Goal: Transaction & Acquisition: Book appointment/travel/reservation

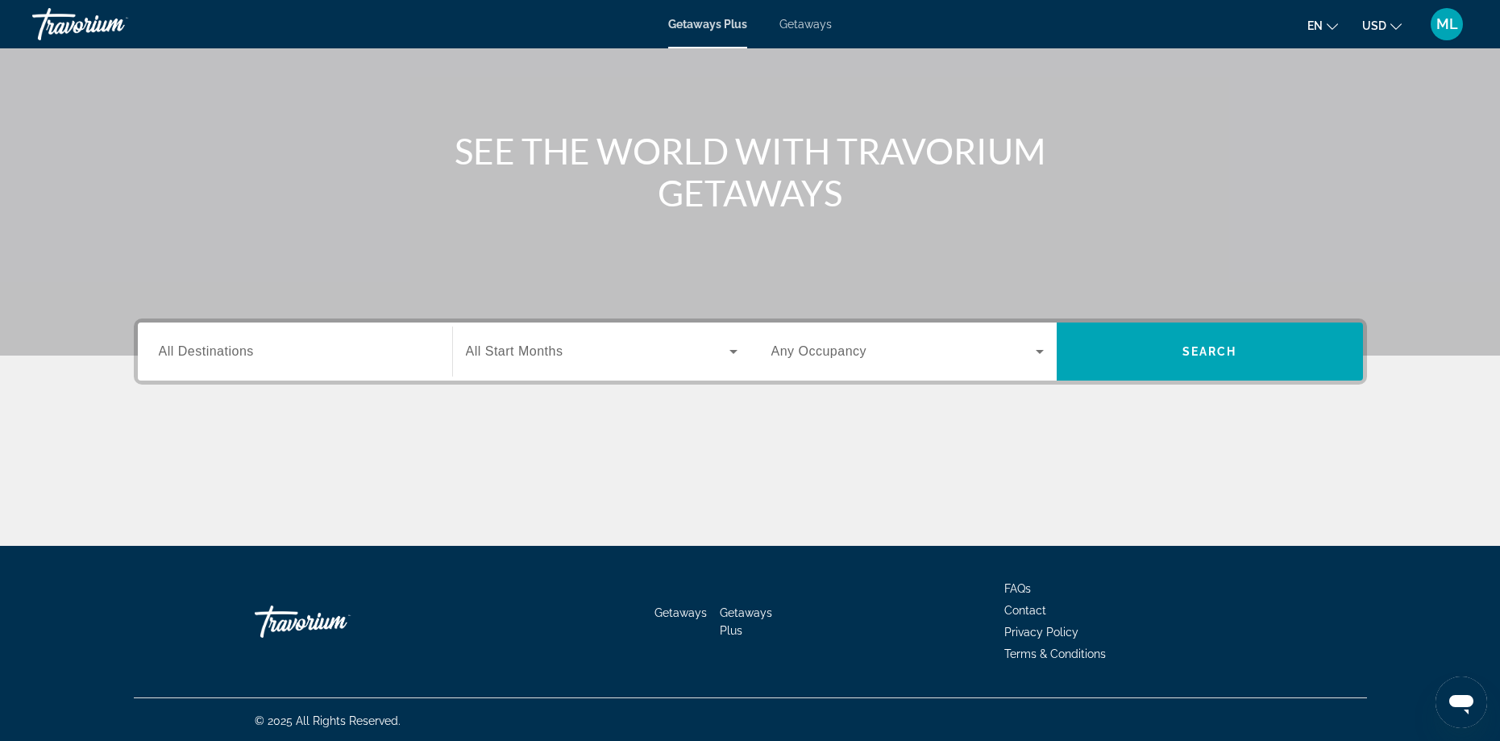
scroll to position [131, 0]
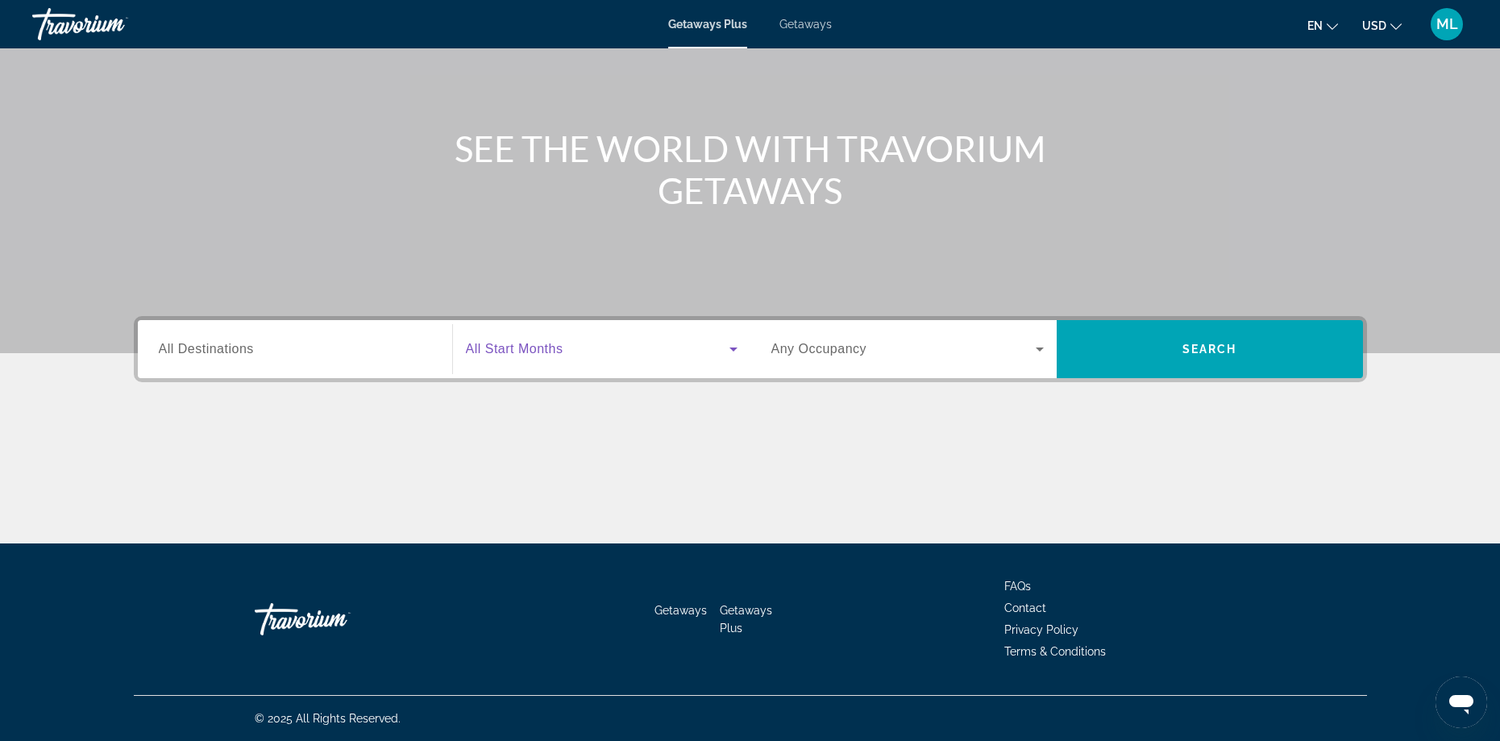
click at [611, 352] on span "Search widget" at bounding box center [598, 348] width 264 height 19
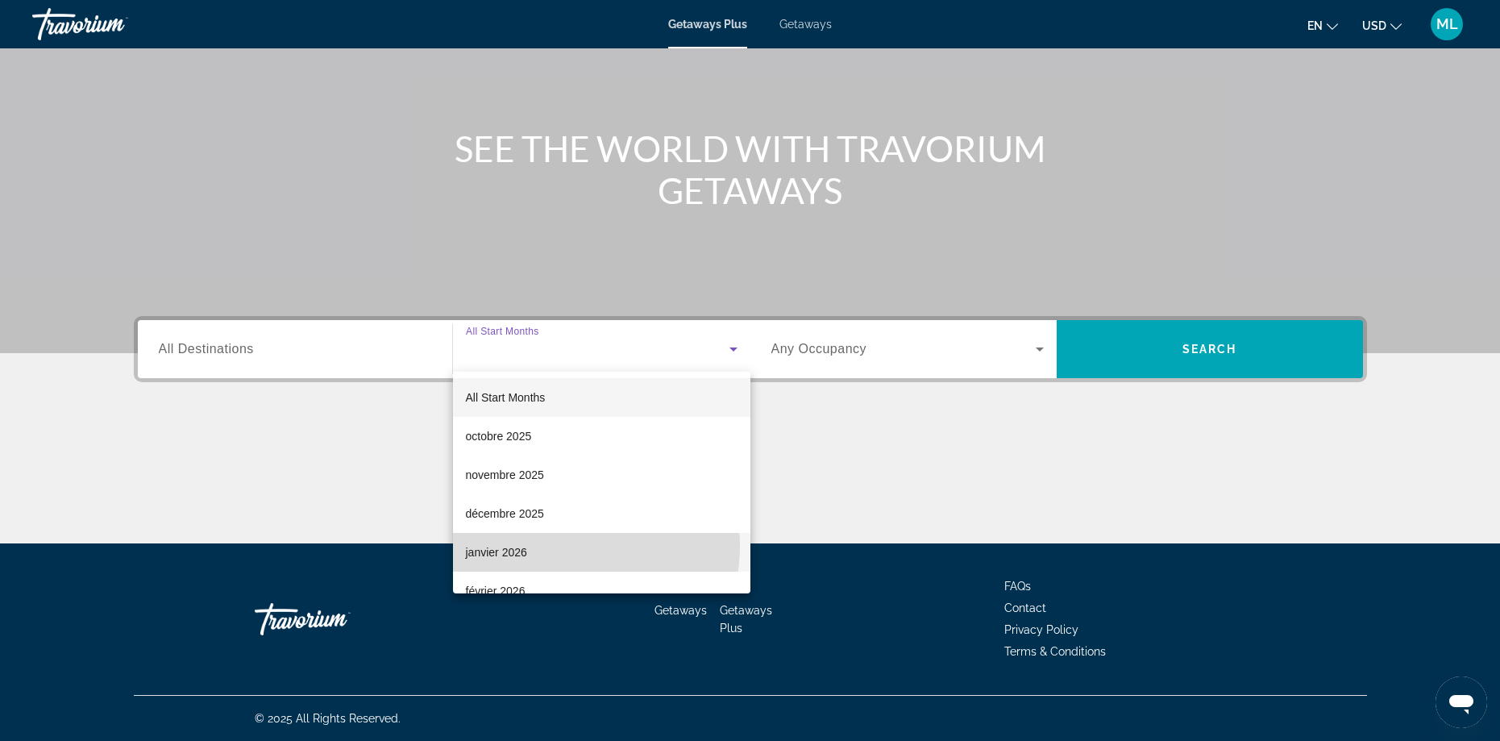
click at [559, 546] on mat-option "janvier 2026" at bounding box center [601, 552] width 297 height 39
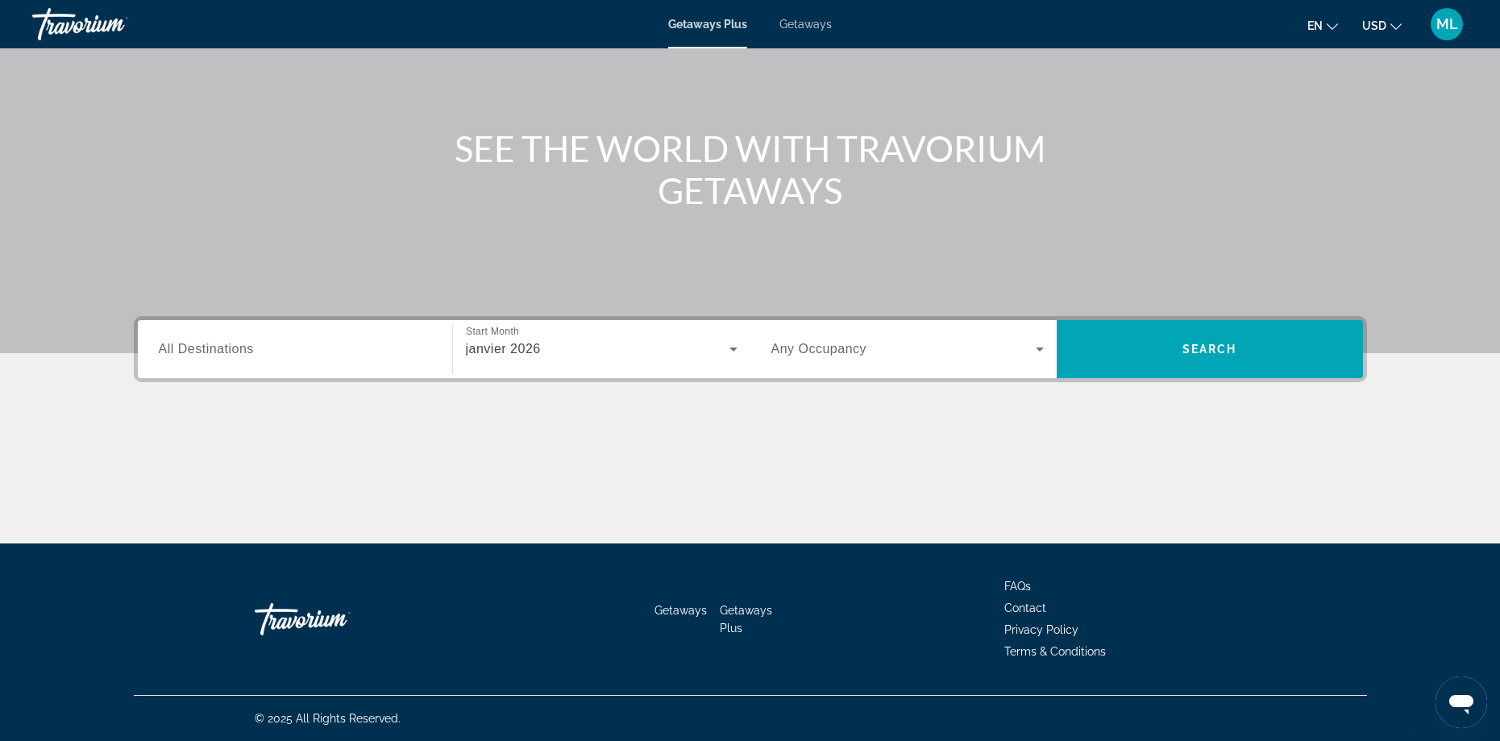
click at [820, 363] on div "Search widget" at bounding box center [907, 348] width 272 height 45
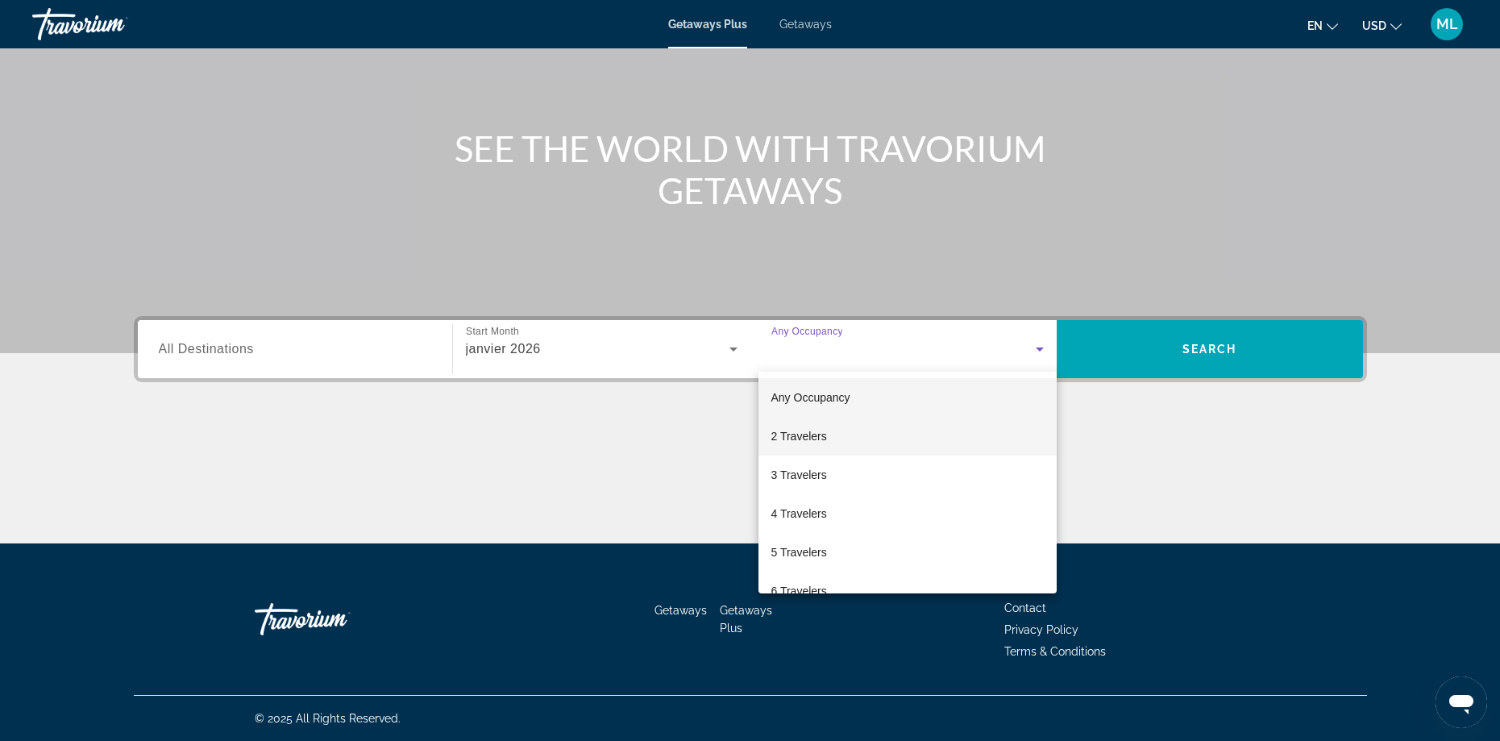
click at [805, 441] on span "2 Travelers" at bounding box center [799, 435] width 56 height 19
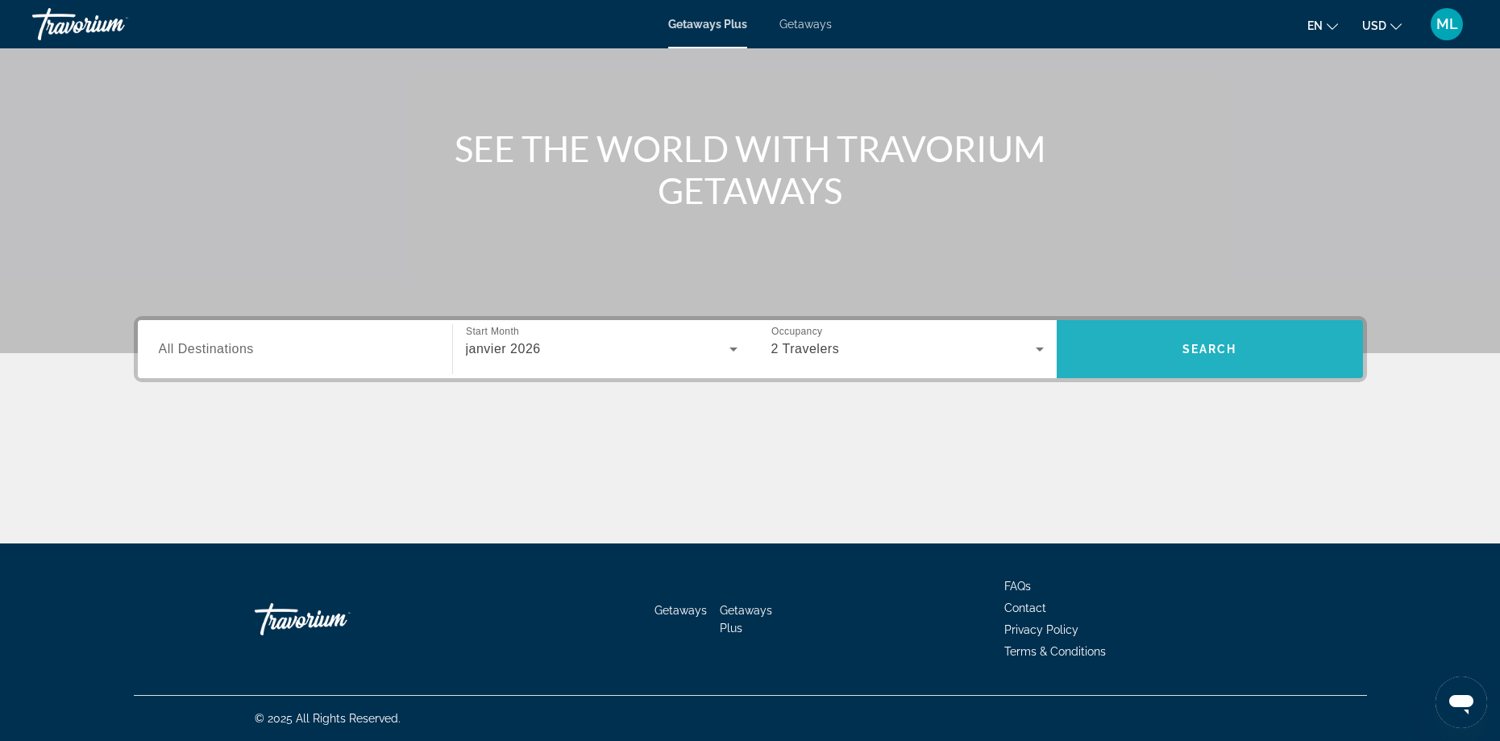
click at [1196, 345] on span "Search" at bounding box center [1209, 349] width 55 height 13
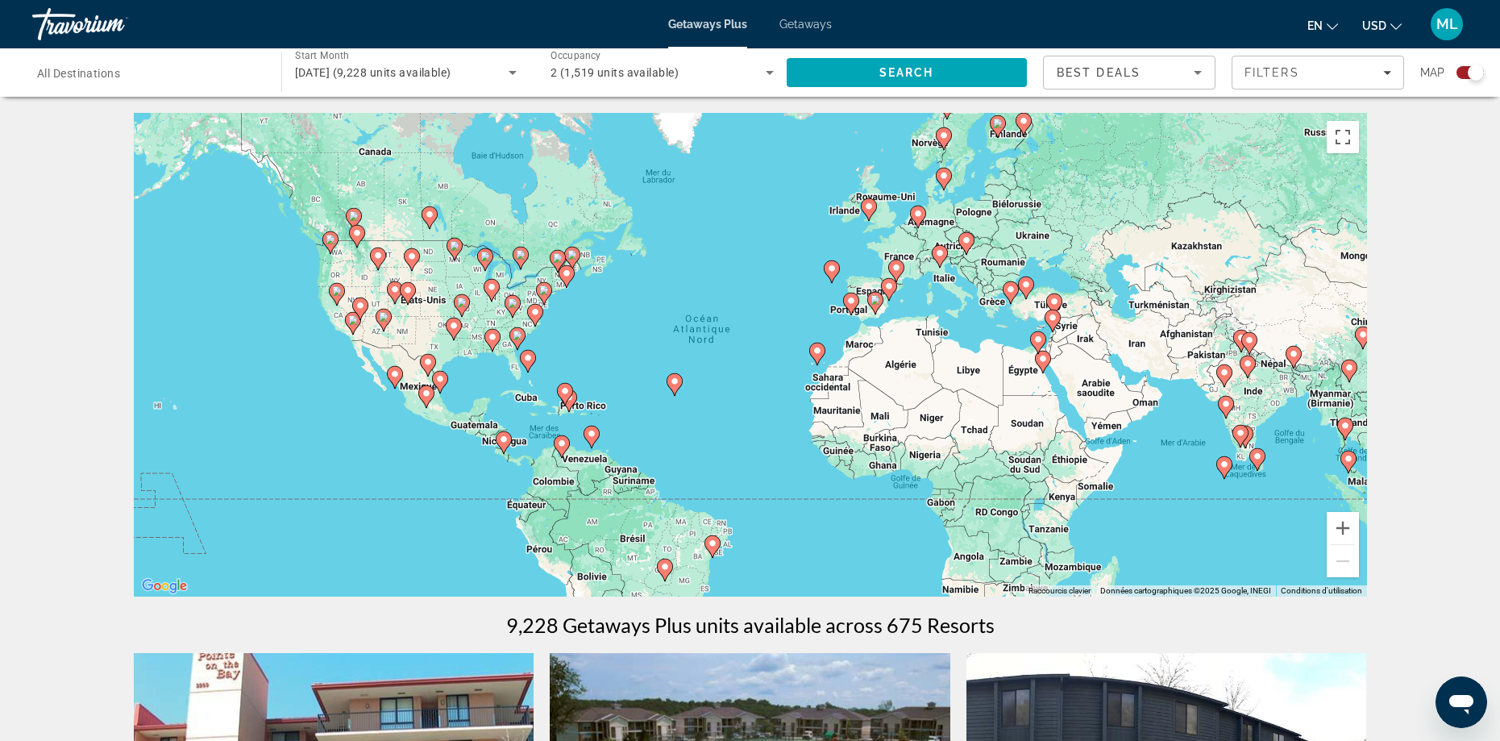
click at [815, 354] on image "Main content" at bounding box center [817, 351] width 10 height 10
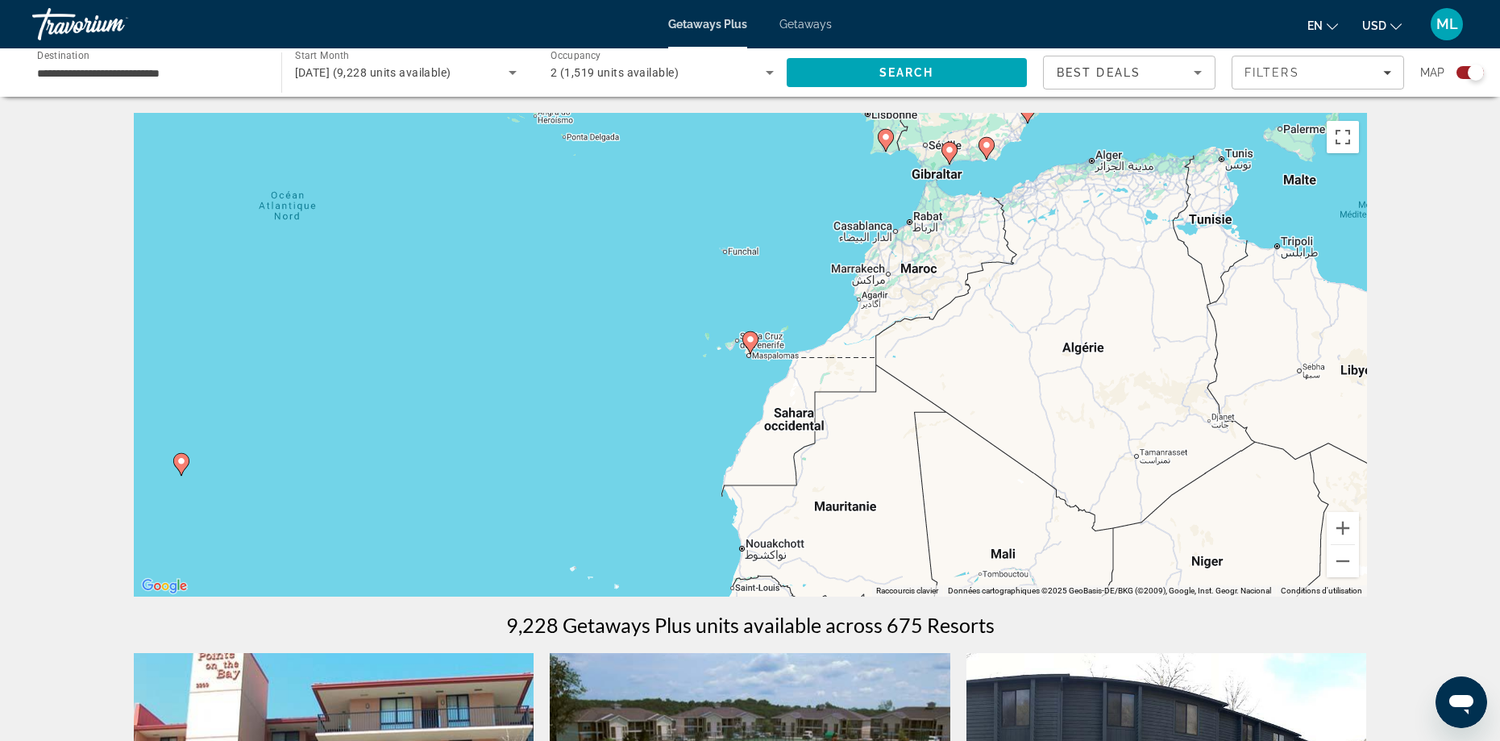
click at [749, 343] on image "Main content" at bounding box center [750, 339] width 10 height 10
type input "**********"
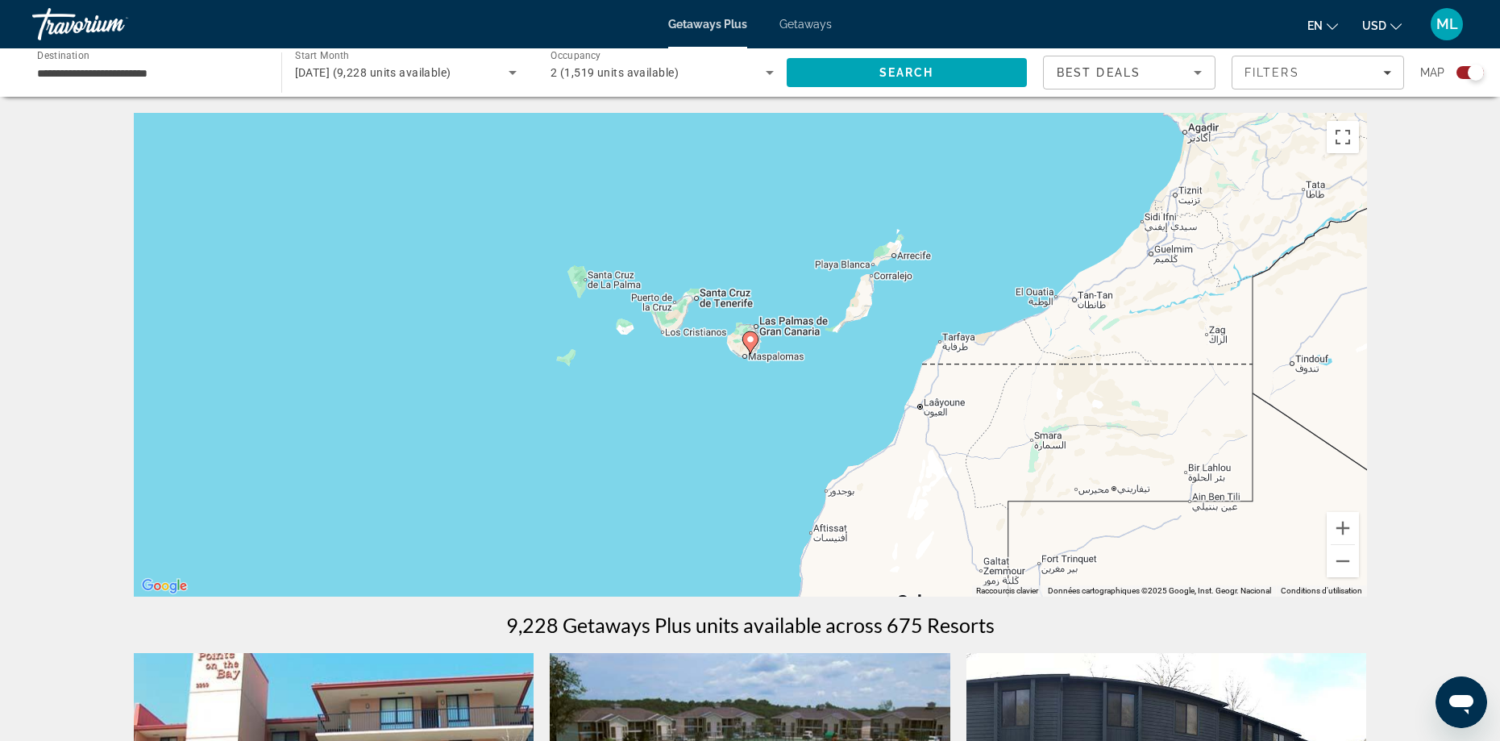
click at [745, 347] on gmp-advanced-marker "Main content" at bounding box center [750, 342] width 16 height 24
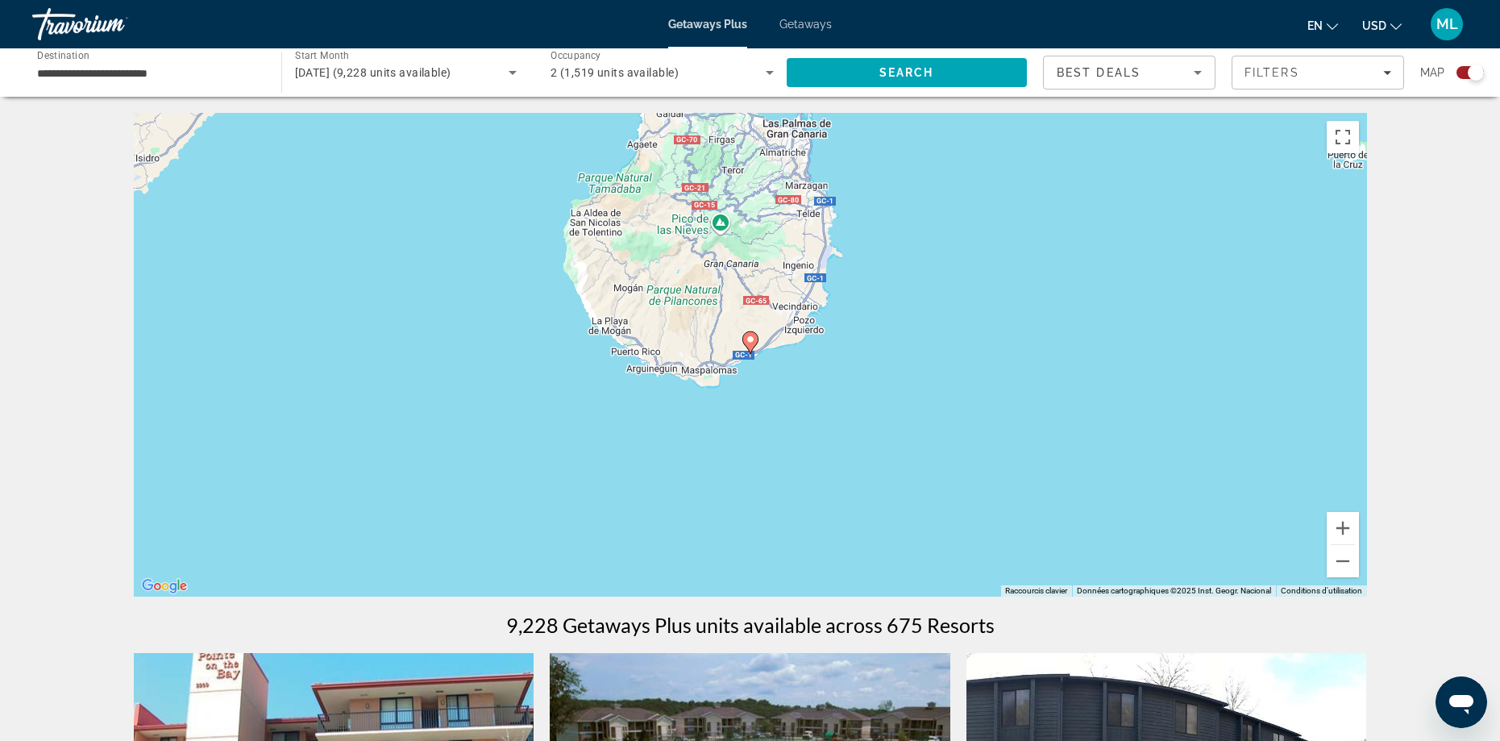
click at [746, 347] on icon "Main content" at bounding box center [750, 342] width 16 height 23
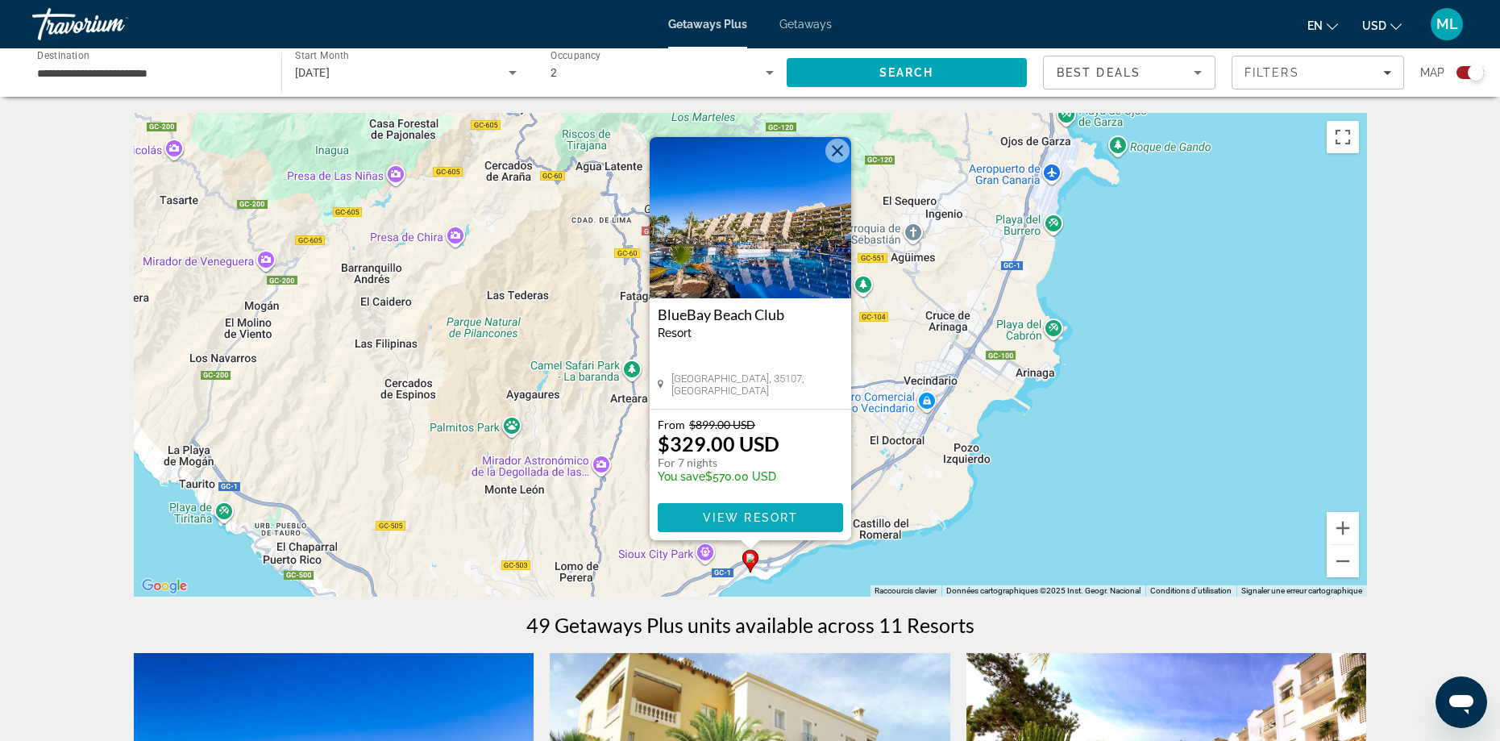
click at [712, 525] on span "Main content" at bounding box center [750, 517] width 185 height 39
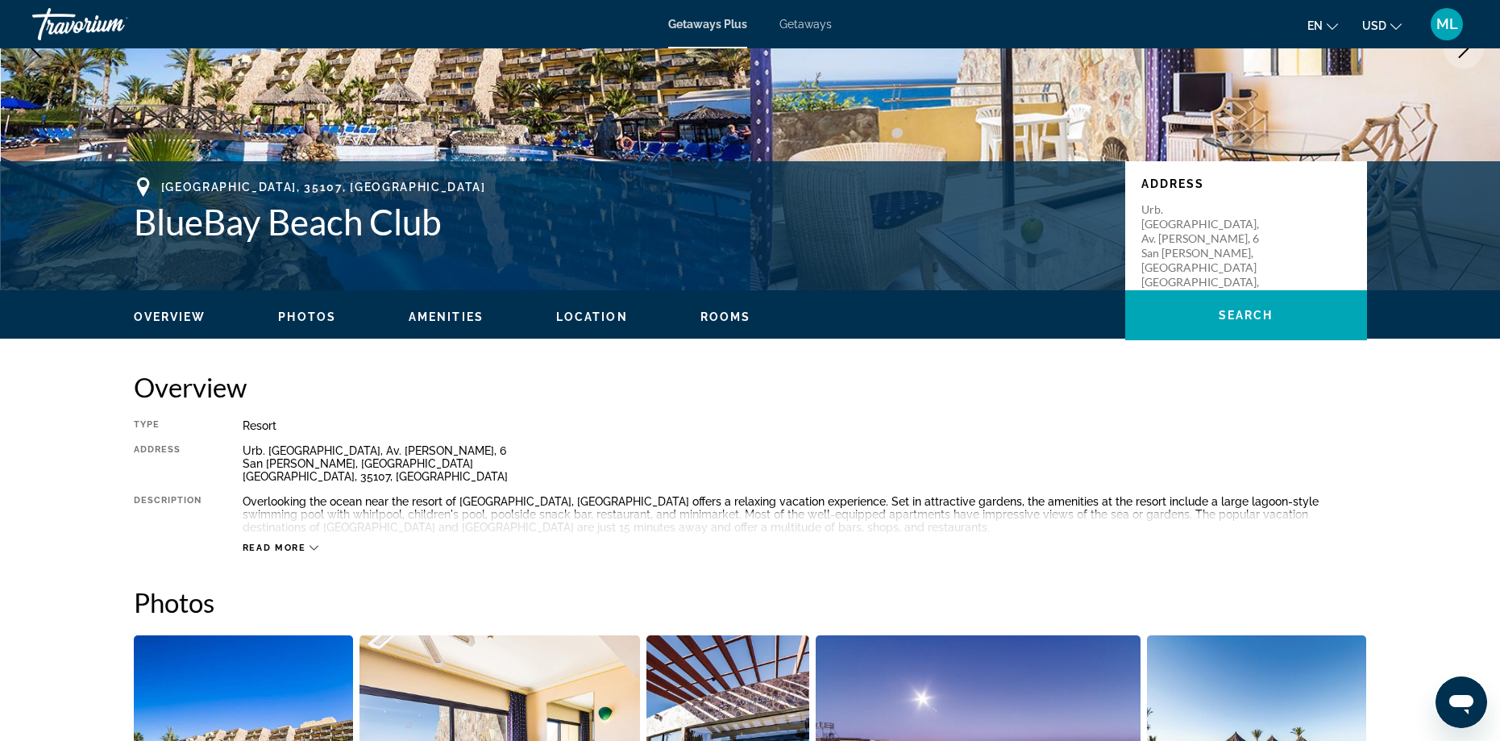
scroll to position [322, 0]
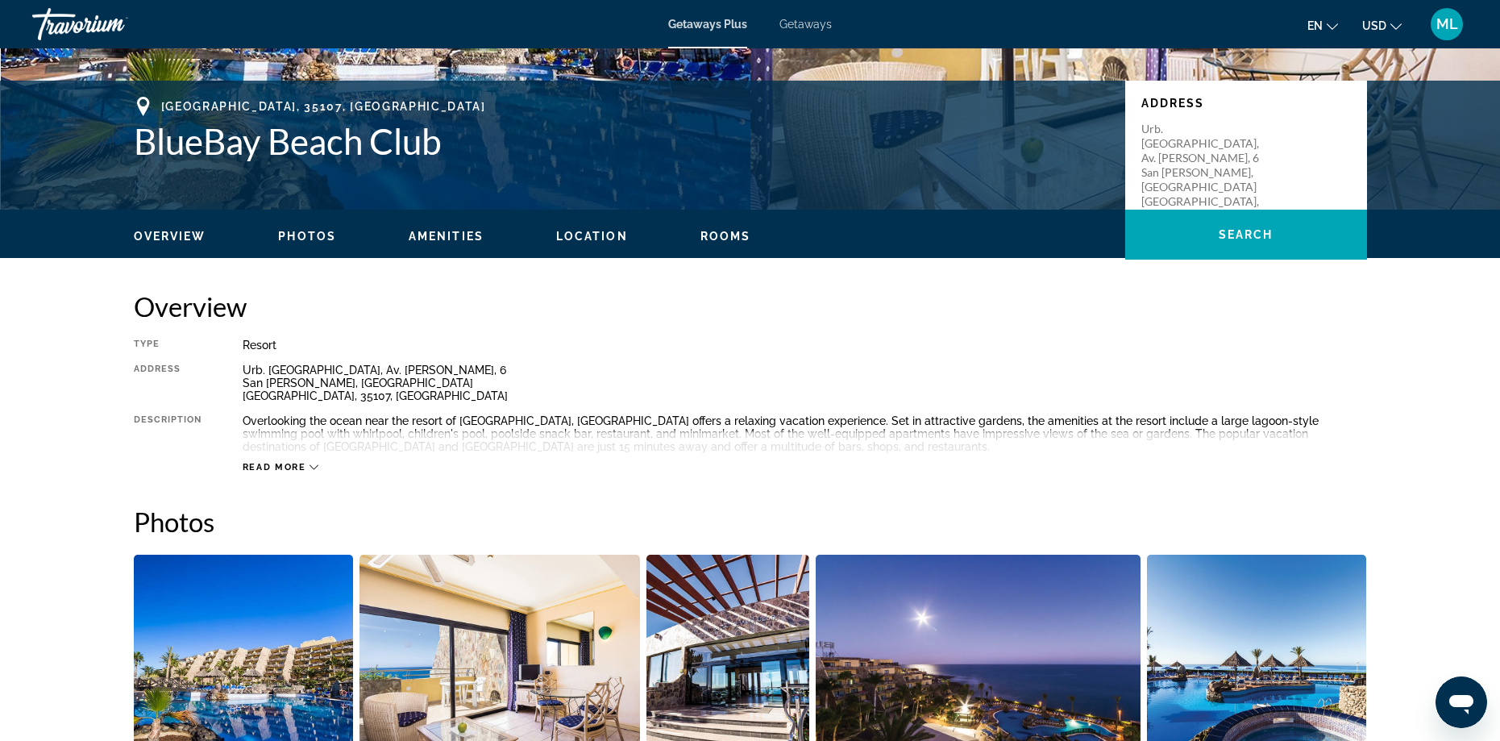
click at [284, 465] on span "Read more" at bounding box center [275, 467] width 64 height 10
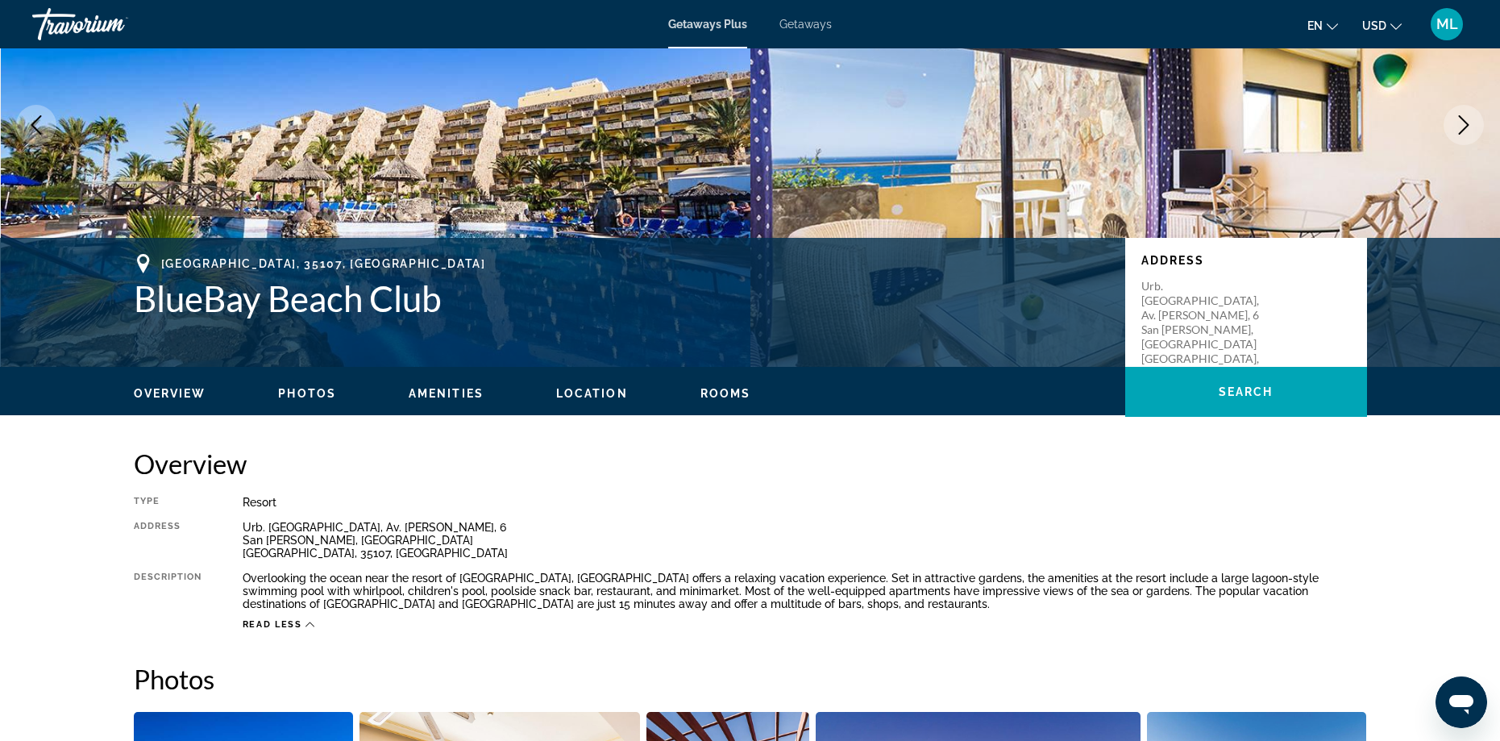
scroll to position [0, 0]
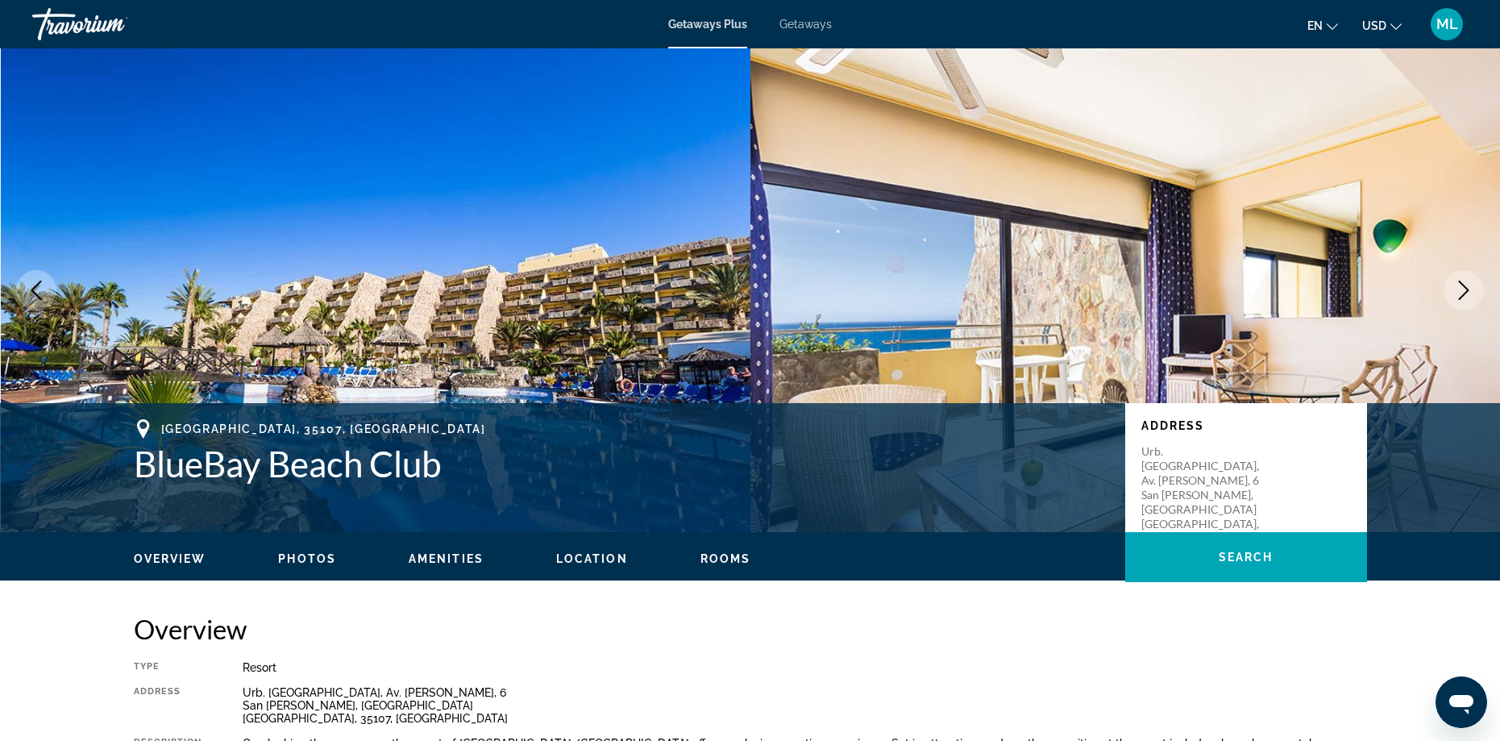
click at [799, 20] on span "Getaways" at bounding box center [805, 24] width 52 height 13
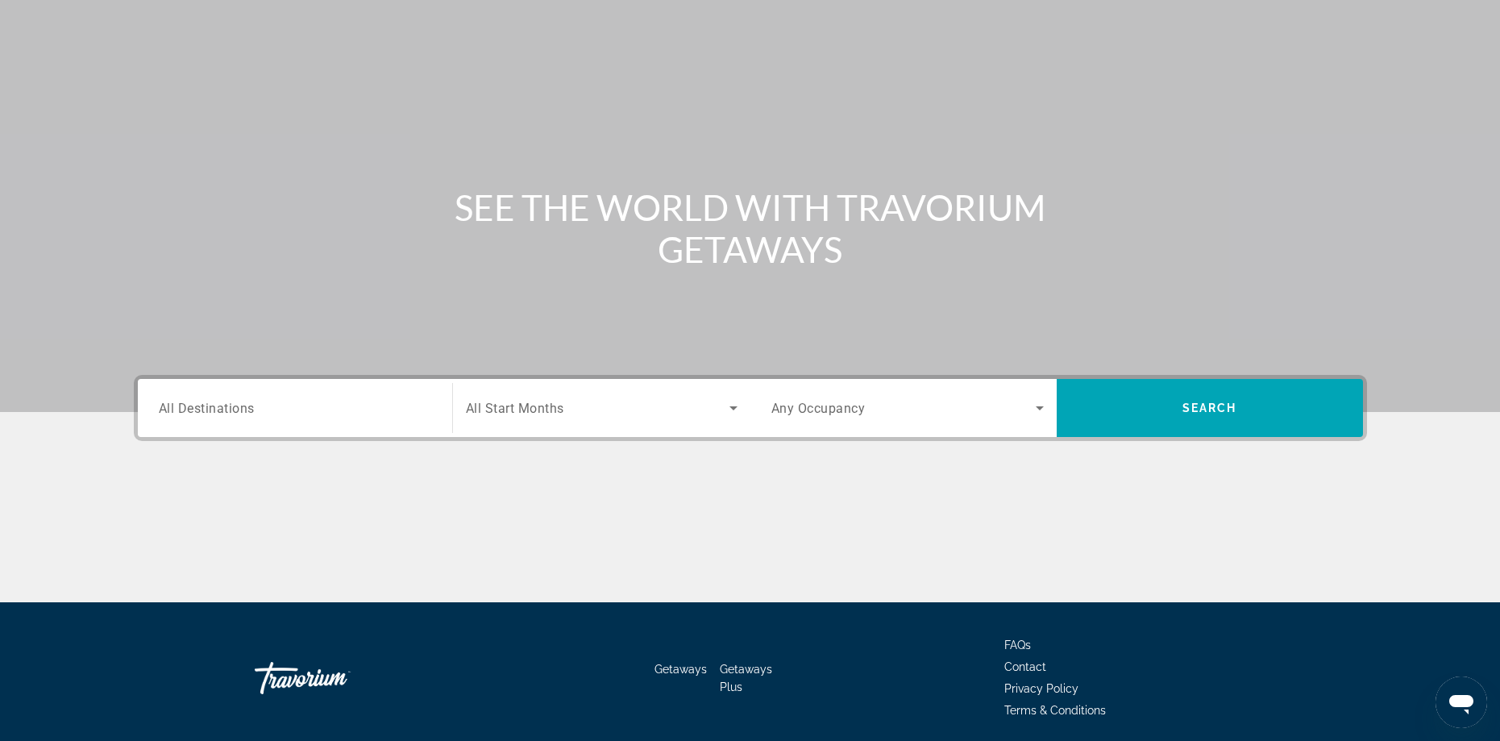
scroll to position [131, 0]
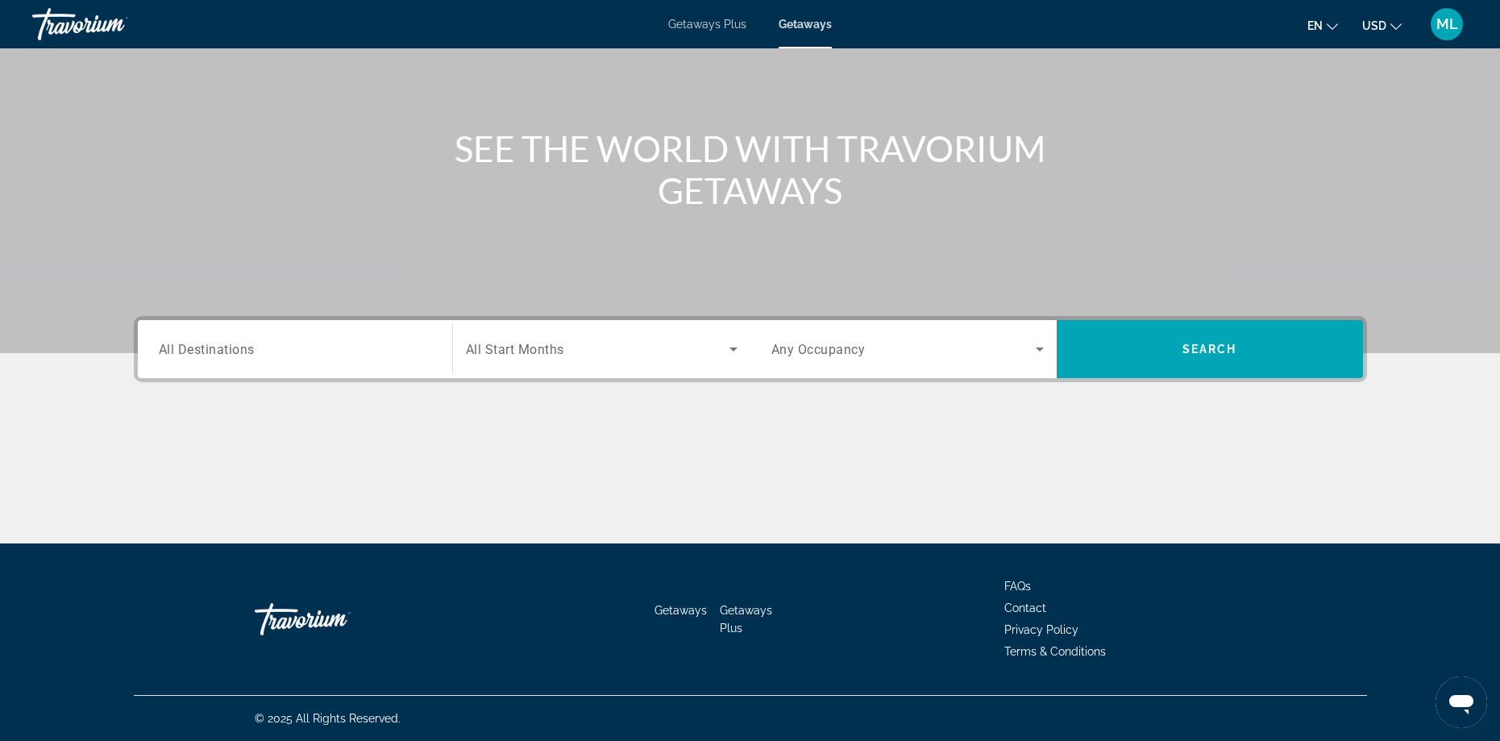
click at [557, 363] on div "Search widget" at bounding box center [602, 348] width 272 height 45
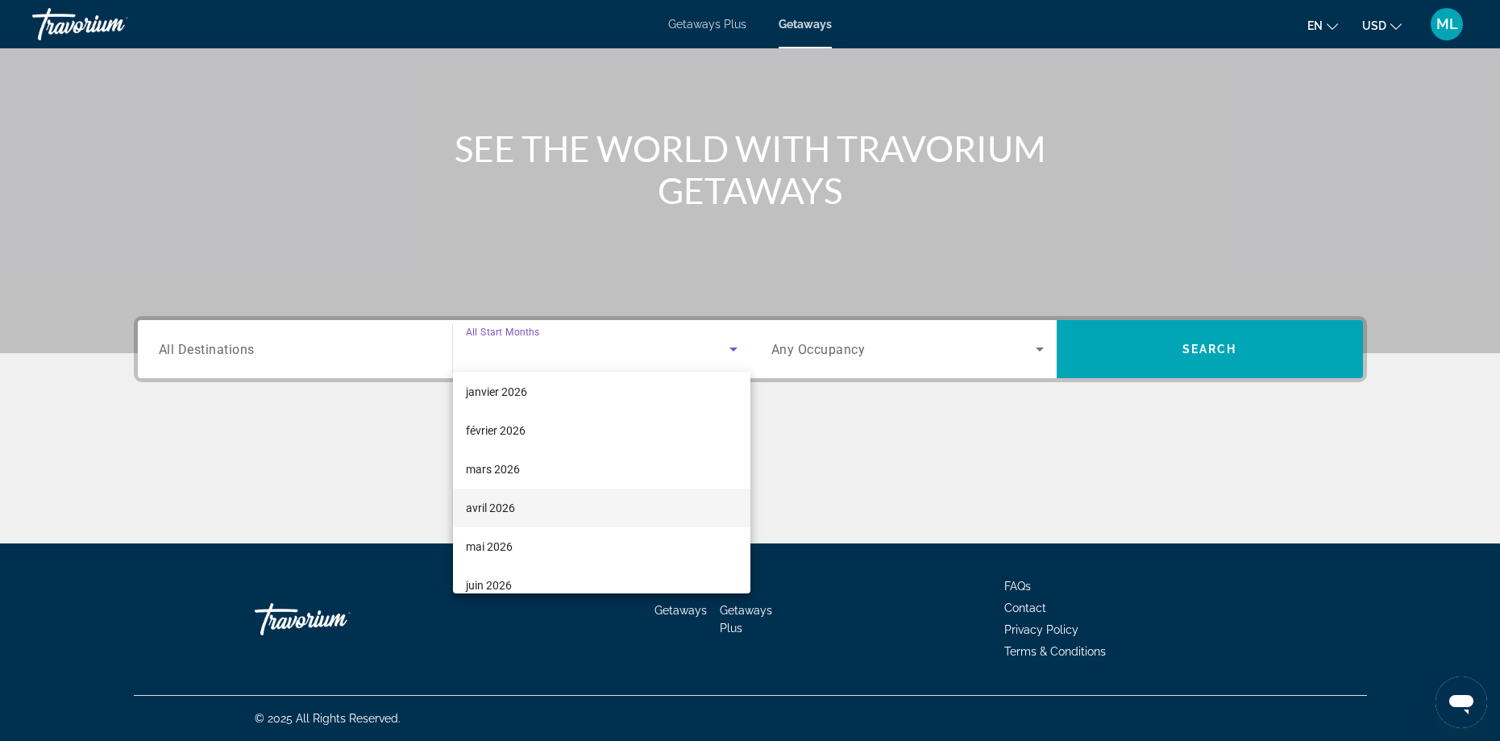
scroll to position [161, 0]
click at [504, 397] on span "janvier 2026" at bounding box center [496, 390] width 61 height 19
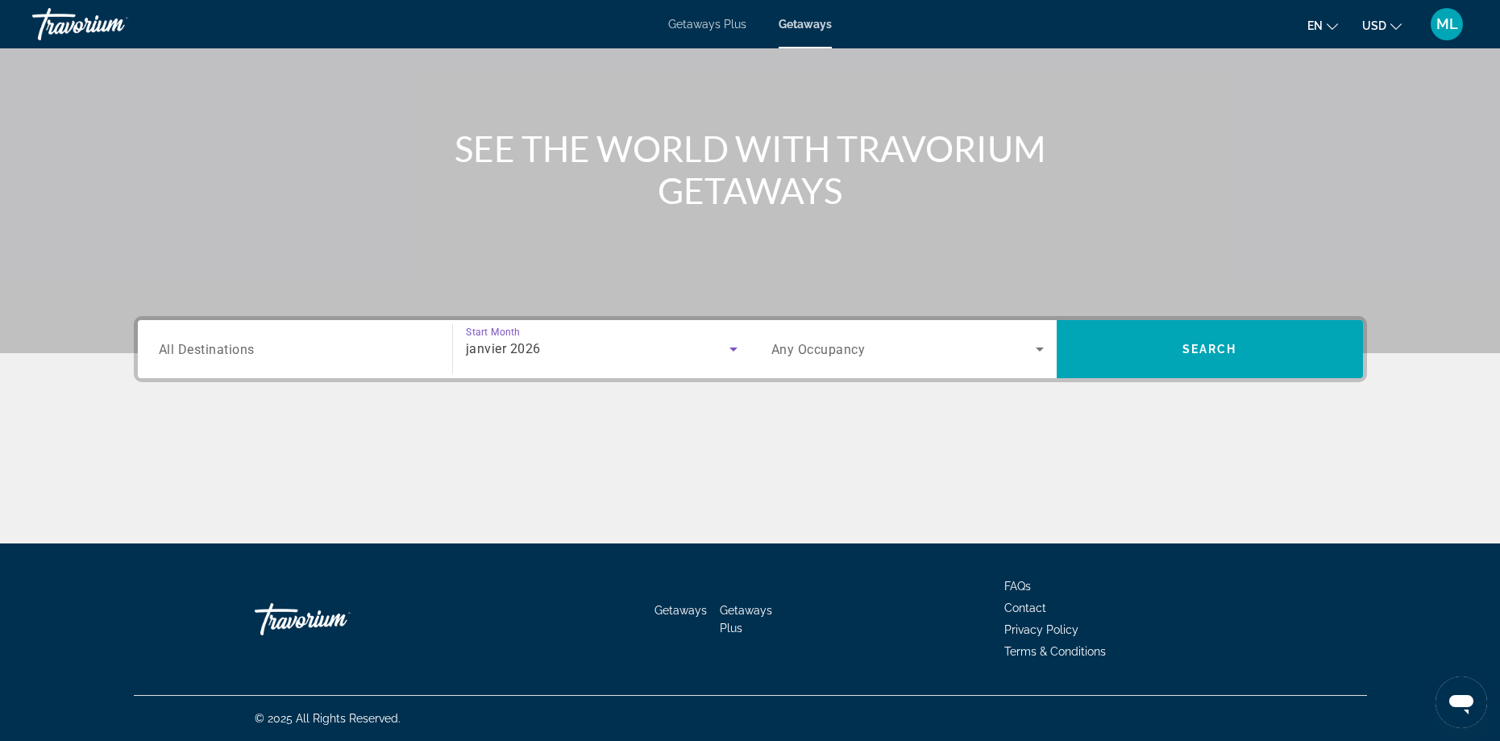
click at [858, 374] on div "Occupancy Any Occupancy" at bounding box center [907, 349] width 298 height 58
click at [857, 368] on div "Search widget" at bounding box center [907, 348] width 272 height 45
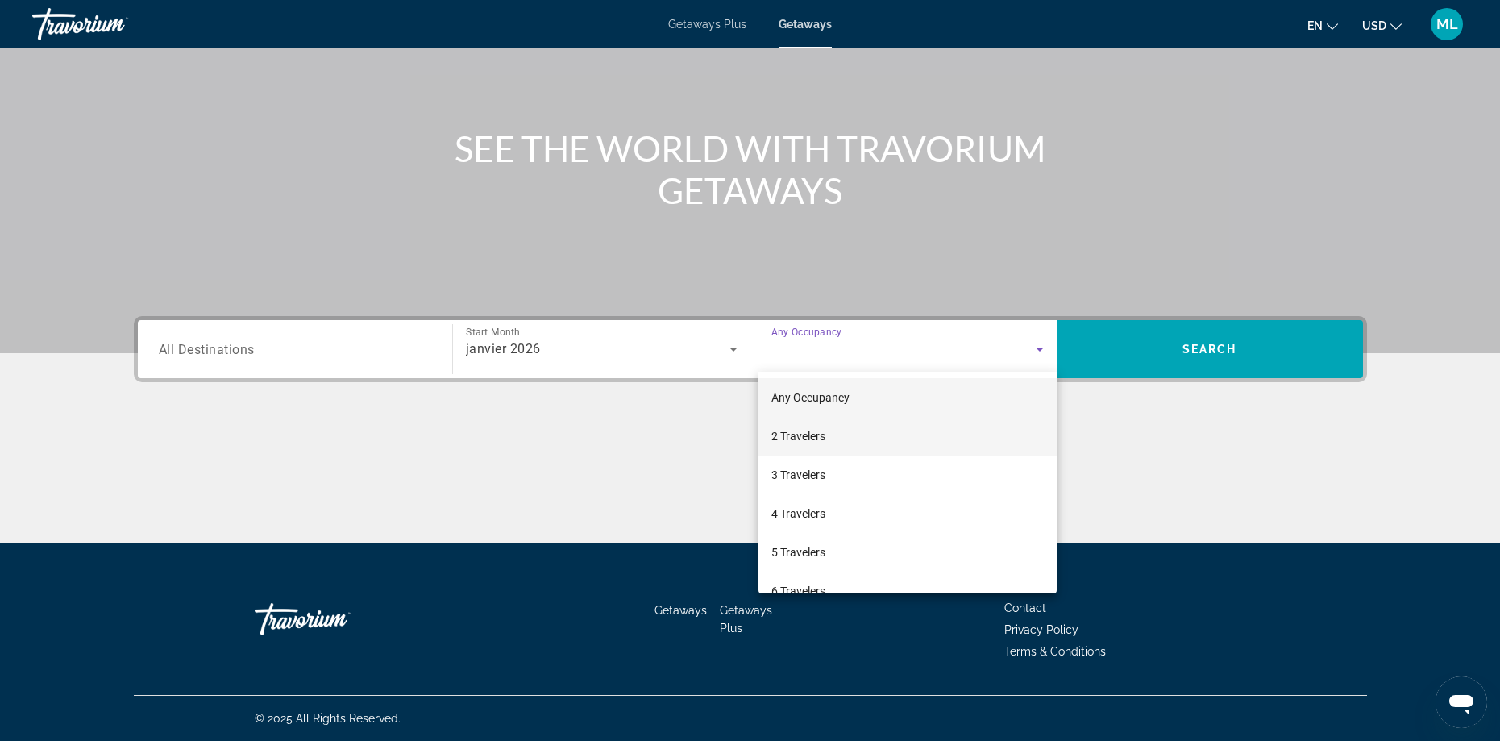
click at [818, 433] on span "2 Travelers" at bounding box center [798, 435] width 54 height 19
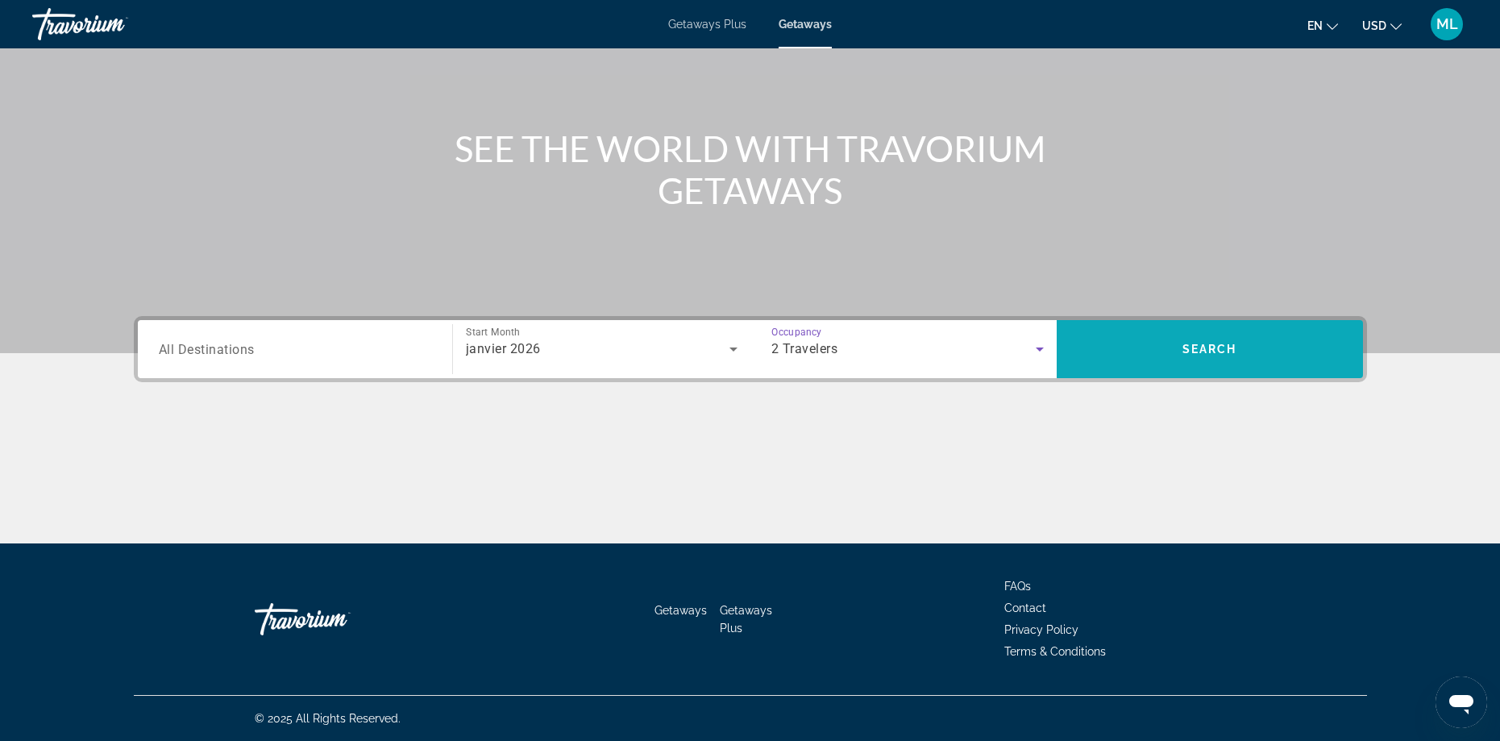
click at [1150, 343] on span "Search" at bounding box center [1210, 349] width 306 height 39
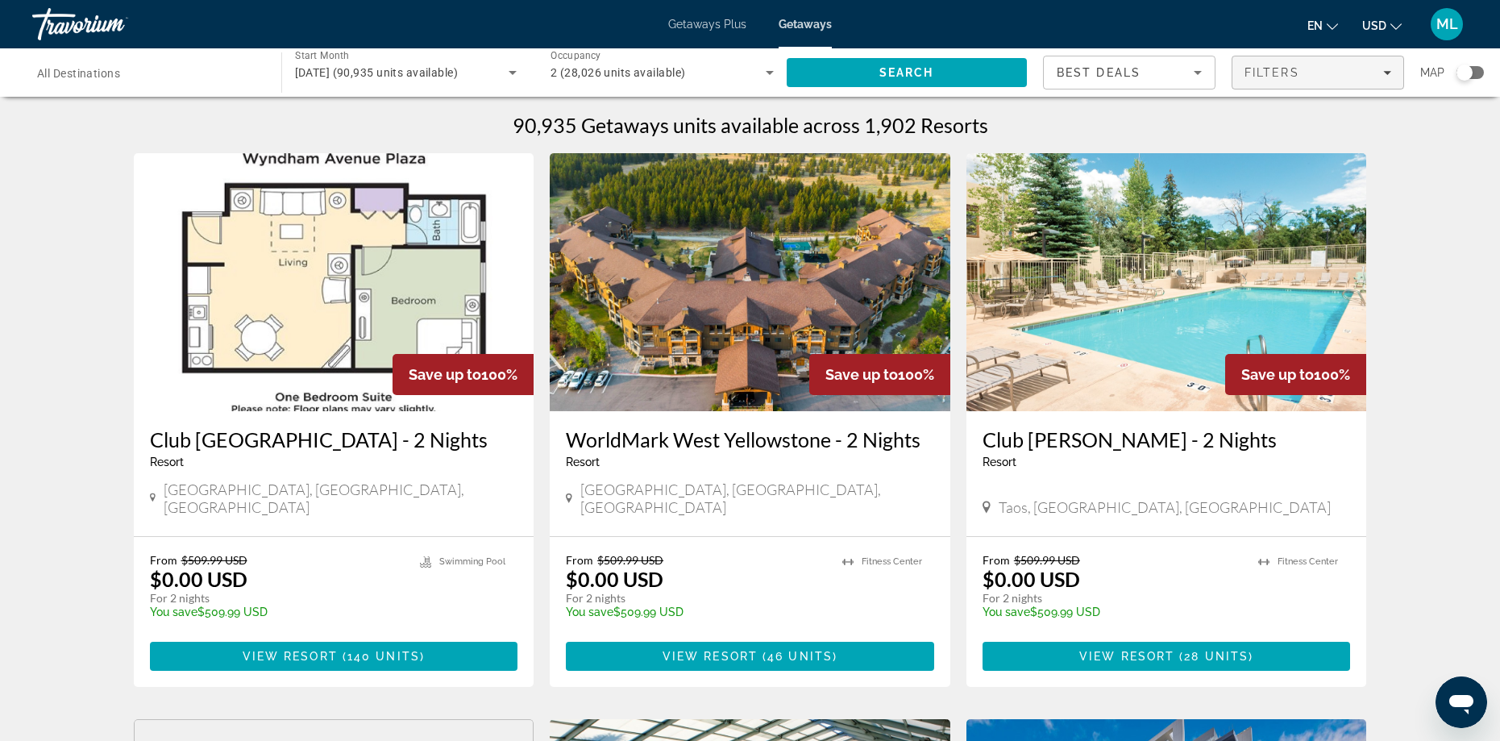
click at [1305, 79] on span "Filters" at bounding box center [1317, 72] width 171 height 39
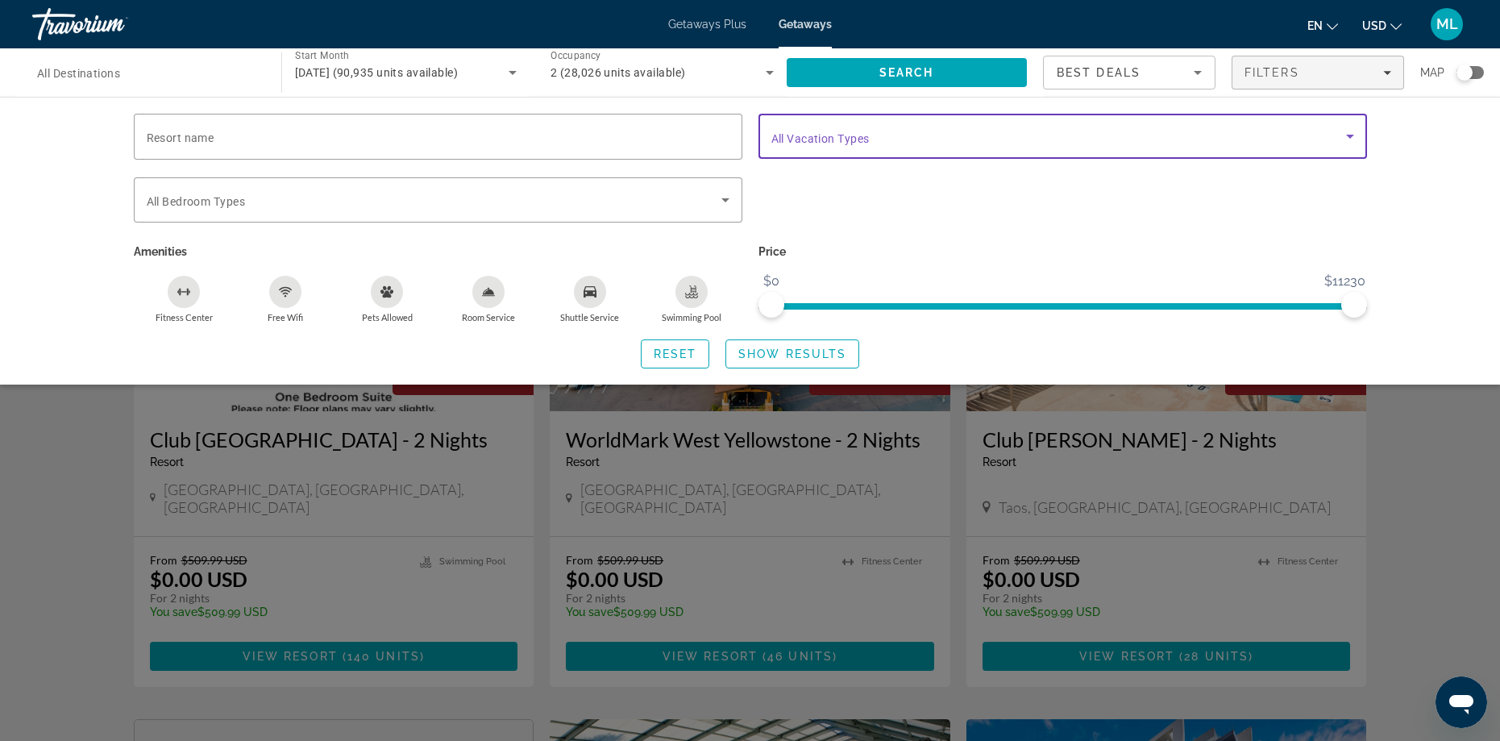
click at [936, 138] on span "Search widget" at bounding box center [1058, 136] width 575 height 19
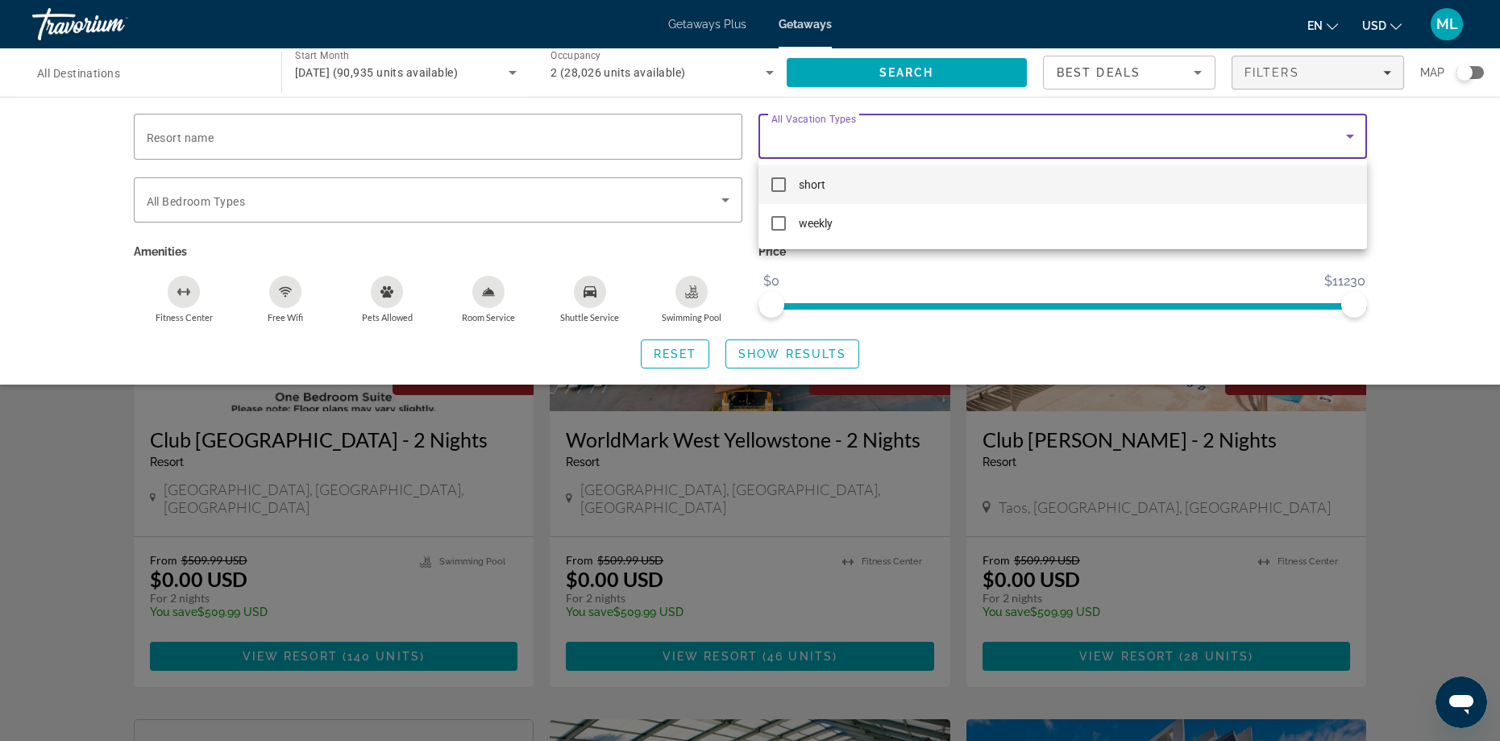
click at [925, 275] on div at bounding box center [750, 370] width 1500 height 741
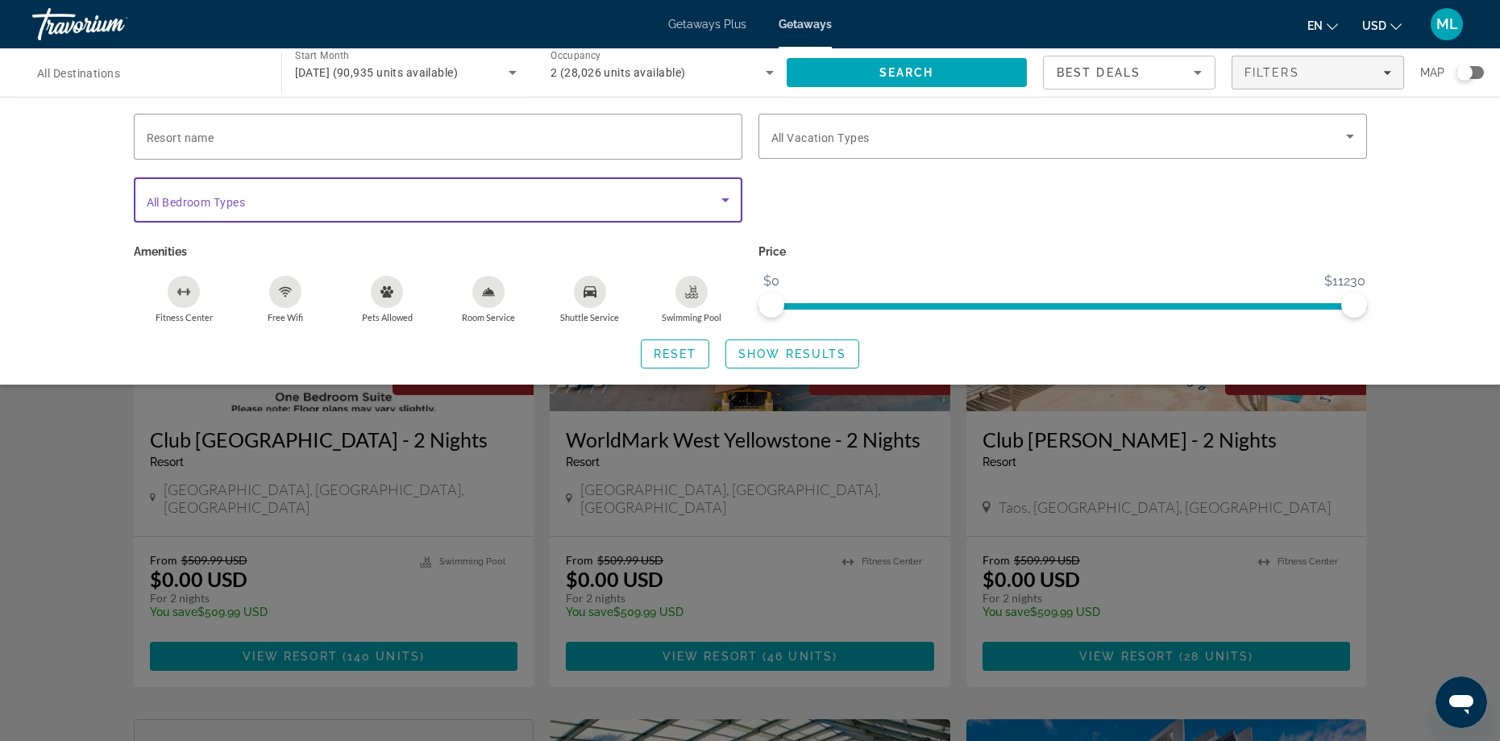
click at [261, 205] on span "Search widget" at bounding box center [434, 199] width 575 height 19
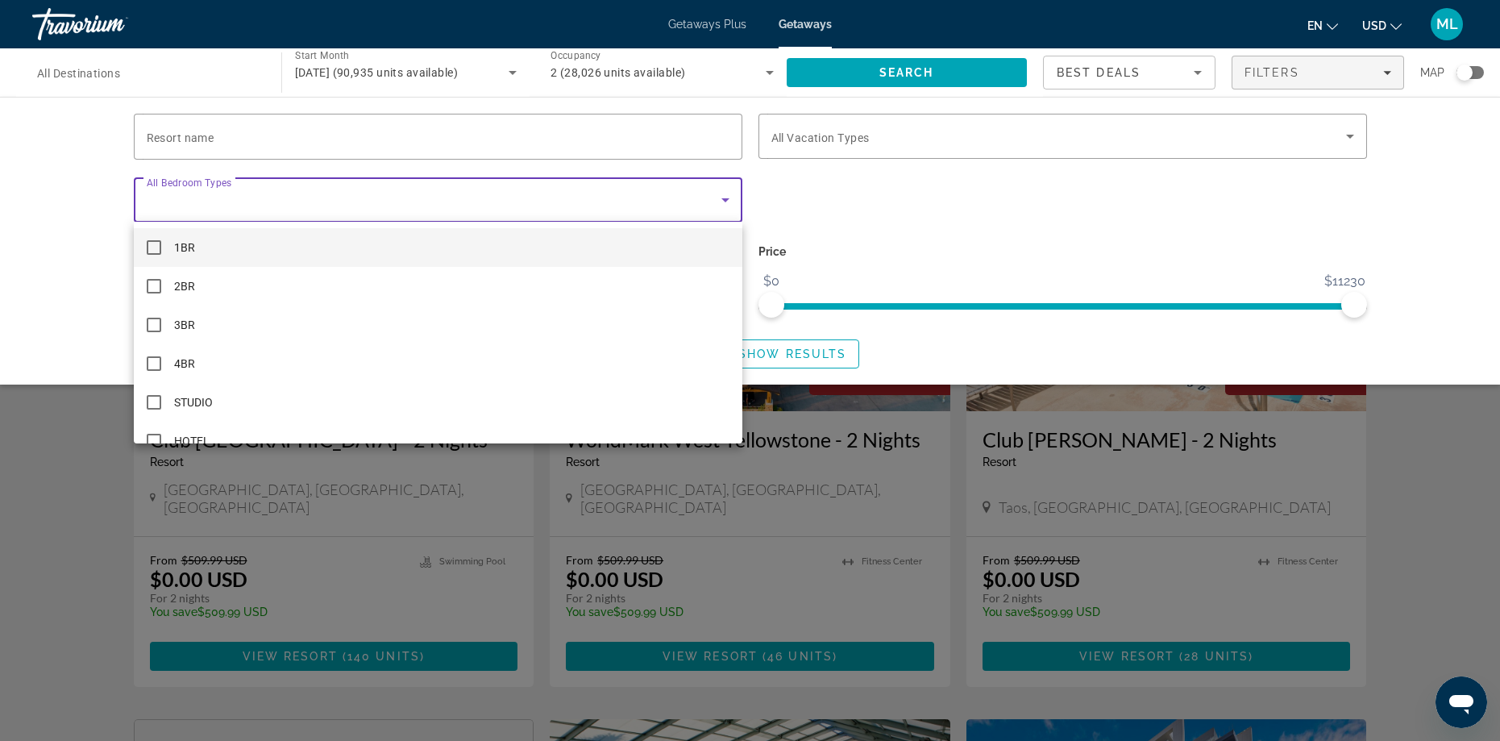
click at [261, 205] on div at bounding box center [750, 370] width 1500 height 741
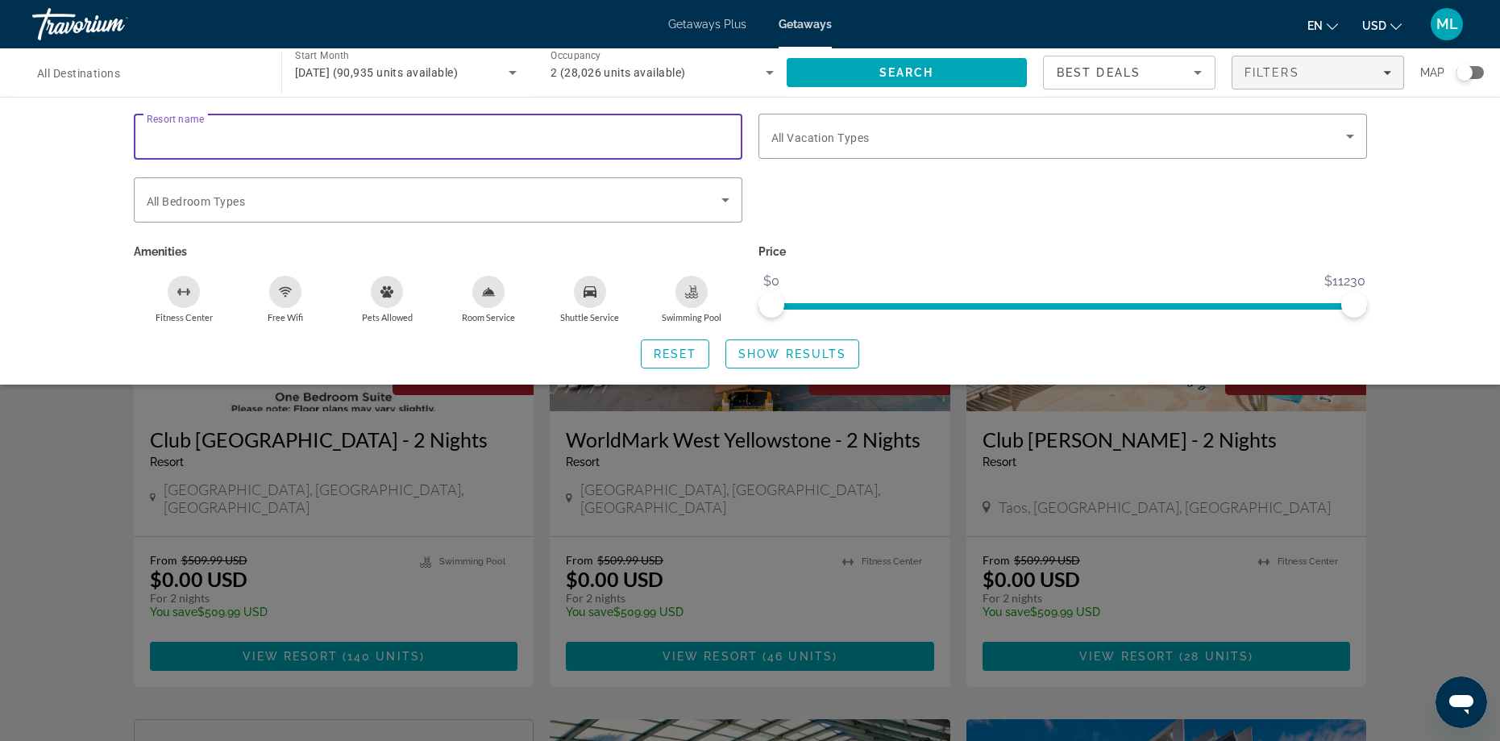
click at [270, 142] on input "Resort name" at bounding box center [438, 136] width 583 height 19
click at [51, 200] on div "Resort name Vacation Types All Vacation Types Bedroom Types All Bedroom Types A…" at bounding box center [750, 241] width 1500 height 288
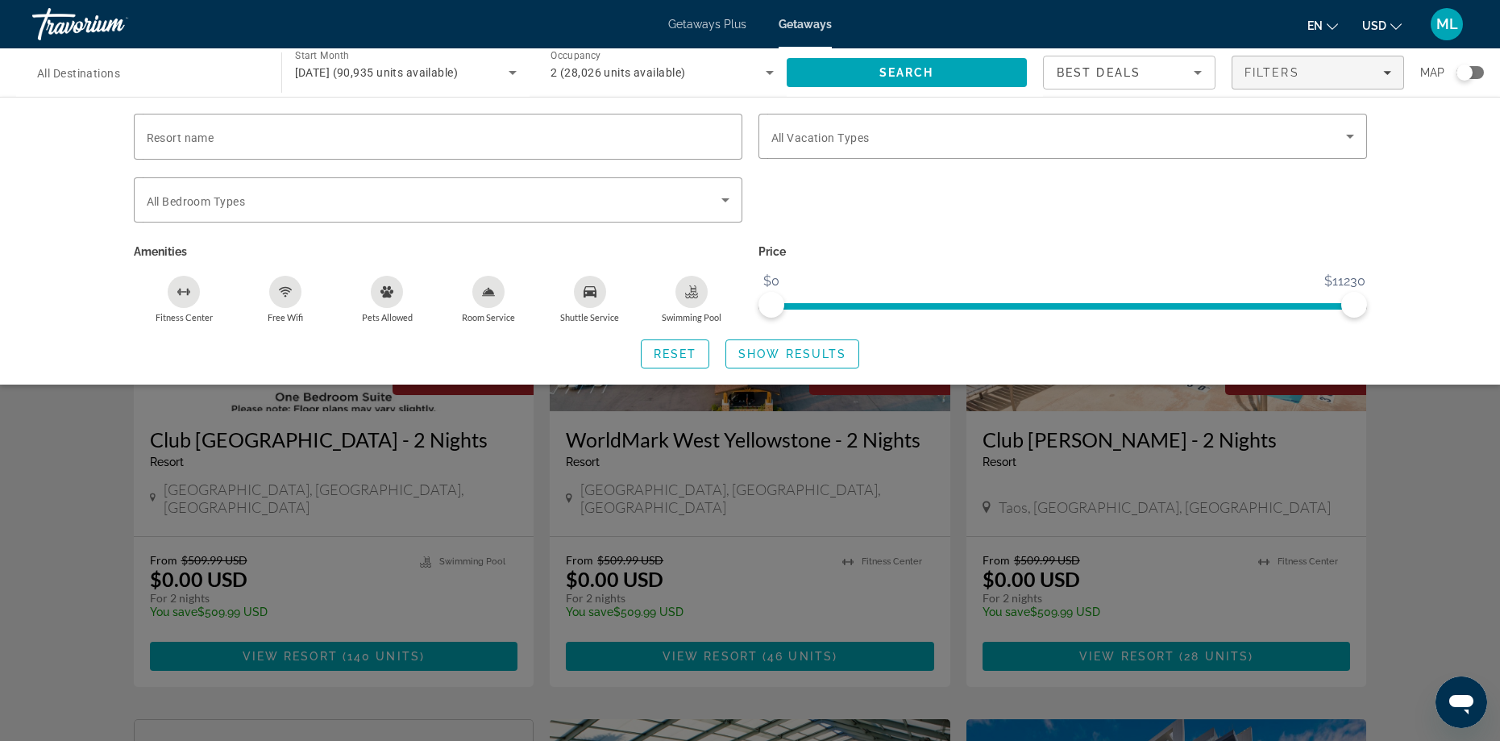
click at [46, 455] on div "Search widget" at bounding box center [750, 491] width 1500 height 499
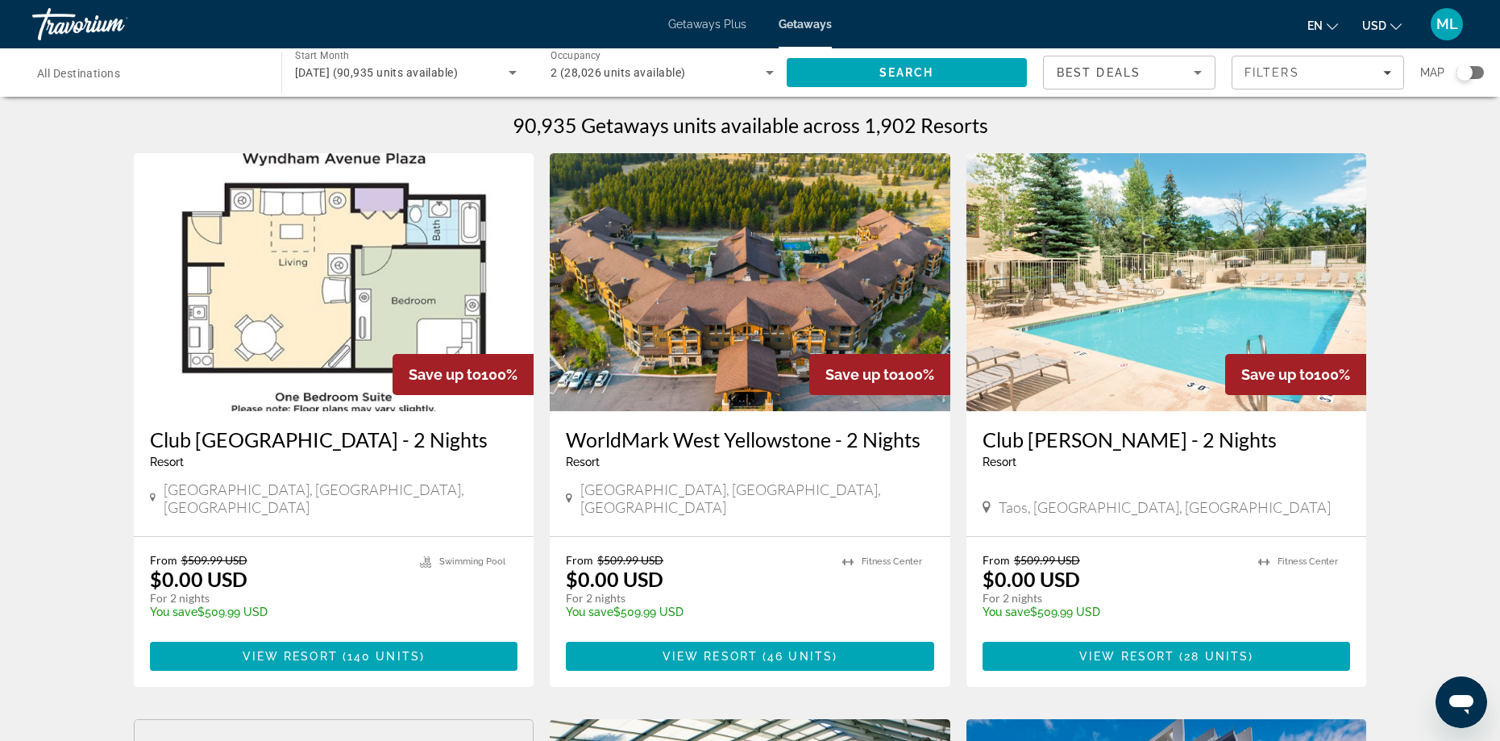
click at [215, 83] on div "Search widget" at bounding box center [148, 73] width 223 height 46
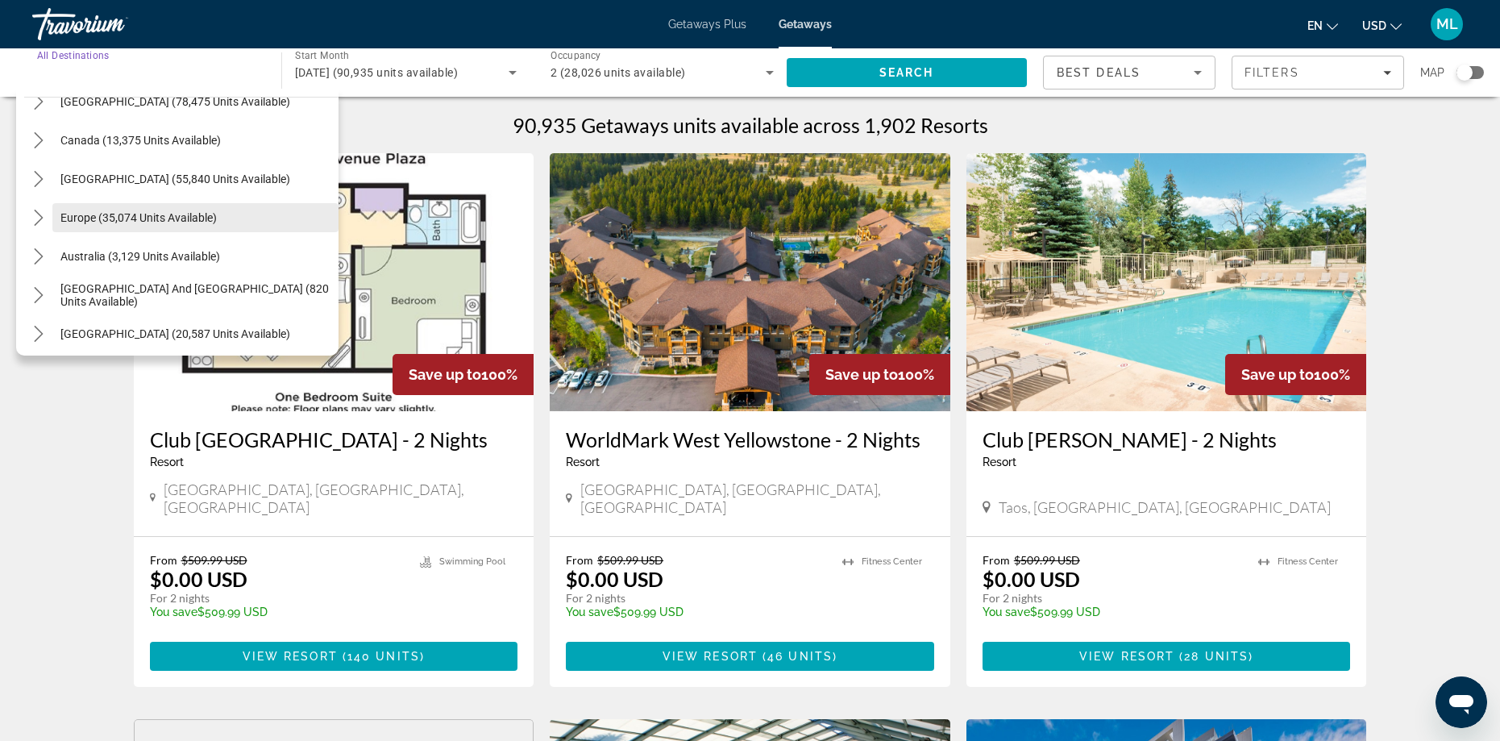
scroll to position [100, 0]
click at [164, 226] on span "Select destination: Europe (35,074 units available)" at bounding box center [195, 218] width 286 height 39
type input "**********"
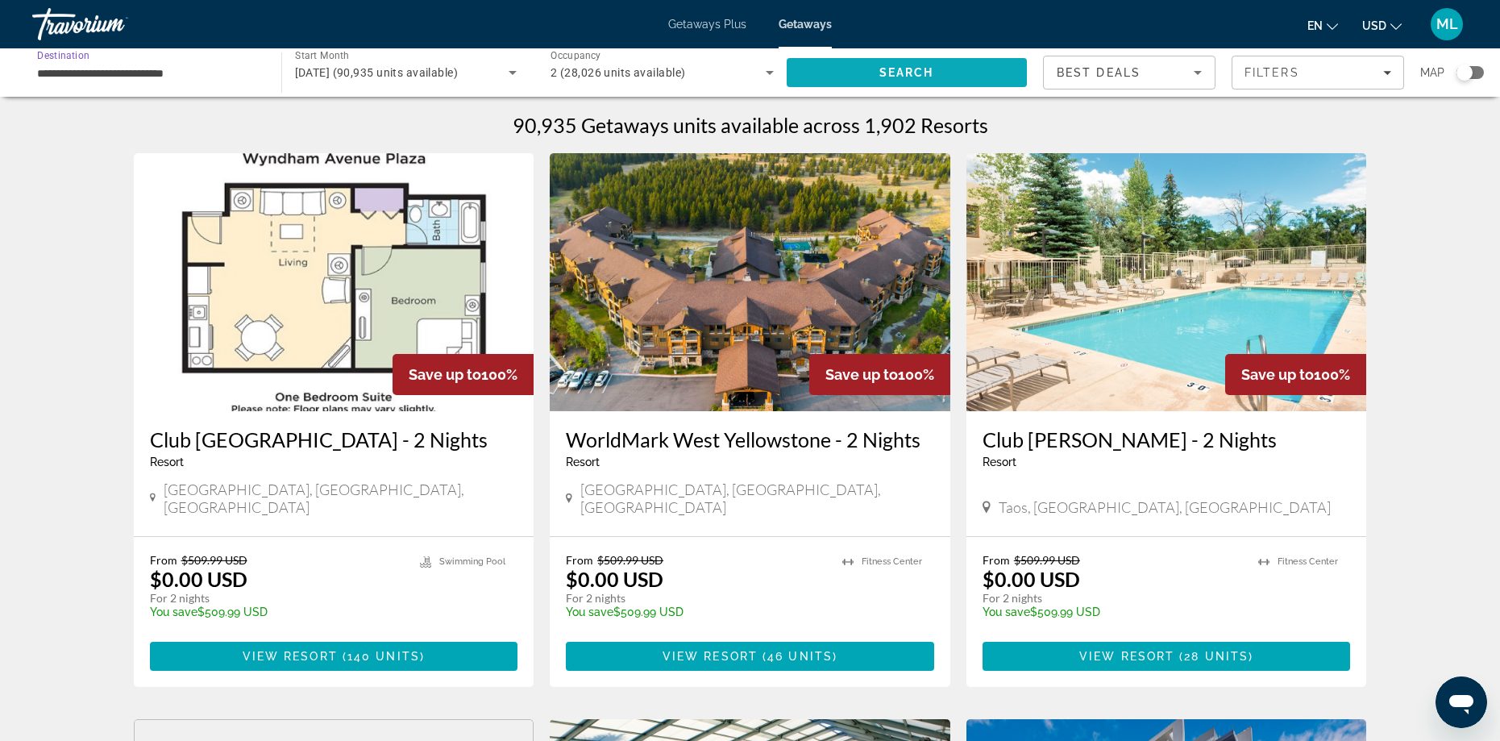
click at [919, 74] on span "Search" at bounding box center [906, 72] width 55 height 13
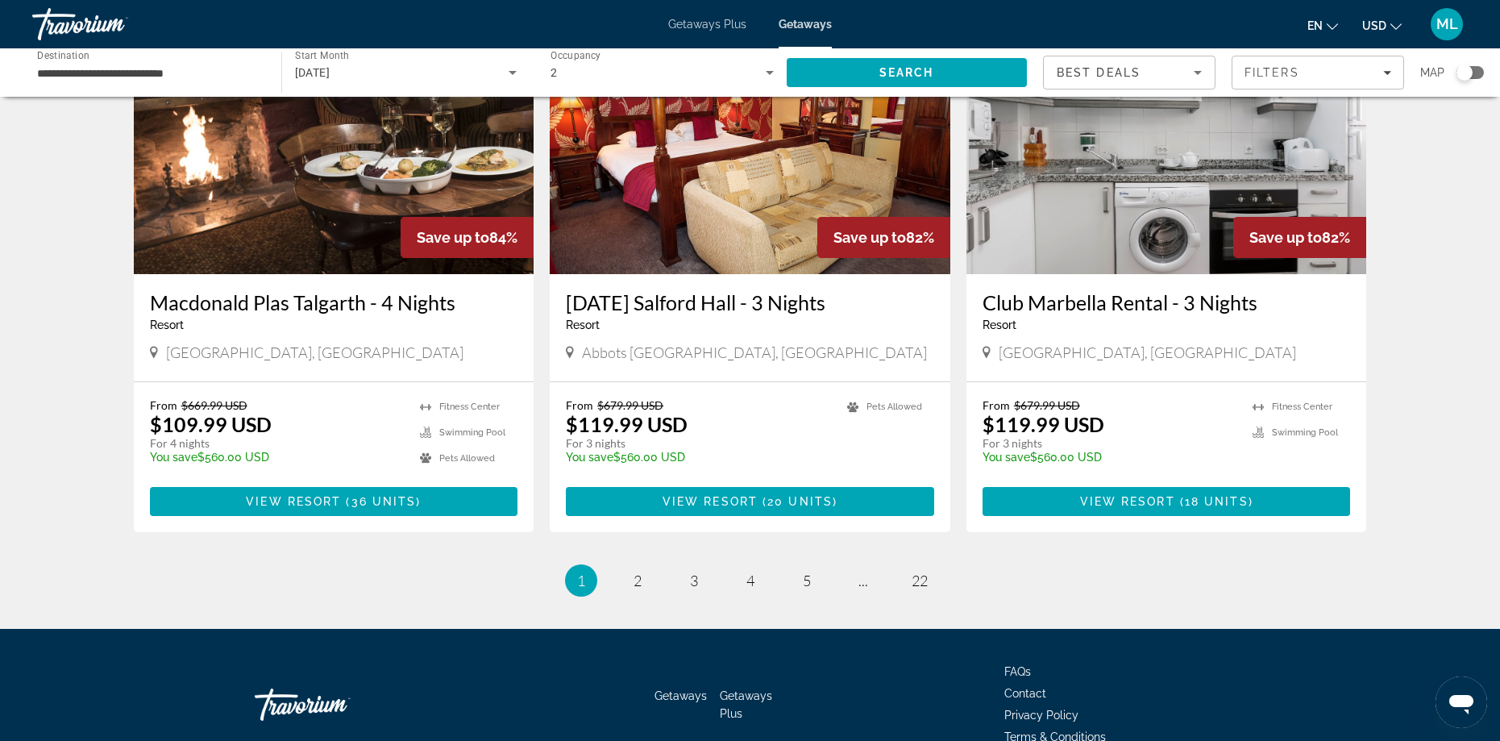
scroll to position [1867, 0]
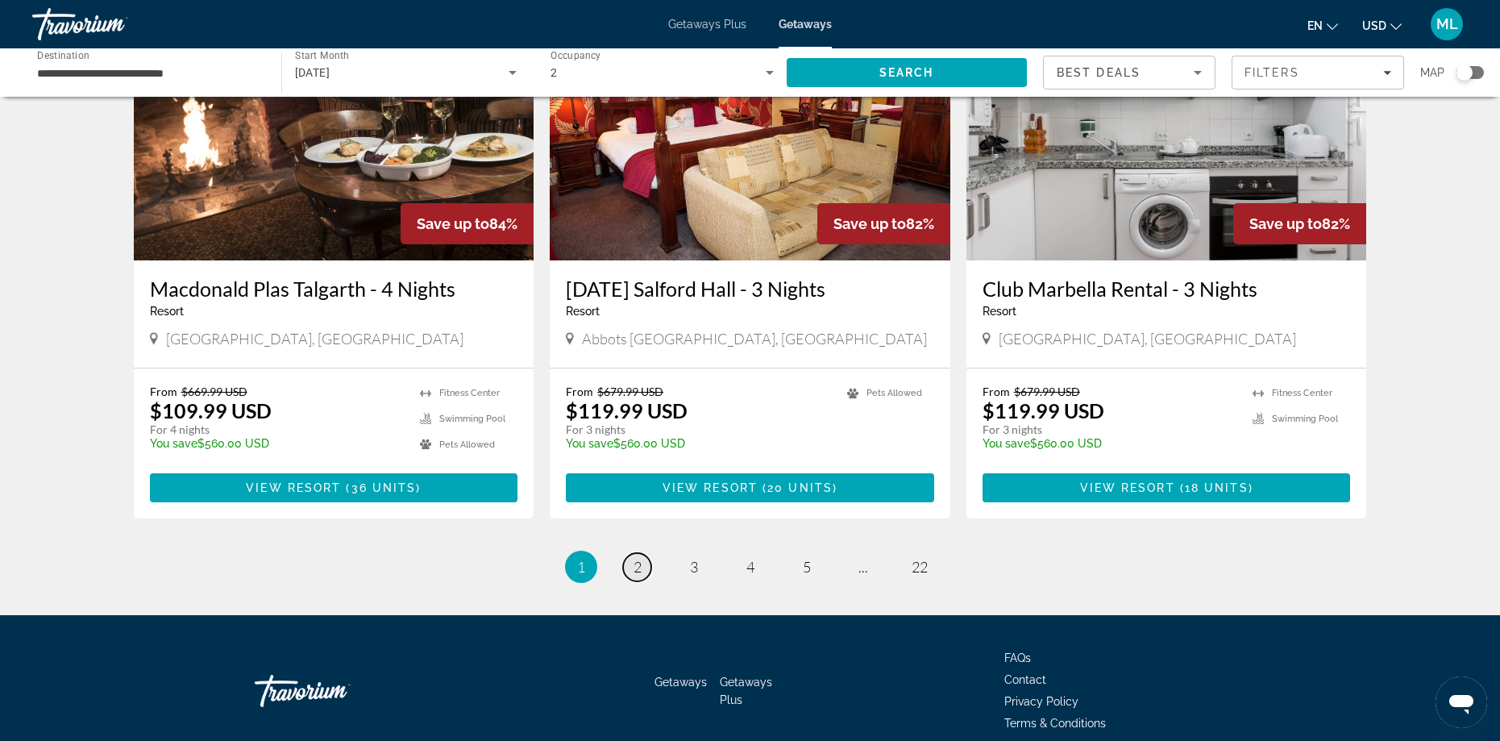
click at [636, 558] on span "2" at bounding box center [637, 567] width 8 height 18
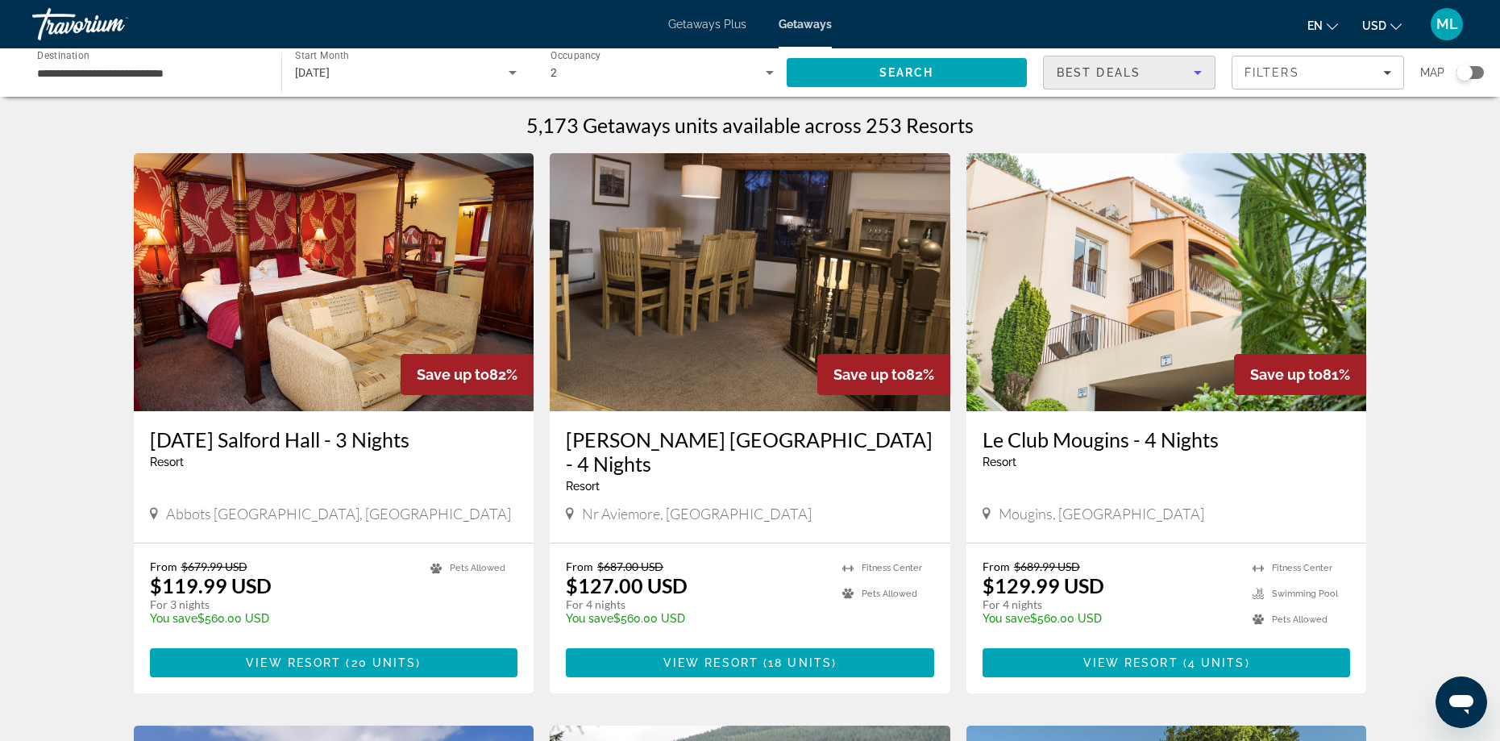
click at [1184, 80] on div "Best Deals" at bounding box center [1125, 72] width 137 height 19
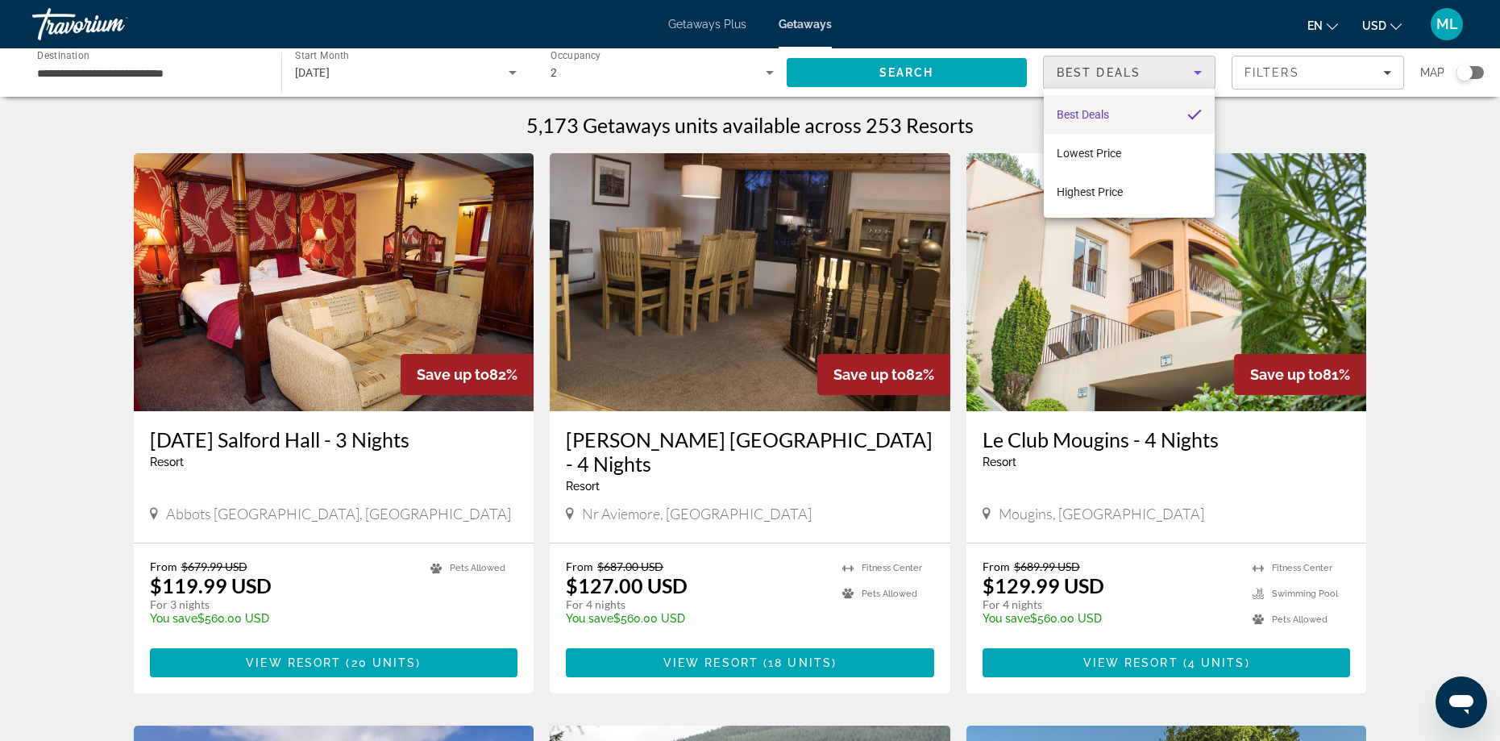
click at [1184, 79] on div at bounding box center [750, 370] width 1500 height 741
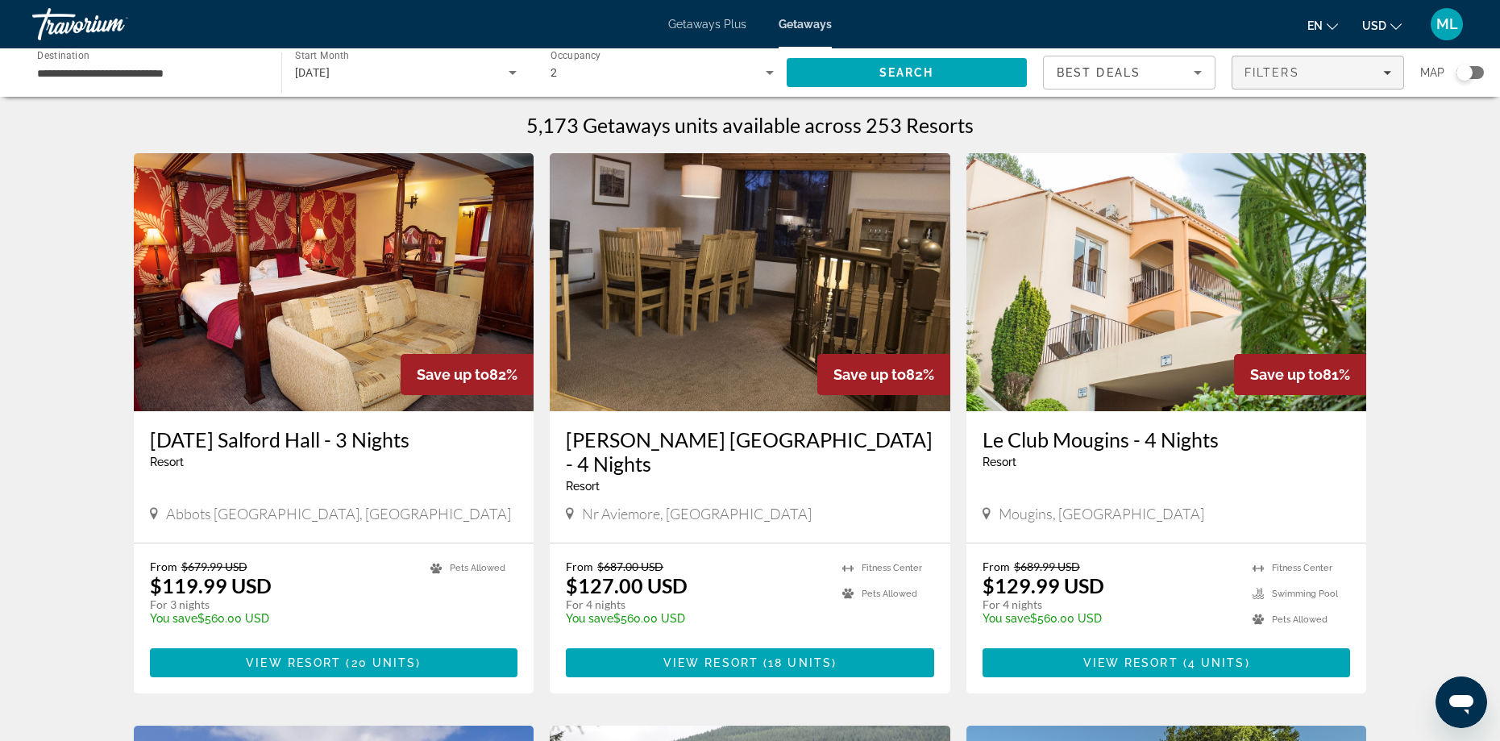
click at [1259, 75] on span "Filters" at bounding box center [1271, 72] width 55 height 13
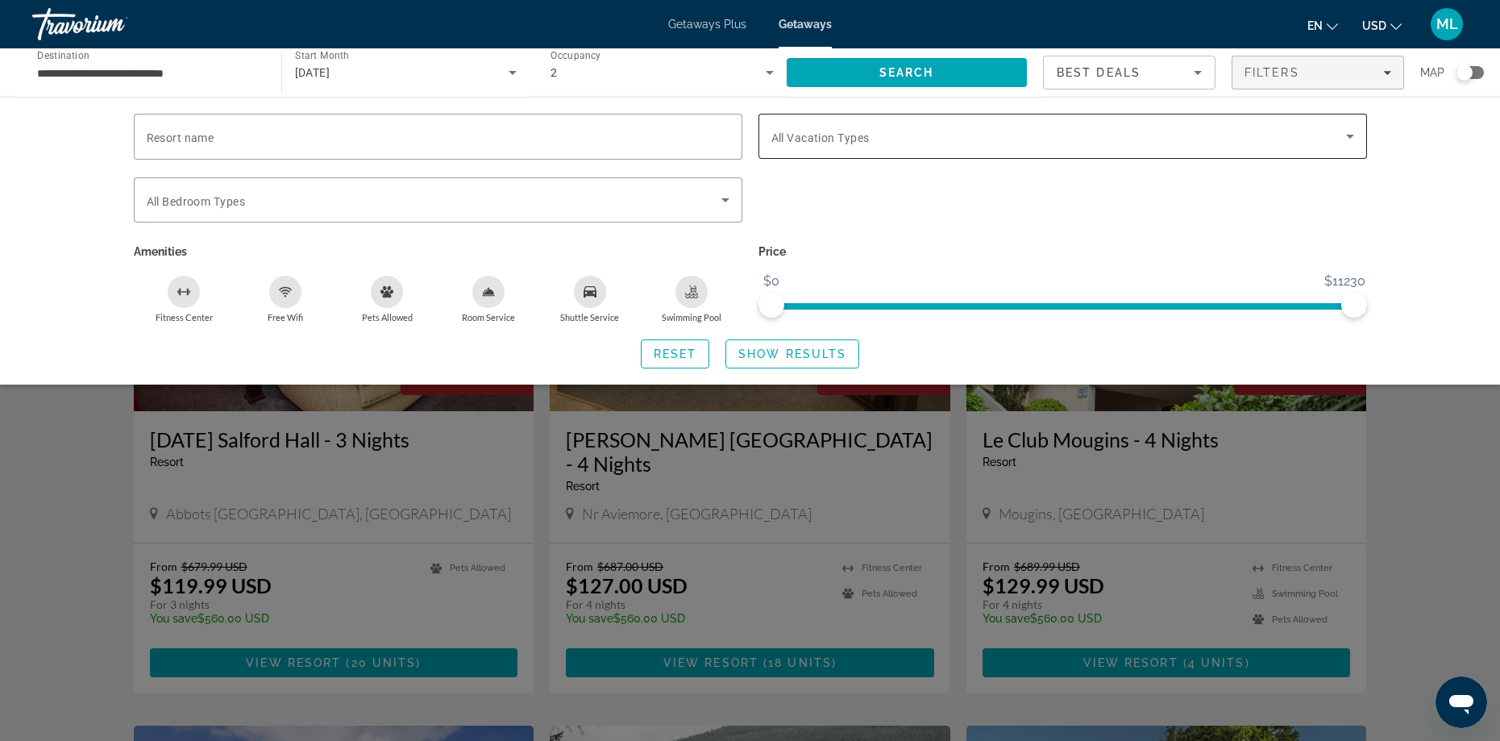
click at [1196, 135] on span "Search widget" at bounding box center [1058, 136] width 575 height 19
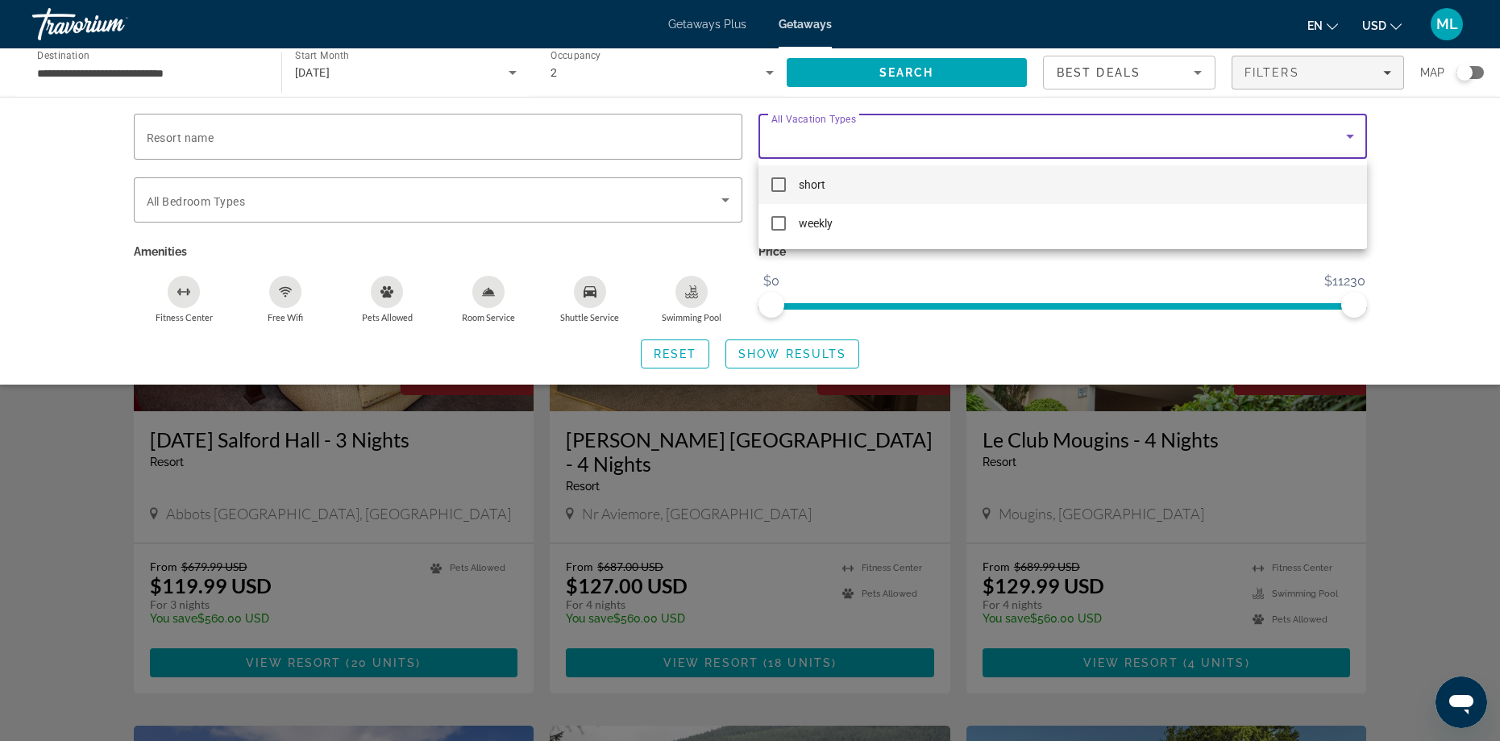
click at [1196, 134] on div at bounding box center [750, 370] width 1500 height 741
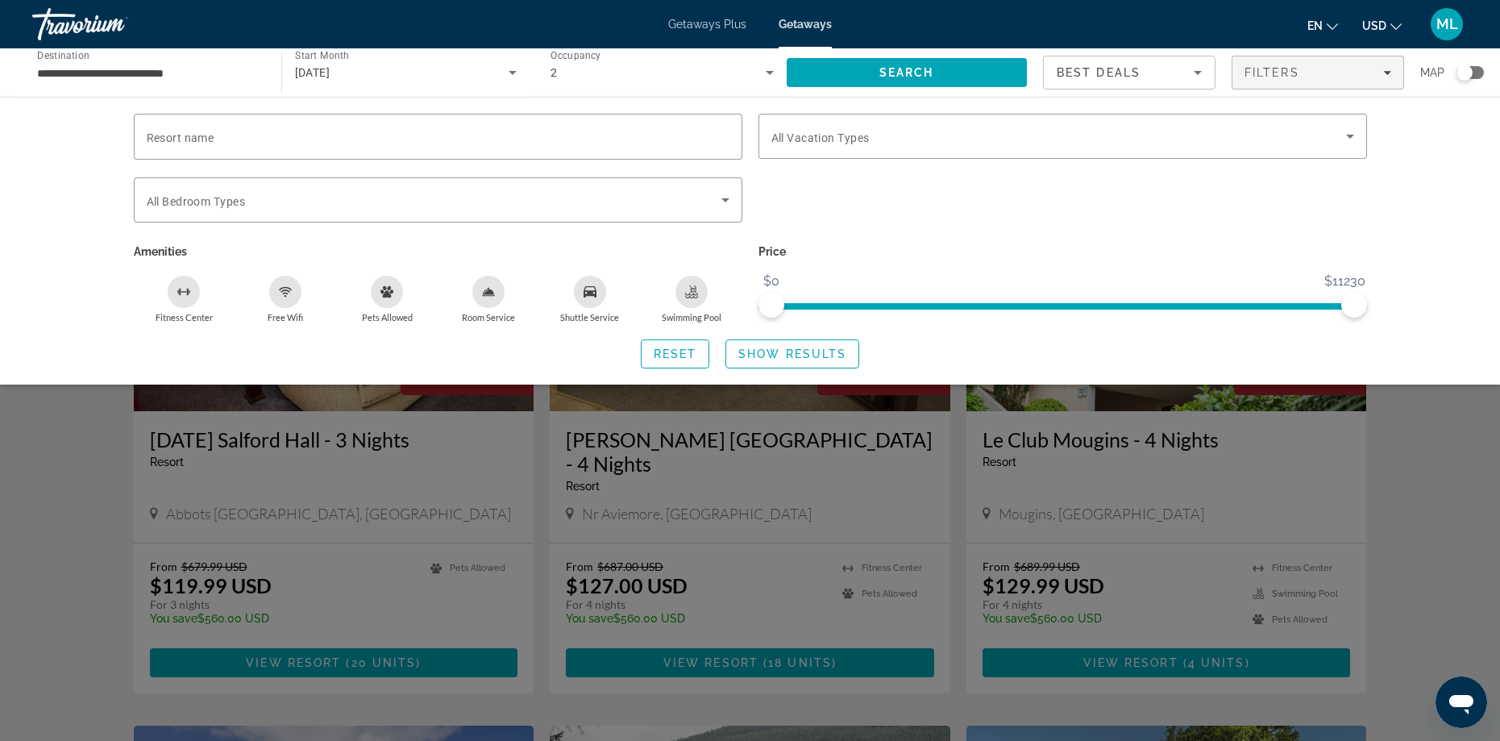
click at [1078, 215] on div "Search widget" at bounding box center [1062, 208] width 625 height 63
drag, startPoint x: 1354, startPoint y: 301, endPoint x: 816, endPoint y: 324, distance: 538.0
click at [816, 324] on div "Resort name Vacation Types All Vacation Types Bedroom Types All Bedroom Types A…" at bounding box center [751, 241] width 1298 height 255
click at [799, 347] on span "Show Results" at bounding box center [792, 353] width 108 height 13
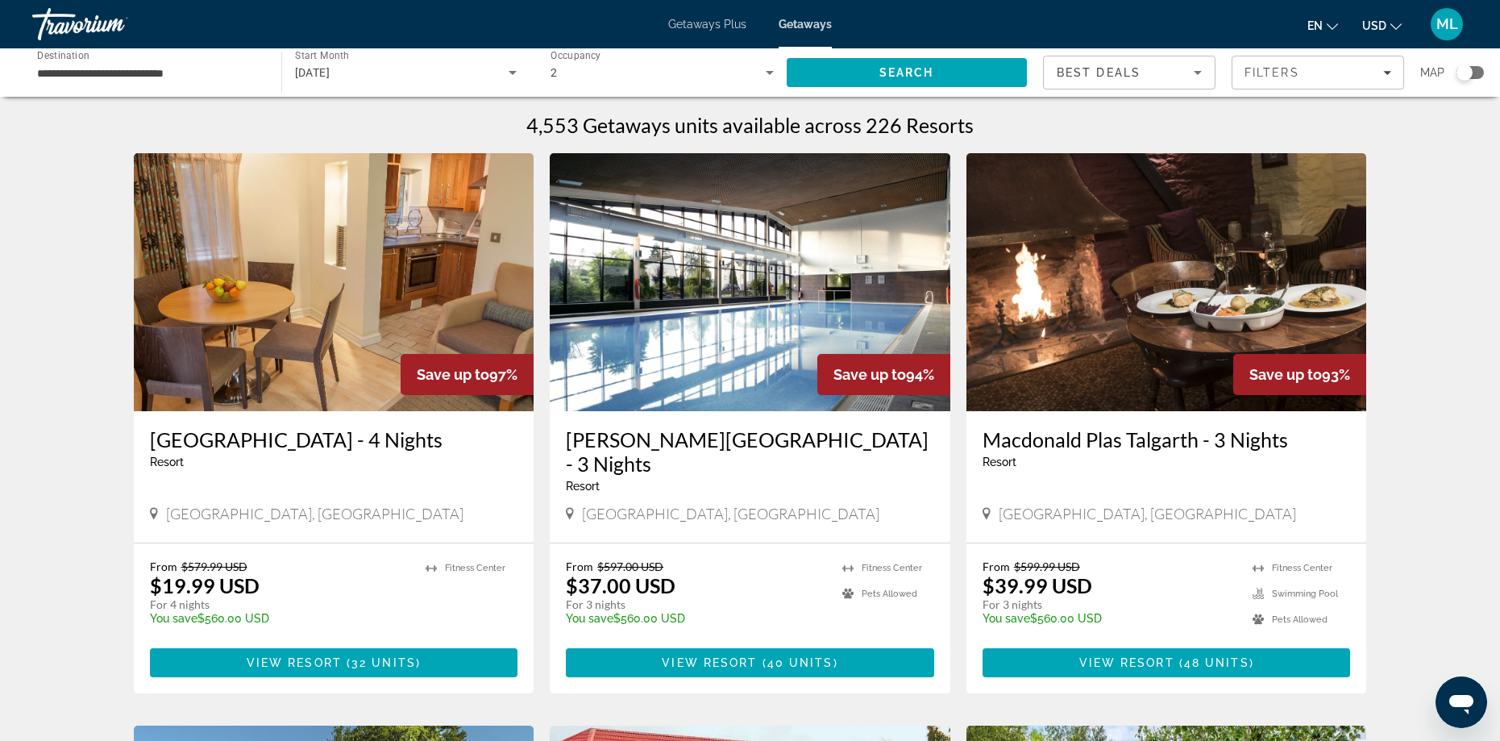
click at [1122, 69] on span "Best Deals" at bounding box center [1099, 72] width 84 height 13
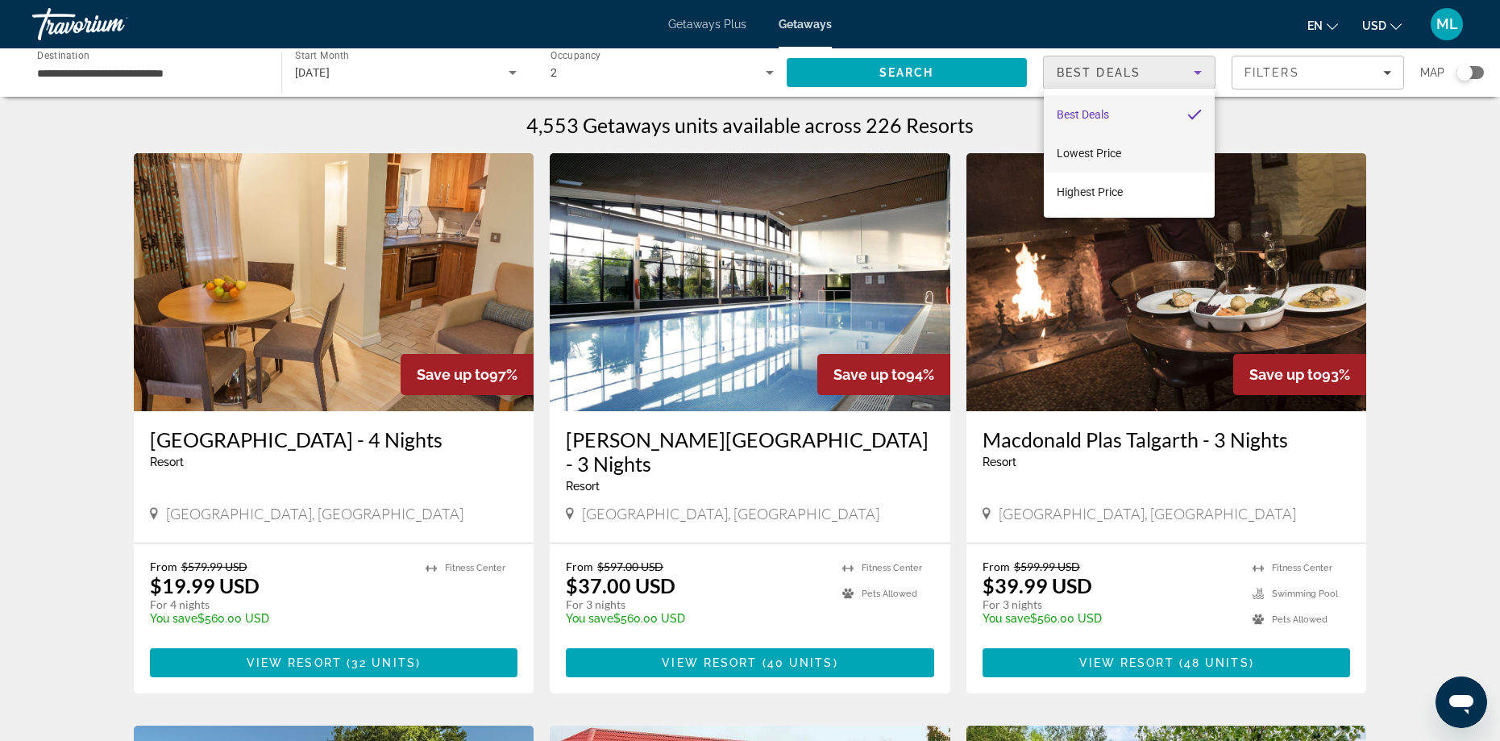
click at [1094, 156] on span "Lowest Price" at bounding box center [1089, 153] width 64 height 13
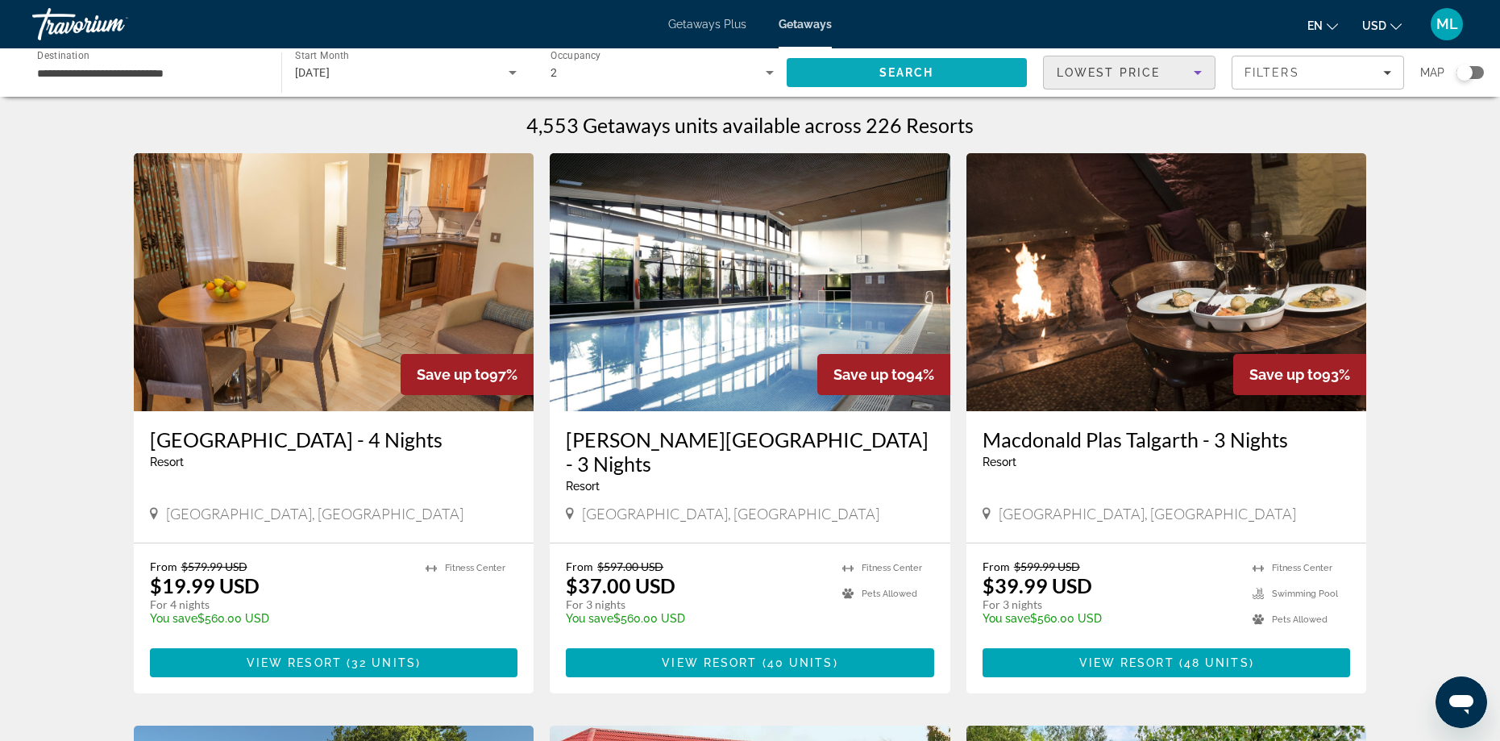
click at [887, 66] on button "Search" at bounding box center [907, 72] width 241 height 29
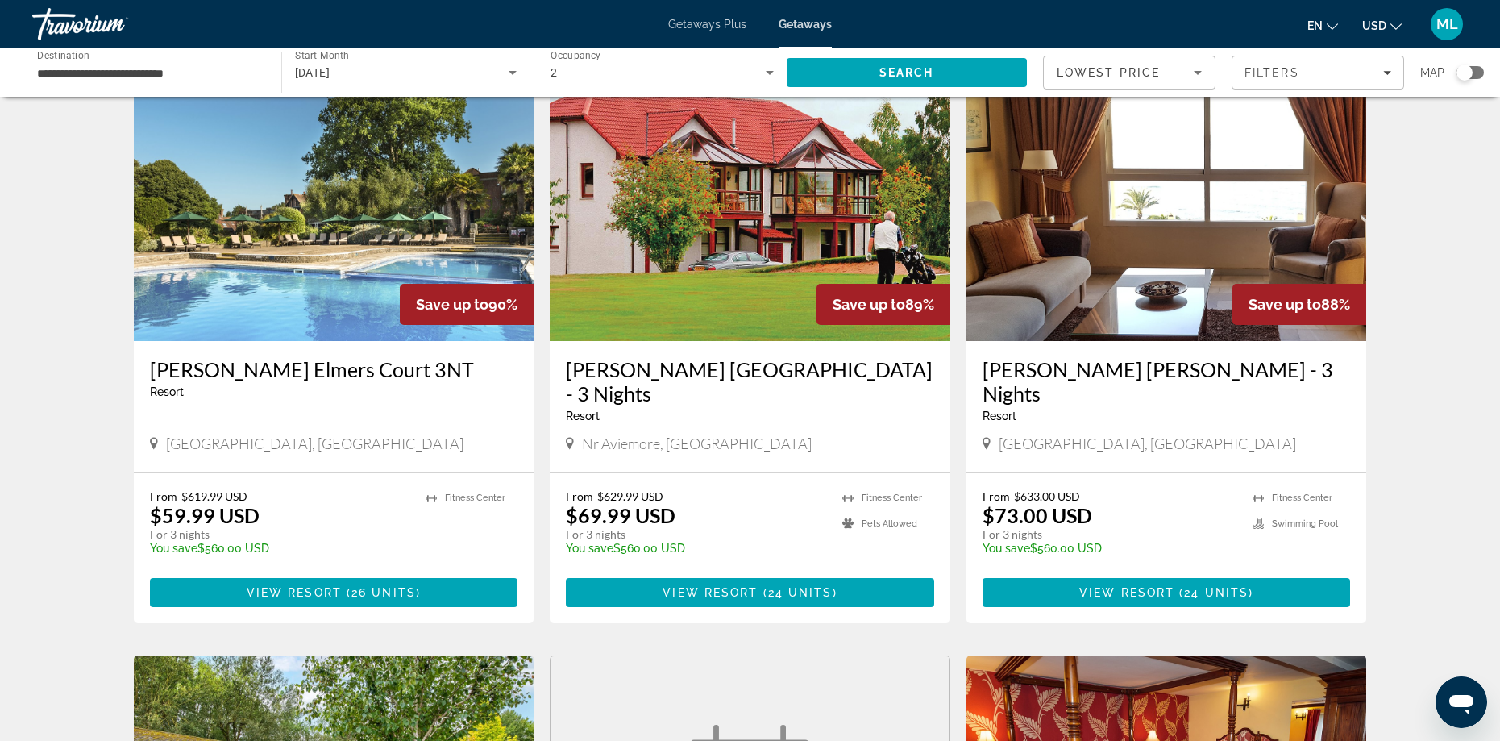
scroll to position [645, 0]
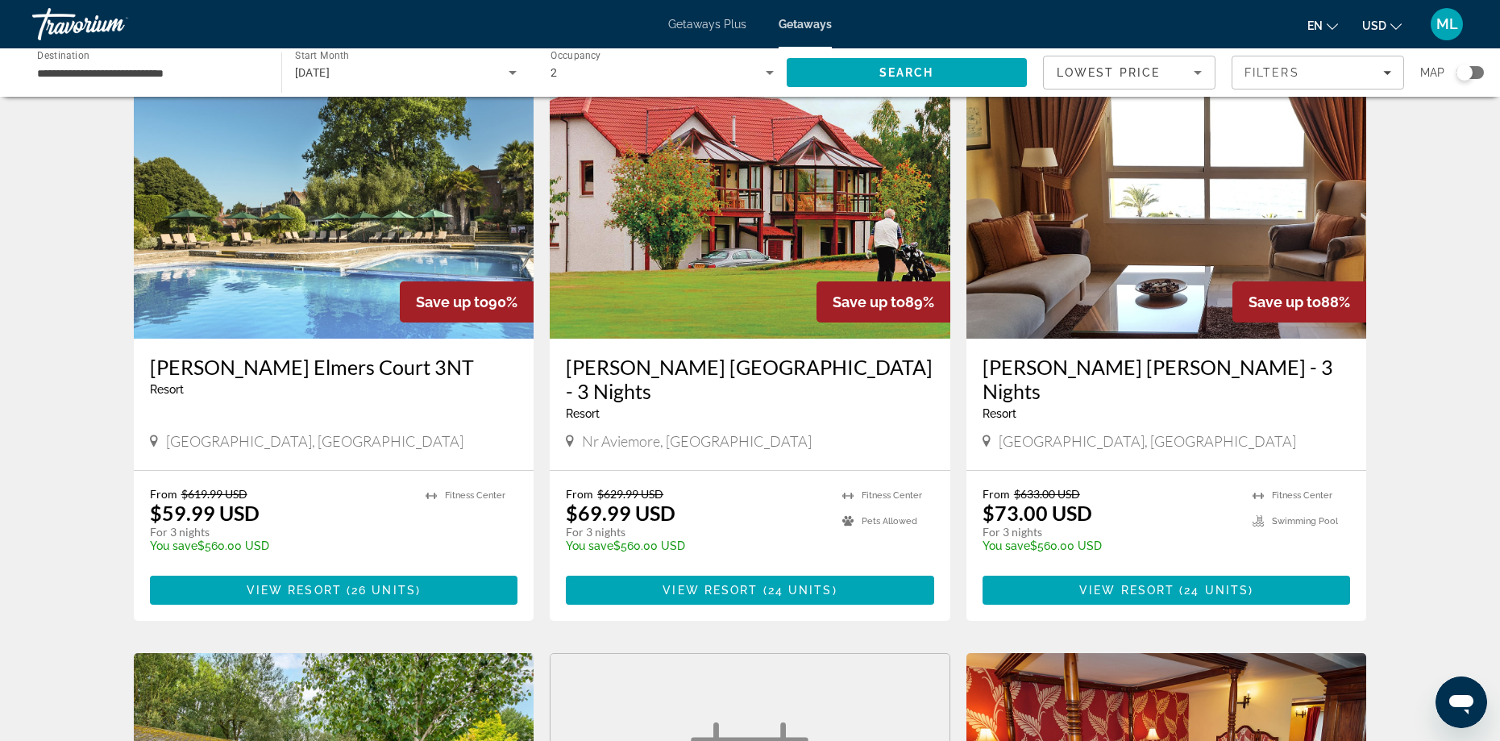
click at [708, 355] on h3 "[PERSON_NAME] [GEOGRAPHIC_DATA] - 3 Nights" at bounding box center [750, 379] width 368 height 48
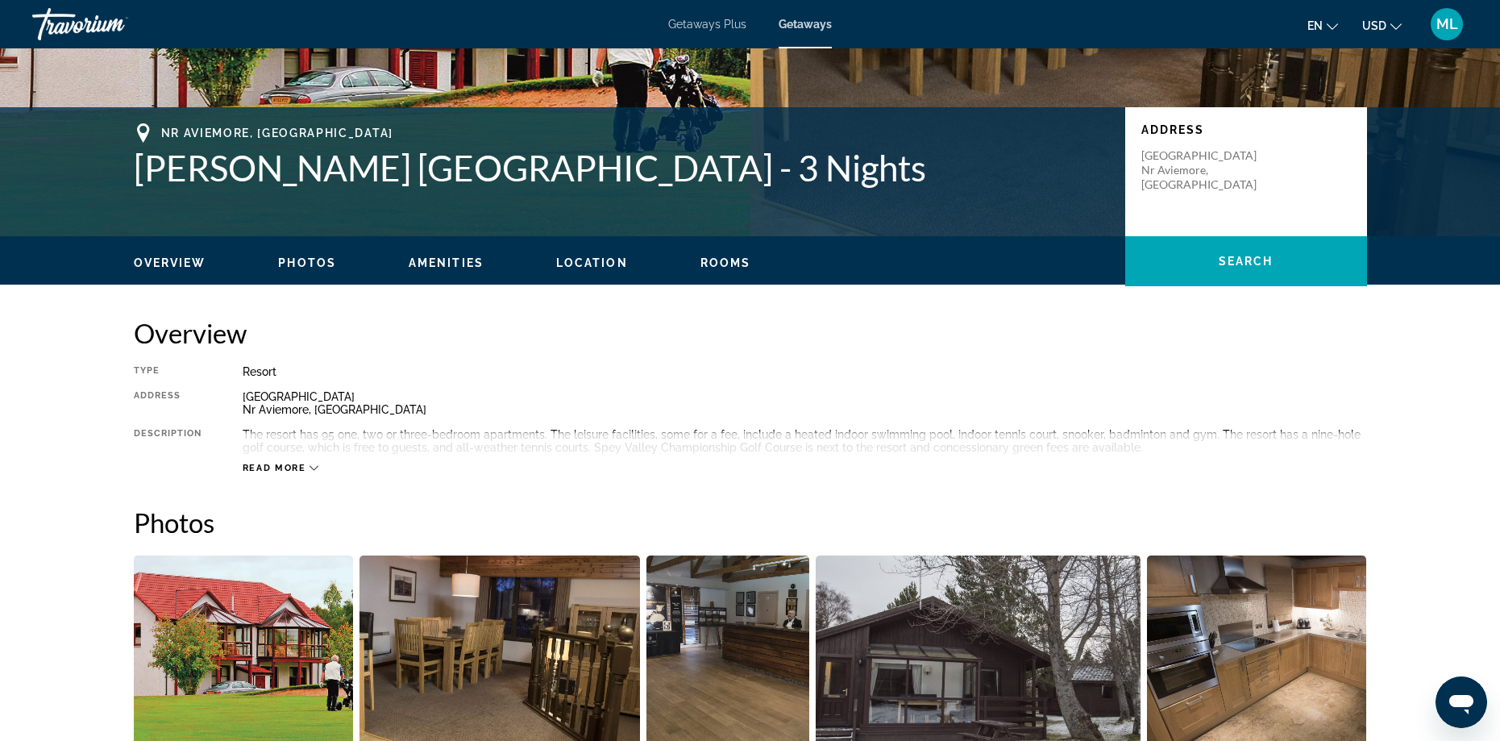
scroll to position [322, 0]
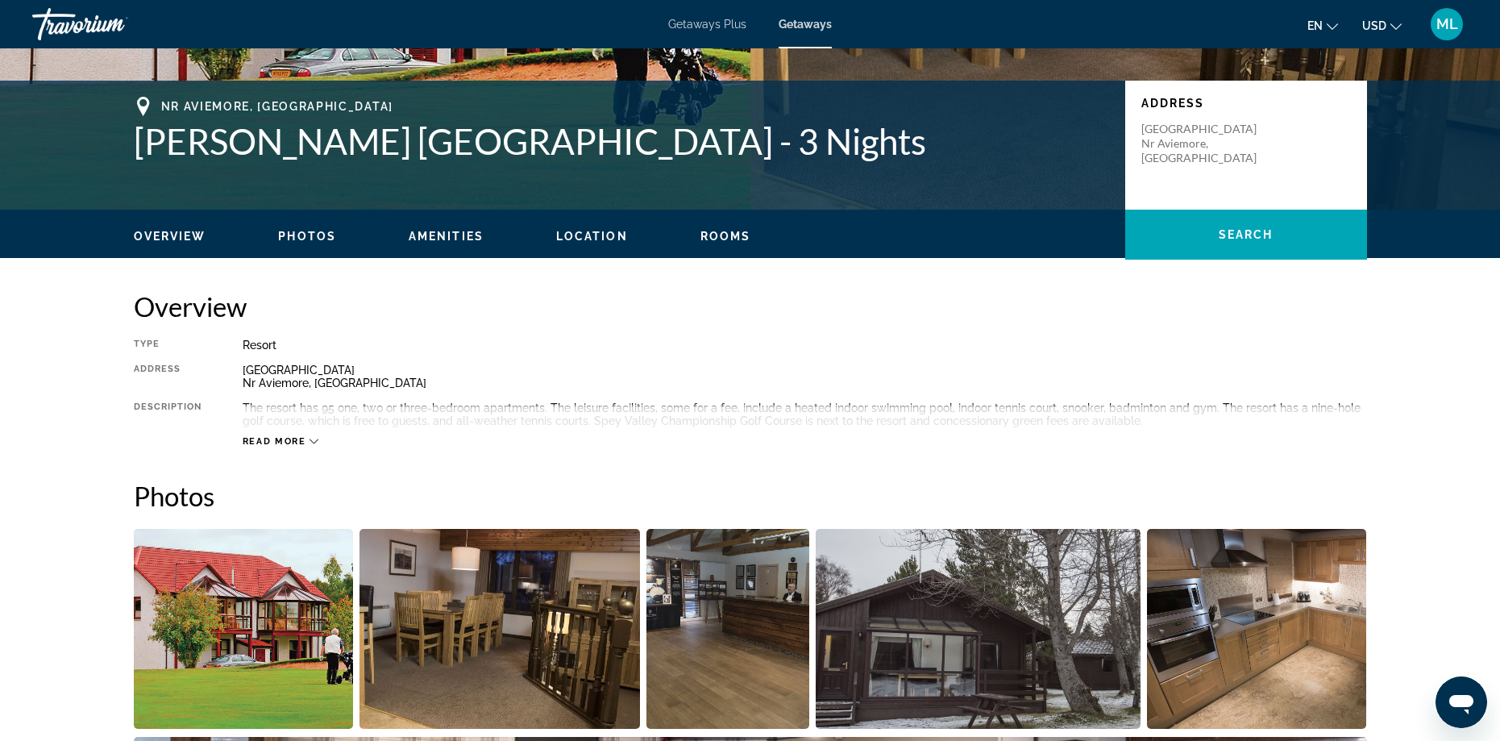
click at [279, 437] on span "Read more" at bounding box center [275, 441] width 64 height 10
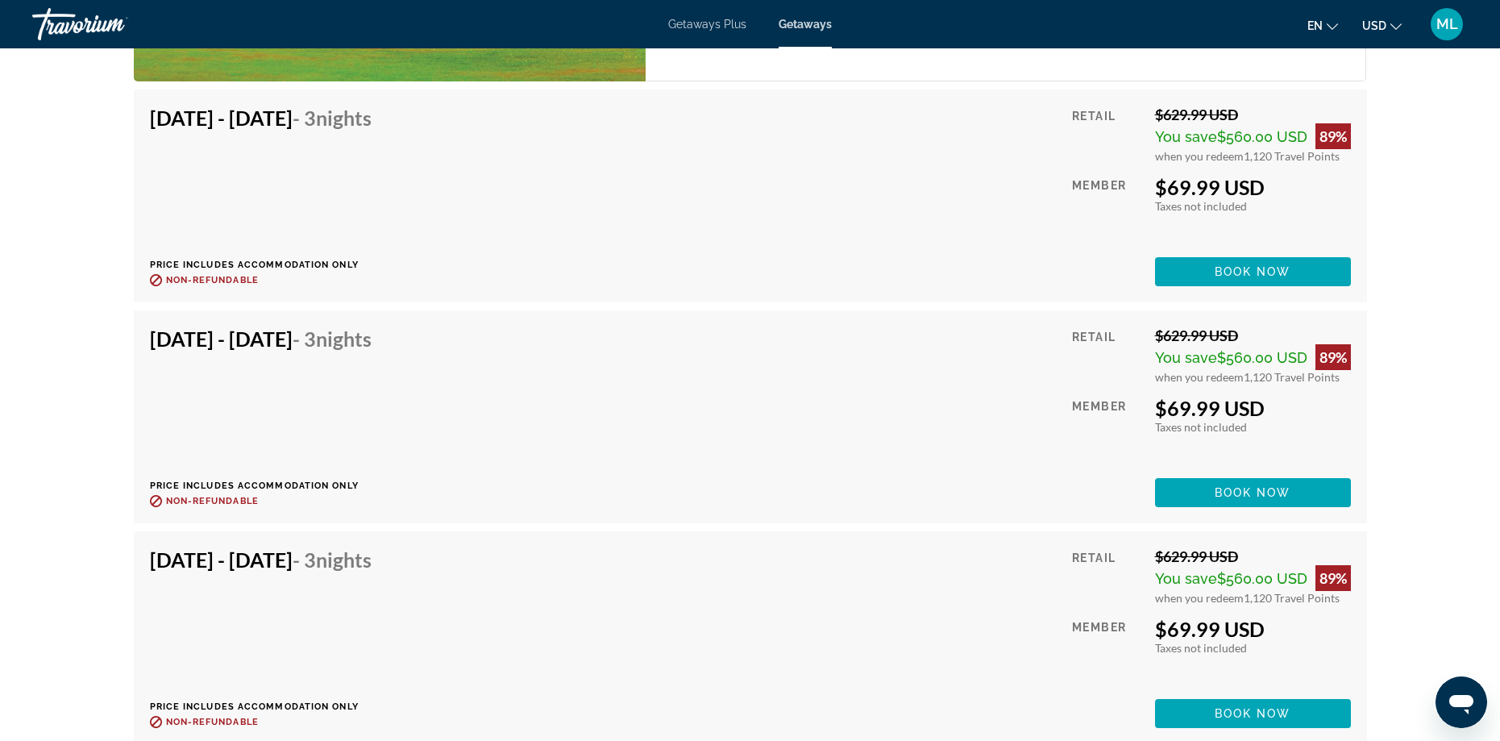
scroll to position [3224, 0]
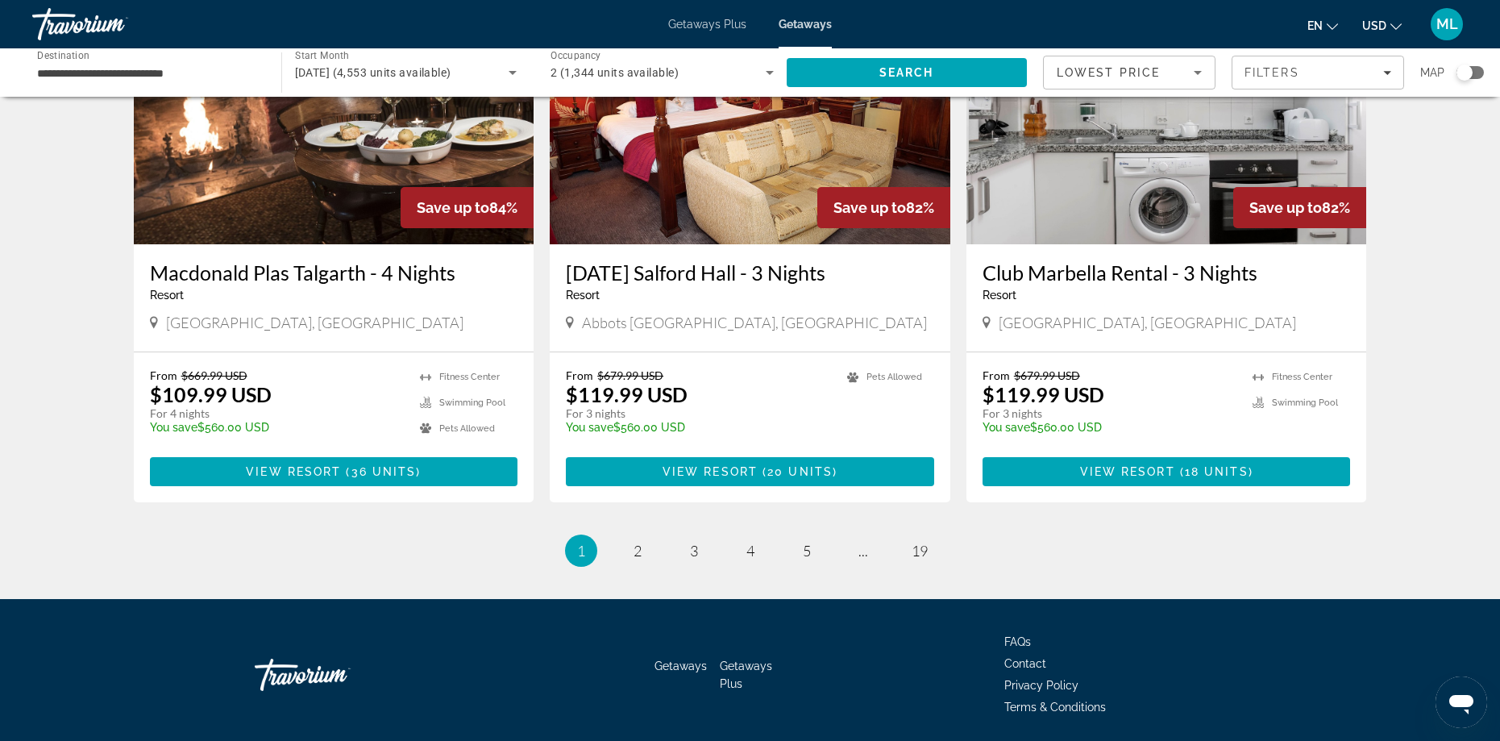
scroll to position [1867, 0]
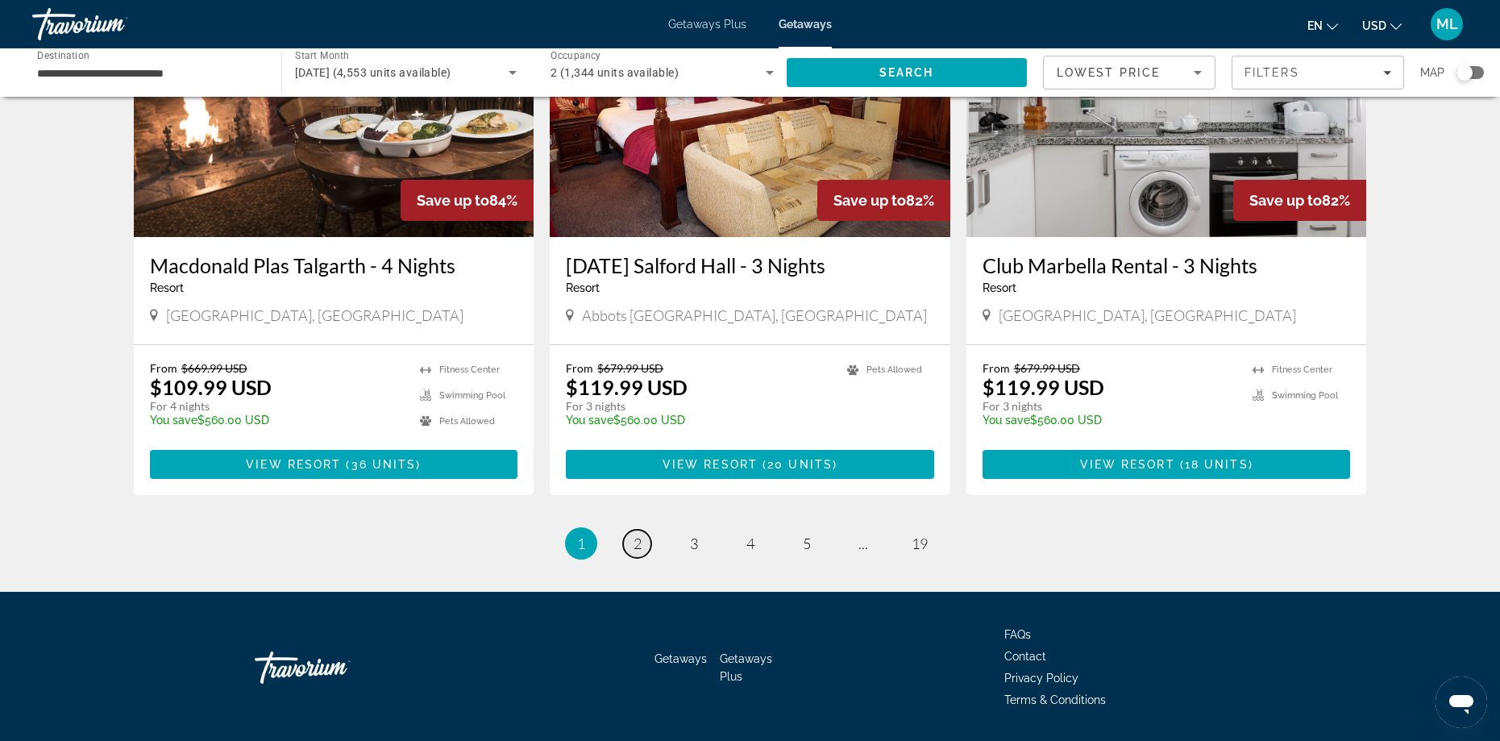
click at [637, 534] on span "2" at bounding box center [637, 543] width 8 height 18
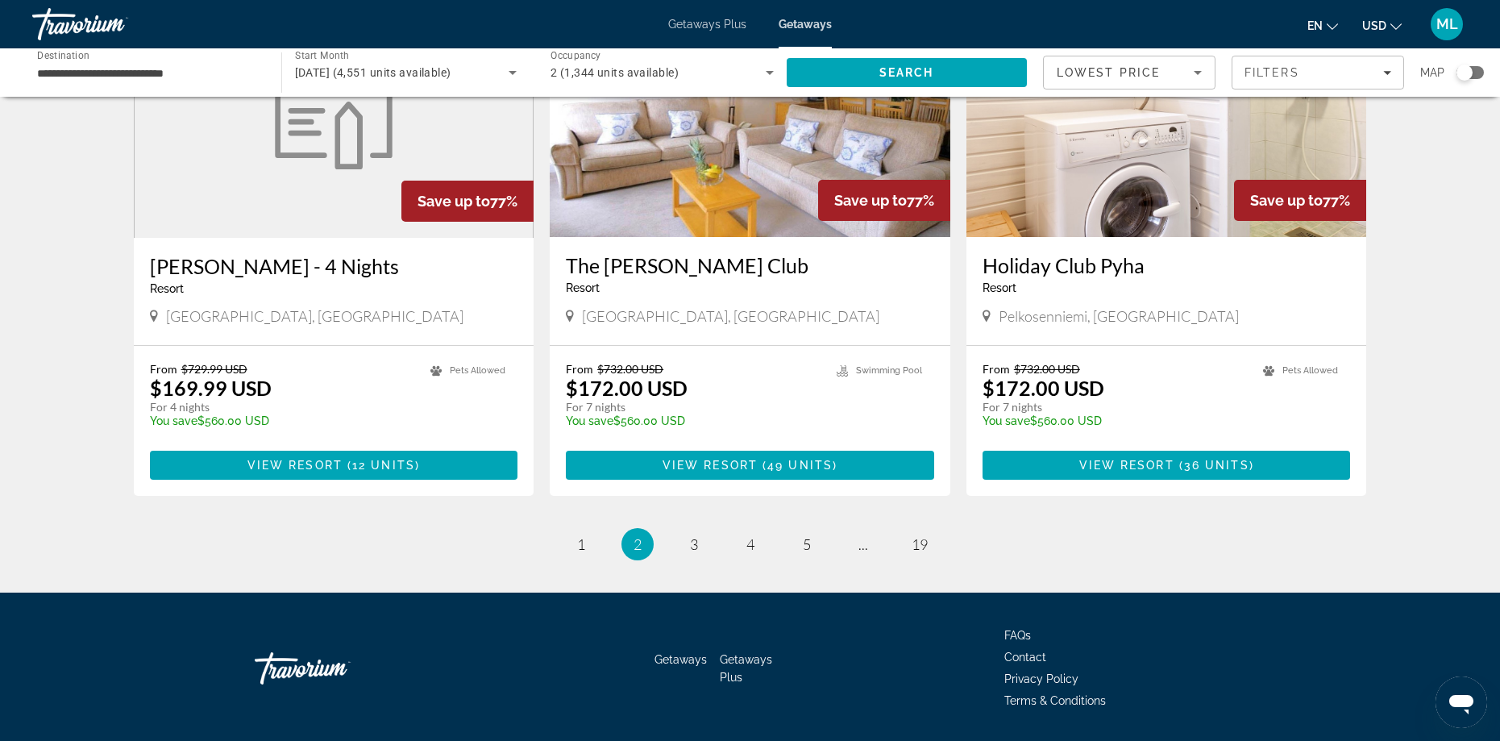
scroll to position [1867, 0]
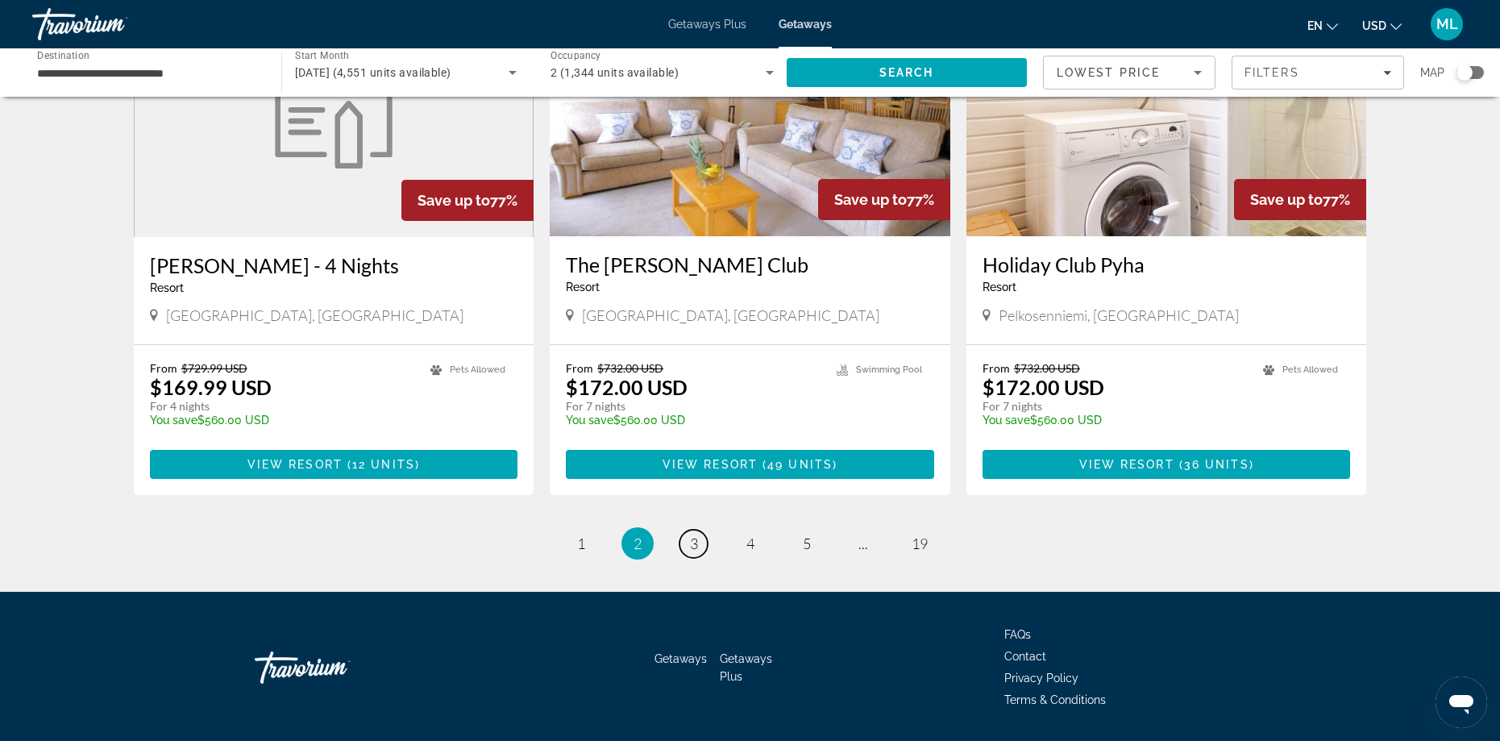
click at [700, 529] on link "page 3" at bounding box center [693, 543] width 28 height 28
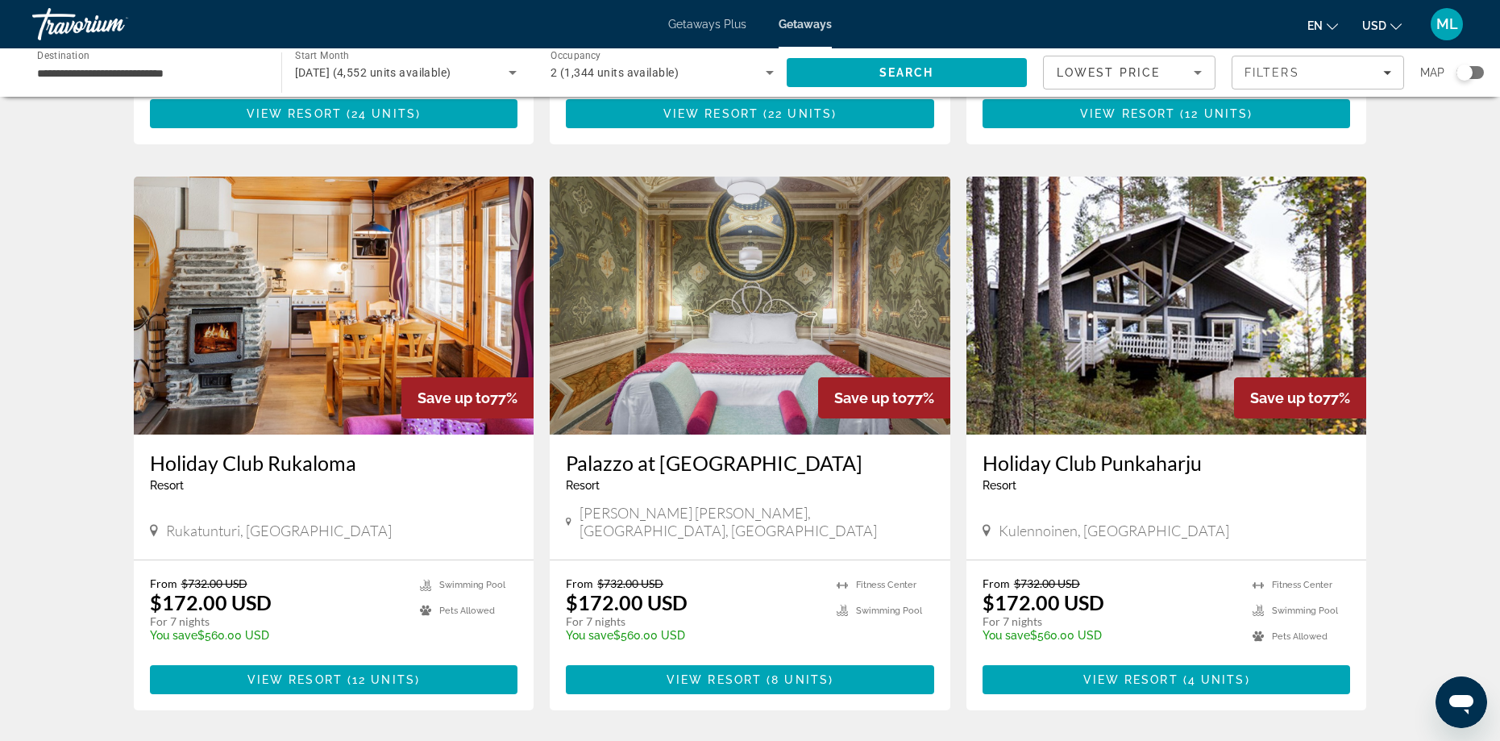
scroll to position [1128, 0]
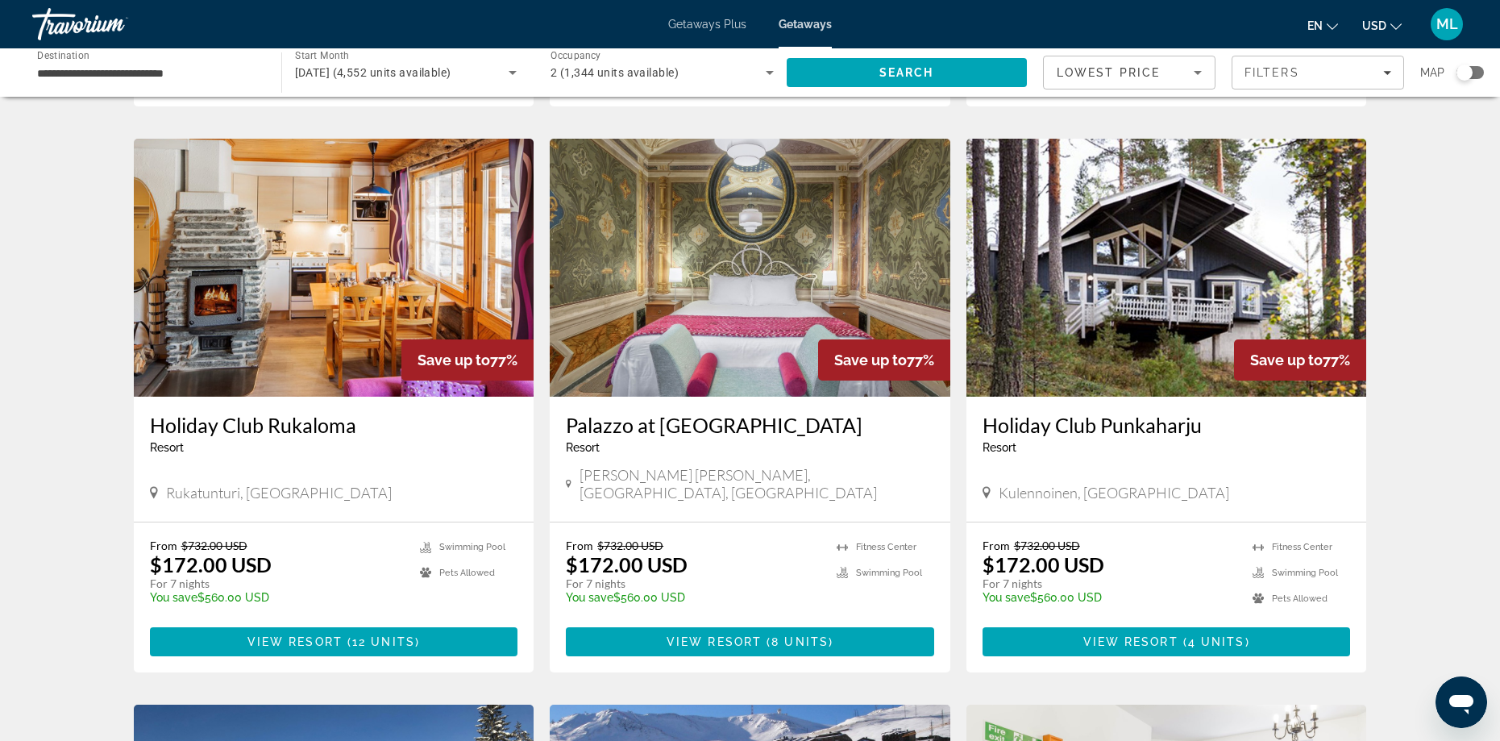
click at [728, 635] on span "View Resort" at bounding box center [713, 641] width 95 height 13
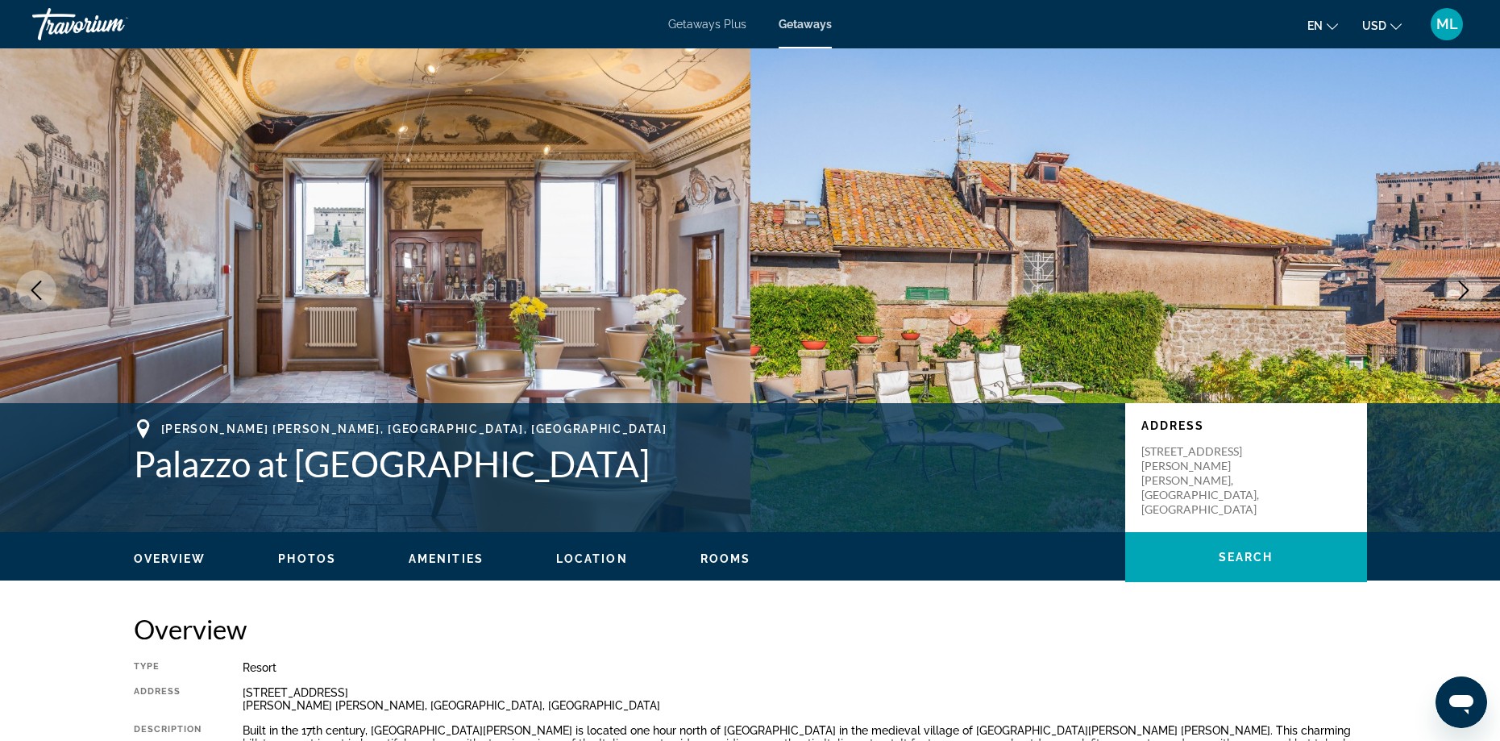
click at [1462, 291] on icon "Next image" at bounding box center [1463, 289] width 19 height 19
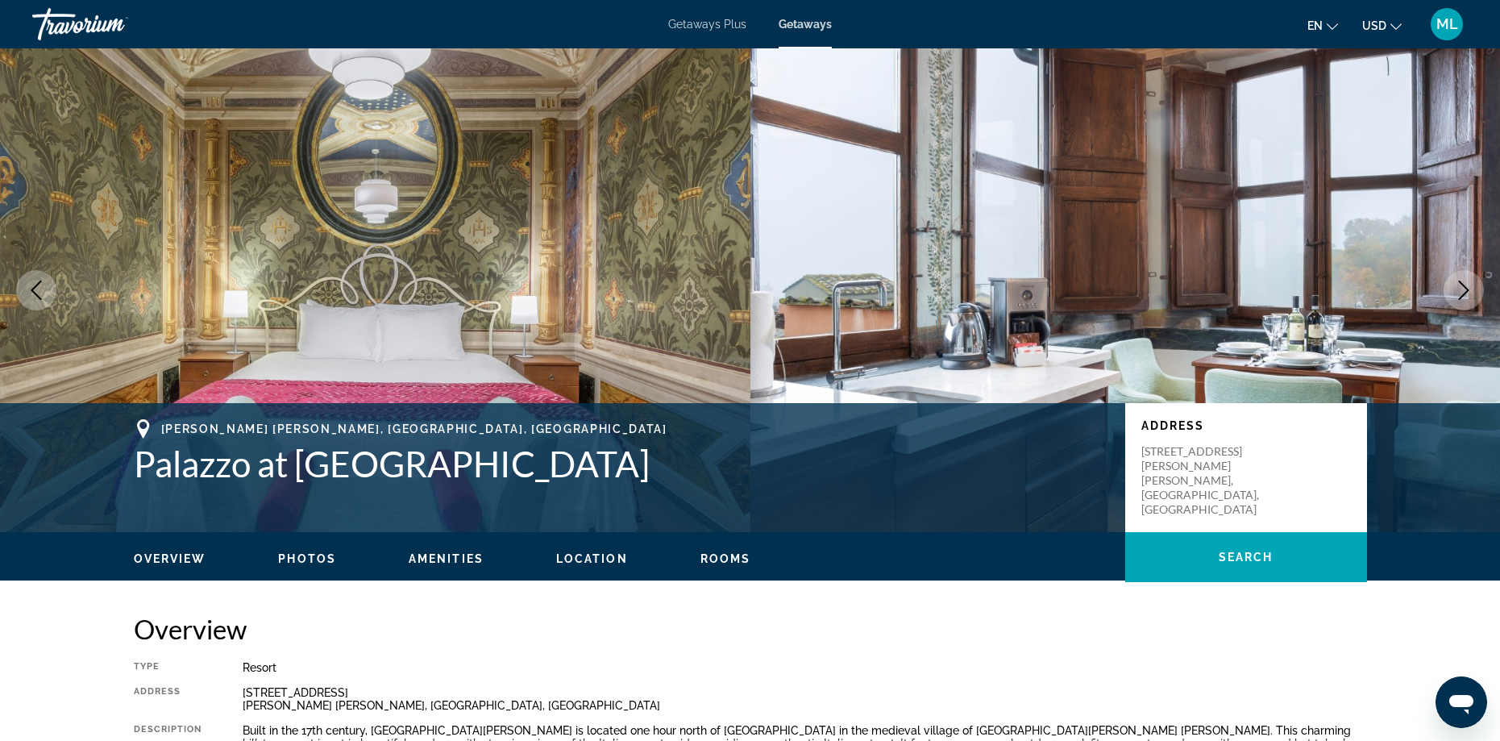
click at [1462, 291] on icon "Next image" at bounding box center [1463, 289] width 19 height 19
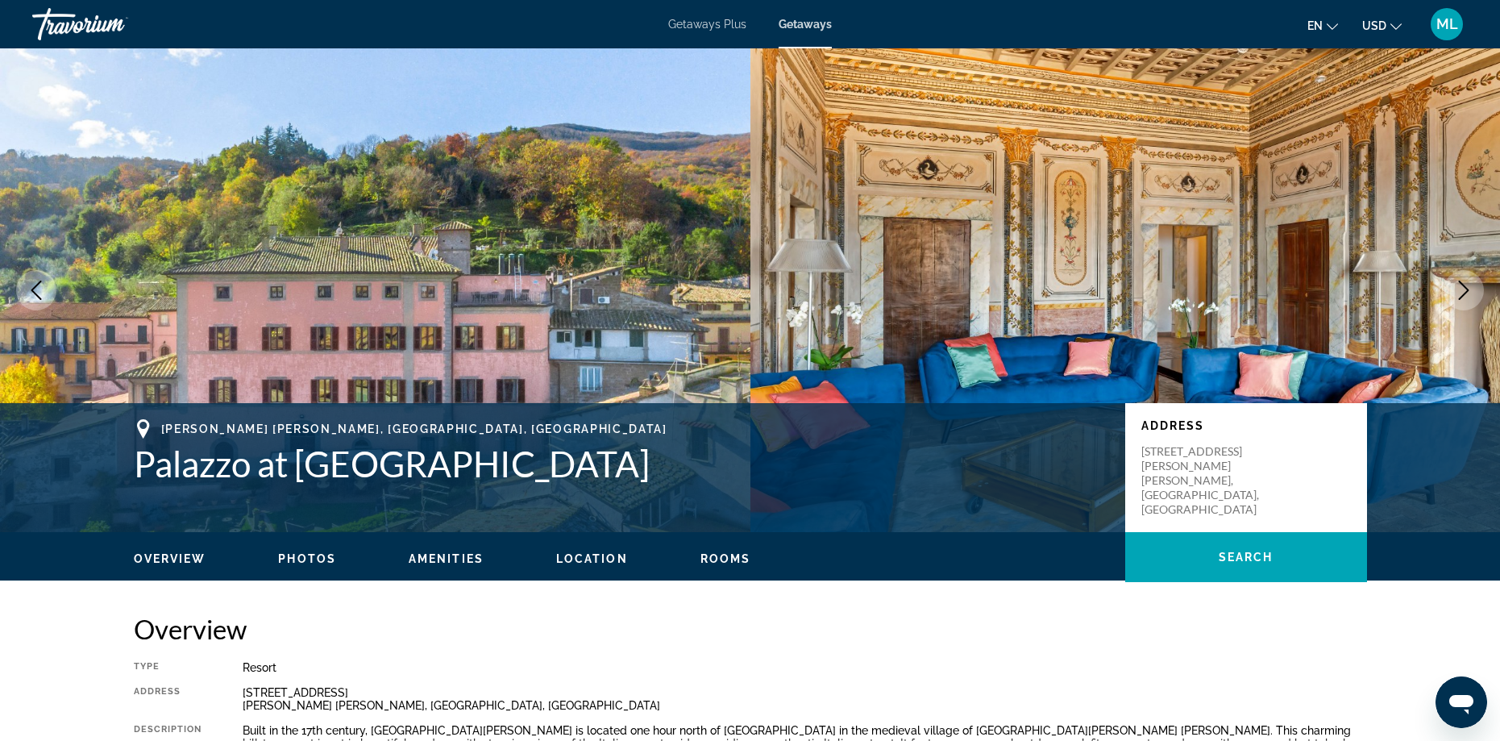
click at [1462, 291] on icon "Next image" at bounding box center [1463, 289] width 19 height 19
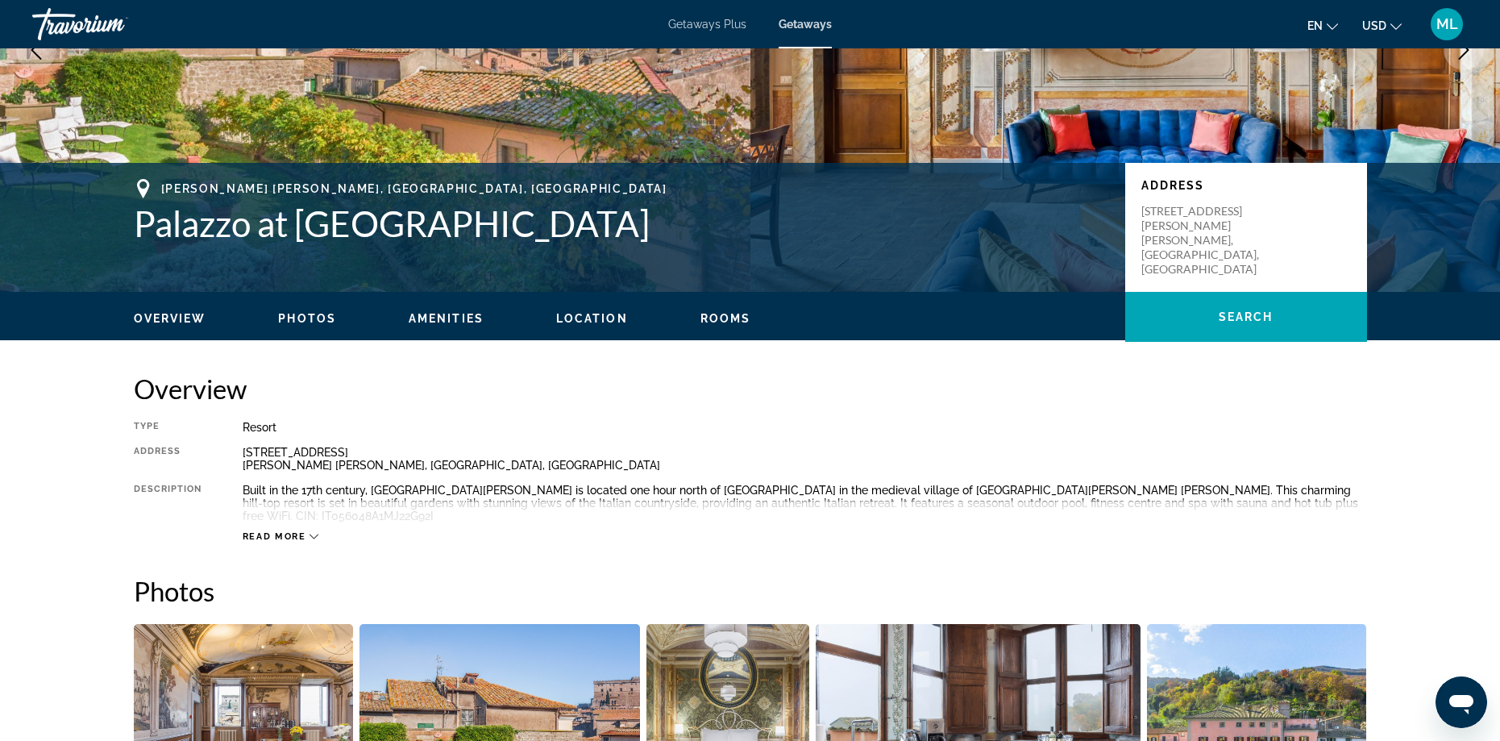
scroll to position [242, 0]
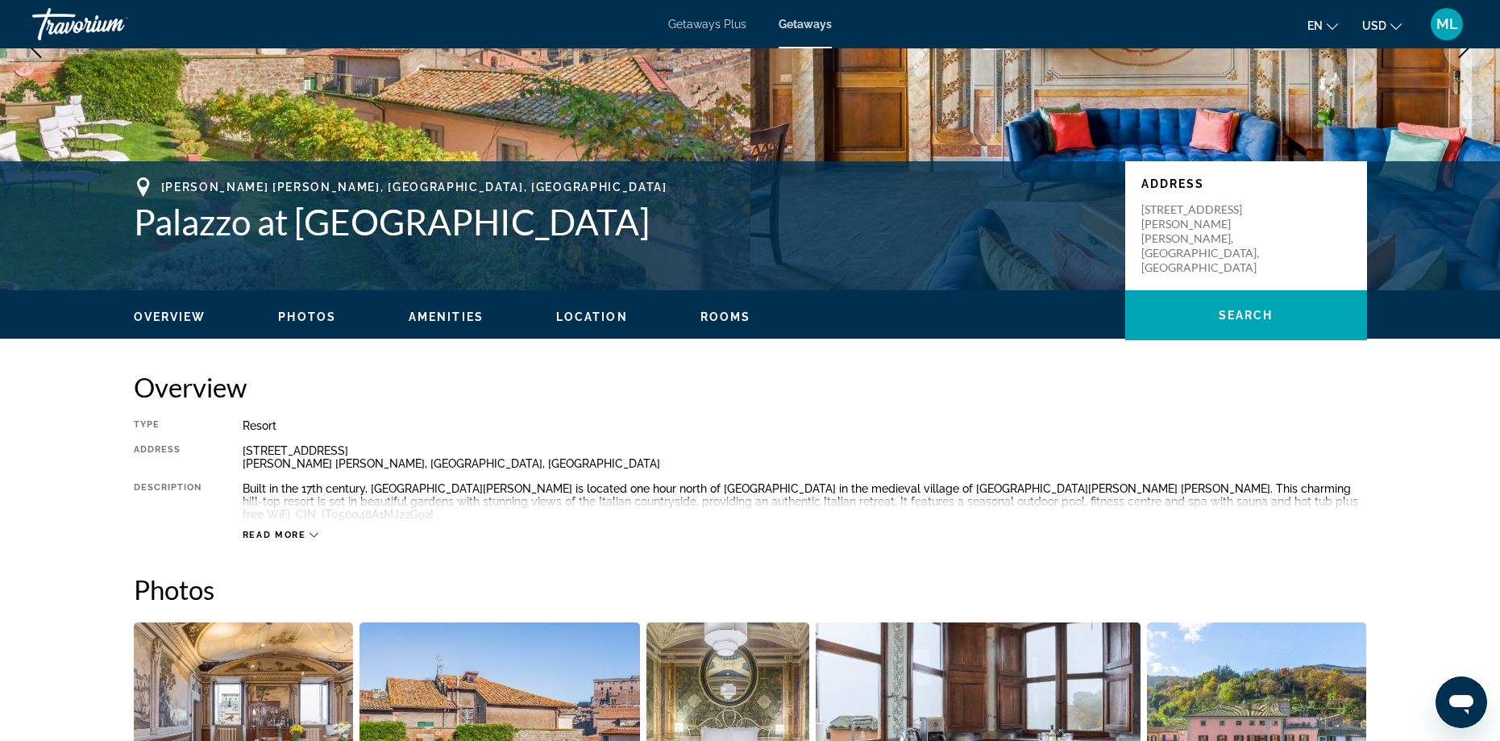
click at [285, 529] on span "Read more" at bounding box center [275, 534] width 64 height 10
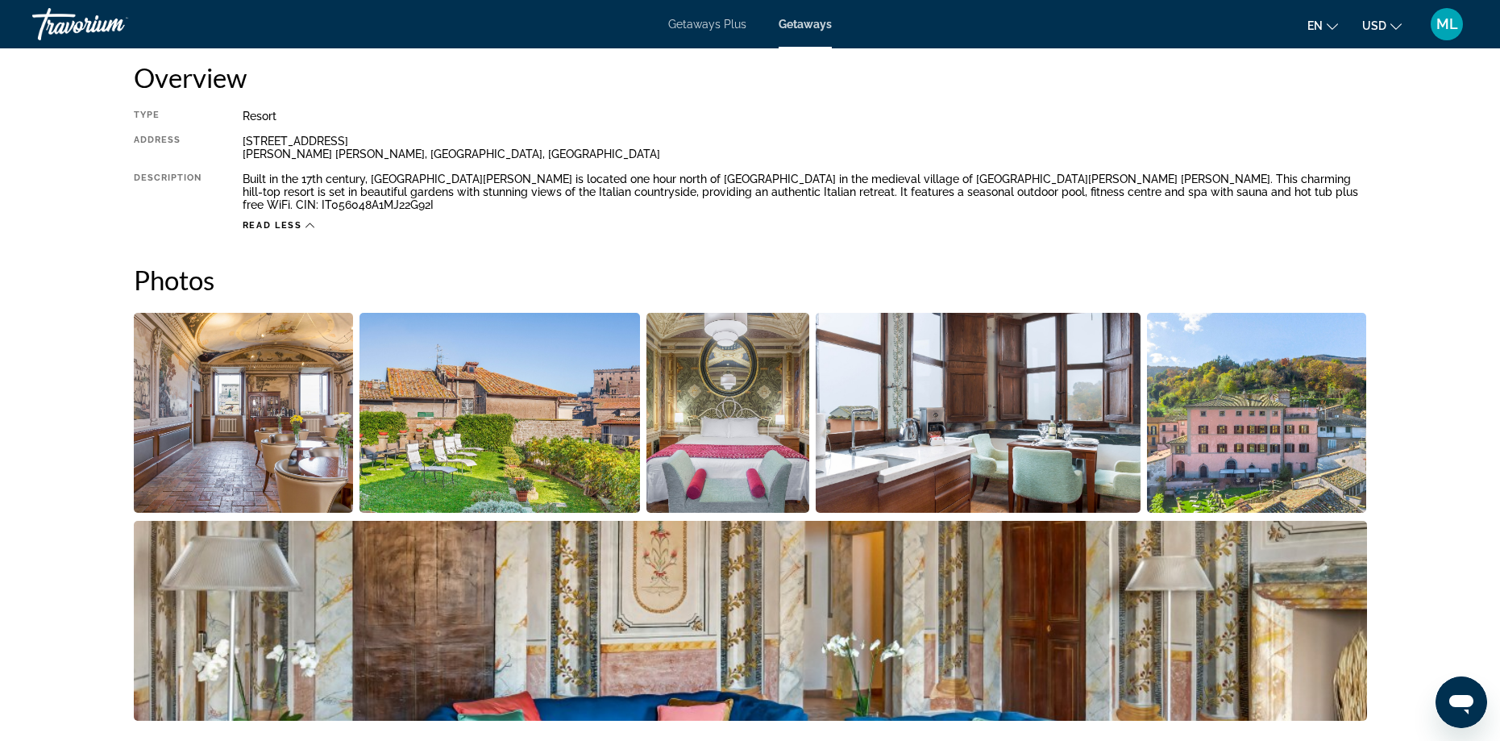
scroll to position [564, 0]
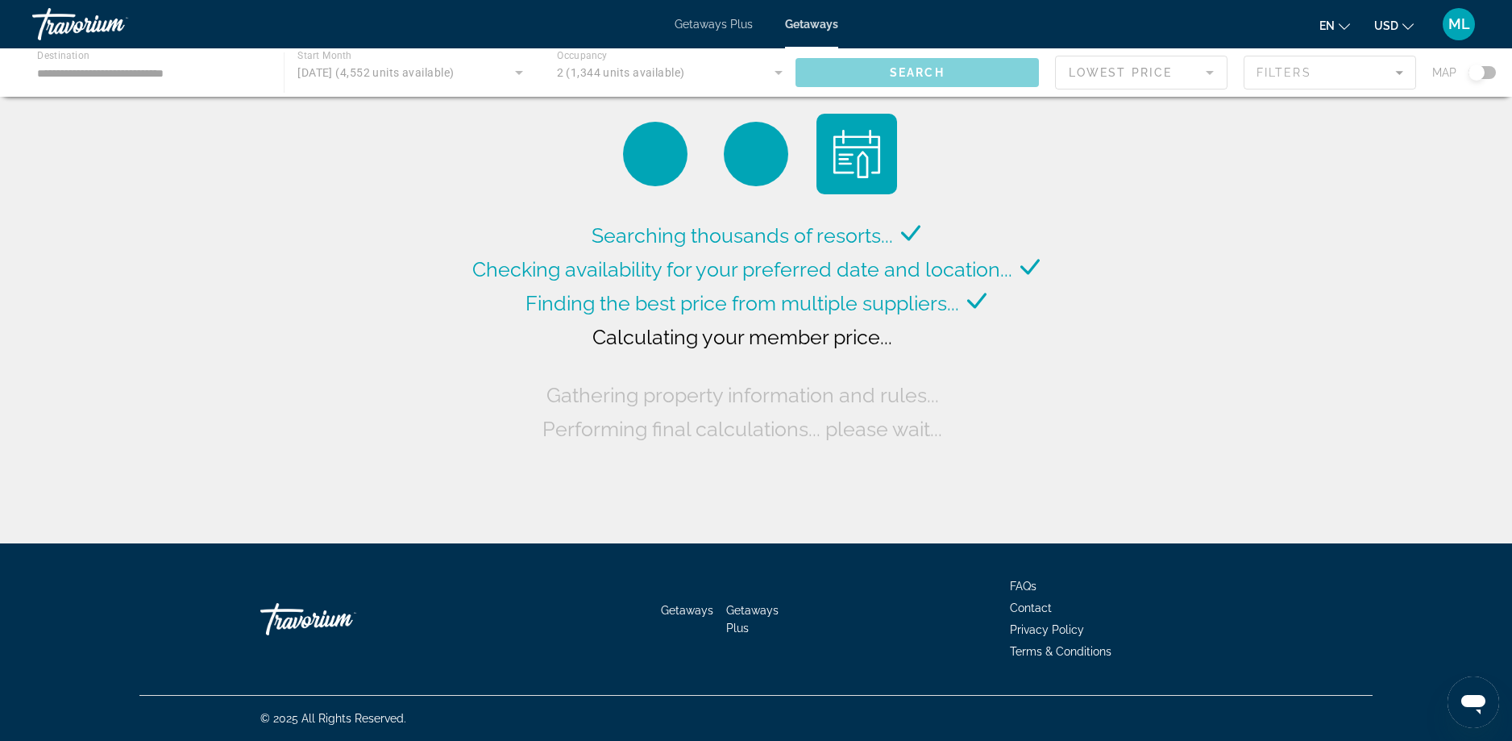
click at [1339, 21] on icon "Change language" at bounding box center [1344, 26] width 11 height 11
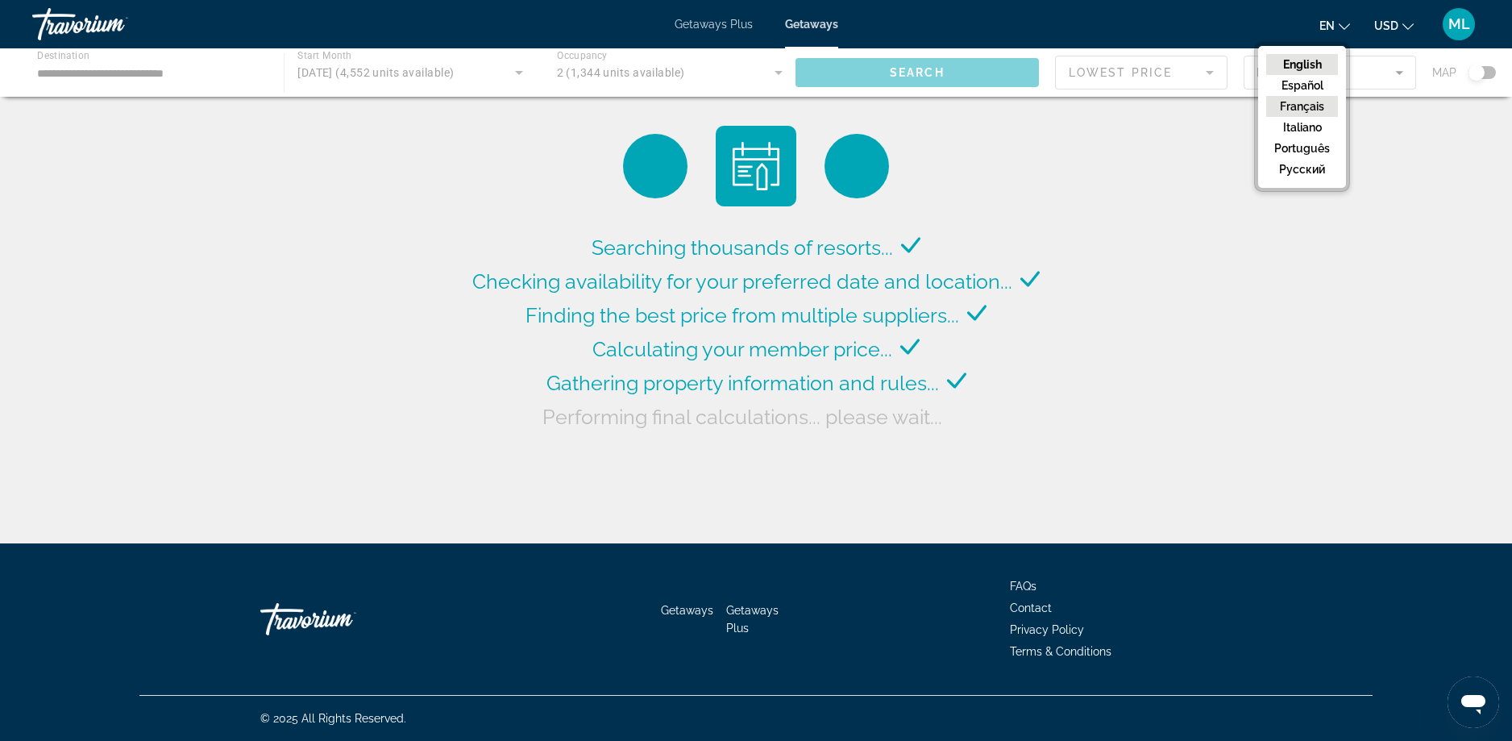
click at [1305, 102] on button "Français" at bounding box center [1302, 106] width 72 height 21
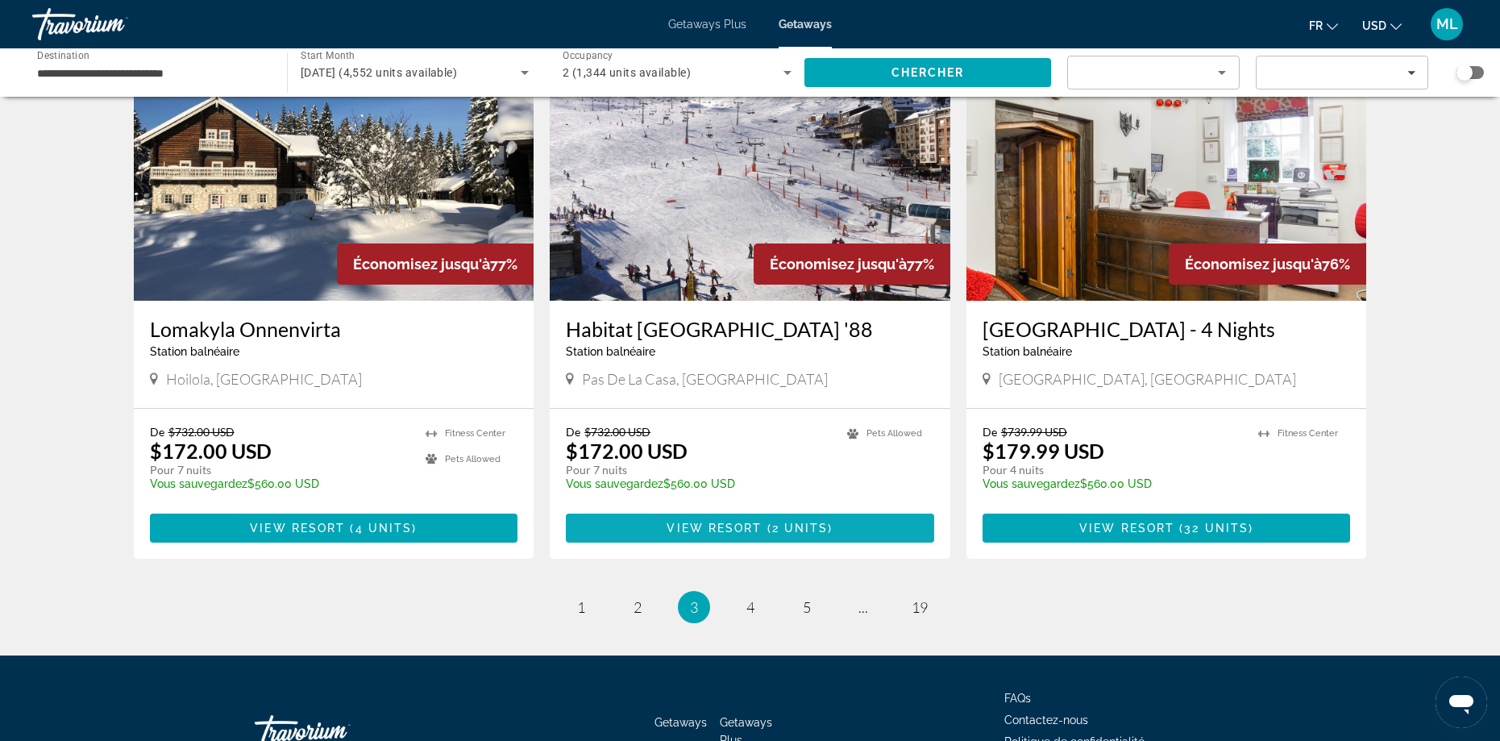
scroll to position [1854, 0]
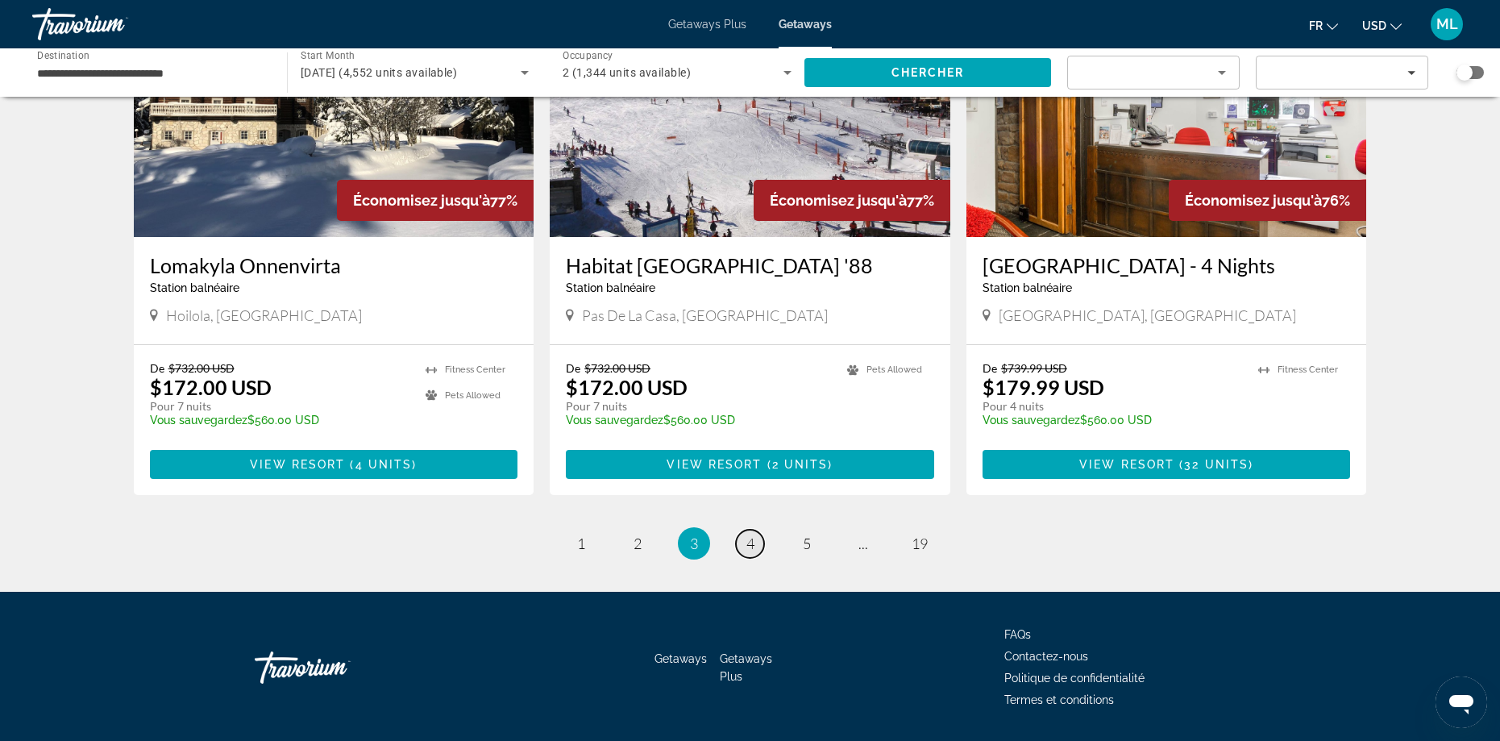
click at [750, 534] on span "4" at bounding box center [750, 543] width 8 height 18
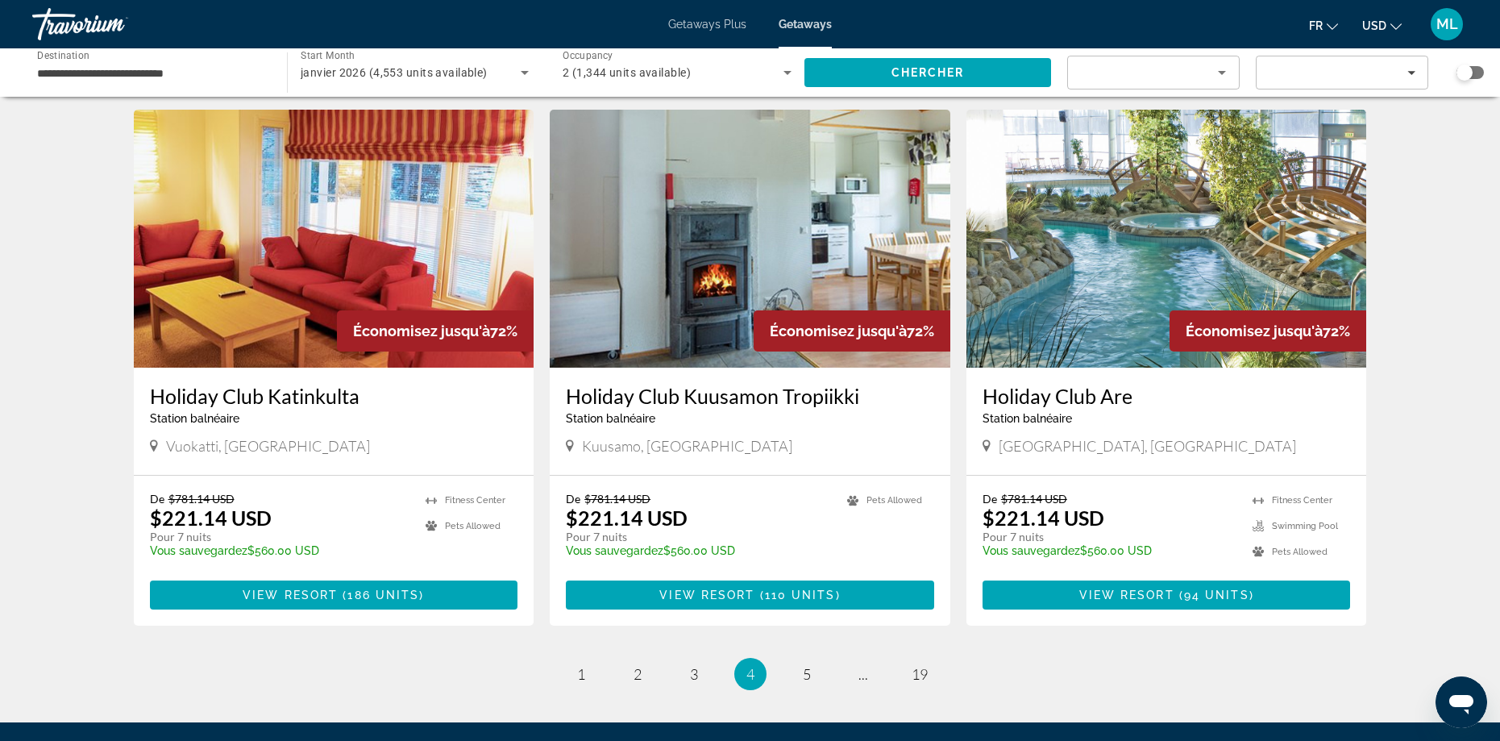
scroll to position [1854, 0]
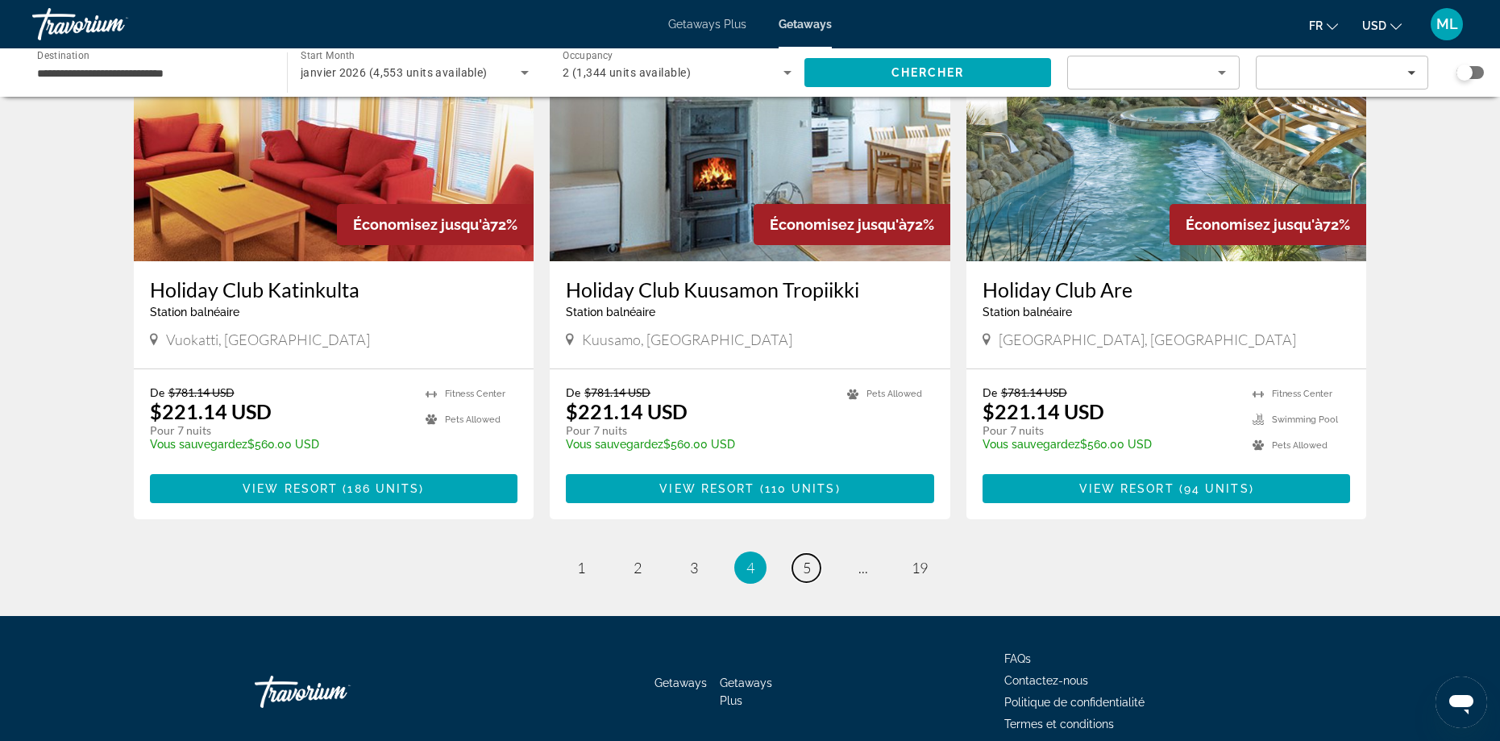
click at [804, 558] on span "5" at bounding box center [807, 567] width 8 height 18
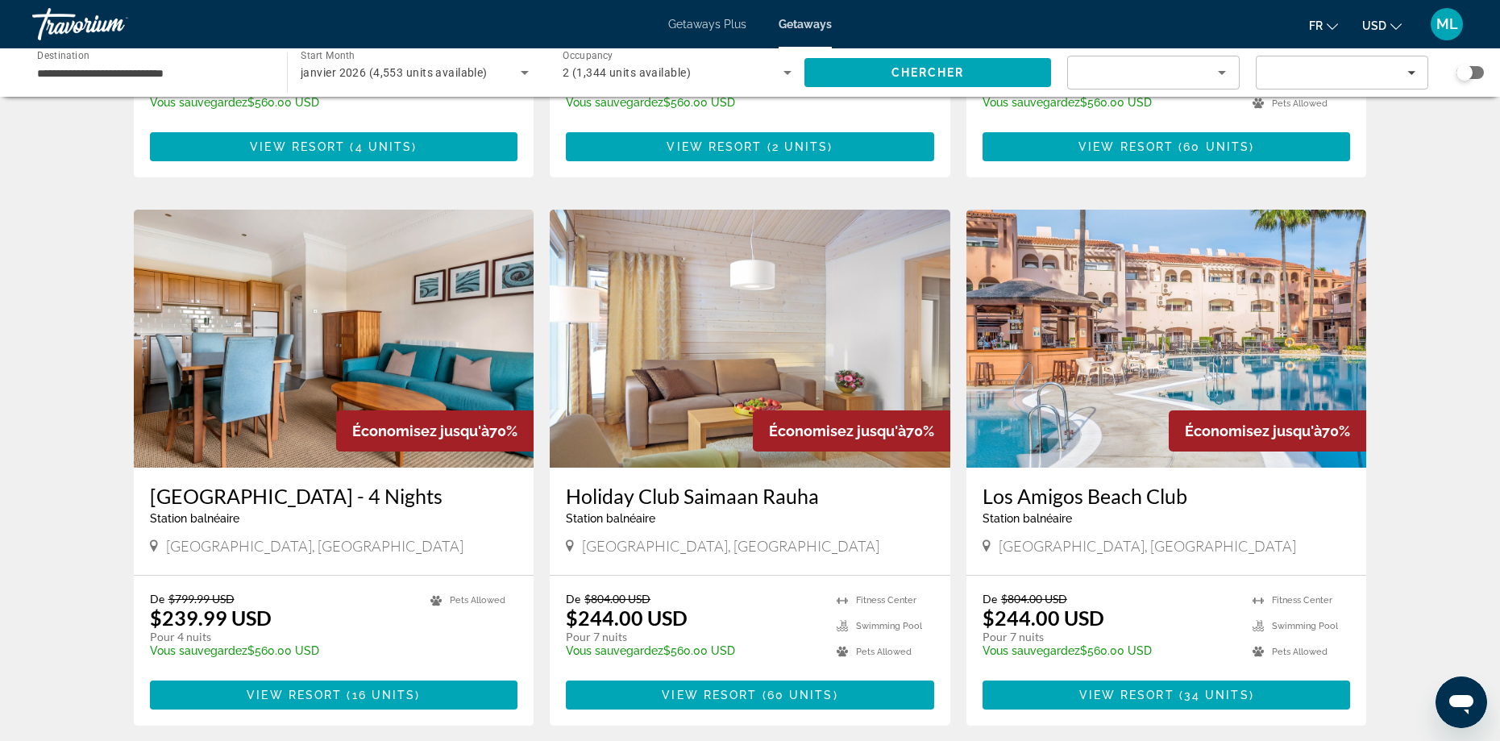
scroll to position [1867, 0]
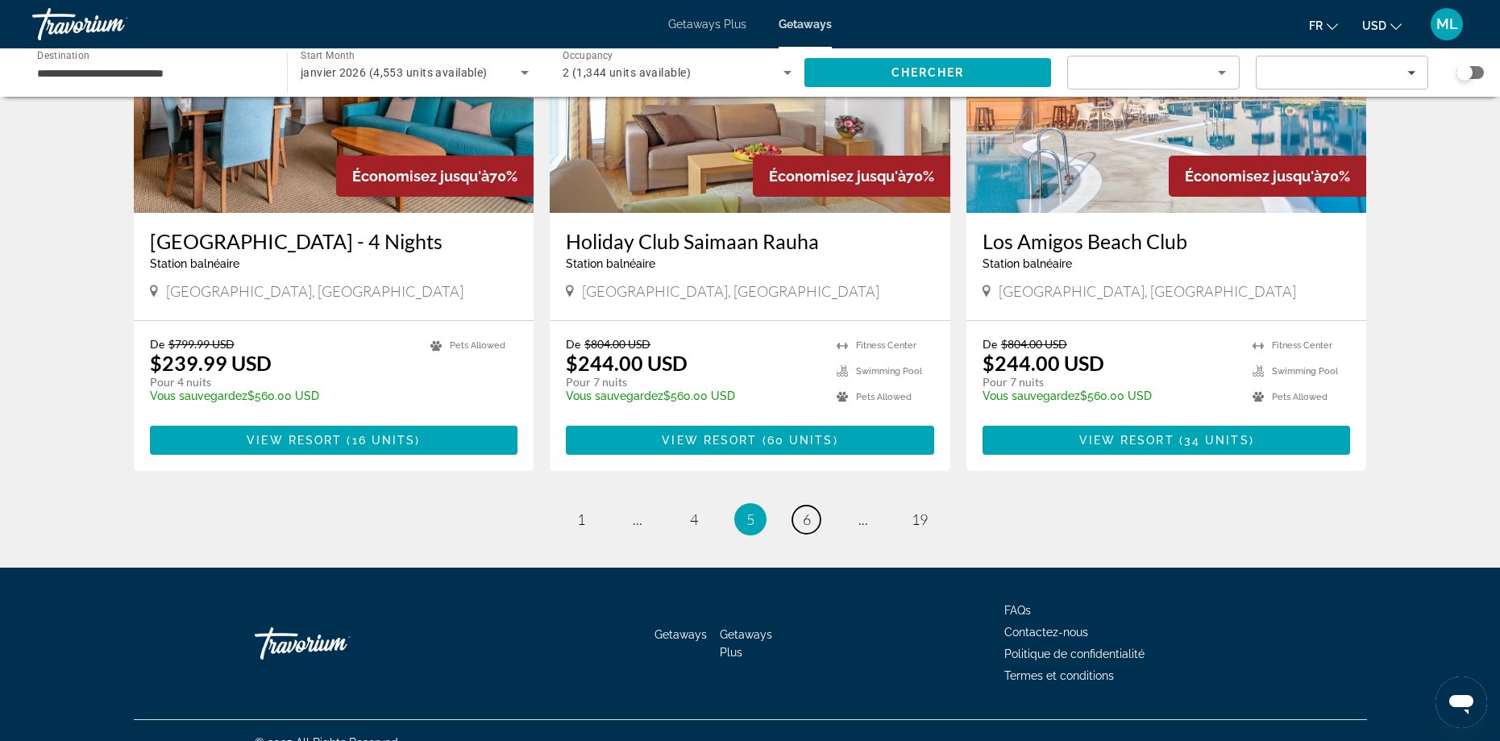
click at [808, 510] on span "6" at bounding box center [807, 519] width 8 height 18
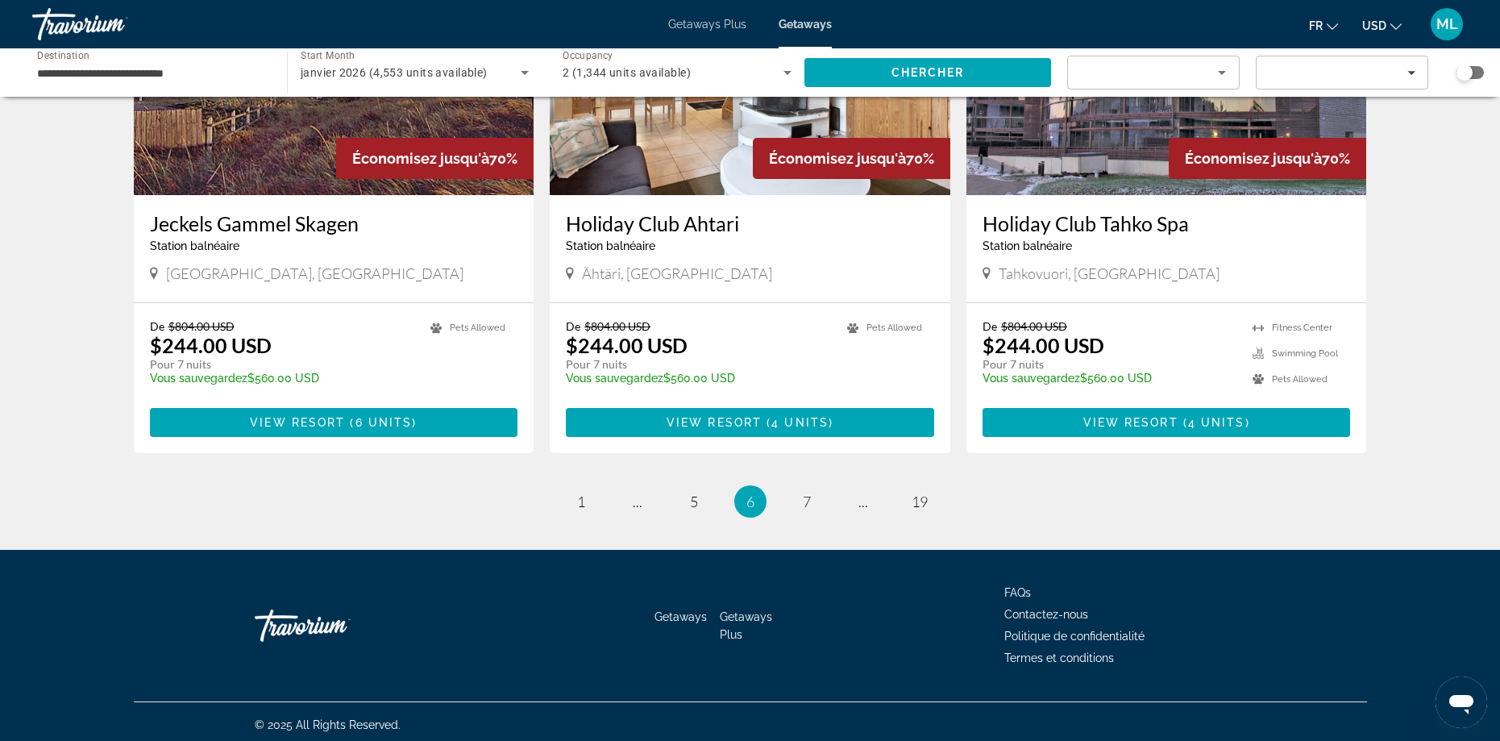
scroll to position [1867, 0]
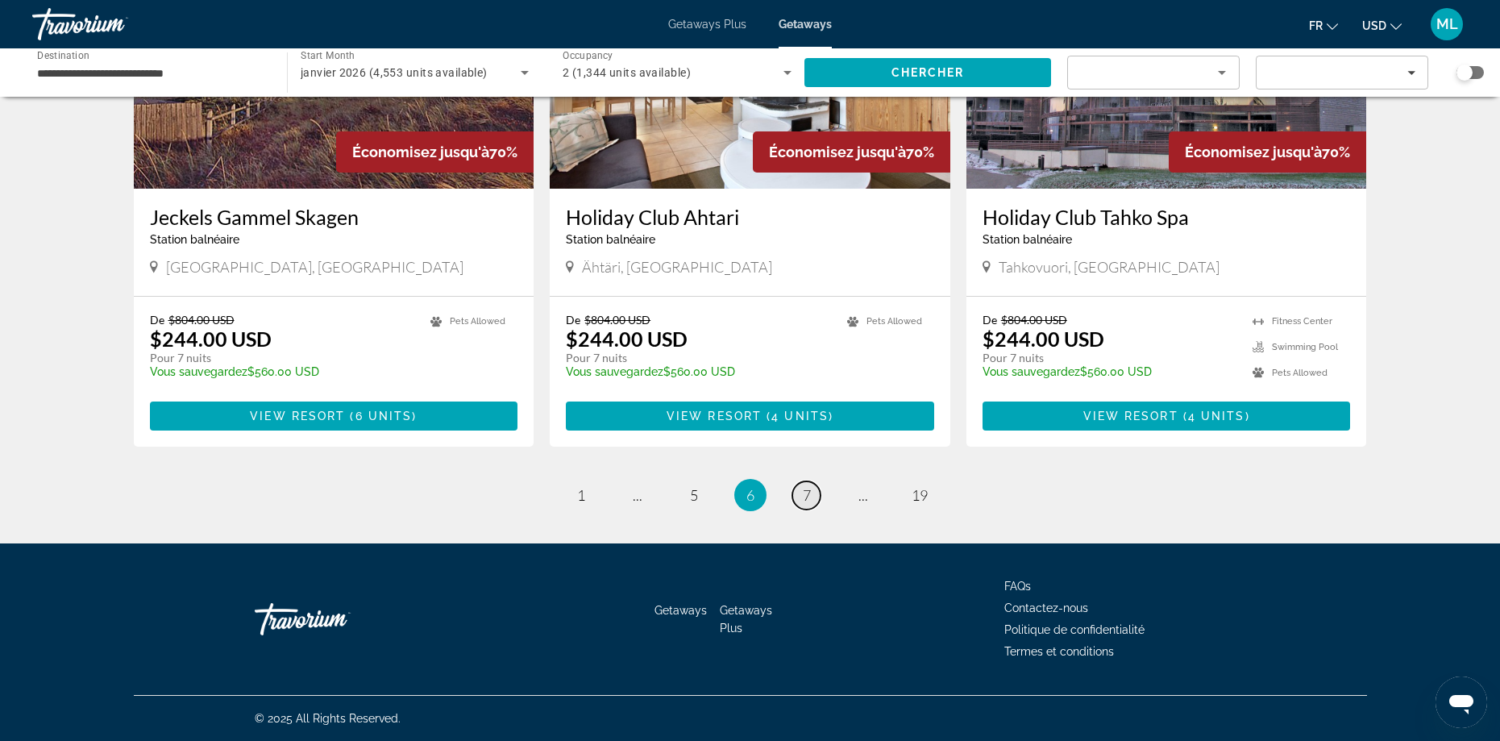
click at [817, 493] on link "page 7" at bounding box center [806, 495] width 28 height 28
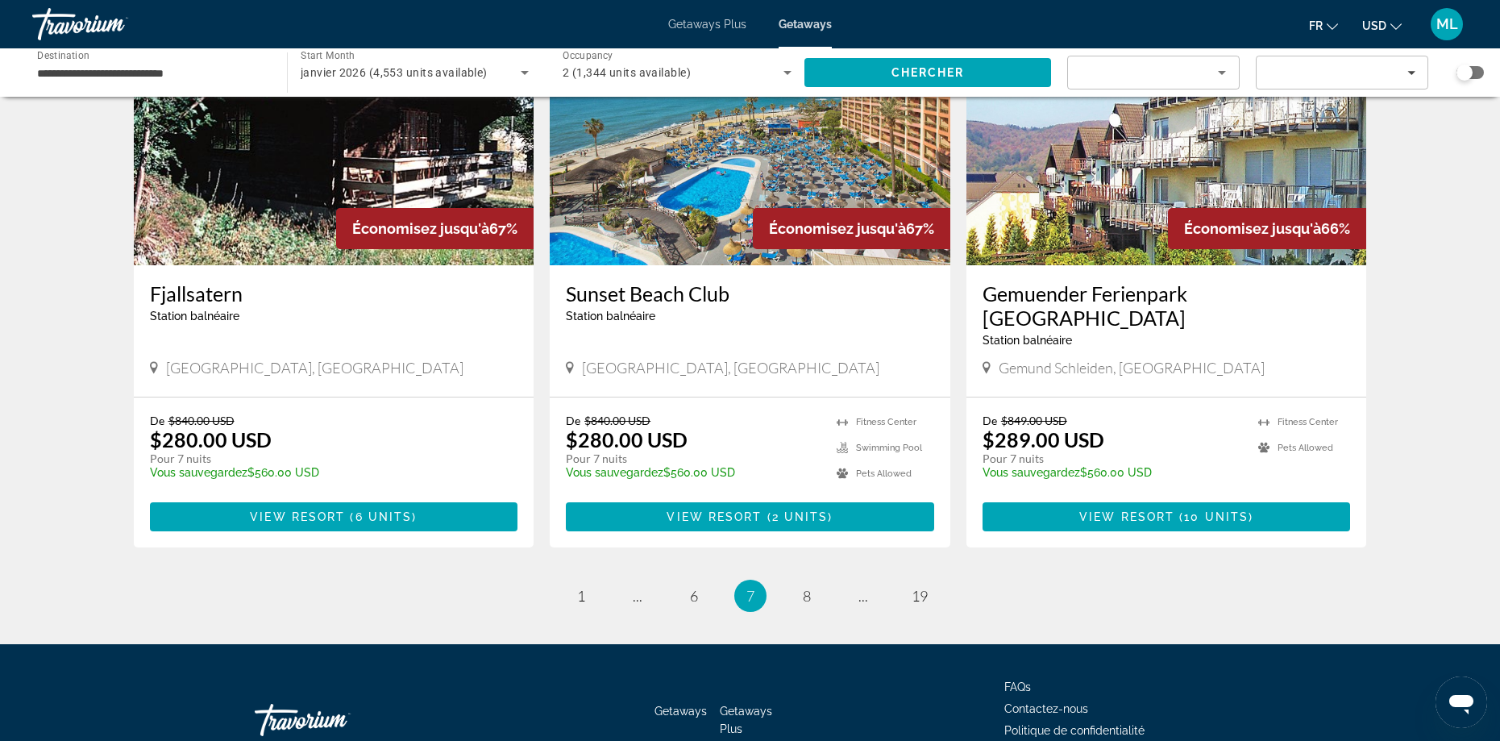
scroll to position [1867, 0]
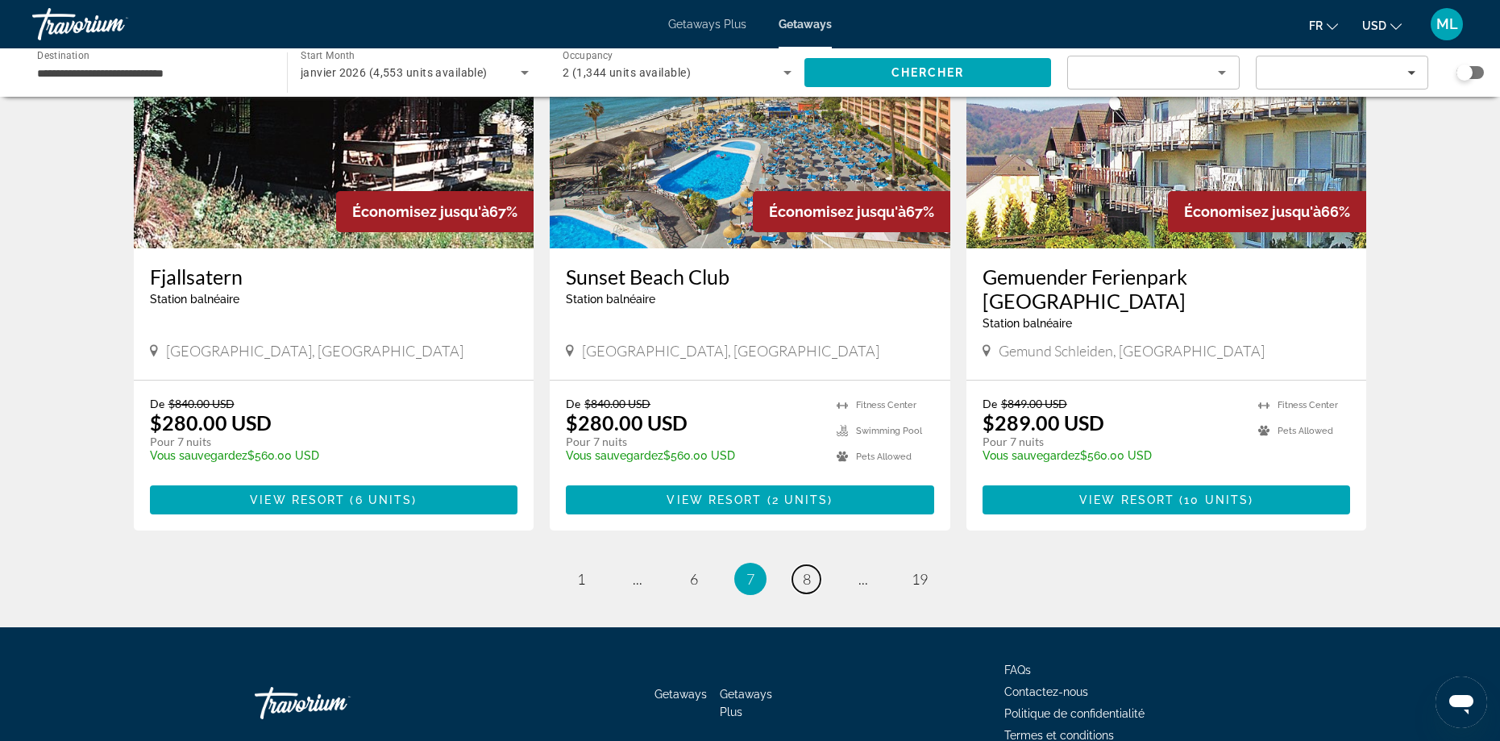
click at [814, 565] on link "page 8" at bounding box center [806, 579] width 28 height 28
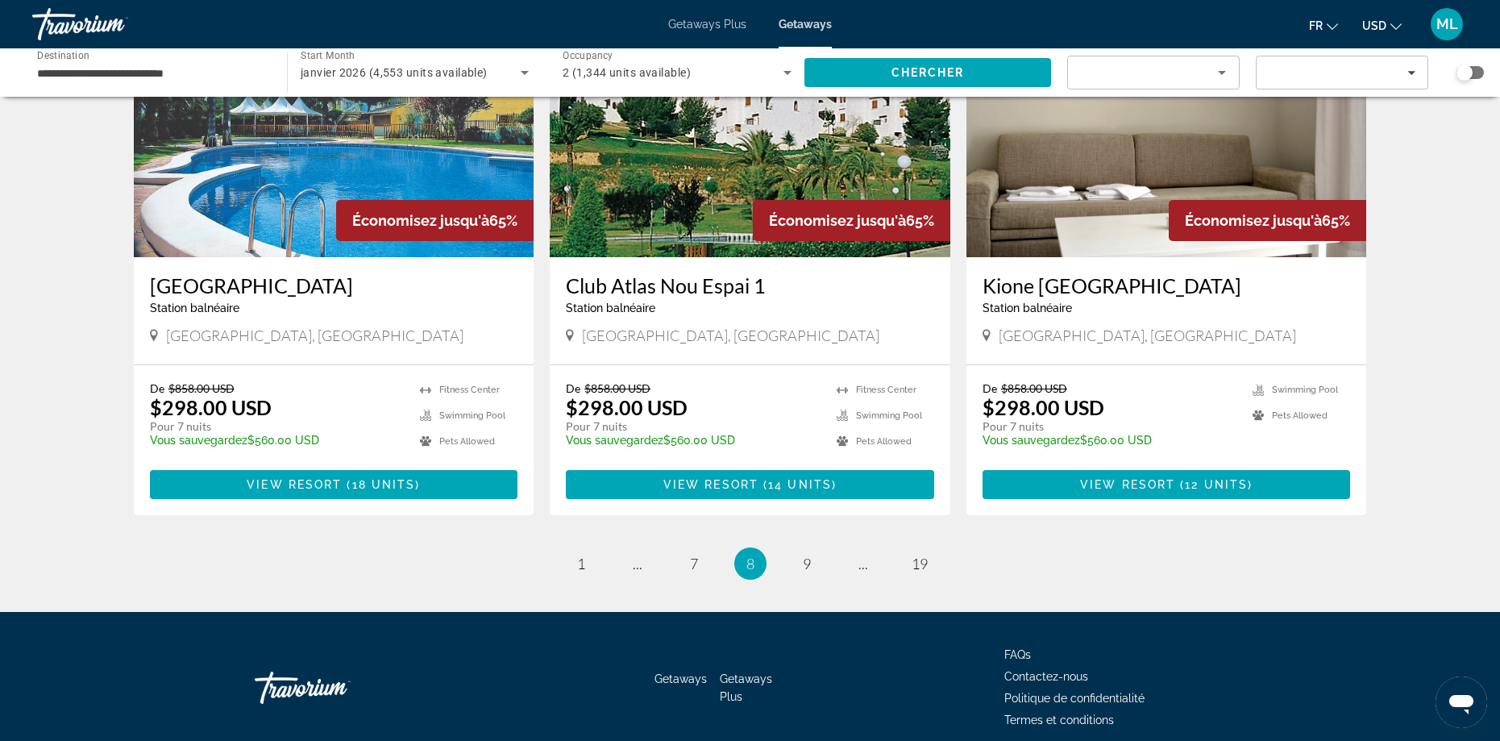
scroll to position [1867, 0]
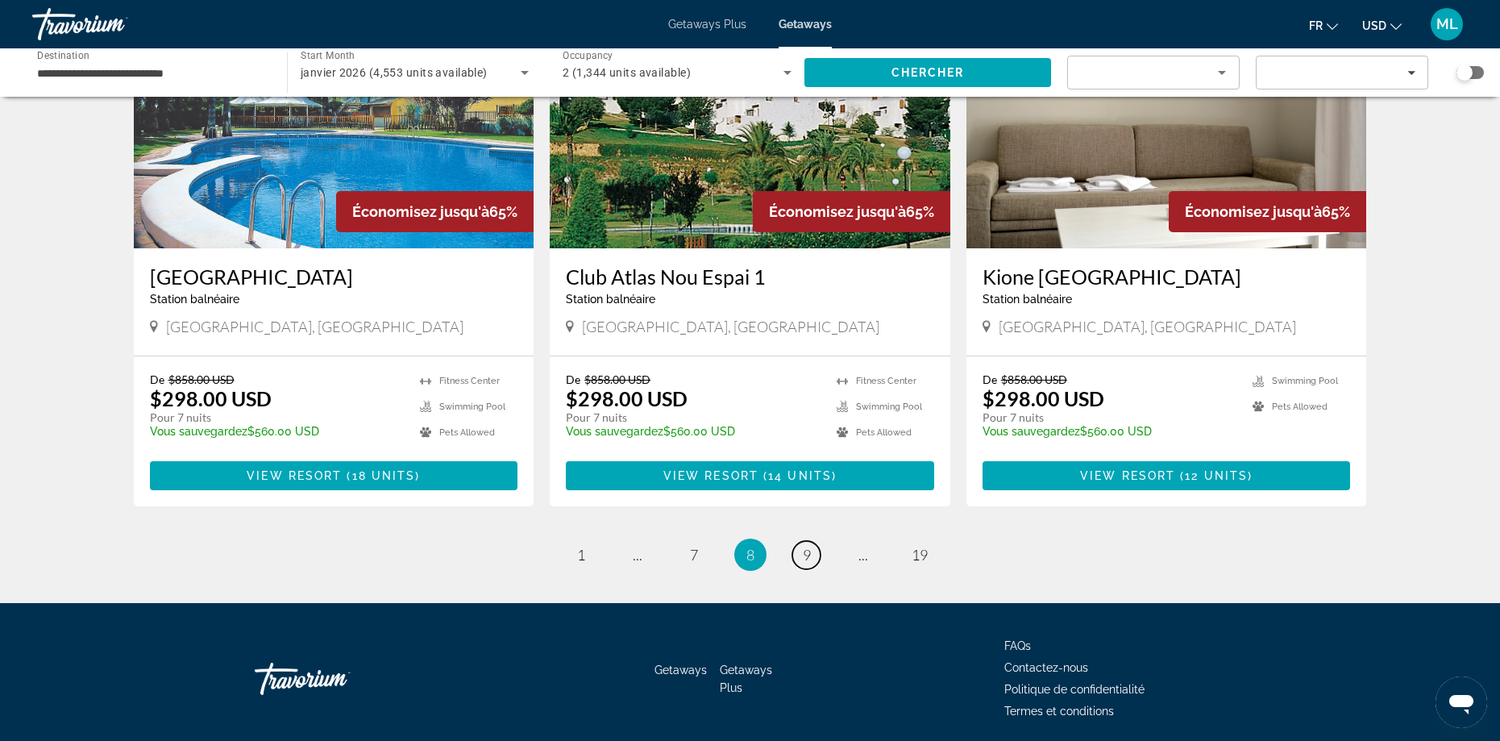
click at [811, 541] on link "page 9" at bounding box center [806, 555] width 28 height 28
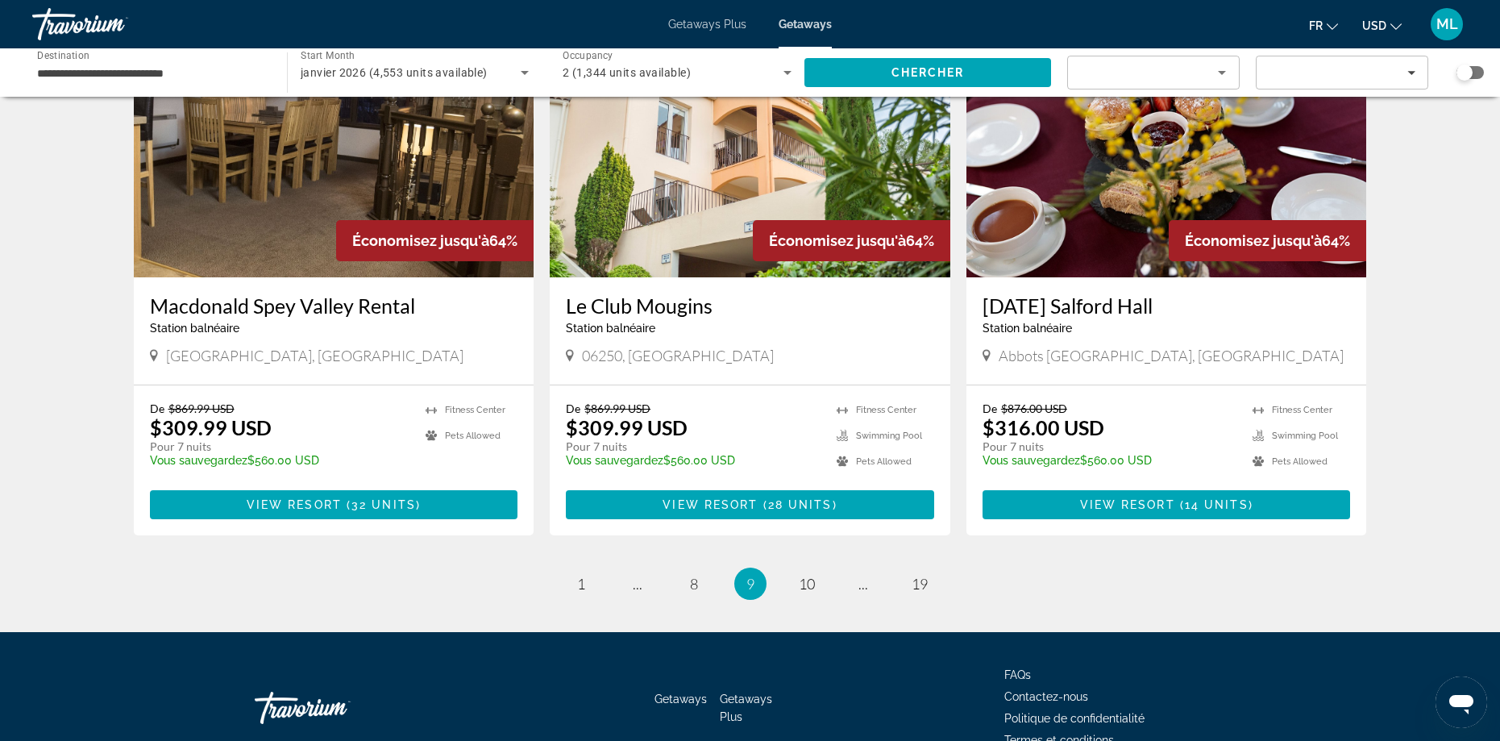
scroll to position [1867, 0]
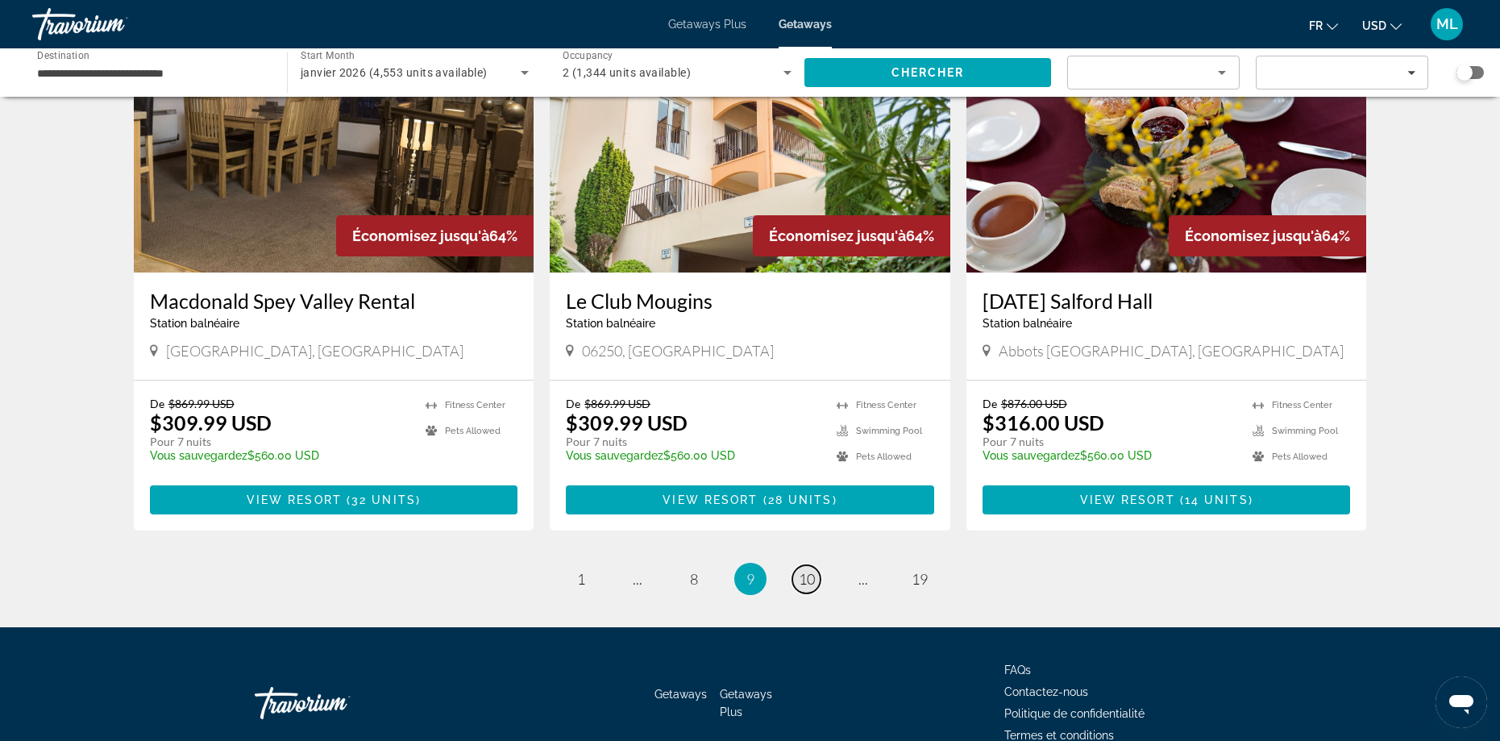
click at [795, 565] on link "page 10" at bounding box center [806, 579] width 28 height 28
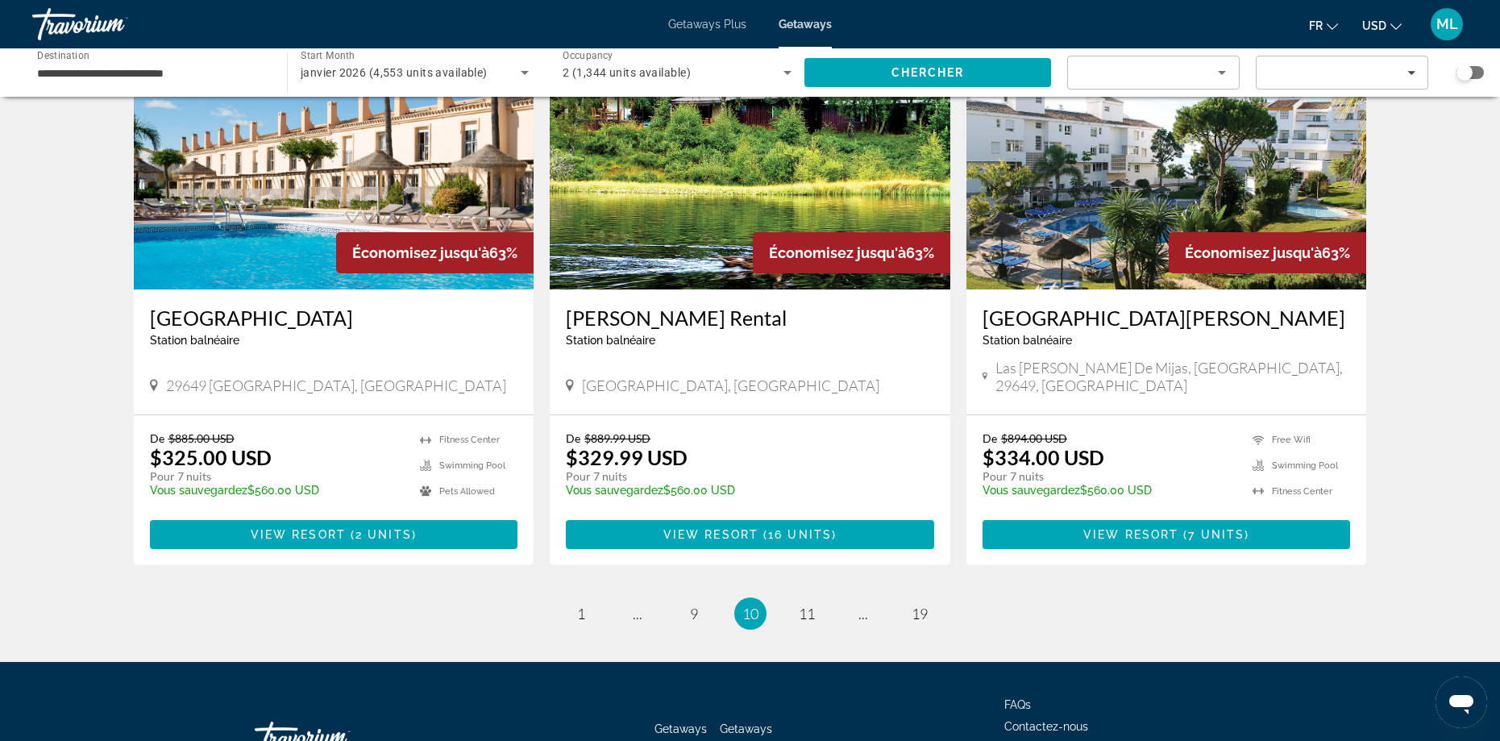
scroll to position [1854, 0]
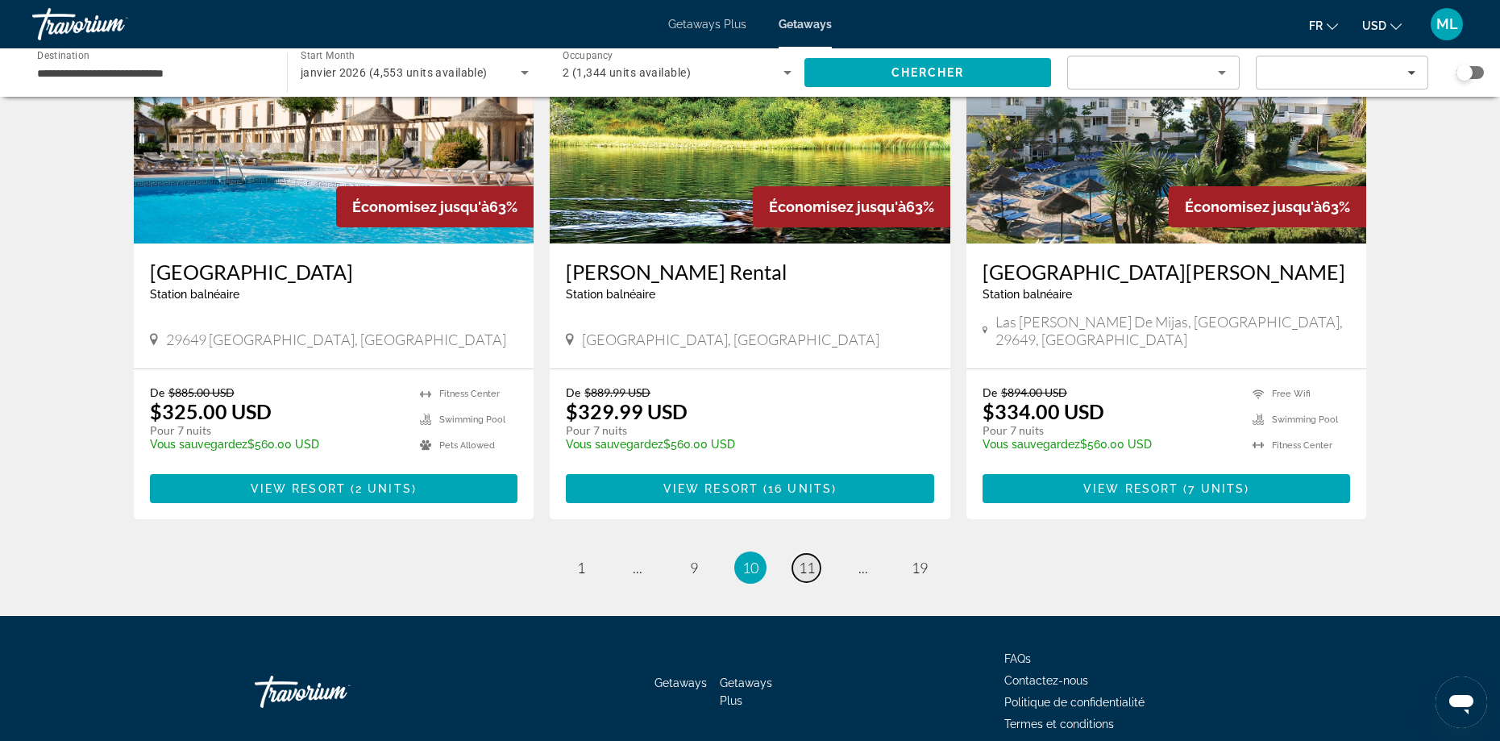
click at [814, 558] on span "11" at bounding box center [807, 567] width 16 height 18
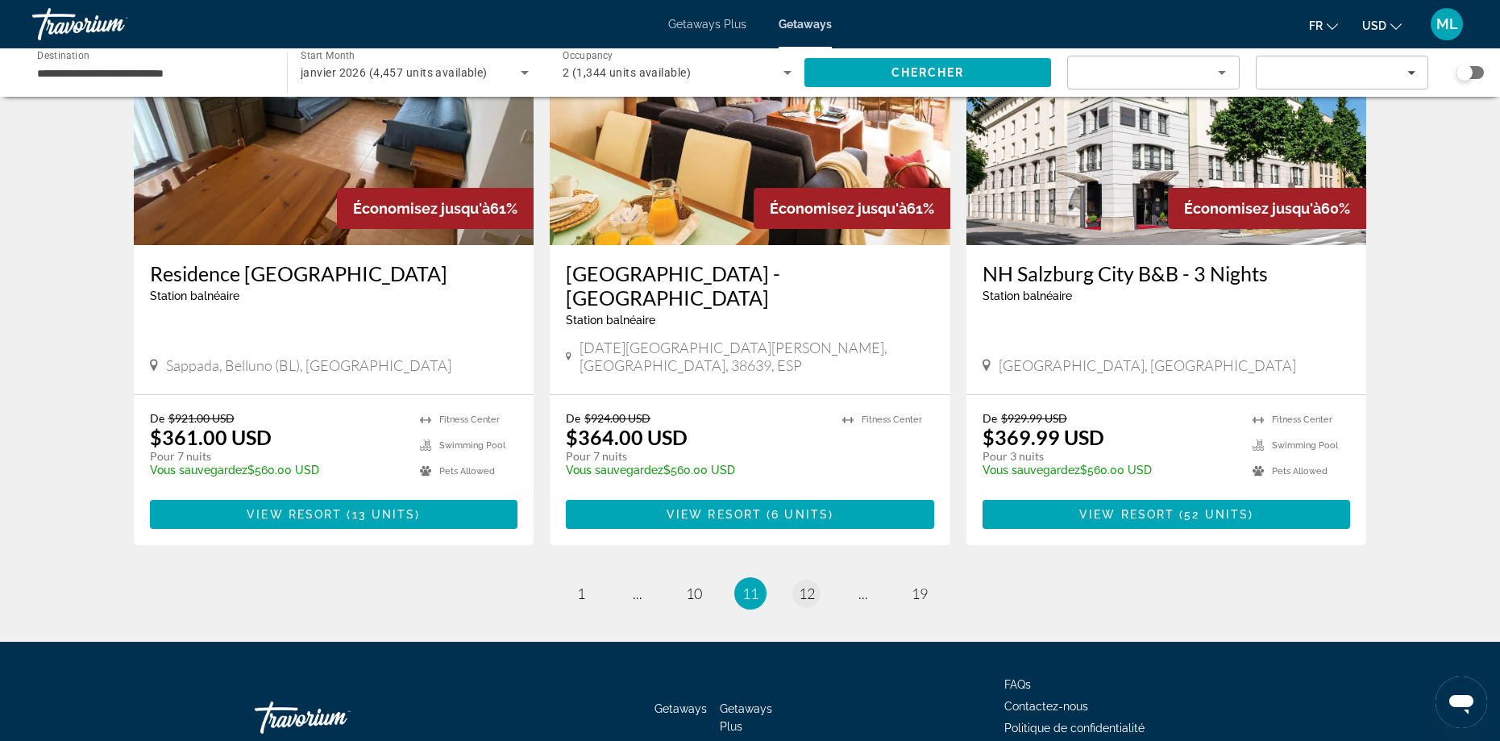
scroll to position [1891, 0]
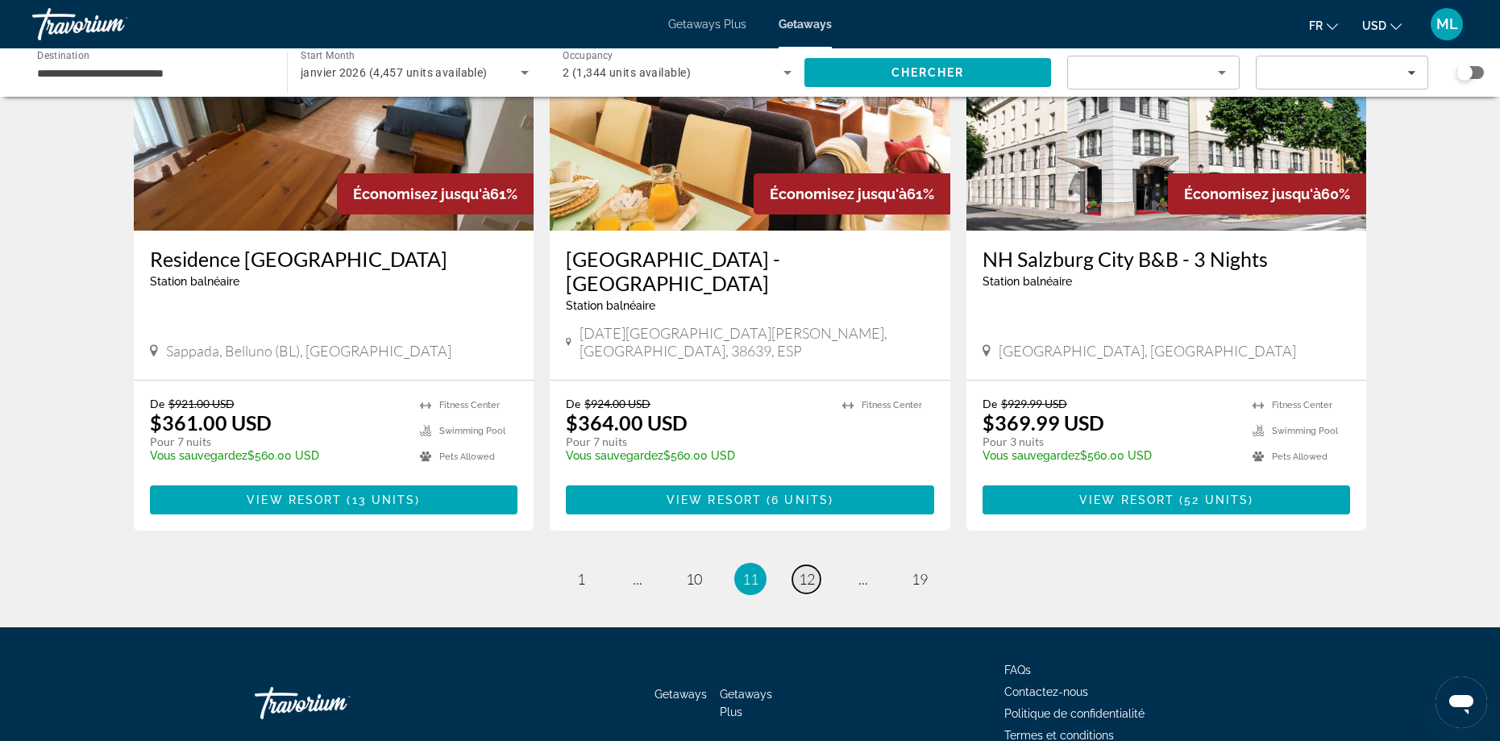
click at [812, 570] on span "12" at bounding box center [807, 579] width 16 height 18
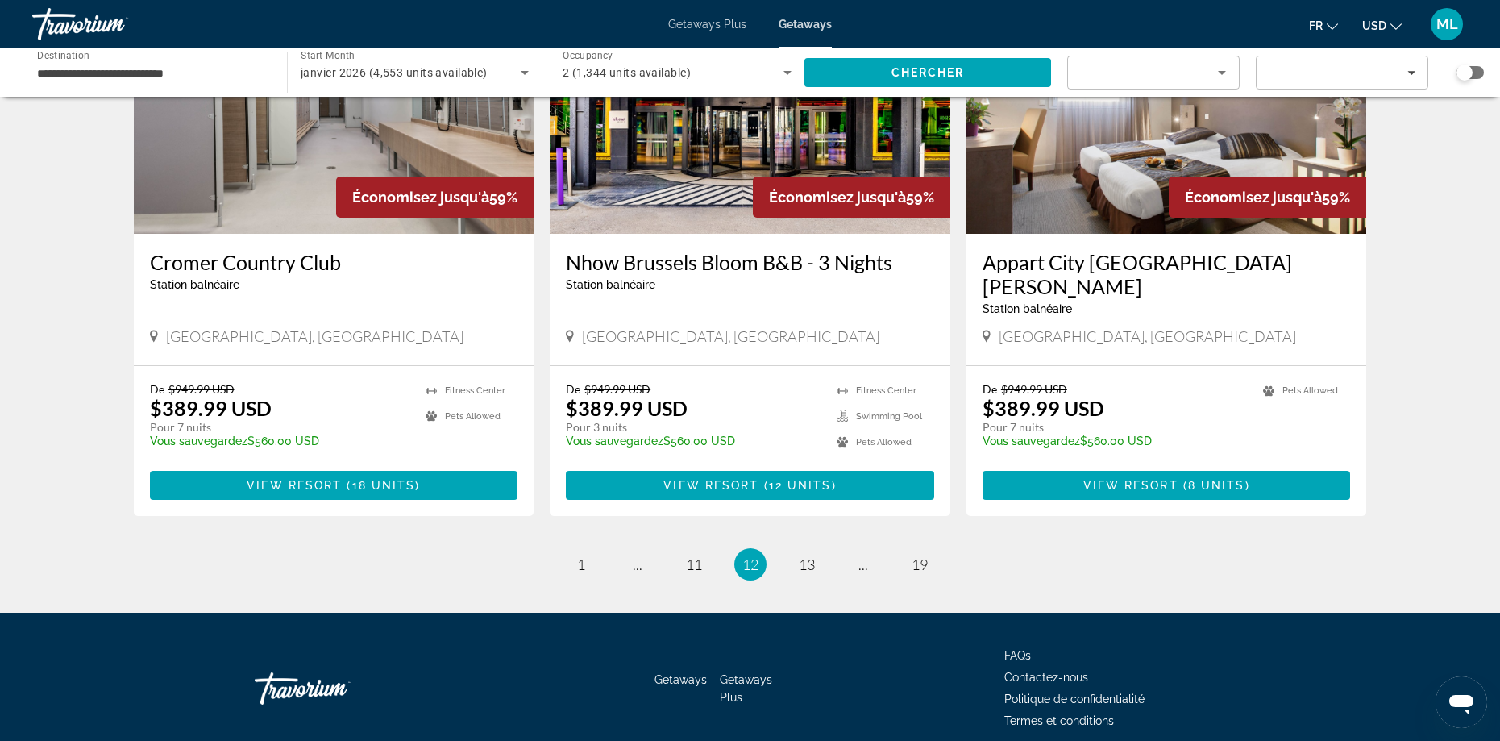
scroll to position [1891, 0]
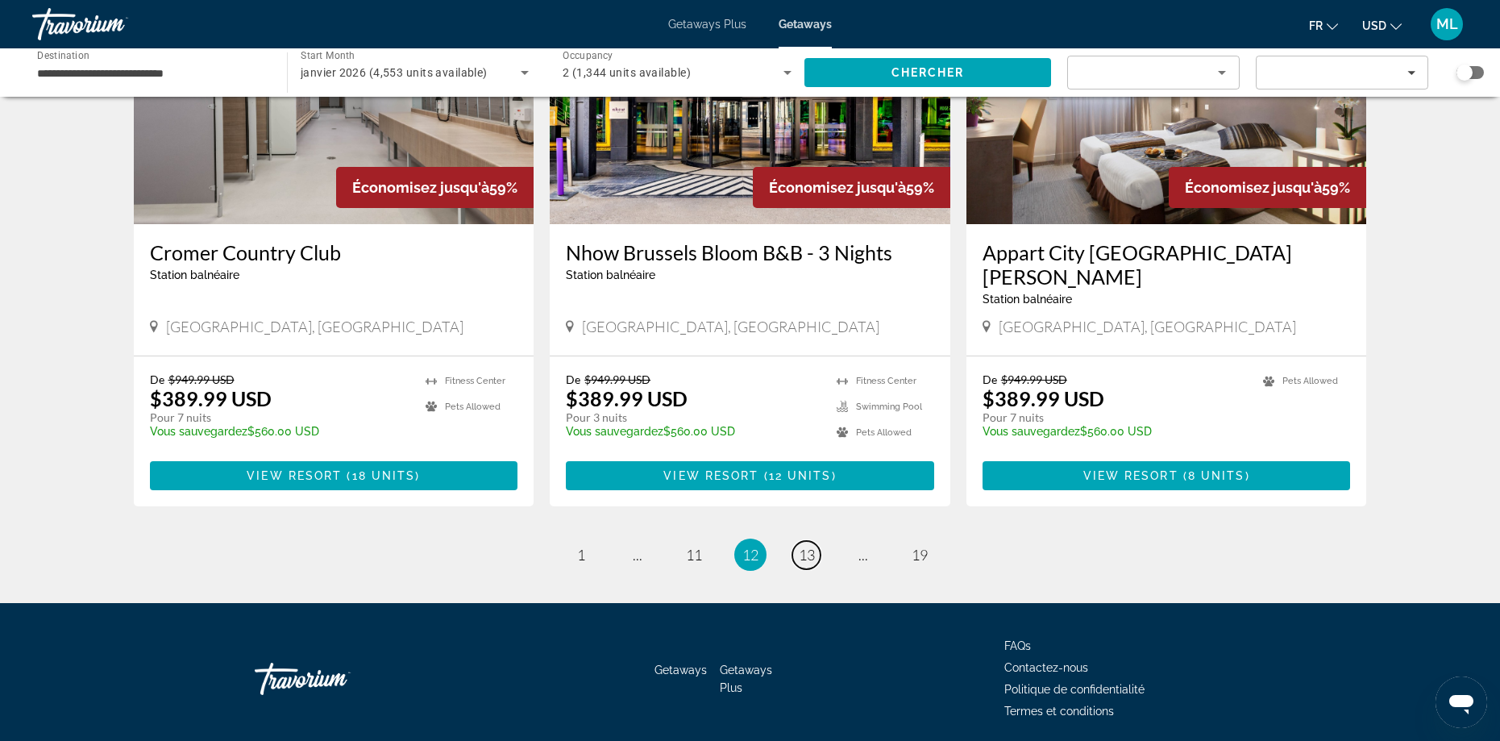
click at [813, 546] on span "13" at bounding box center [807, 555] width 16 height 18
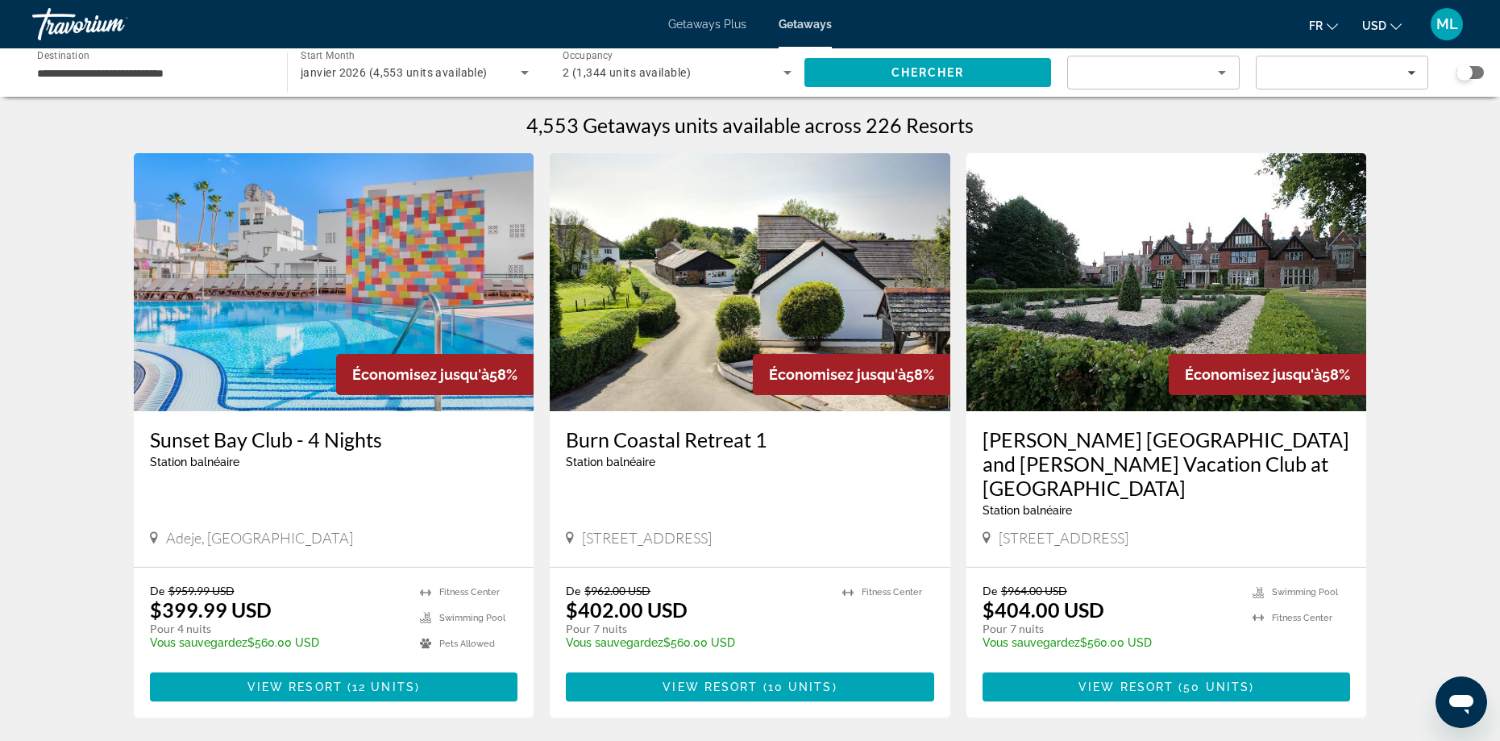
click at [147, 73] on input "**********" at bounding box center [151, 73] width 229 height 19
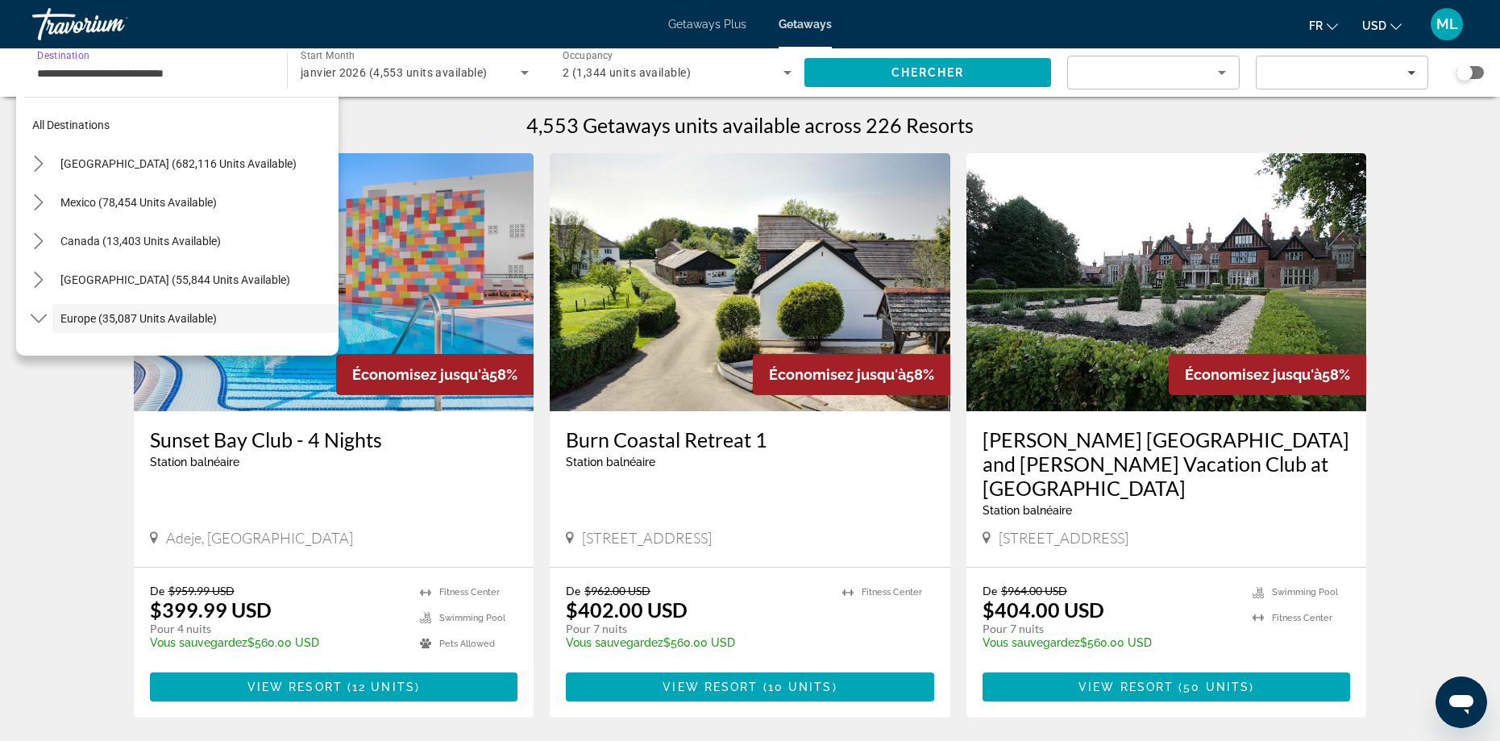
scroll to position [96, 0]
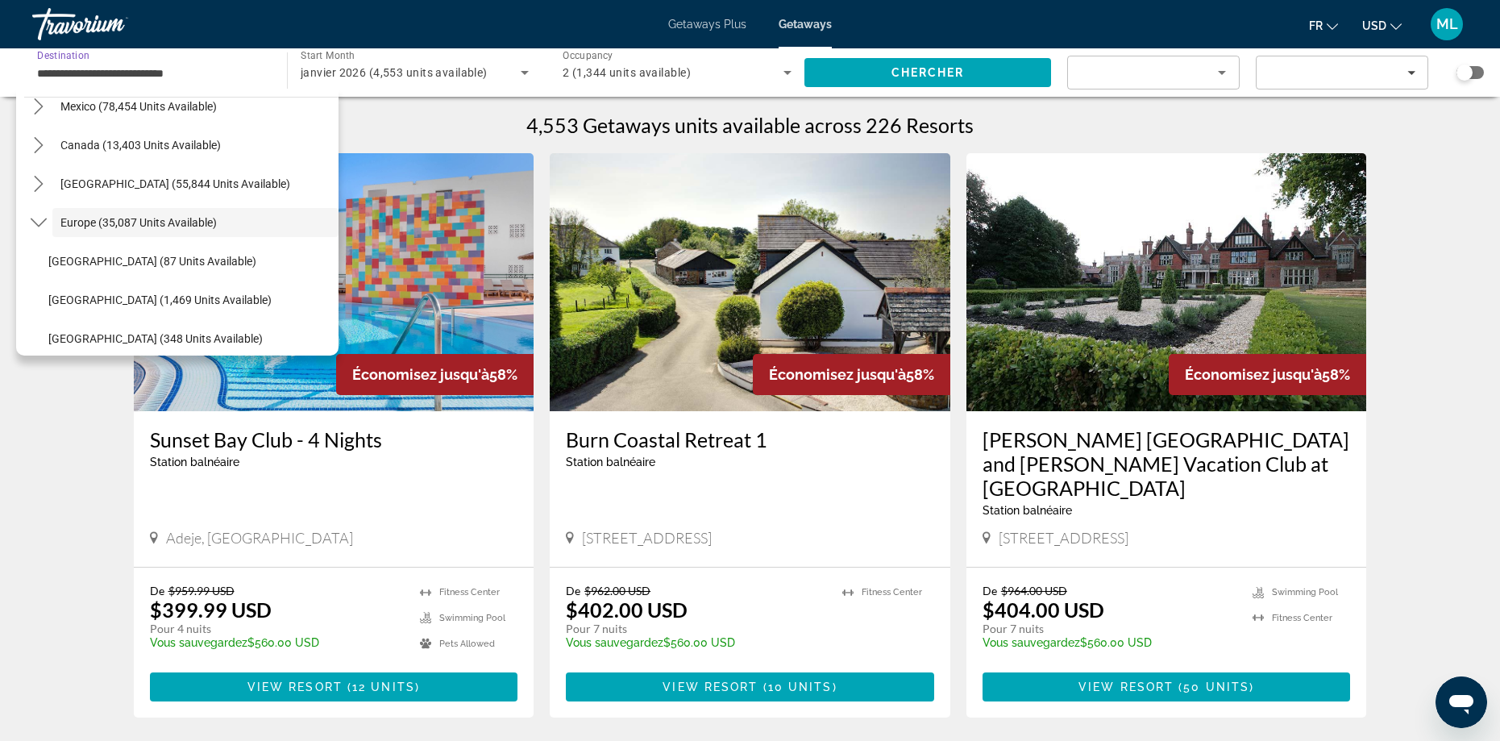
click at [216, 79] on input "**********" at bounding box center [151, 73] width 229 height 19
click at [1159, 85] on div "Search widget" at bounding box center [1153, 78] width 145 height 45
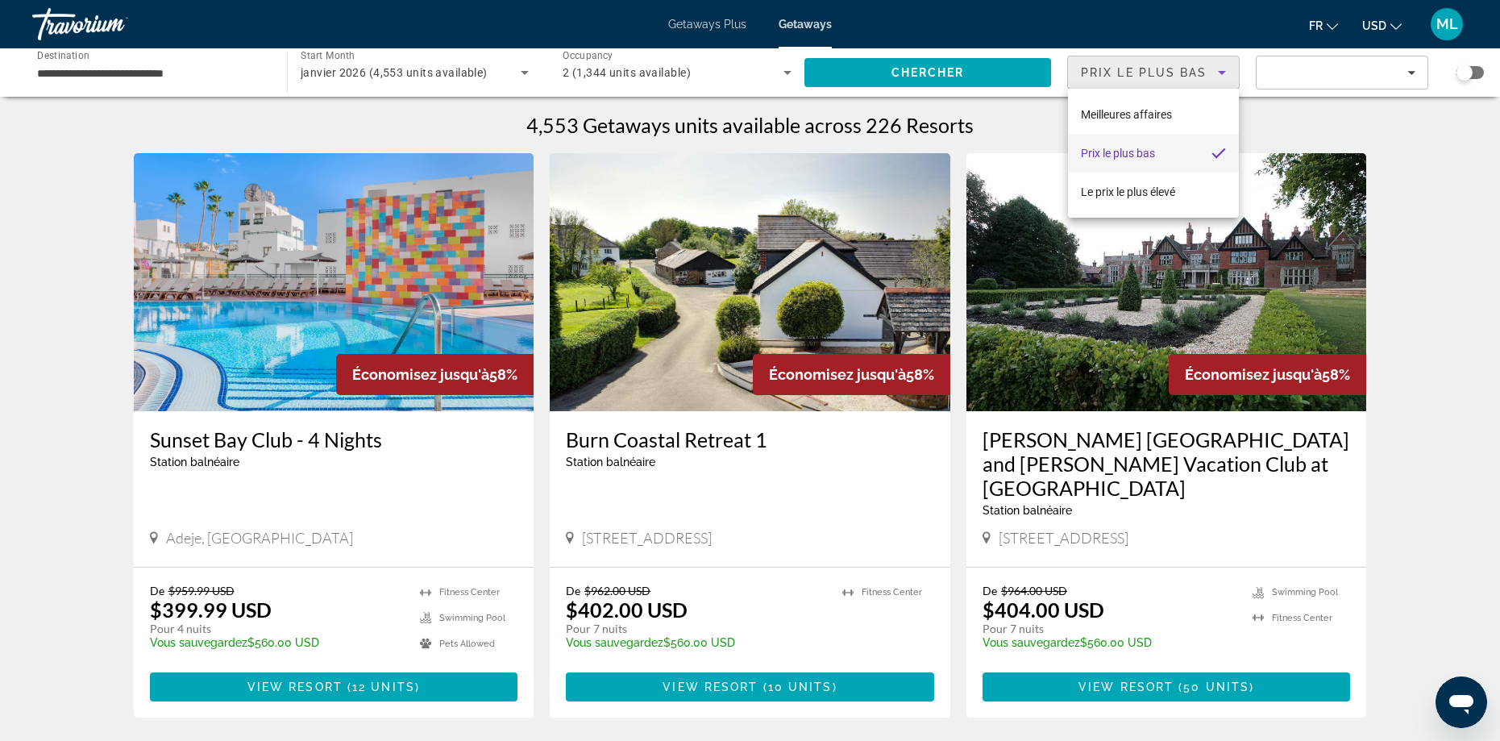
click at [1286, 79] on div at bounding box center [750, 370] width 1500 height 741
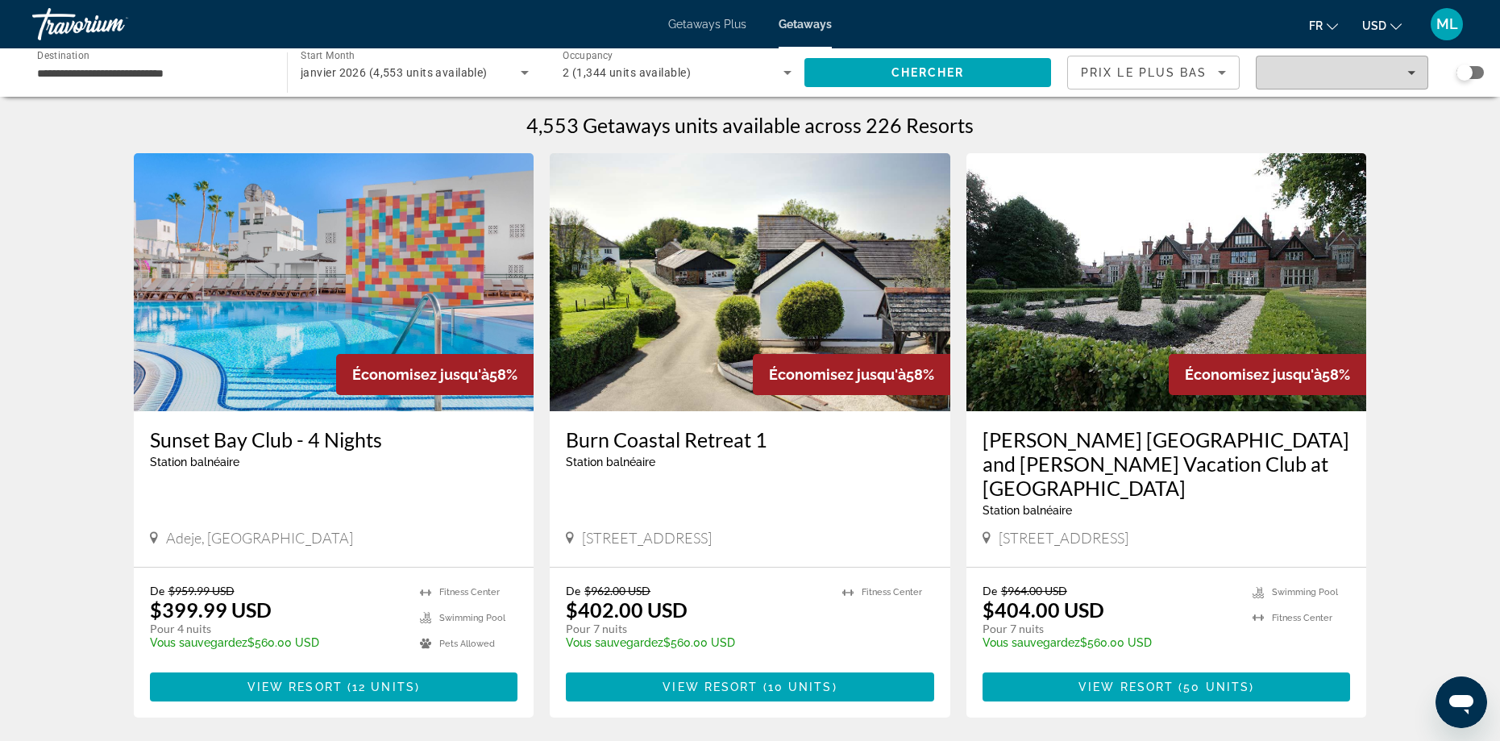
drag, startPoint x: 1303, startPoint y: 74, endPoint x: 1298, endPoint y: 89, distance: 16.3
click at [1298, 89] on button "Filters" at bounding box center [1342, 73] width 172 height 34
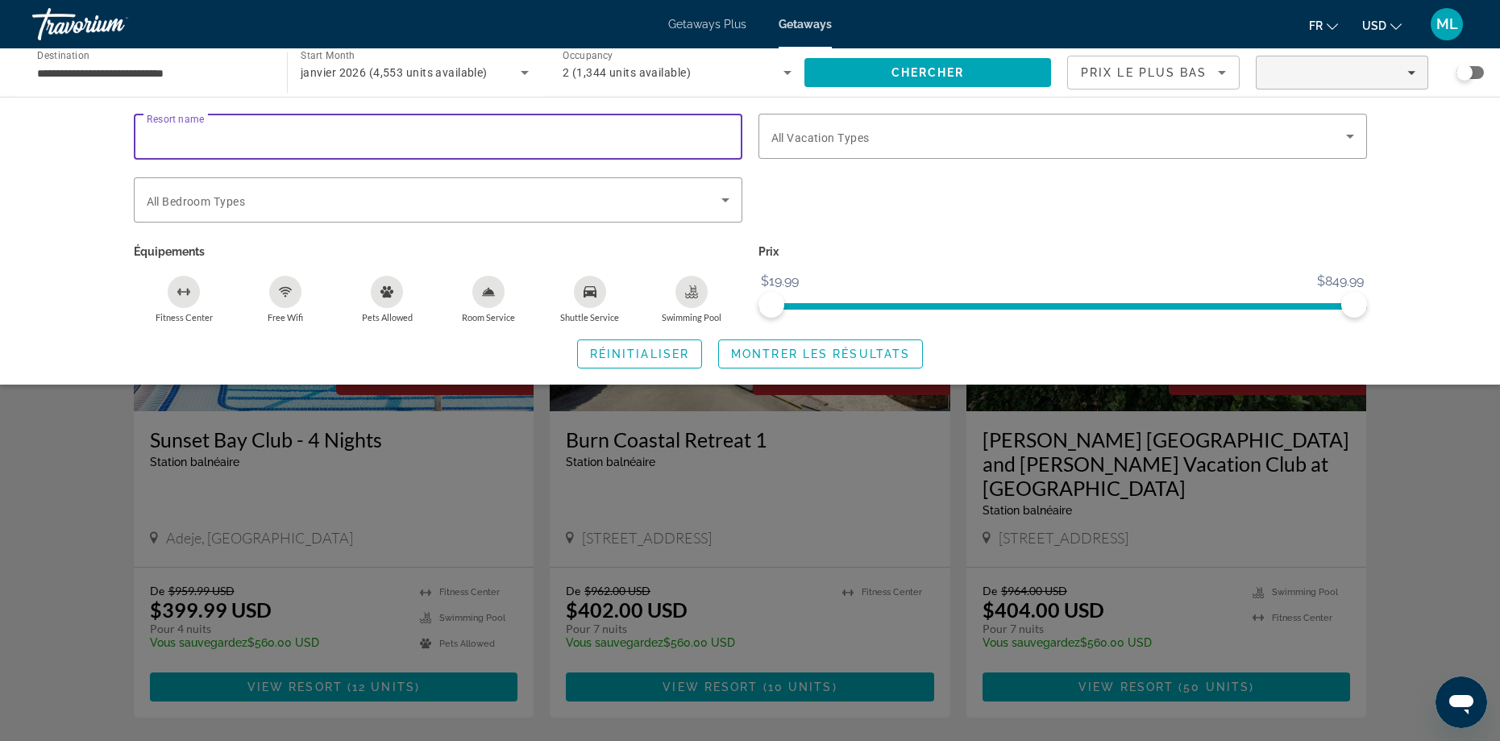
click at [281, 146] on div "Search widget" at bounding box center [438, 137] width 583 height 46
click at [261, 201] on span "Search widget" at bounding box center [434, 199] width 575 height 19
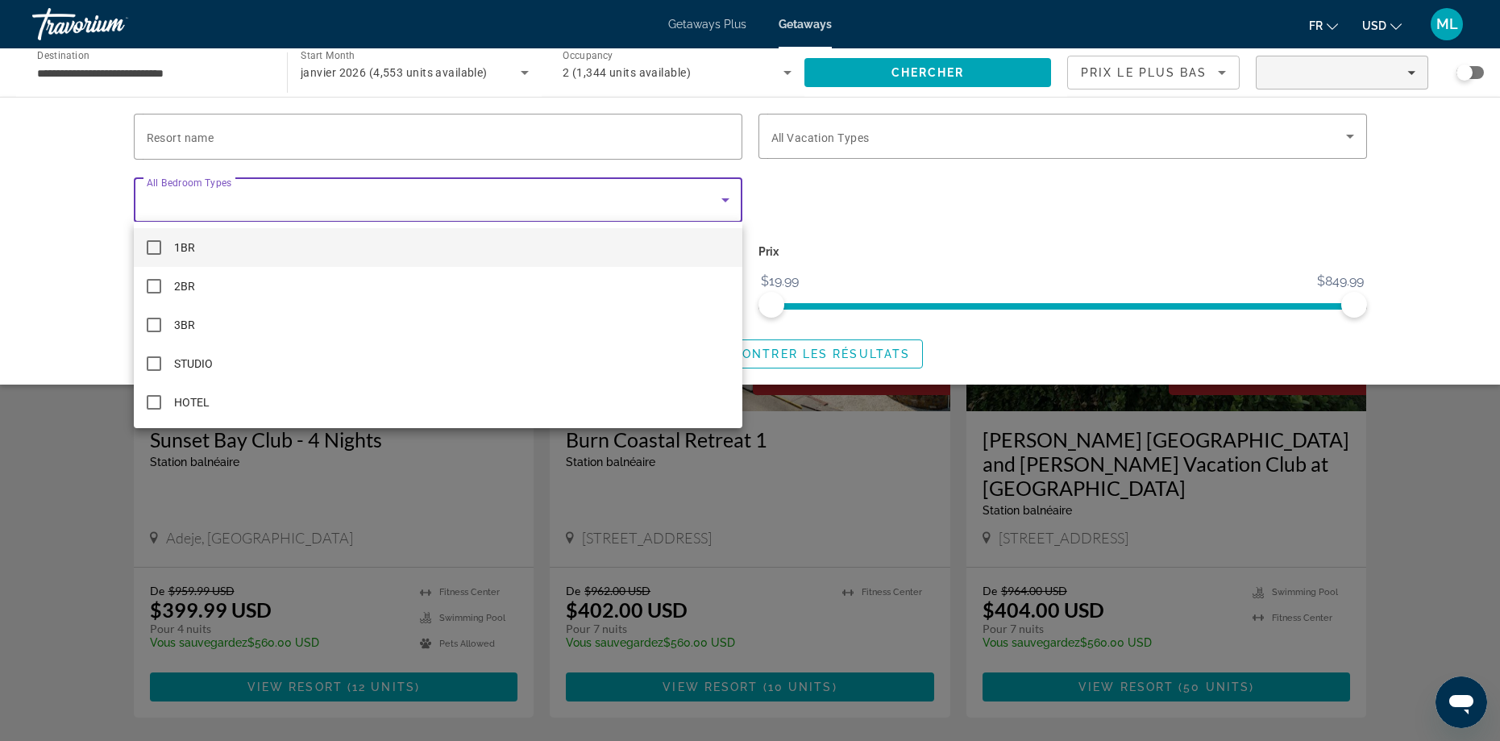
click at [815, 130] on div at bounding box center [750, 370] width 1500 height 741
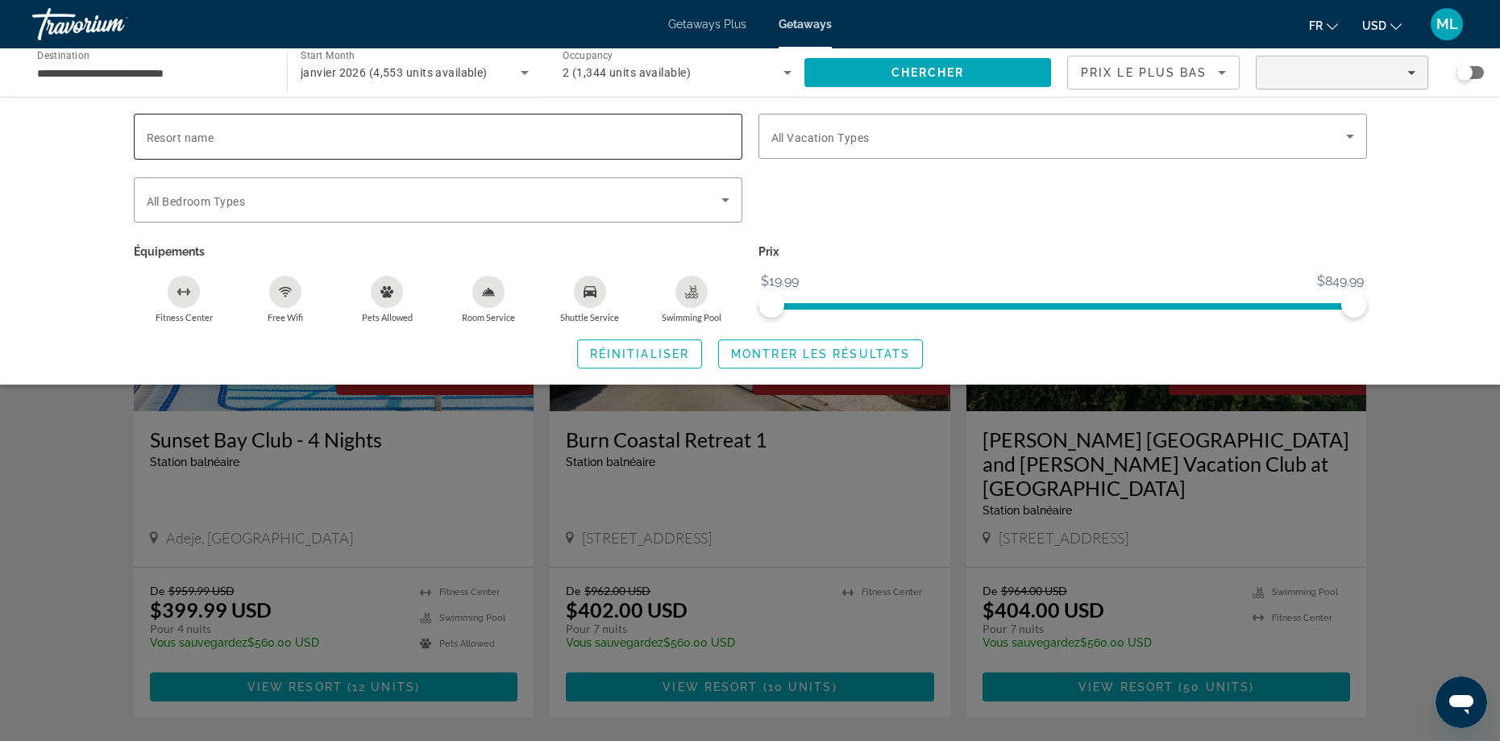
click at [296, 143] on input "Resort name" at bounding box center [438, 136] width 583 height 19
type input "****"
click at [84, 237] on div "Resort name **** Vacation Types All Vacation Types Bedroom Types All Bedroom Ty…" at bounding box center [750, 241] width 1500 height 288
click at [76, 413] on div "Search widget" at bounding box center [750, 491] width 1500 height 499
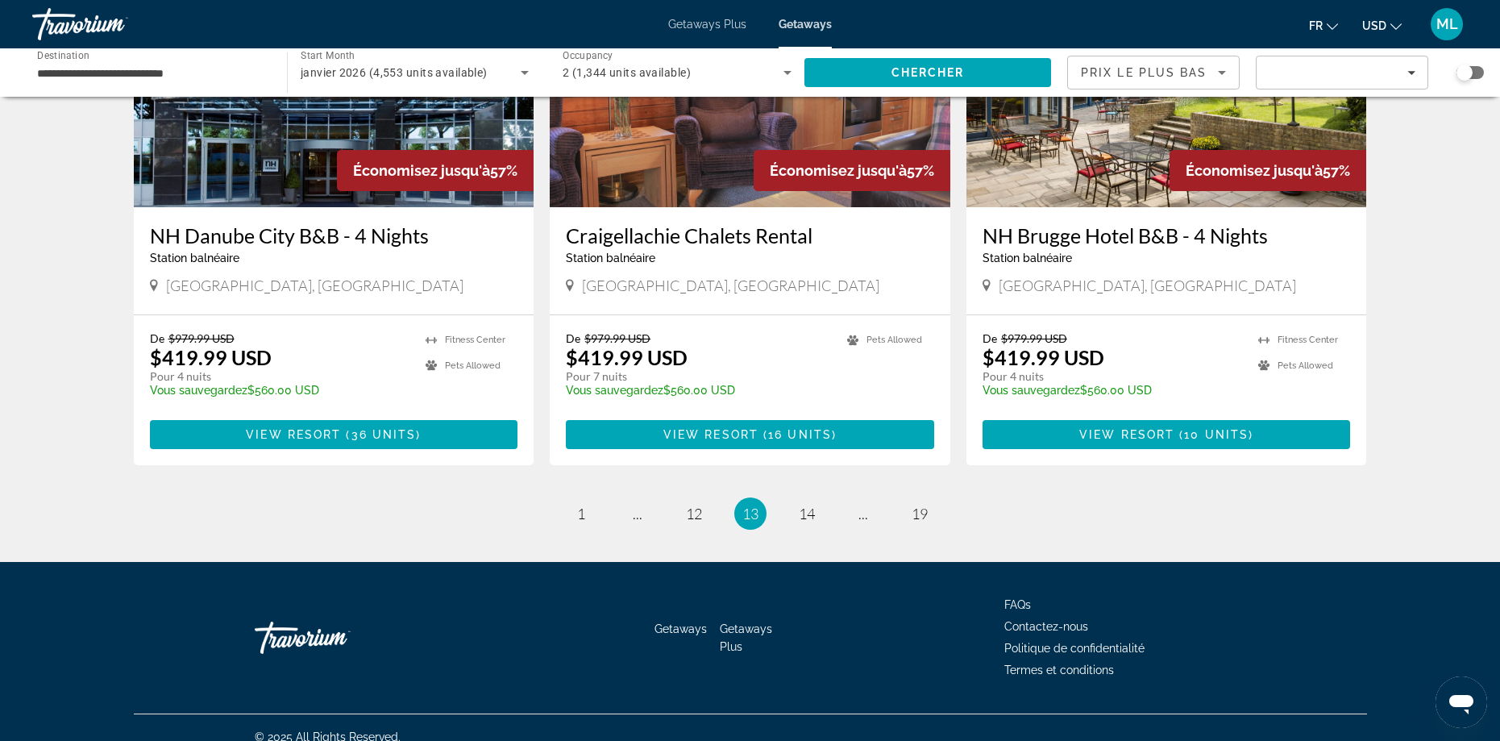
scroll to position [1963, 0]
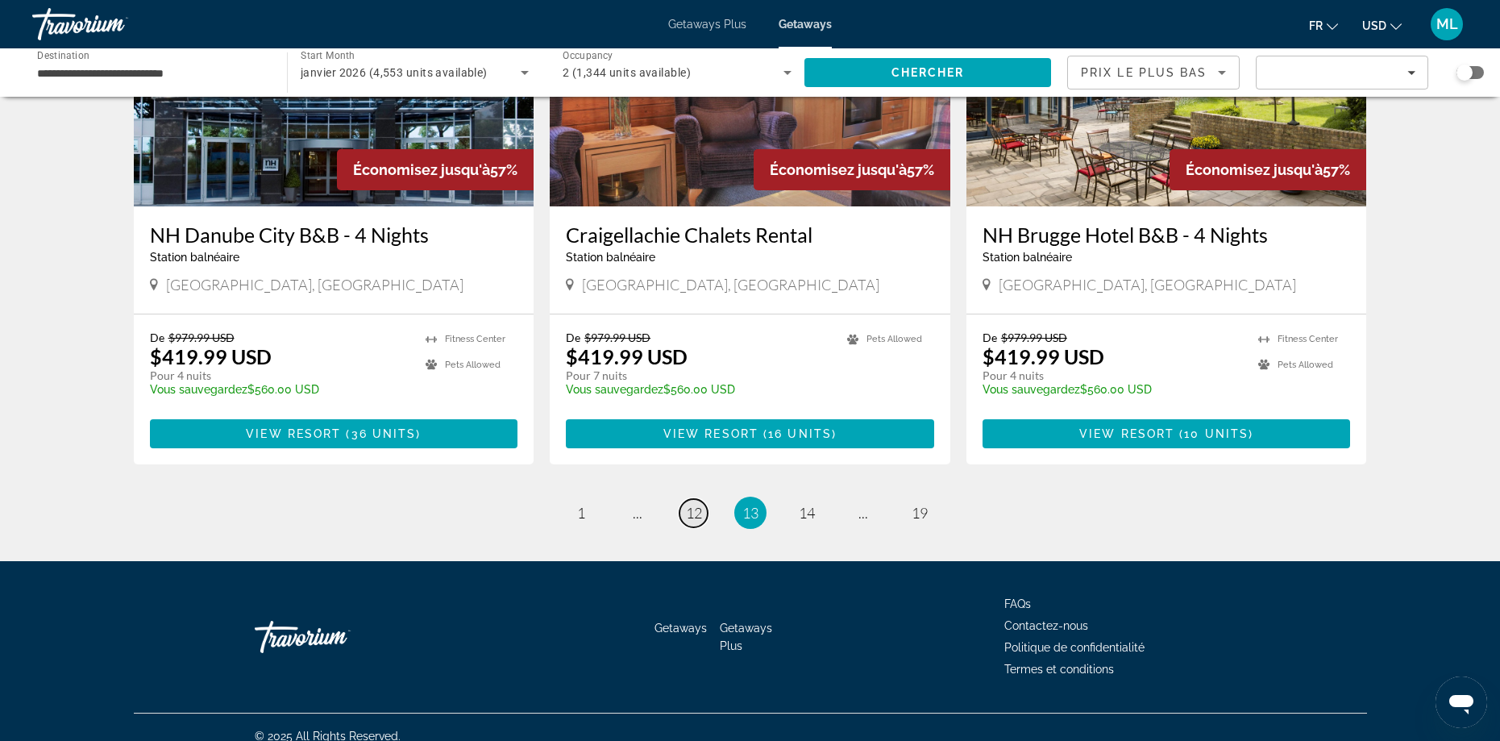
click at [688, 504] on span "12" at bounding box center [694, 513] width 16 height 18
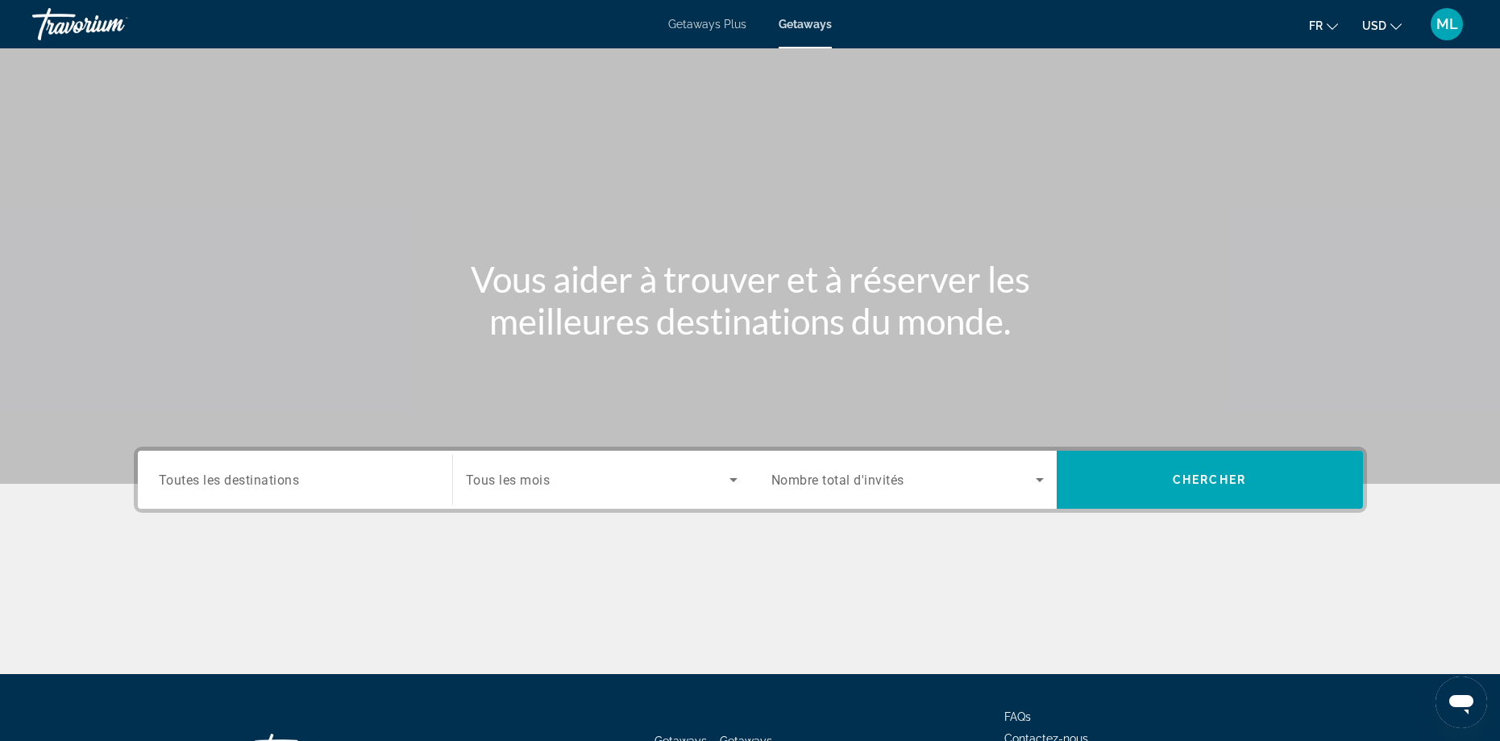
click at [204, 471] on input "Destination Toutes les destinations" at bounding box center [295, 480] width 272 height 19
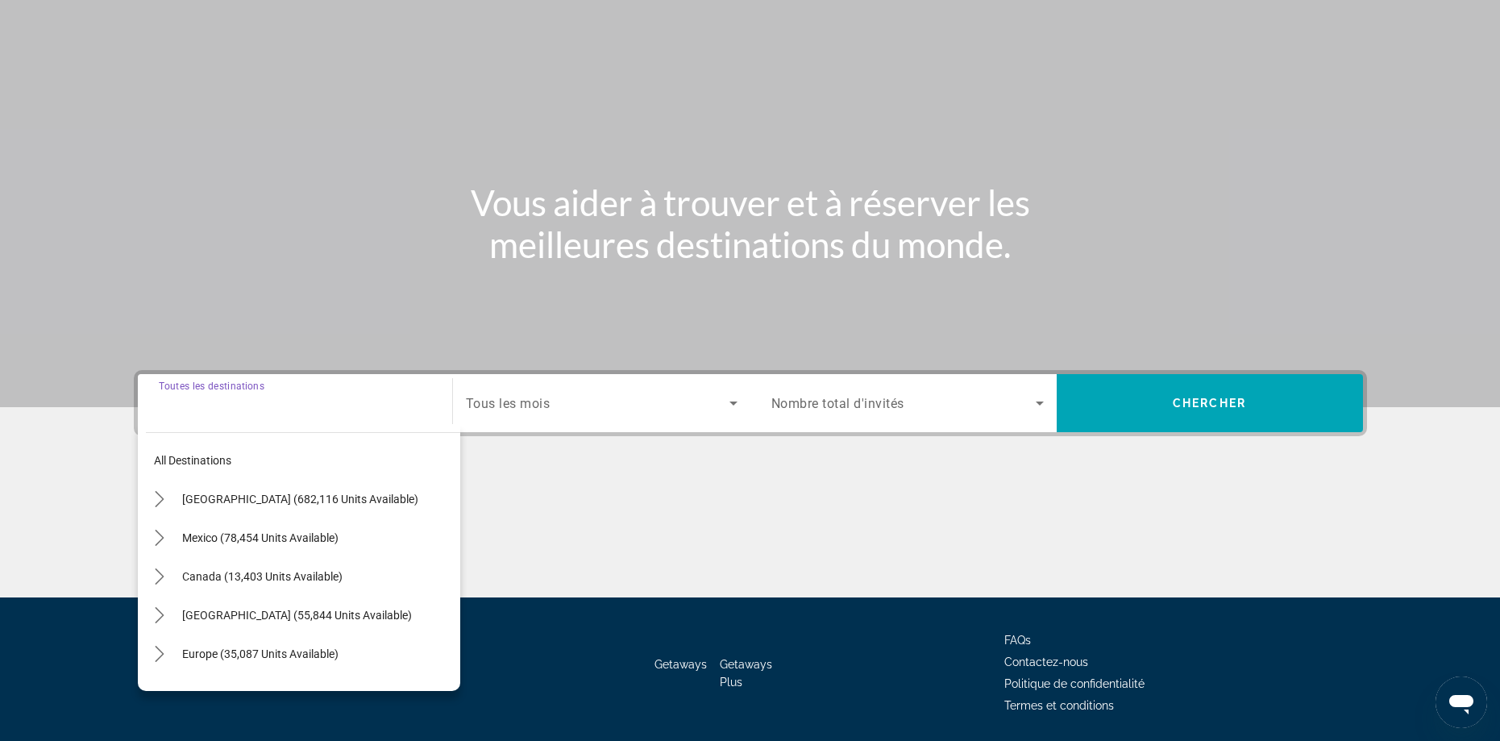
scroll to position [131, 0]
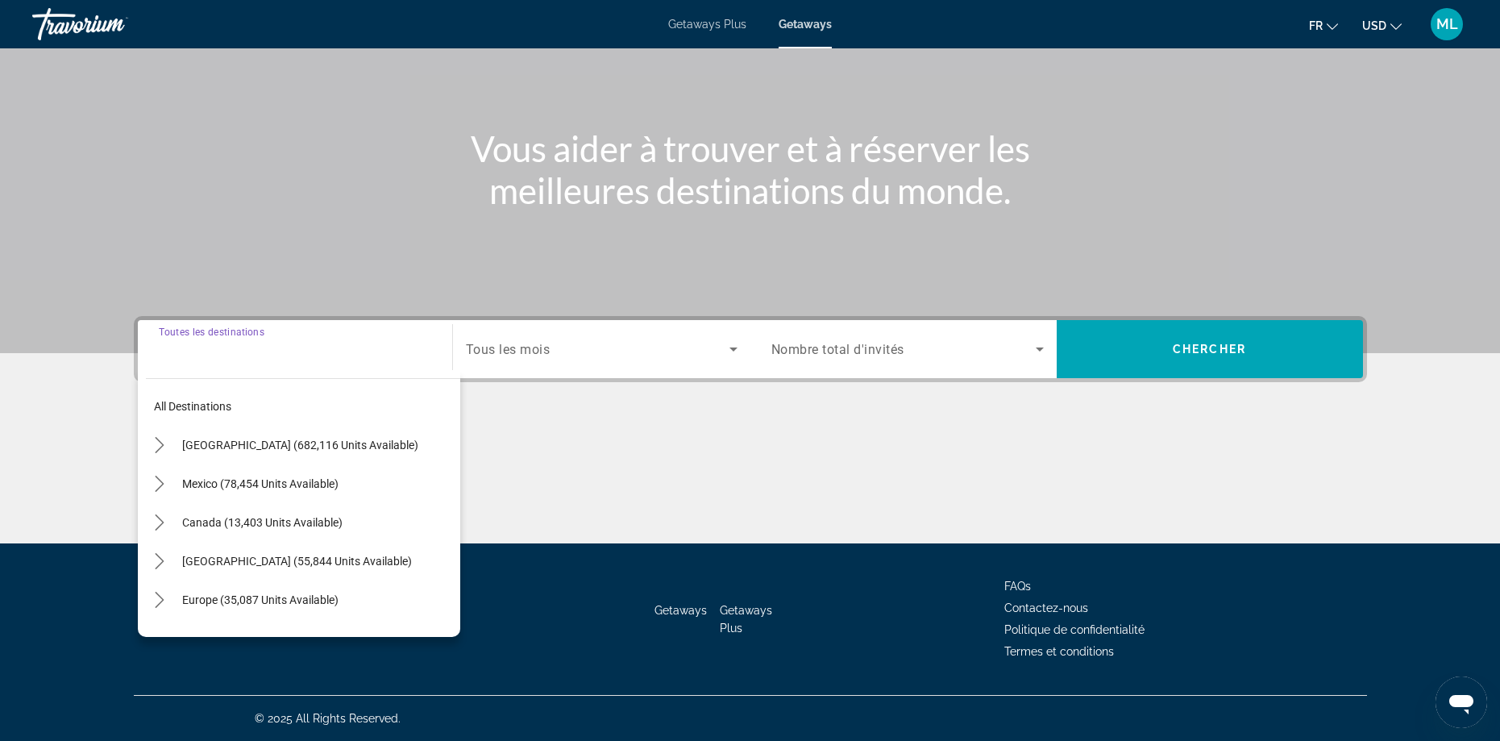
click at [235, 357] on input "Destination Toutes les destinations" at bounding box center [295, 349] width 272 height 19
click at [244, 598] on span "Europe (35,087 units available)" at bounding box center [260, 599] width 156 height 13
type input "**********"
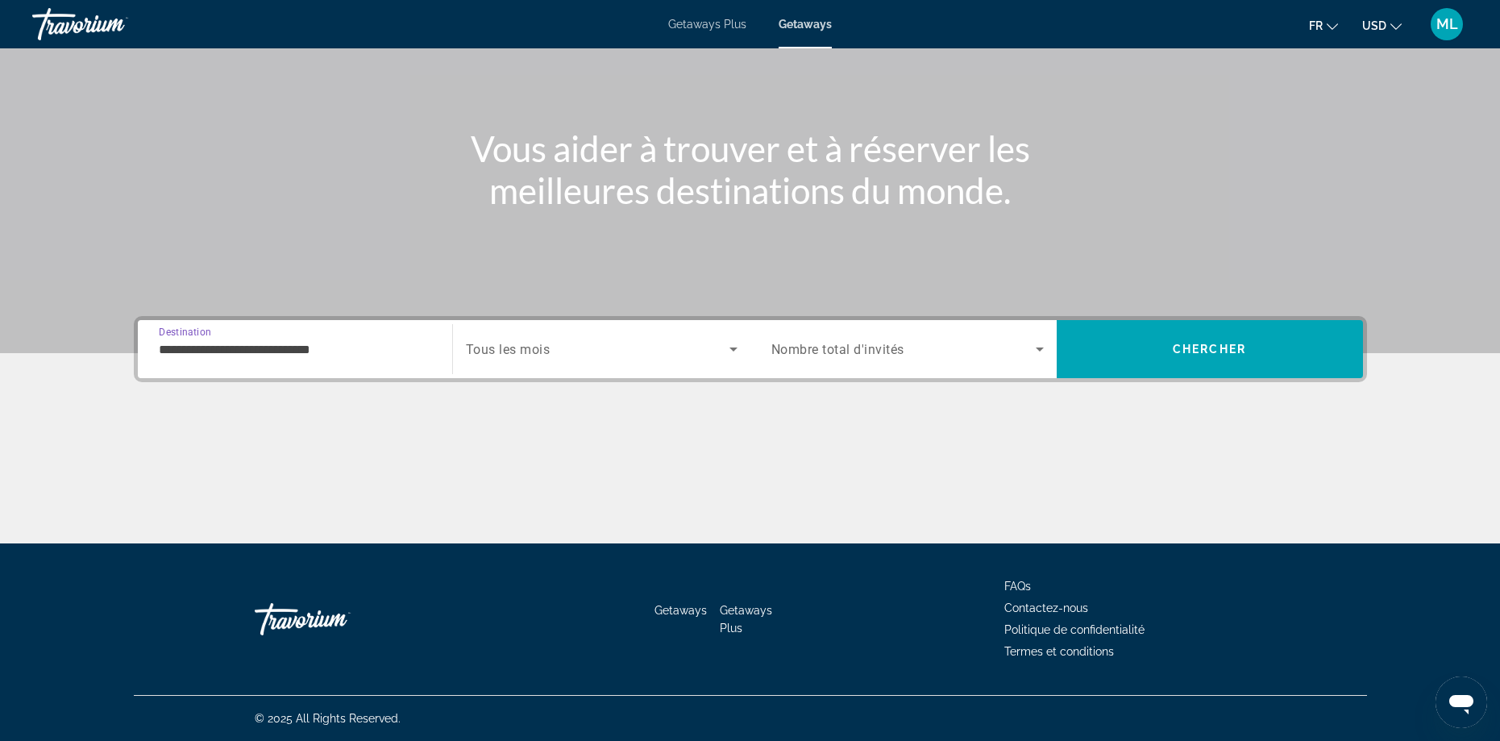
click at [547, 357] on span "Search widget" at bounding box center [598, 348] width 264 height 19
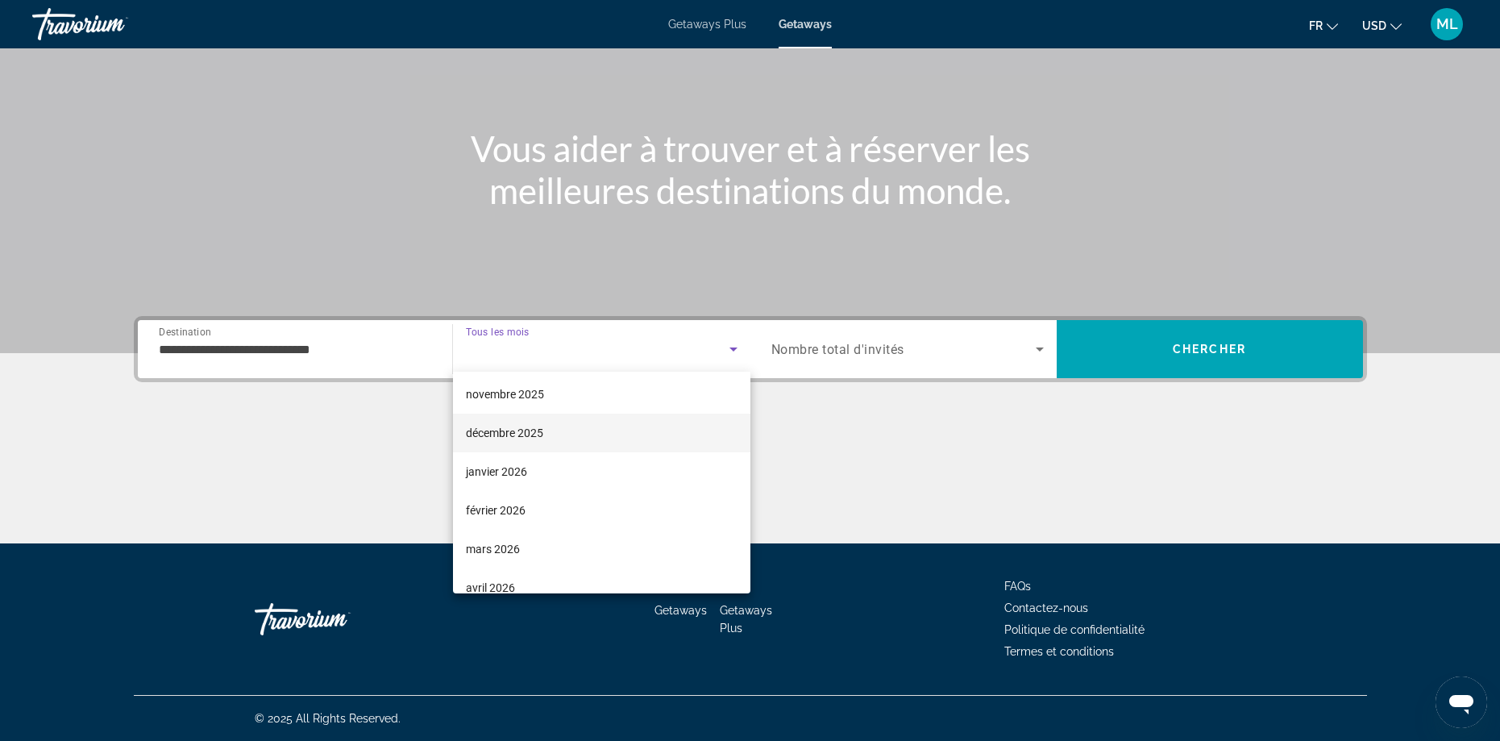
scroll to position [161, 0]
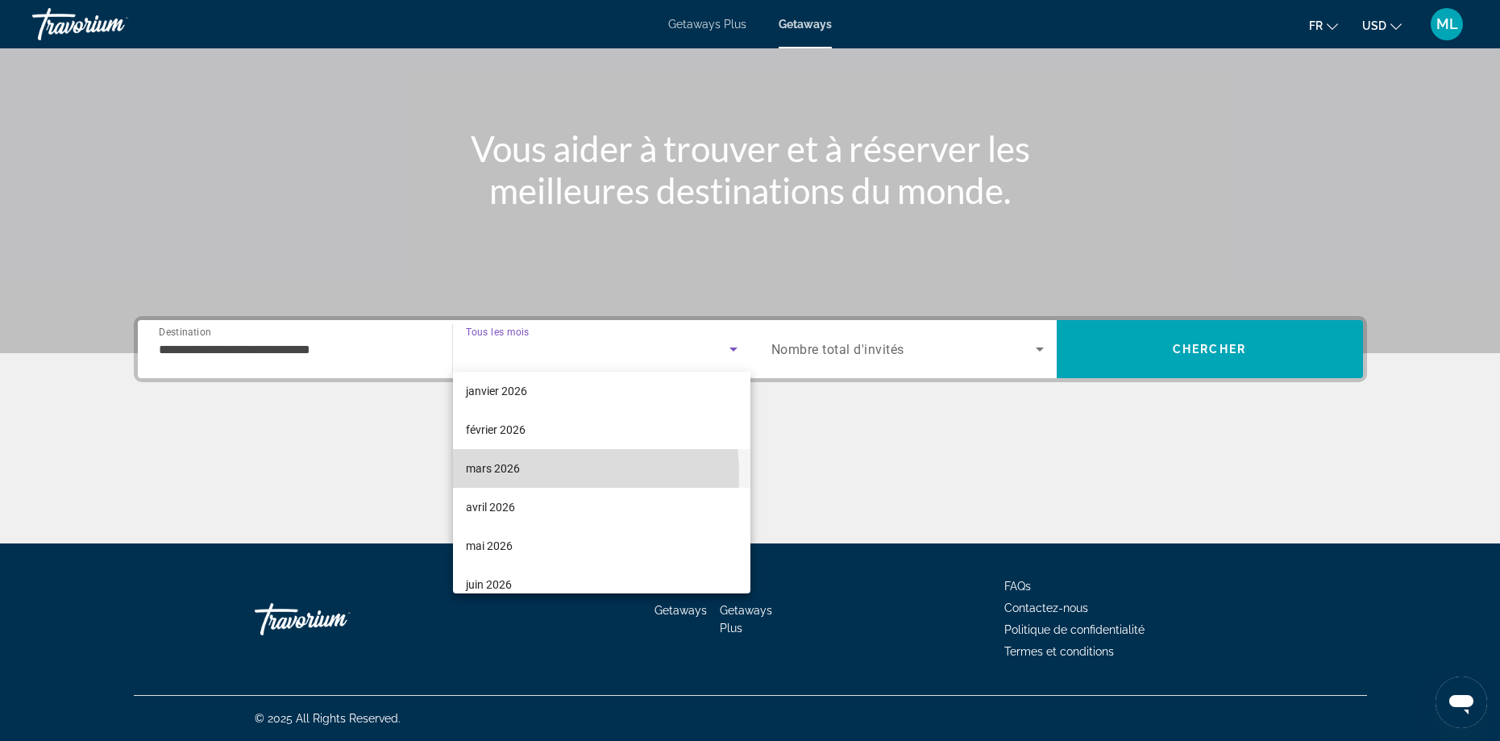
click at [498, 475] on span "mars 2026" at bounding box center [493, 468] width 54 height 19
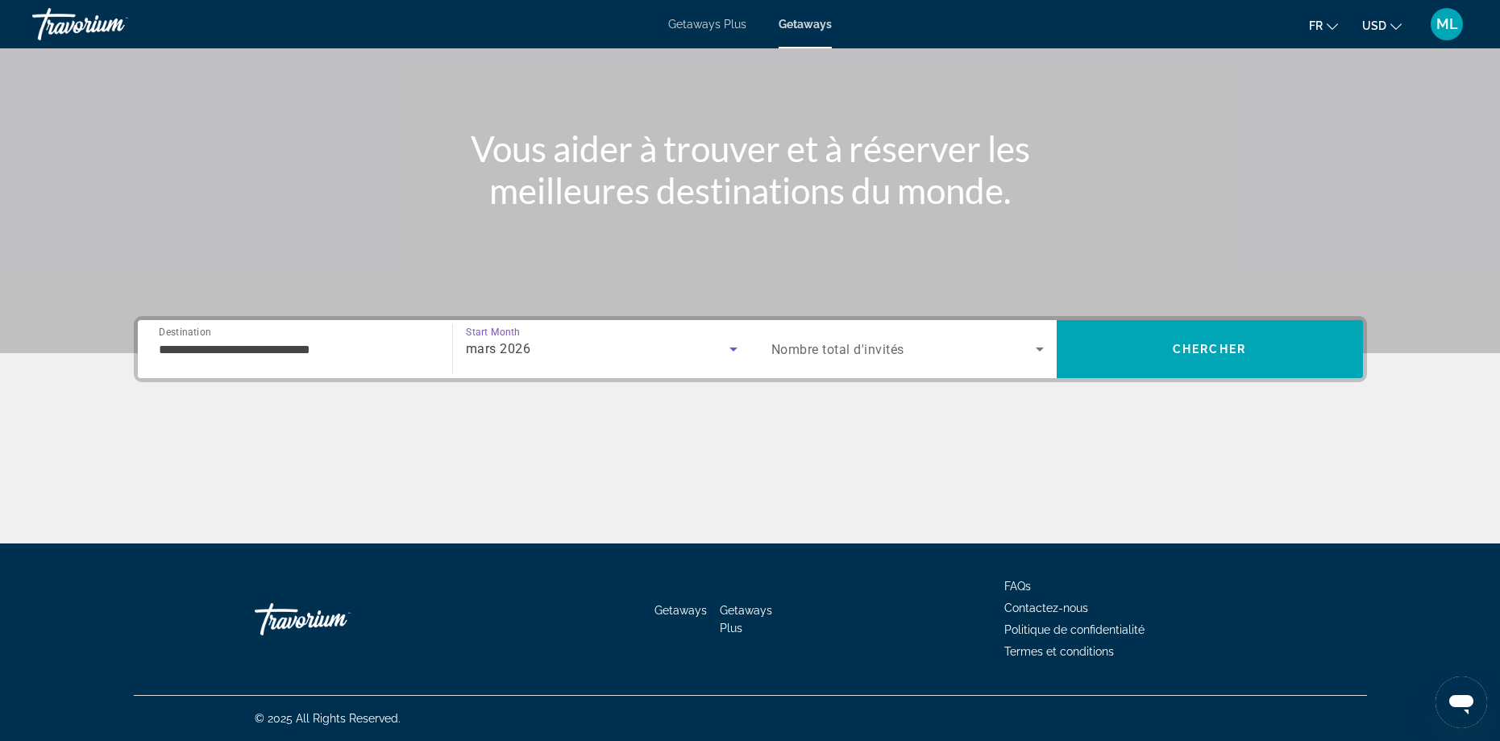
click at [729, 355] on icon "Search widget" at bounding box center [733, 348] width 19 height 19
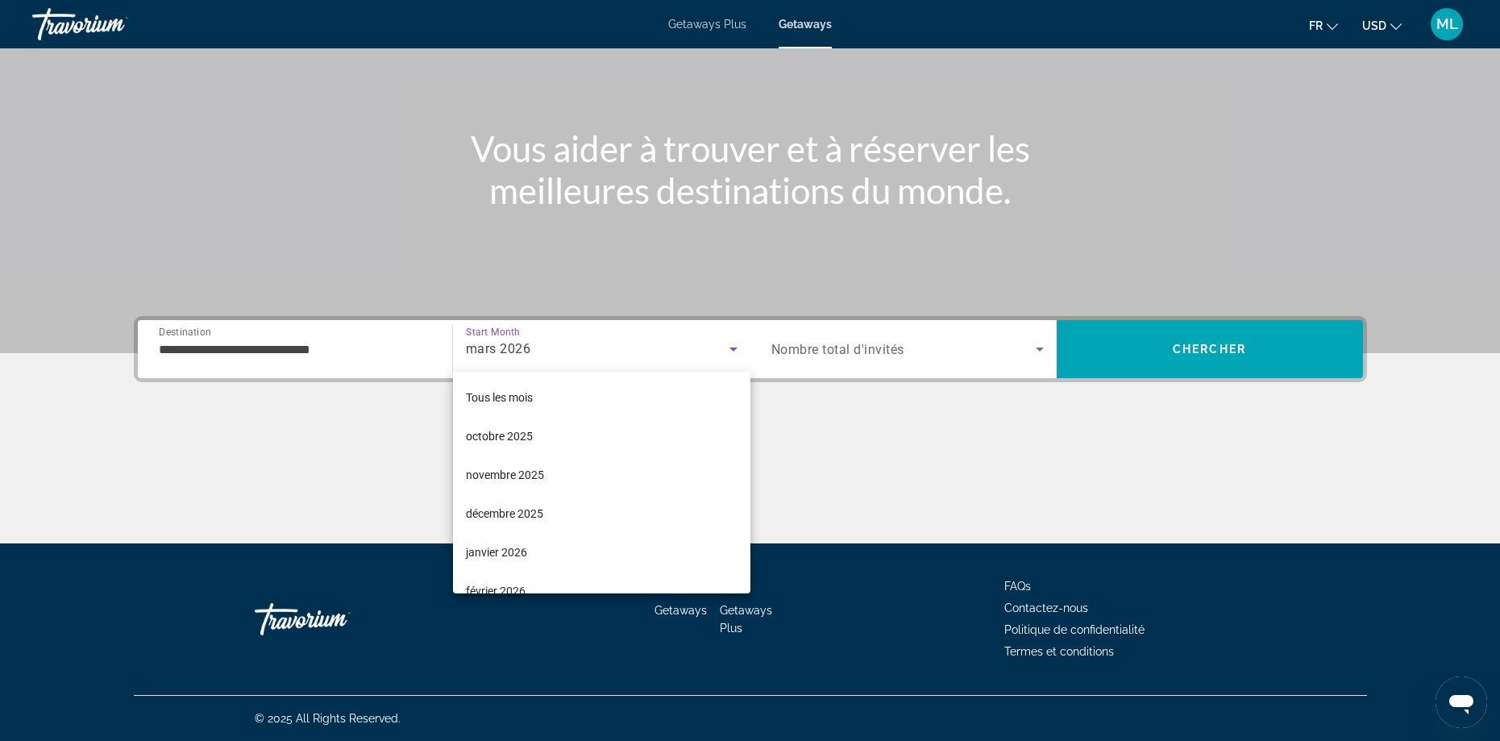
scroll to position [56, 0]
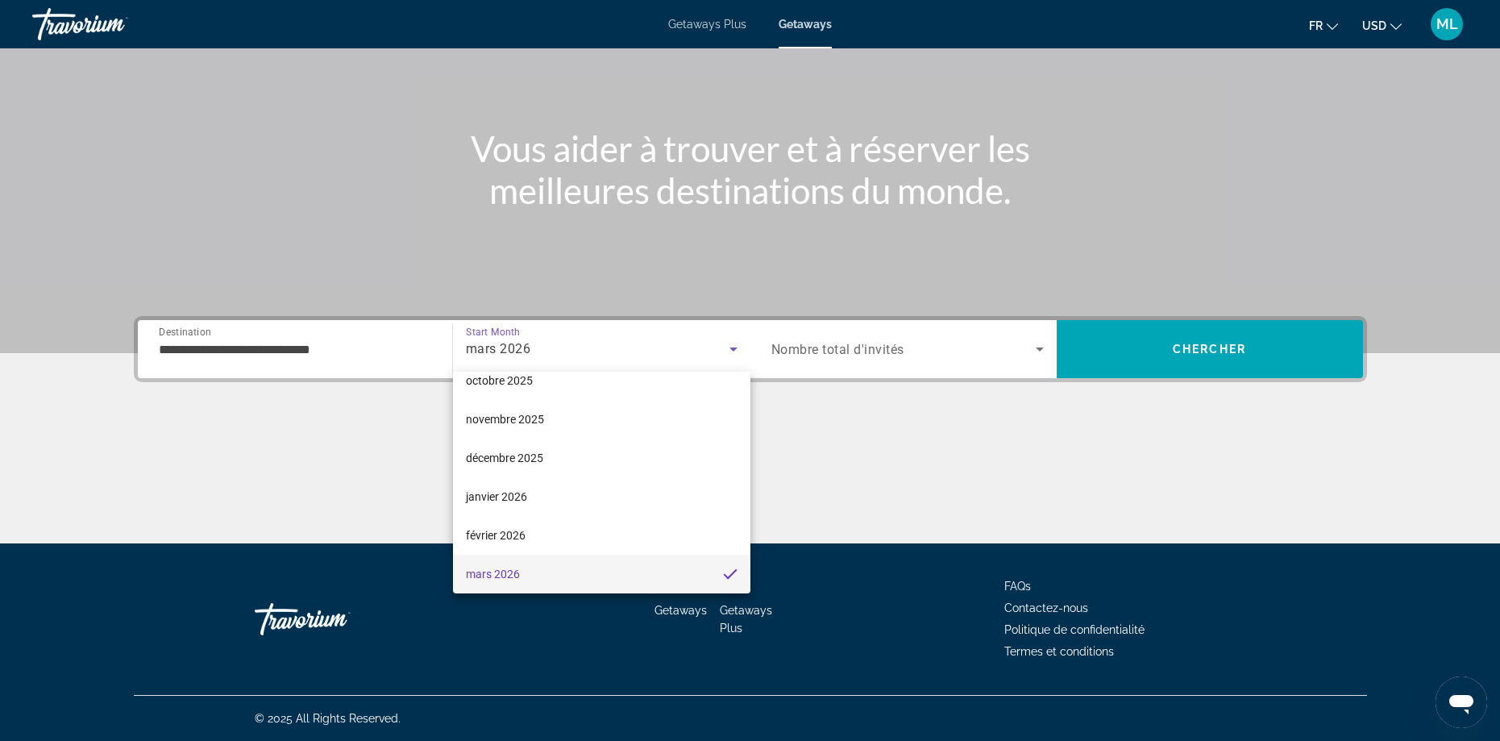
click at [724, 354] on div at bounding box center [750, 370] width 1500 height 741
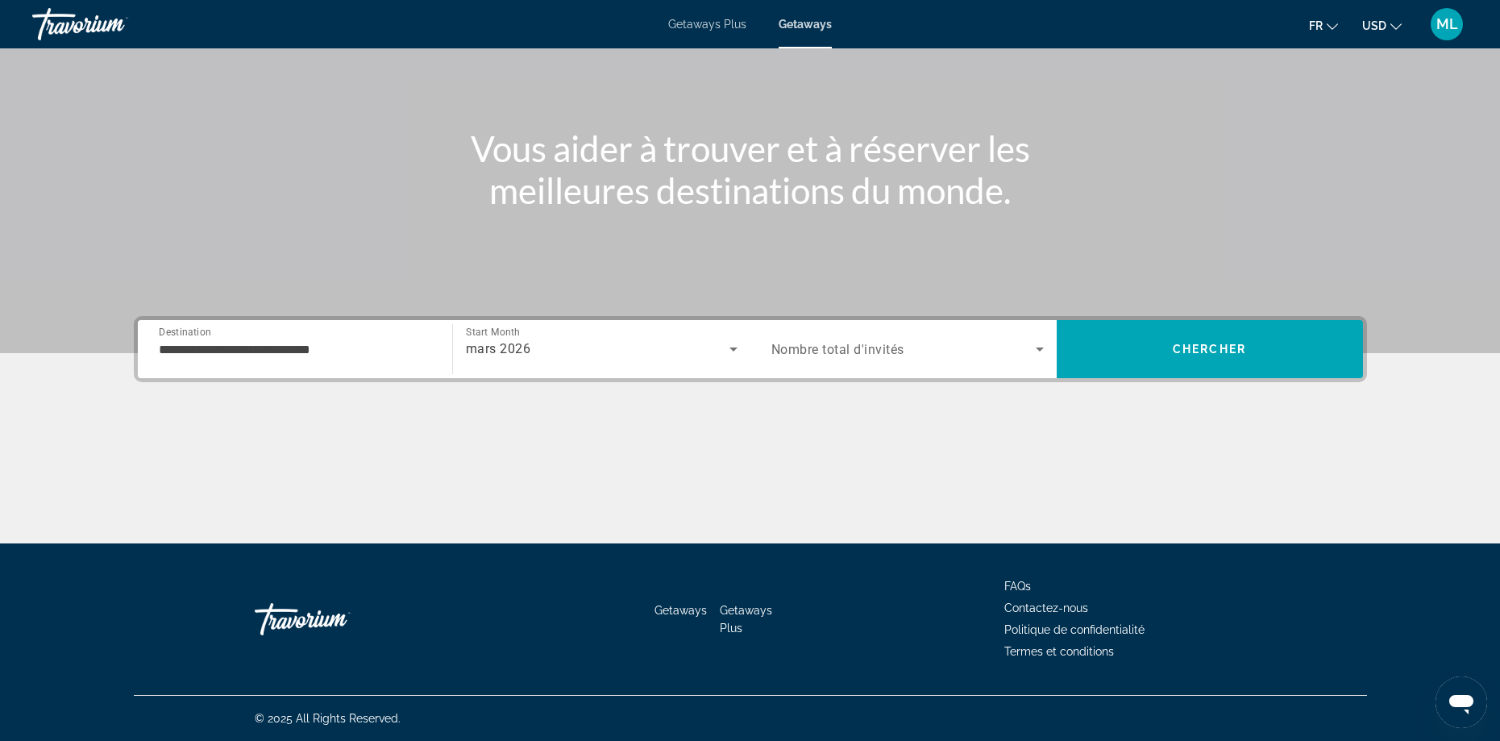
click at [991, 348] on span "Search widget" at bounding box center [903, 348] width 264 height 19
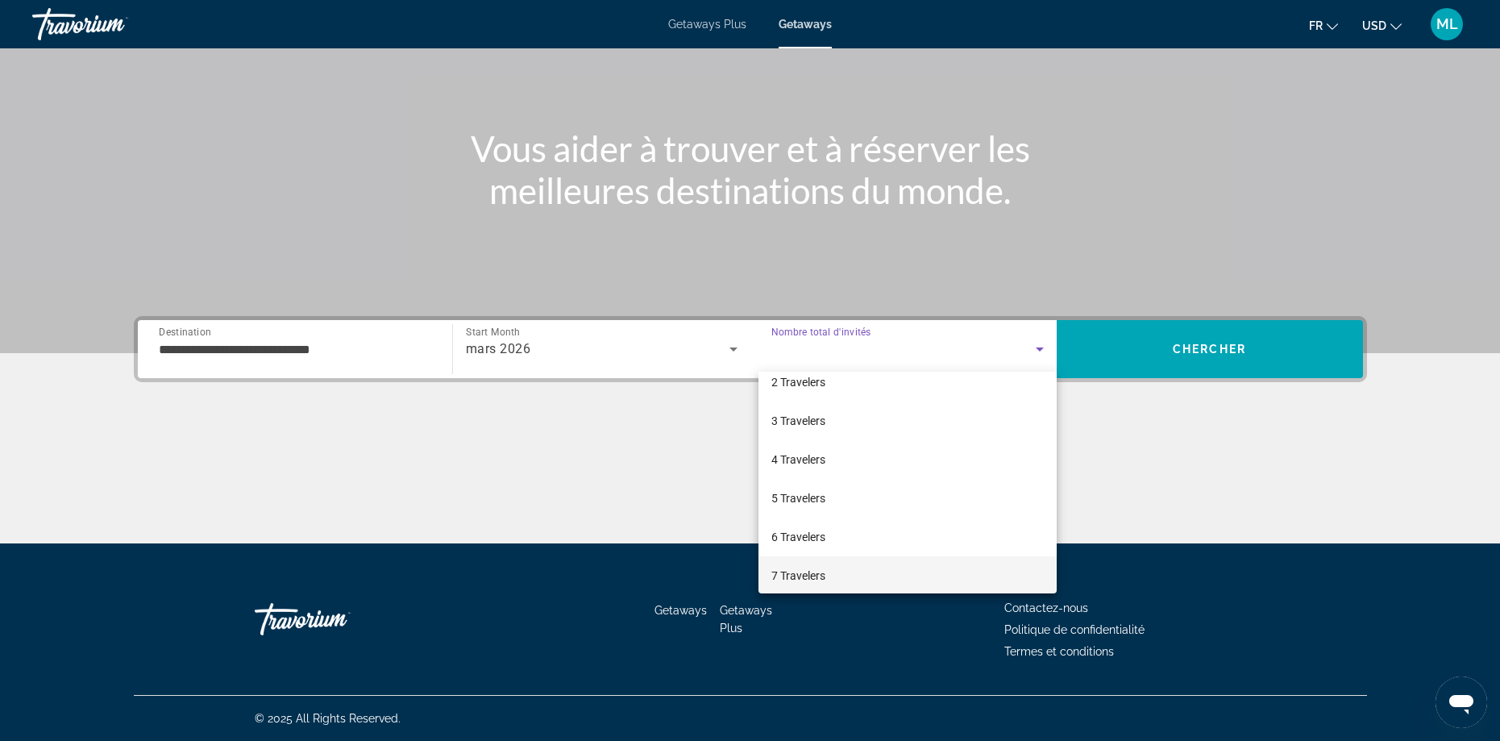
scroll to position [81, 0]
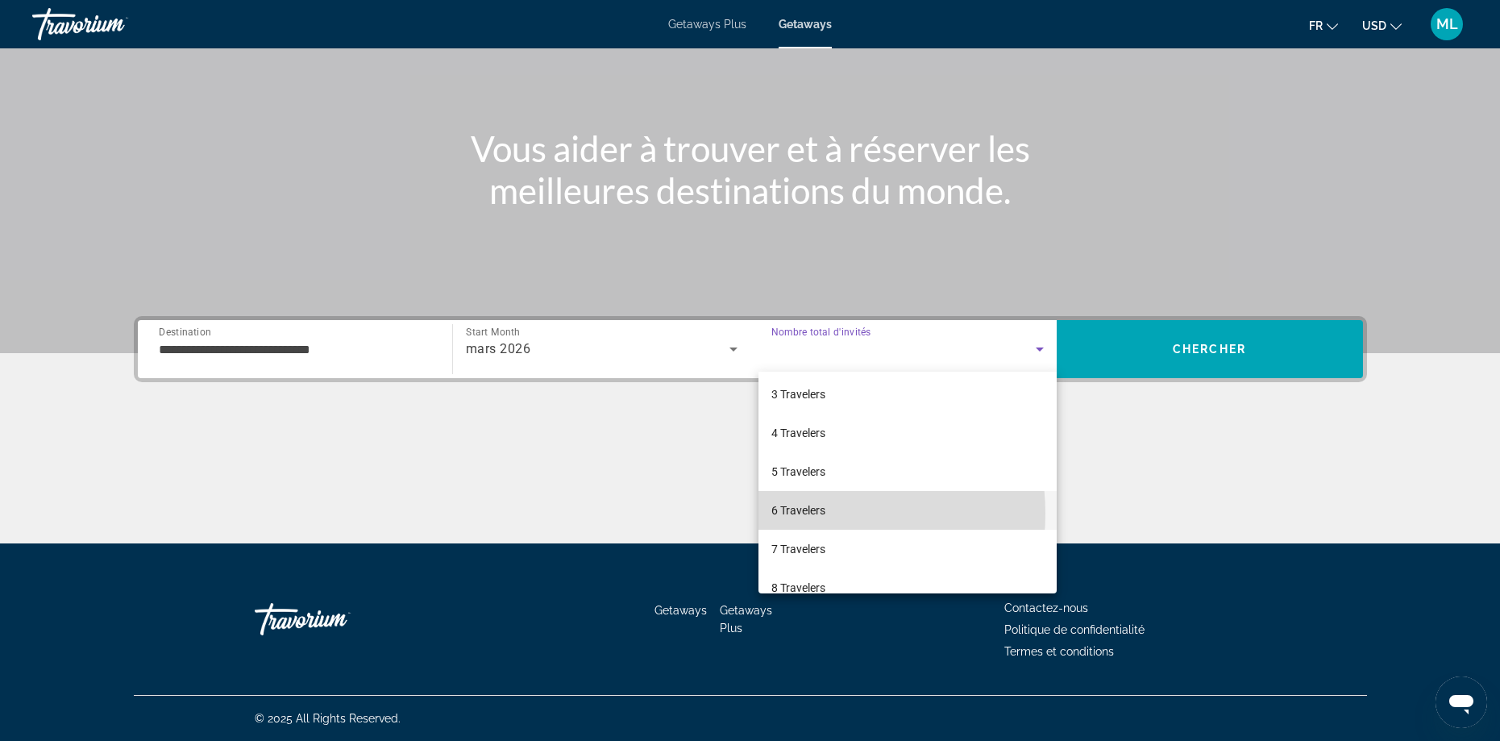
click at [811, 513] on span "6 Travelers" at bounding box center [798, 509] width 54 height 19
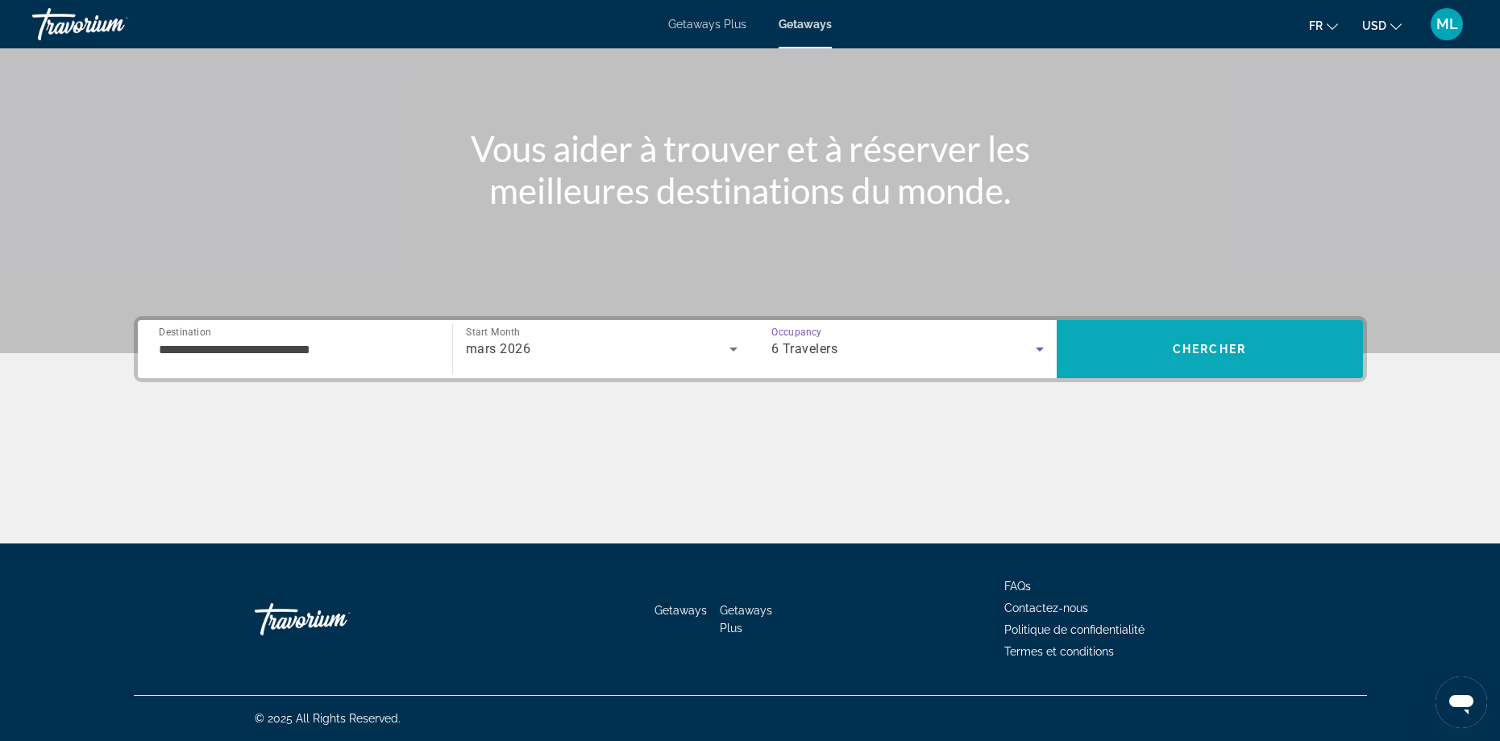
click at [1152, 352] on span "Search" at bounding box center [1210, 349] width 306 height 39
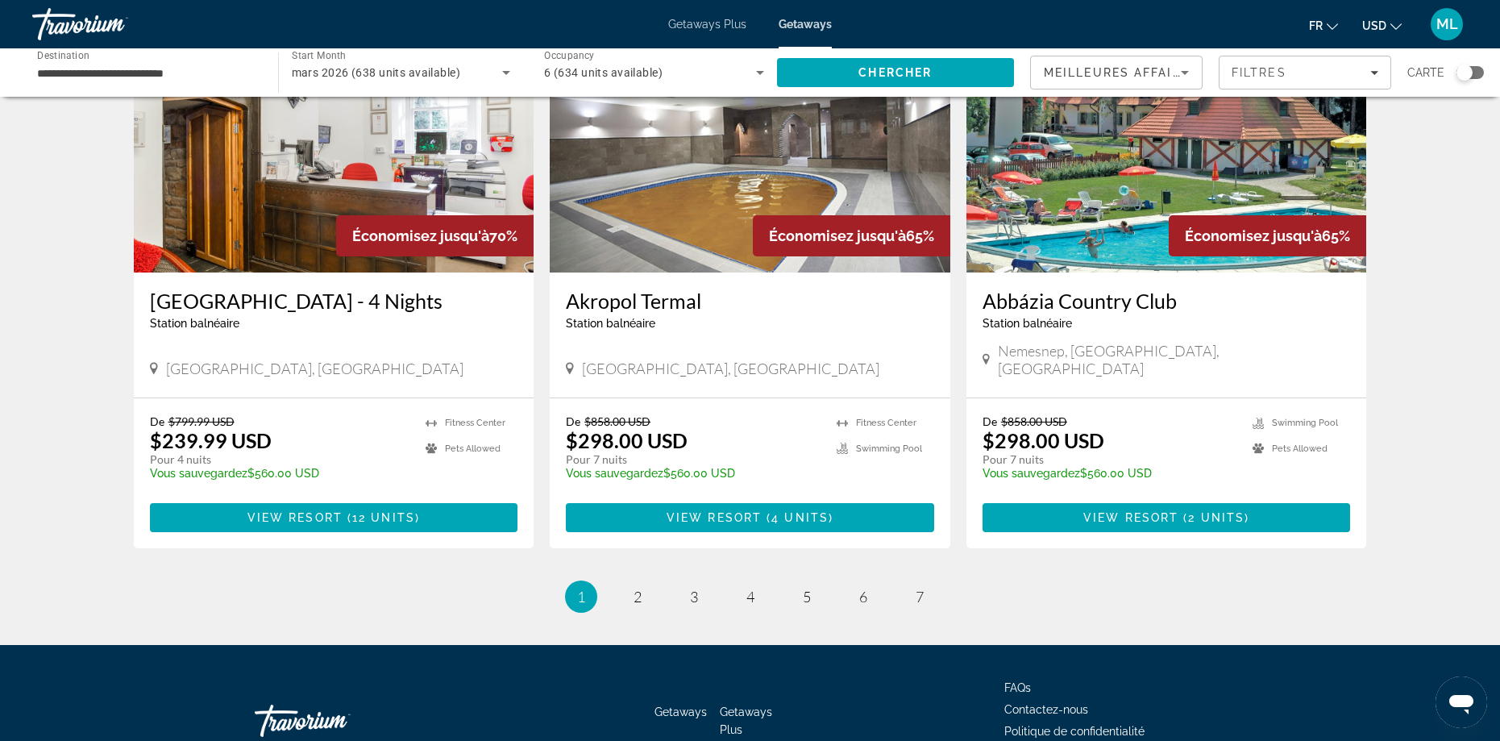
scroll to position [1867, 0]
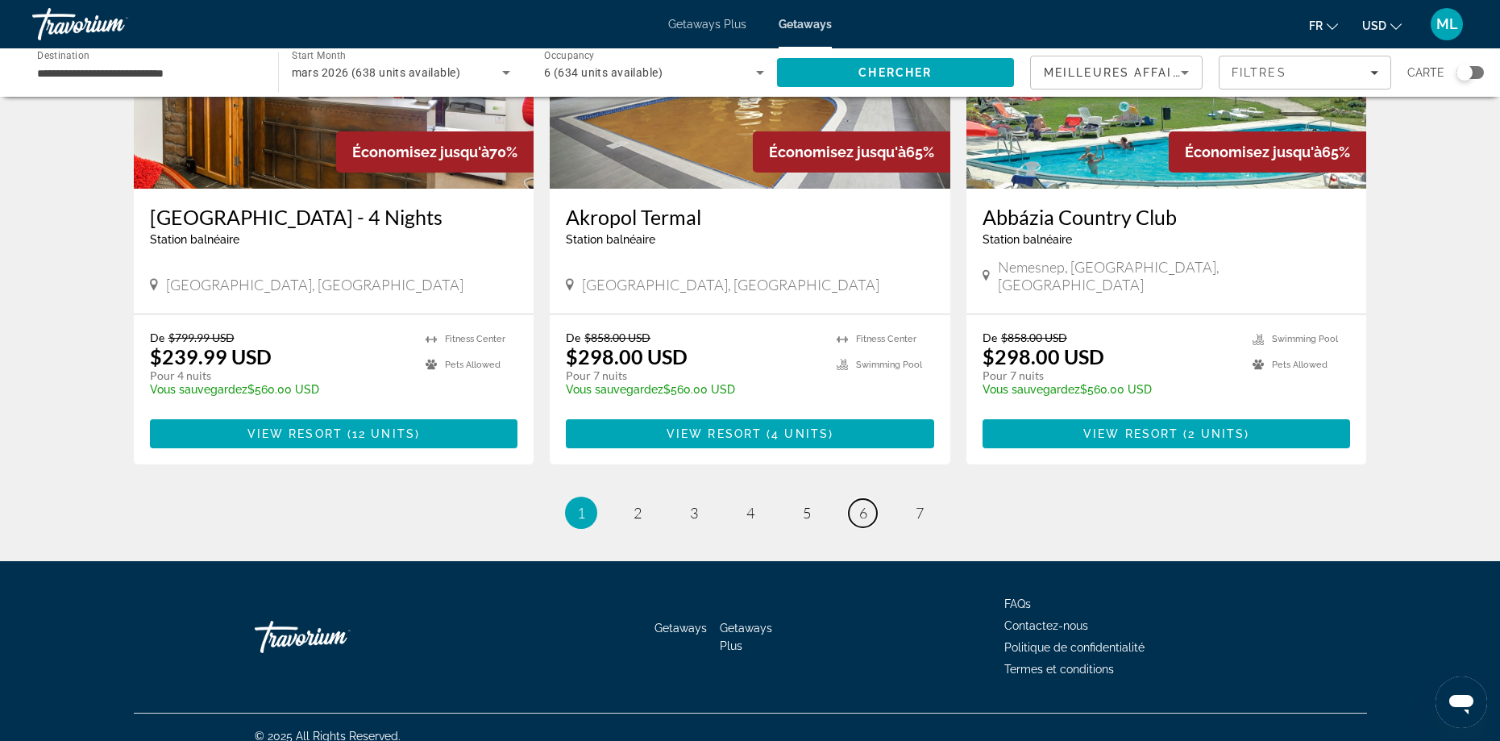
click at [868, 499] on link "page 6" at bounding box center [863, 513] width 28 height 28
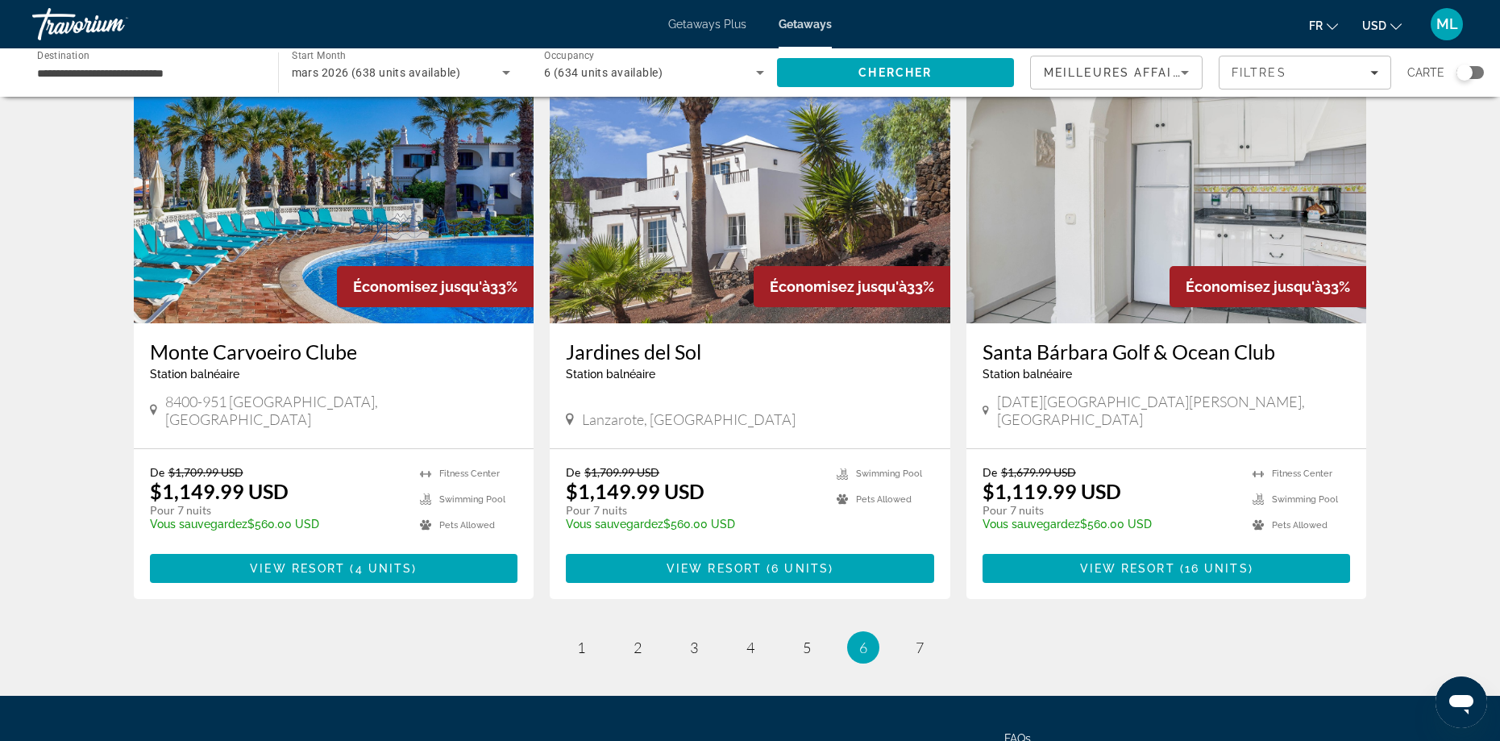
scroll to position [1854, 0]
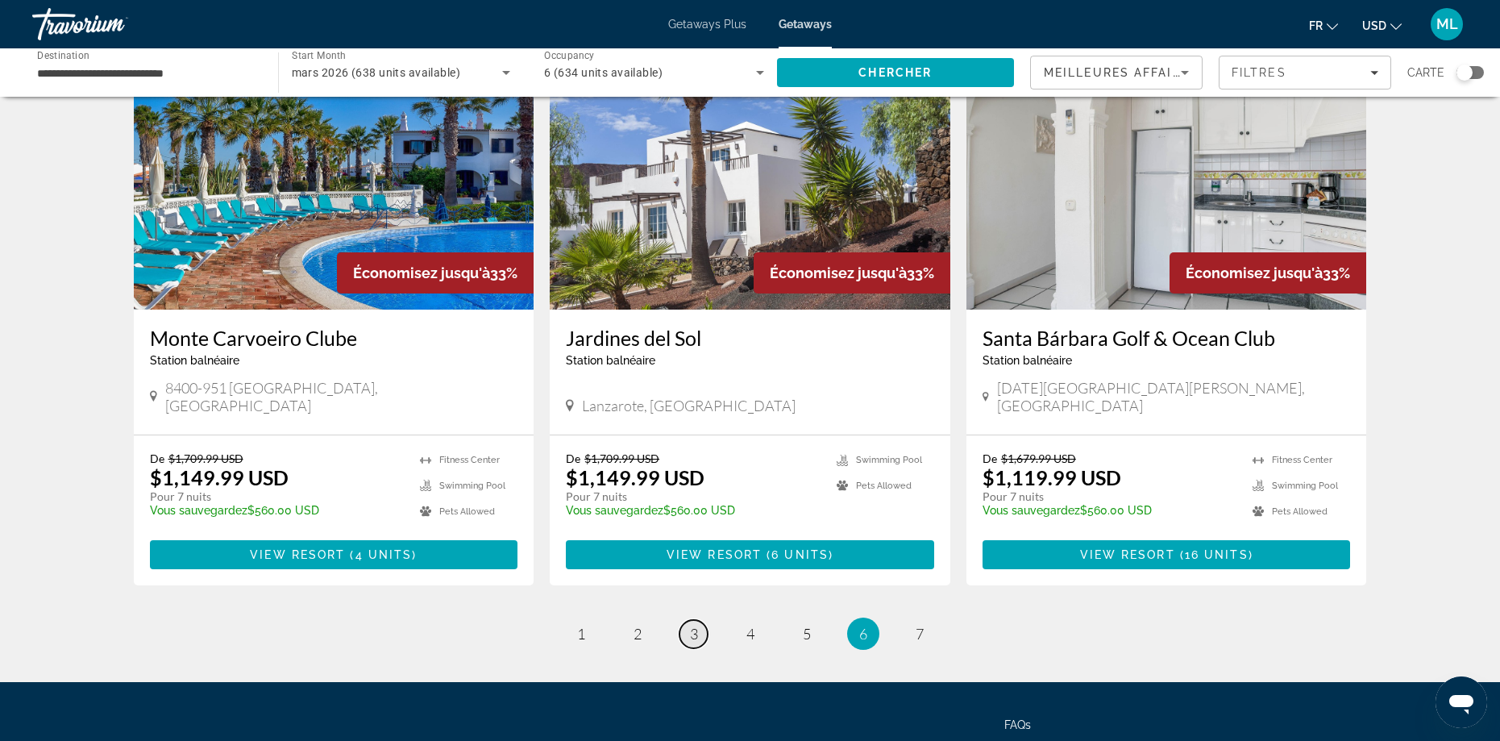
click at [696, 625] on span "3" at bounding box center [694, 634] width 8 height 18
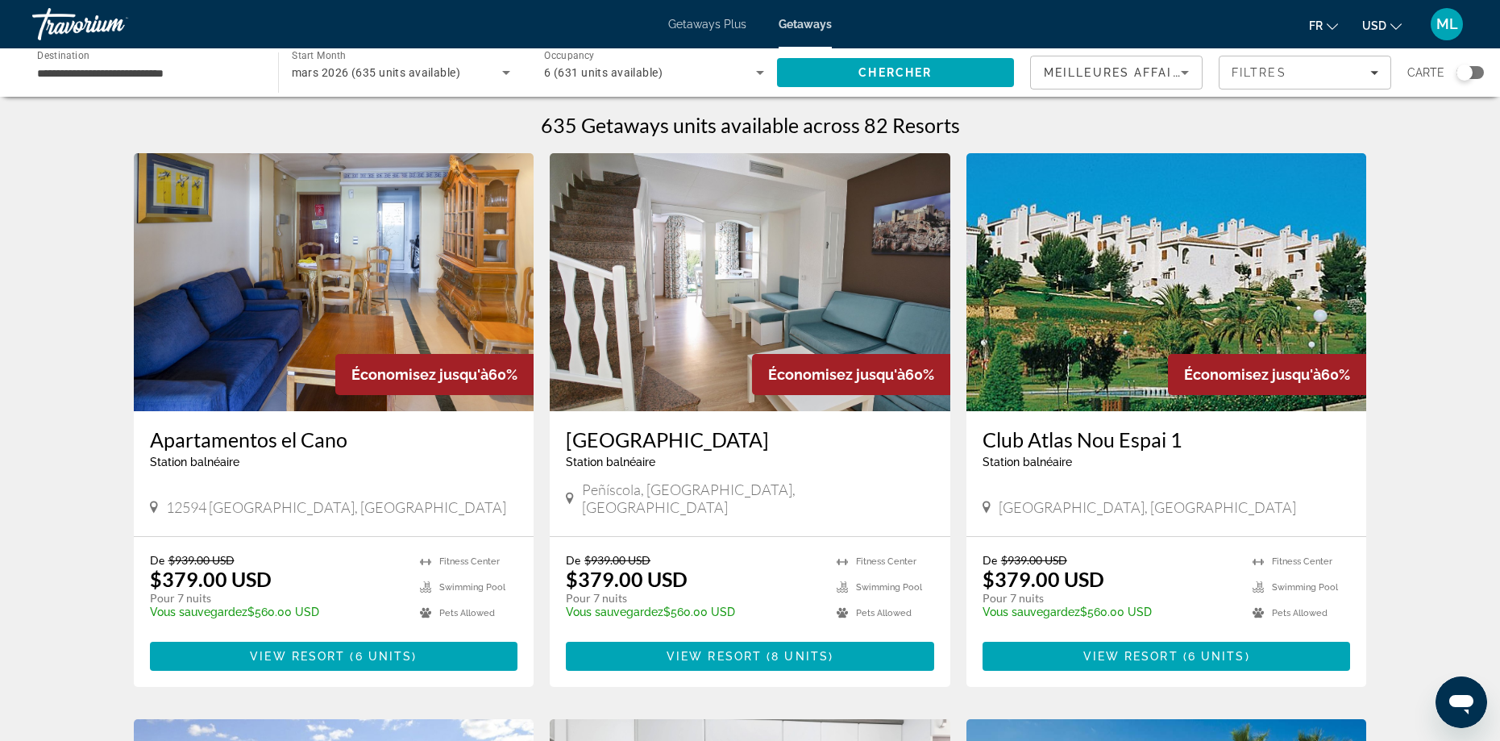
click at [556, 83] on div "6 (631 units available)" at bounding box center [654, 72] width 220 height 45
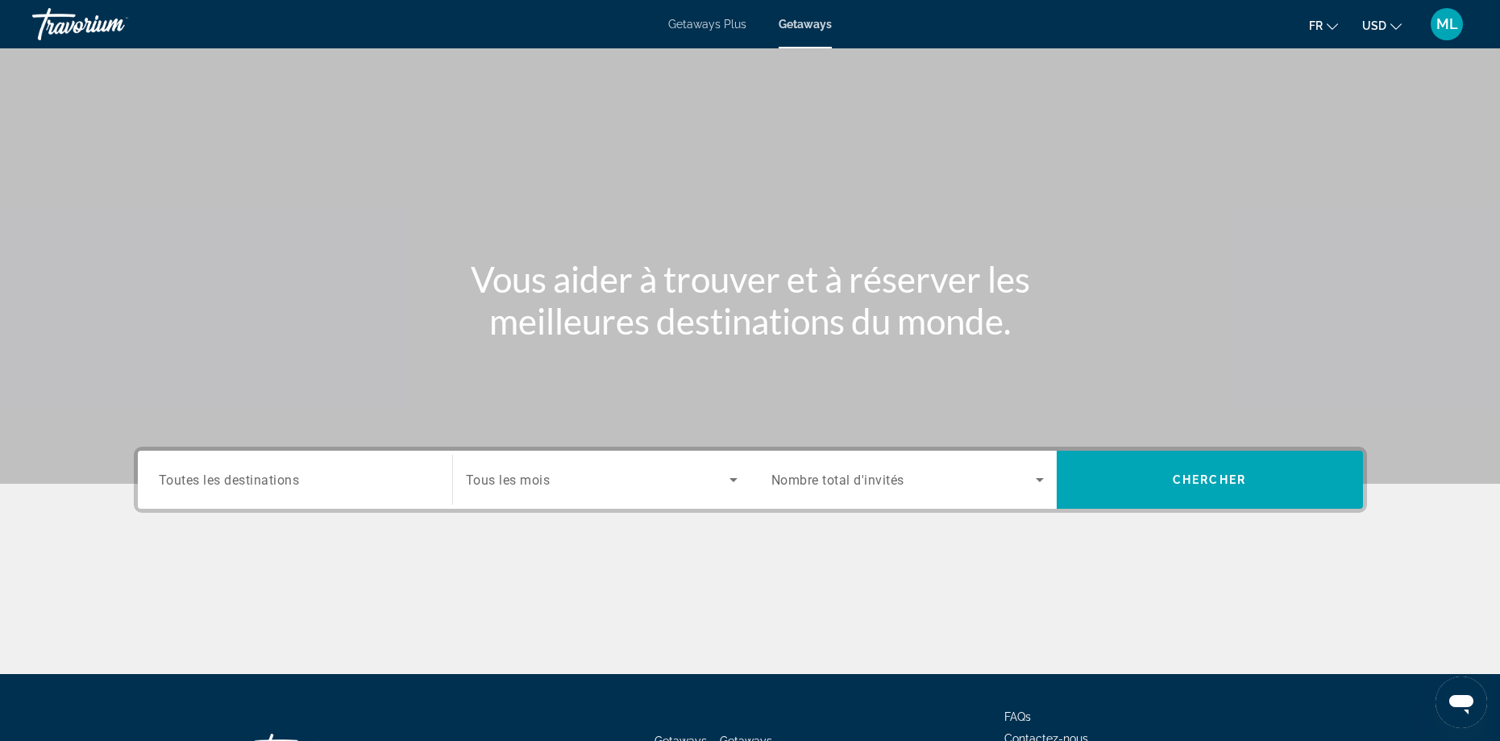
click at [326, 488] on input "Destination Toutes les destinations" at bounding box center [295, 480] width 272 height 19
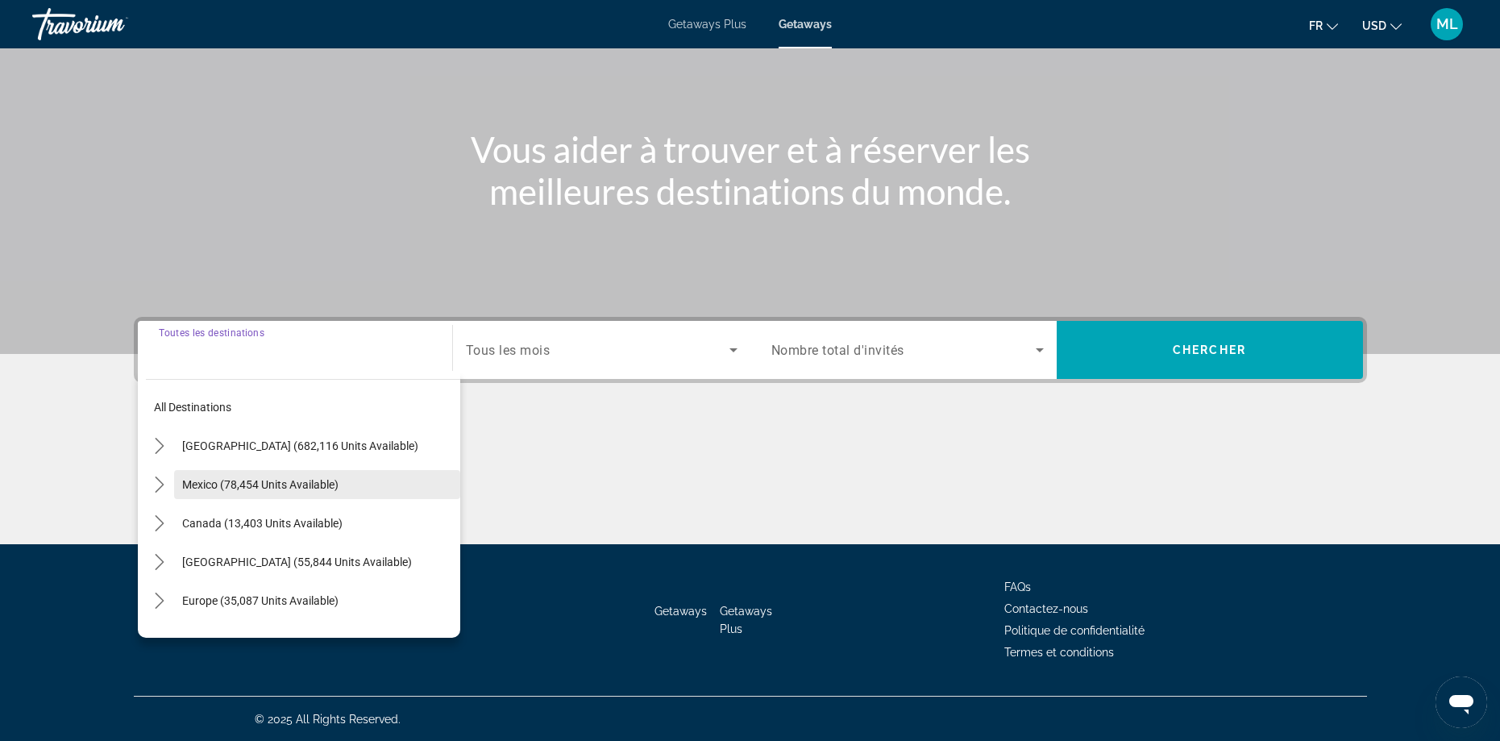
scroll to position [131, 0]
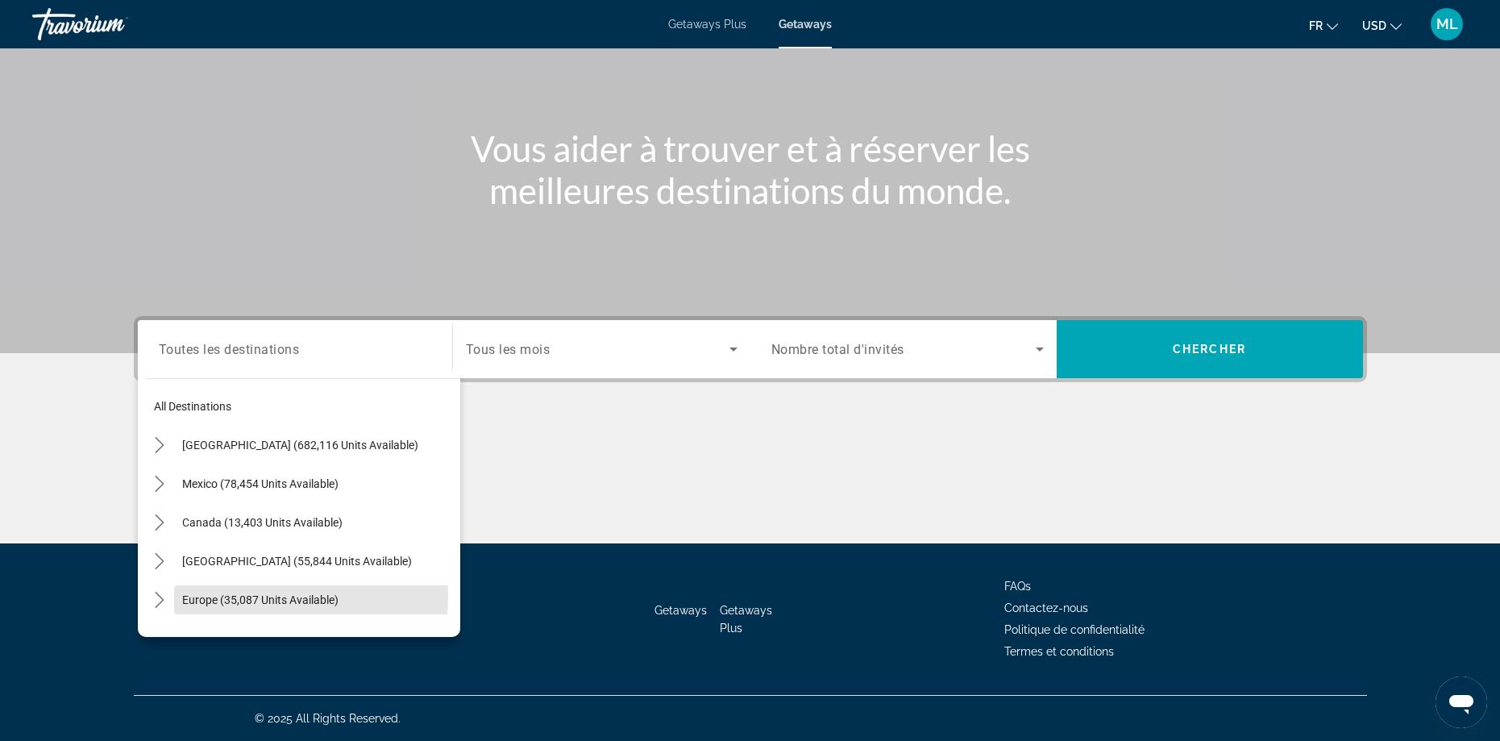
drag, startPoint x: 228, startPoint y: 596, endPoint x: 230, endPoint y: 588, distance: 9.2
click at [229, 589] on button "Europe (35,087 units available)" at bounding box center [317, 599] width 286 height 29
type input "**********"
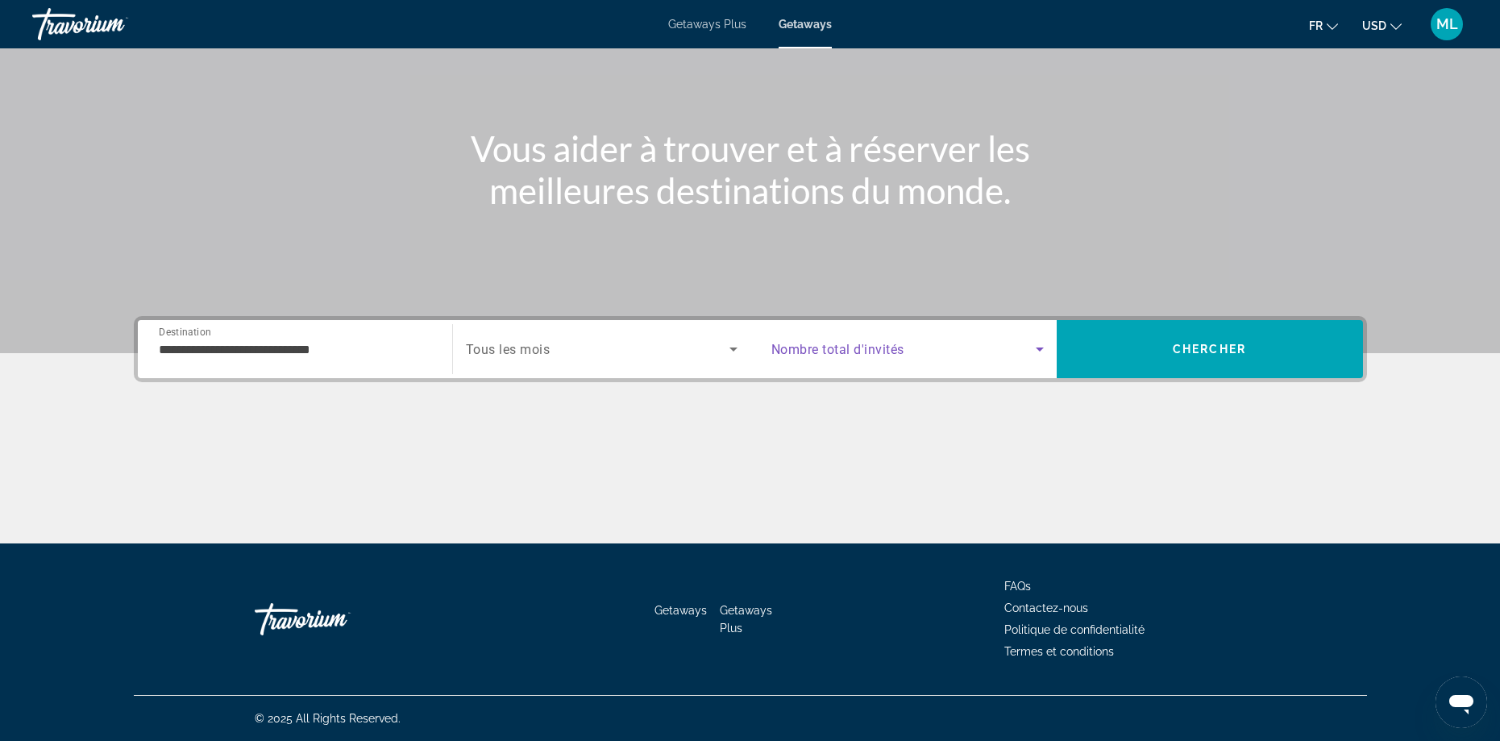
click at [853, 358] on span "Search widget" at bounding box center [903, 348] width 264 height 19
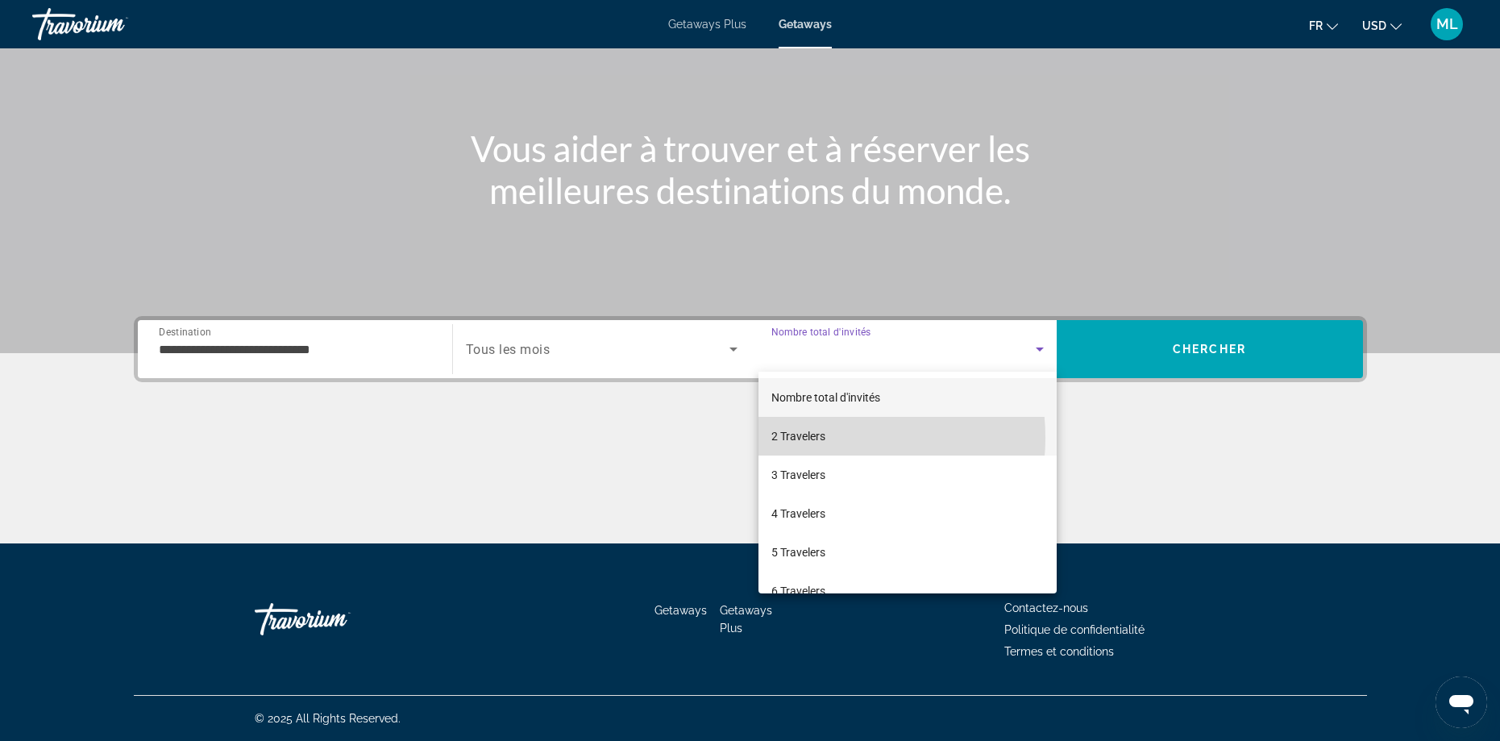
click at [817, 438] on span "2 Travelers" at bounding box center [798, 435] width 54 height 19
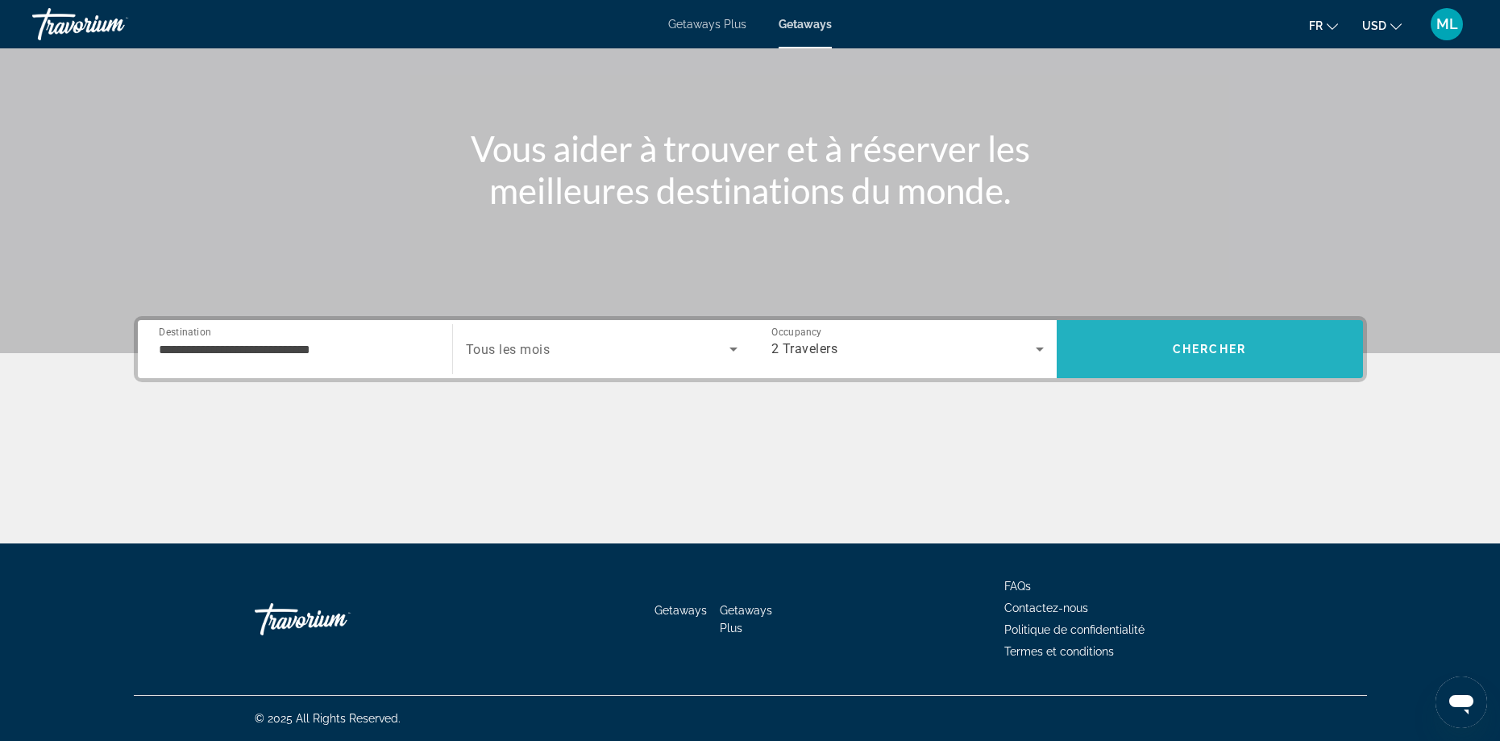
click at [1148, 349] on span "Search" at bounding box center [1210, 349] width 306 height 39
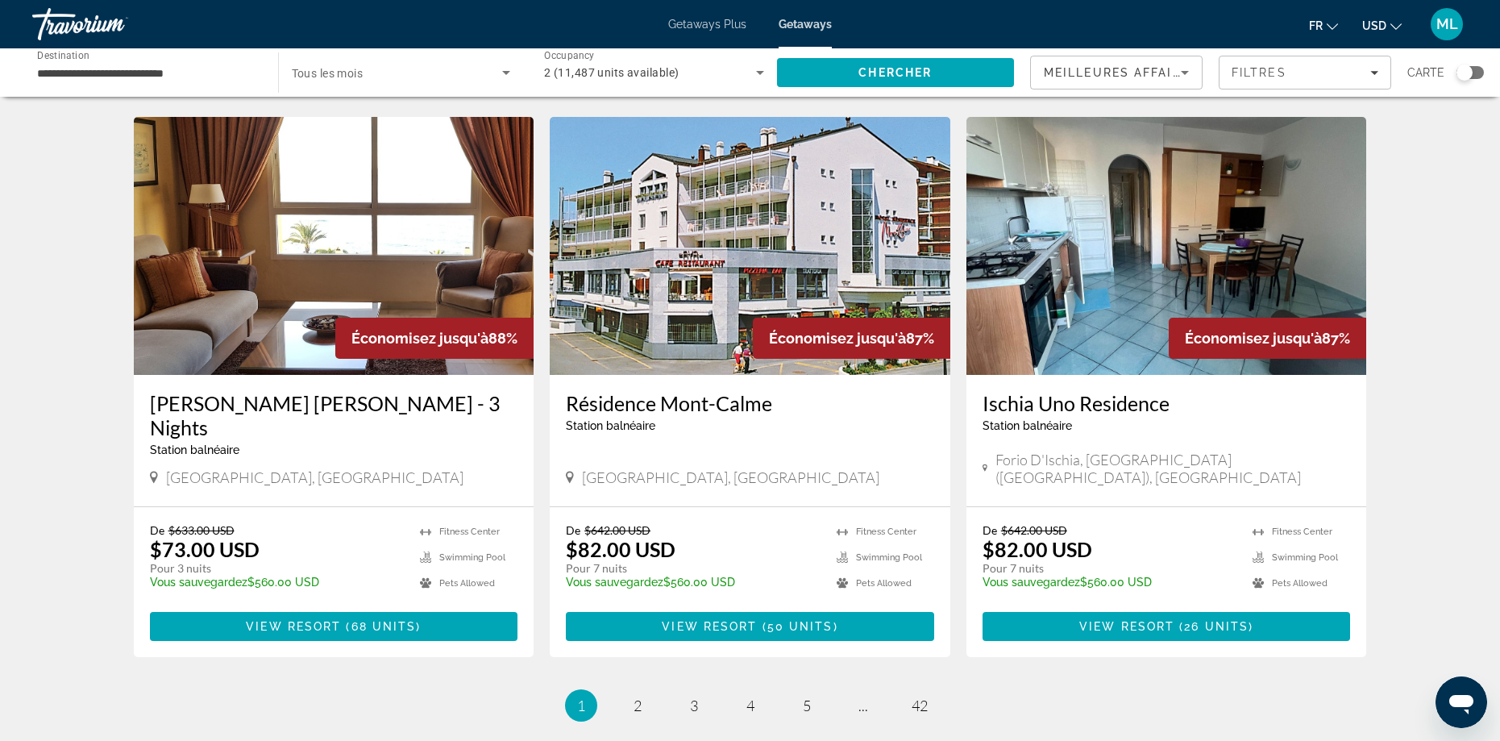
scroll to position [1867, 0]
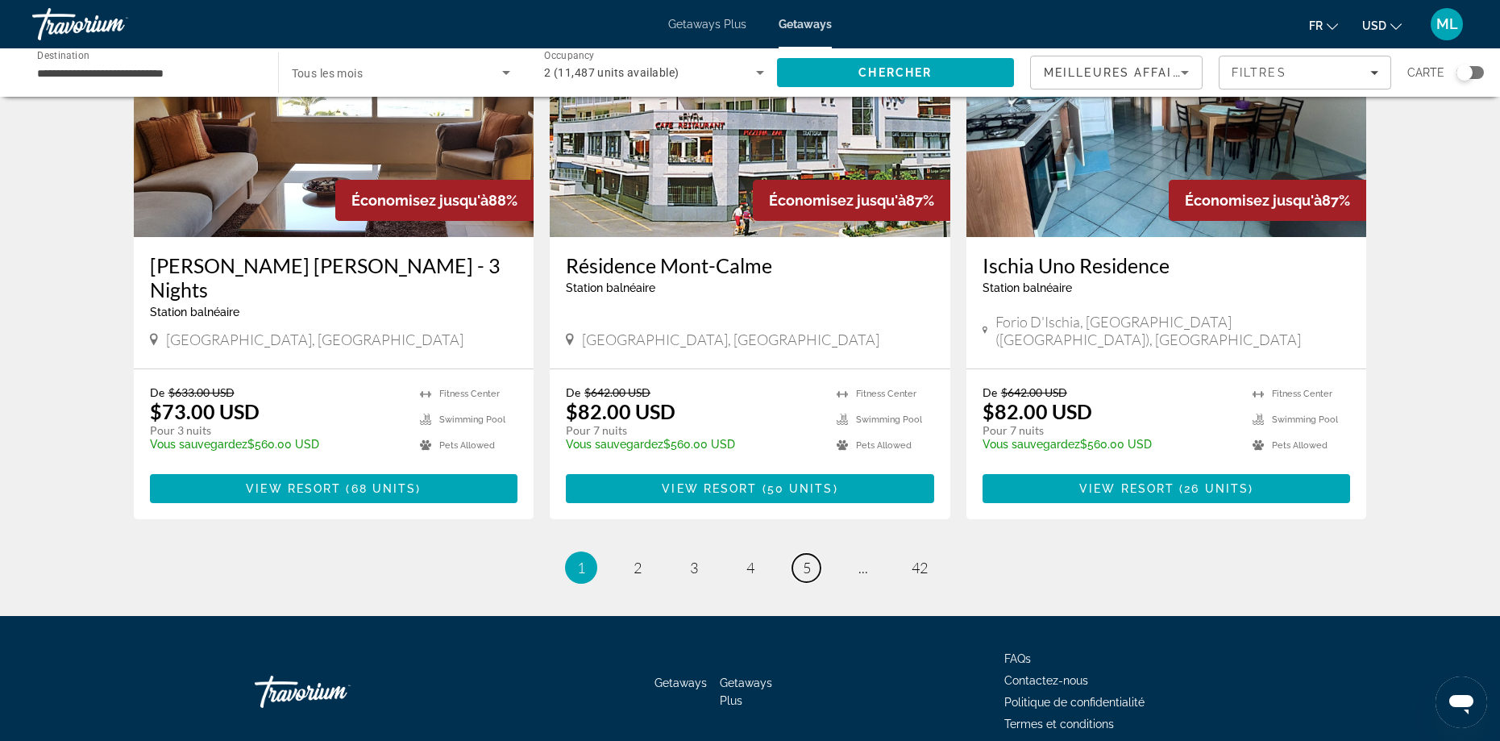
click at [806, 558] on span "5" at bounding box center [807, 567] width 8 height 18
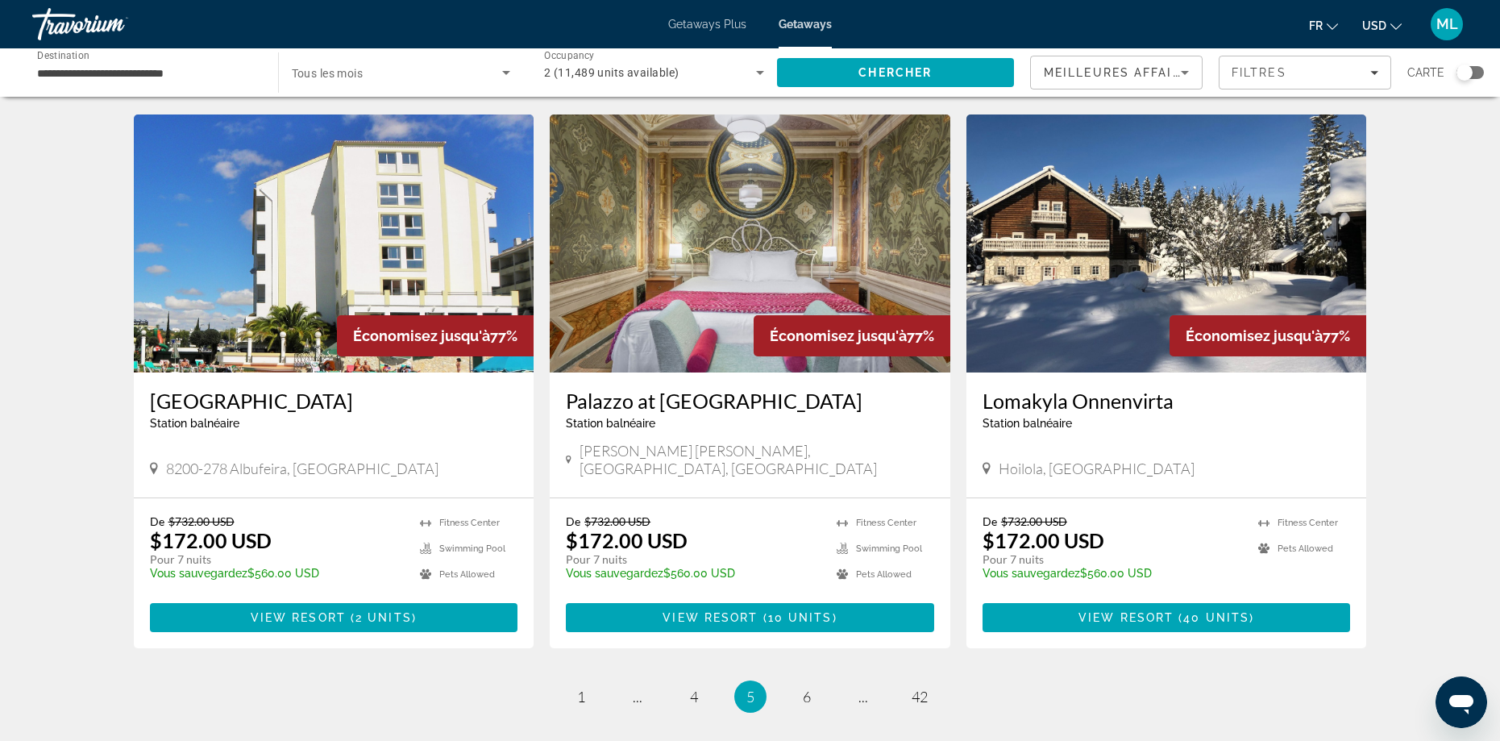
scroll to position [1773, 0]
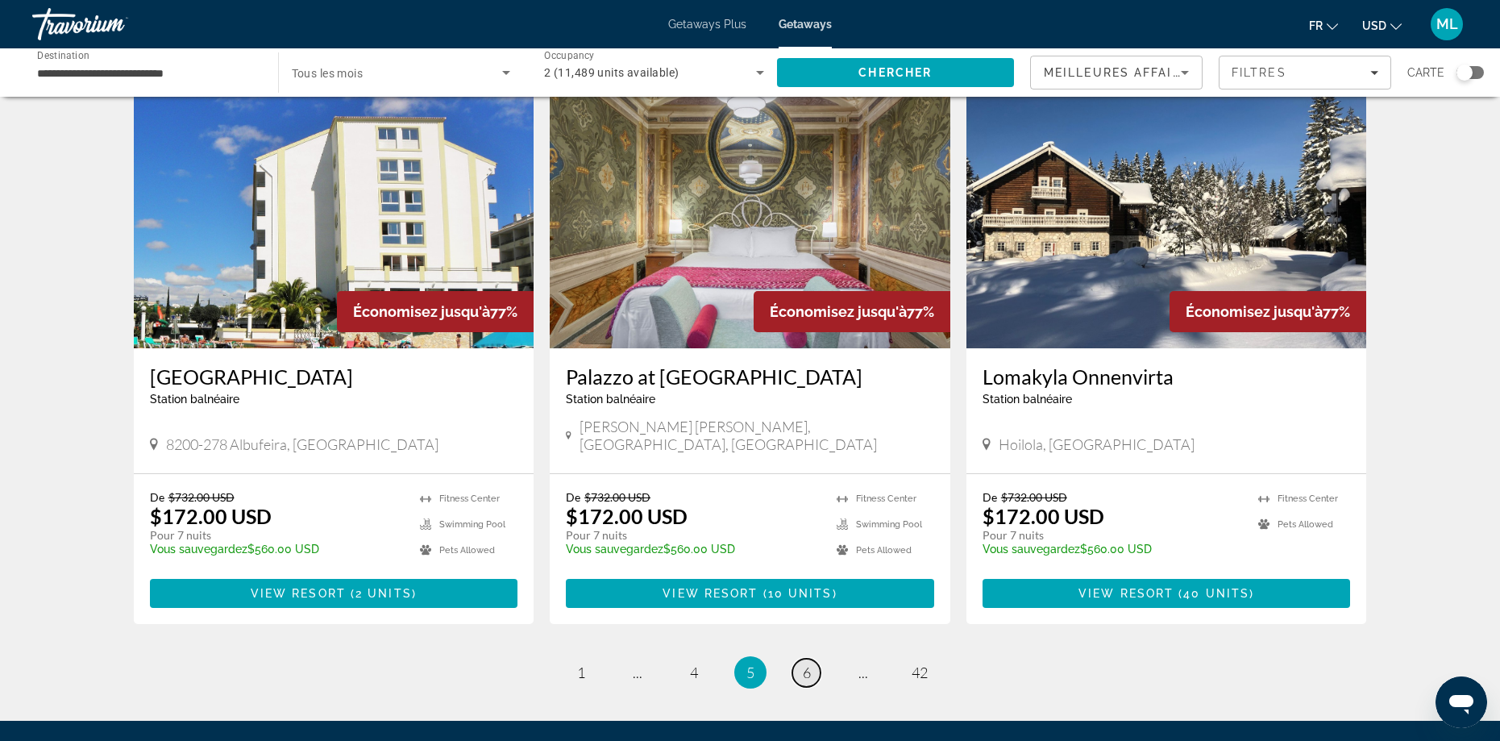
click at [799, 658] on link "page 6" at bounding box center [806, 672] width 28 height 28
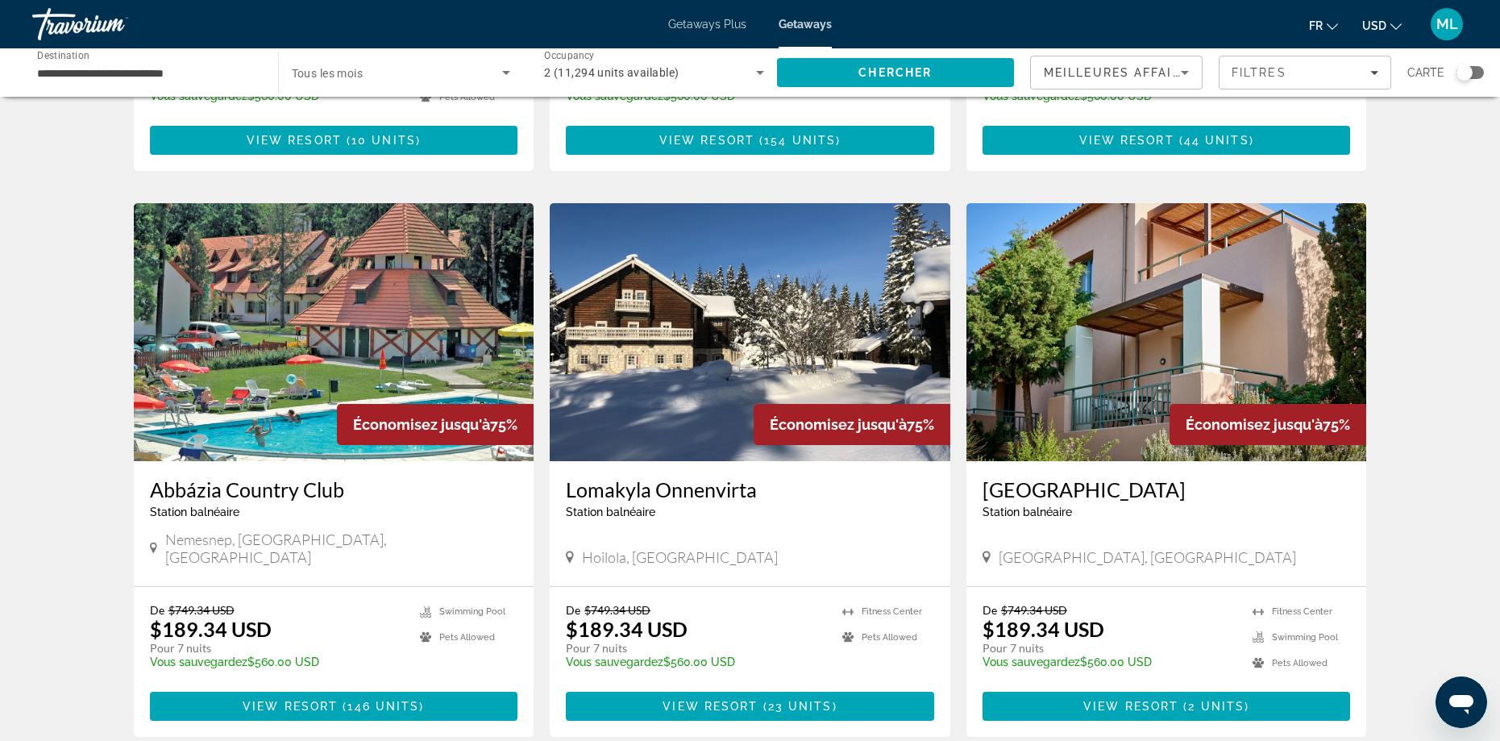
scroll to position [1867, 0]
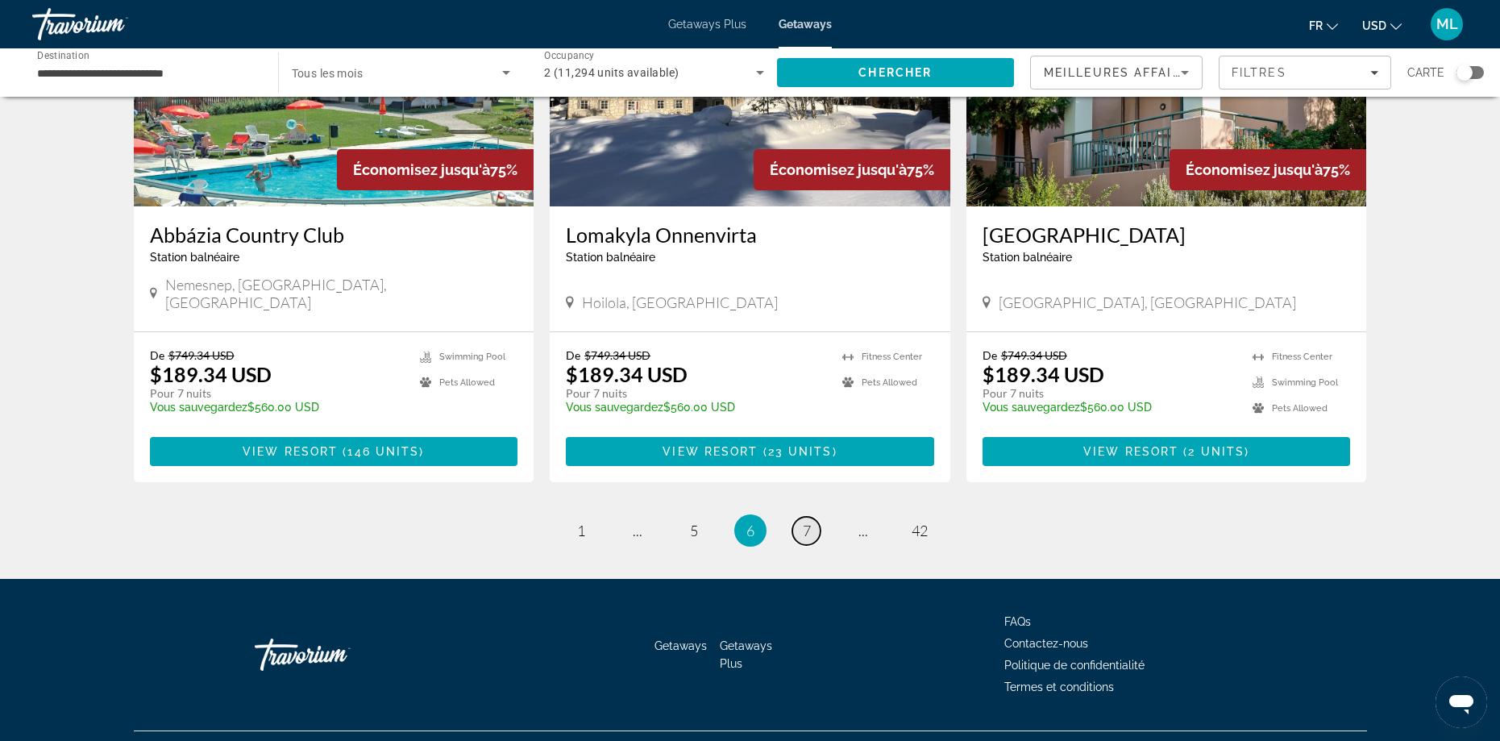
click at [820, 517] on link "page 7" at bounding box center [806, 531] width 28 height 28
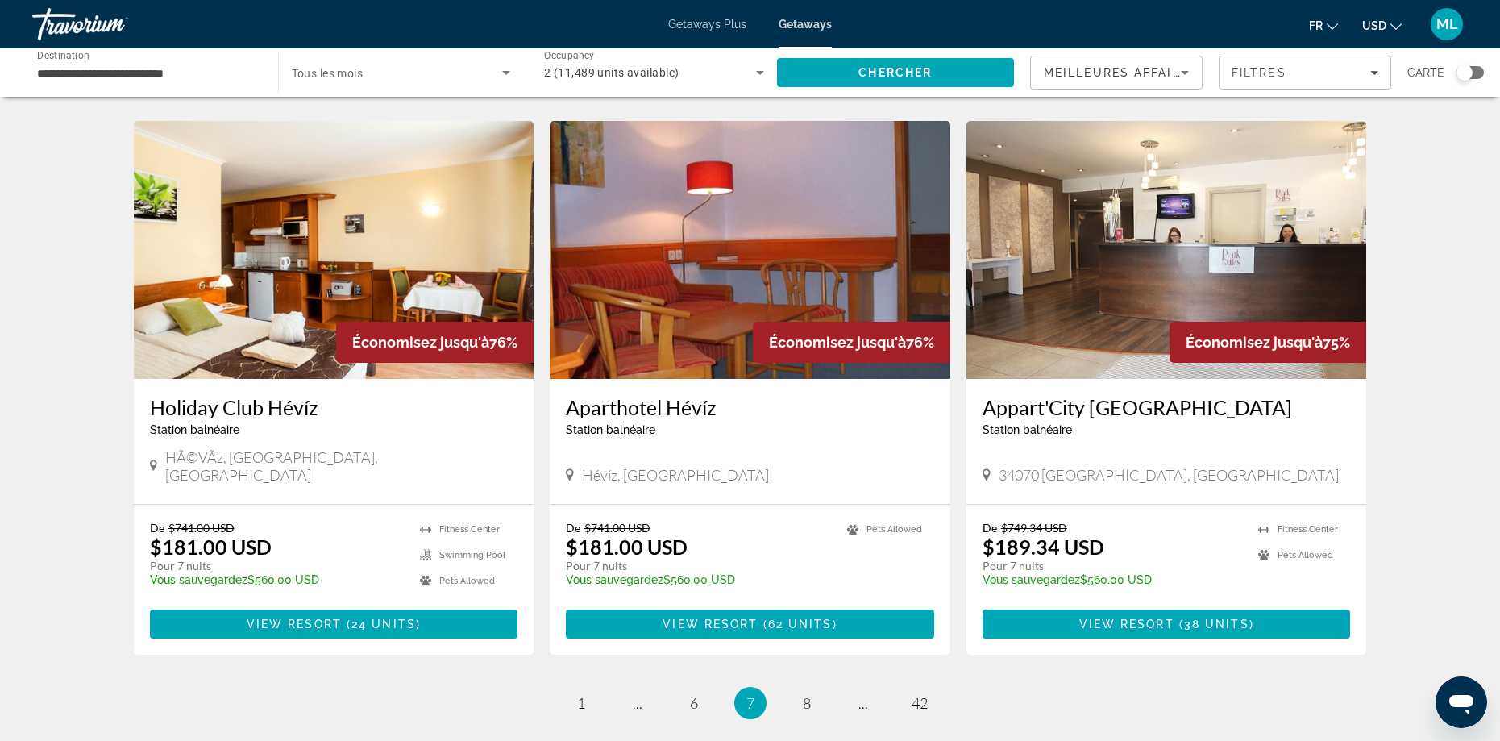
scroll to position [1867, 0]
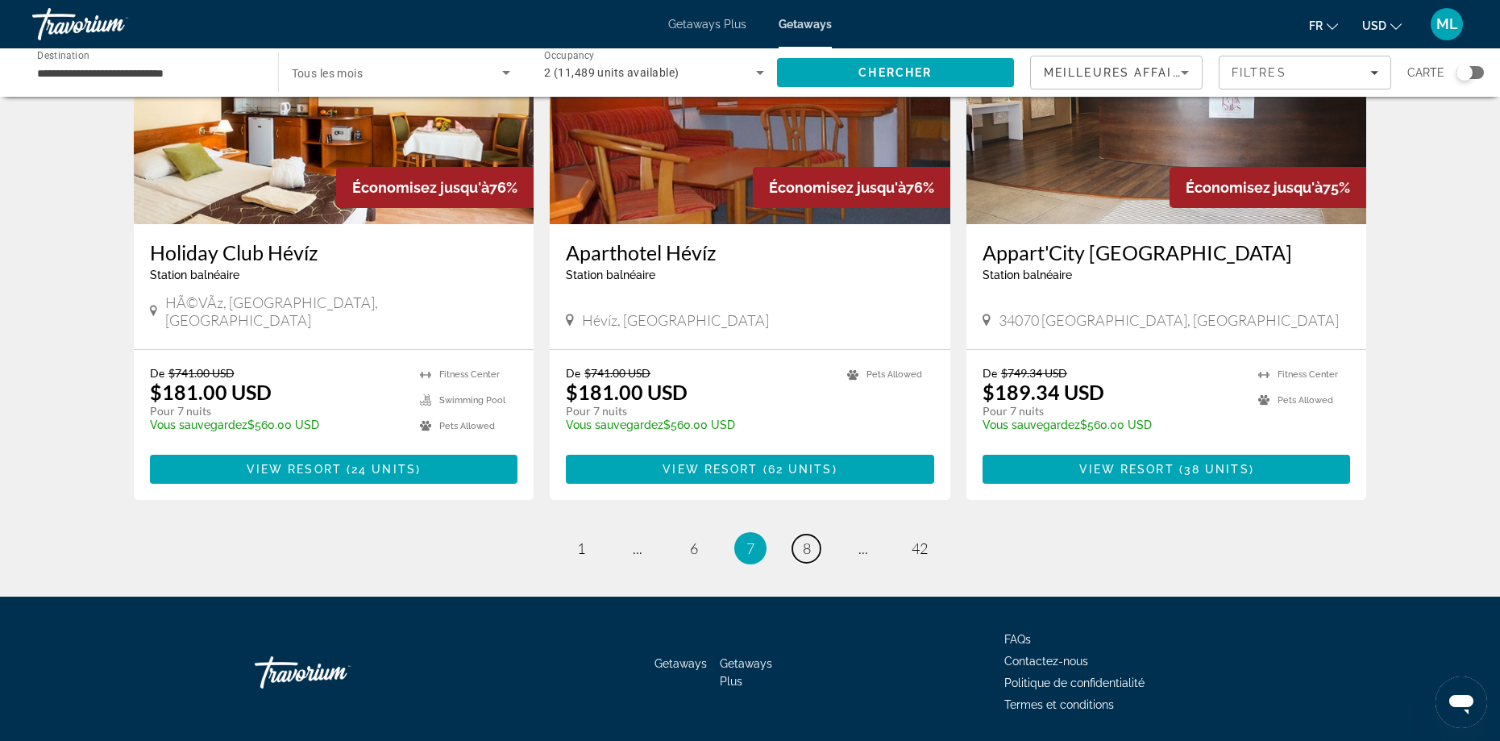
click at [813, 534] on link "page 8" at bounding box center [806, 548] width 28 height 28
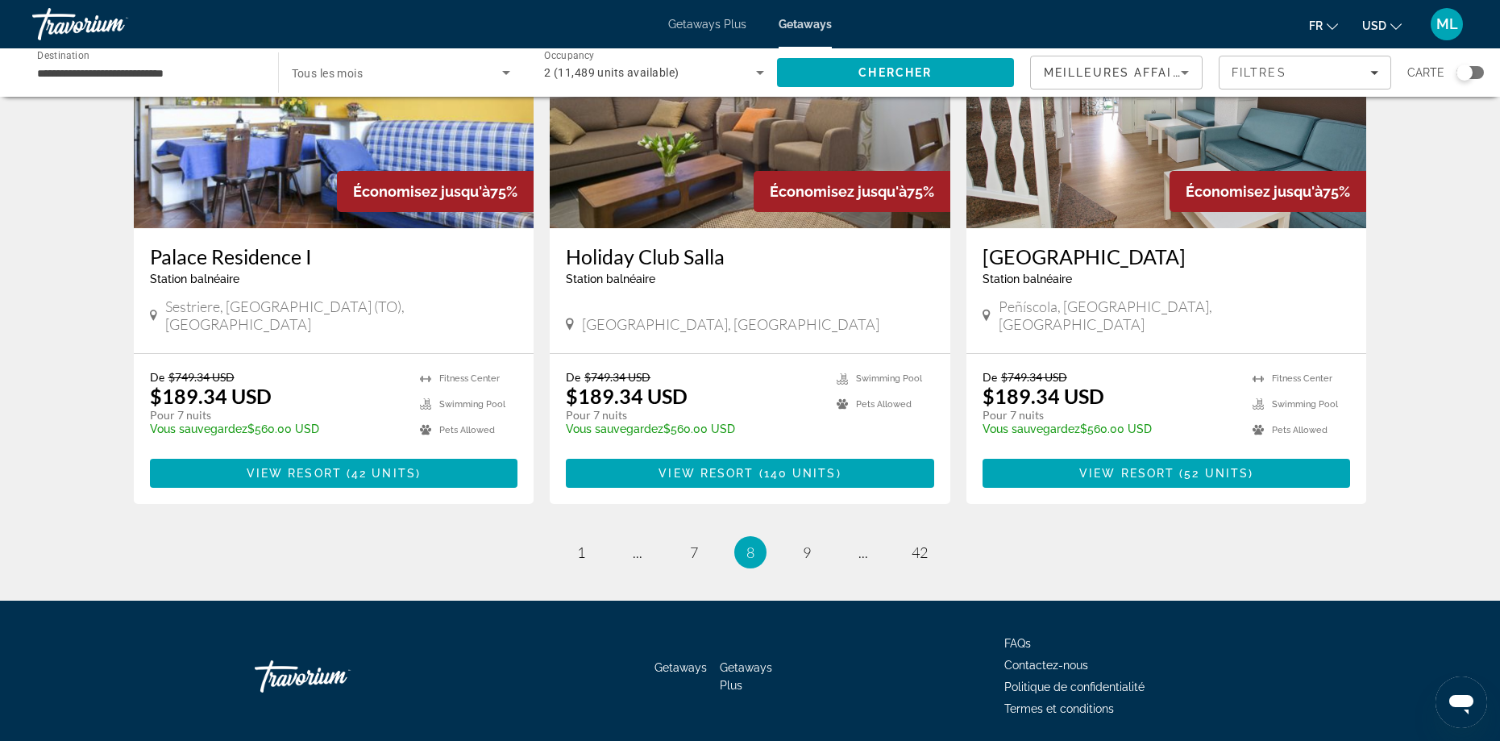
scroll to position [1867, 0]
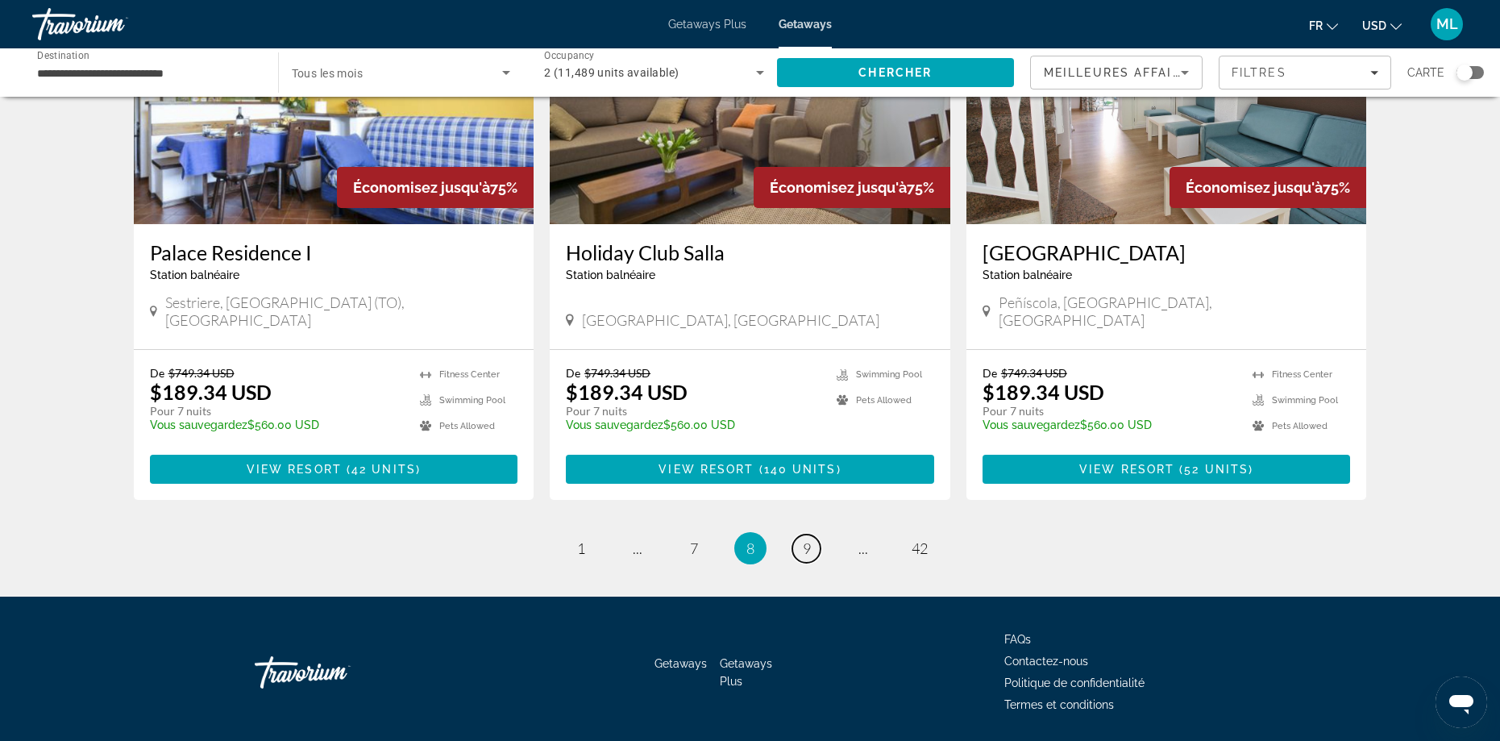
click at [815, 534] on link "page 9" at bounding box center [806, 548] width 28 height 28
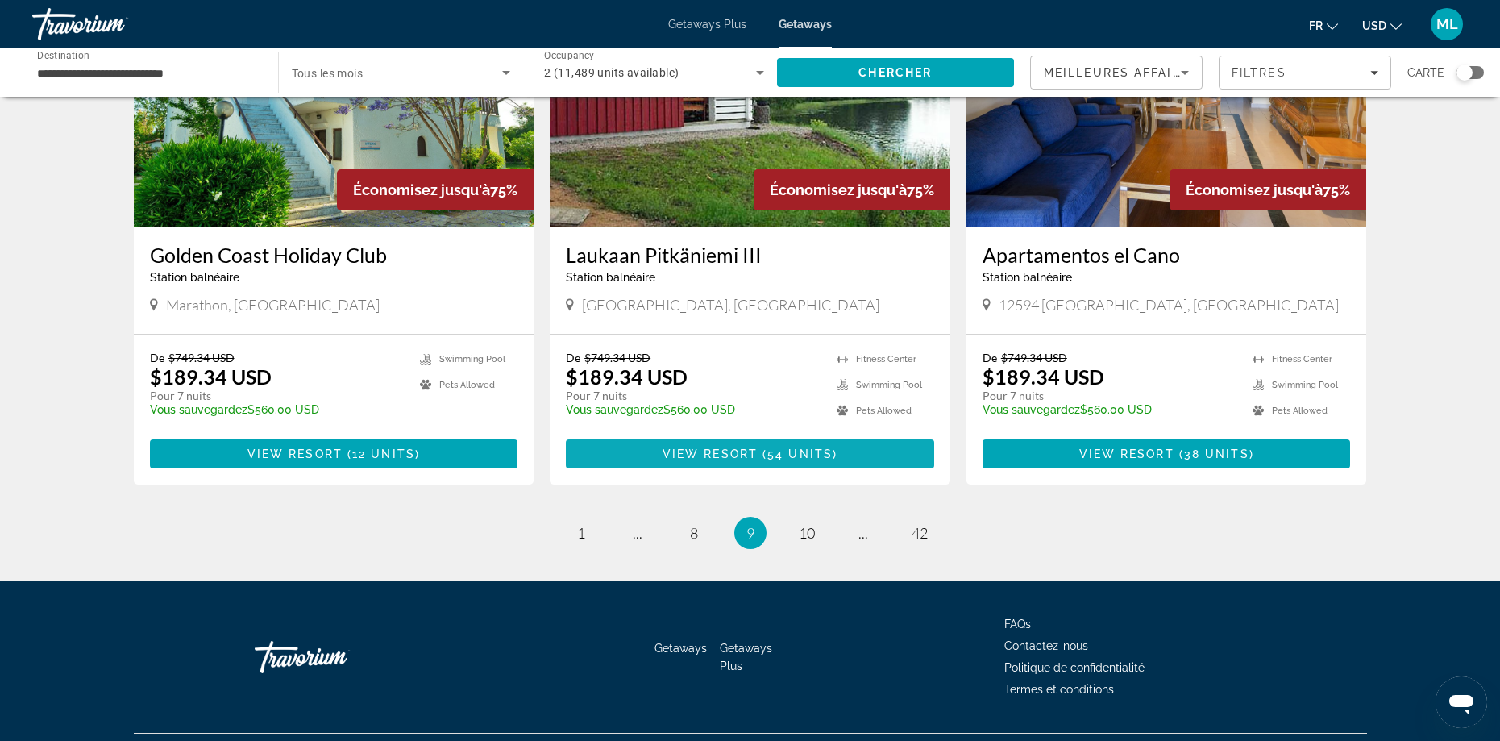
scroll to position [1867, 0]
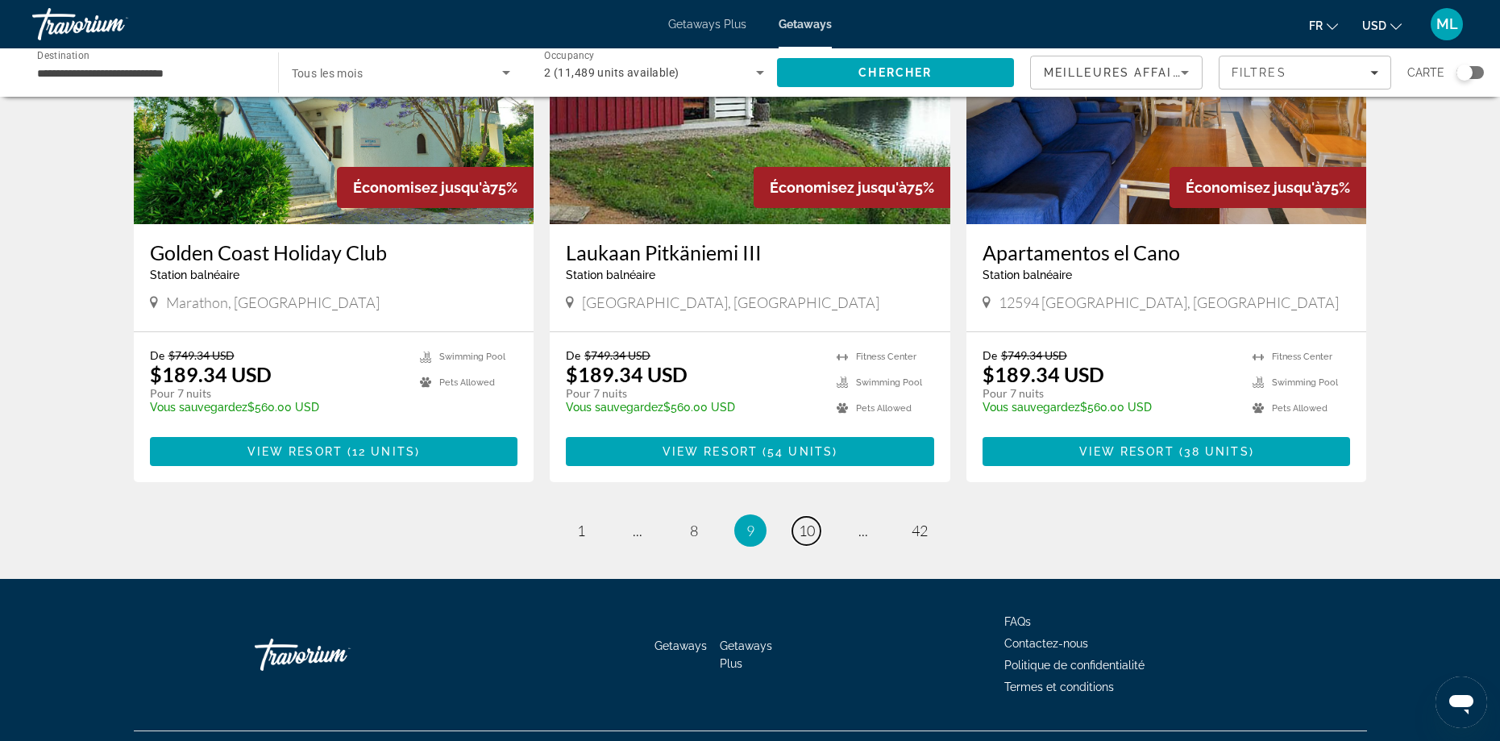
click at [801, 521] on span "10" at bounding box center [807, 530] width 16 height 18
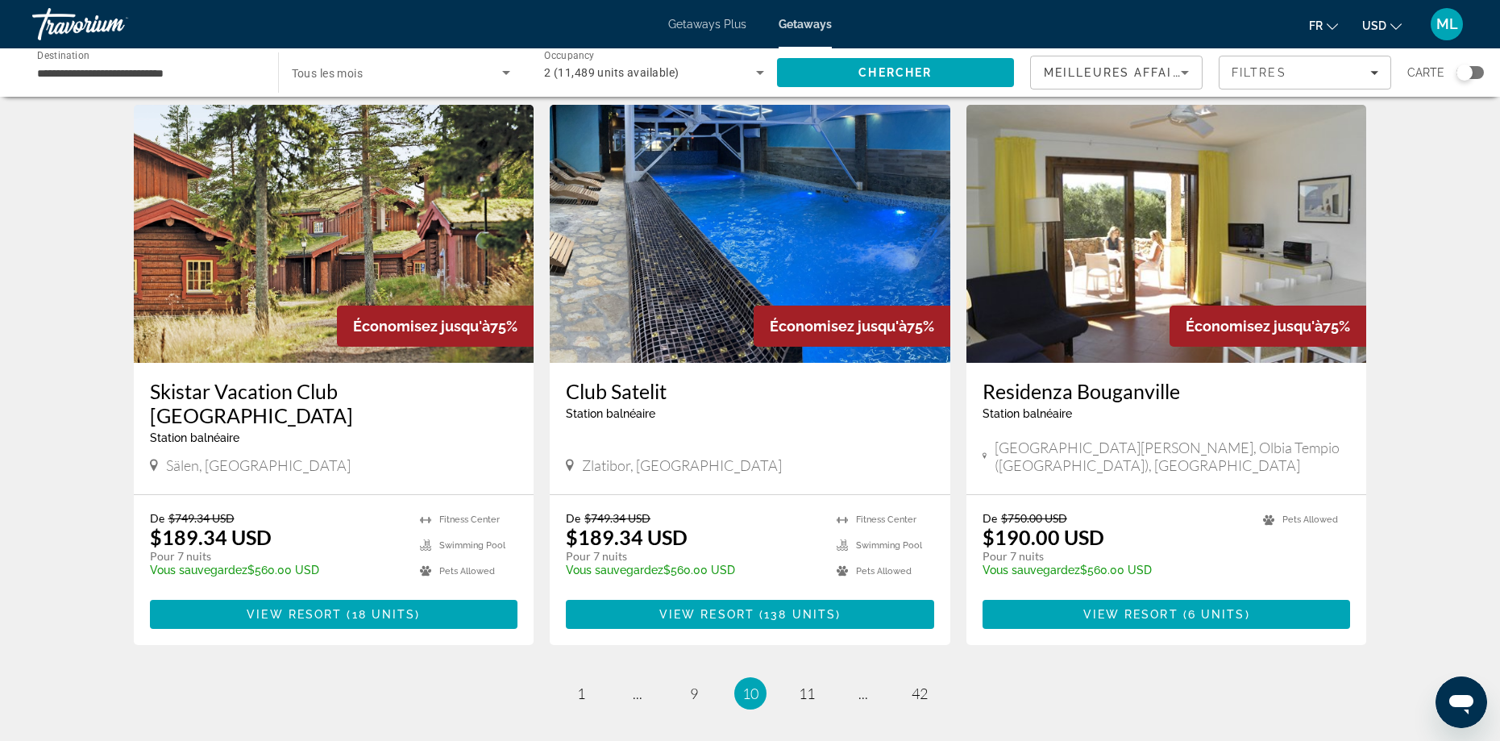
scroll to position [1854, 0]
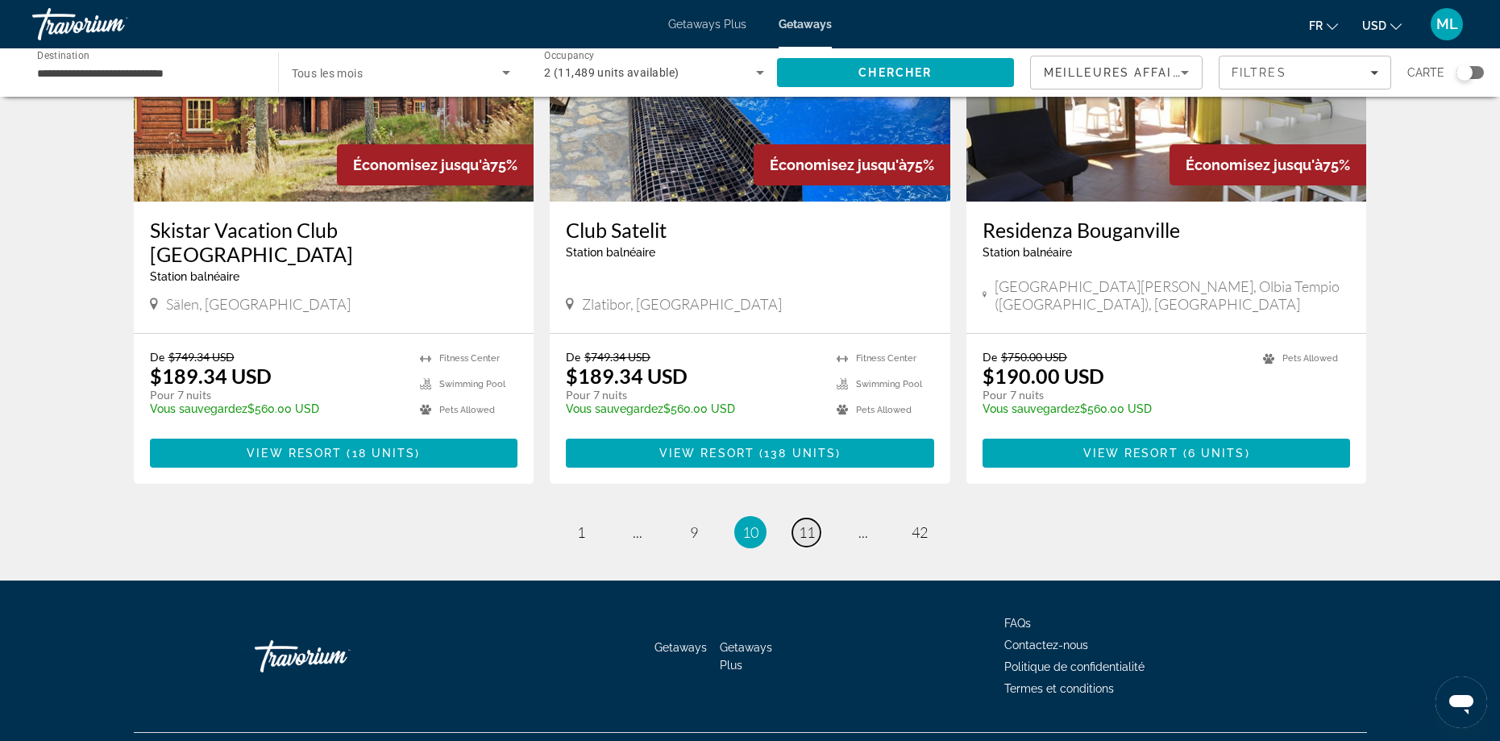
click at [813, 523] on span "11" at bounding box center [807, 532] width 16 height 18
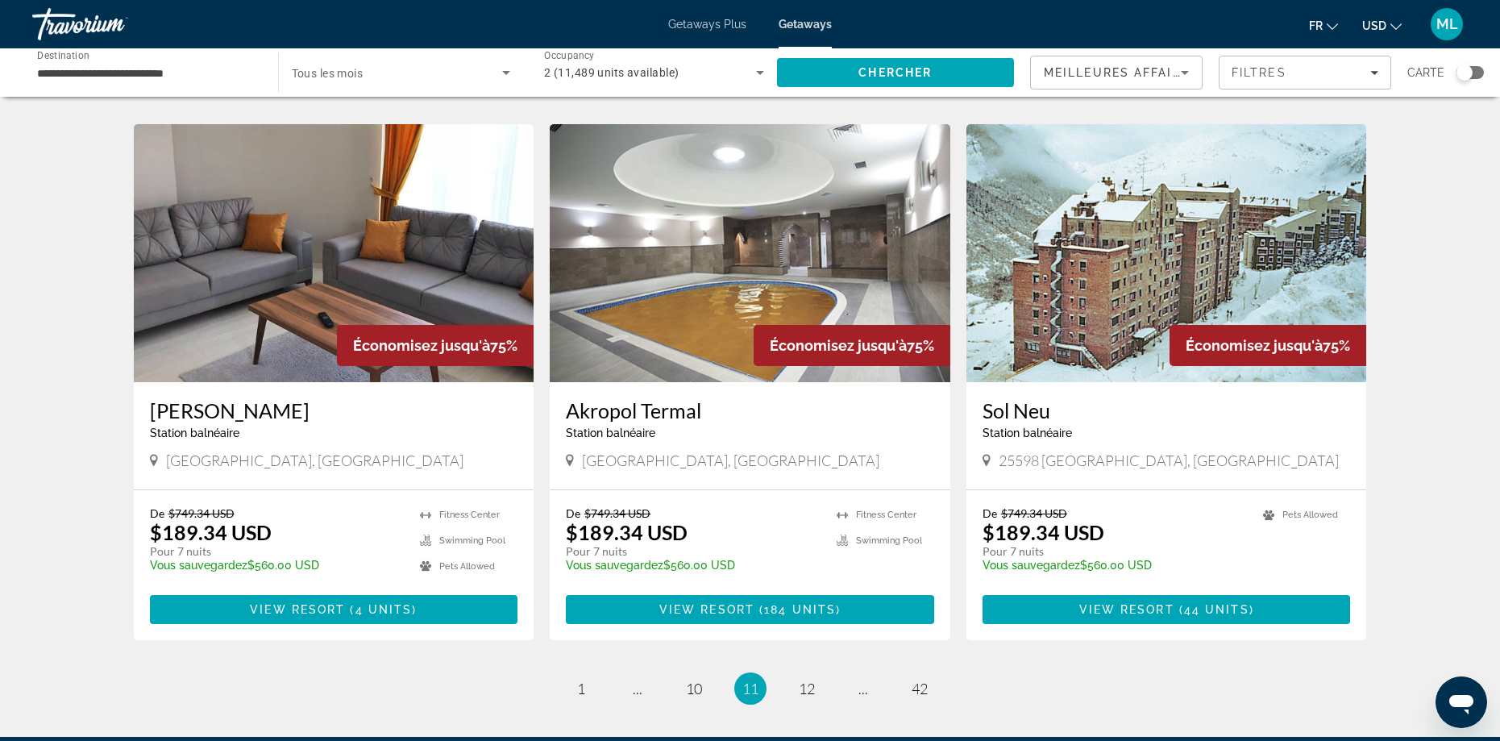
scroll to position [1854, 0]
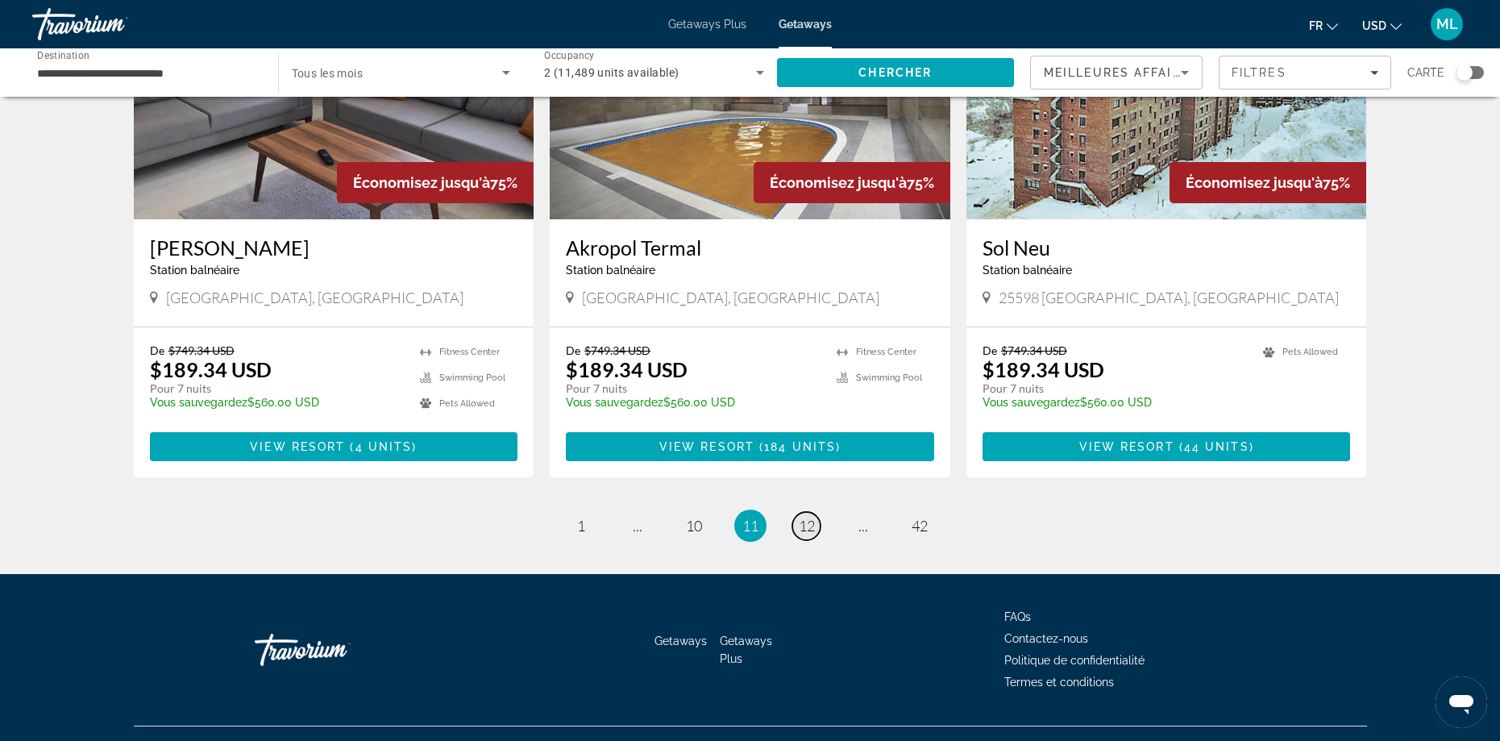
click at [810, 517] on span "12" at bounding box center [807, 526] width 16 height 18
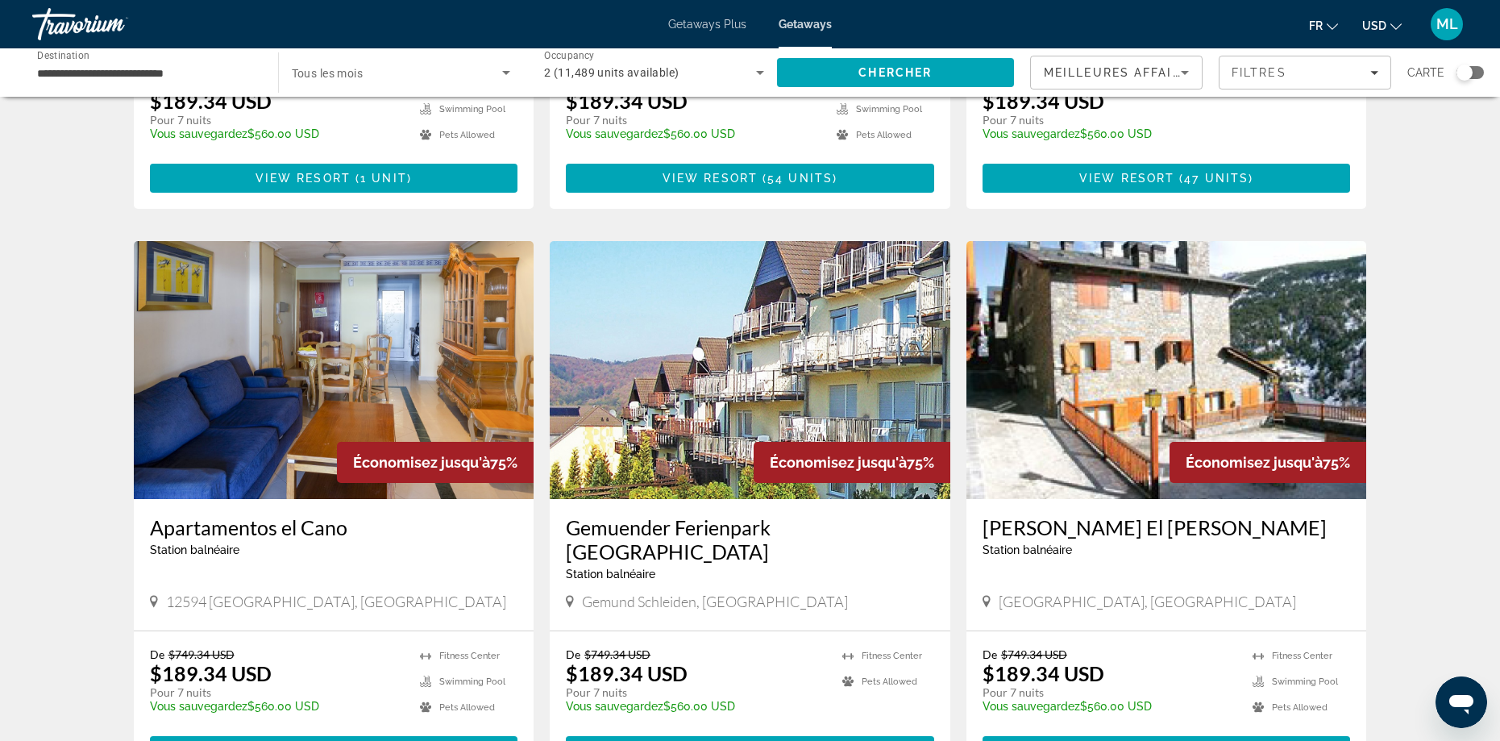
scroll to position [1854, 0]
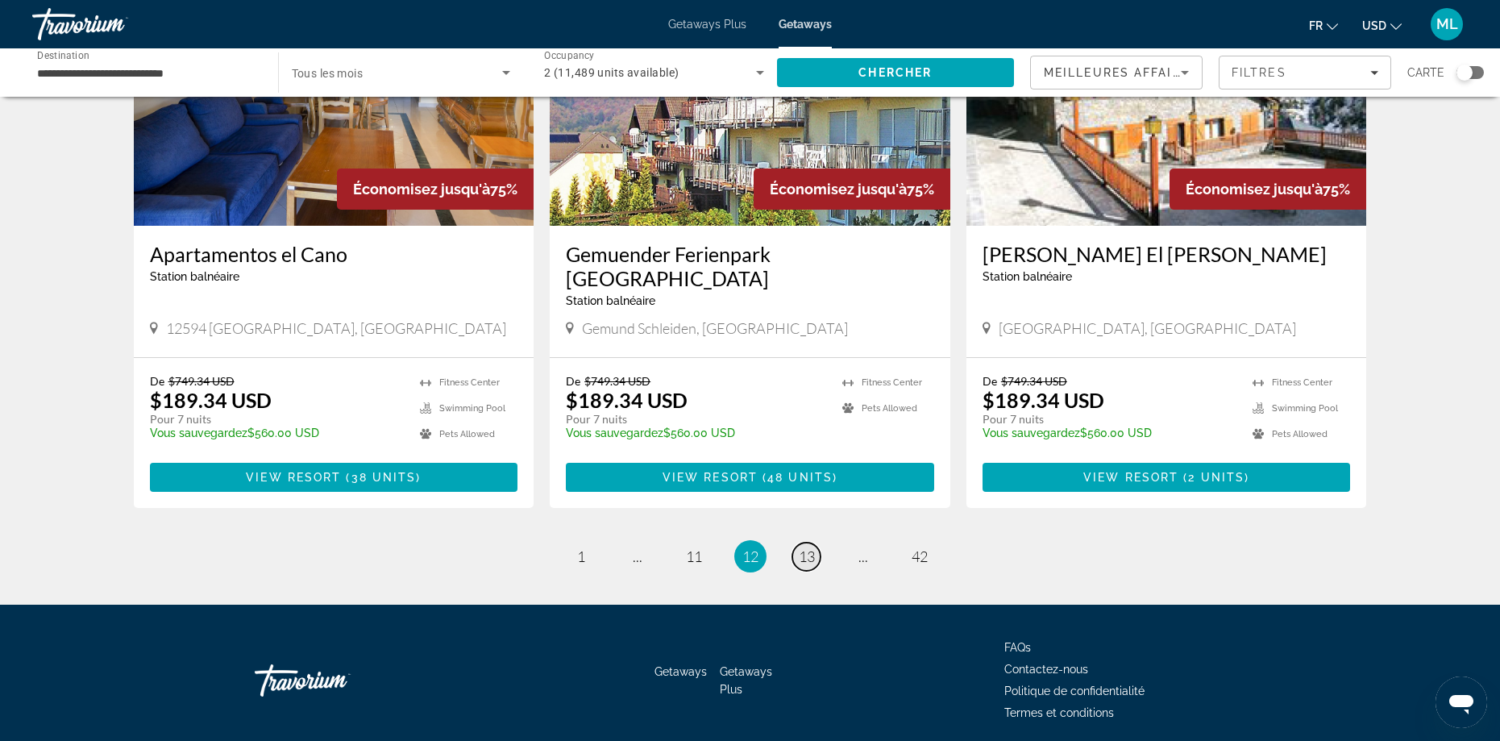
click at [811, 547] on span "13" at bounding box center [807, 556] width 16 height 18
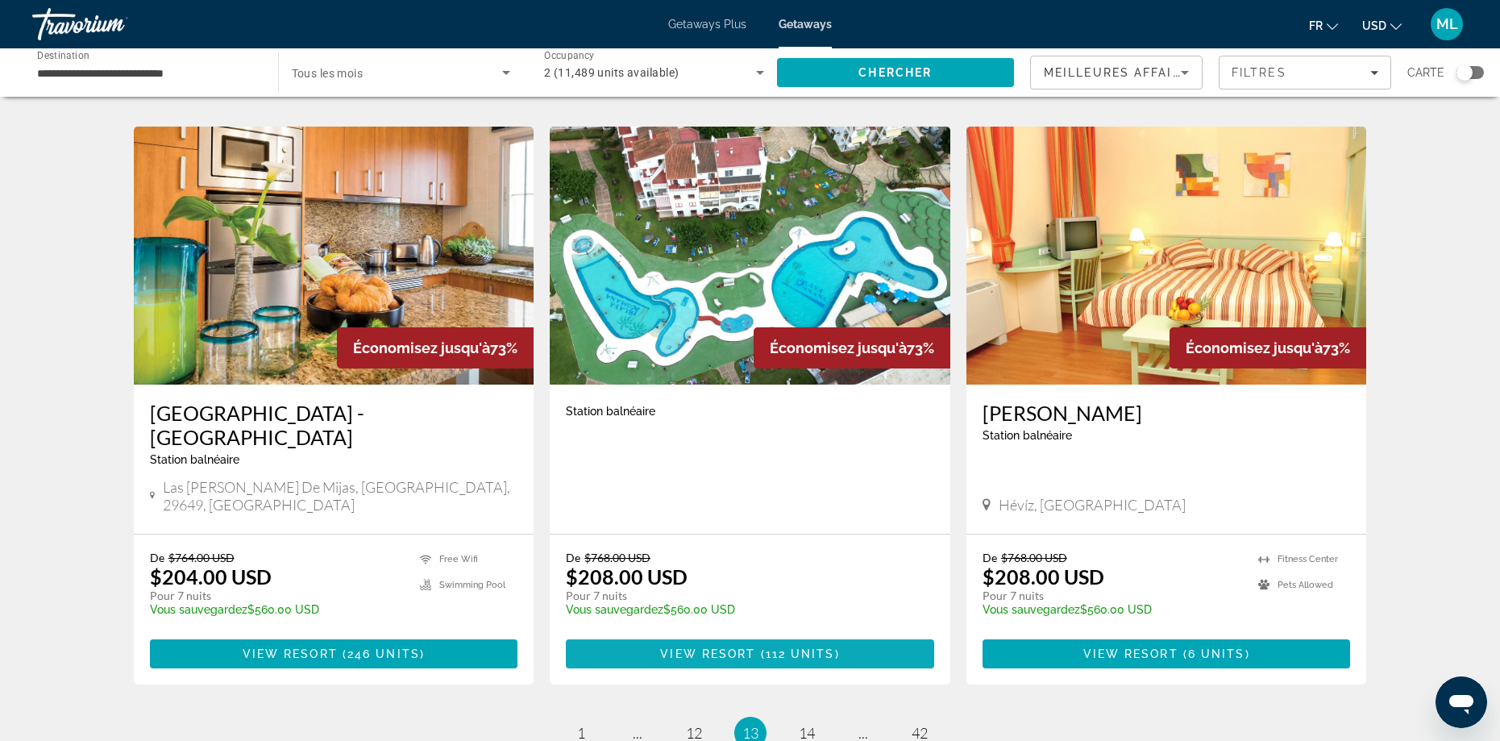
scroll to position [1773, 0]
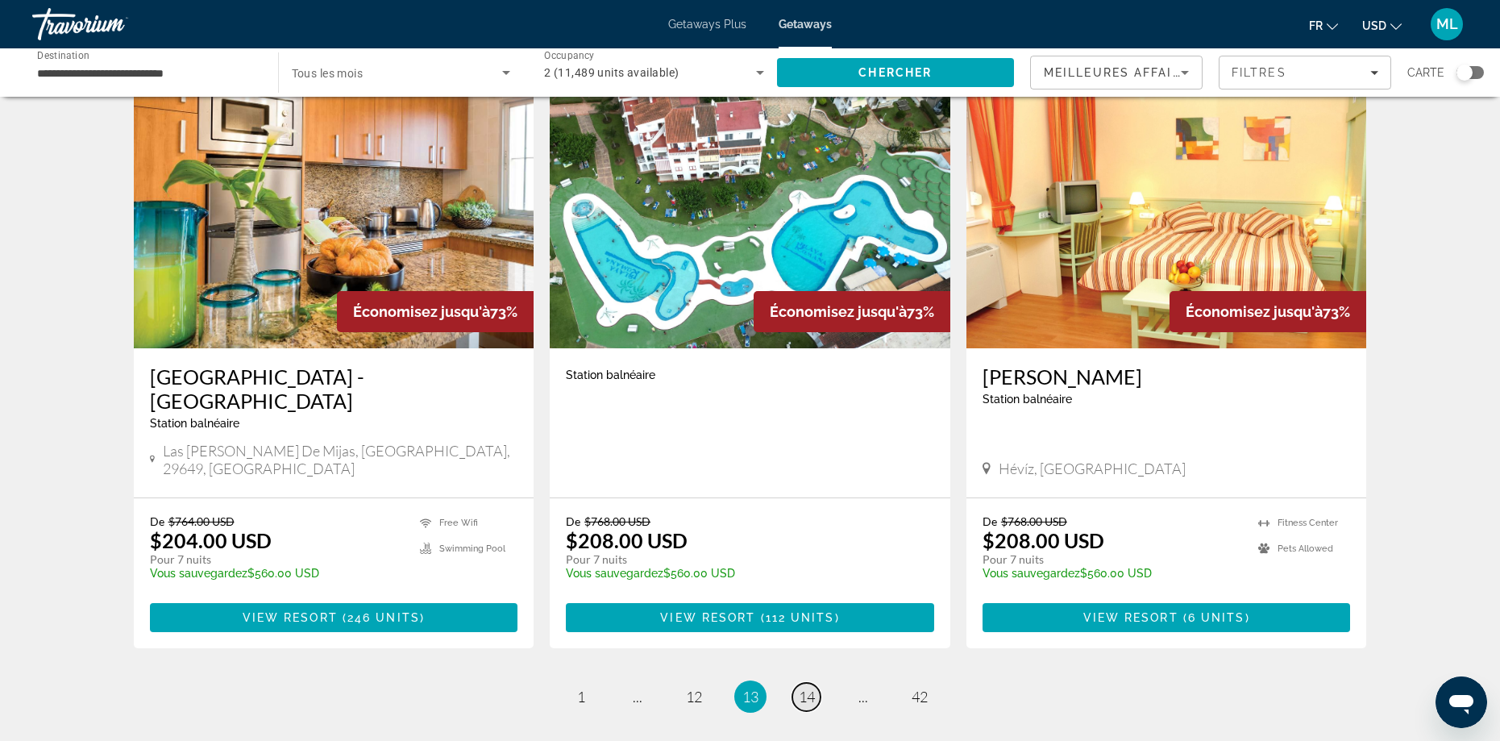
click at [805, 687] on span "14" at bounding box center [807, 696] width 16 height 18
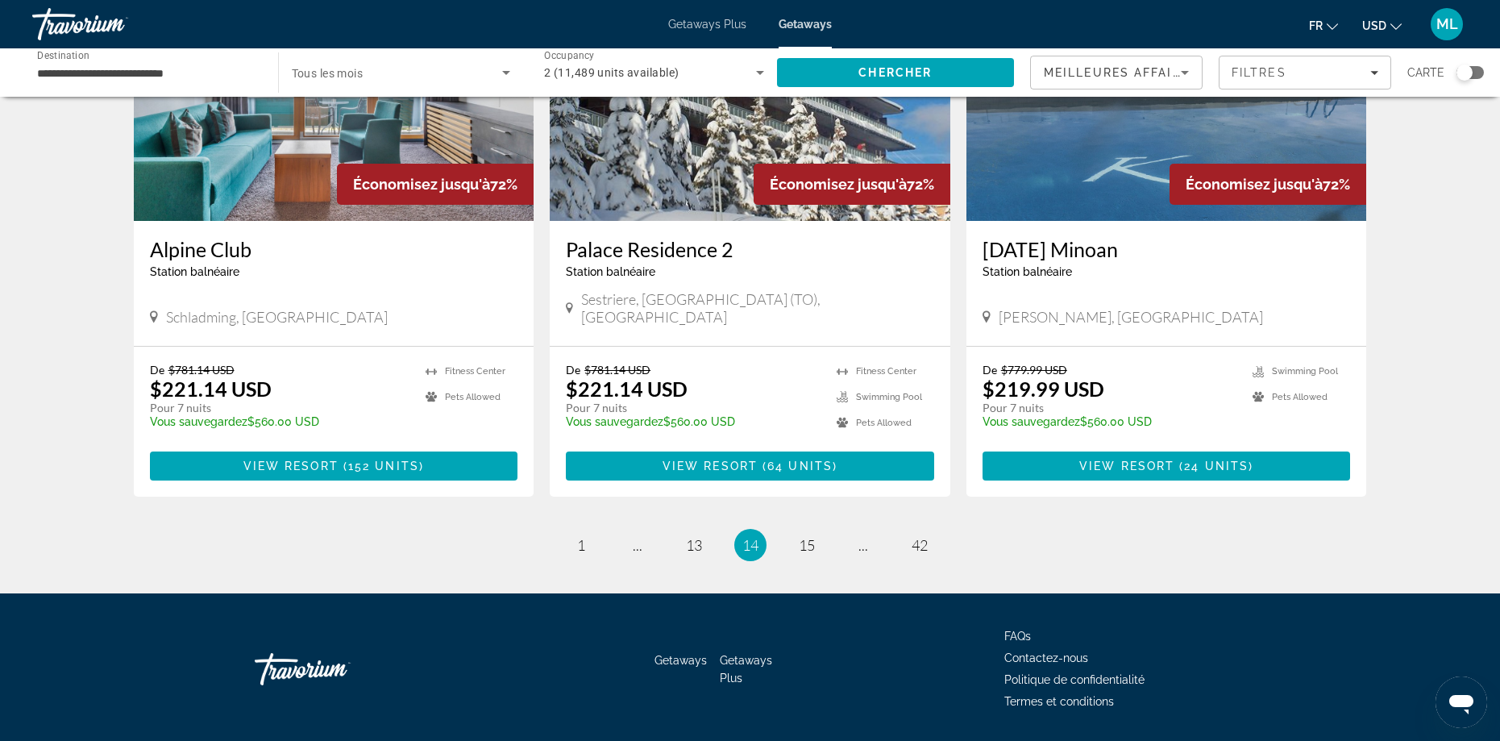
scroll to position [1854, 0]
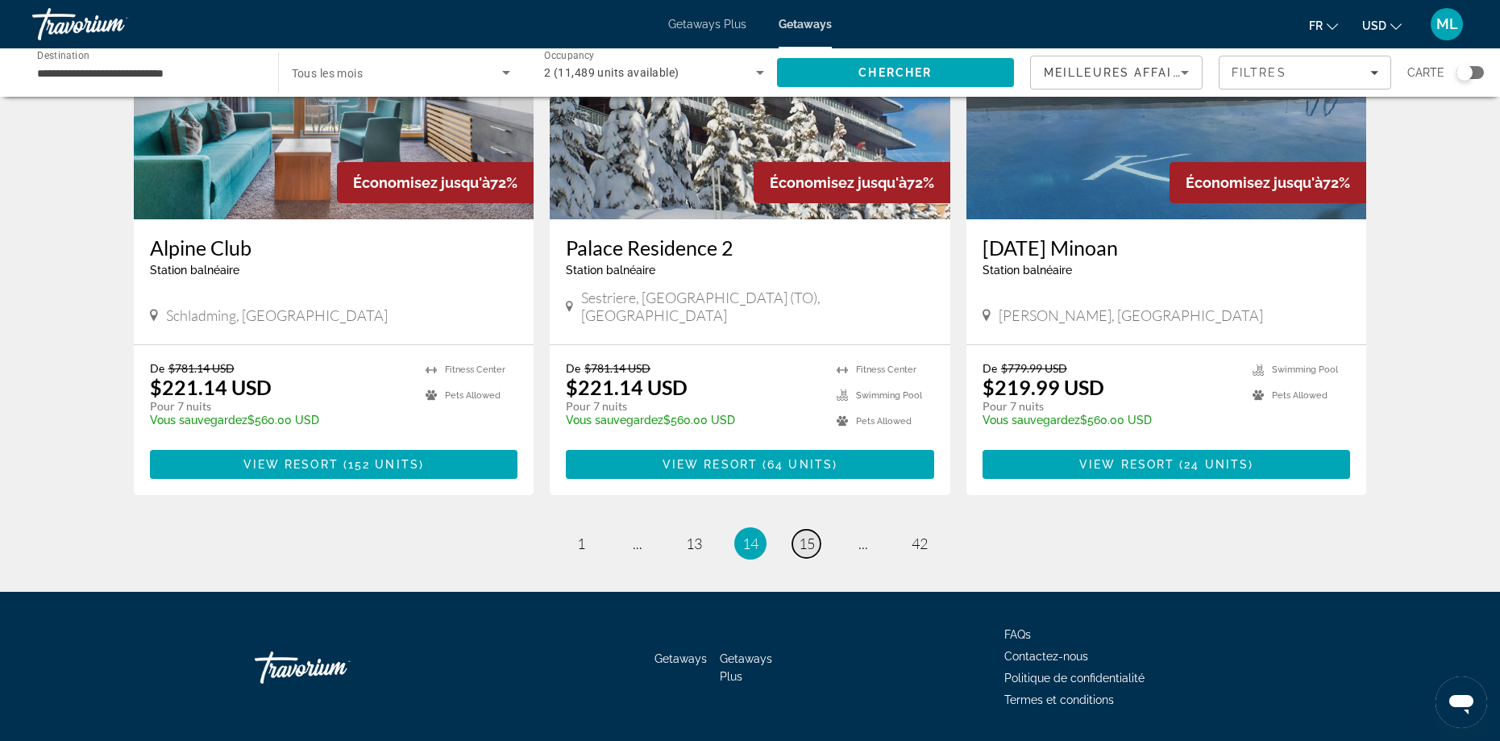
click at [797, 529] on link "page 15" at bounding box center [806, 543] width 28 height 28
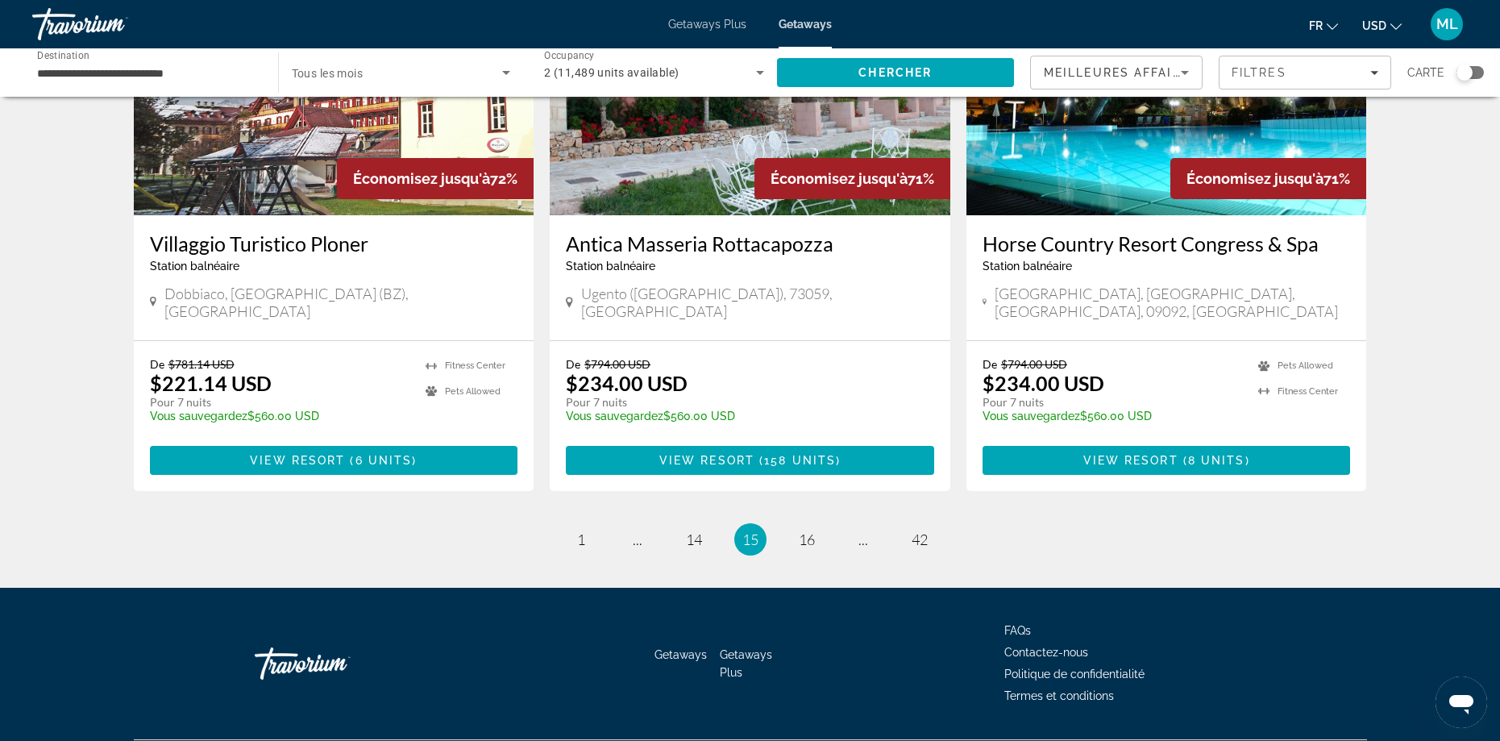
scroll to position [1867, 0]
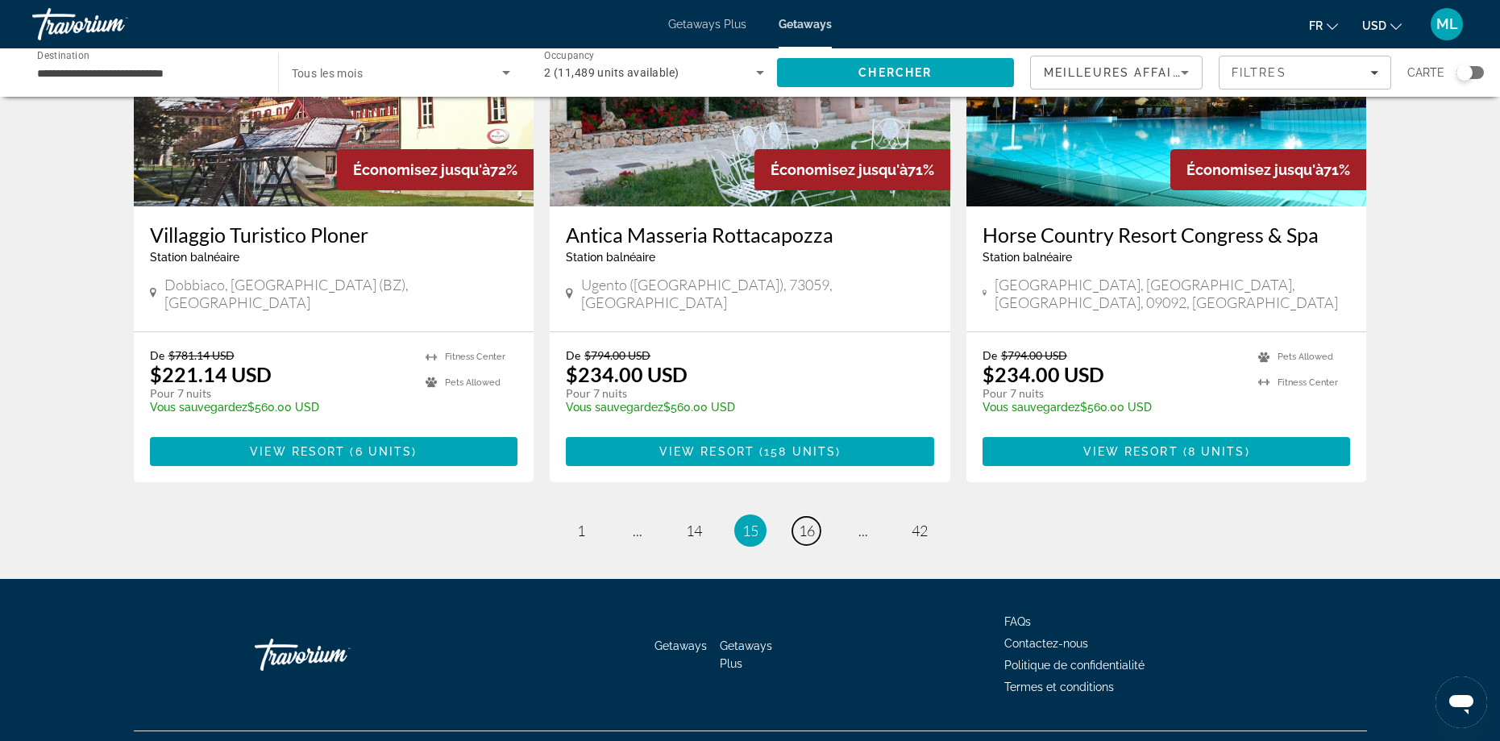
click at [812, 521] on span "16" at bounding box center [807, 530] width 16 height 18
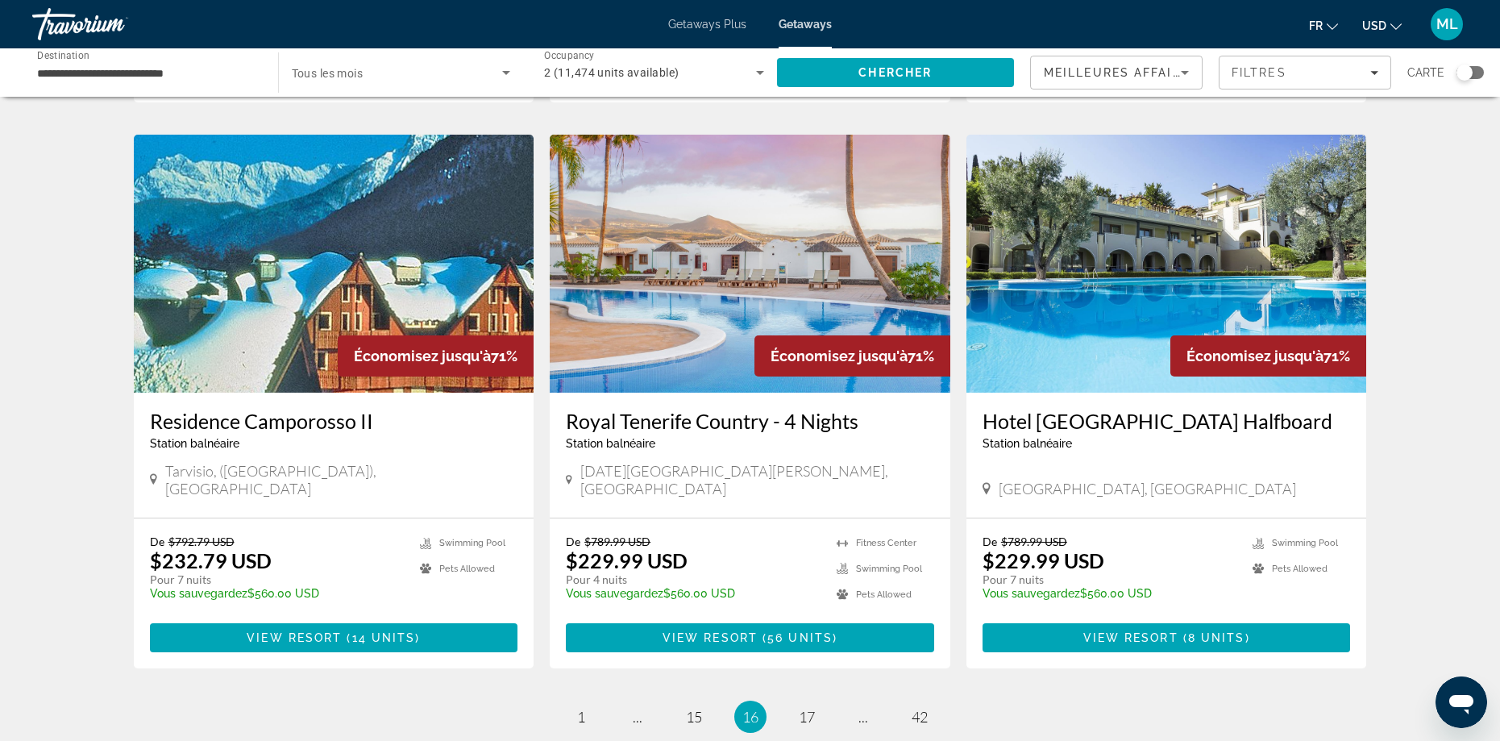
scroll to position [1706, 0]
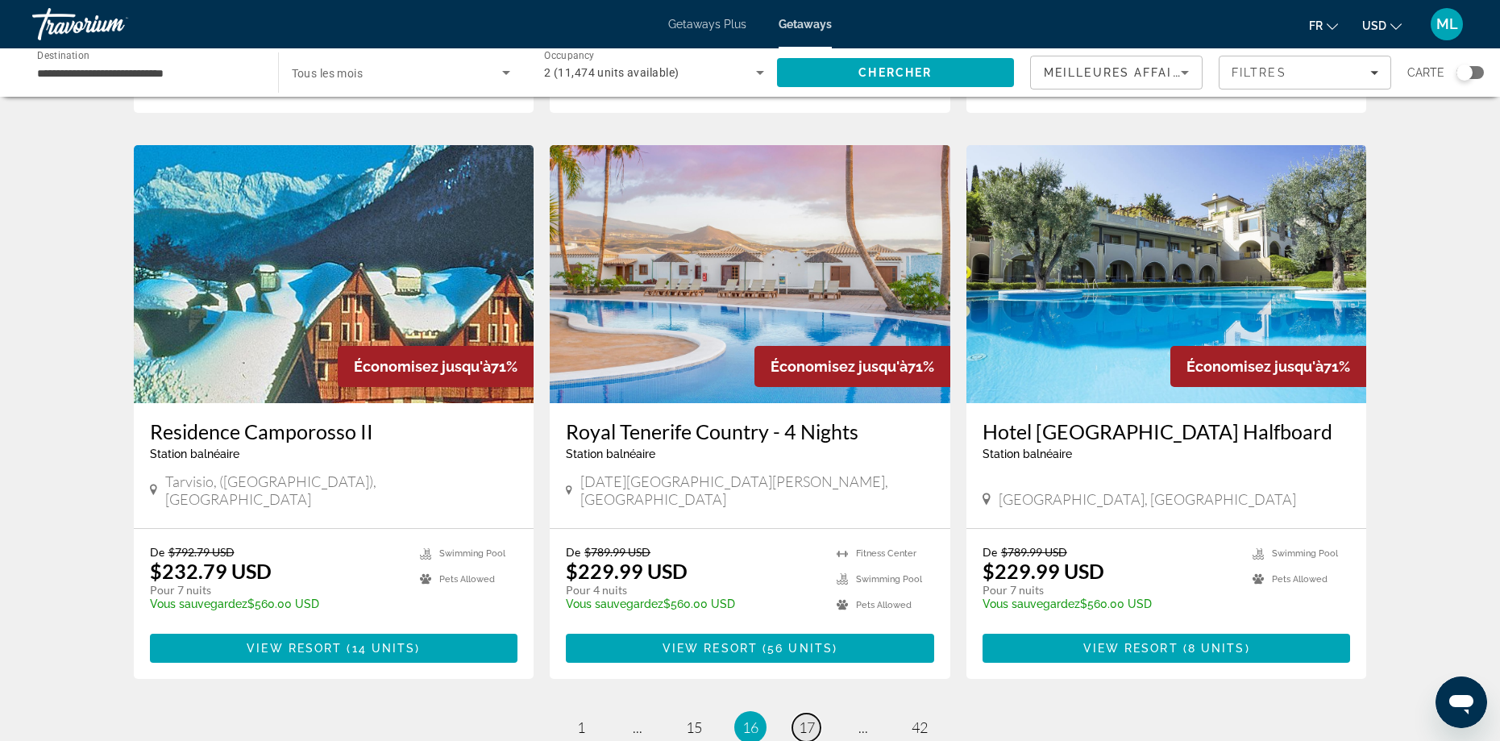
click at [811, 713] on link "page 17" at bounding box center [806, 727] width 28 height 28
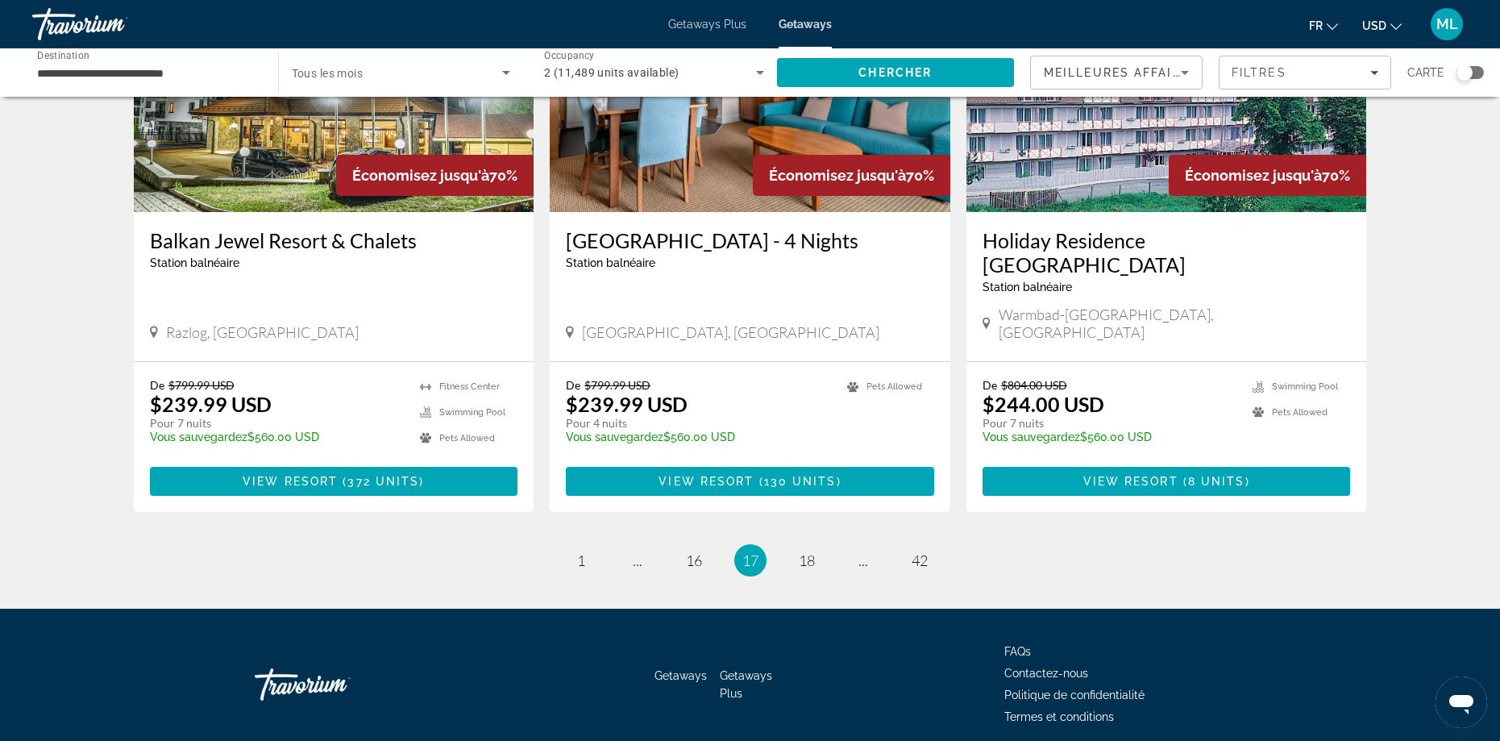
scroll to position [1867, 0]
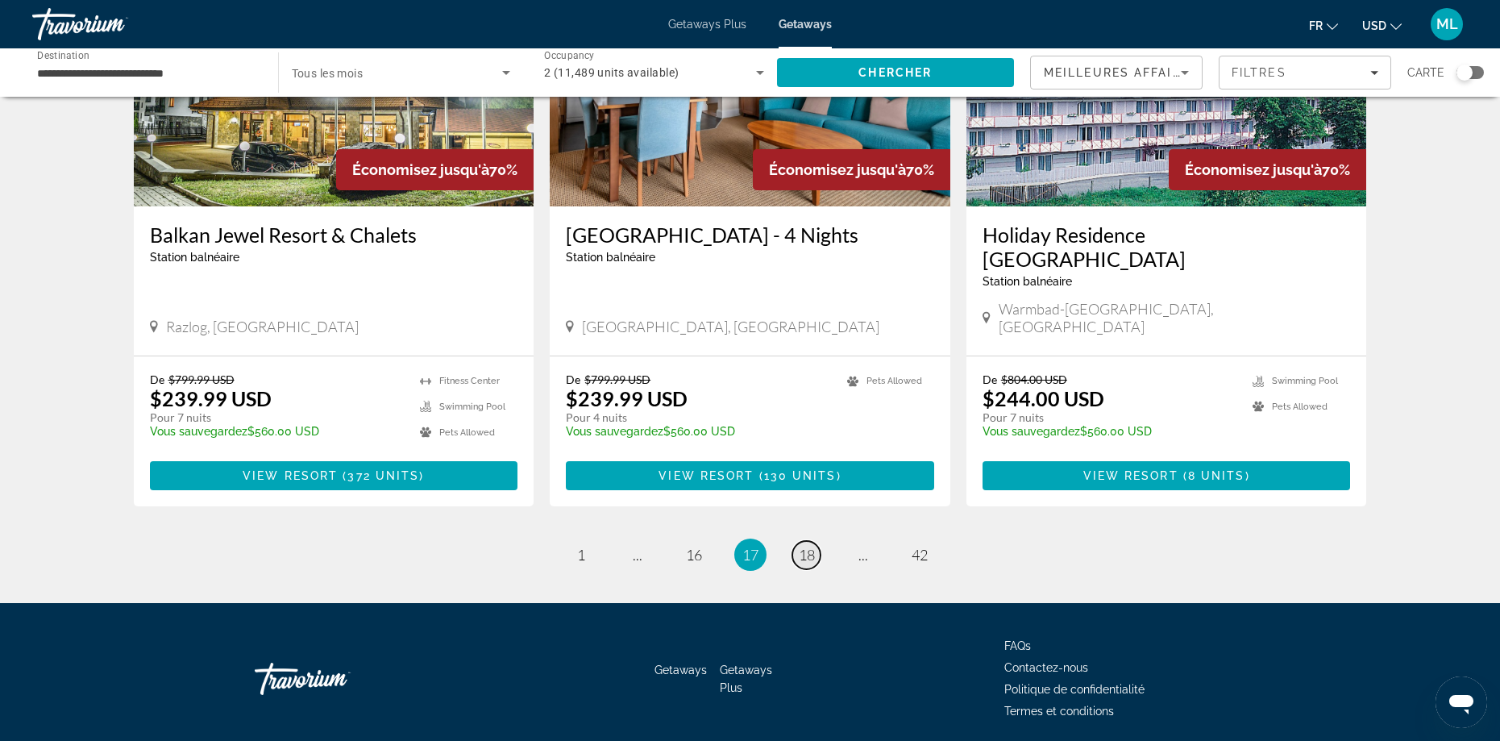
click at [807, 546] on span "18" at bounding box center [807, 555] width 16 height 18
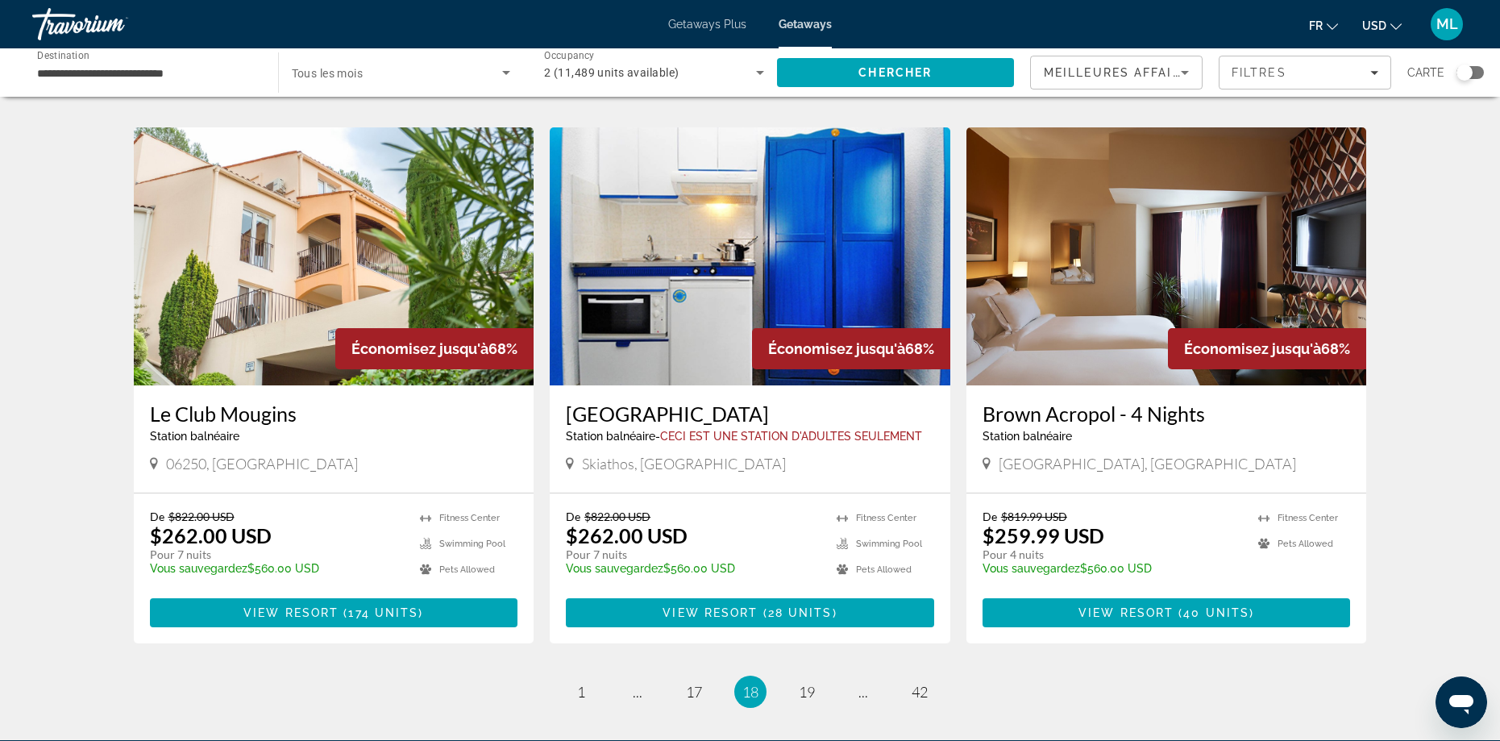
scroll to position [1867, 0]
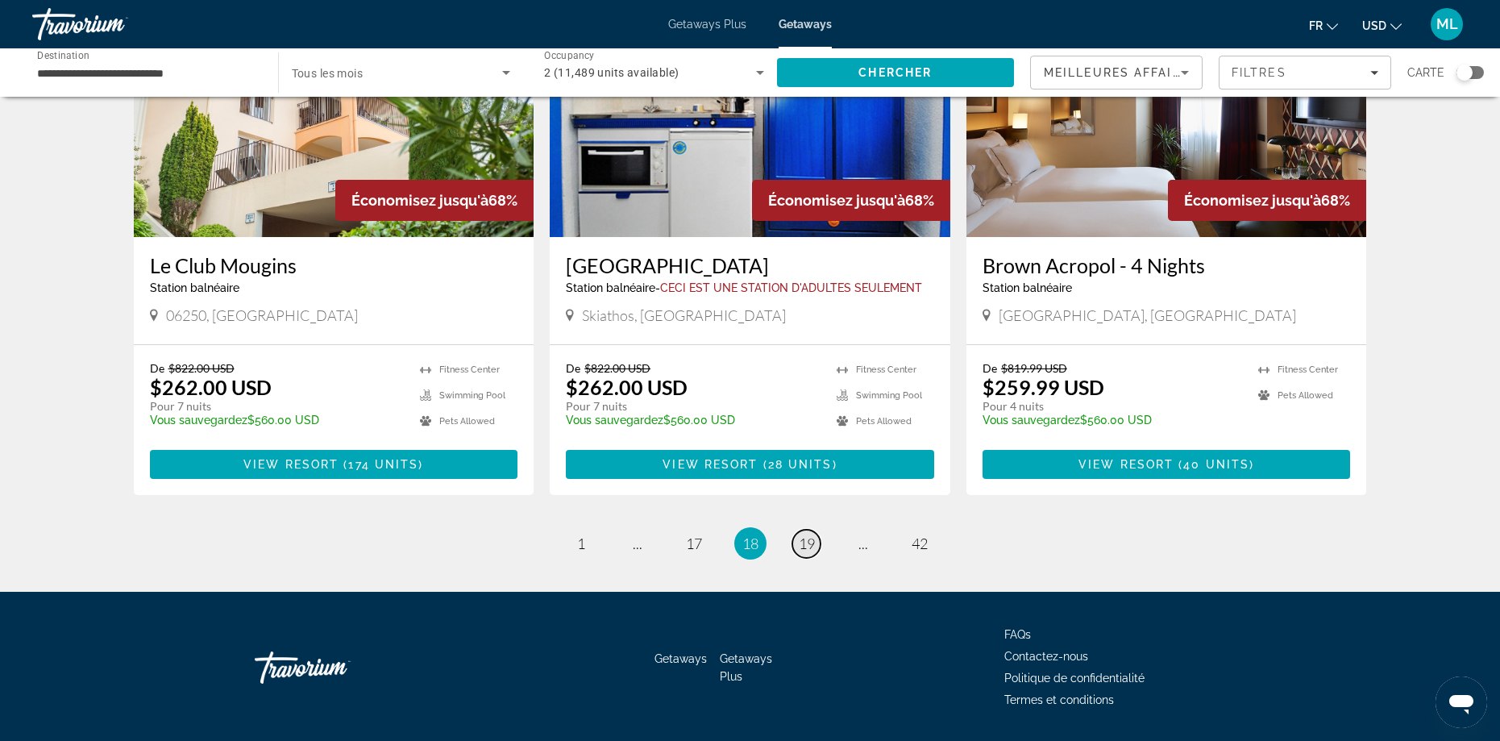
click at [810, 534] on span "19" at bounding box center [807, 543] width 16 height 18
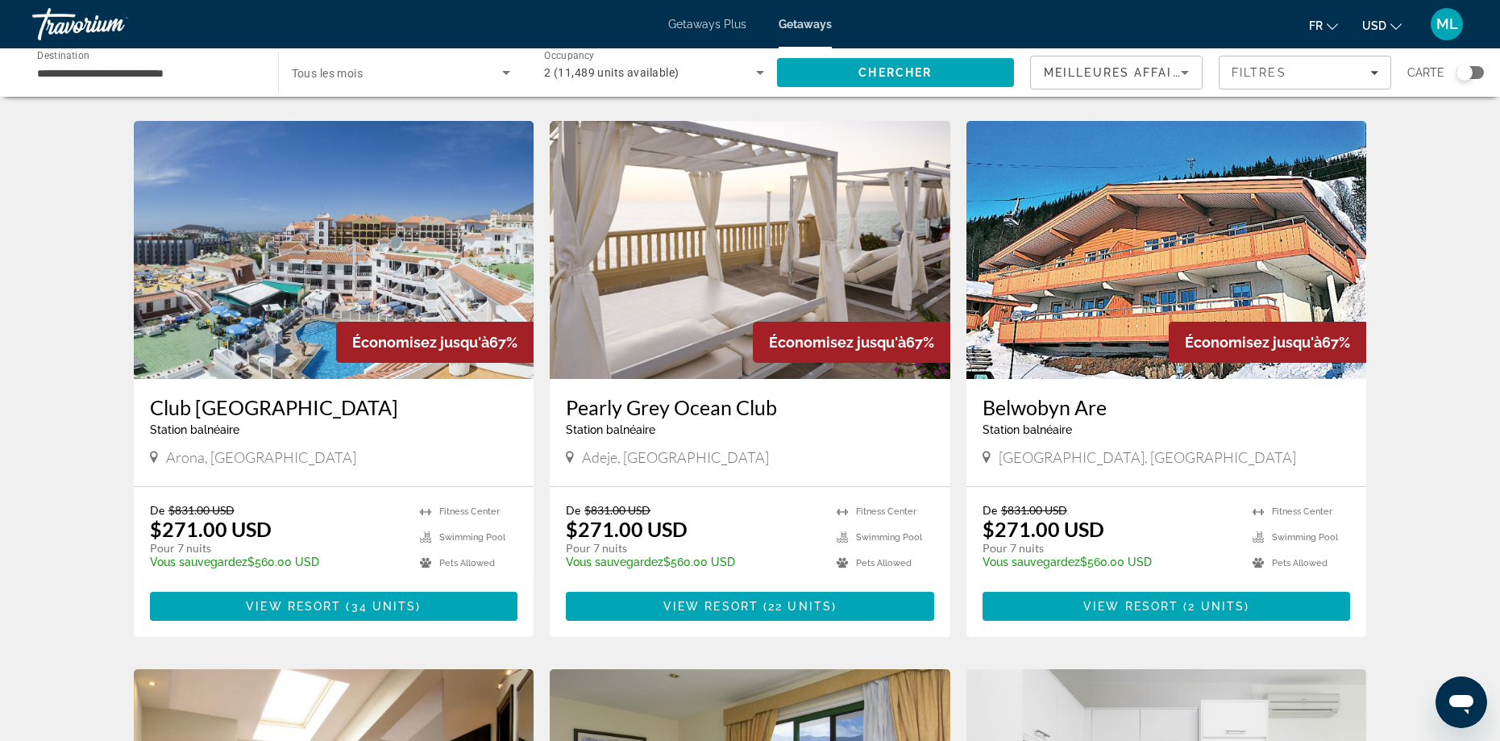
scroll to position [1612, 0]
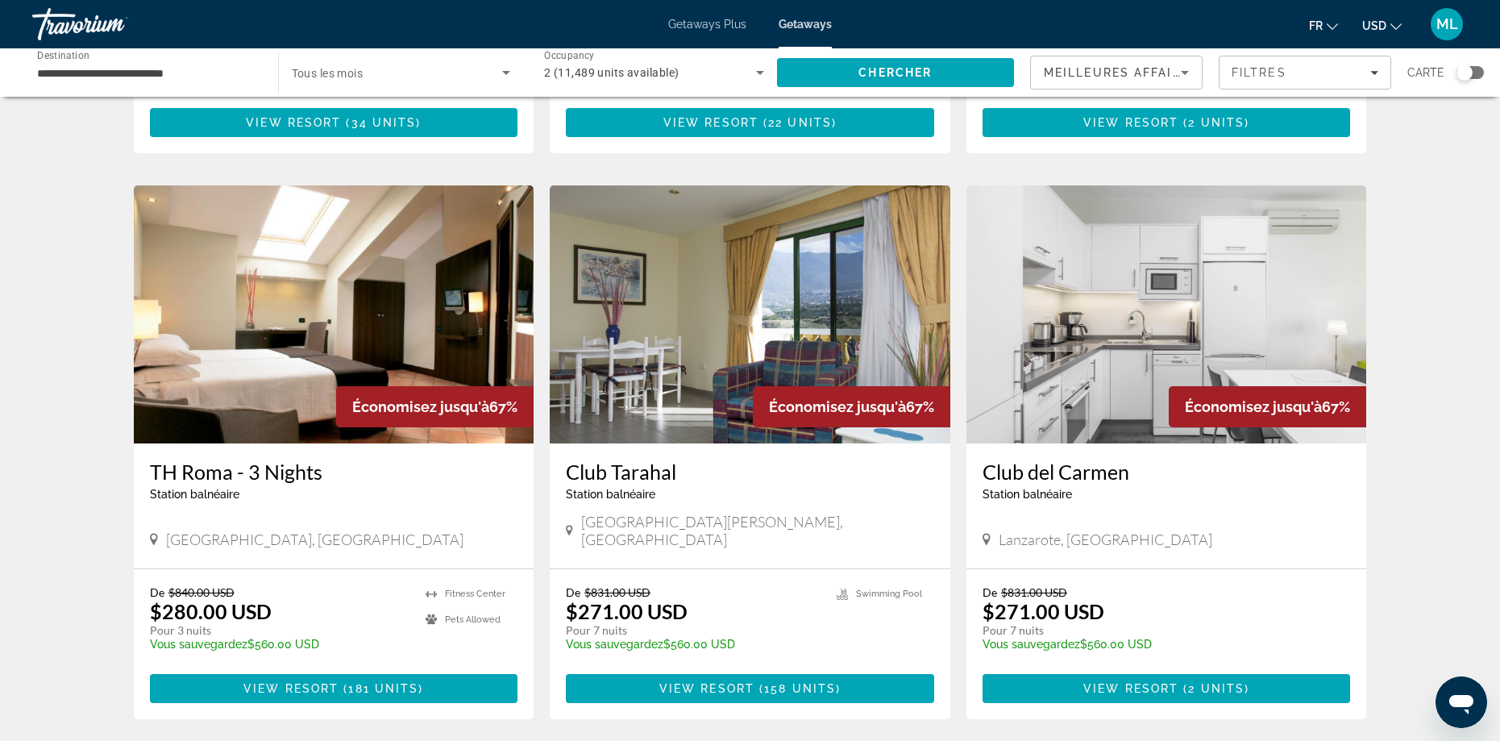
click at [314, 404] on img "Main content" at bounding box center [334, 314] width 401 height 258
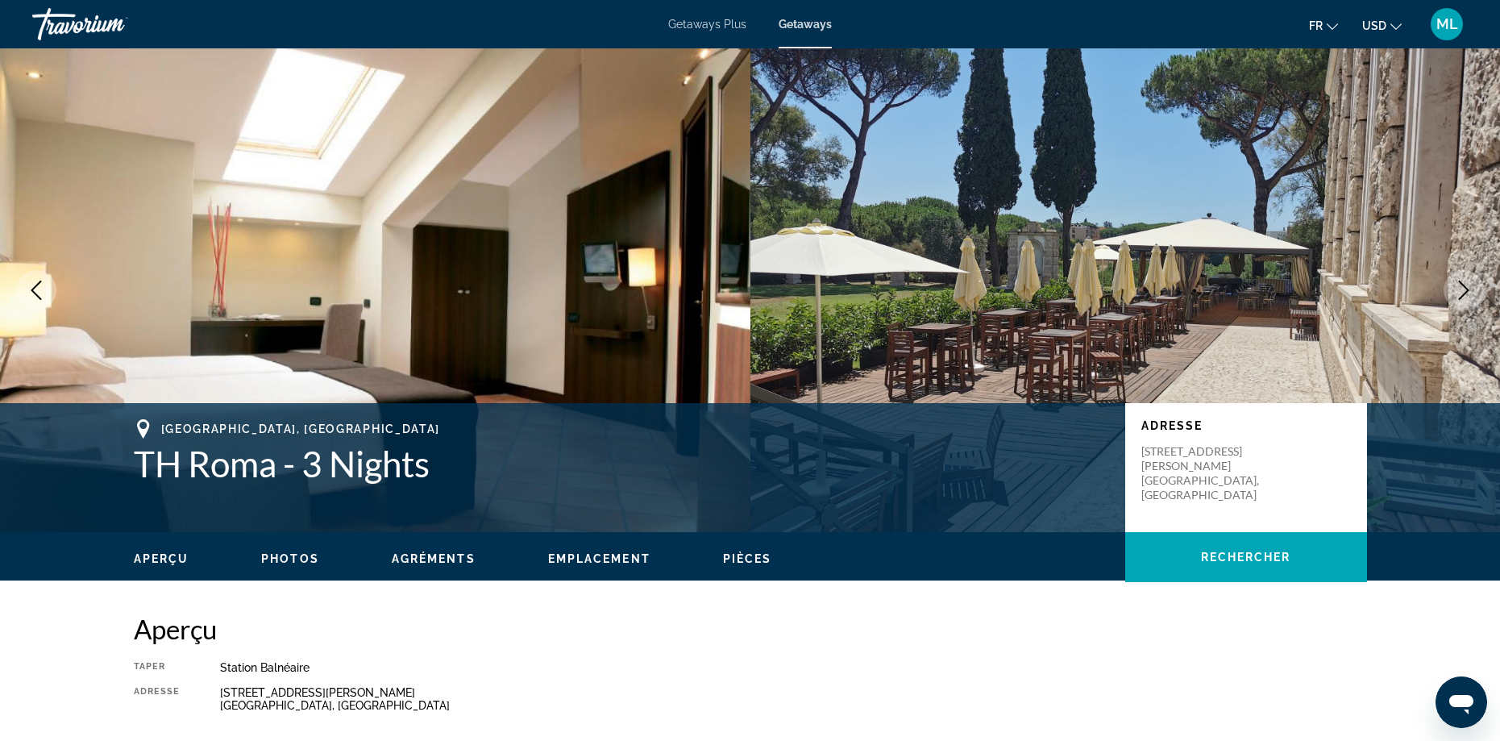
click at [1470, 284] on icon "Next image" at bounding box center [1463, 289] width 19 height 19
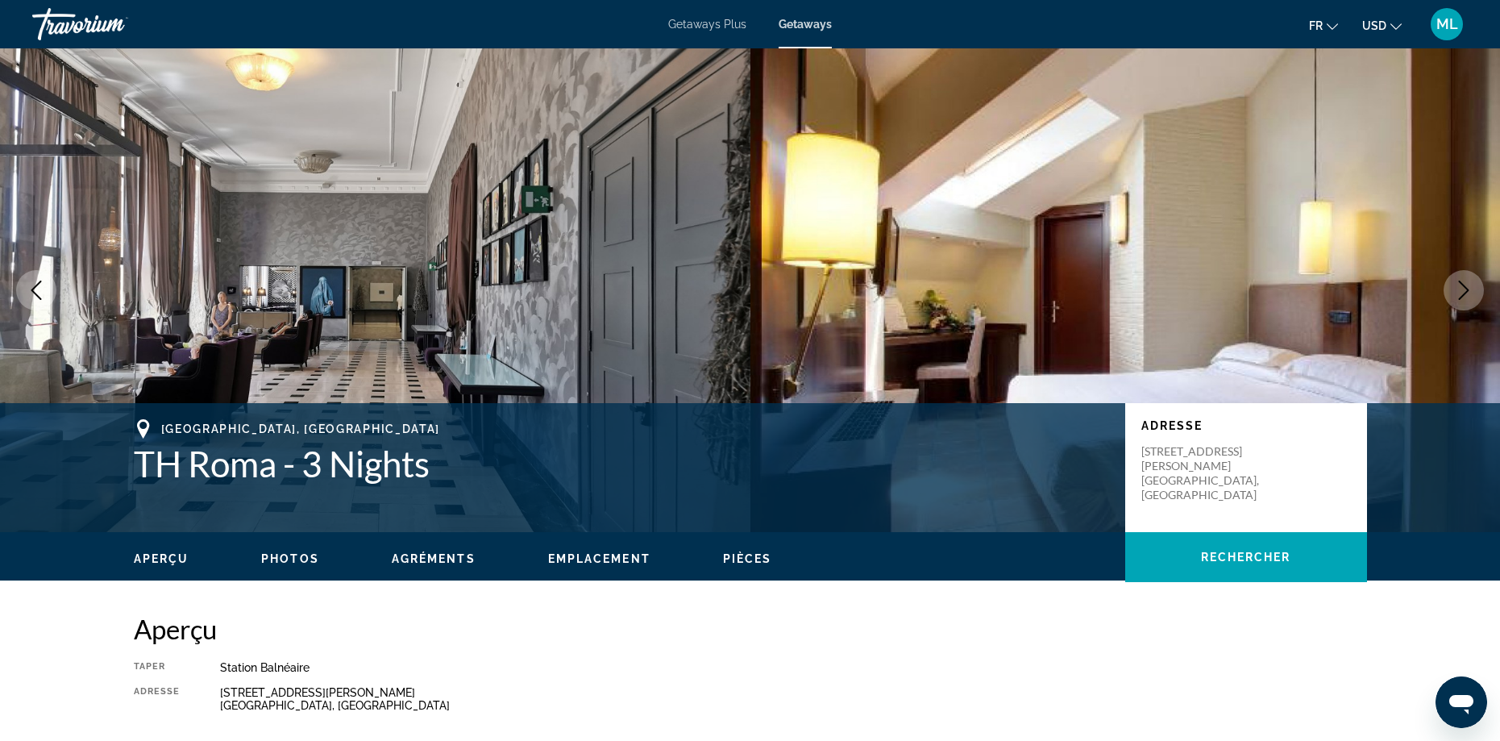
click at [1470, 284] on icon "Next image" at bounding box center [1463, 289] width 19 height 19
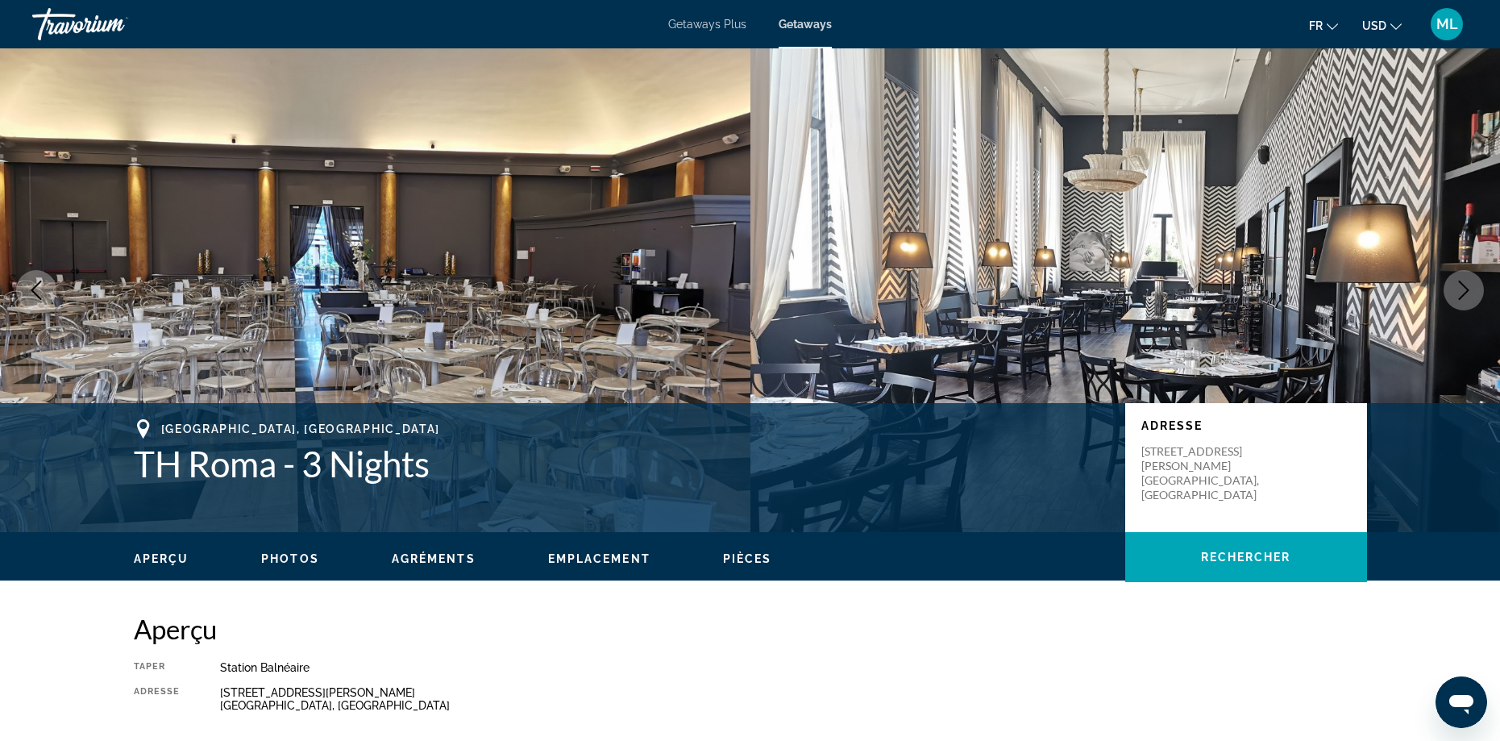
click at [1470, 284] on icon "Next image" at bounding box center [1463, 289] width 19 height 19
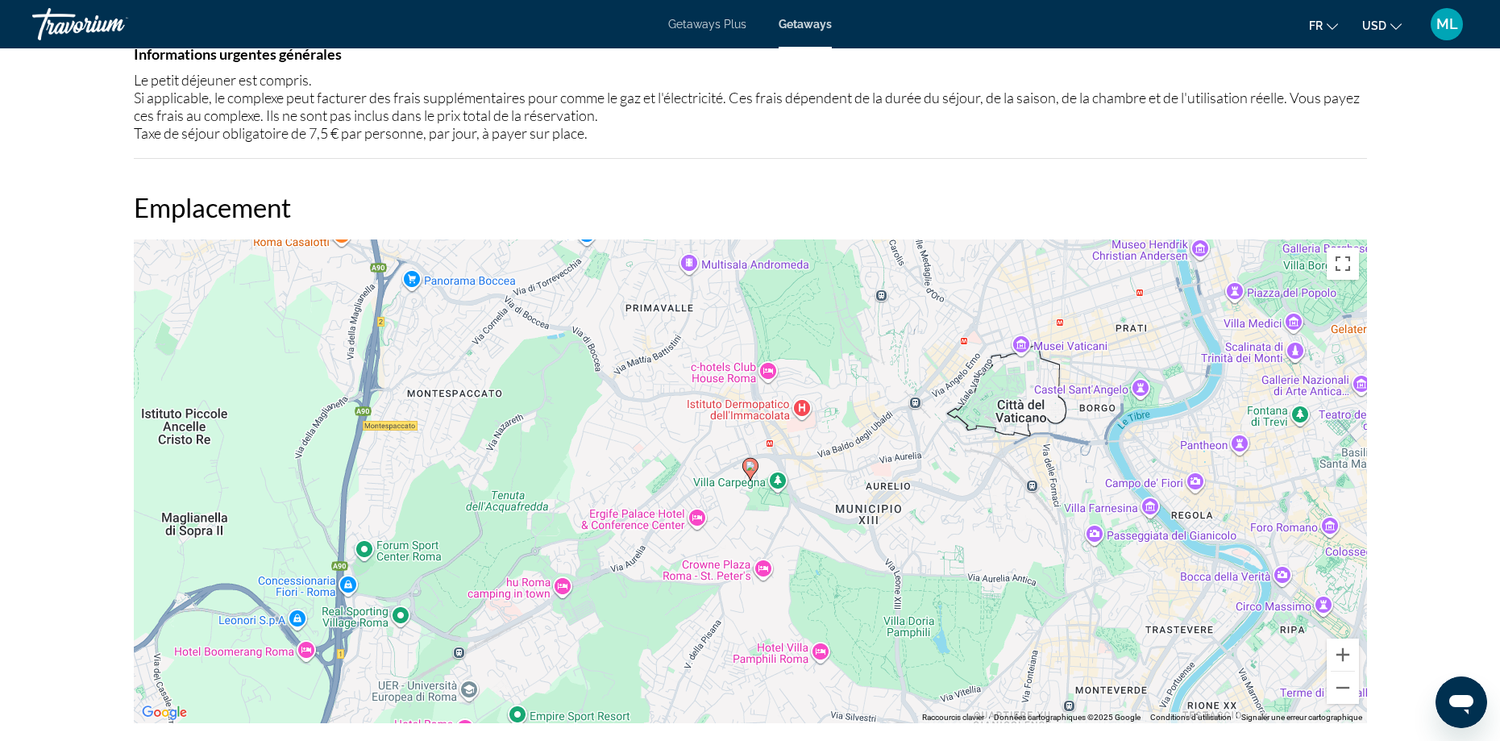
scroll to position [1612, 0]
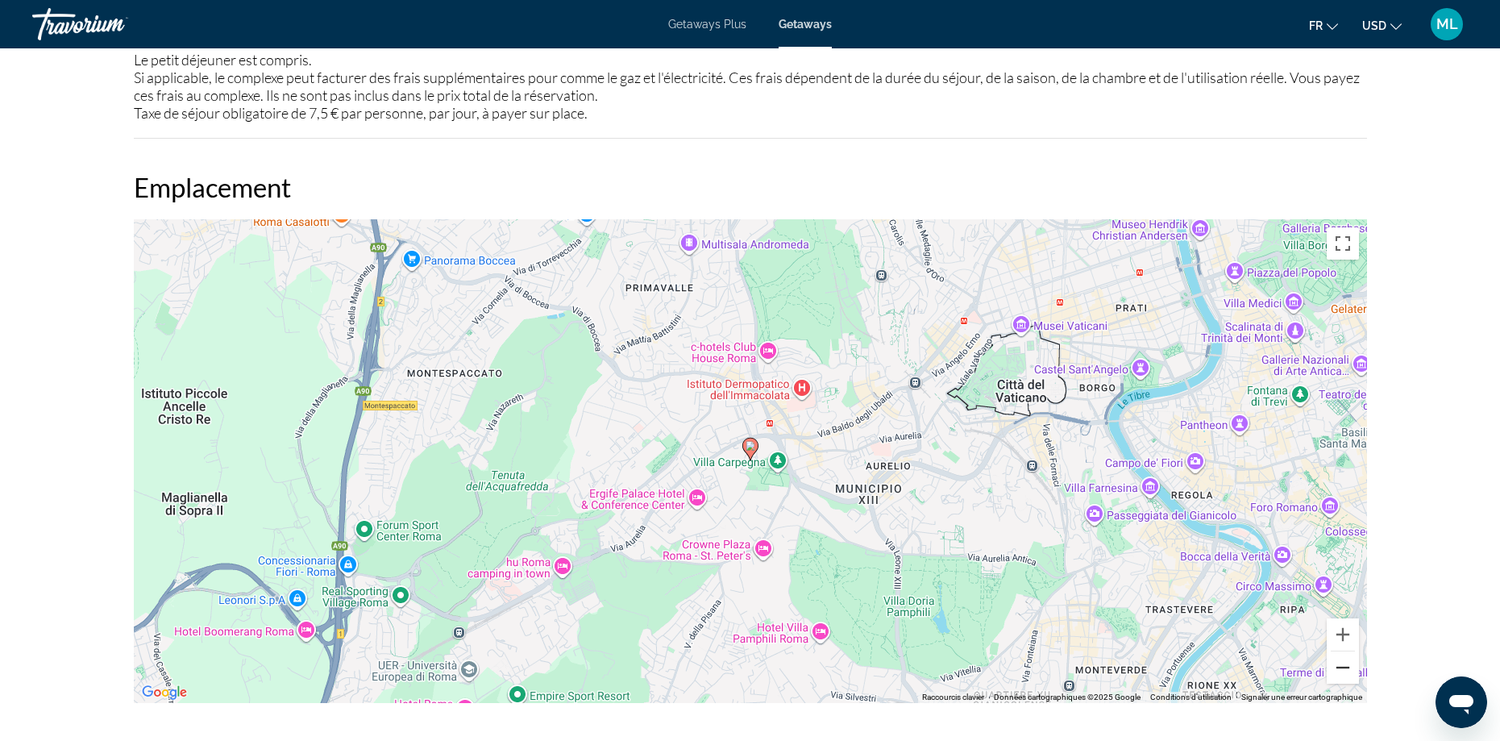
click at [1350, 670] on button "Zoom arrière" at bounding box center [1343, 667] width 32 height 32
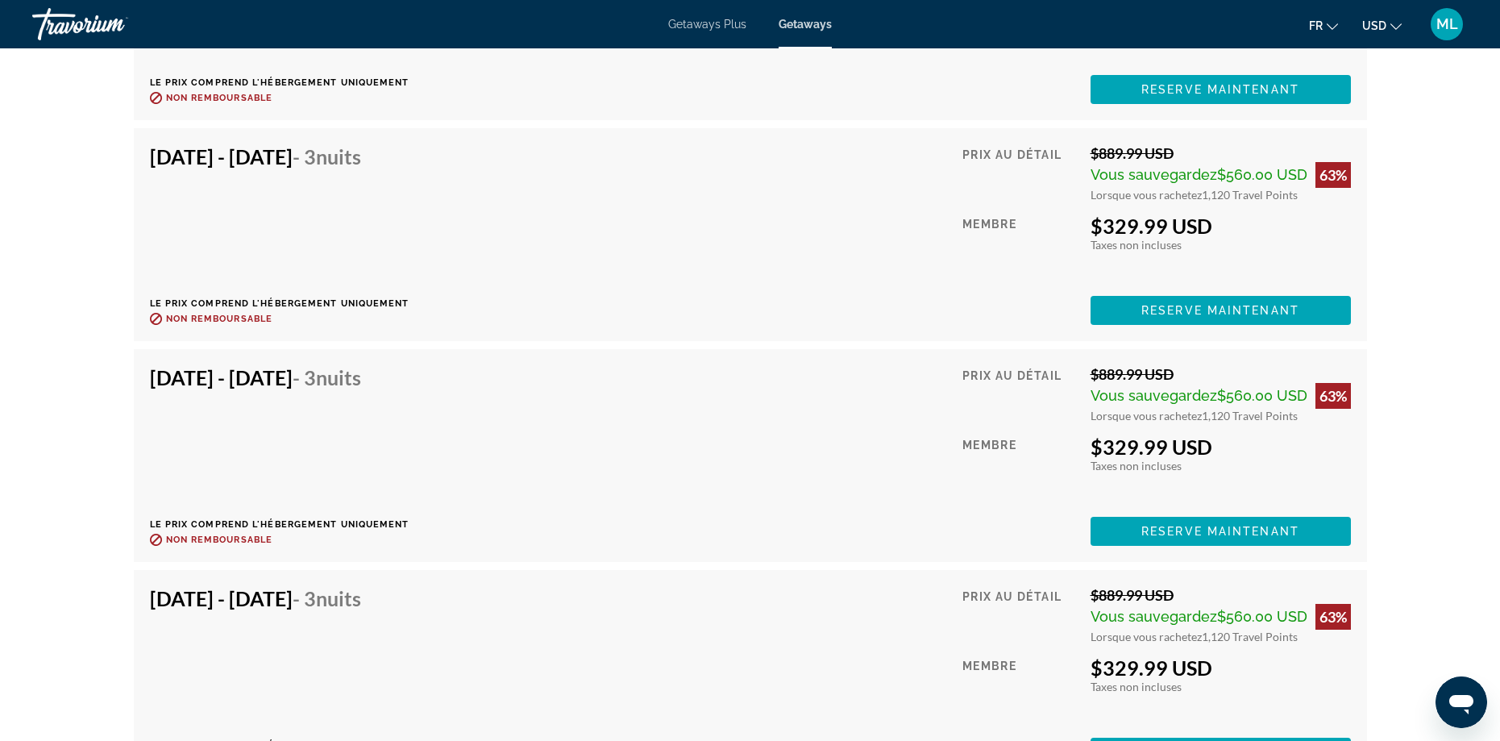
scroll to position [6044, 0]
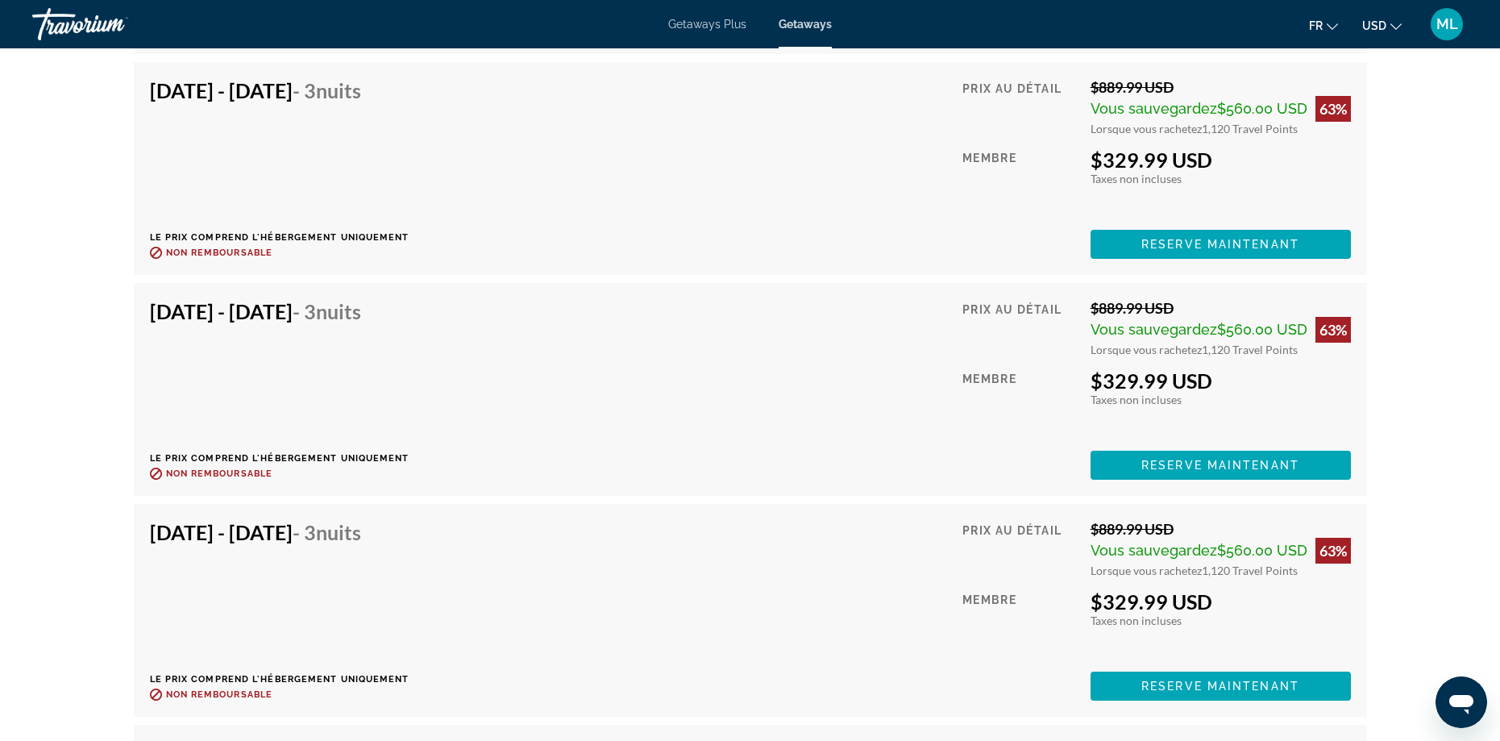
click at [322, 314] on h4 "[DATE] - [DATE] - 3 nuits" at bounding box center [273, 311] width 247 height 24
click at [1164, 352] on span "Lorsque vous rachetez" at bounding box center [1145, 350] width 111 height 14
click at [1098, 463] on span "Main content" at bounding box center [1220, 465] width 260 height 39
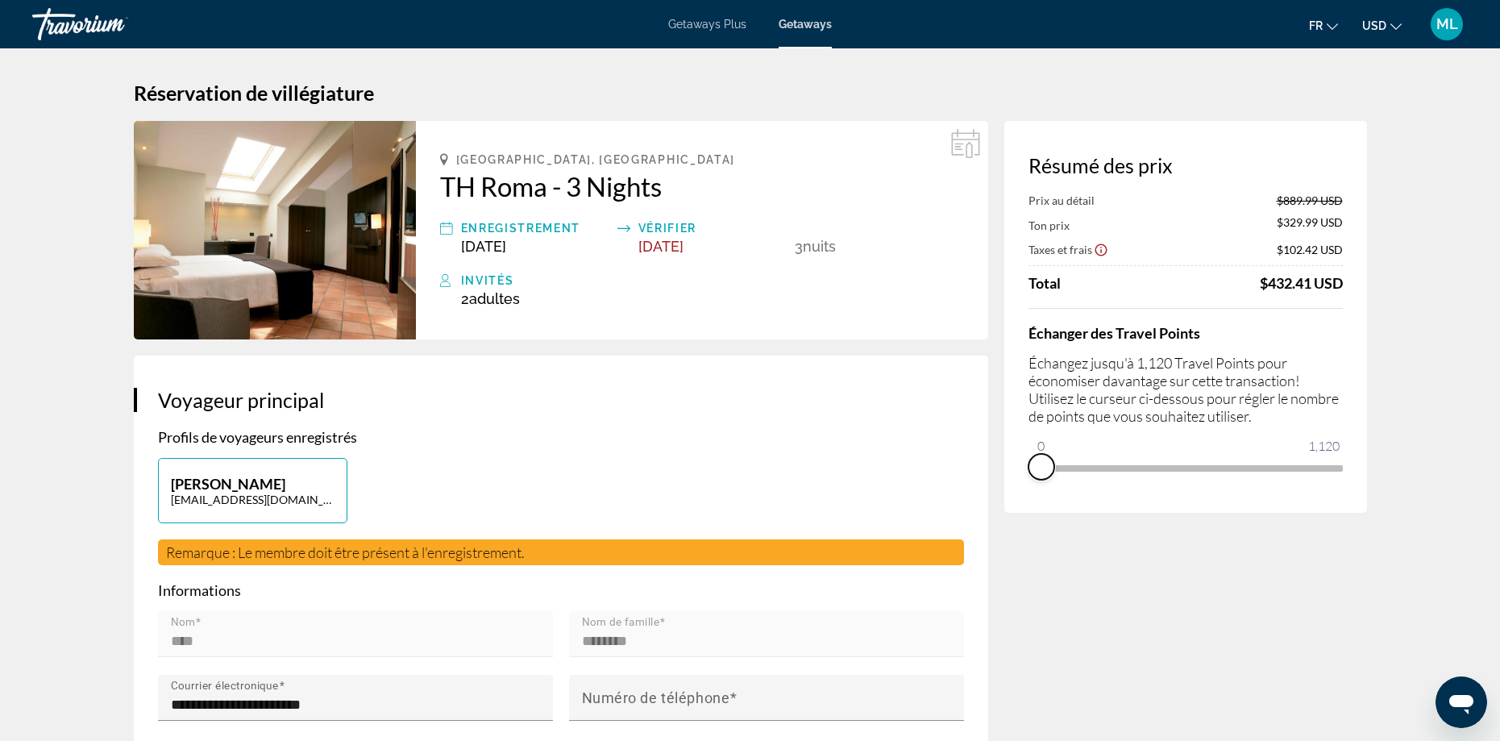
drag, startPoint x: 1323, startPoint y: 484, endPoint x: 1001, endPoint y: 519, distance: 324.2
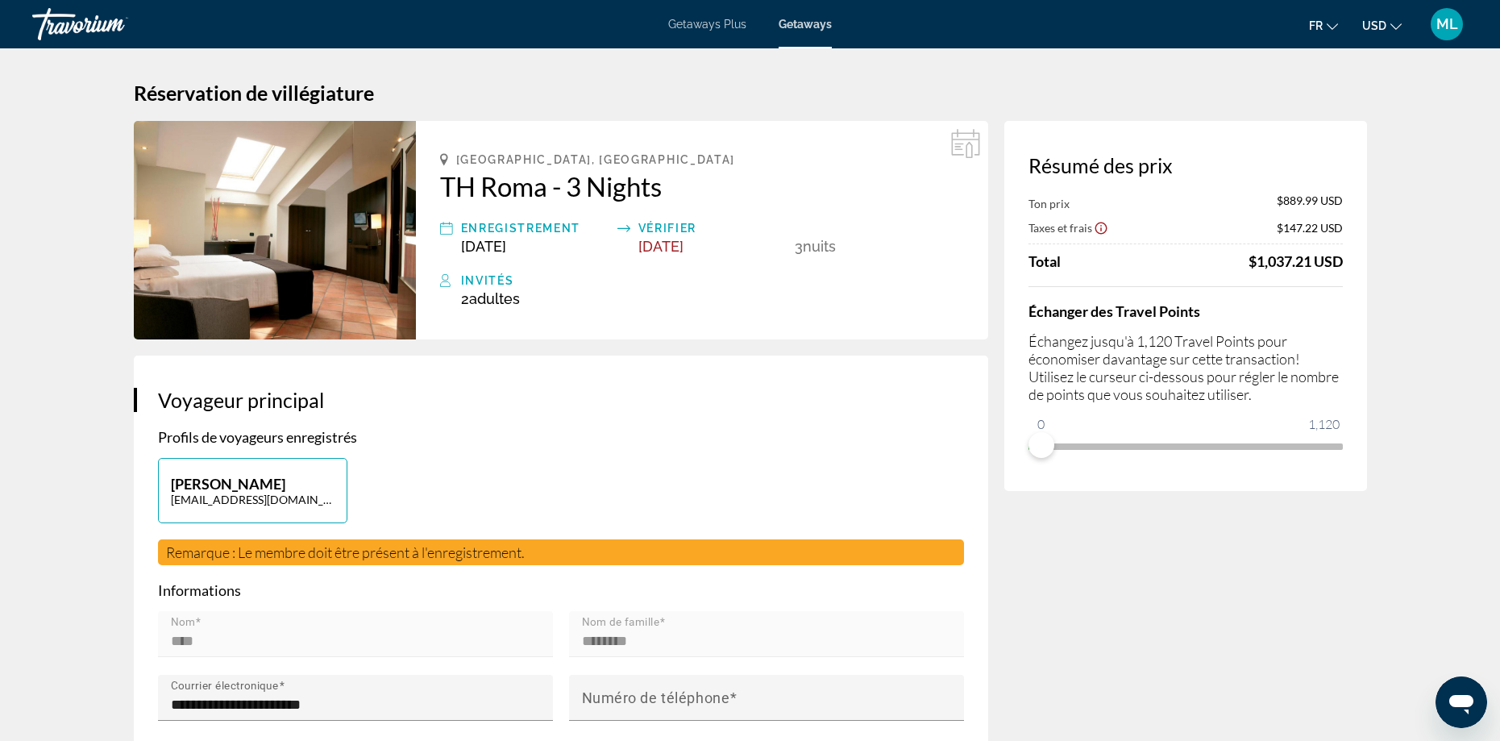
click at [709, 23] on span "Getaways Plus" at bounding box center [707, 24] width 78 height 13
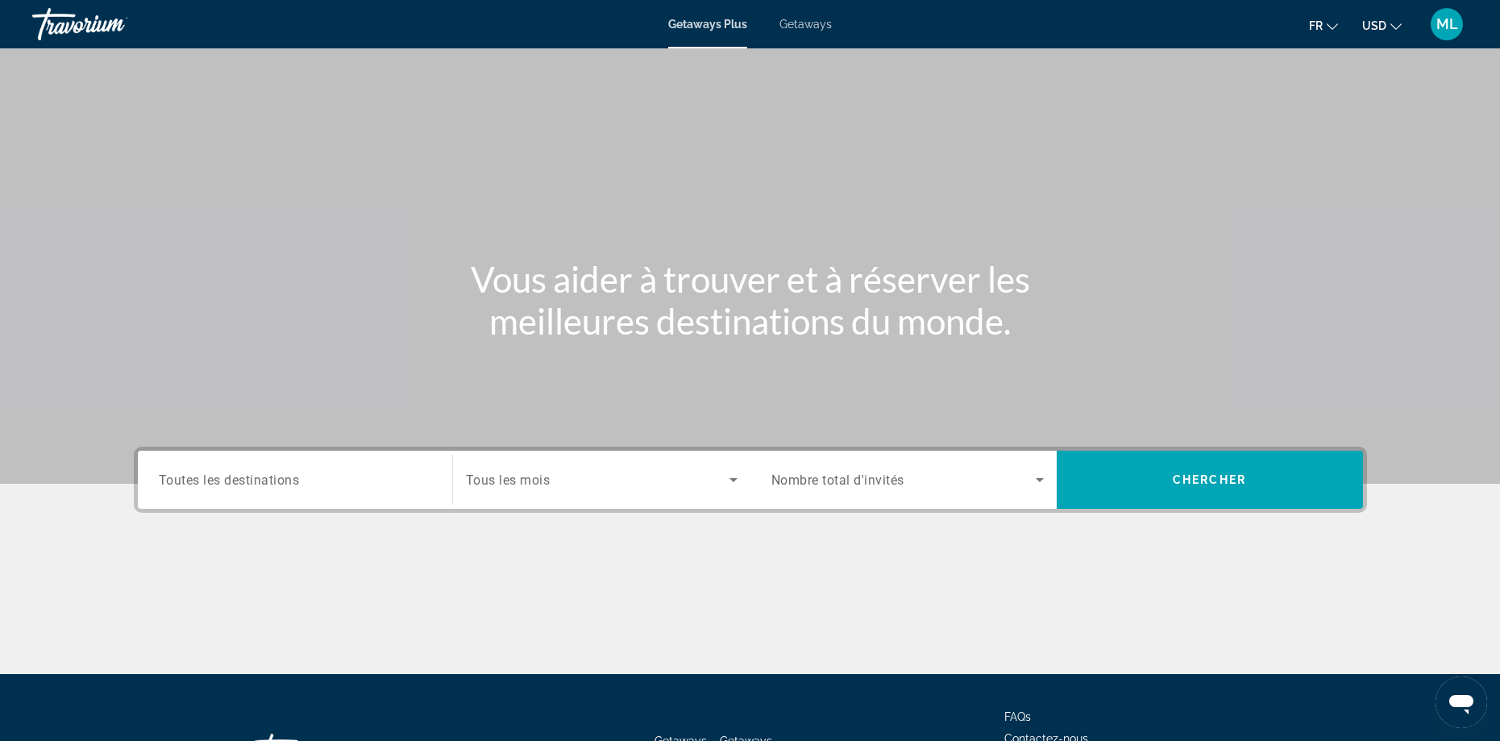
click at [203, 483] on span "Toutes les destinations" at bounding box center [229, 478] width 141 height 15
click at [203, 483] on input "Destination Toutes les destinations" at bounding box center [295, 480] width 272 height 19
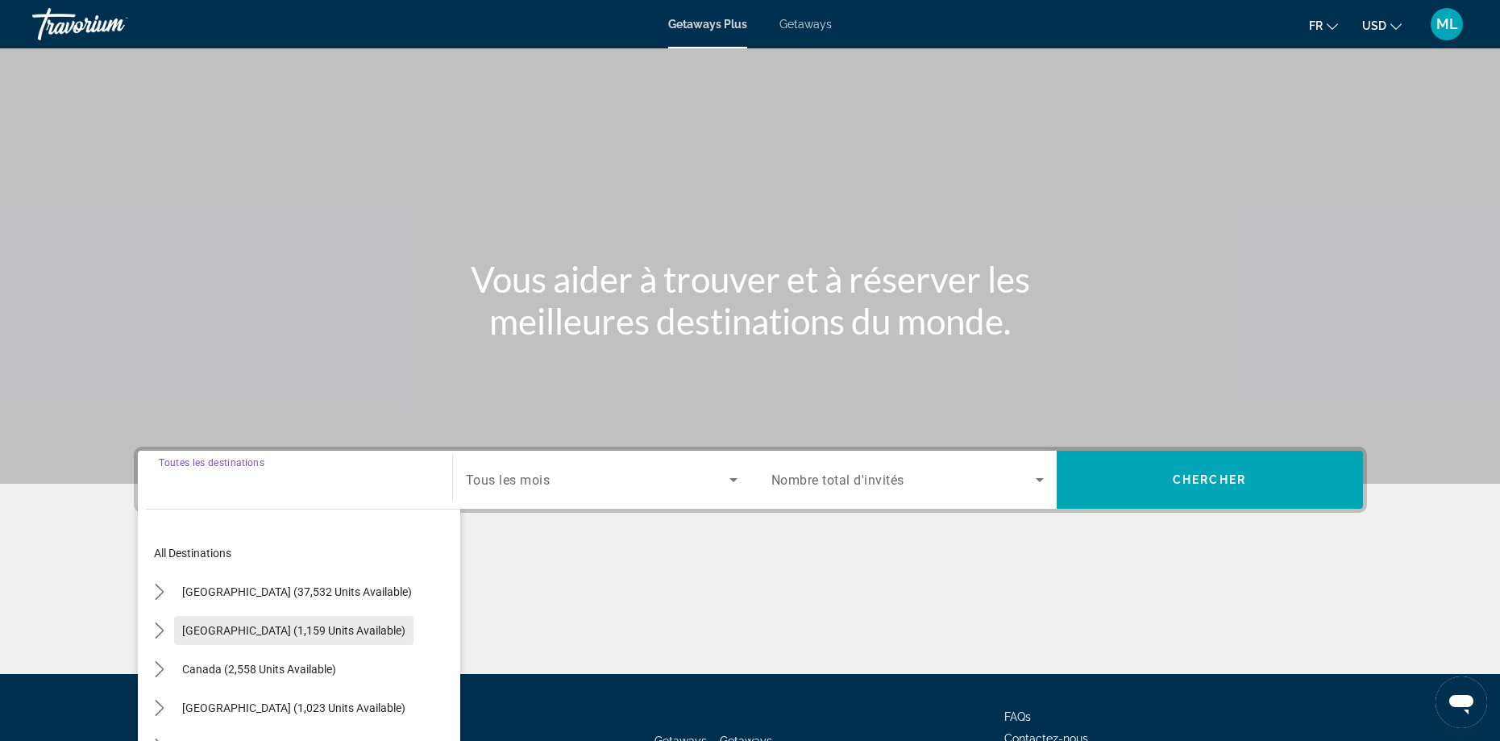
scroll to position [131, 0]
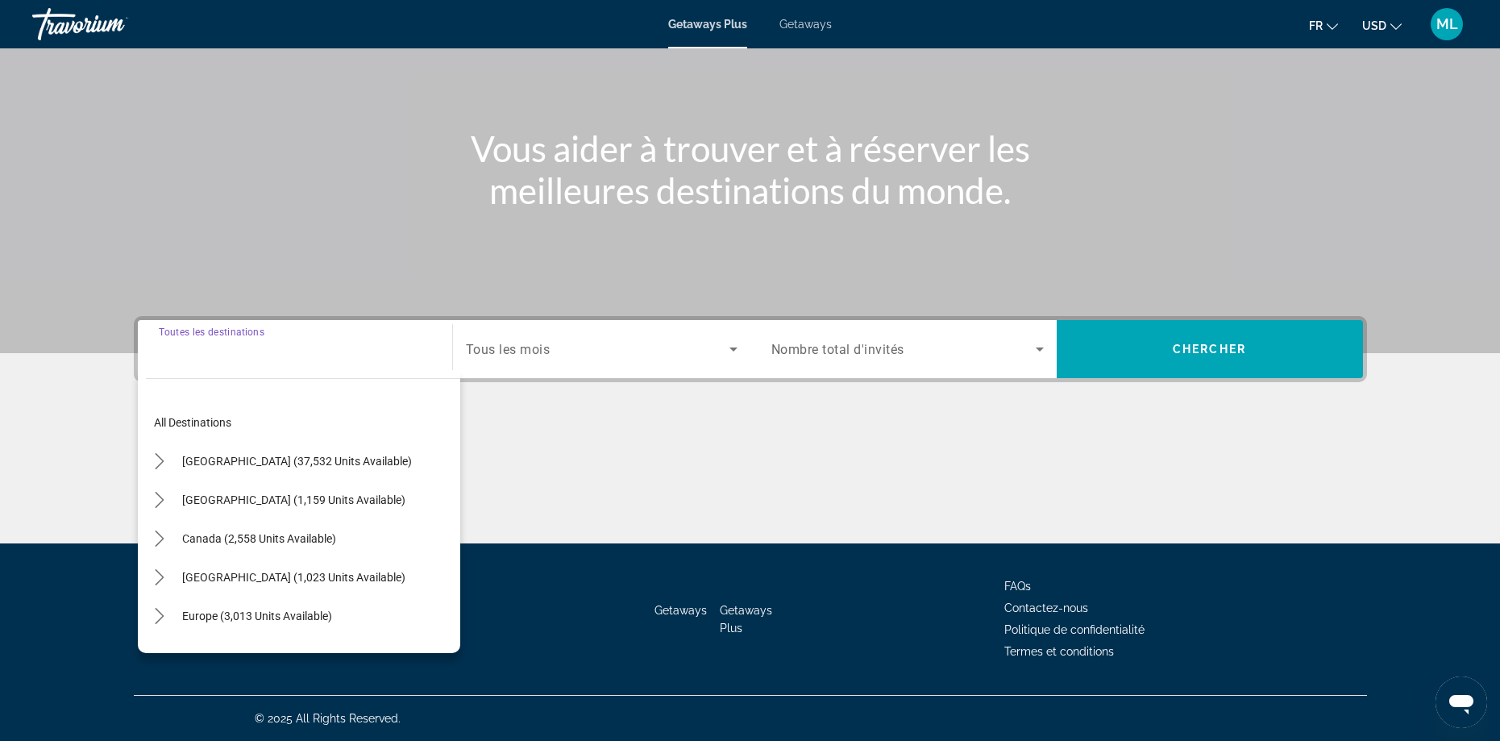
click at [202, 604] on span "Select destination: Europe (3,013 units available)" at bounding box center [257, 615] width 166 height 39
type input "**********"
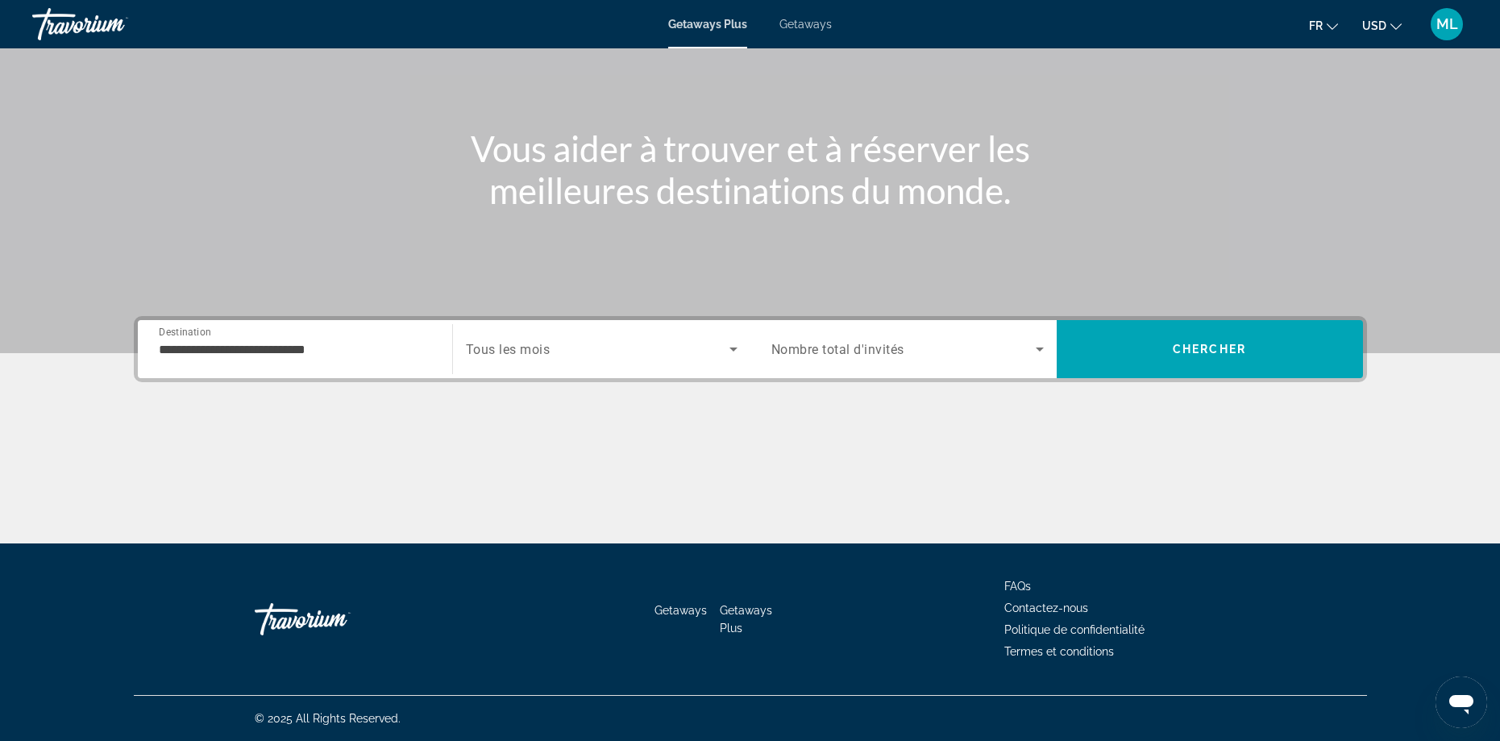
click at [959, 334] on div "Search widget" at bounding box center [907, 348] width 272 height 45
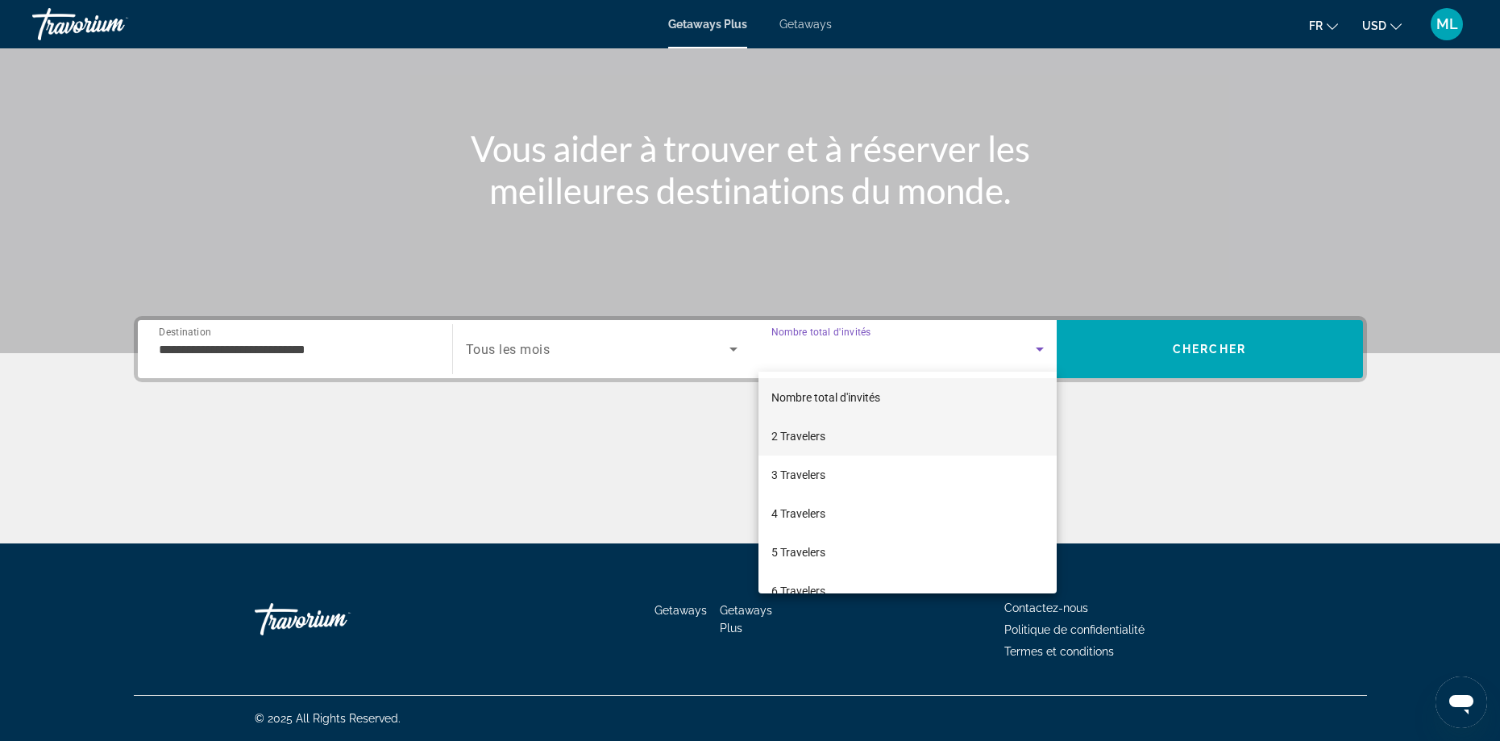
click at [845, 426] on mat-option "2 Travelers" at bounding box center [907, 436] width 298 height 39
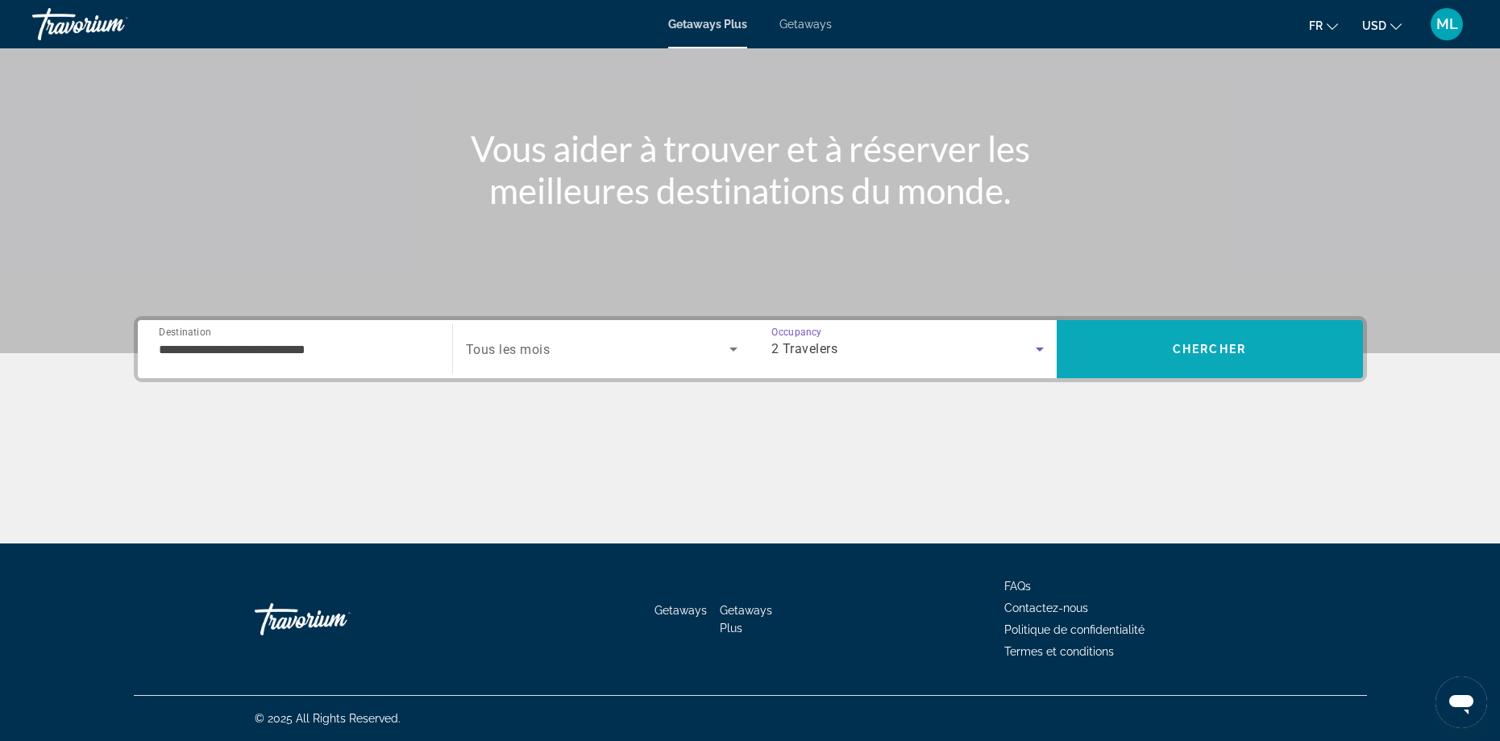
click at [1199, 330] on button "Chercher" at bounding box center [1210, 349] width 306 height 58
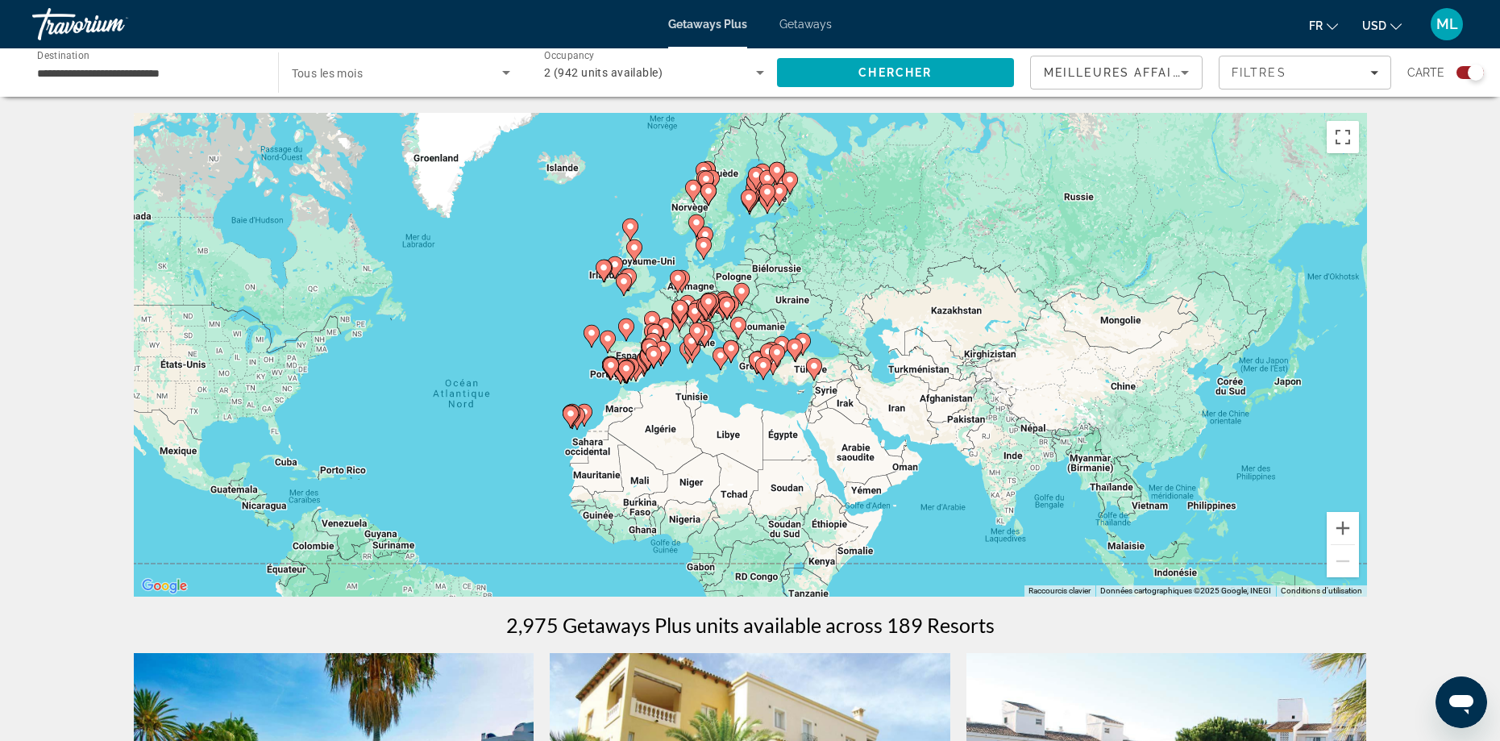
drag, startPoint x: 893, startPoint y: 359, endPoint x: 650, endPoint y: 423, distance: 250.8
click at [649, 423] on div "Pour activer le glissement avec le clavier, appuyez sur Alt+Entrée. Une fois ce…" at bounding box center [750, 355] width 1233 height 484
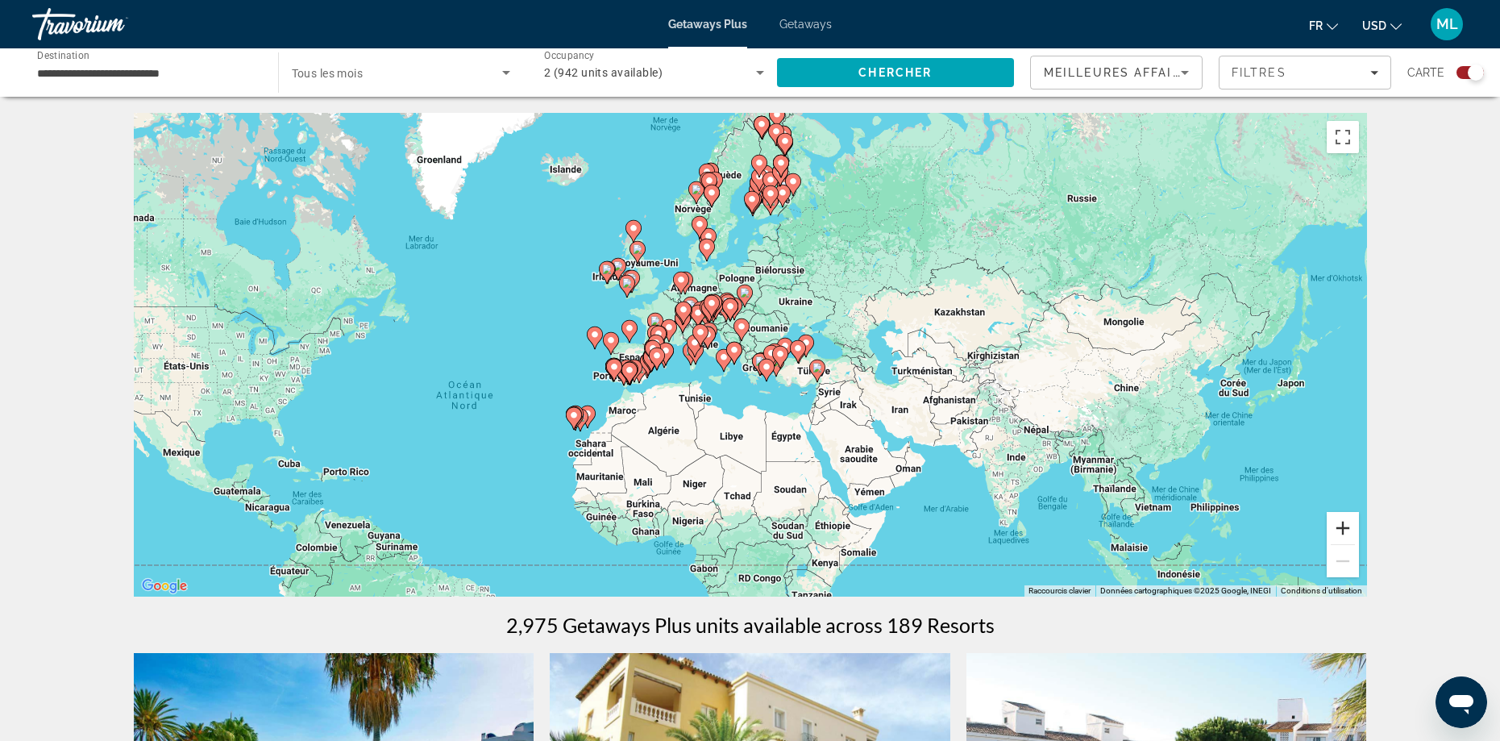
click at [1345, 528] on button "Zoom avant" at bounding box center [1343, 528] width 32 height 32
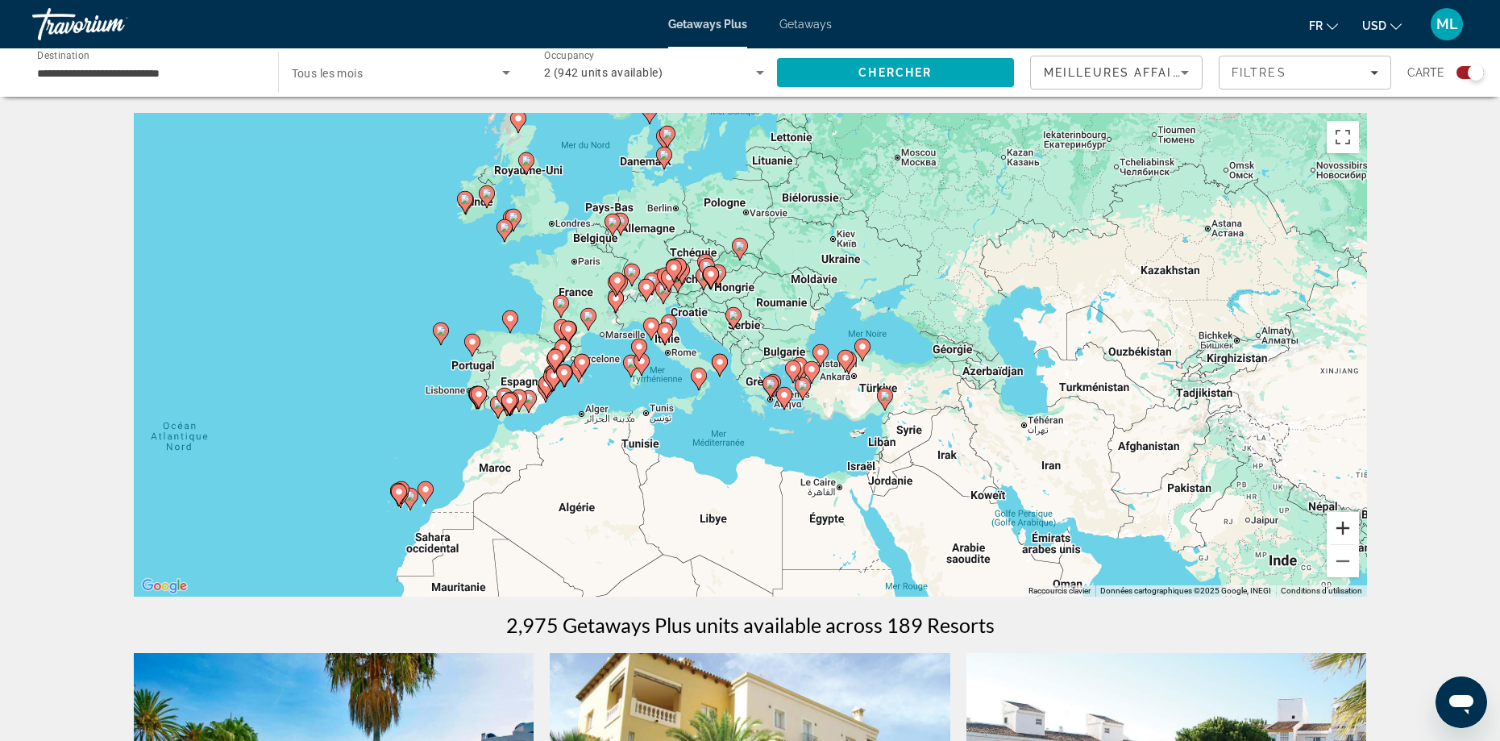
click at [1333, 523] on button "Zoom avant" at bounding box center [1343, 528] width 32 height 32
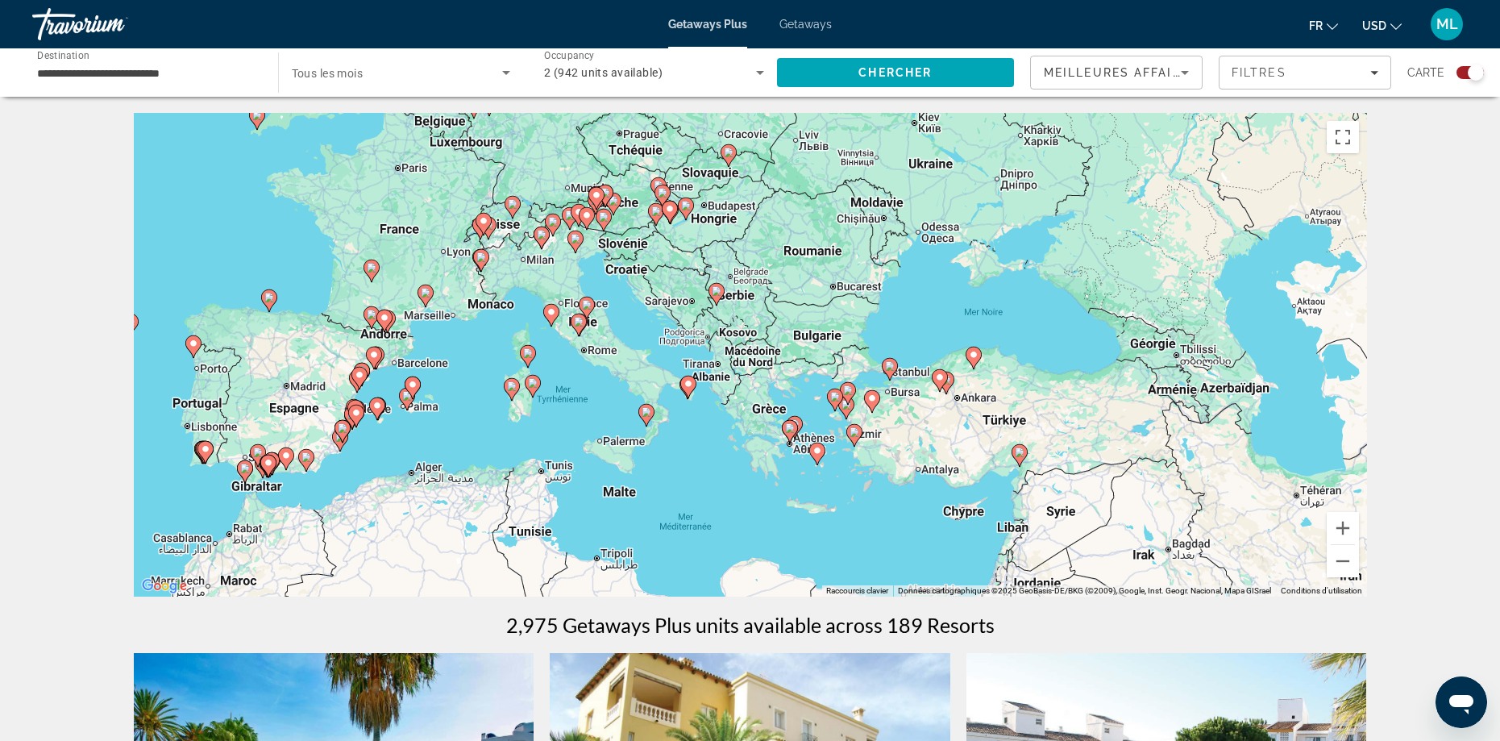
click at [689, 385] on image "Main content" at bounding box center [688, 384] width 10 height 10
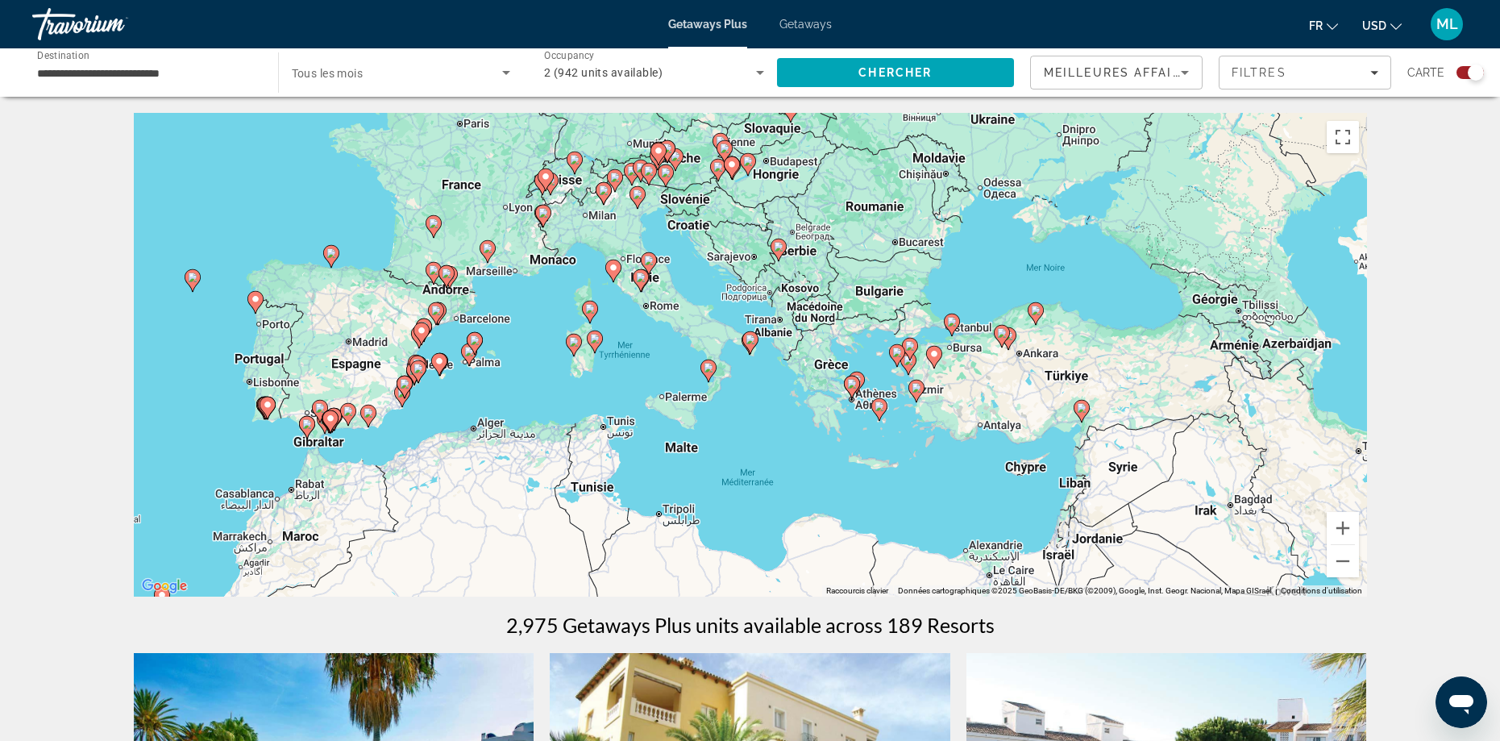
click at [754, 343] on image "Main content" at bounding box center [750, 339] width 10 height 10
type input "**********"
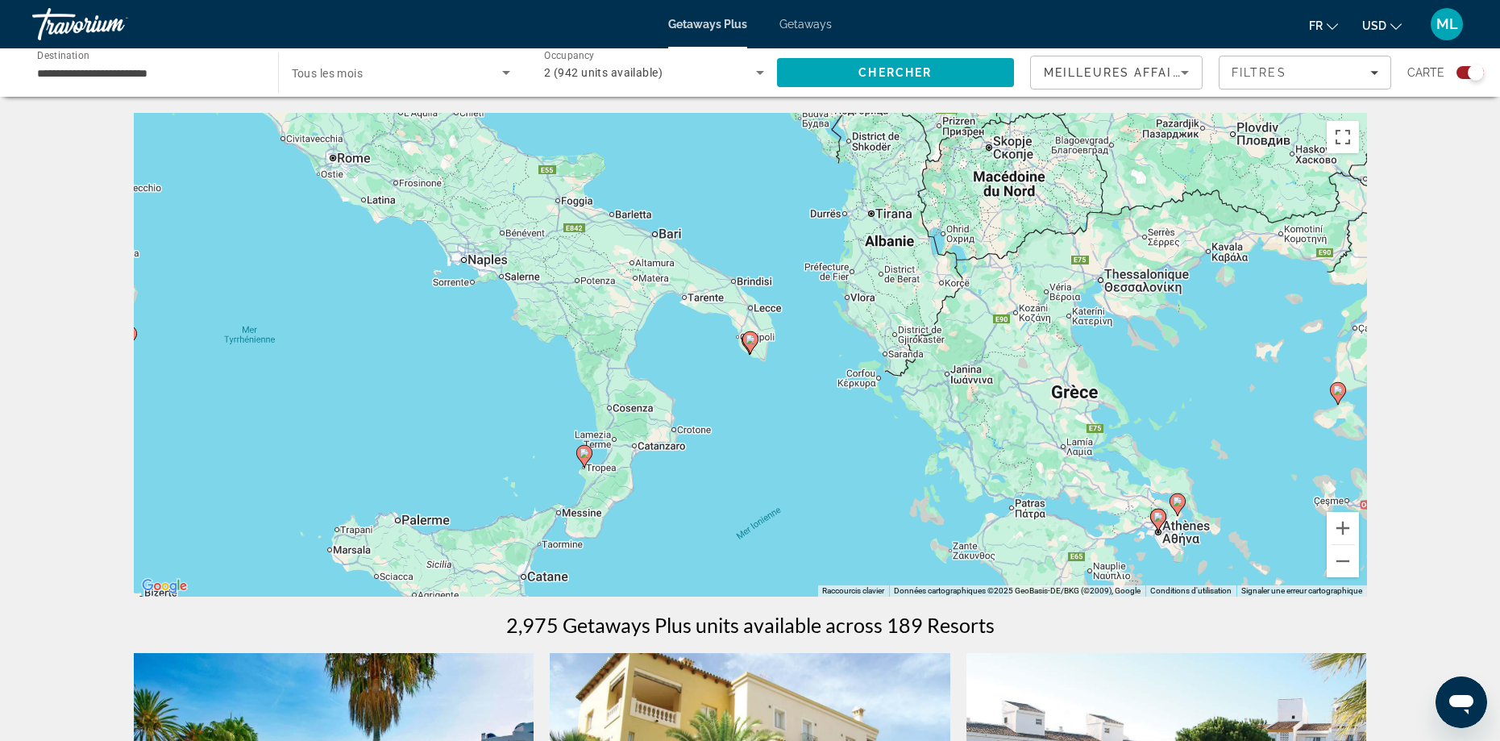
click at [754, 343] on image "Main content" at bounding box center [750, 339] width 10 height 10
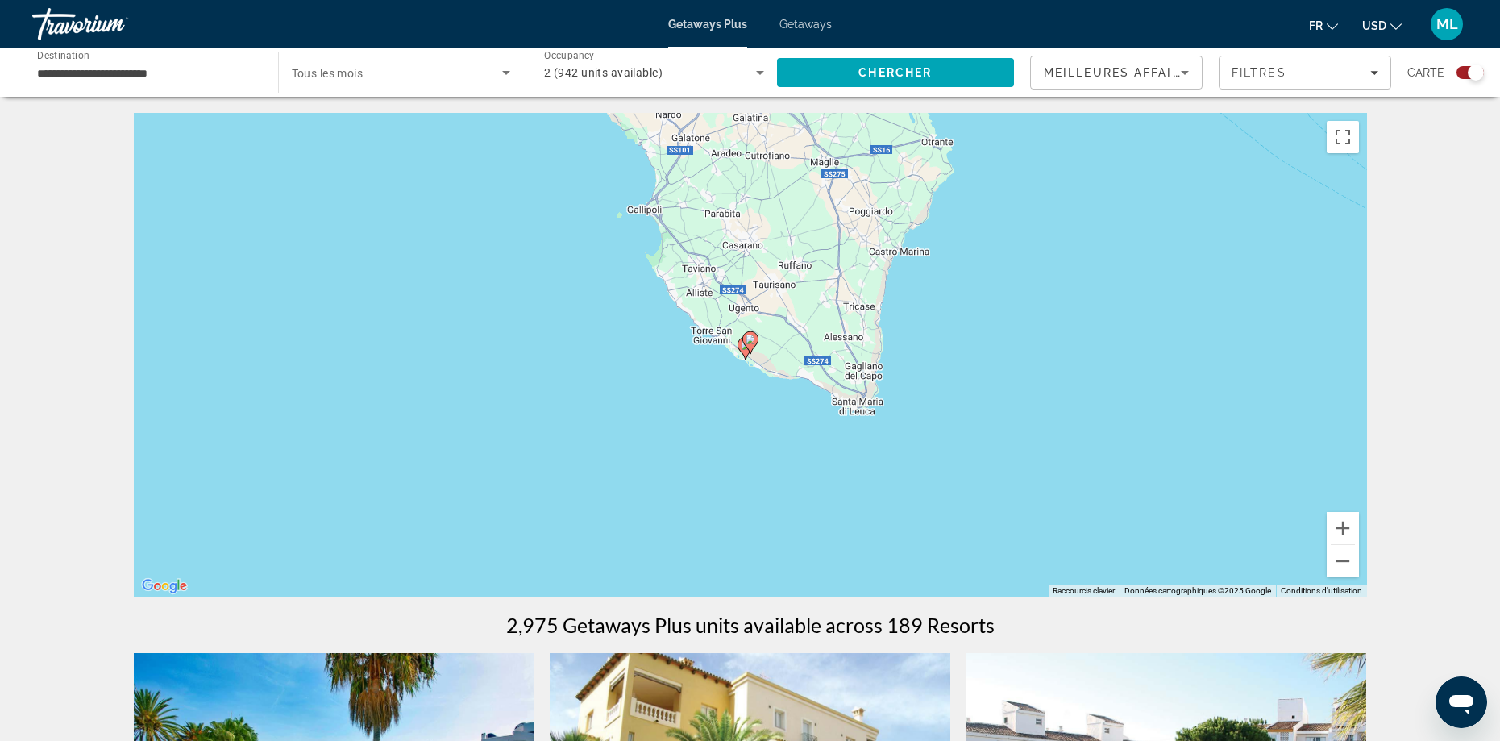
click at [750, 348] on icon "Main content" at bounding box center [749, 342] width 15 height 21
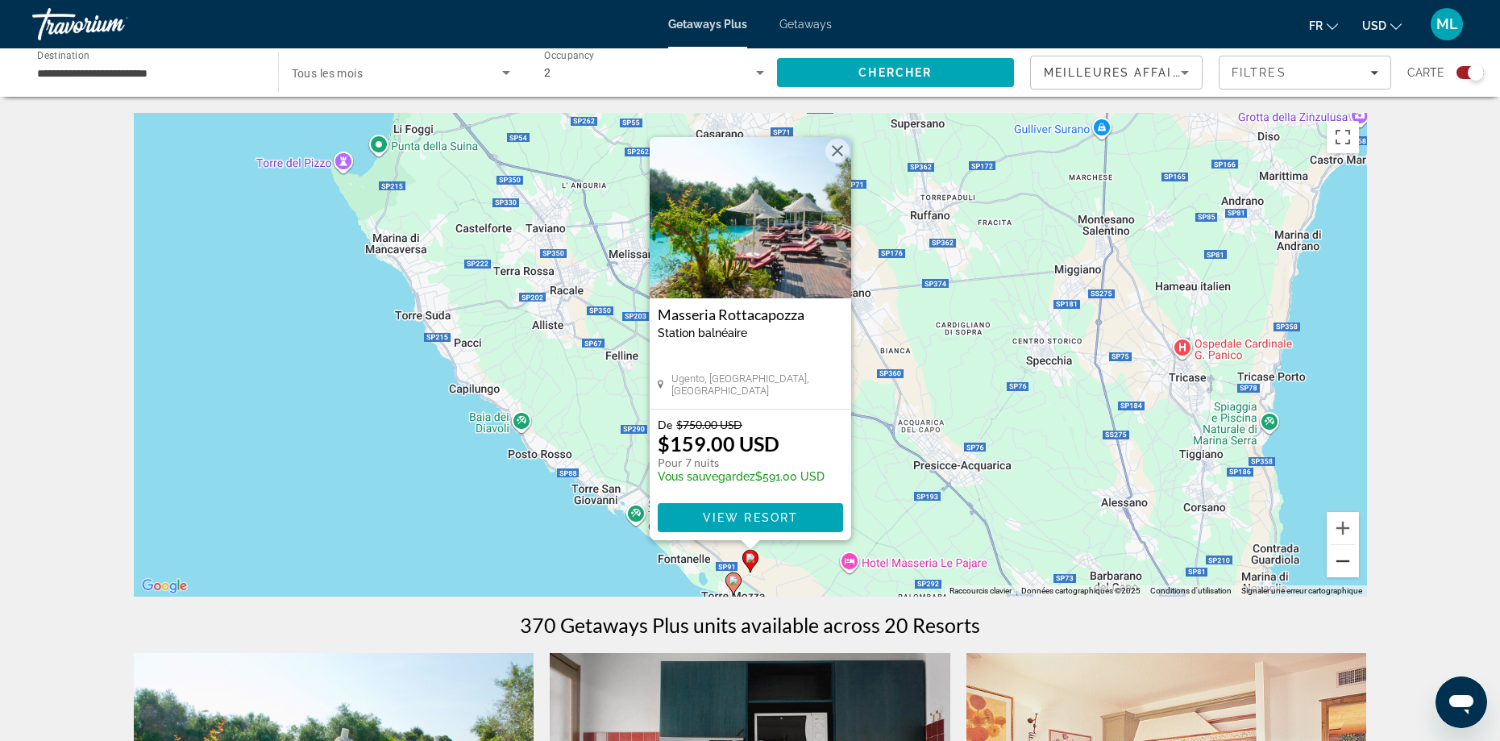
click at [1352, 567] on button "Zoom arrière" at bounding box center [1343, 561] width 32 height 32
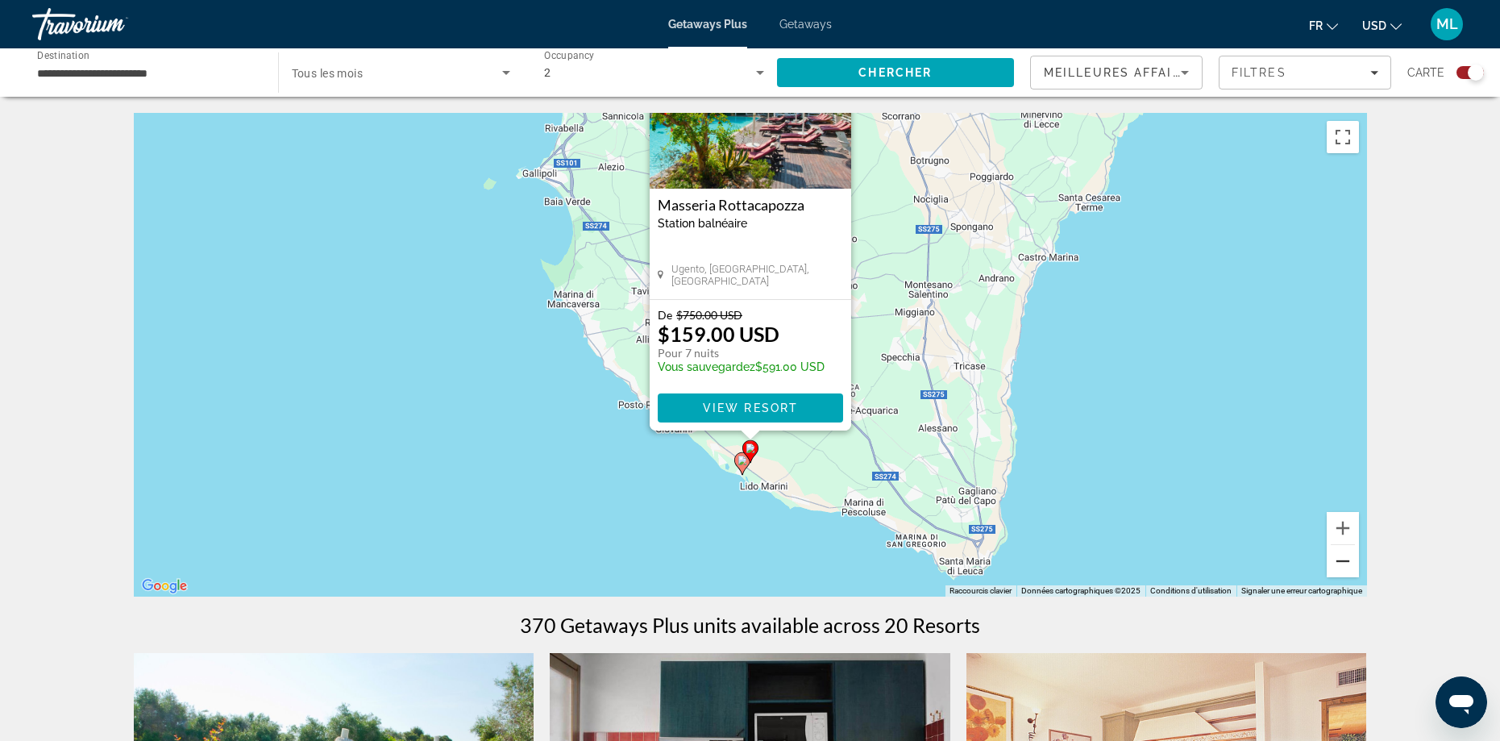
click at [1352, 567] on button "Zoom arrière" at bounding box center [1343, 561] width 32 height 32
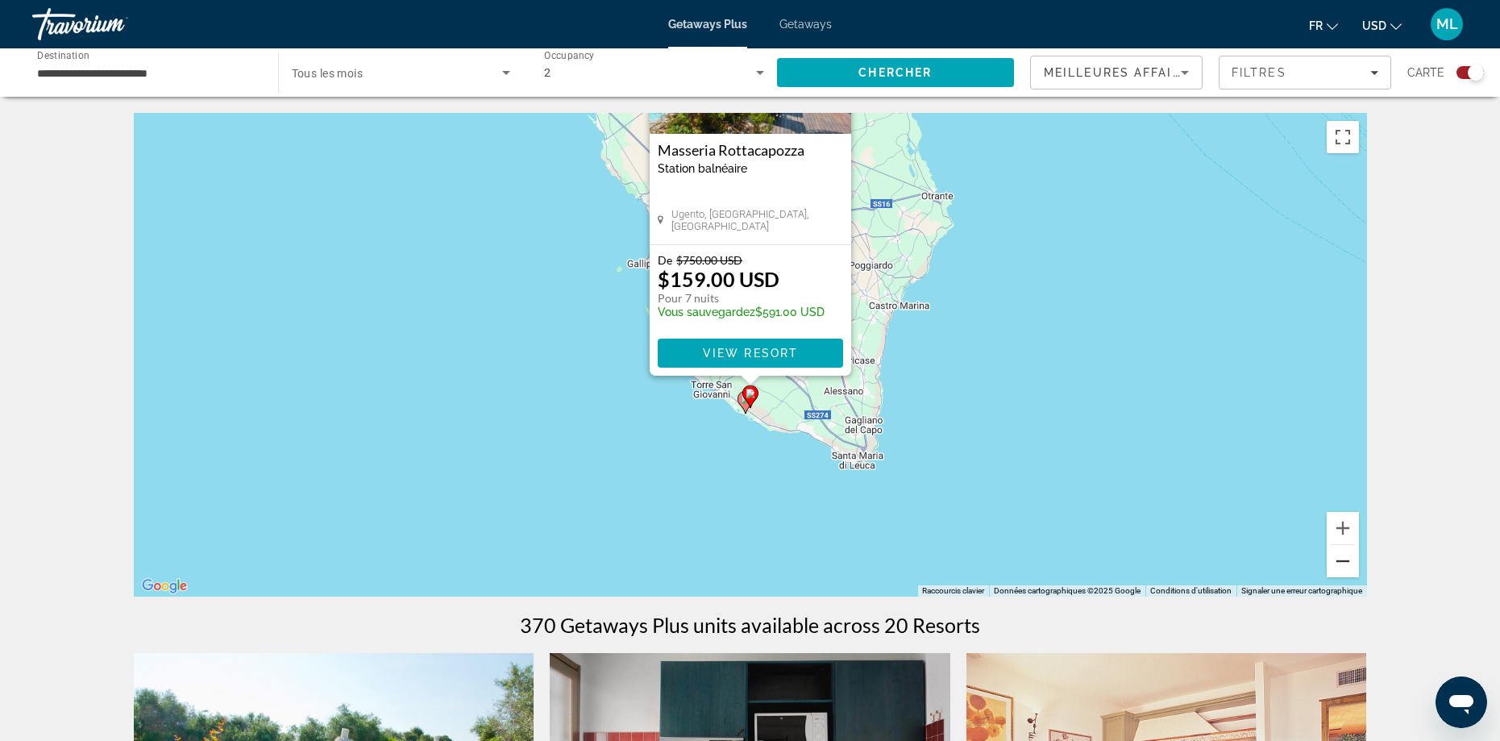
click at [1352, 567] on button "Zoom arrière" at bounding box center [1343, 561] width 32 height 32
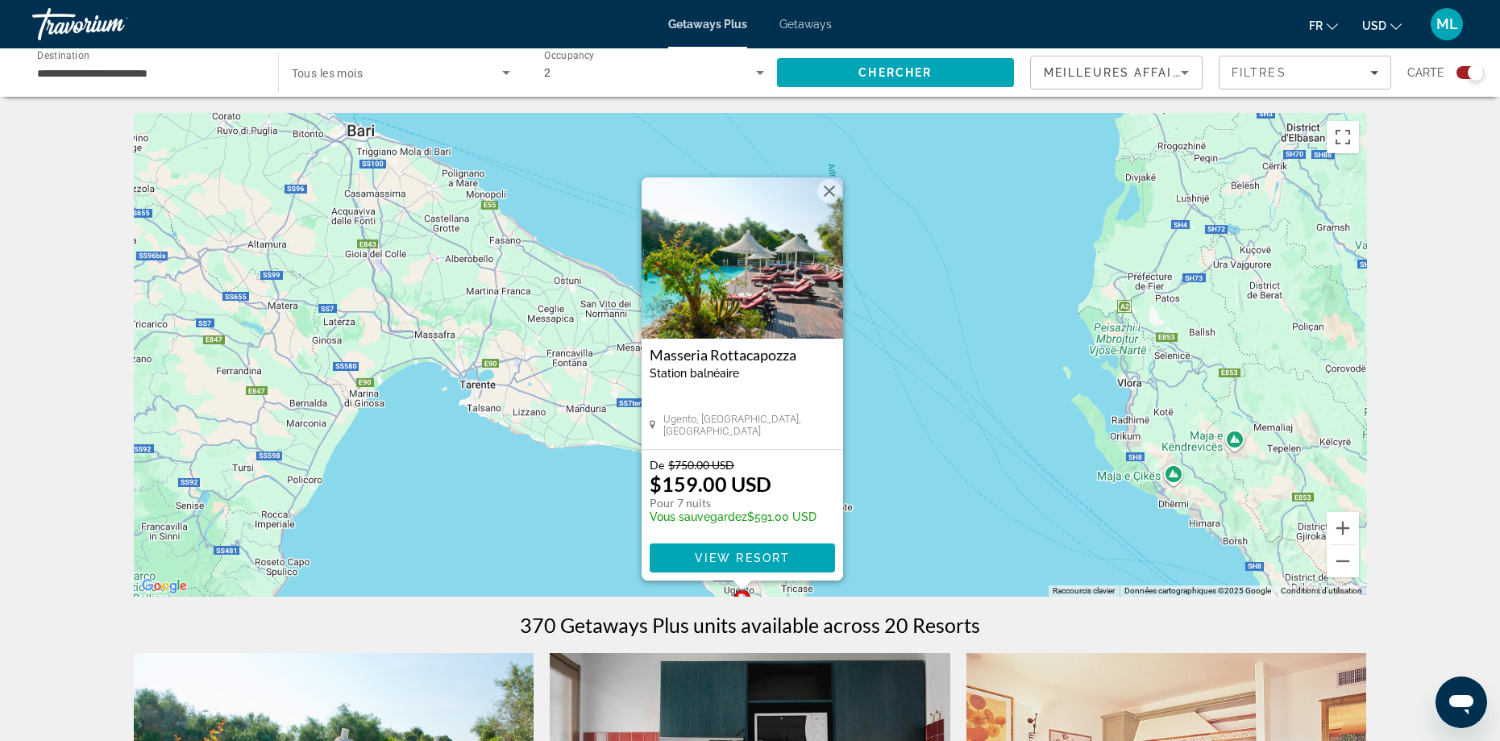
drag, startPoint x: 860, startPoint y: 319, endPoint x: 862, endPoint y: 510, distance: 191.0
click at [849, 538] on div "Pour activer le glissement avec le clavier, appuyez sur Alt+Entrée. Une fois ce…" at bounding box center [750, 355] width 1233 height 484
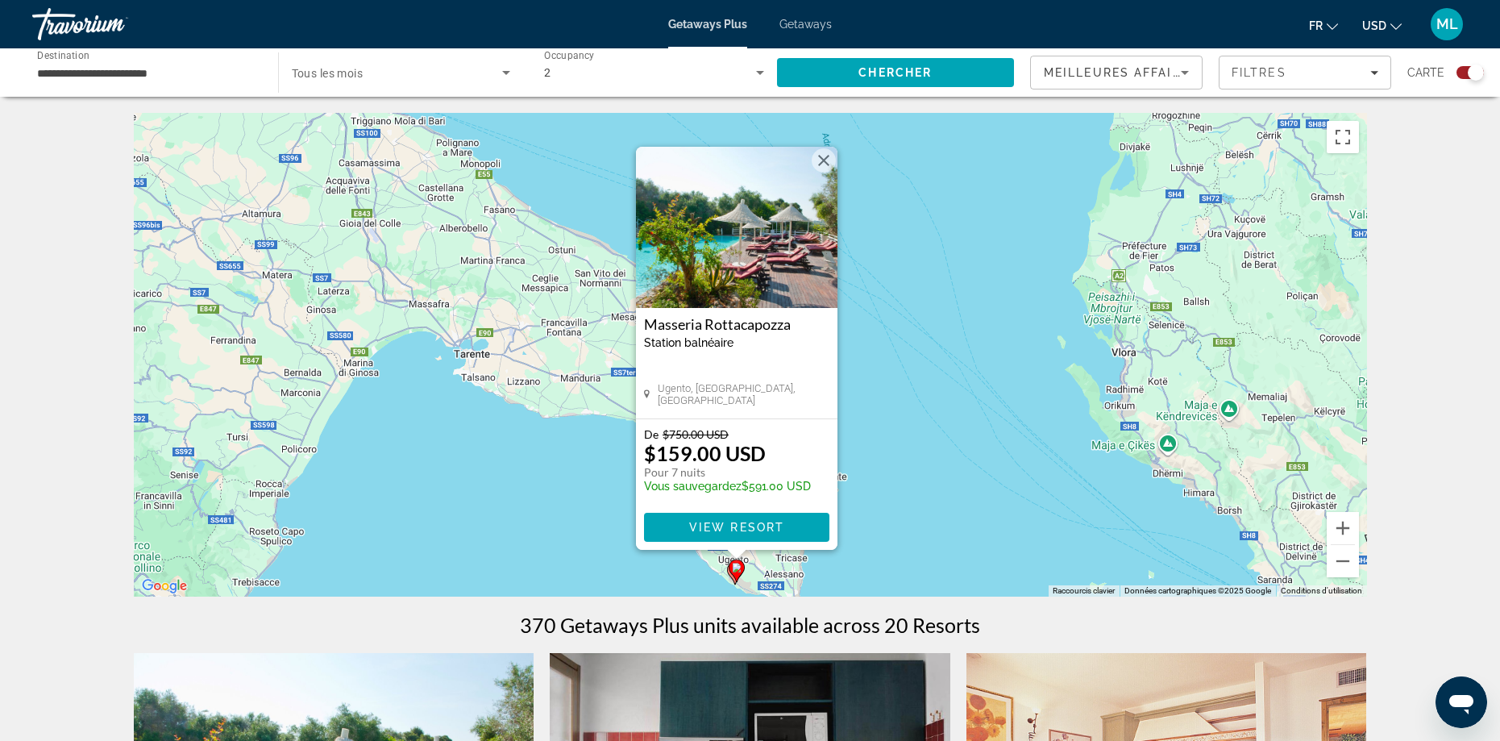
click at [821, 160] on button "Fermer" at bounding box center [824, 160] width 24 height 24
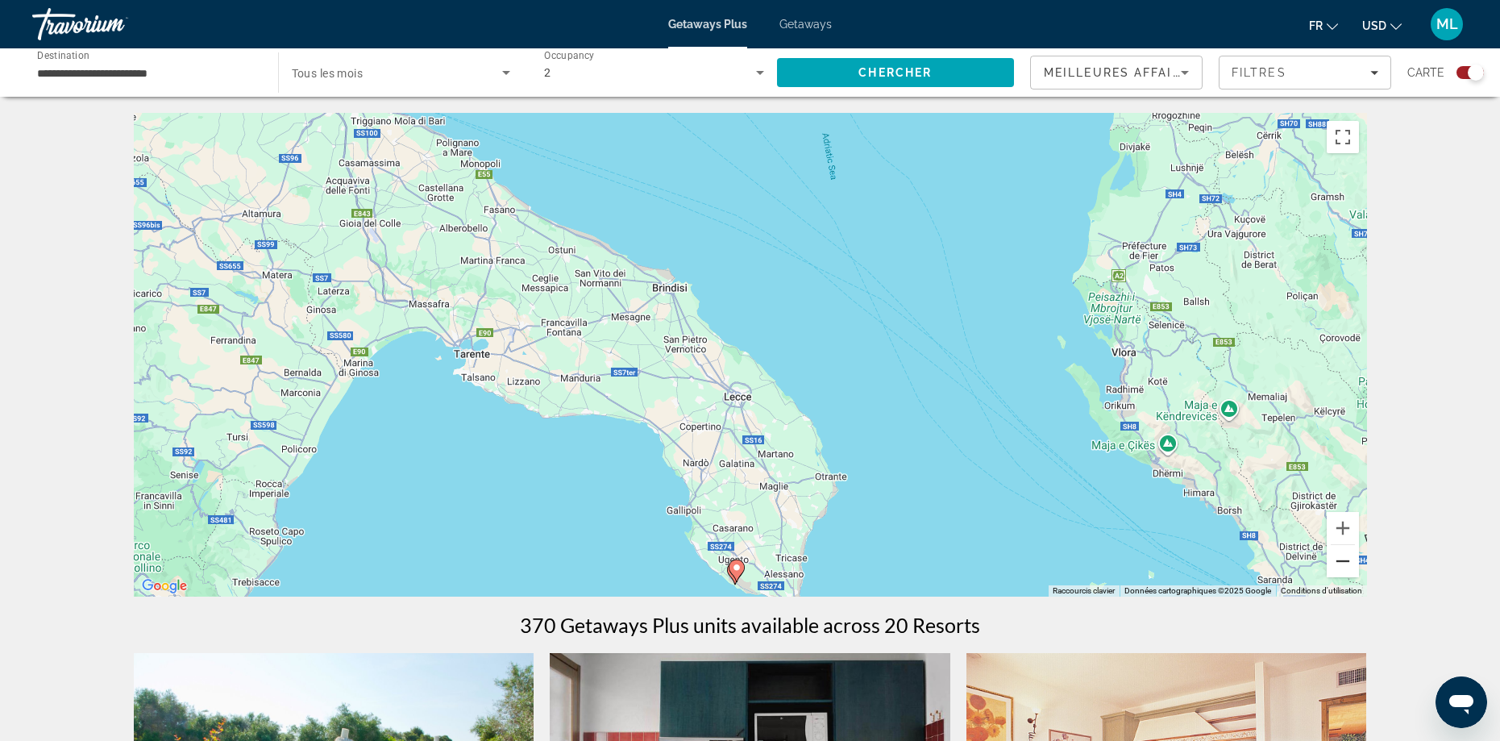
click at [1344, 570] on button "Zoom arrière" at bounding box center [1343, 561] width 32 height 32
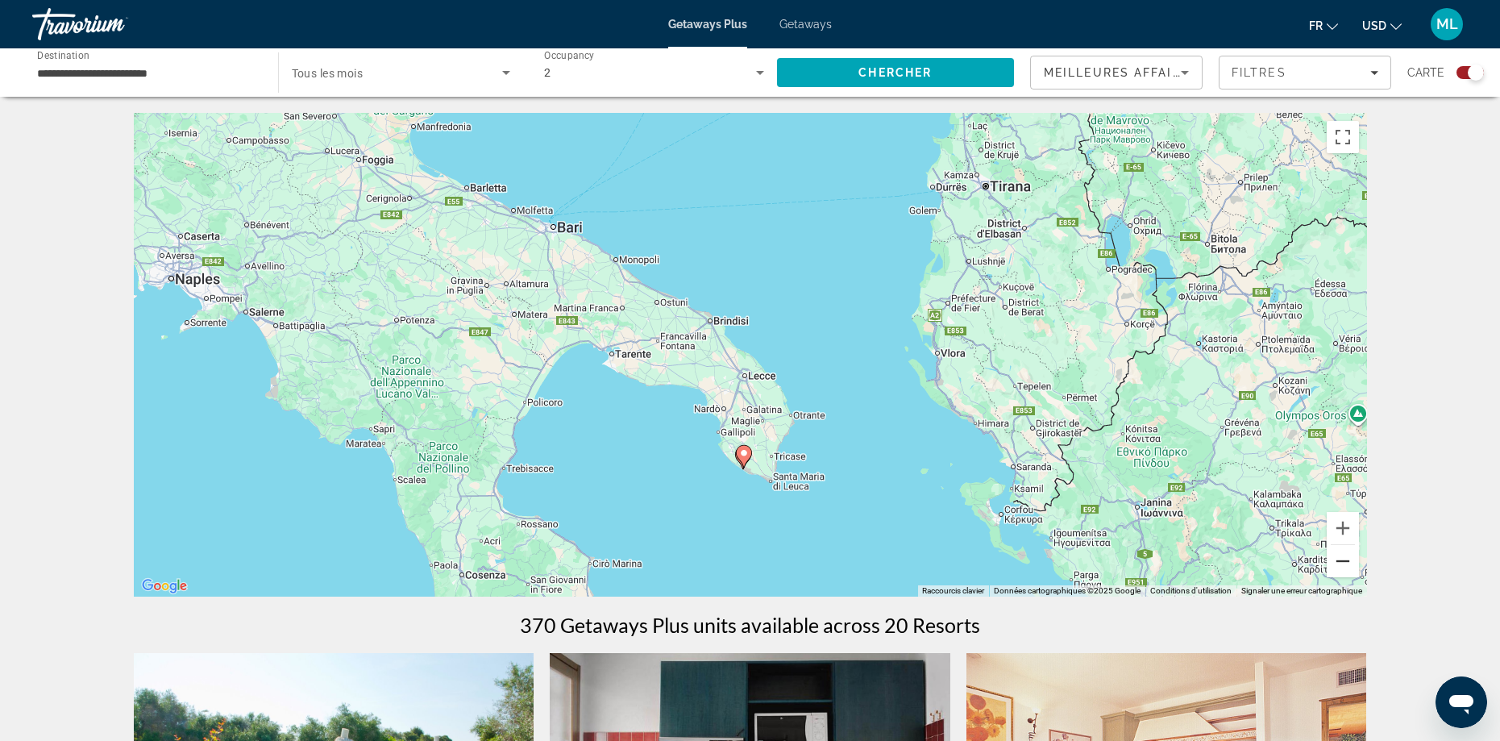
click at [1343, 568] on button "Zoom arrière" at bounding box center [1343, 561] width 32 height 32
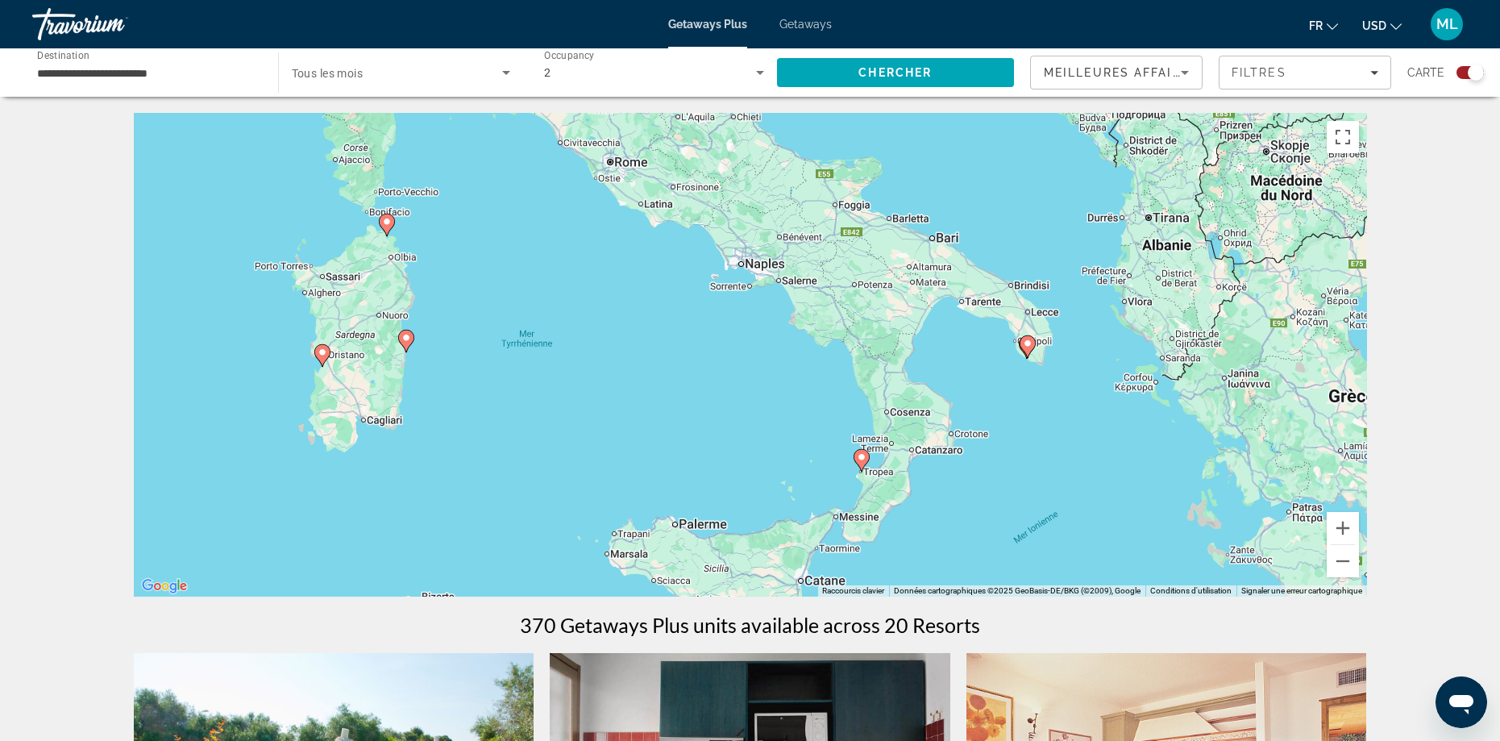
drag, startPoint x: 700, startPoint y: 567, endPoint x: 990, endPoint y: 531, distance: 293.2
click at [990, 531] on div "Pour activer le glissement avec le clavier, appuyez sur Alt+Entrée. Une fois ce…" at bounding box center [750, 355] width 1233 height 484
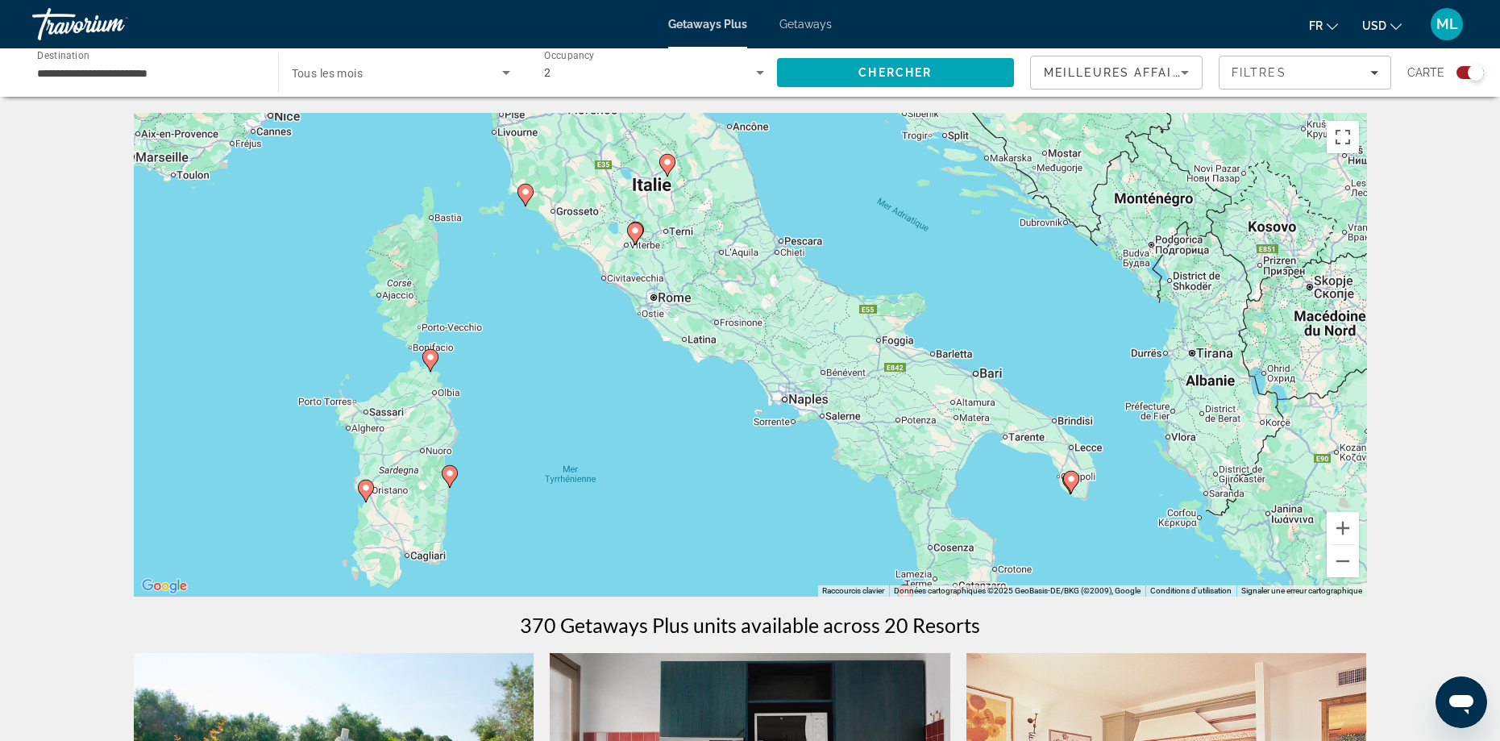
drag, startPoint x: 438, startPoint y: 396, endPoint x: 446, endPoint y: 408, distance: 14.5
click at [471, 508] on div "Pour activer le glissement avec le clavier, appuyez sur Alt+Entrée. Une fois ce…" at bounding box center [750, 355] width 1233 height 484
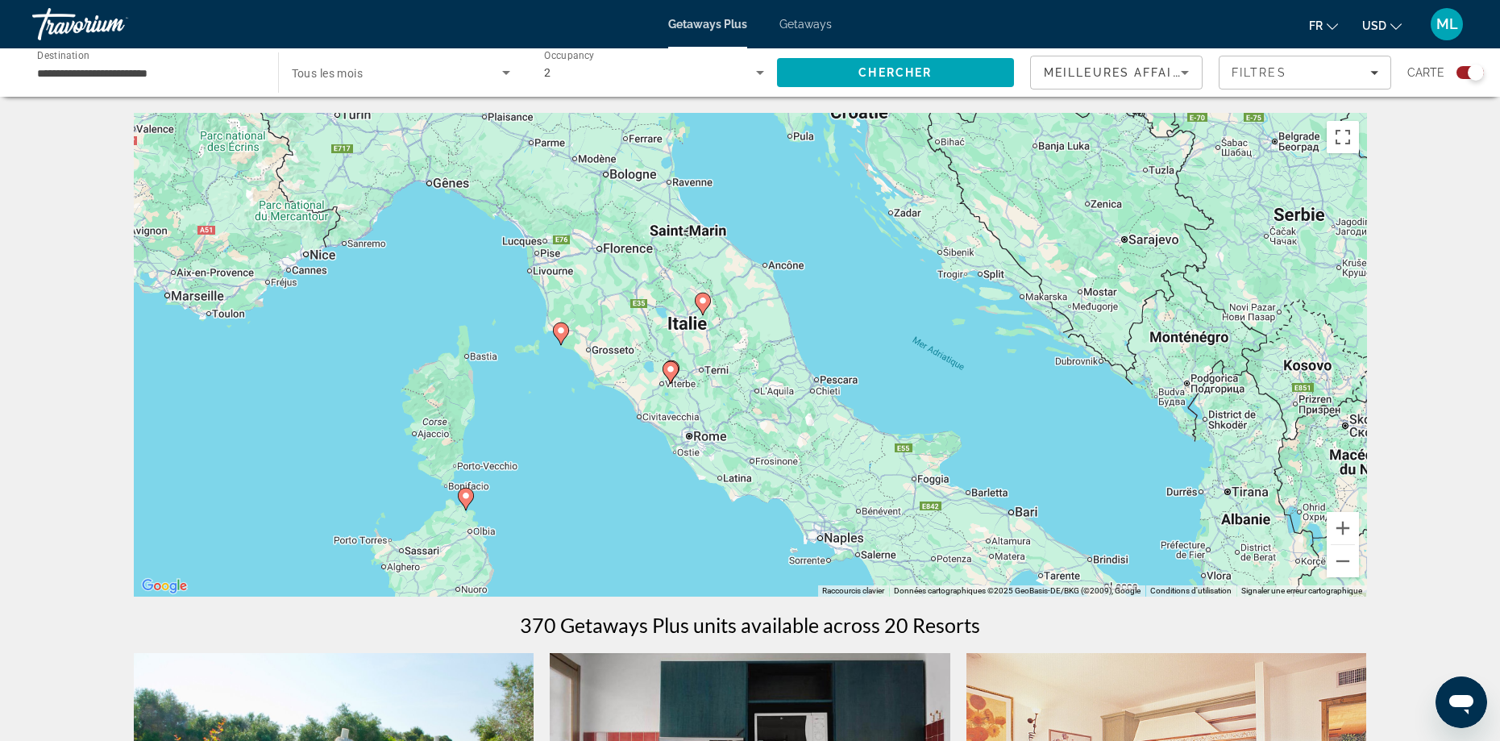
drag, startPoint x: 591, startPoint y: 345, endPoint x: 629, endPoint y: 469, distance: 129.8
click at [629, 469] on div "Pour activer le glissement avec le clavier, appuyez sur Alt+Entrée. Une fois ce…" at bounding box center [750, 355] width 1233 height 484
click at [1351, 566] on button "Zoom arrière" at bounding box center [1343, 561] width 32 height 32
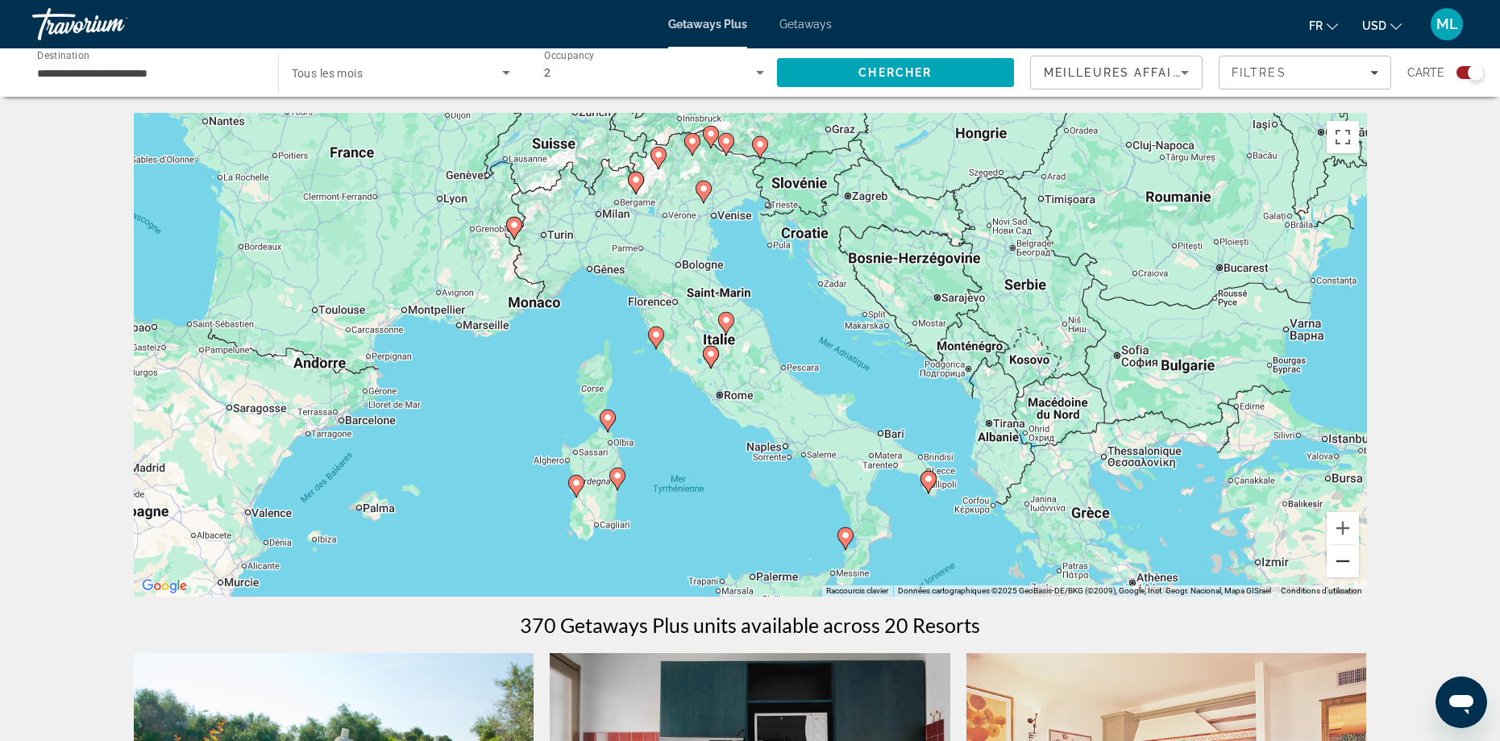
click at [1351, 566] on button "Zoom arrière" at bounding box center [1343, 561] width 32 height 32
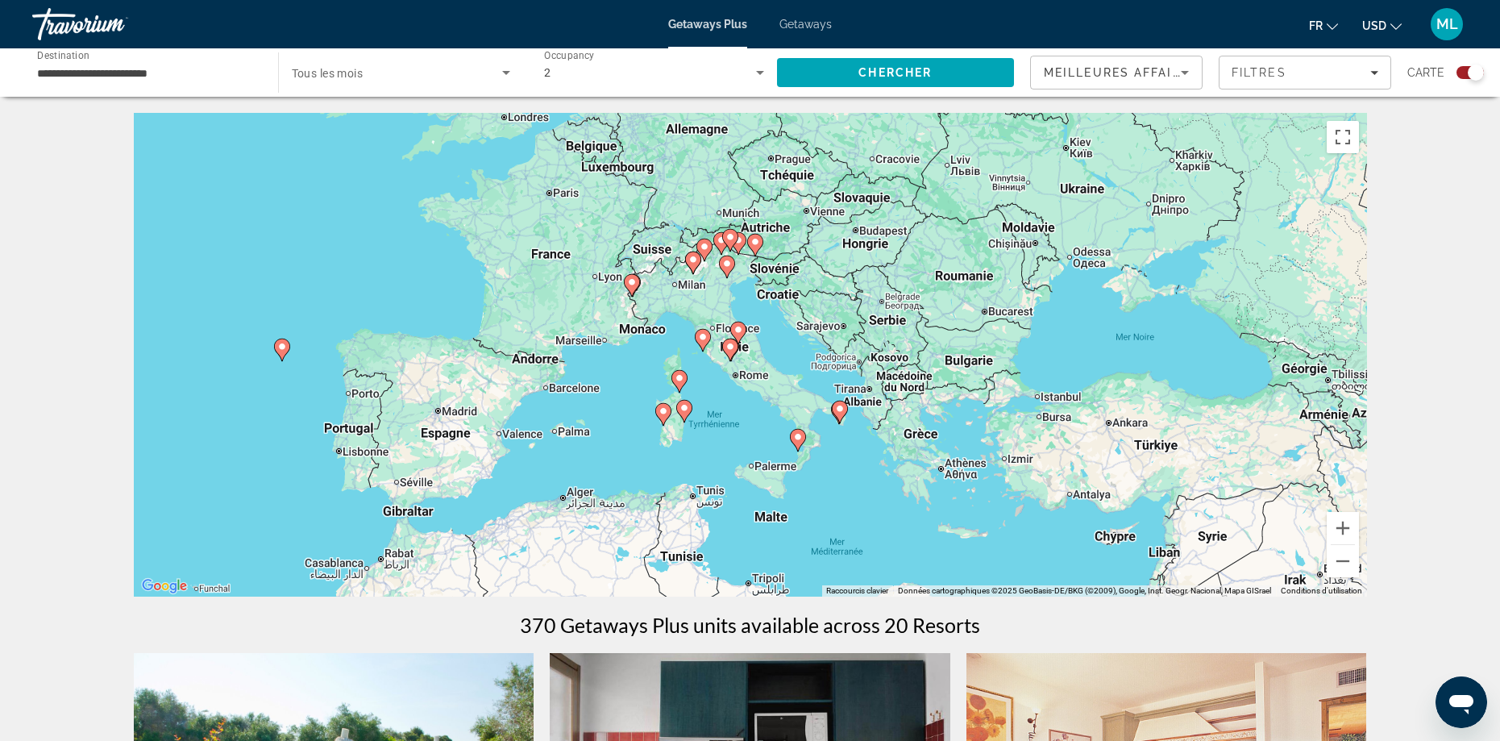
click at [281, 351] on image "Main content" at bounding box center [282, 347] width 10 height 10
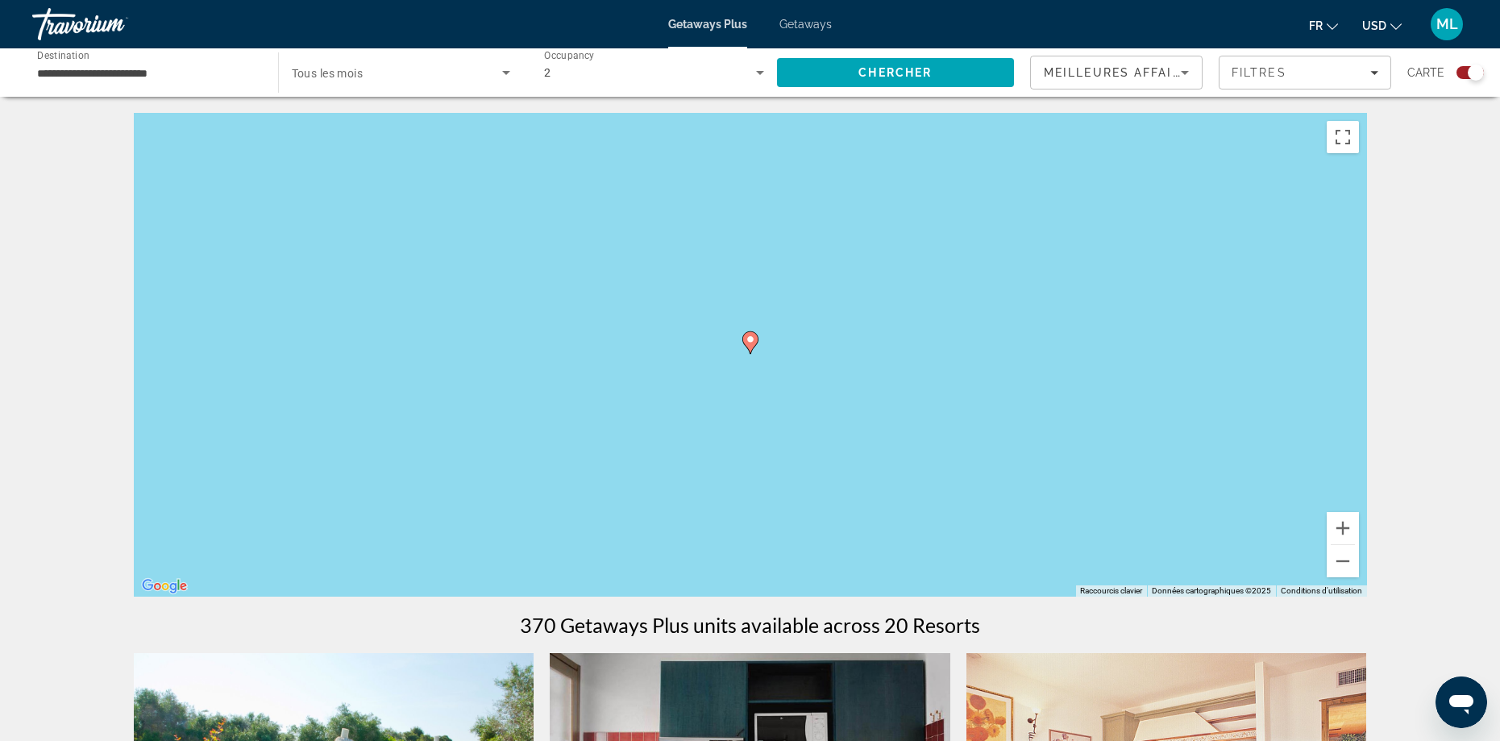
click at [759, 343] on div "Pour naviguer, appuyez sur les touches fléchées. Pour activer le glissement ave…" at bounding box center [750, 355] width 1233 height 484
click at [754, 345] on icon "Main content" at bounding box center [749, 342] width 15 height 21
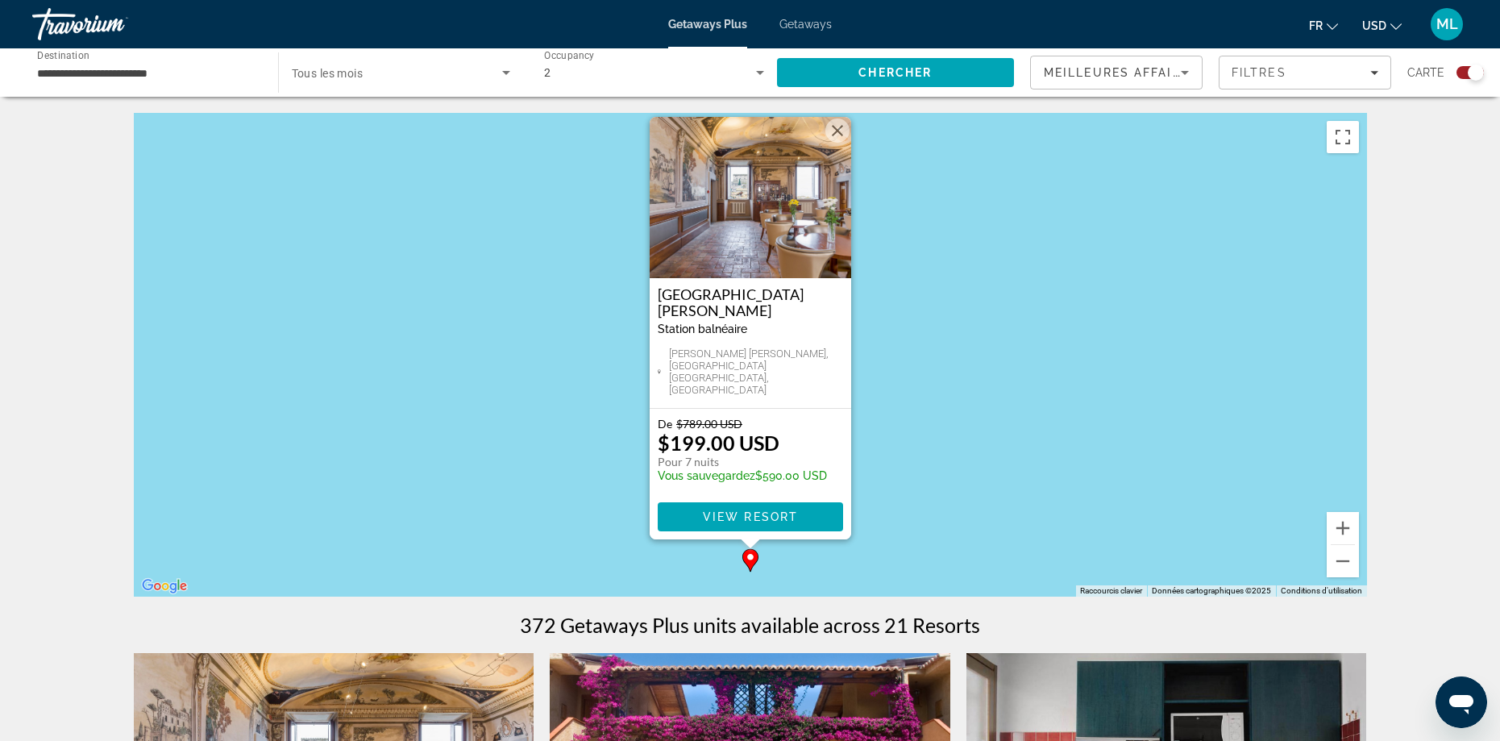
click at [837, 143] on button "Fermer" at bounding box center [837, 130] width 24 height 24
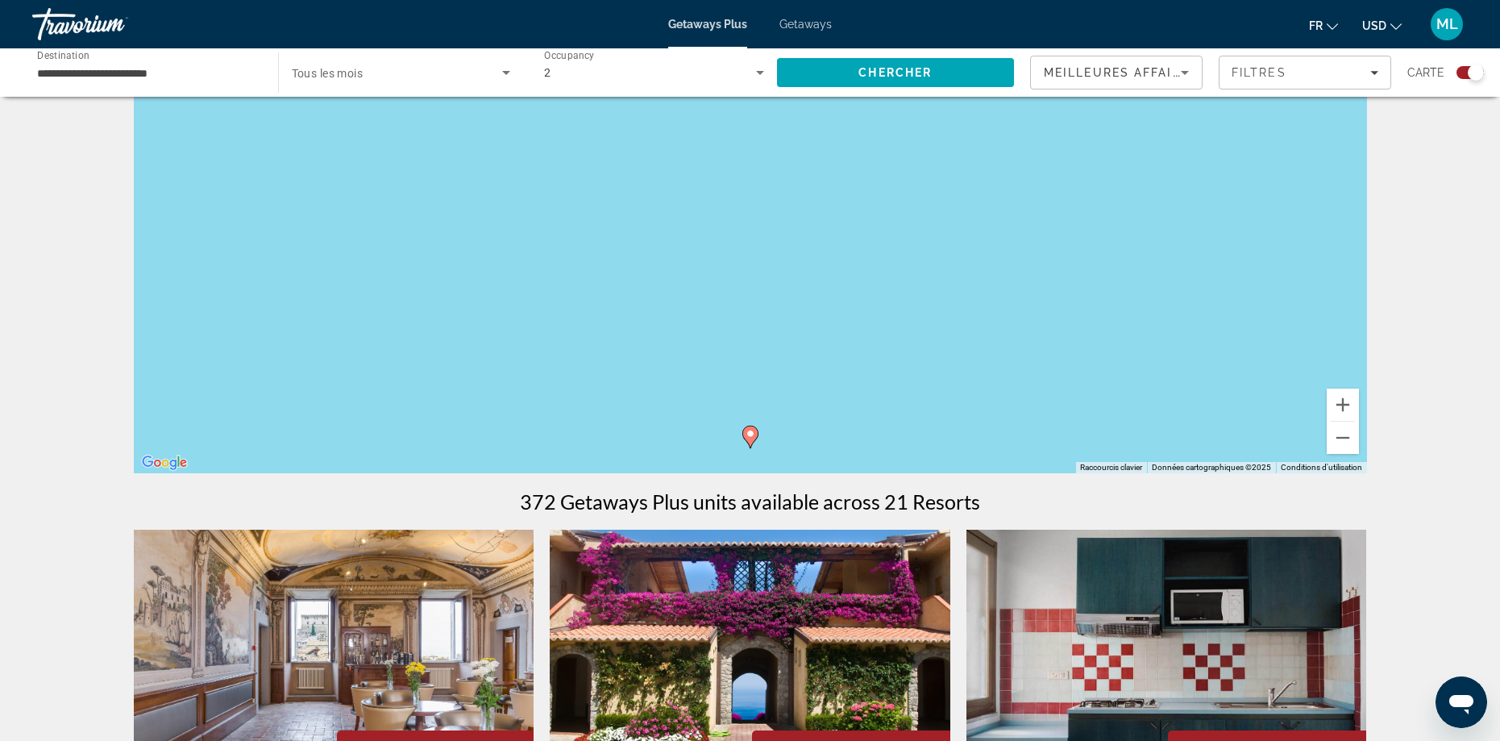
scroll to position [161, 0]
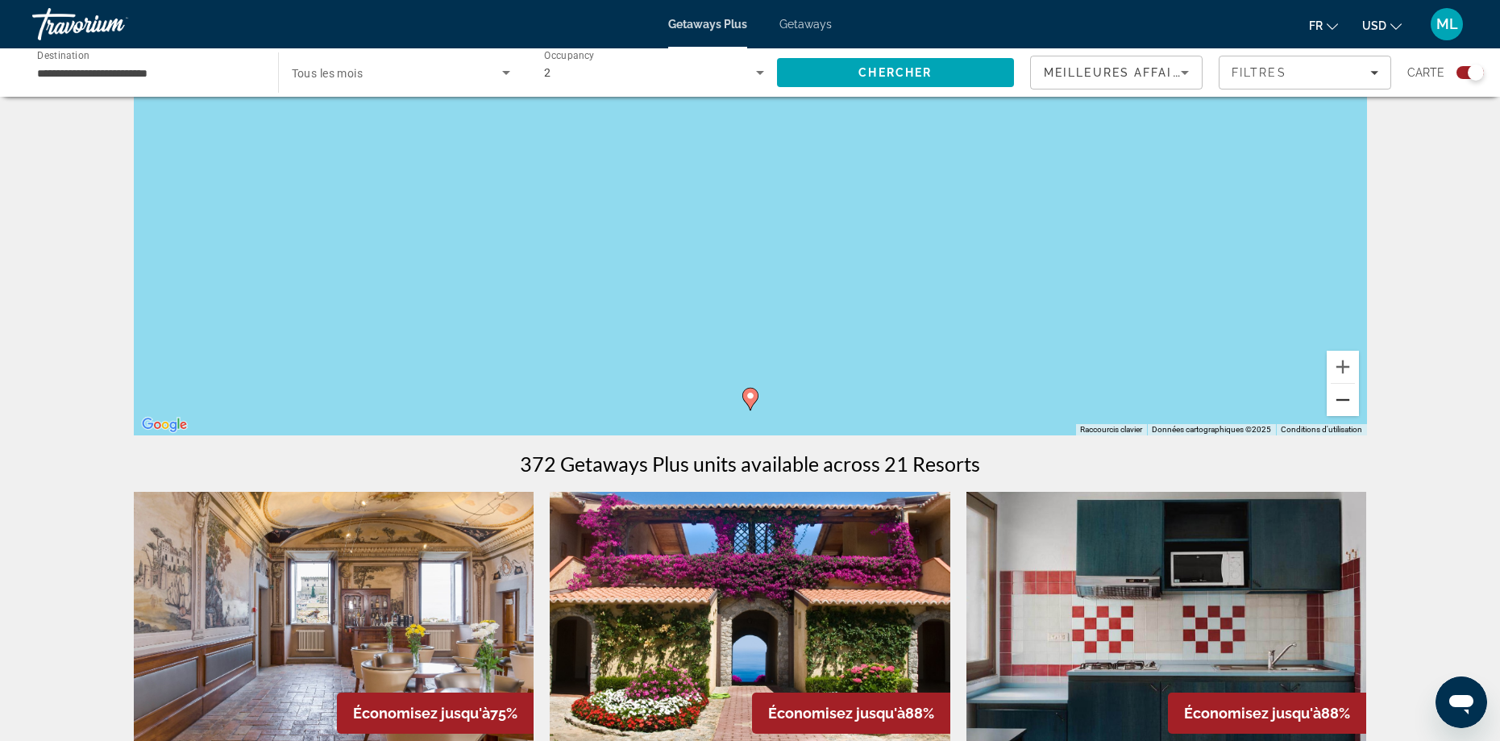
click at [1346, 407] on button "Zoom arrière" at bounding box center [1343, 400] width 32 height 32
click at [1345, 407] on button "Zoom arrière" at bounding box center [1343, 400] width 32 height 32
click at [1344, 405] on button "Zoom arrière" at bounding box center [1343, 400] width 32 height 32
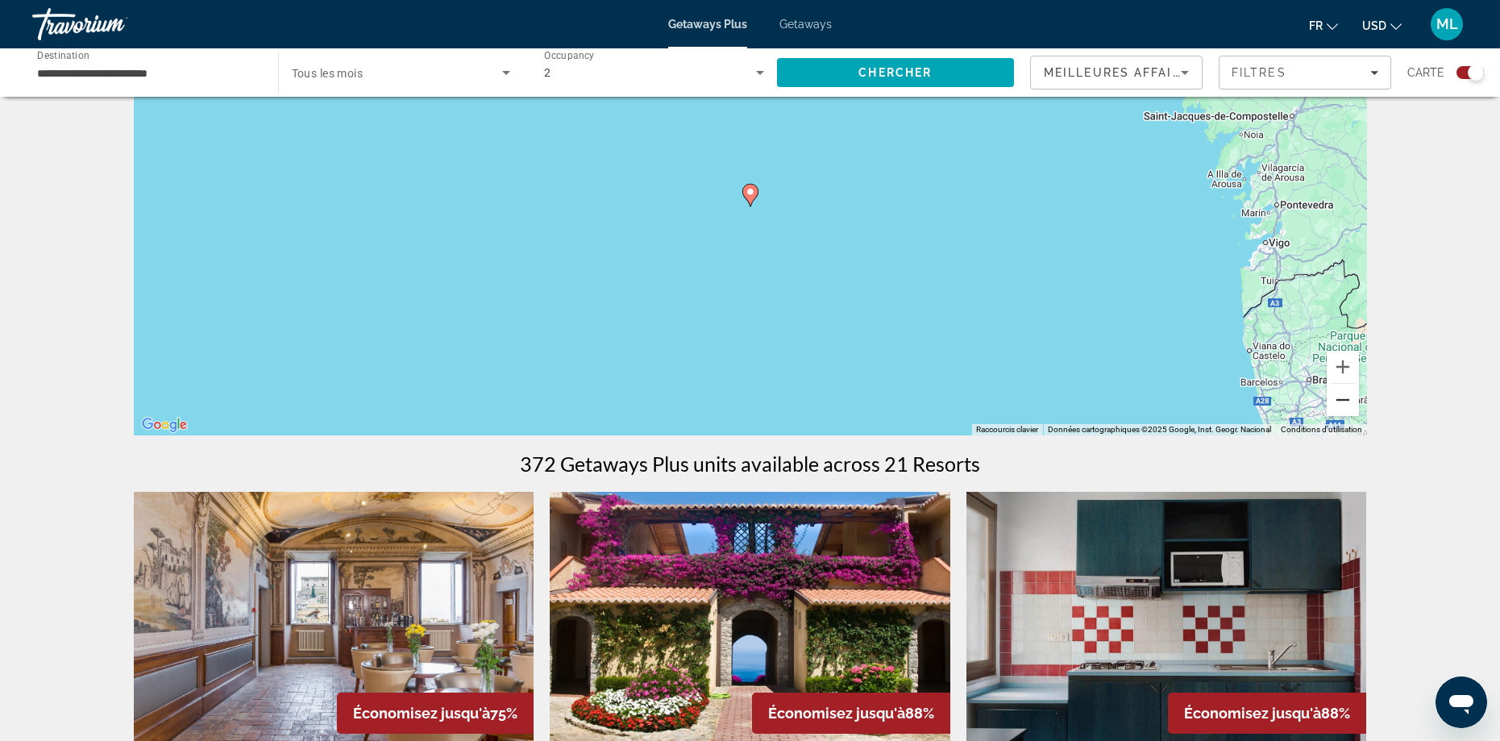
click at [1341, 412] on button "Zoom arrière" at bounding box center [1343, 400] width 32 height 32
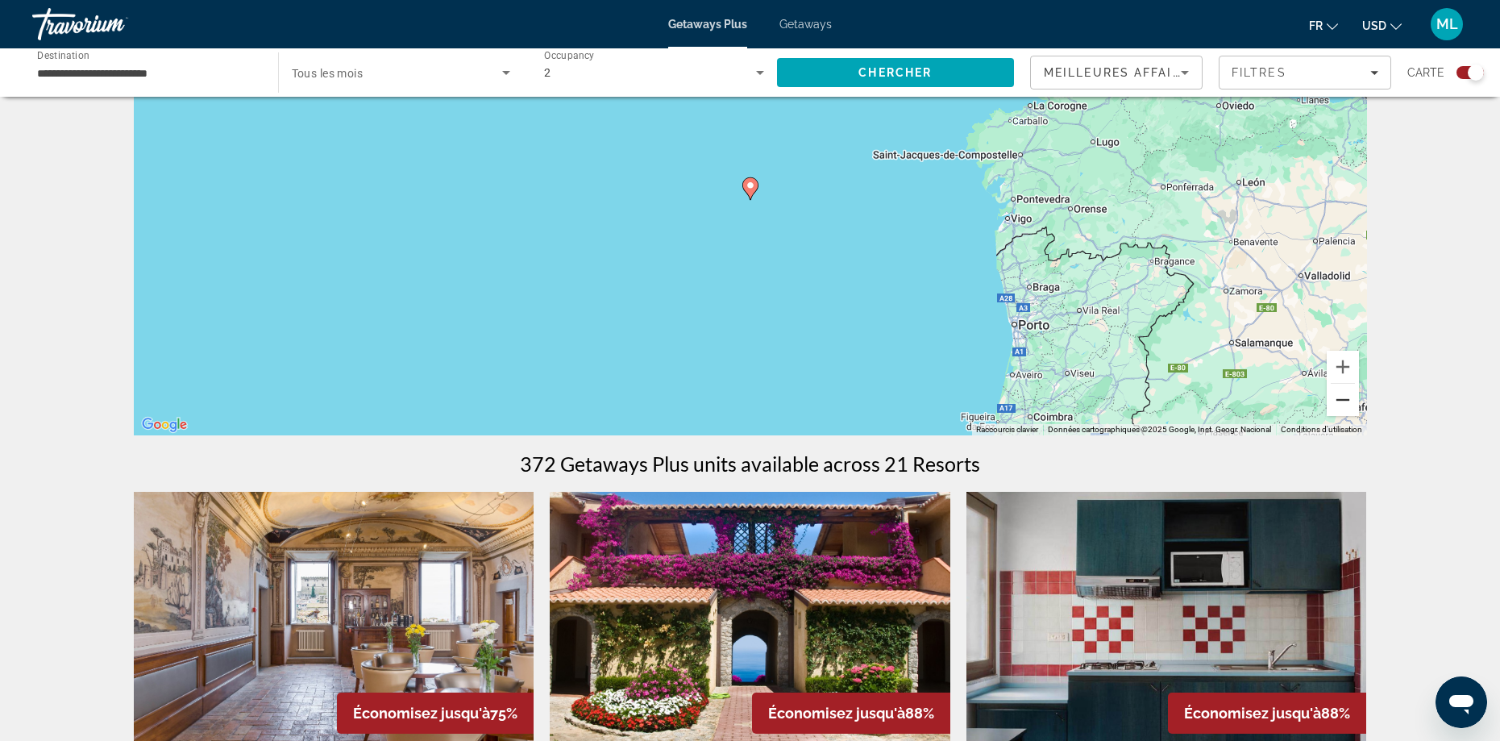
click at [1341, 408] on button "Zoom arrière" at bounding box center [1343, 400] width 32 height 32
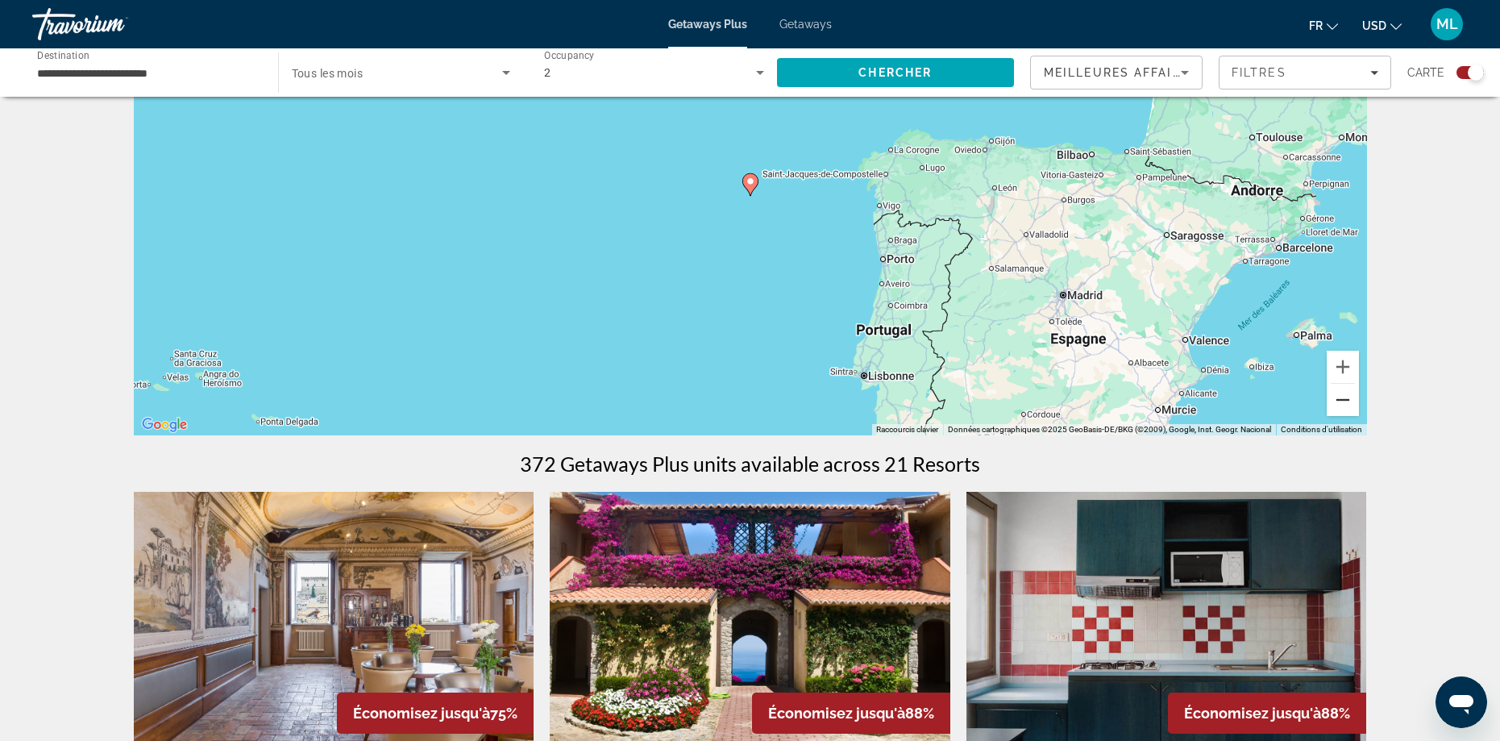
click at [1341, 408] on button "Zoom arrière" at bounding box center [1343, 400] width 32 height 32
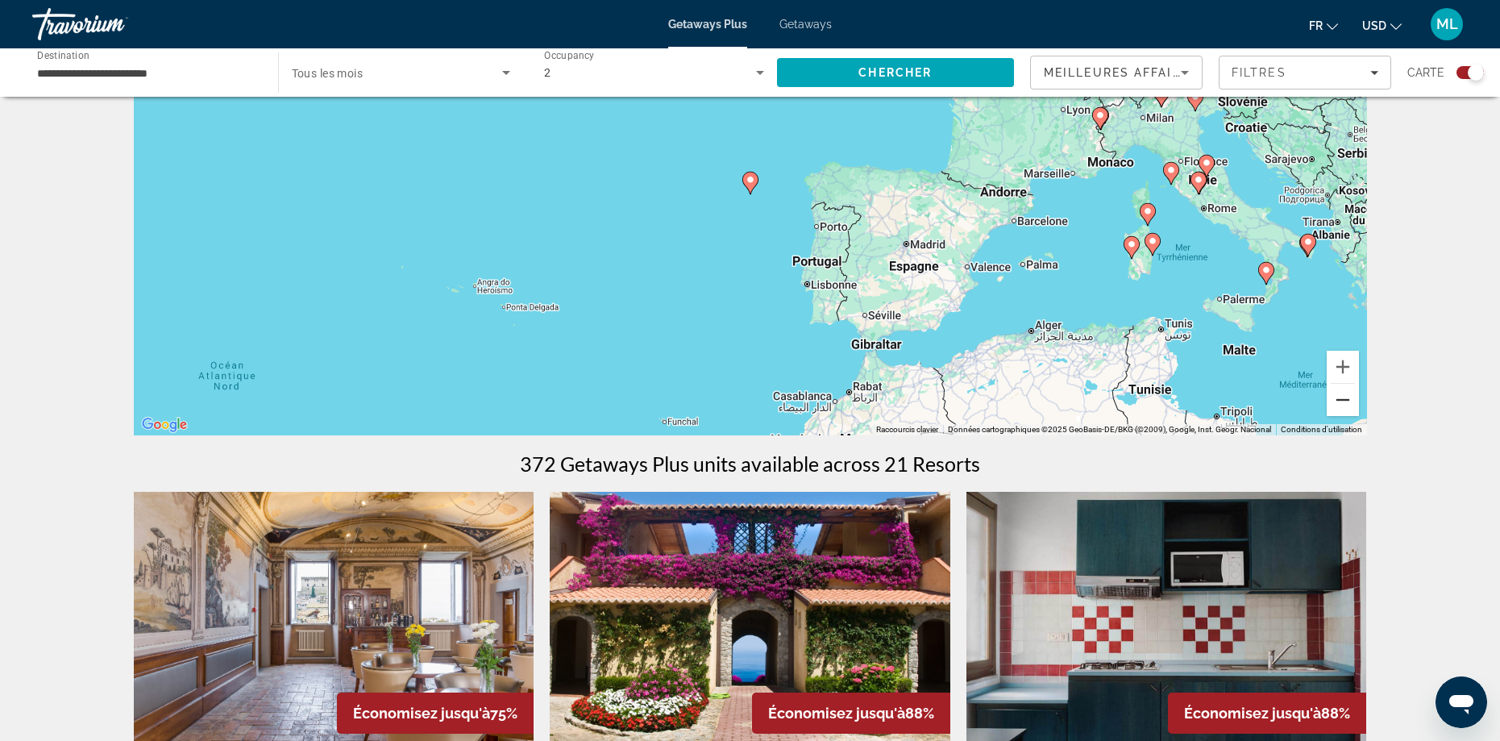
click at [1341, 408] on button "Zoom arrière" at bounding box center [1343, 400] width 32 height 32
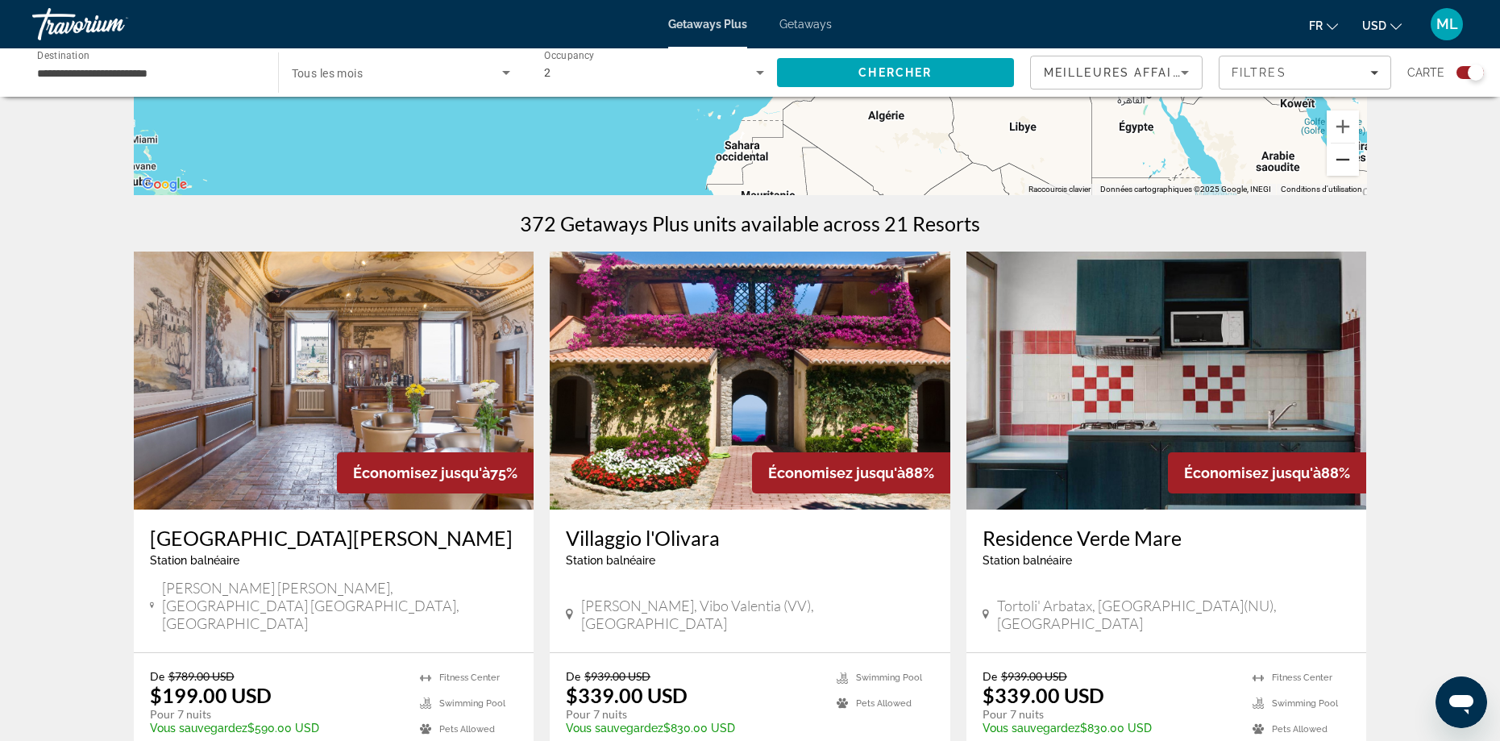
scroll to position [403, 0]
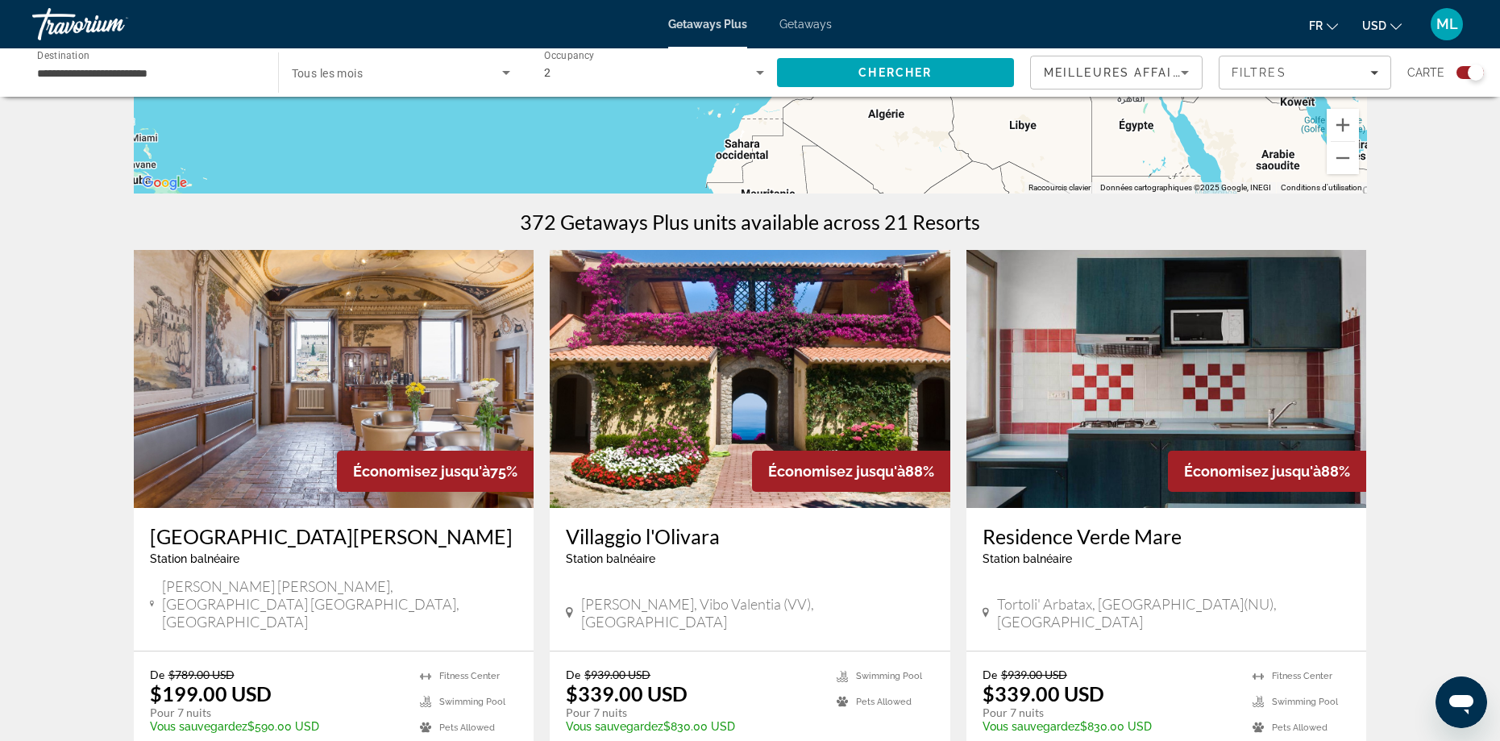
click at [255, 539] on h3 "[GEOGRAPHIC_DATA][PERSON_NAME]" at bounding box center [334, 536] width 368 height 24
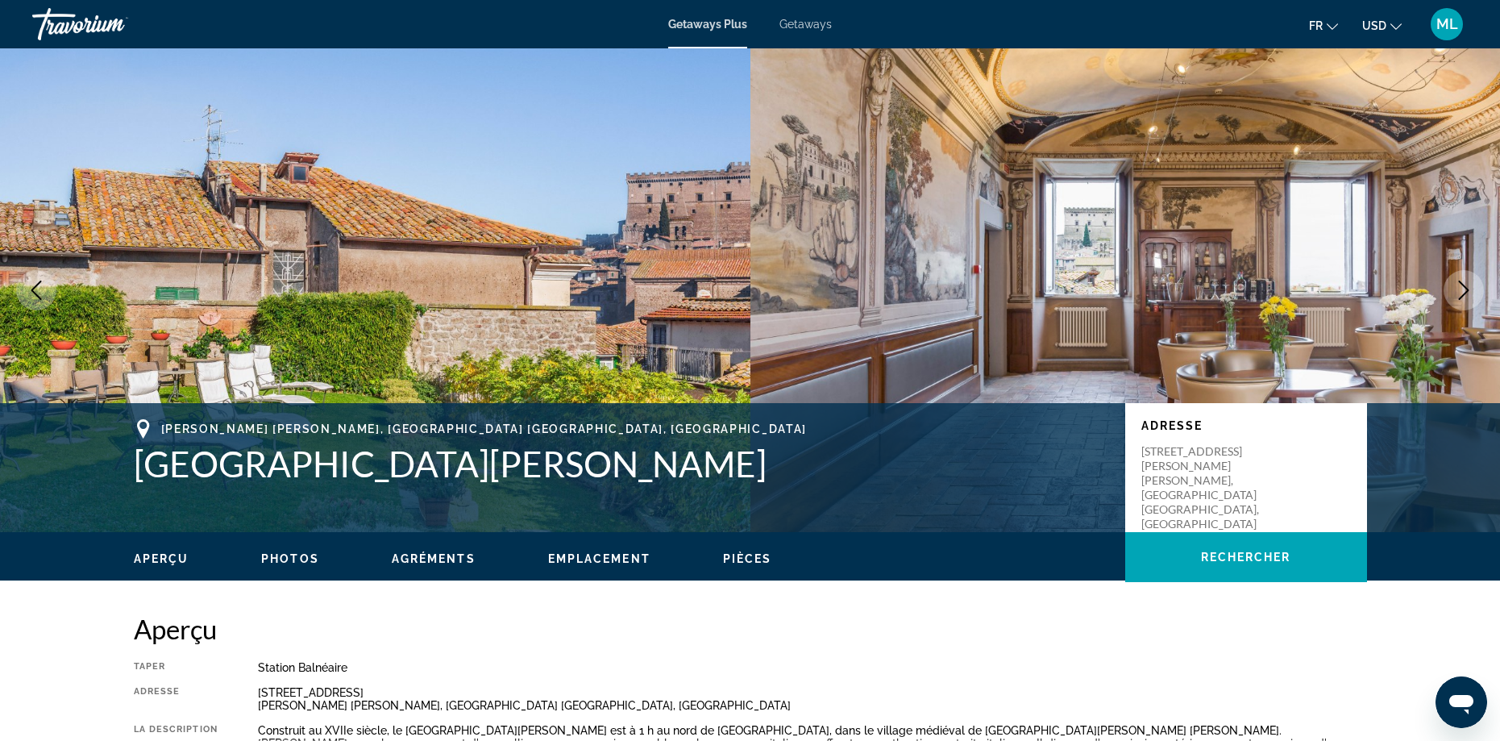
click at [1471, 288] on icon "Next image" at bounding box center [1463, 289] width 19 height 19
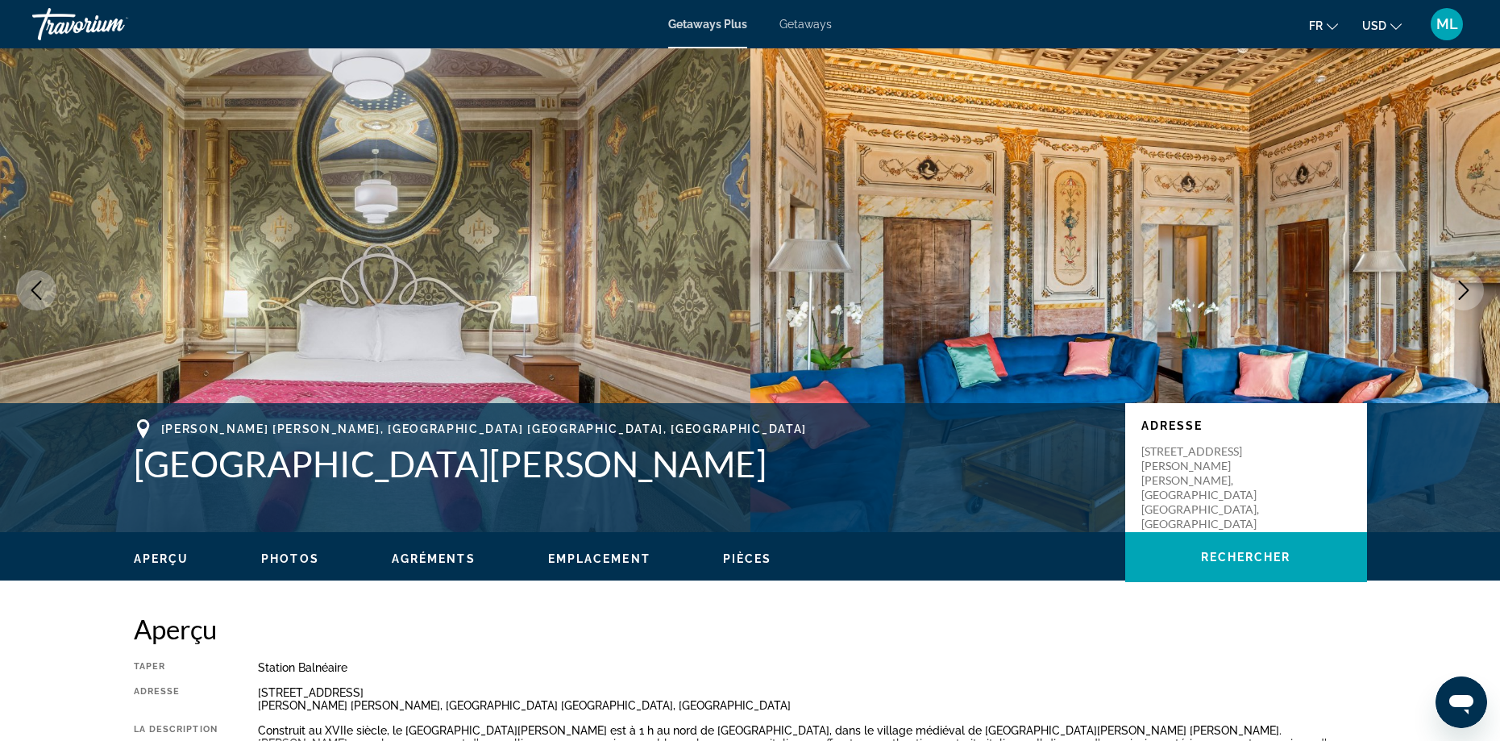
click at [1470, 289] on icon "Next image" at bounding box center [1463, 289] width 19 height 19
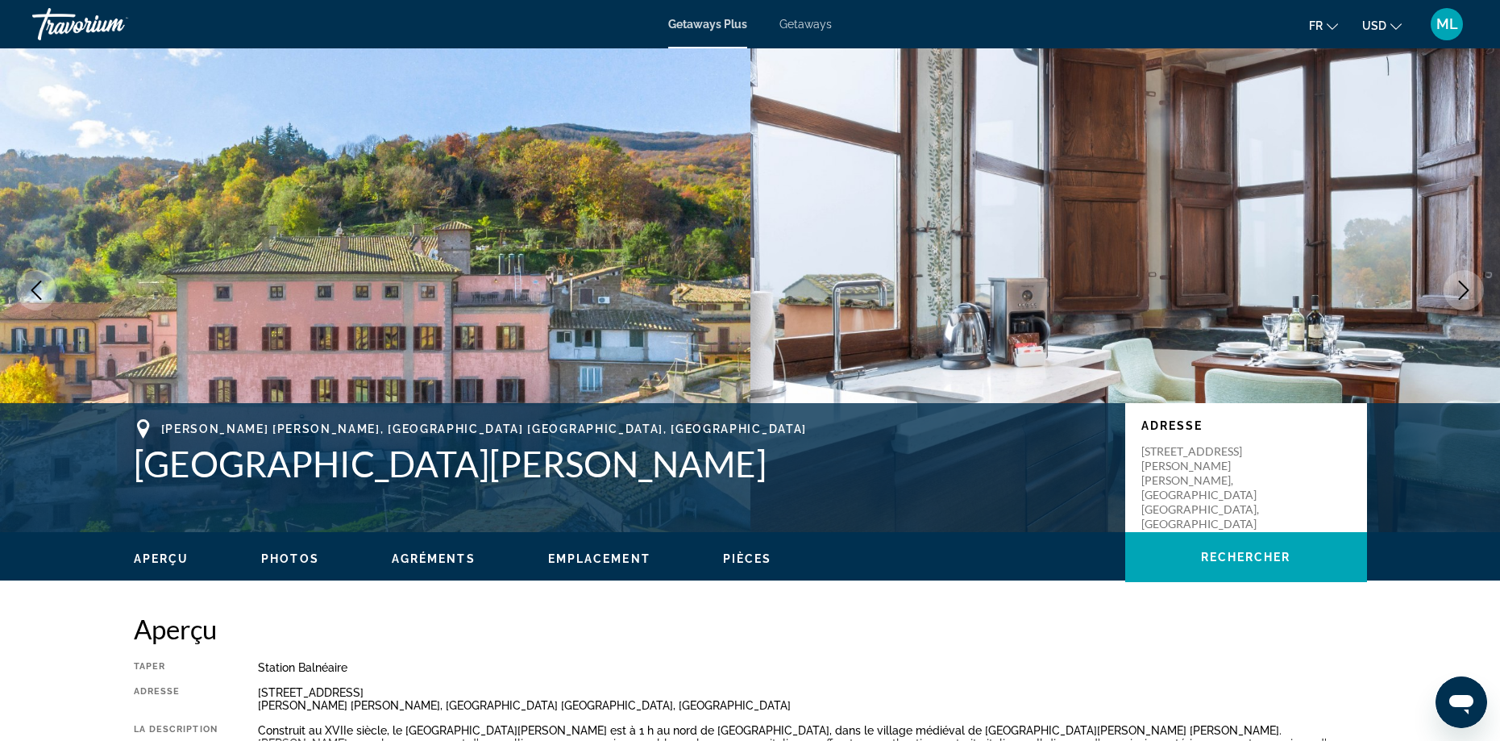
click at [1468, 289] on icon "Next image" at bounding box center [1463, 289] width 19 height 19
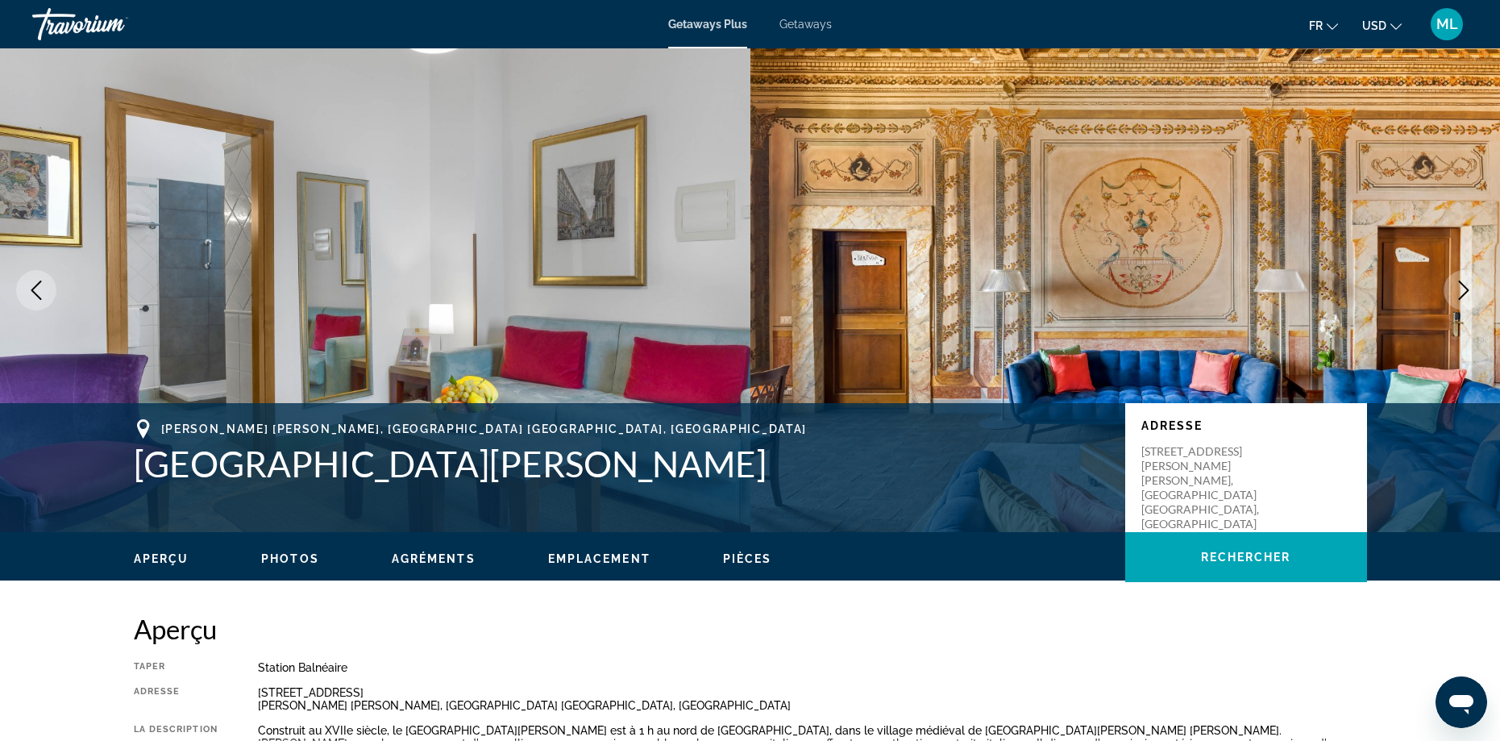
click at [1468, 289] on icon "Next image" at bounding box center [1463, 289] width 19 height 19
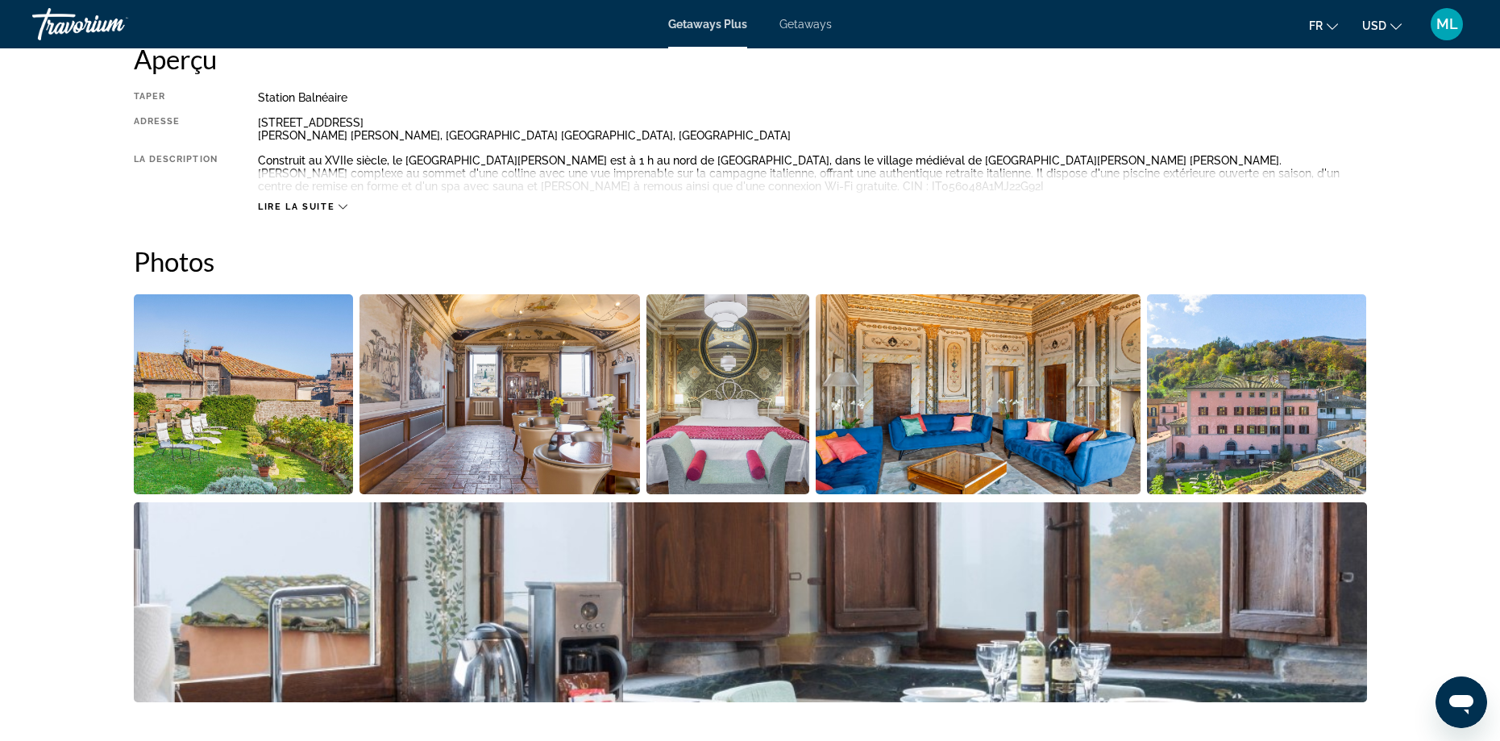
scroll to position [484, 0]
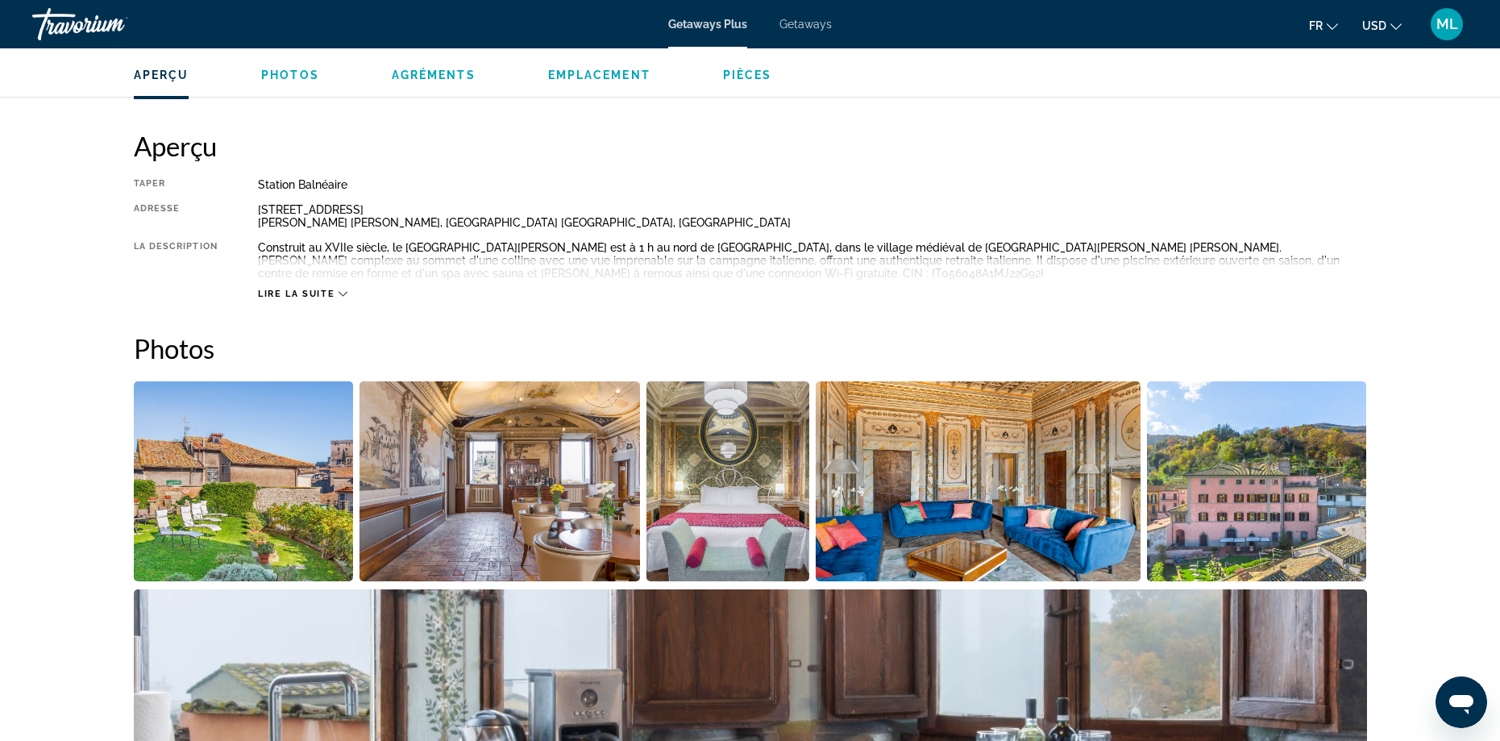
click at [285, 294] on span "Lire la suite" at bounding box center [296, 294] width 77 height 10
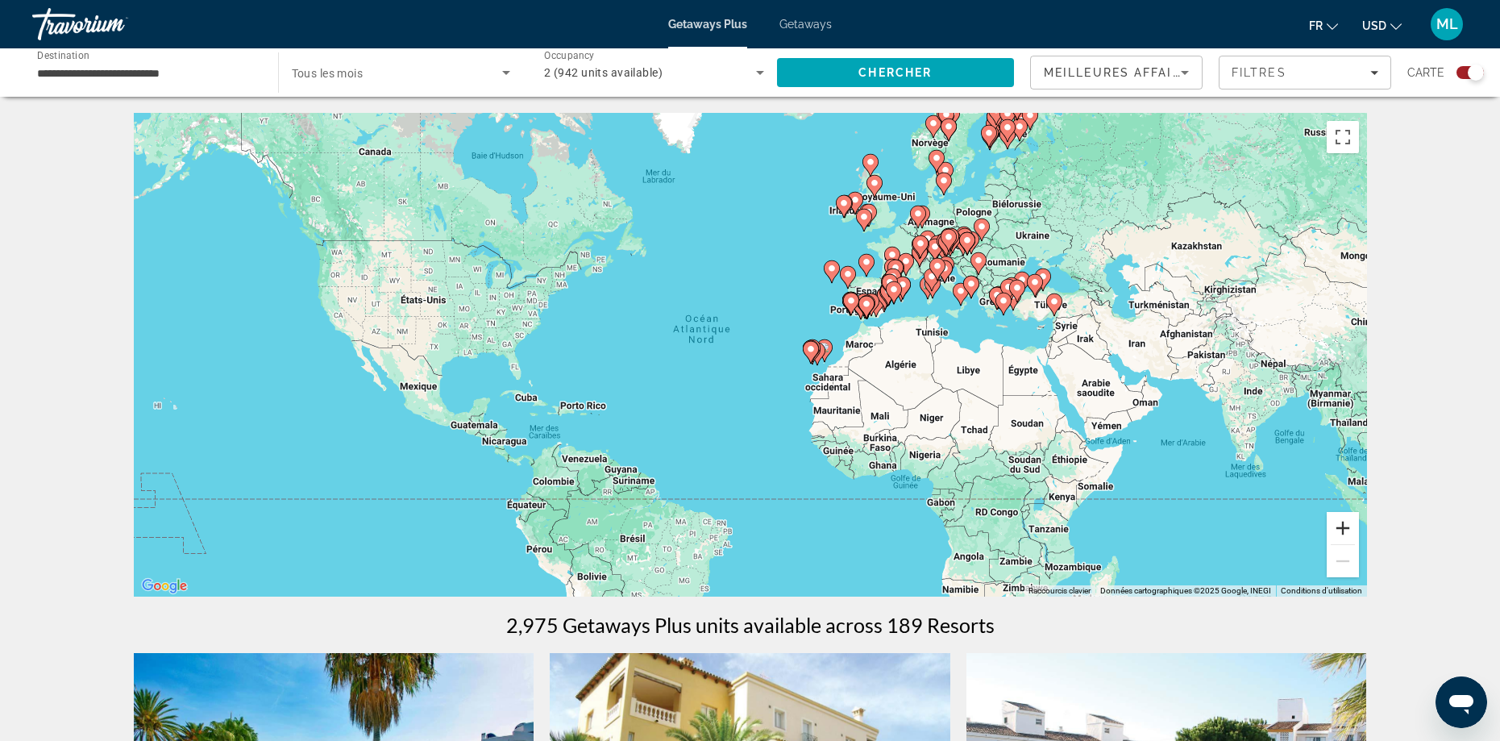
click at [1346, 529] on button "Zoom avant" at bounding box center [1343, 528] width 32 height 32
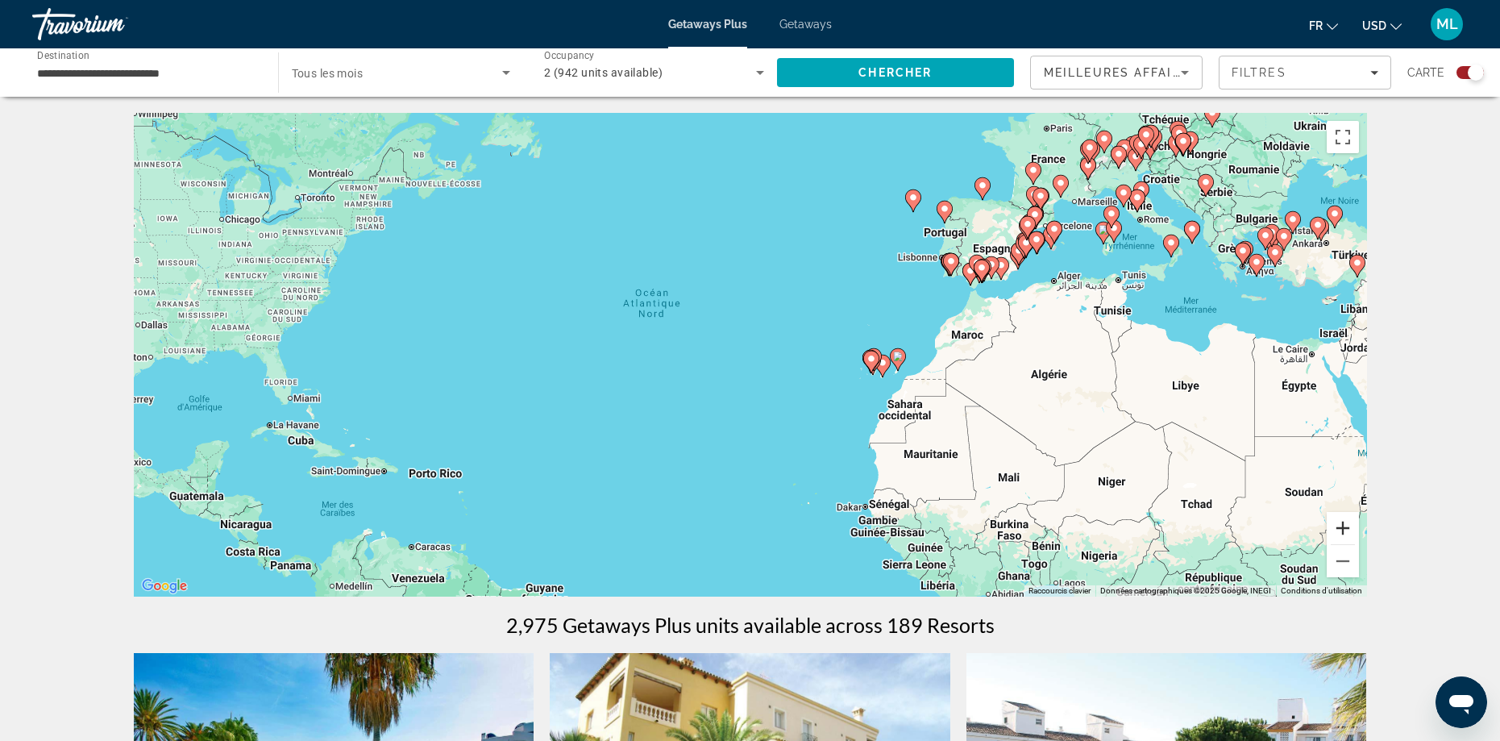
click at [1346, 529] on button "Zoom avant" at bounding box center [1343, 528] width 32 height 32
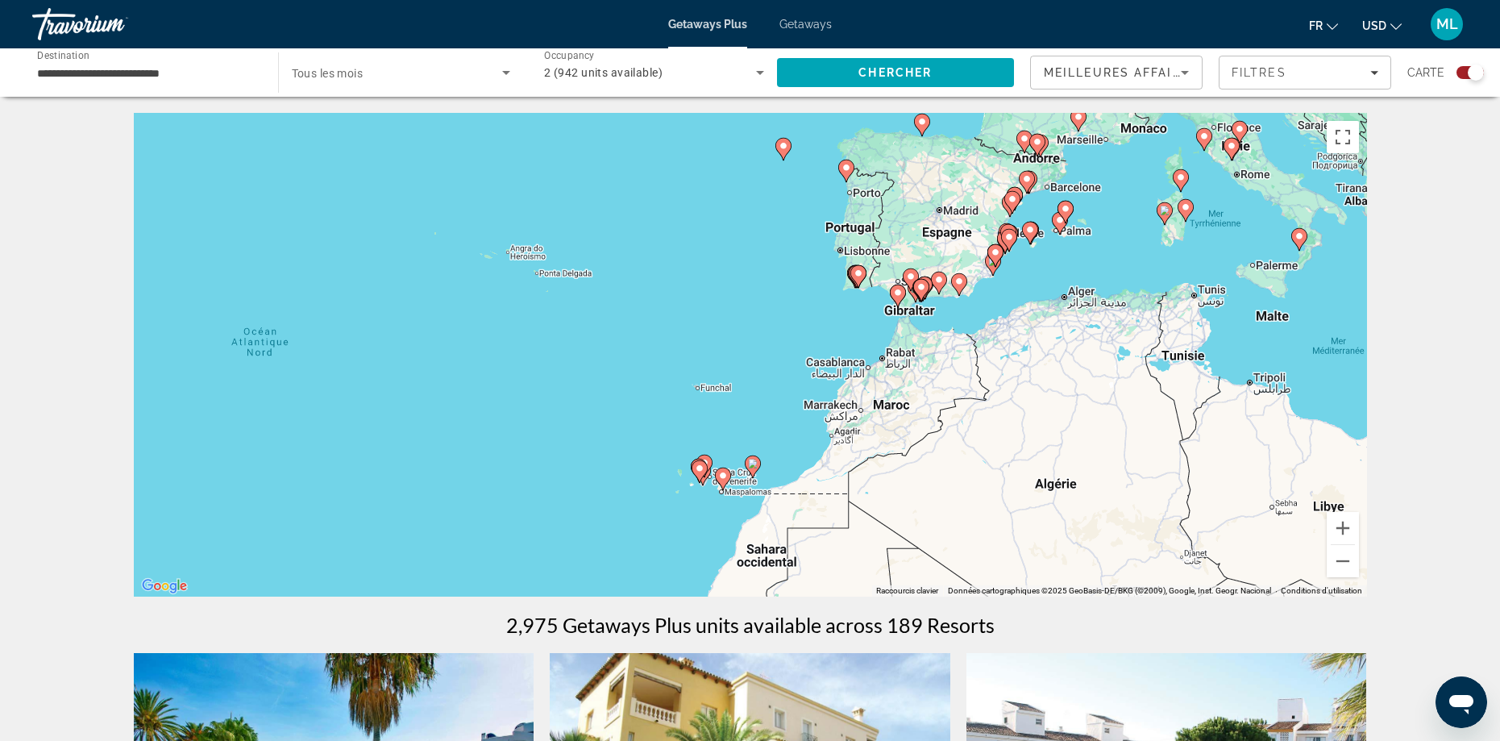
drag, startPoint x: 1223, startPoint y: 405, endPoint x: 929, endPoint y: 495, distance: 306.9
click at [929, 495] on div "Pour activer le glissement avec le clavier, appuyez sur Alt+Entrée. Une fois ce…" at bounding box center [750, 355] width 1233 height 484
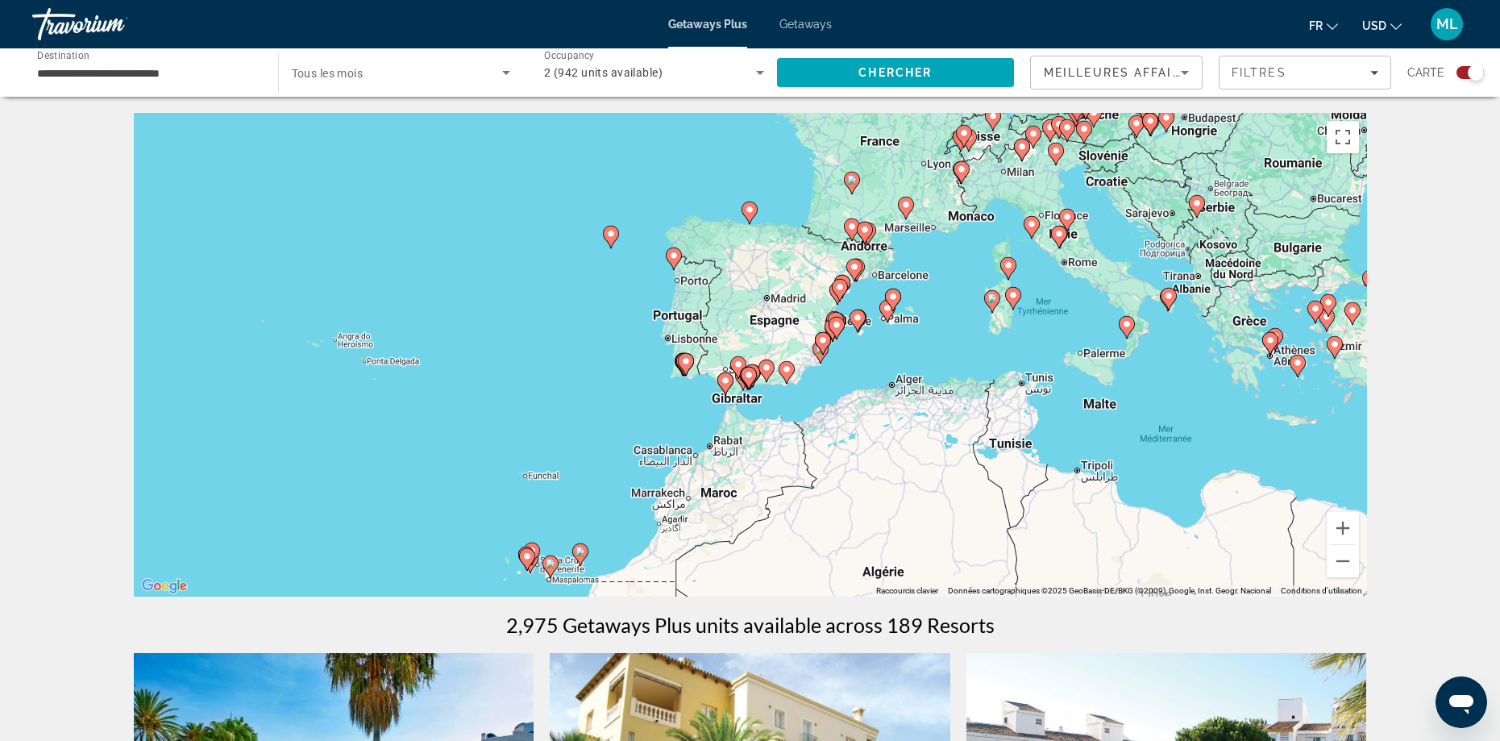
drag, startPoint x: 965, startPoint y: 243, endPoint x: 787, endPoint y: 322, distance: 194.4
click at [791, 330] on div "Pour activer le glissement avec le clavier, appuyez sur Alt+Entrée. Une fois ce…" at bounding box center [750, 355] width 1233 height 484
click at [668, 252] on image "Main content" at bounding box center [672, 256] width 10 height 10
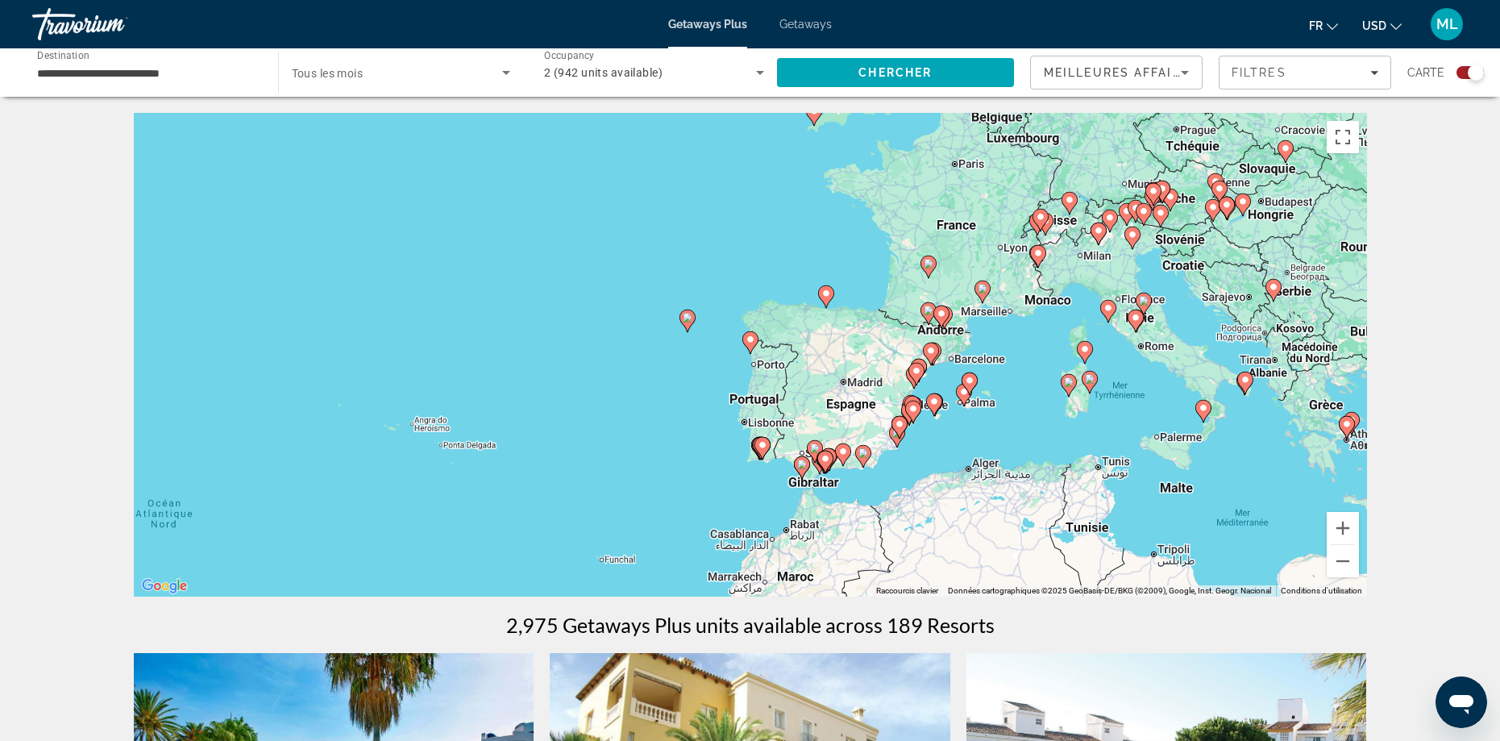
click at [747, 342] on image "Main content" at bounding box center [750, 339] width 10 height 10
type input "**********"
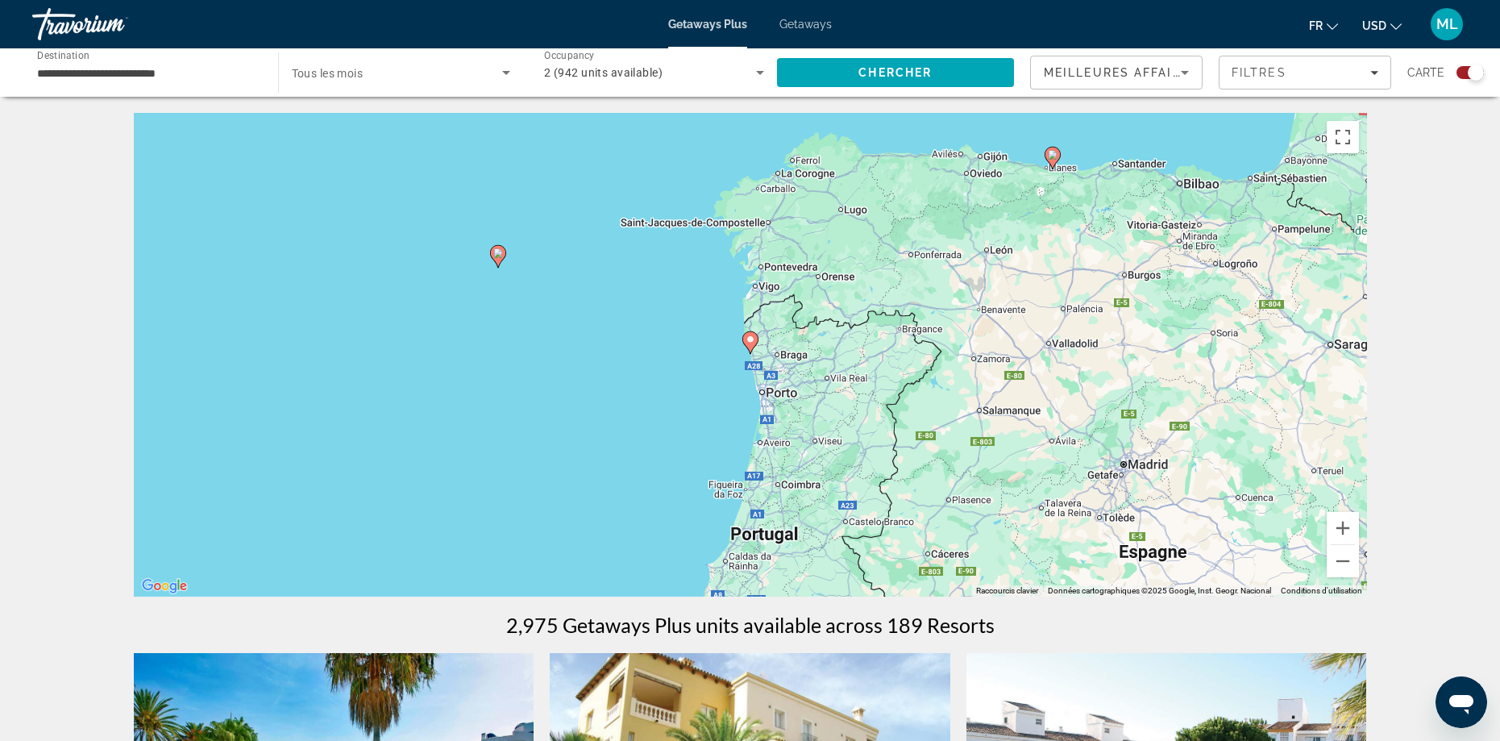
click at [747, 342] on image "Main content" at bounding box center [750, 339] width 10 height 10
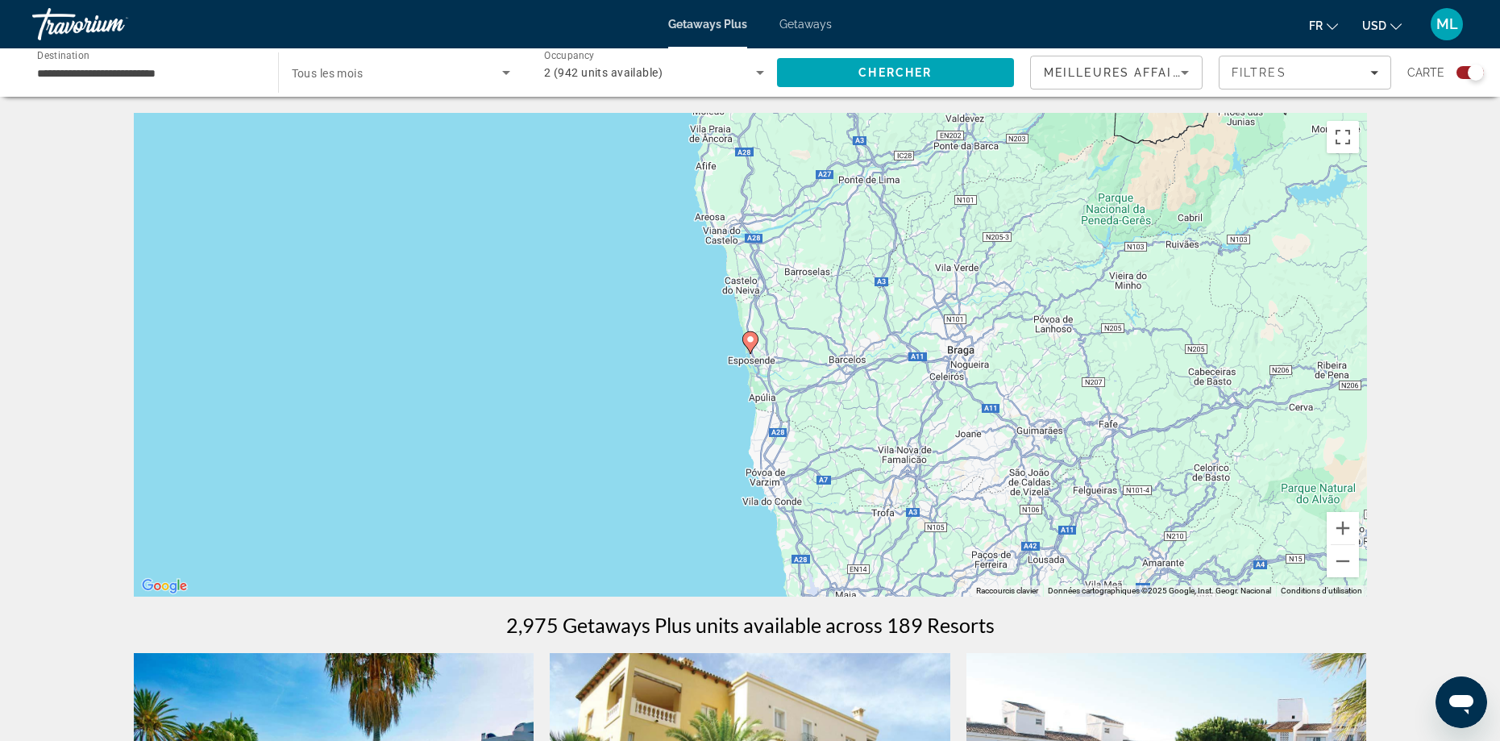
click at [747, 342] on image "Main content" at bounding box center [750, 339] width 10 height 10
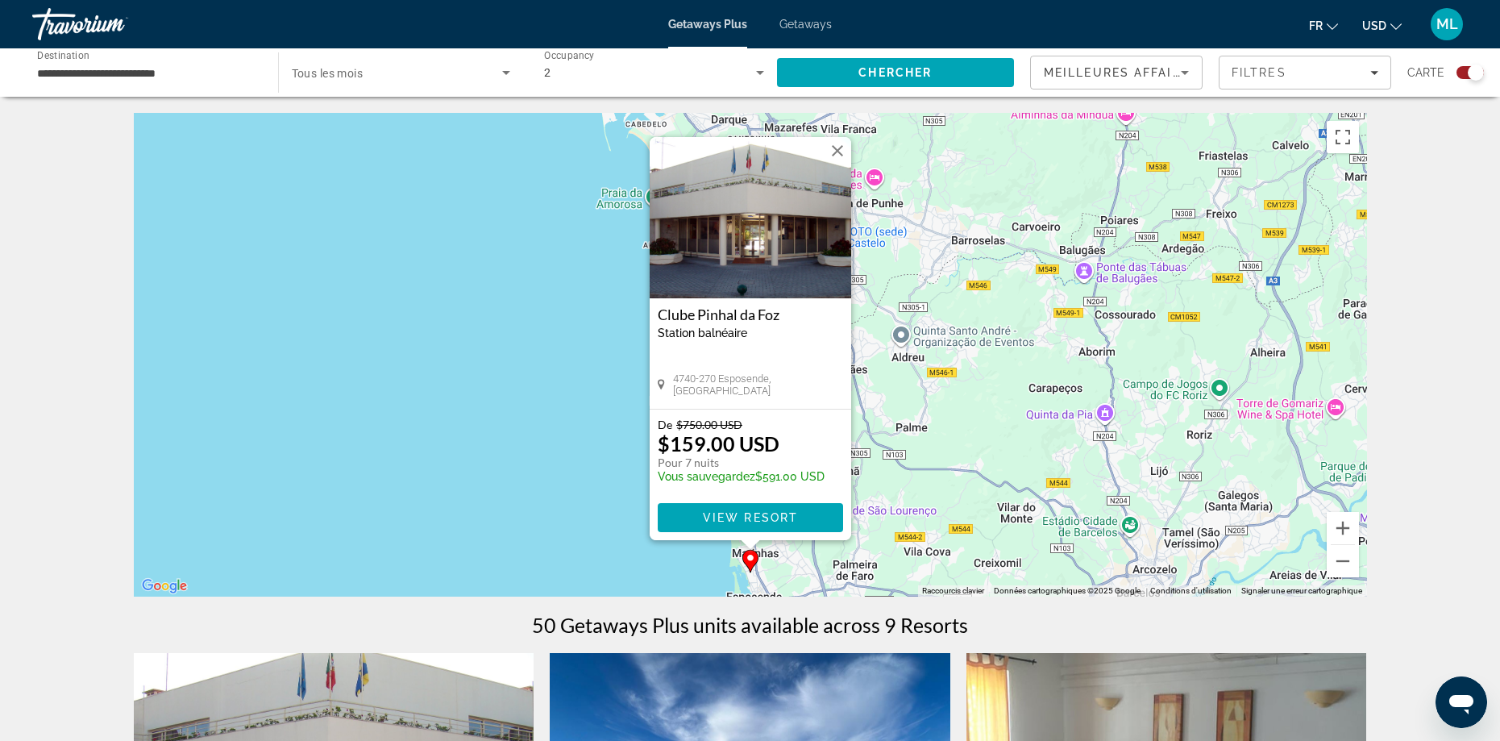
click at [834, 152] on button "Fermer" at bounding box center [837, 151] width 24 height 24
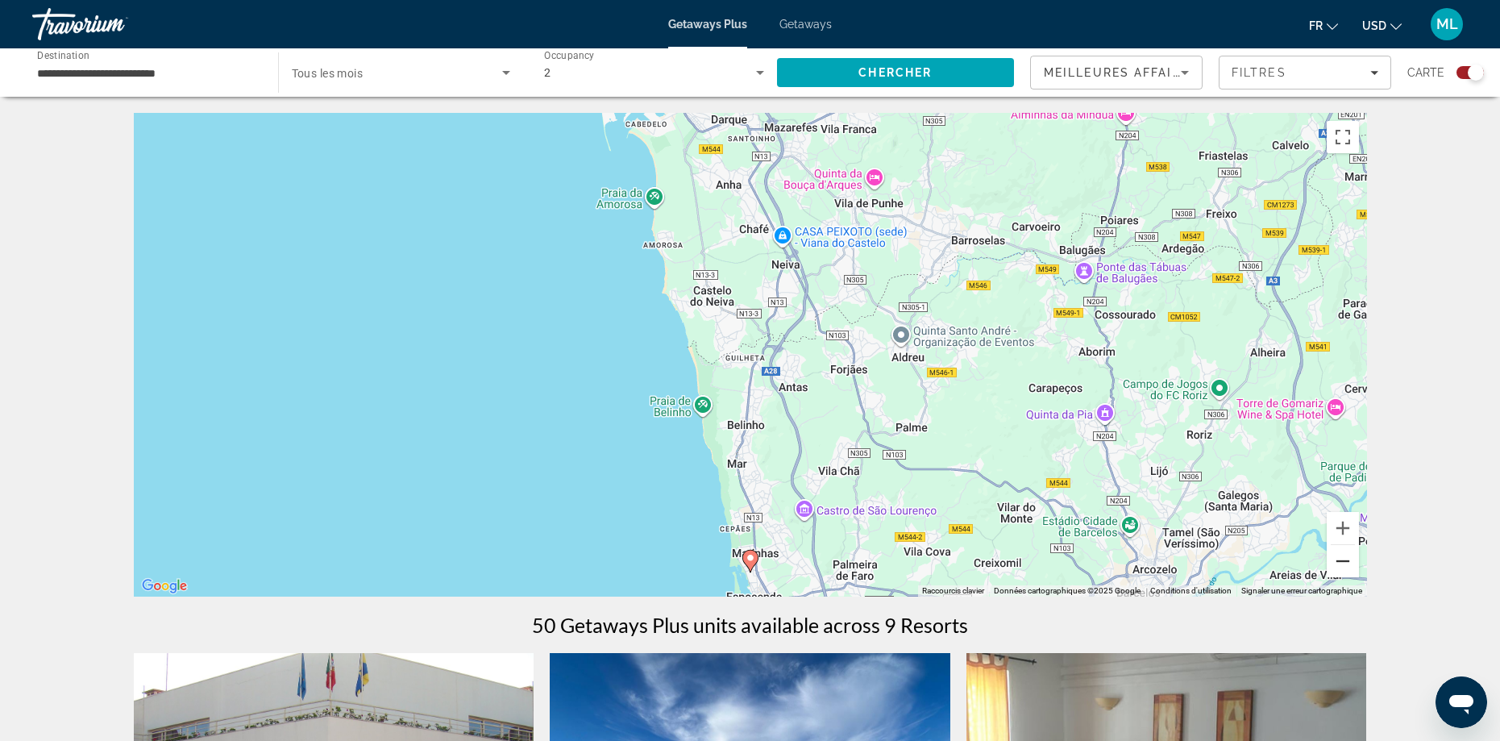
click at [1333, 564] on button "Zoom arrière" at bounding box center [1343, 561] width 32 height 32
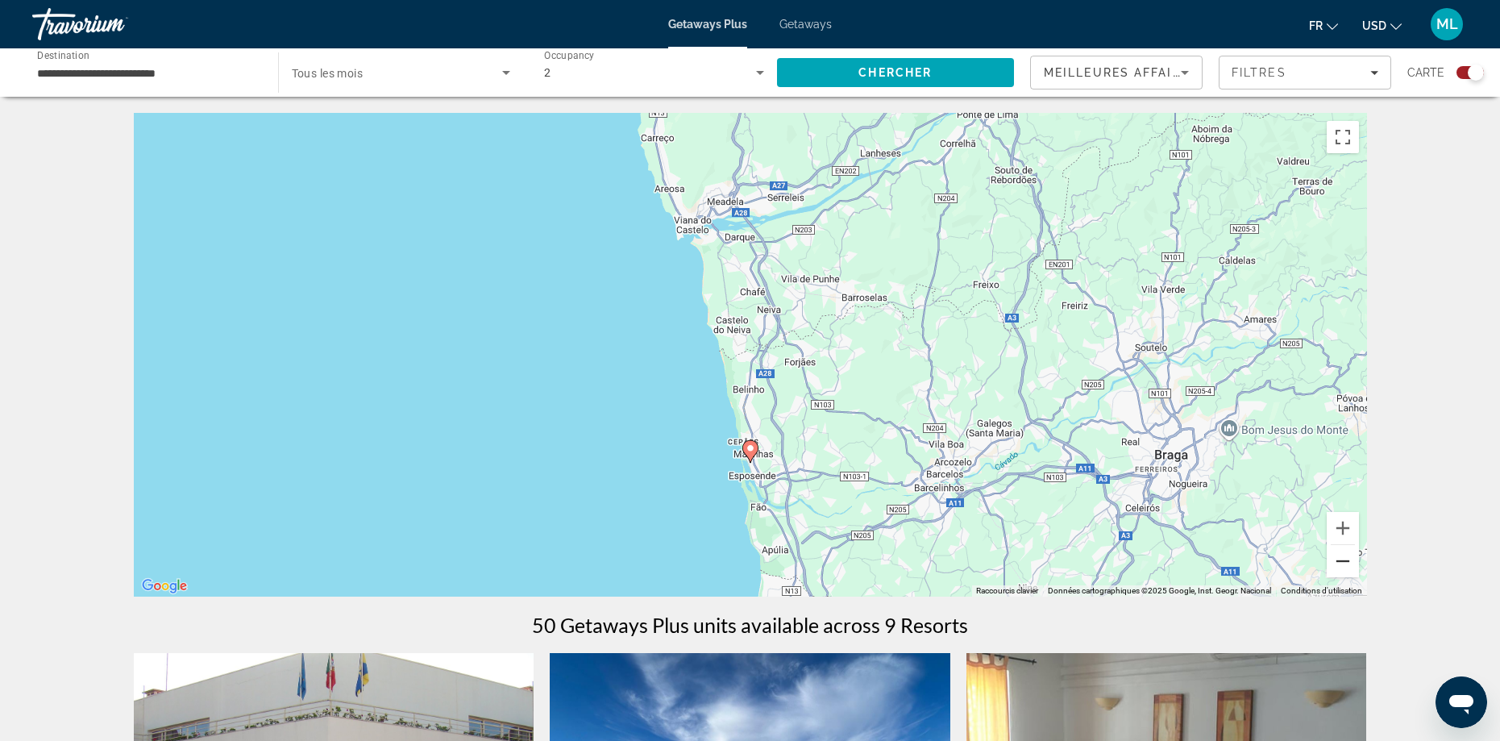
click at [1332, 562] on button "Zoom arrière" at bounding box center [1343, 561] width 32 height 32
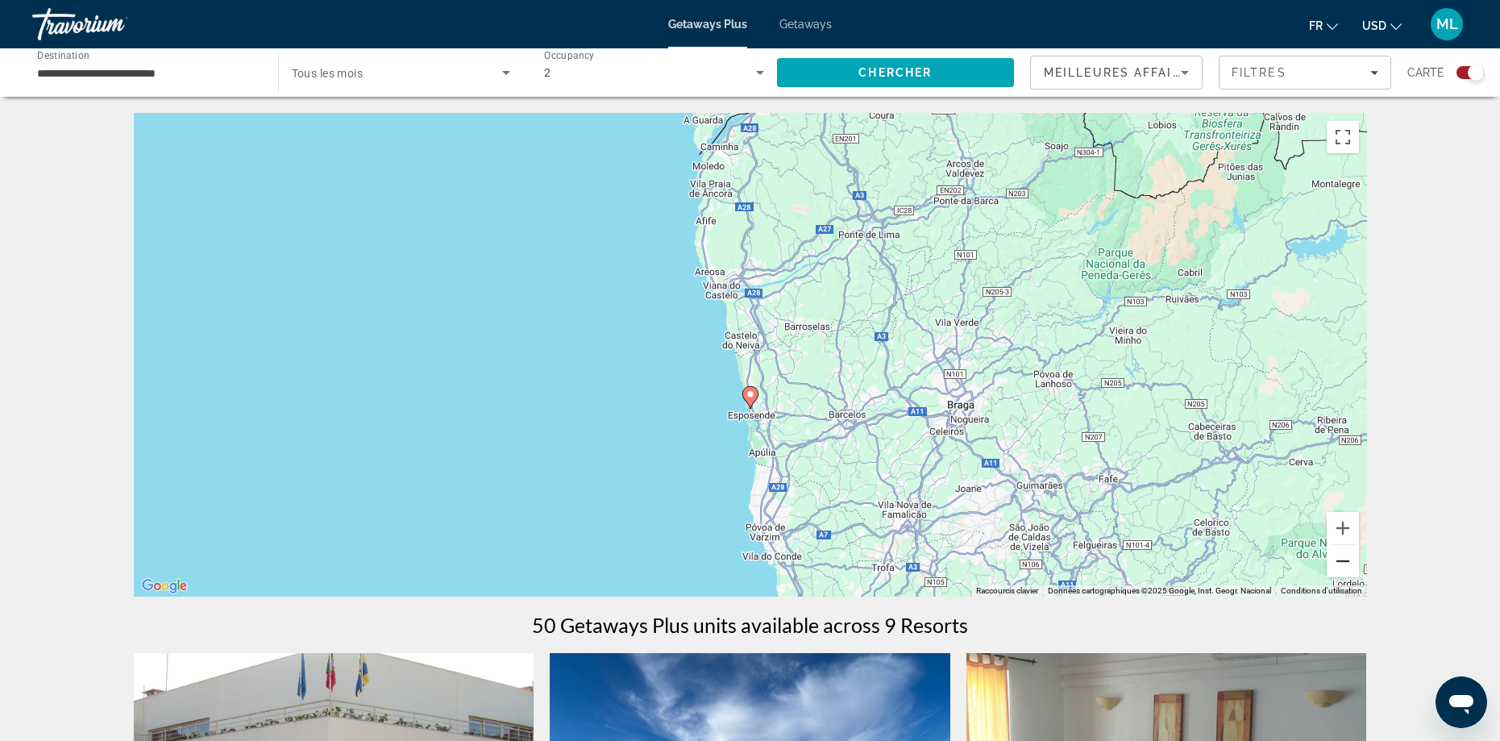
click at [1332, 562] on button "Zoom arrière" at bounding box center [1343, 561] width 32 height 32
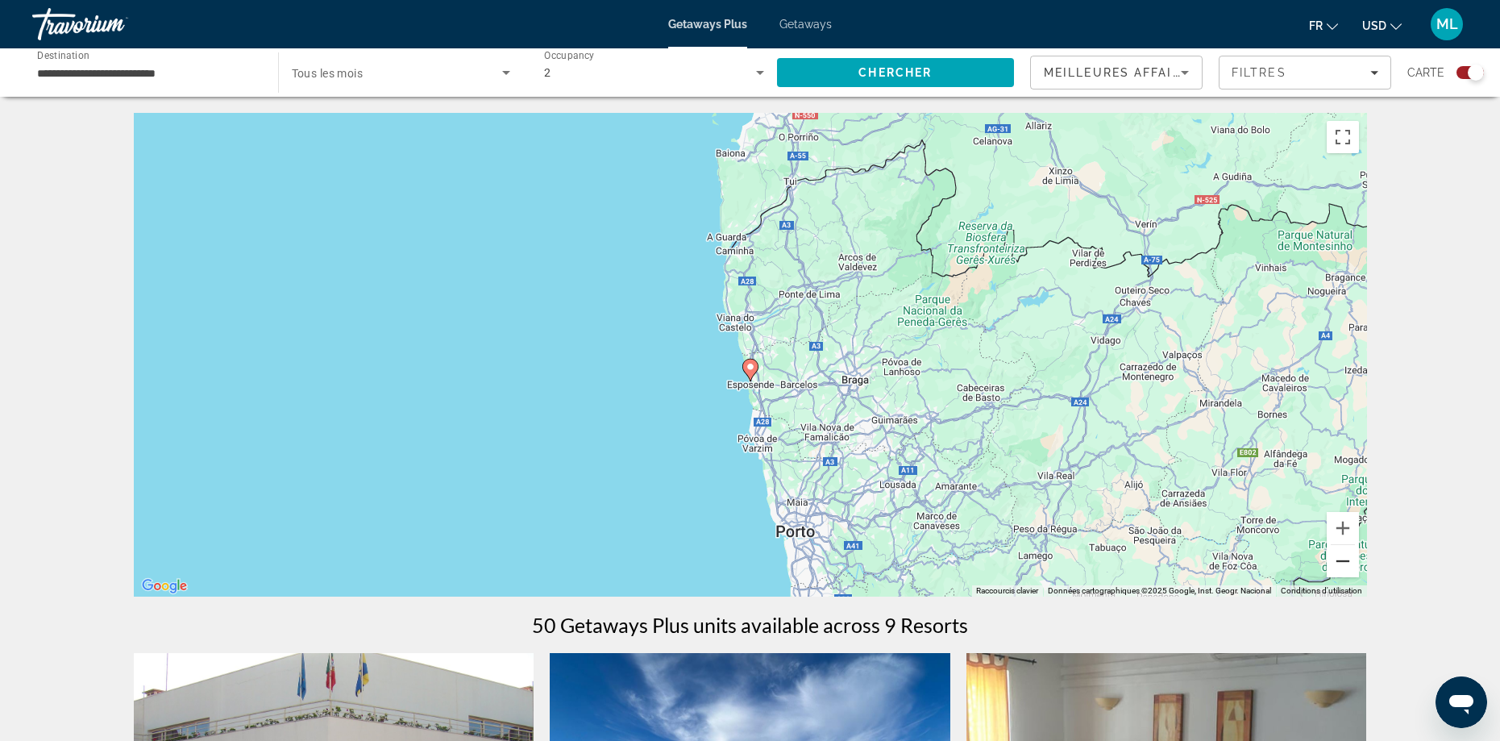
click at [1331, 560] on button "Zoom arrière" at bounding box center [1343, 561] width 32 height 32
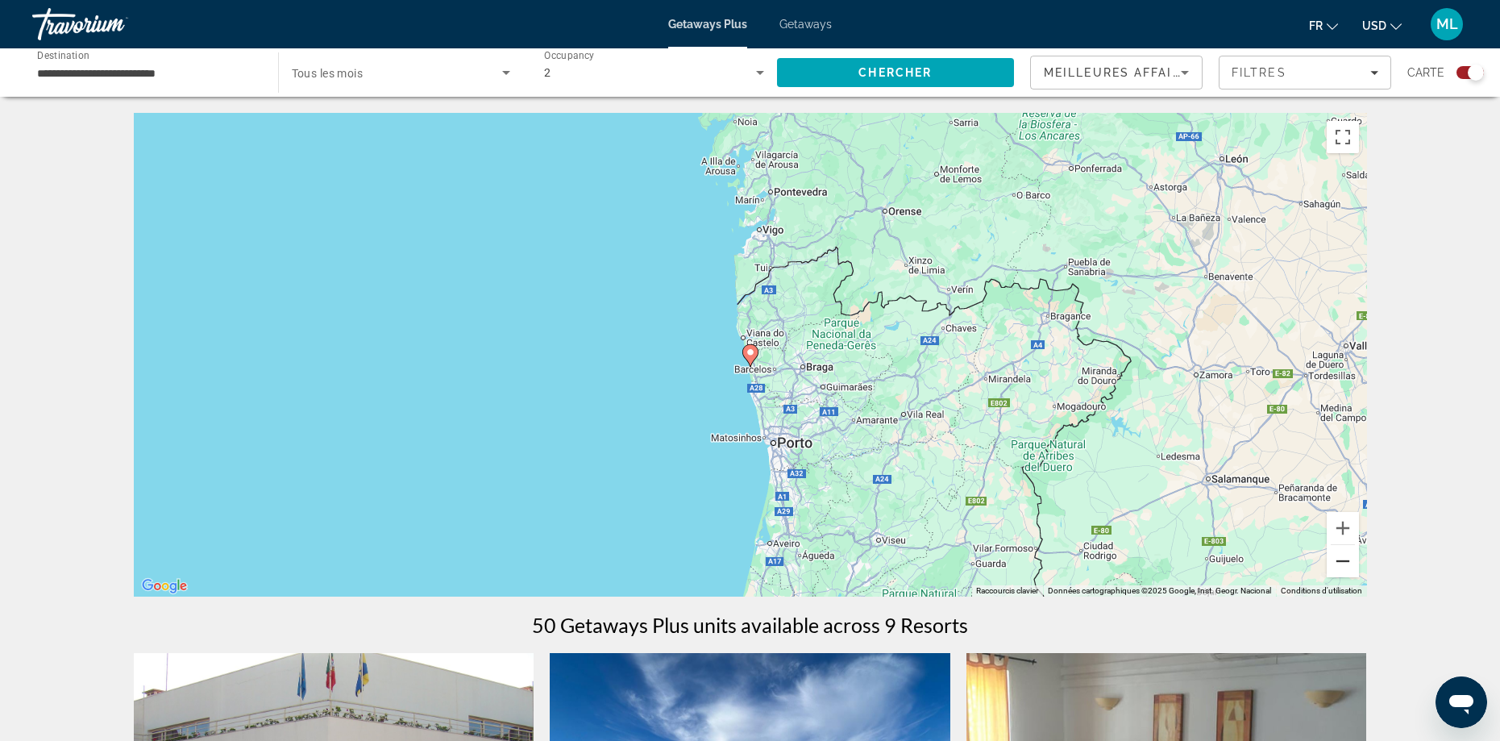
click at [1339, 561] on button "Zoom arrière" at bounding box center [1343, 561] width 32 height 32
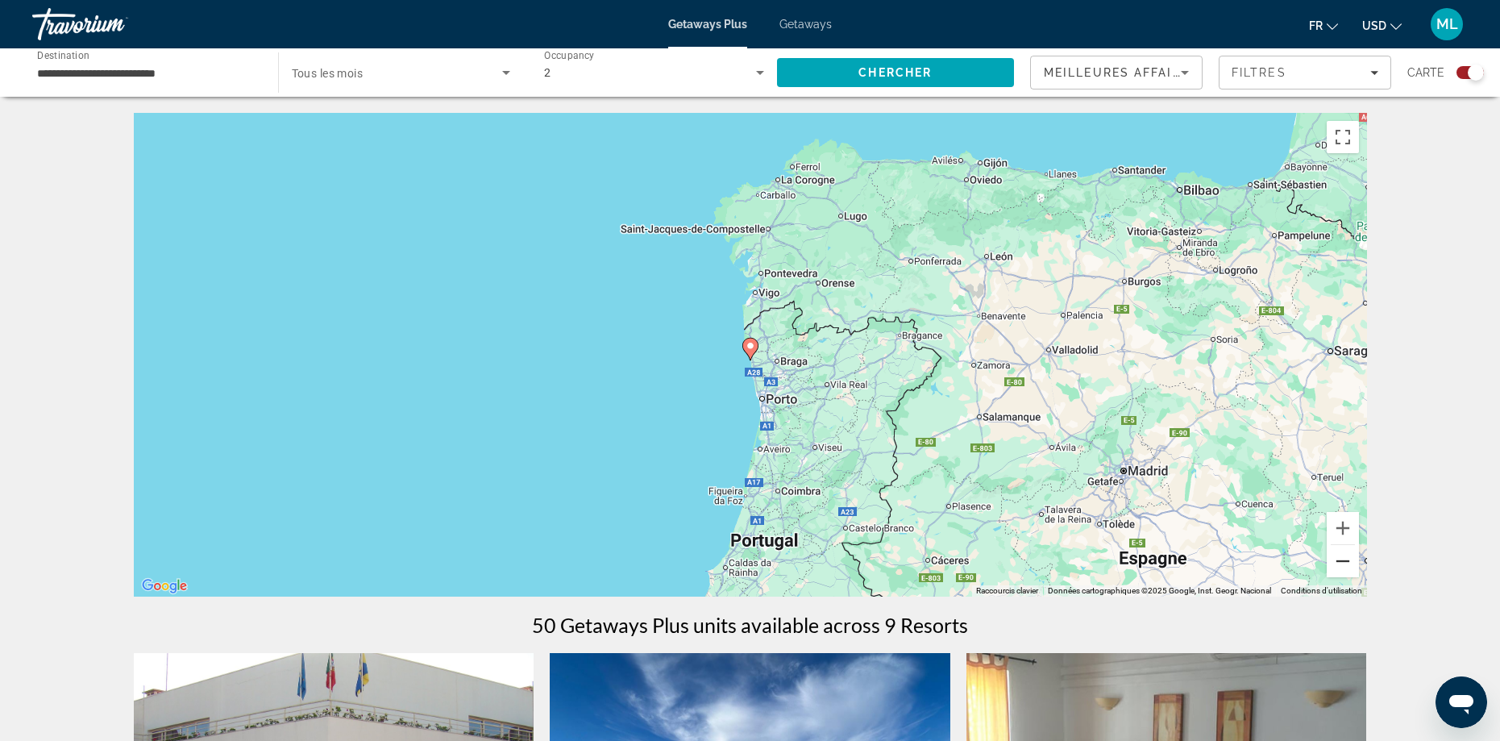
click at [1335, 560] on button "Zoom arrière" at bounding box center [1343, 561] width 32 height 32
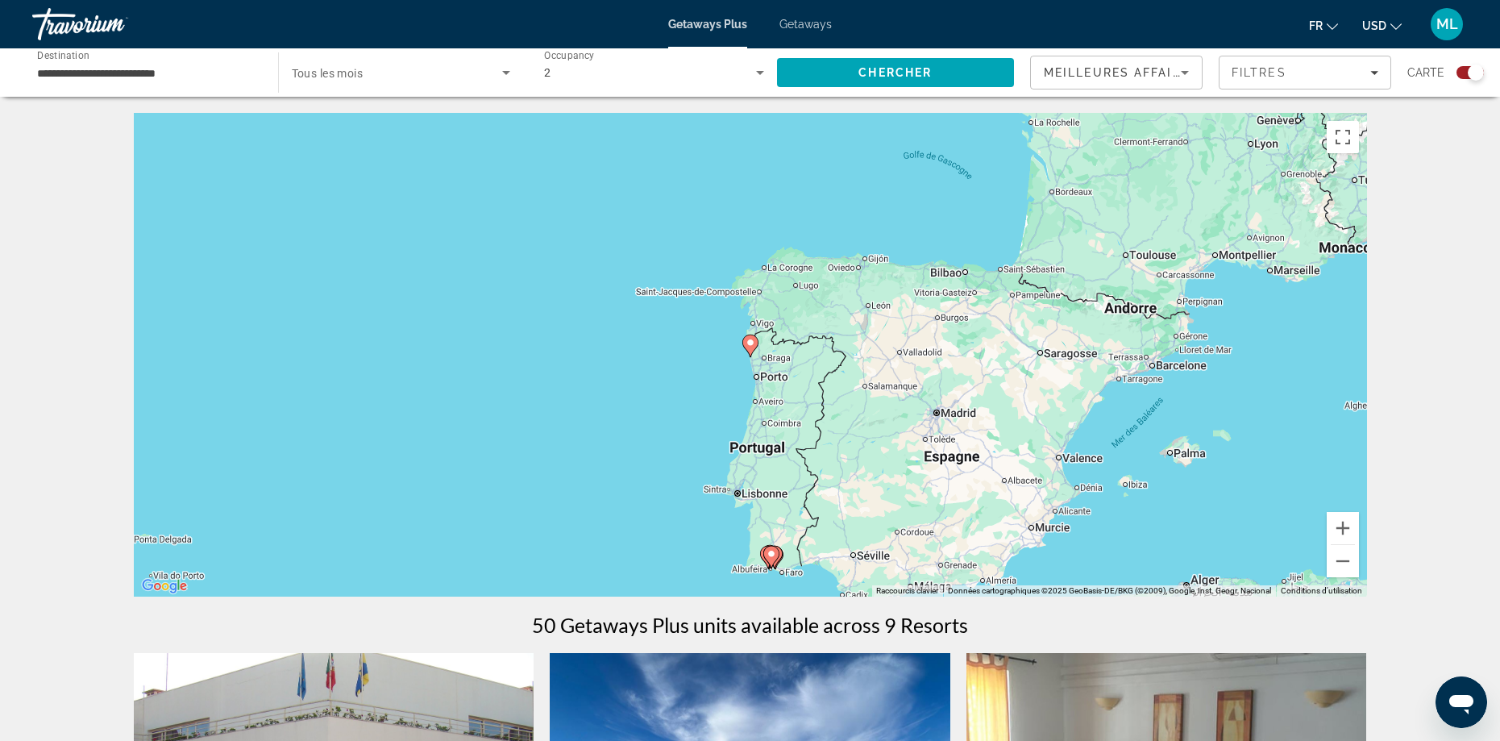
drag, startPoint x: 915, startPoint y: 509, endPoint x: 920, endPoint y: 321, distance: 187.8
click at [920, 330] on div "Pour activer le glissement avec le clavier, appuyez sur Alt+Entrée. Une fois ce…" at bounding box center [750, 355] width 1233 height 484
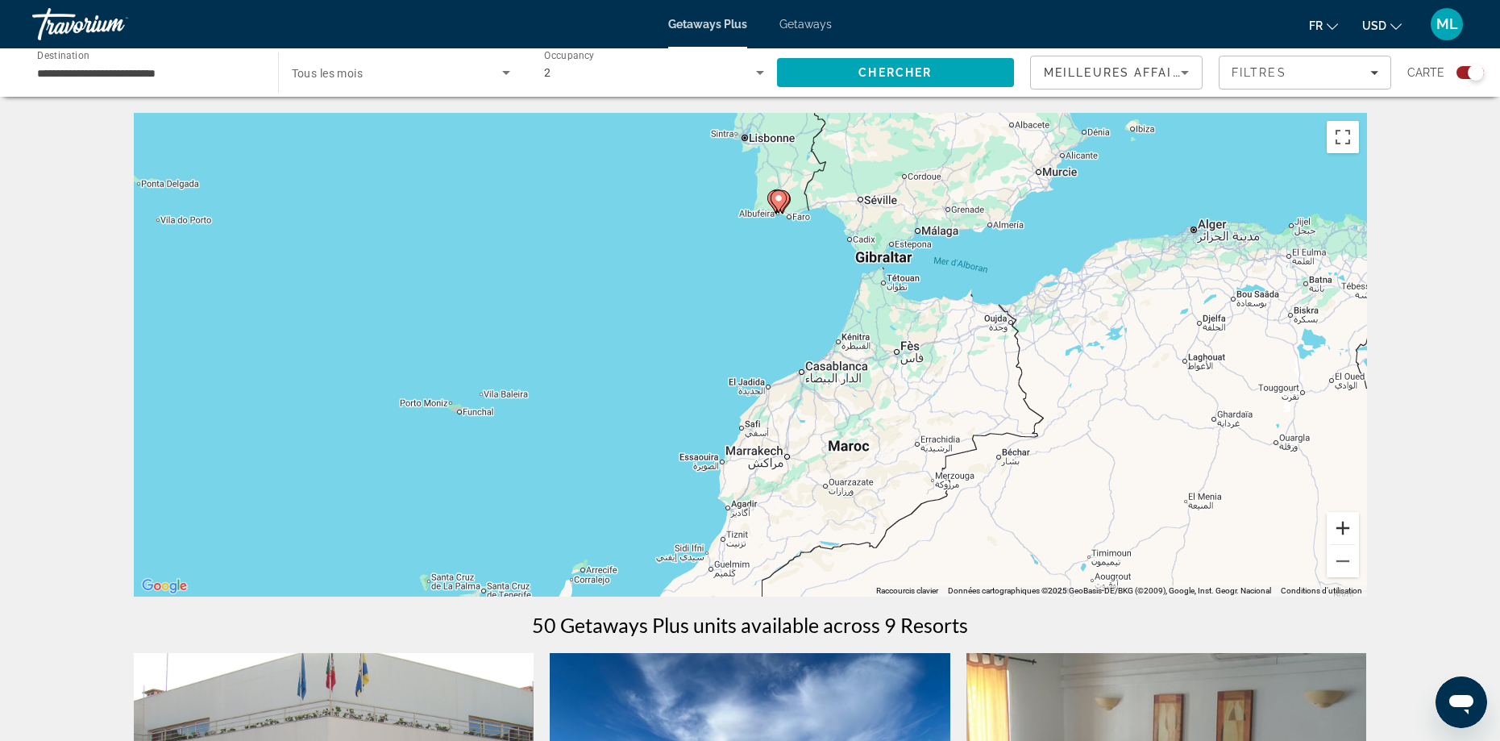
click at [1339, 534] on button "Zoom avant" at bounding box center [1343, 528] width 32 height 32
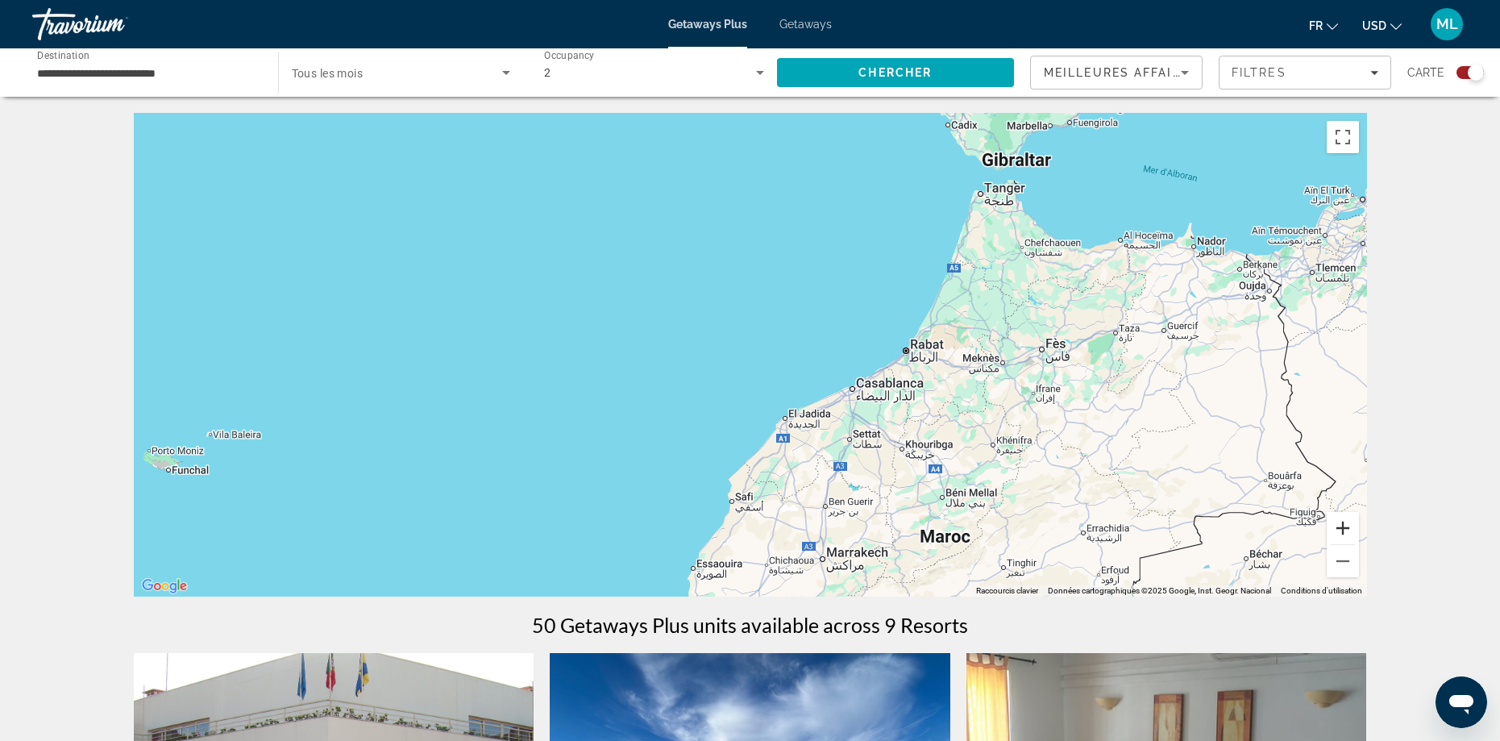
click at [1339, 529] on button "Zoom avant" at bounding box center [1343, 528] width 32 height 32
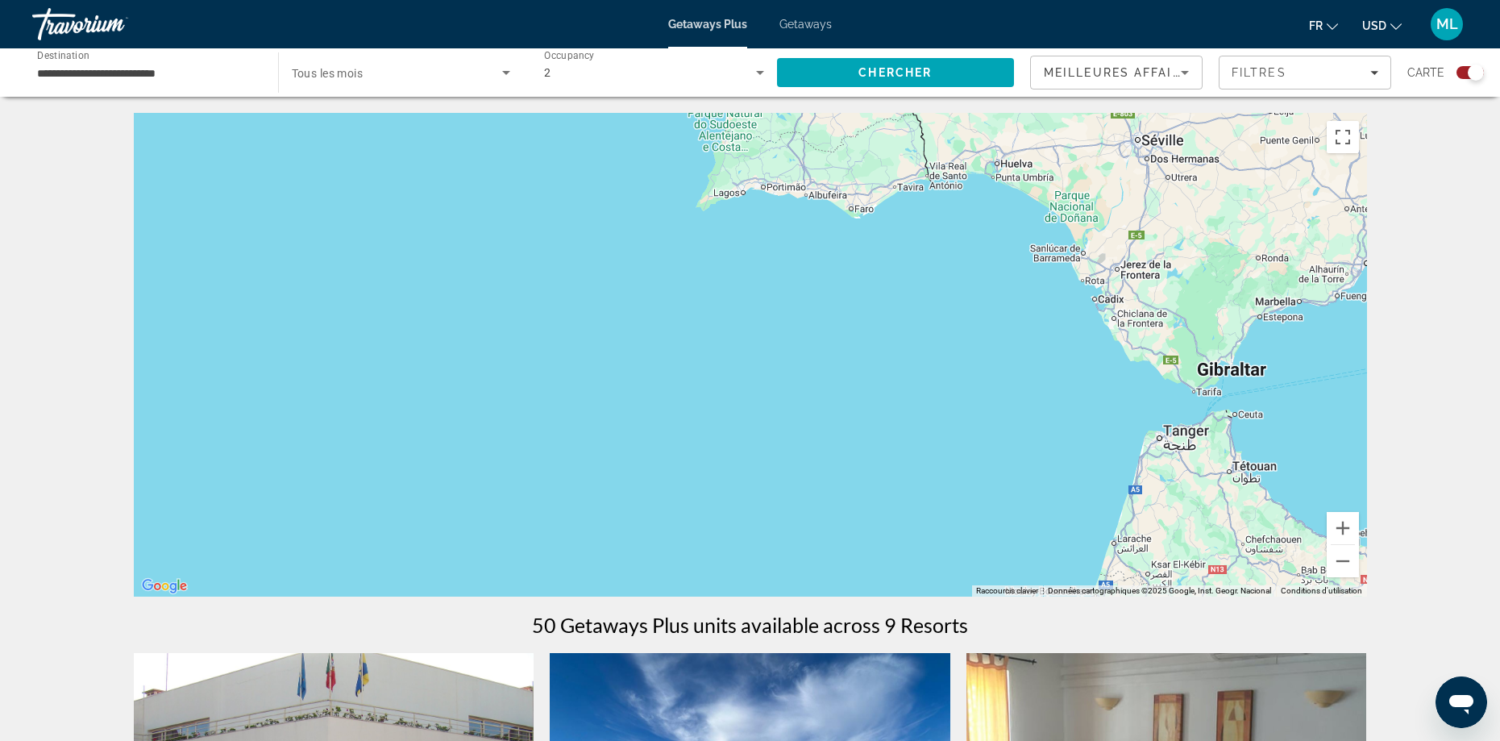
drag, startPoint x: 855, startPoint y: 242, endPoint x: 788, endPoint y: 608, distance: 371.9
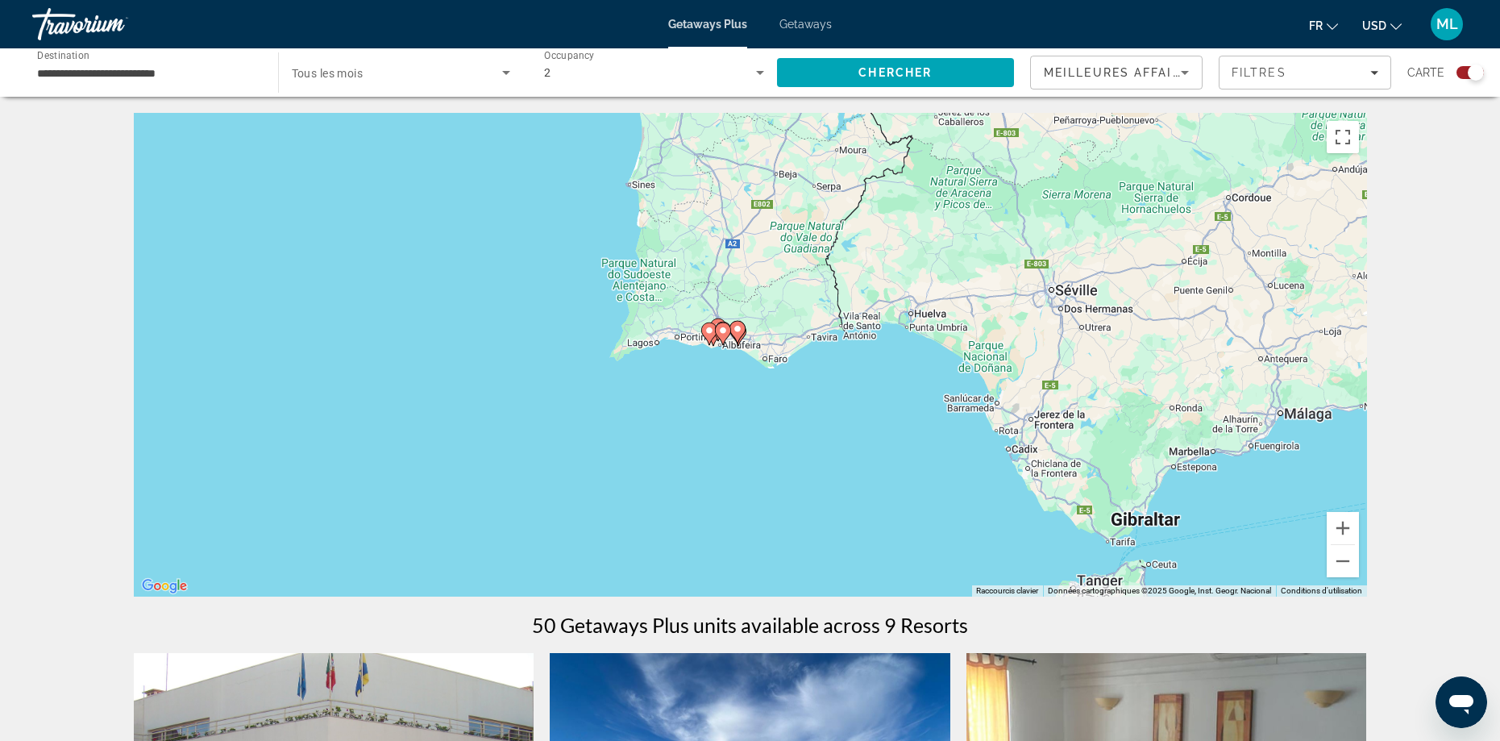
drag, startPoint x: 851, startPoint y: 309, endPoint x: 760, endPoint y: 426, distance: 147.5
click at [757, 427] on div "Pour activer le glissement avec le clavier, appuyez sur Alt+Entrée. Une fois ce…" at bounding box center [750, 355] width 1233 height 484
click at [1338, 529] on button "Zoom avant" at bounding box center [1343, 528] width 32 height 32
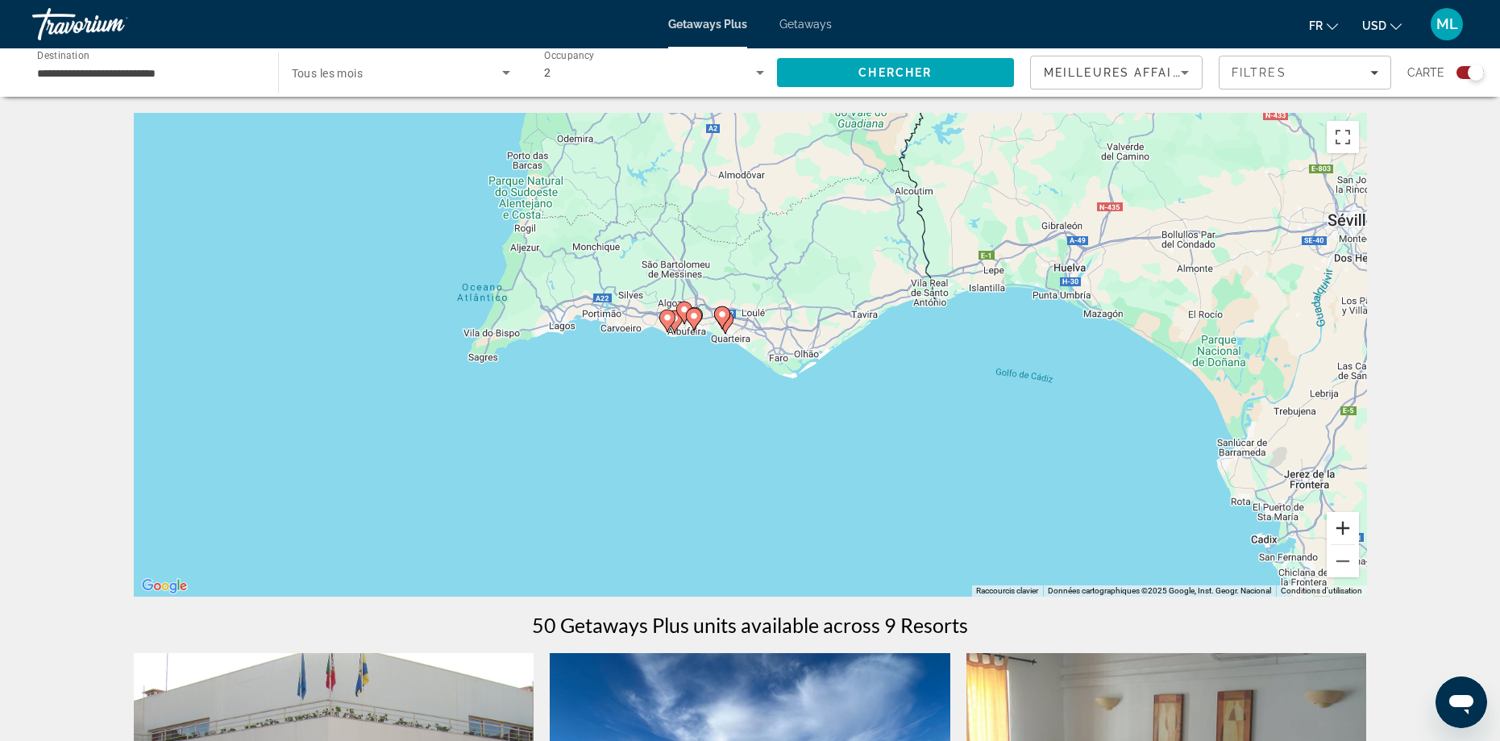
click at [1338, 529] on button "Zoom avant" at bounding box center [1343, 528] width 32 height 32
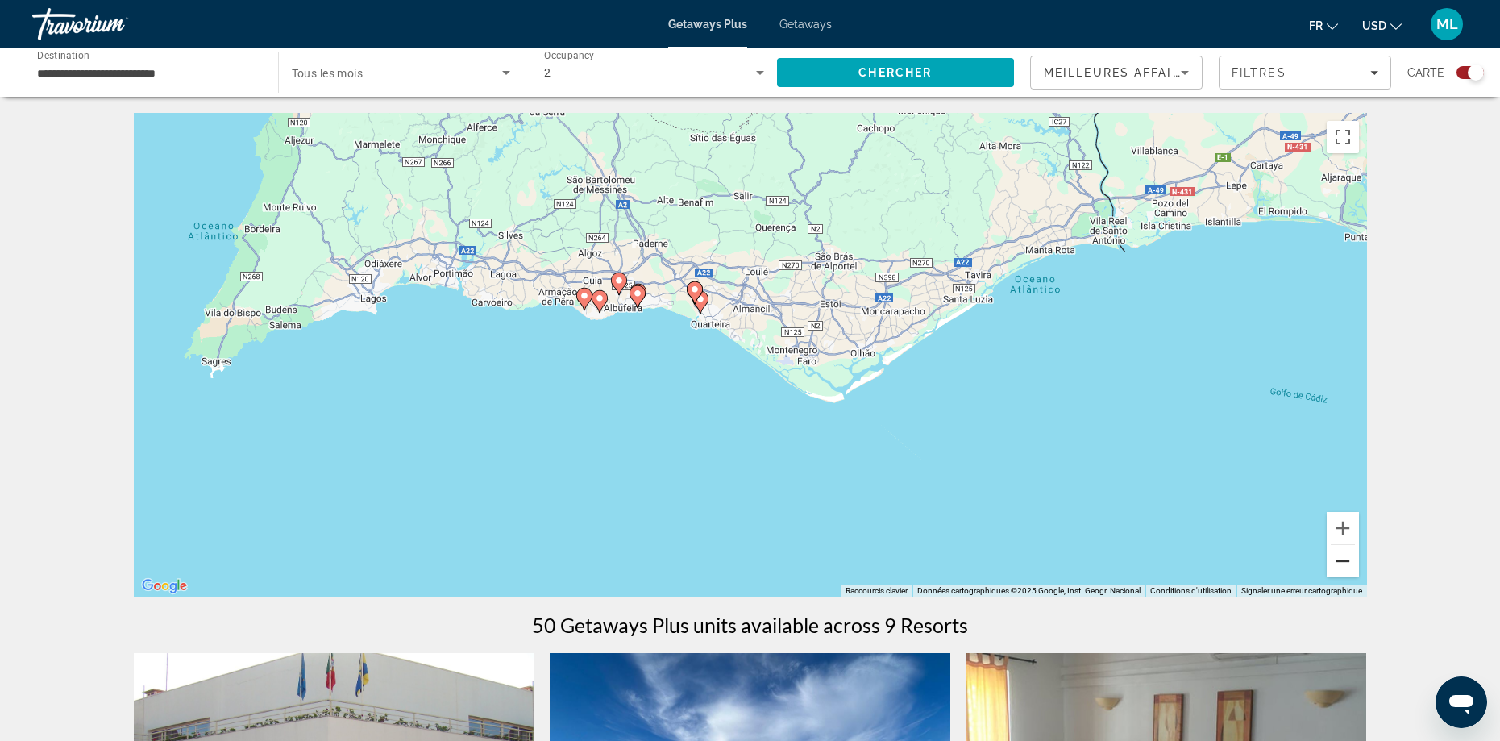
click at [1349, 563] on button "Zoom arrière" at bounding box center [1343, 561] width 32 height 32
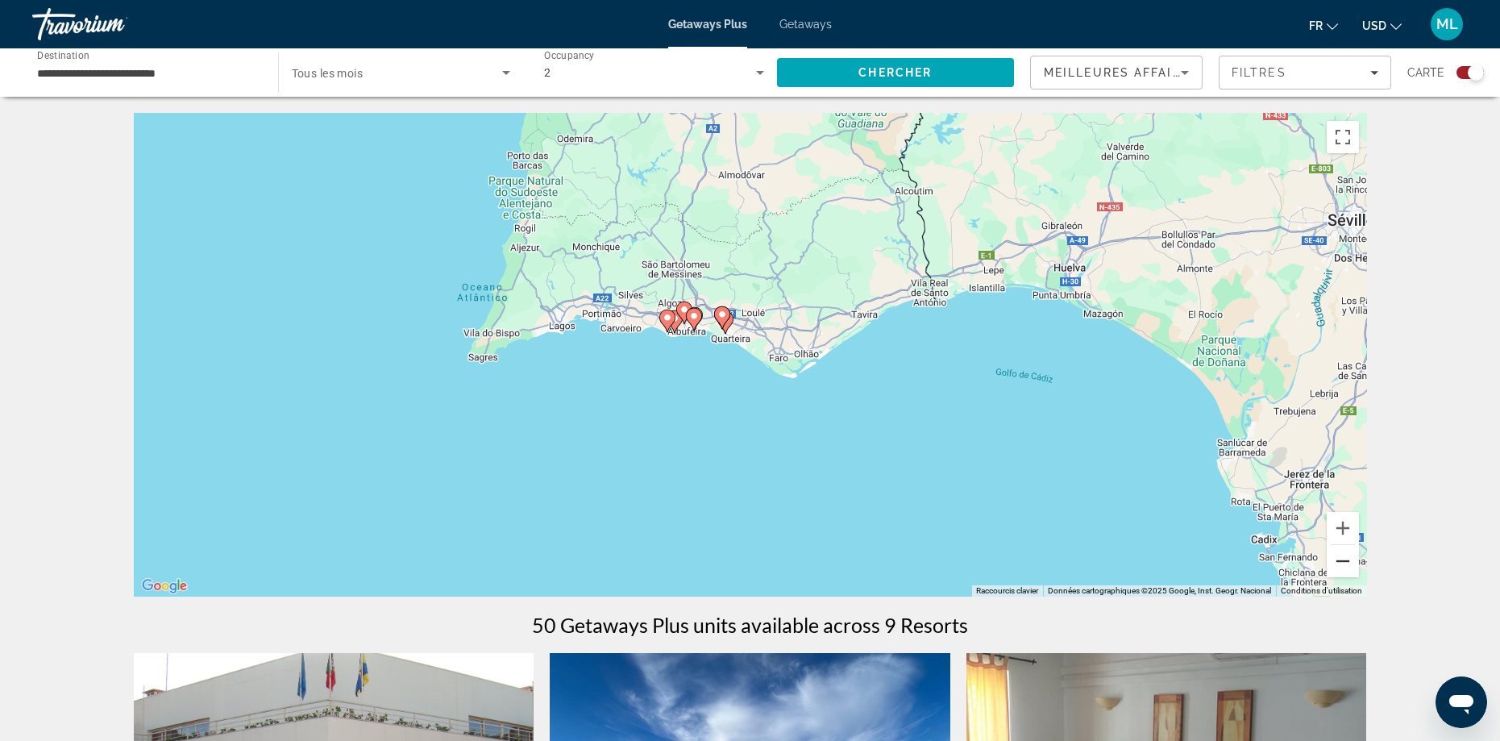
click at [1349, 563] on button "Zoom arrière" at bounding box center [1343, 561] width 32 height 32
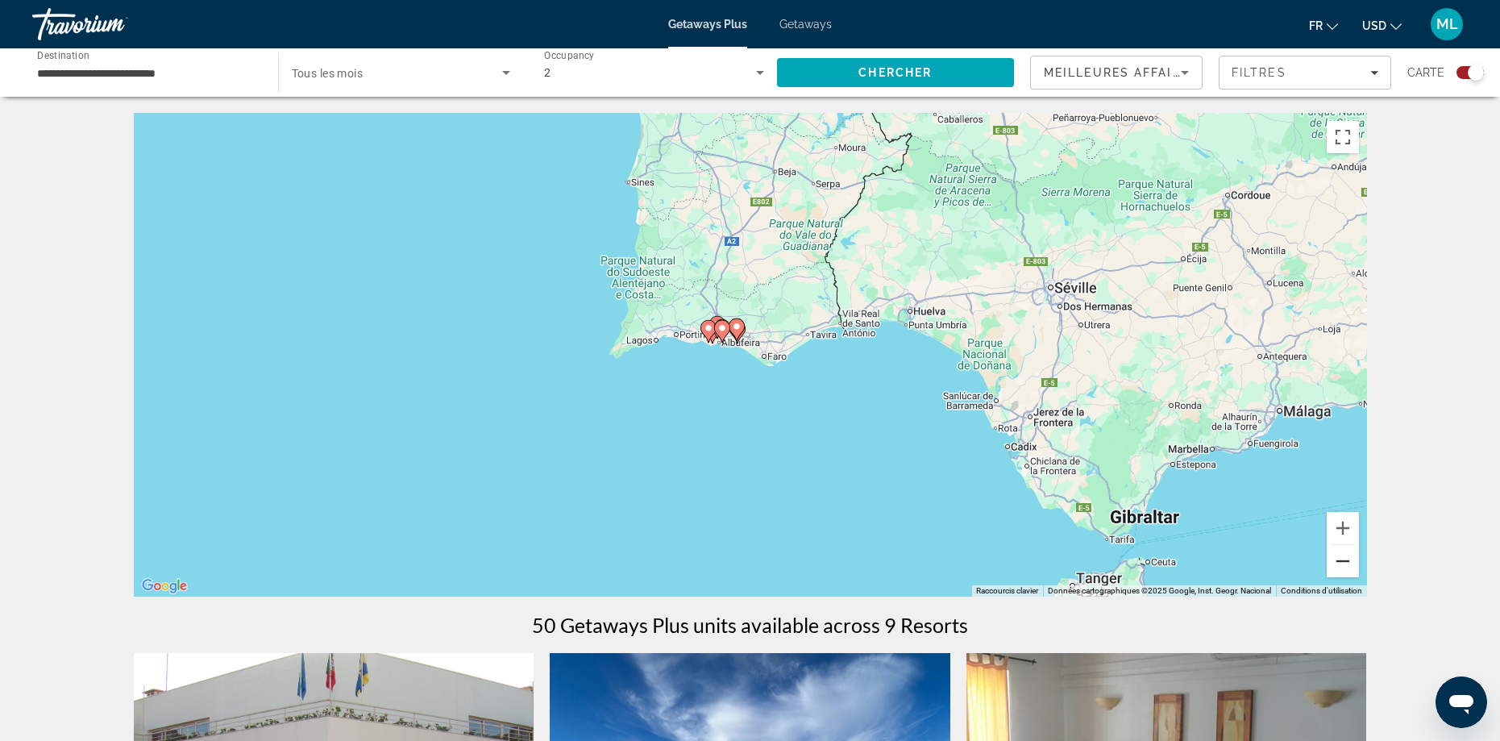
click at [1349, 563] on button "Zoom arrière" at bounding box center [1343, 561] width 32 height 32
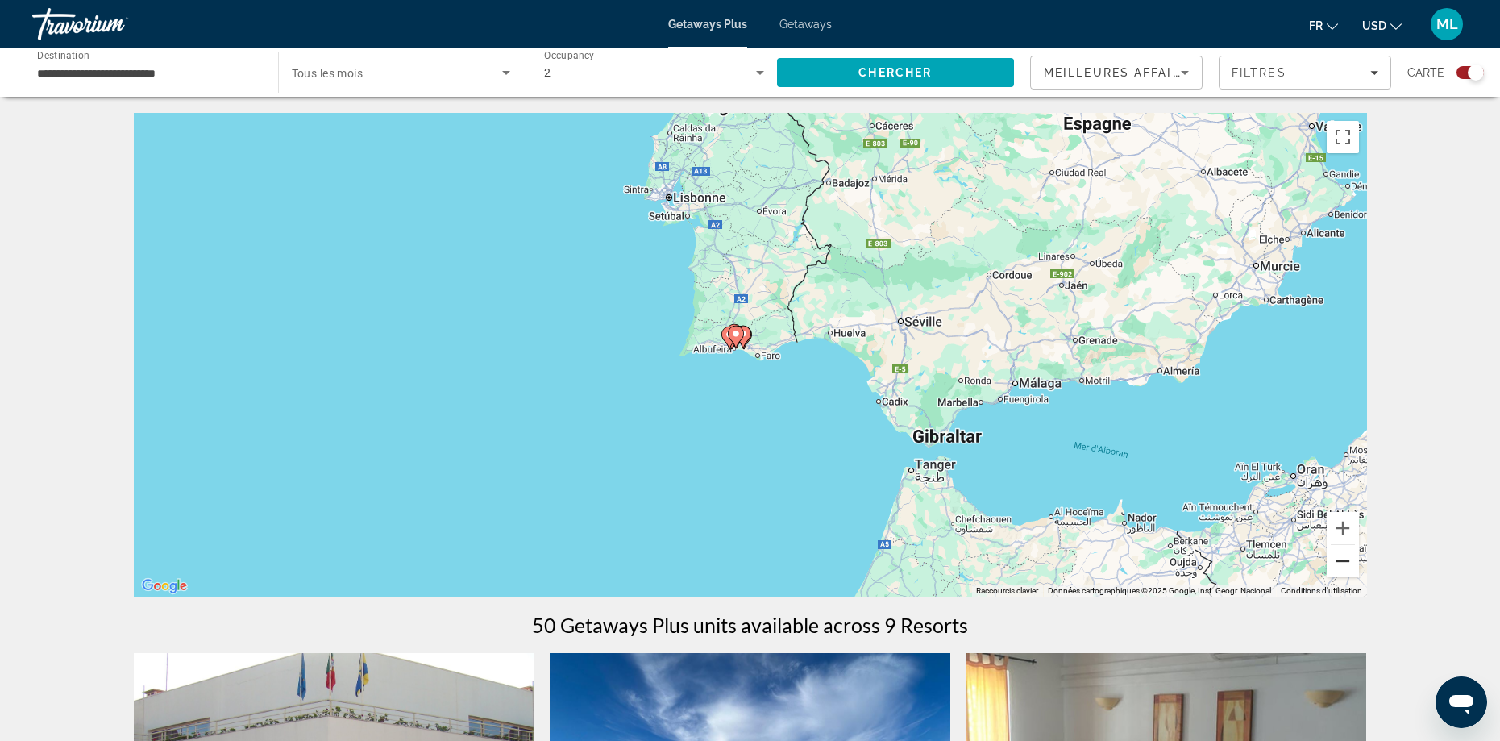
click at [1349, 563] on button "Zoom arrière" at bounding box center [1343, 561] width 32 height 32
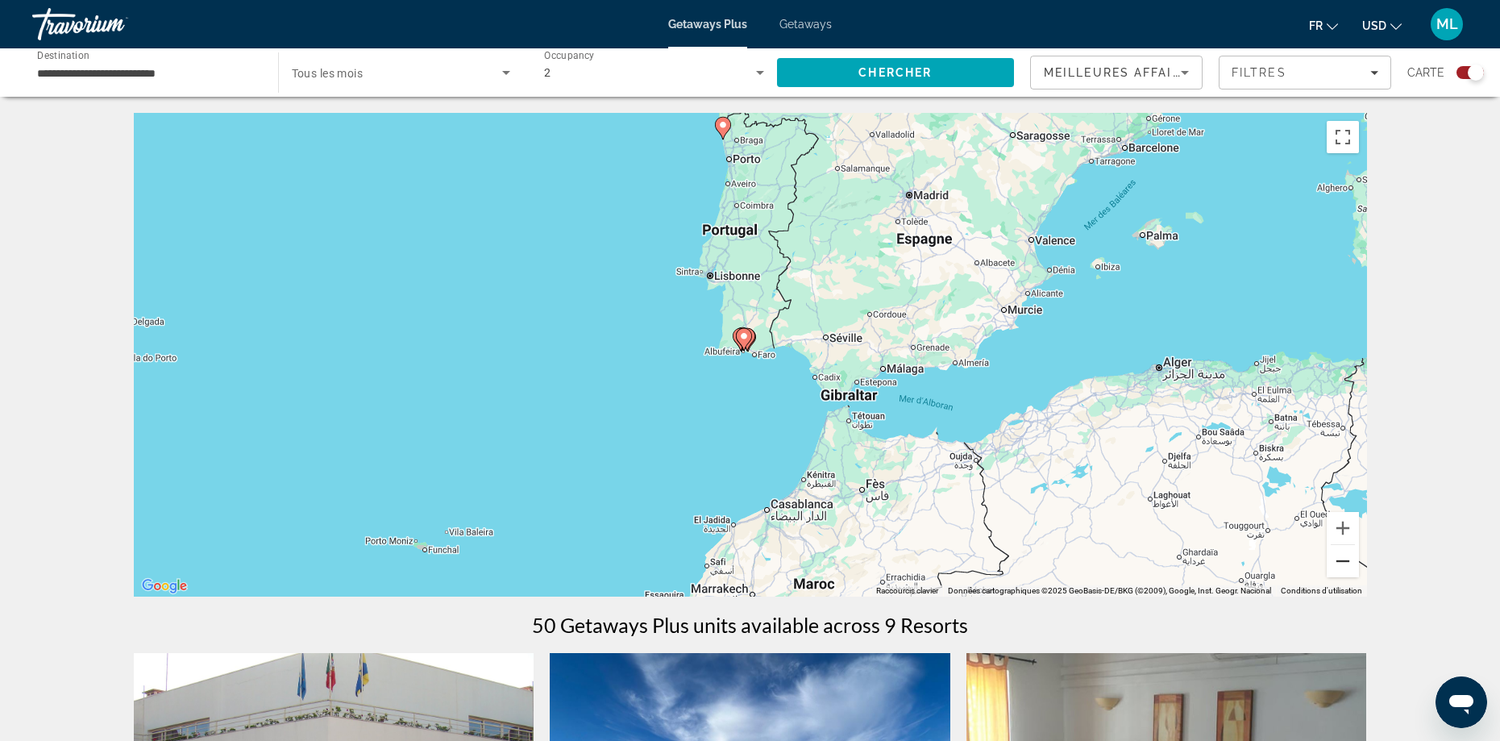
click at [1349, 563] on button "Zoom arrière" at bounding box center [1343, 561] width 32 height 32
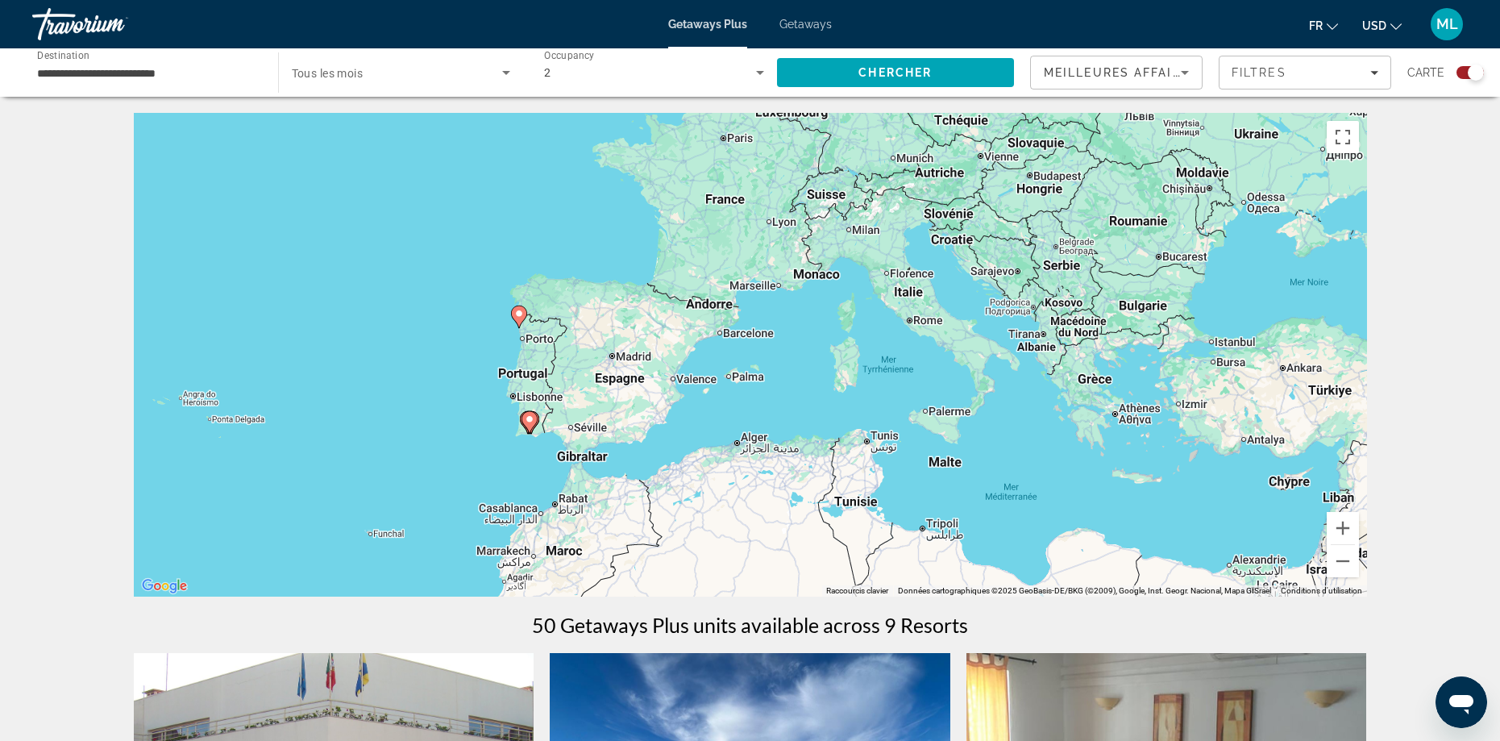
drag, startPoint x: 1003, startPoint y: 303, endPoint x: 787, endPoint y: 387, distance: 231.7
click at [787, 387] on div "Pour activer le glissement avec le clavier, appuyez sur Alt+Entrée. Une fois ce…" at bounding box center [750, 355] width 1233 height 484
click at [1347, 560] on button "Zoom arrière" at bounding box center [1343, 561] width 32 height 32
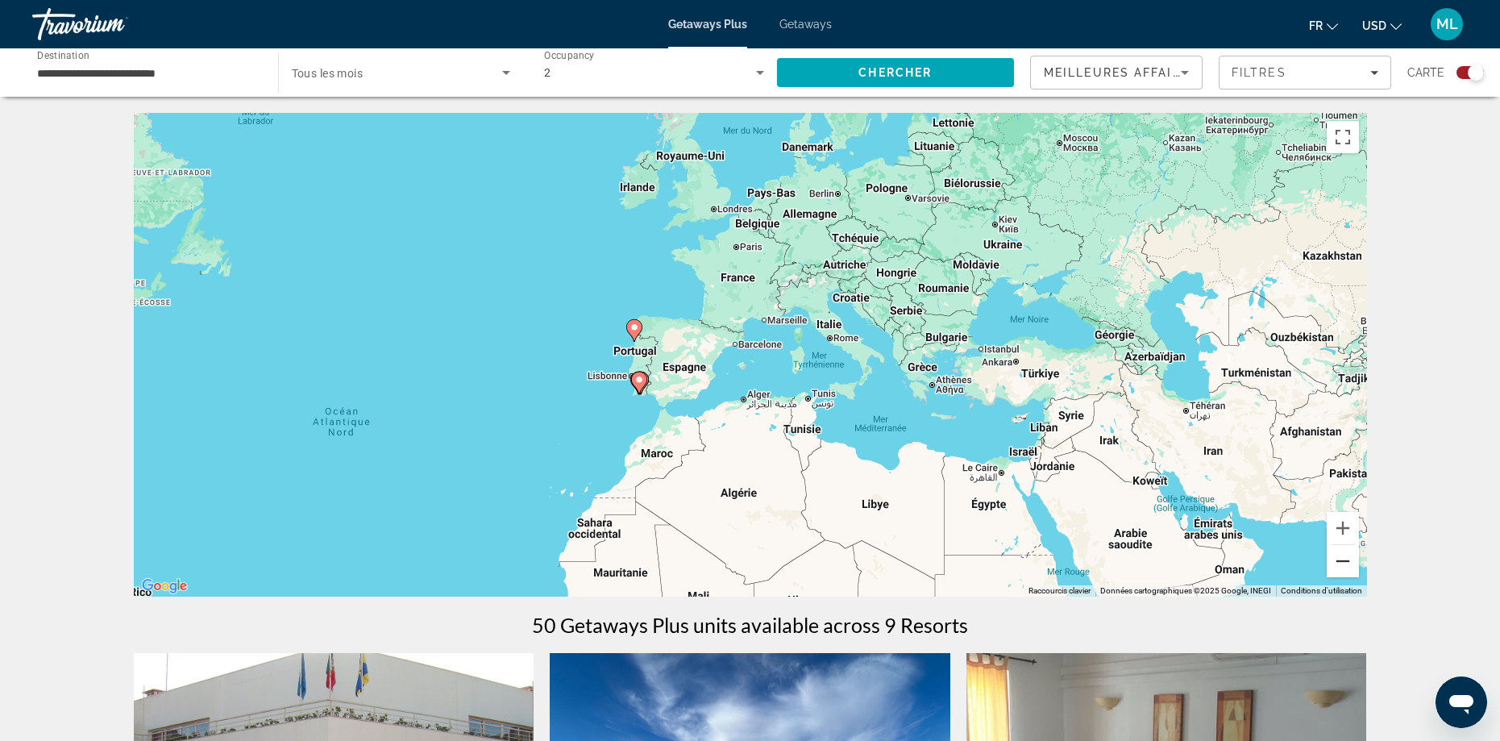
click at [1347, 560] on button "Zoom arrière" at bounding box center [1343, 561] width 32 height 32
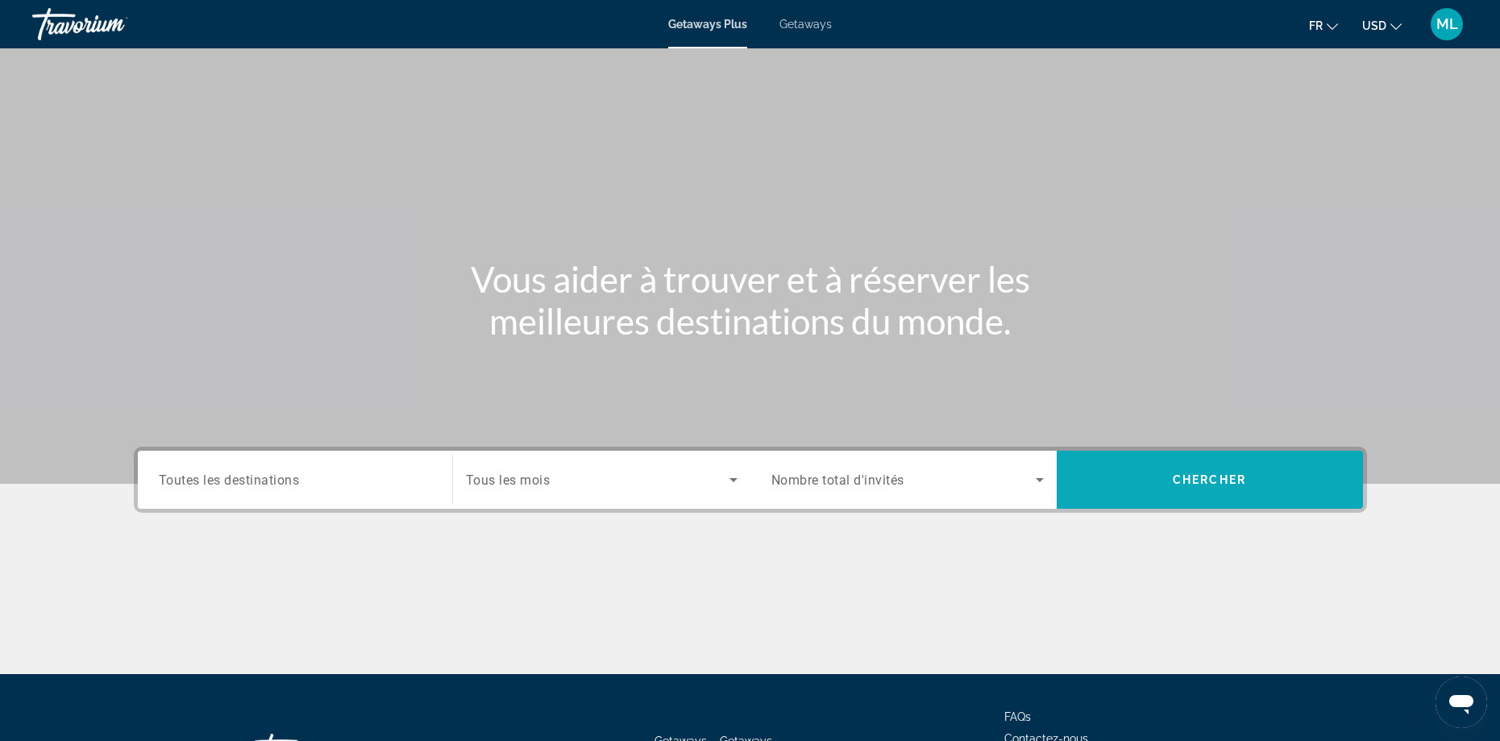
click at [1148, 479] on span "Search" at bounding box center [1210, 479] width 306 height 39
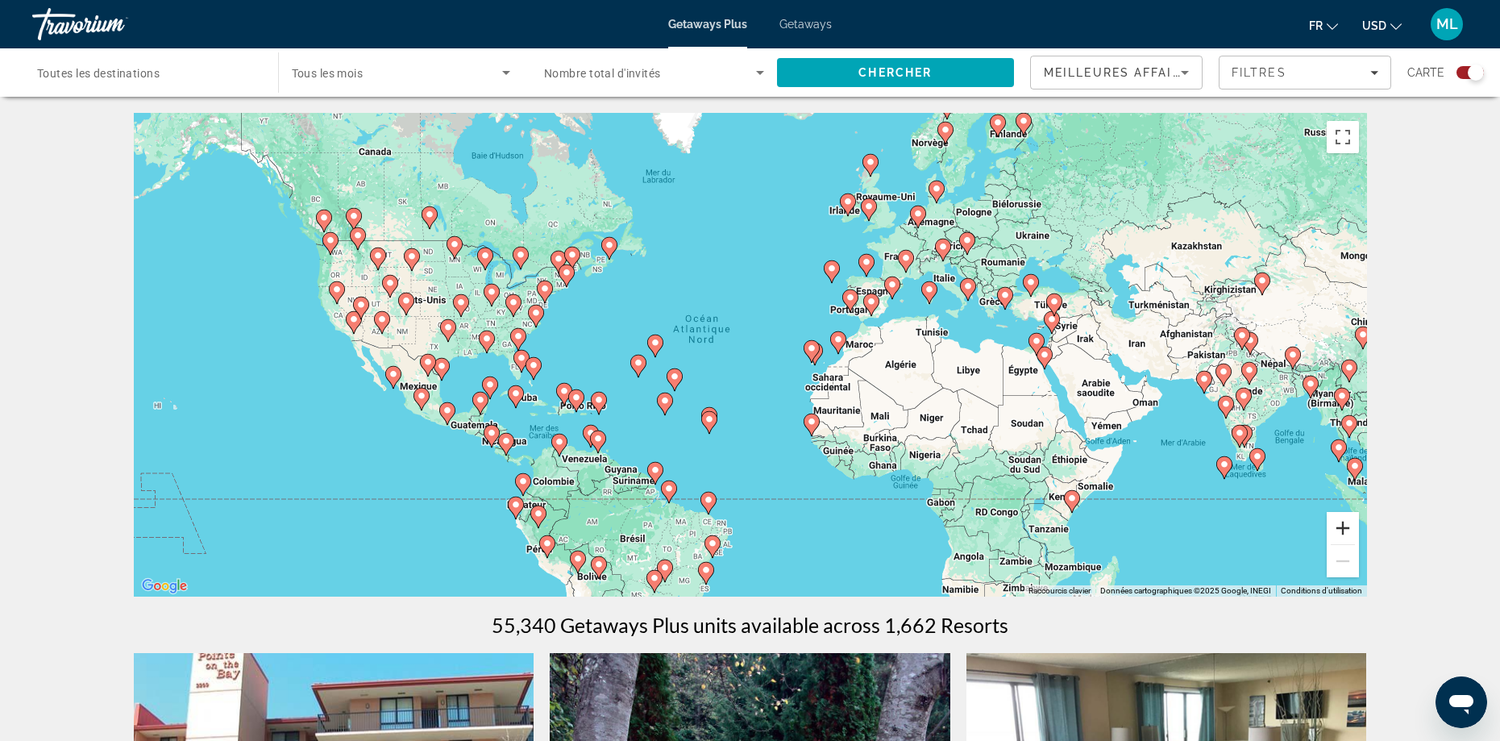
click at [1339, 535] on button "Zoom avant" at bounding box center [1343, 528] width 32 height 32
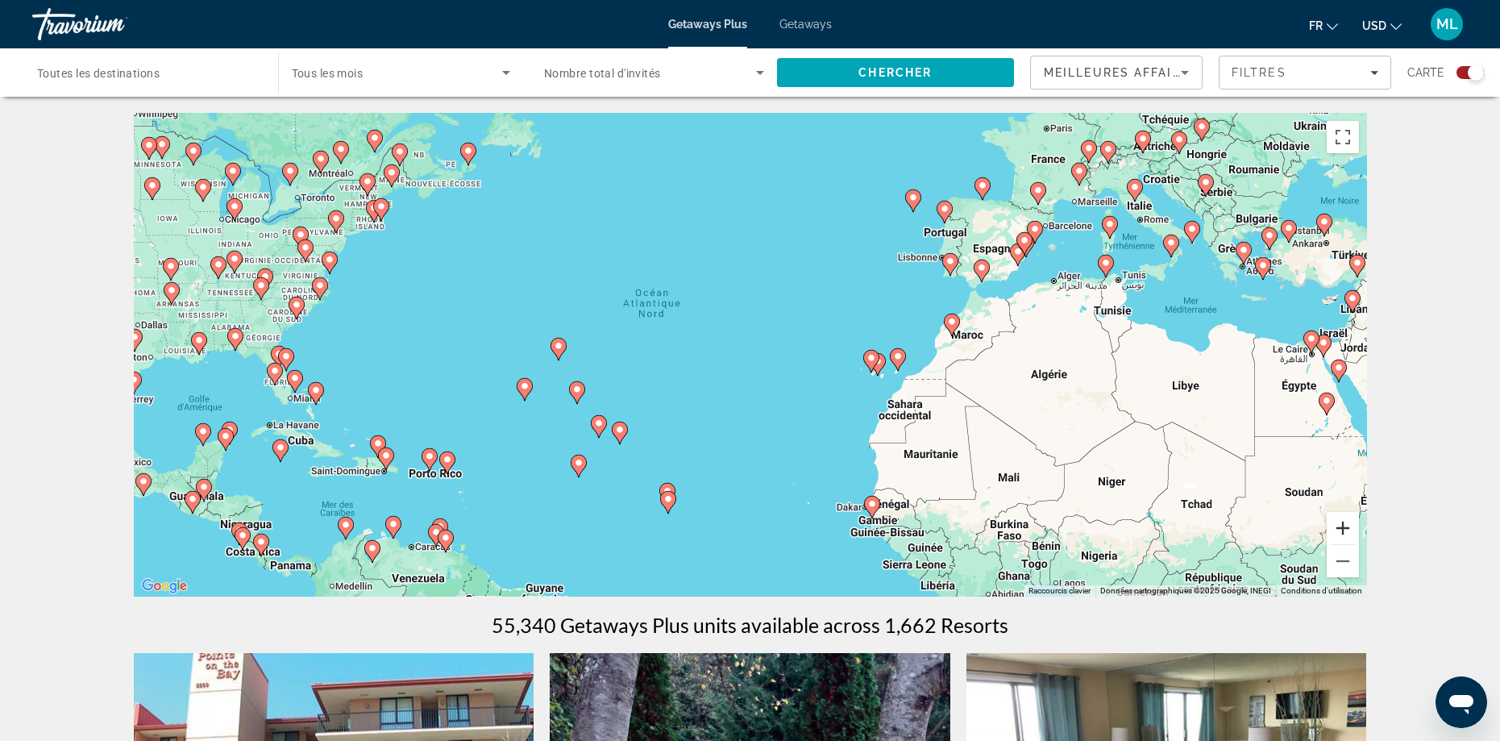
click at [1339, 535] on button "Zoom avant" at bounding box center [1343, 528] width 32 height 32
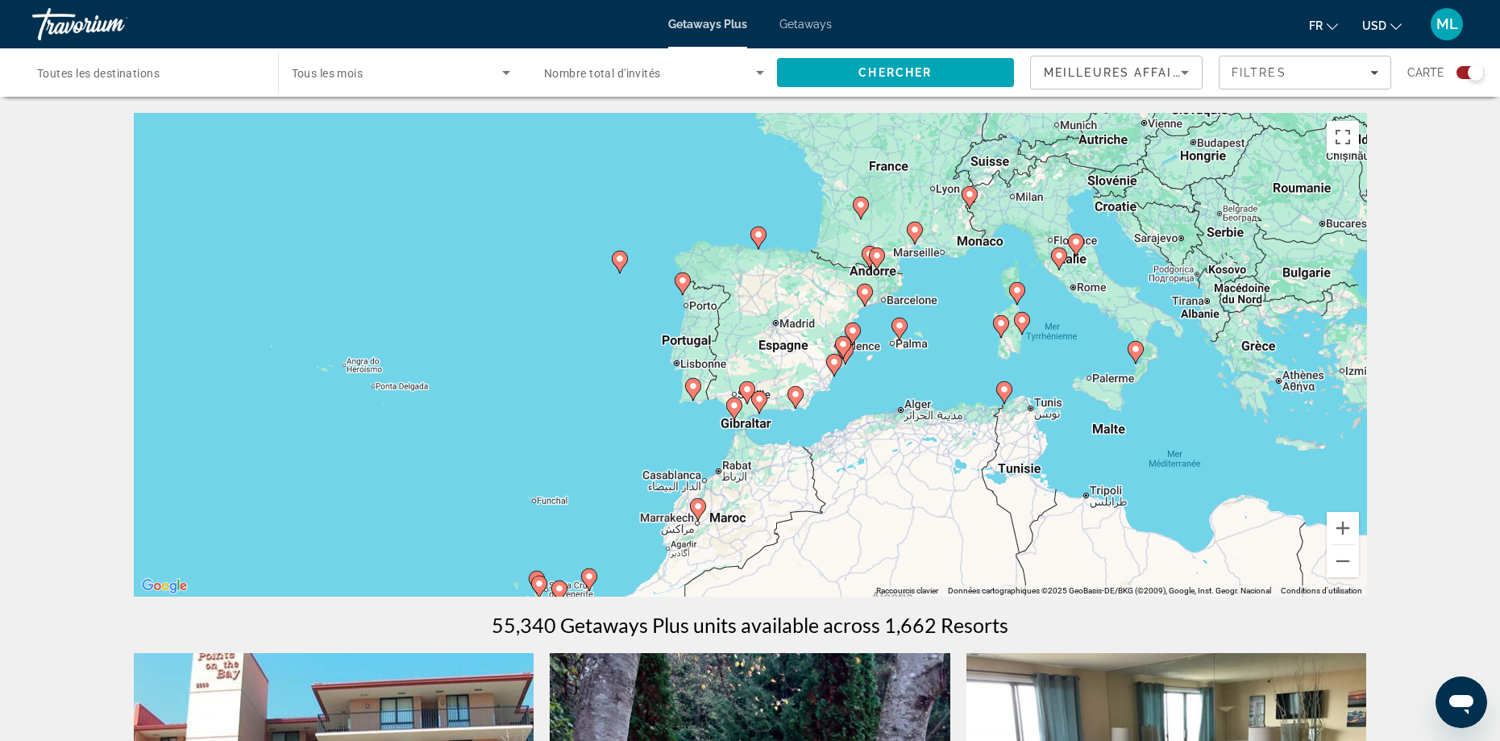
drag, startPoint x: 1139, startPoint y: 297, endPoint x: 835, endPoint y: 482, distance: 355.5
click at [701, 488] on div "Pour activer le glissement avec le clavier, appuyez sur Alt+Entrée. Une fois ce…" at bounding box center [750, 355] width 1233 height 484
click at [1343, 532] on button "Zoom avant" at bounding box center [1343, 528] width 32 height 32
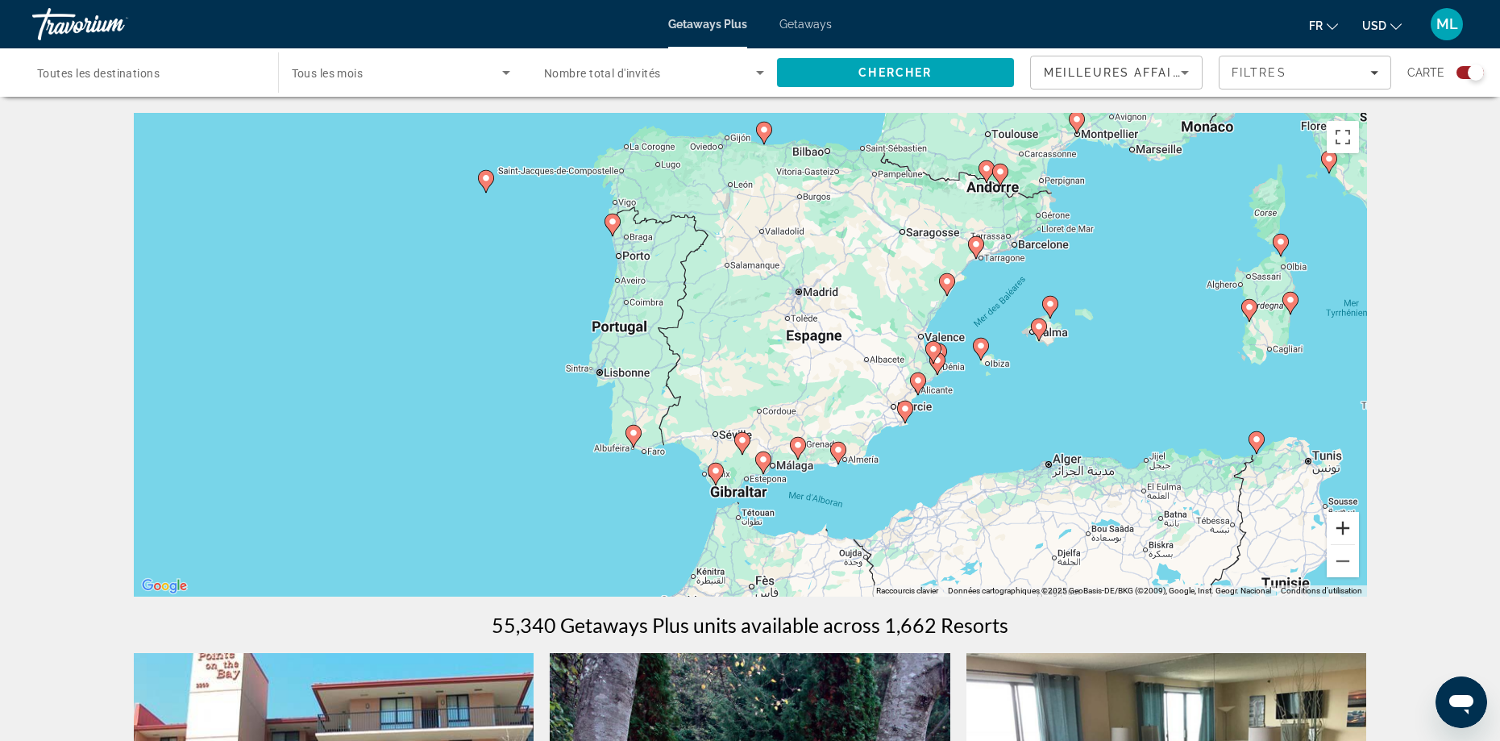
click at [1343, 532] on button "Zoom avant" at bounding box center [1343, 528] width 32 height 32
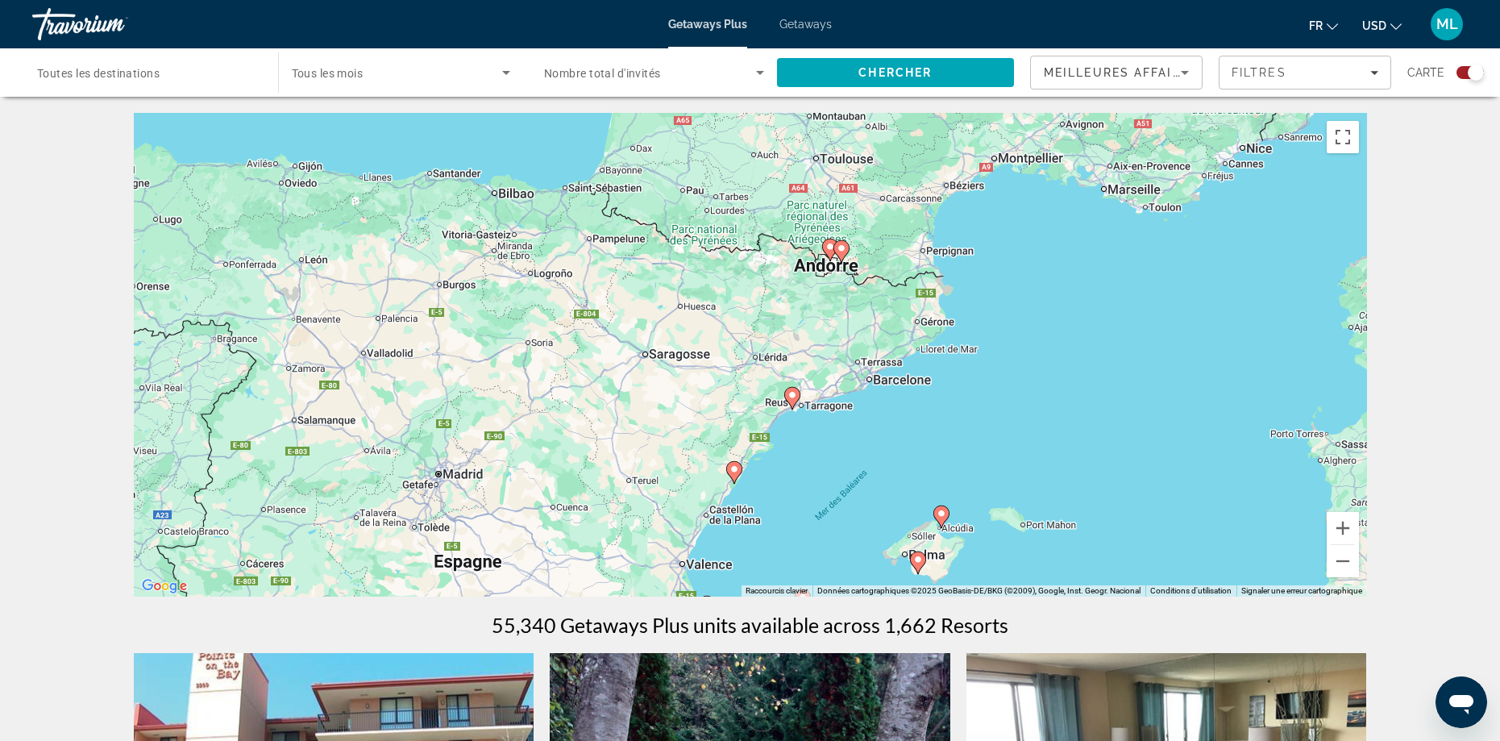
drag, startPoint x: 1195, startPoint y: 416, endPoint x: 785, endPoint y: 660, distance: 477.4
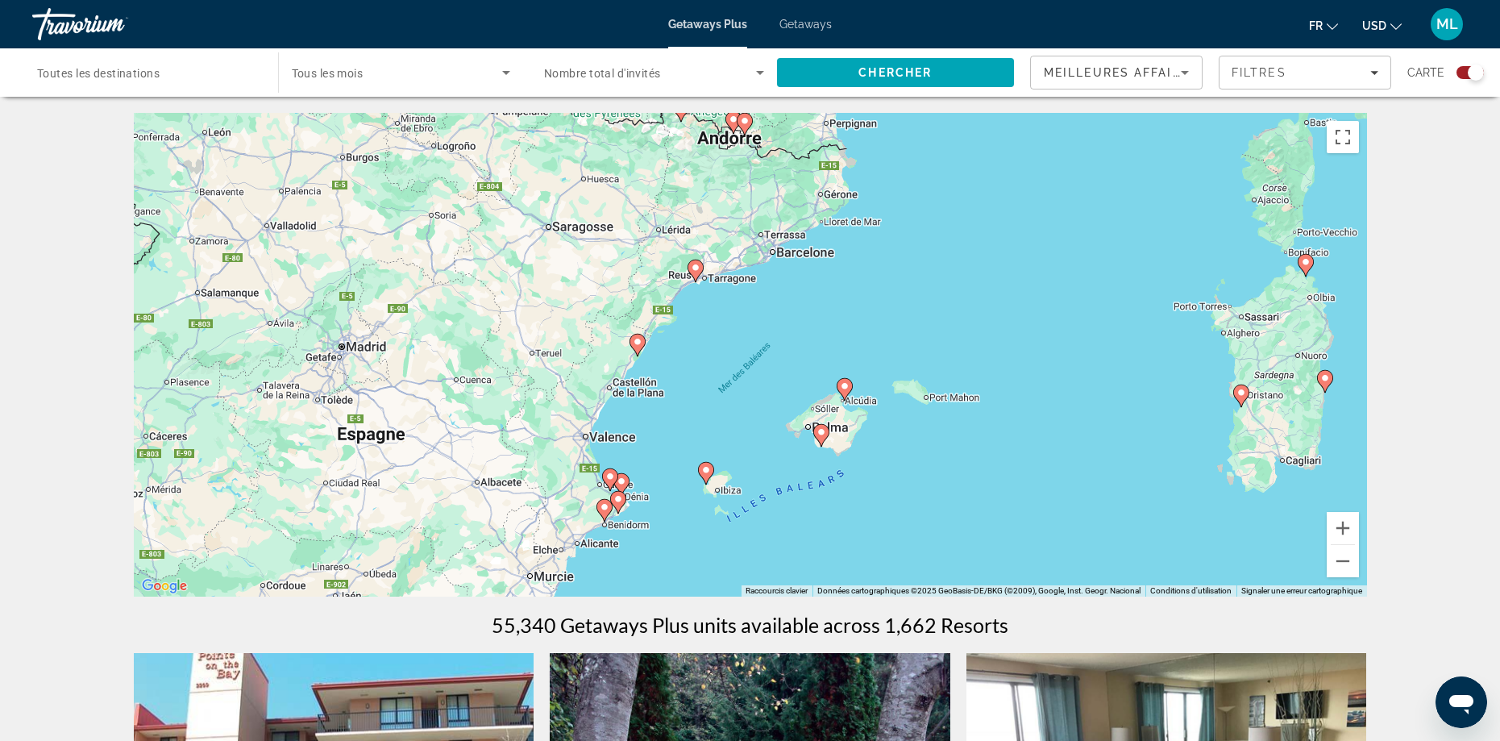
drag, startPoint x: 1110, startPoint y: 558, endPoint x: 1011, endPoint y: 427, distance: 164.1
click at [1011, 427] on div "Pour activer le glissement avec le clavier, appuyez sur Alt+Entrée. Une fois ce…" at bounding box center [750, 355] width 1233 height 484
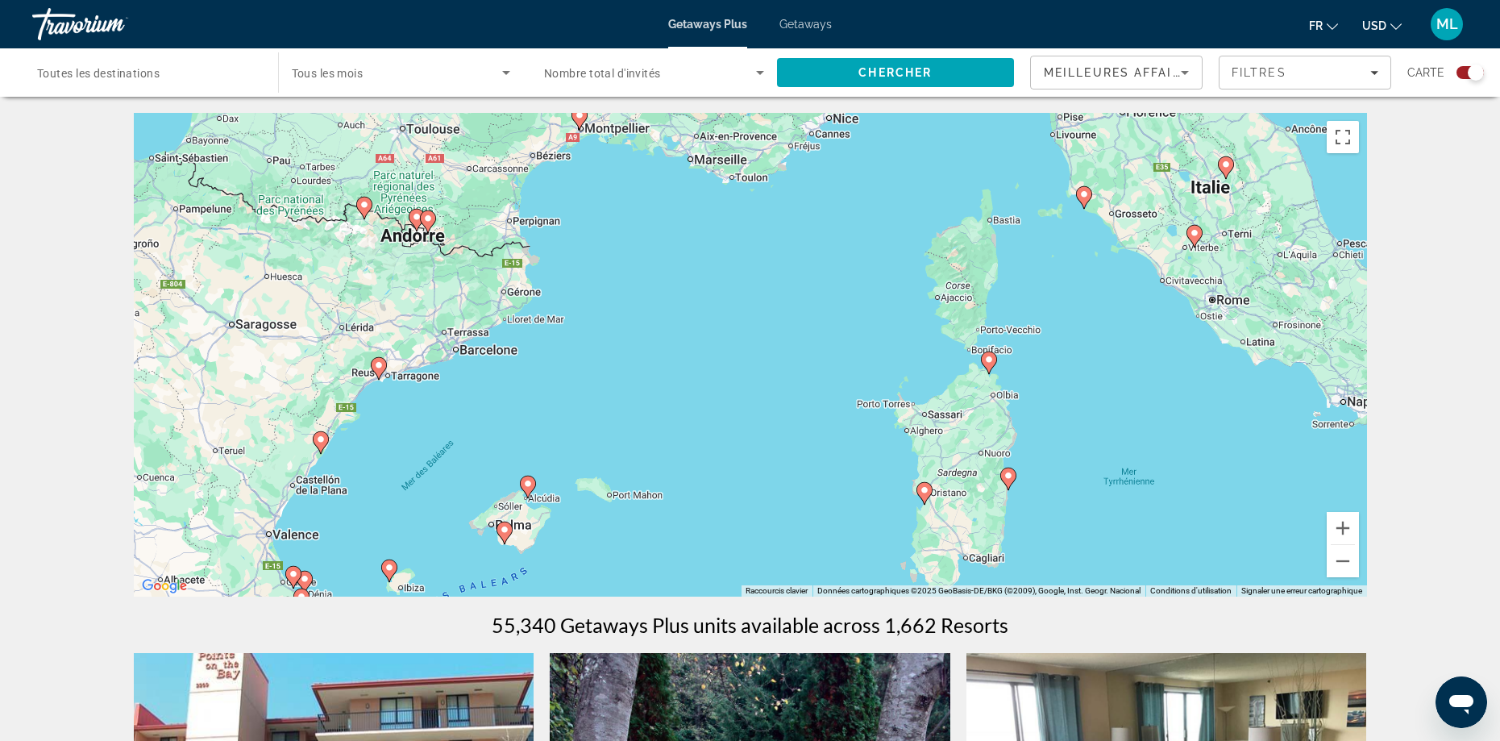
drag, startPoint x: 1151, startPoint y: 373, endPoint x: 830, endPoint y: 470, distance: 335.0
click at [832, 473] on div "Pour activer le glissement avec le clavier, appuyez sur Alt+Entrée. Une fois ce…" at bounding box center [750, 355] width 1233 height 484
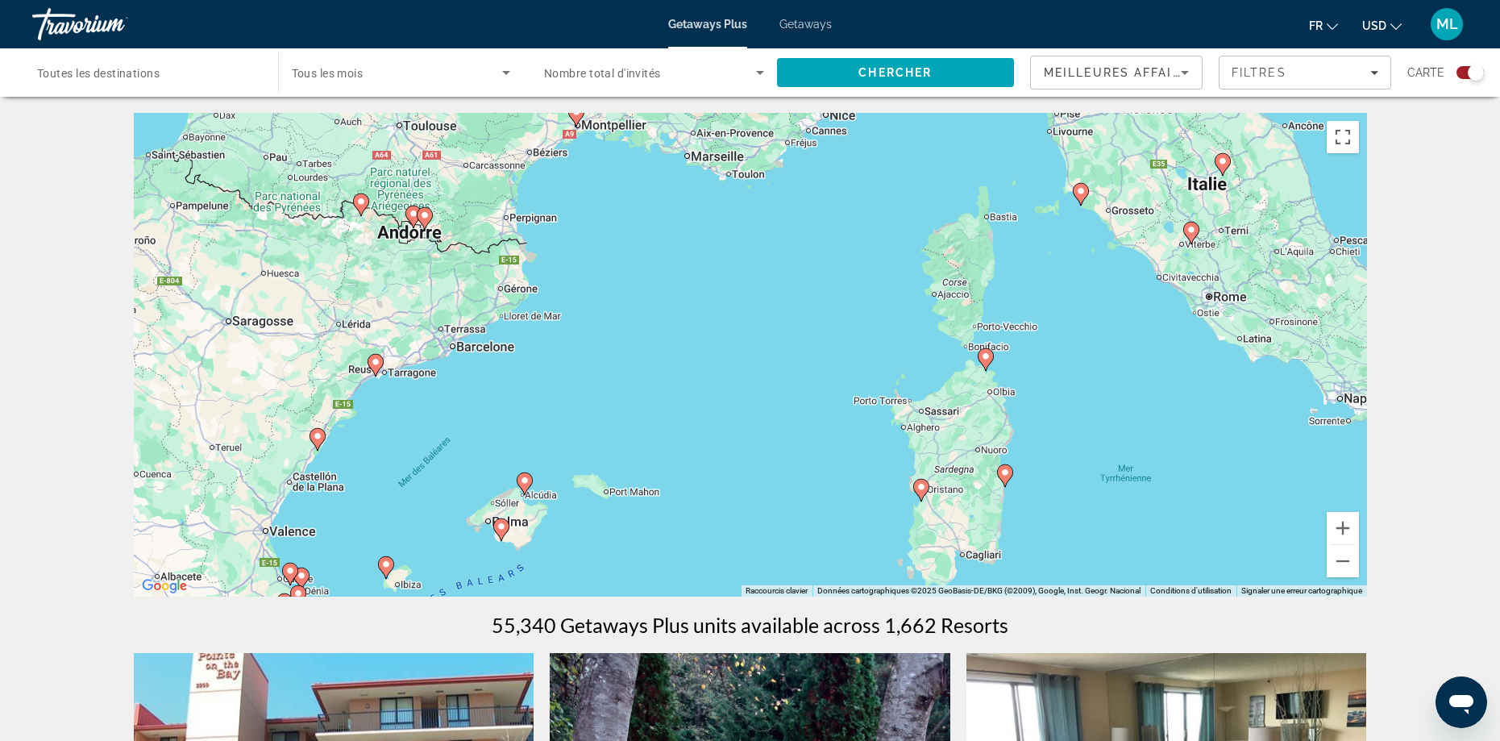
click at [983, 365] on icon "Main content" at bounding box center [986, 359] width 16 height 23
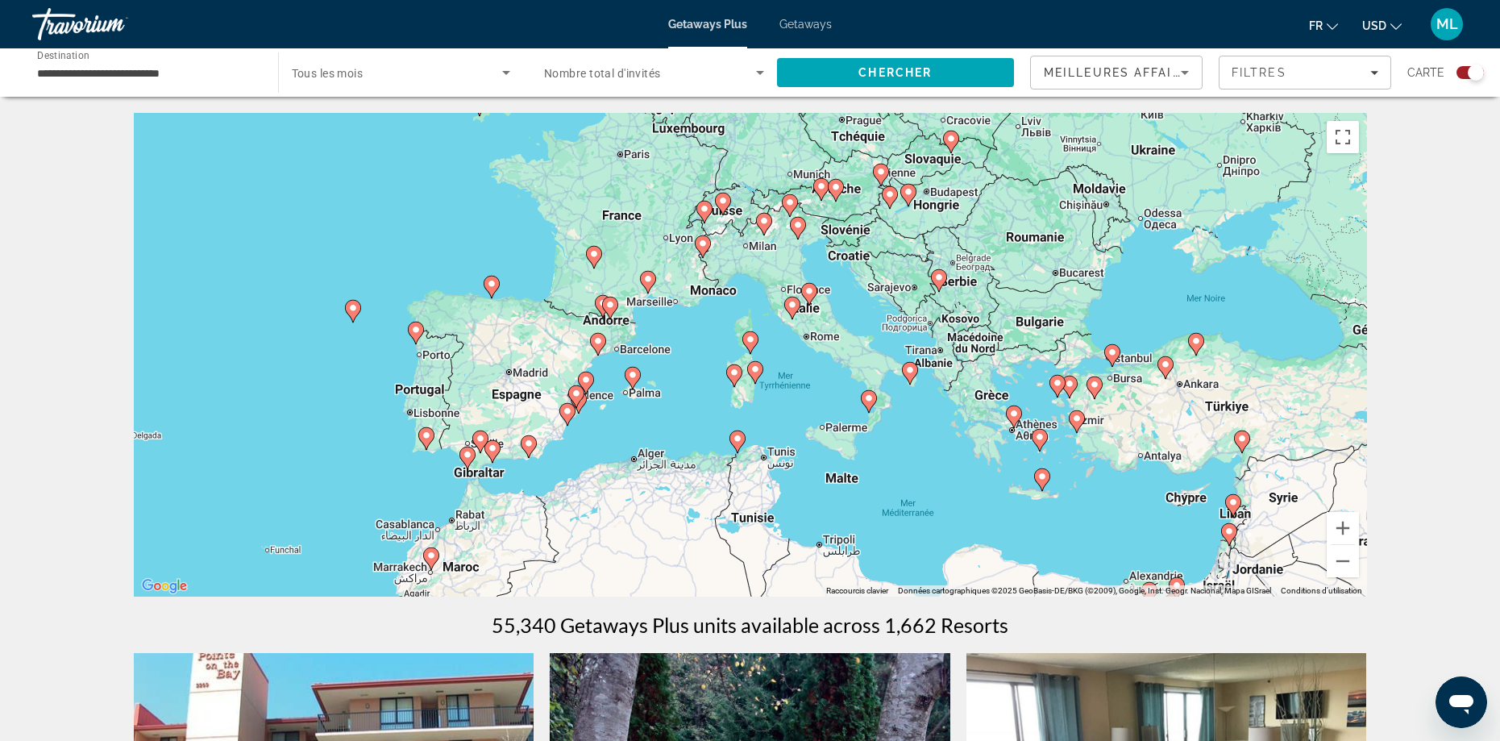
click at [746, 345] on icon "Main content" at bounding box center [749, 342] width 15 height 21
type input "**********"
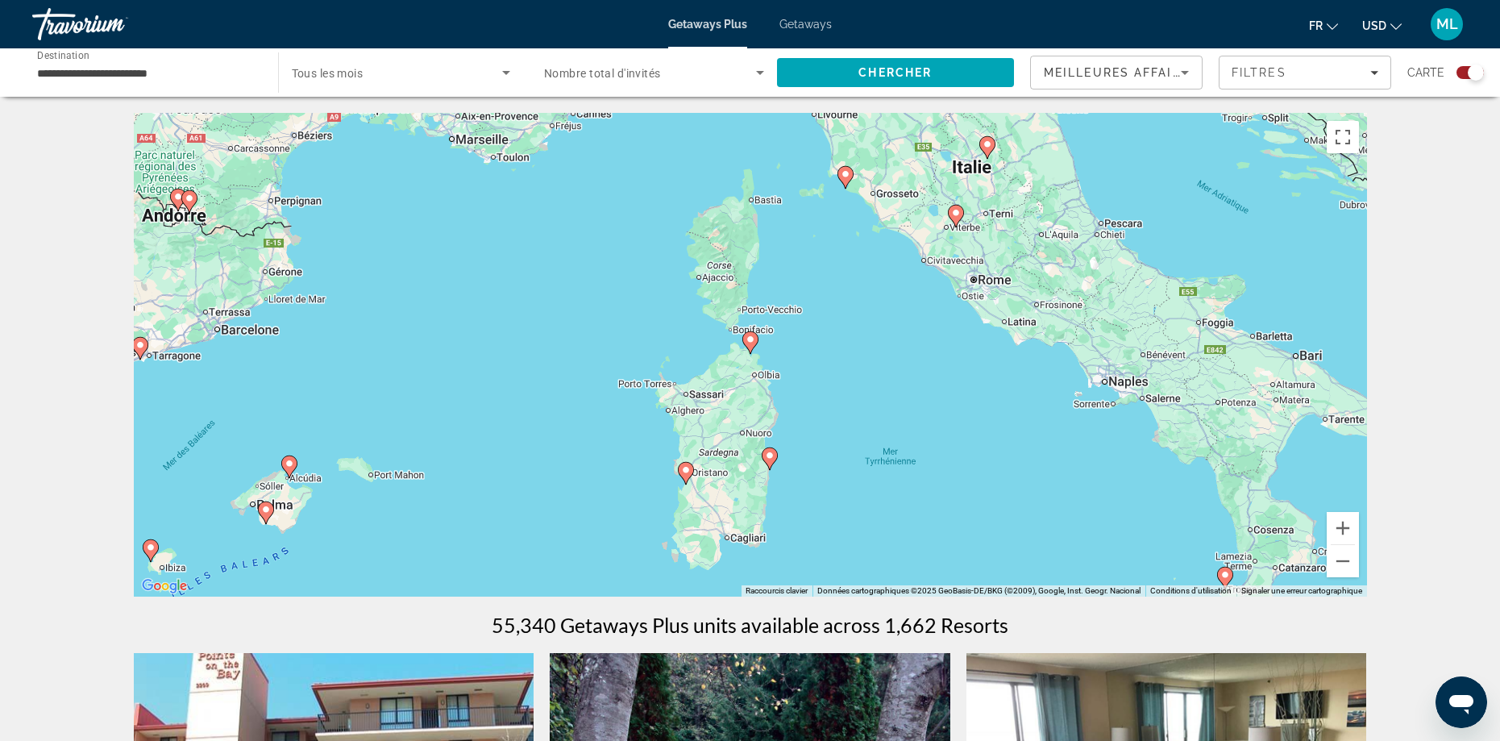
click at [746, 345] on icon "Main content" at bounding box center [749, 342] width 15 height 21
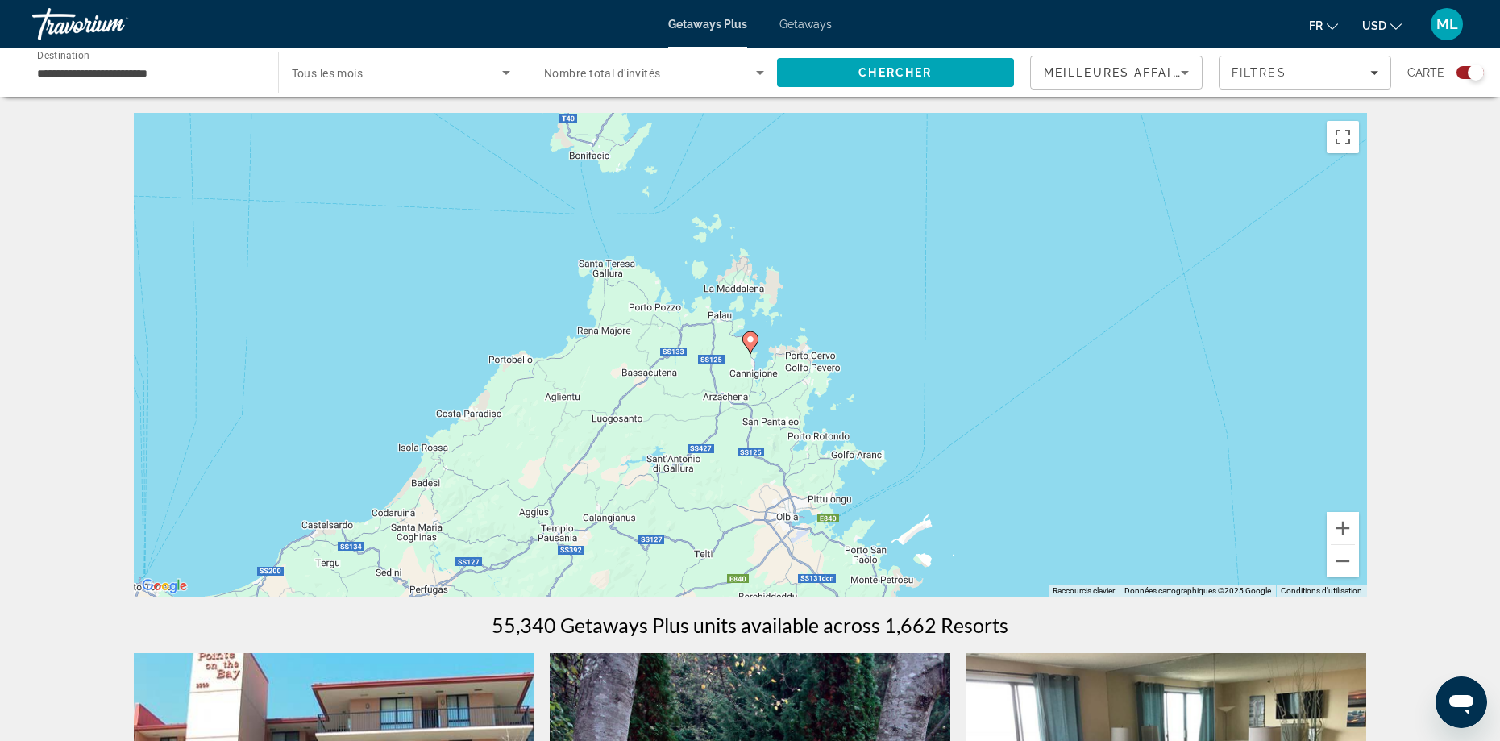
click at [755, 345] on icon "Main content" at bounding box center [749, 342] width 15 height 21
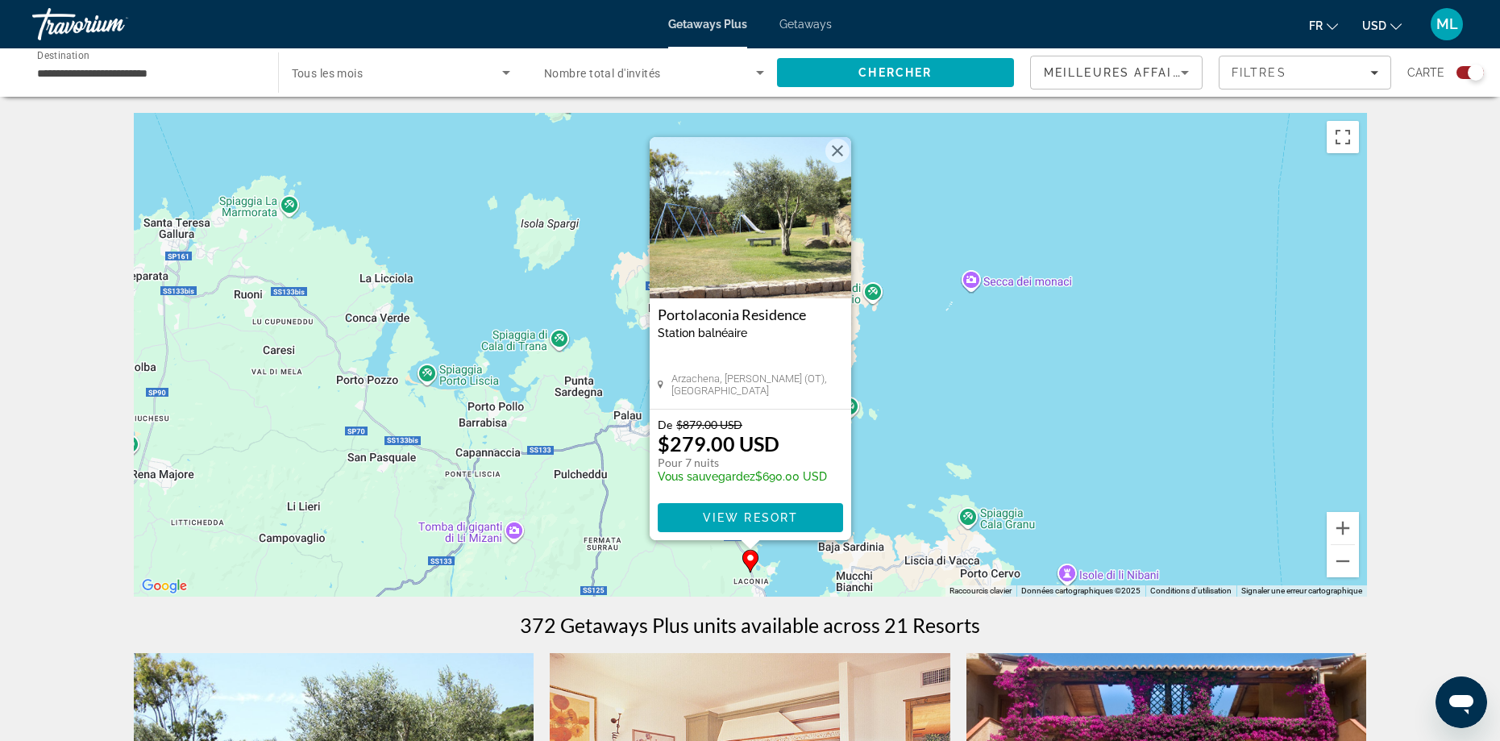
click at [708, 376] on div "[GEOGRAPHIC_DATA] balnéaire - Ceci est une station d'adultes seulement [GEOGRAP…" at bounding box center [750, 353] width 201 height 110
click at [691, 256] on img "Main content" at bounding box center [750, 217] width 201 height 161
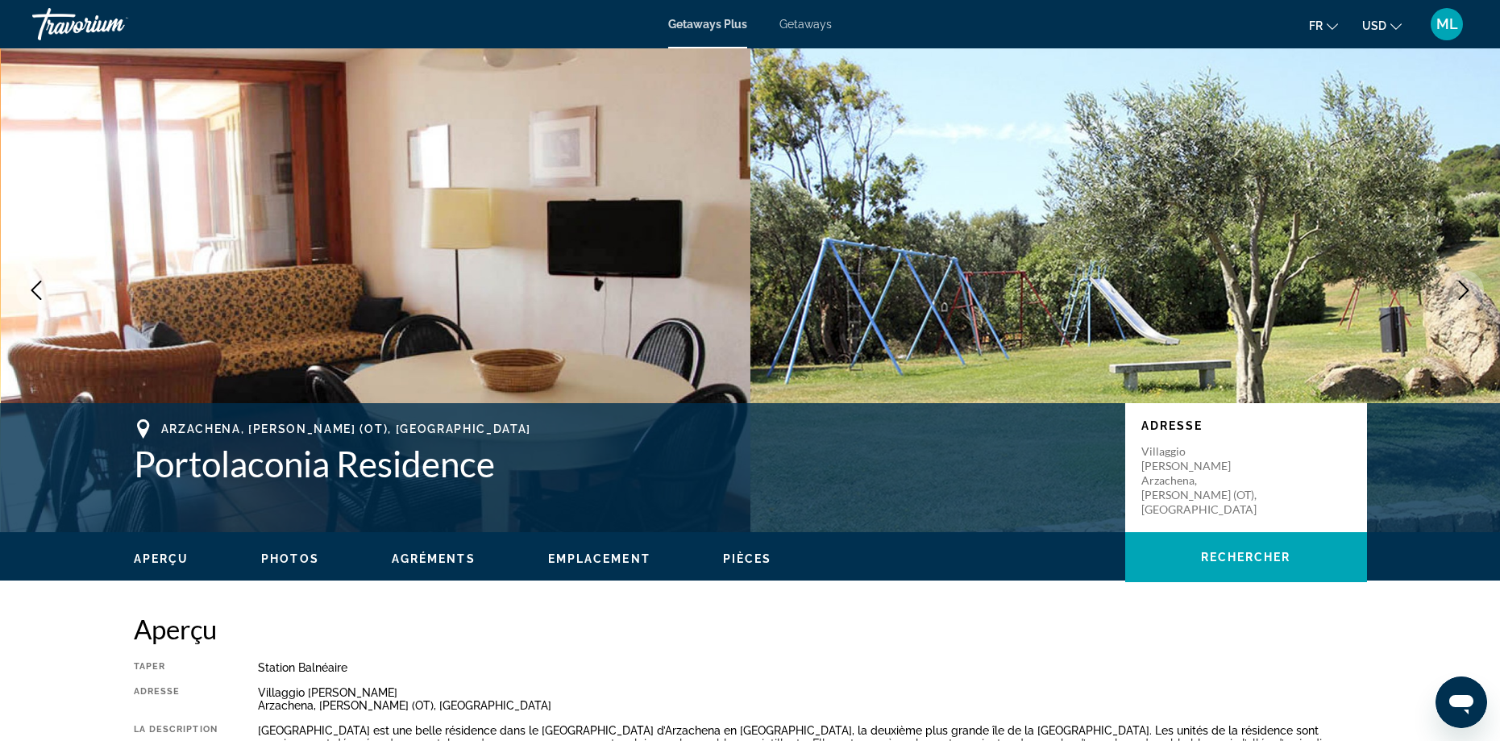
click at [1455, 292] on icon "Next image" at bounding box center [1463, 289] width 19 height 19
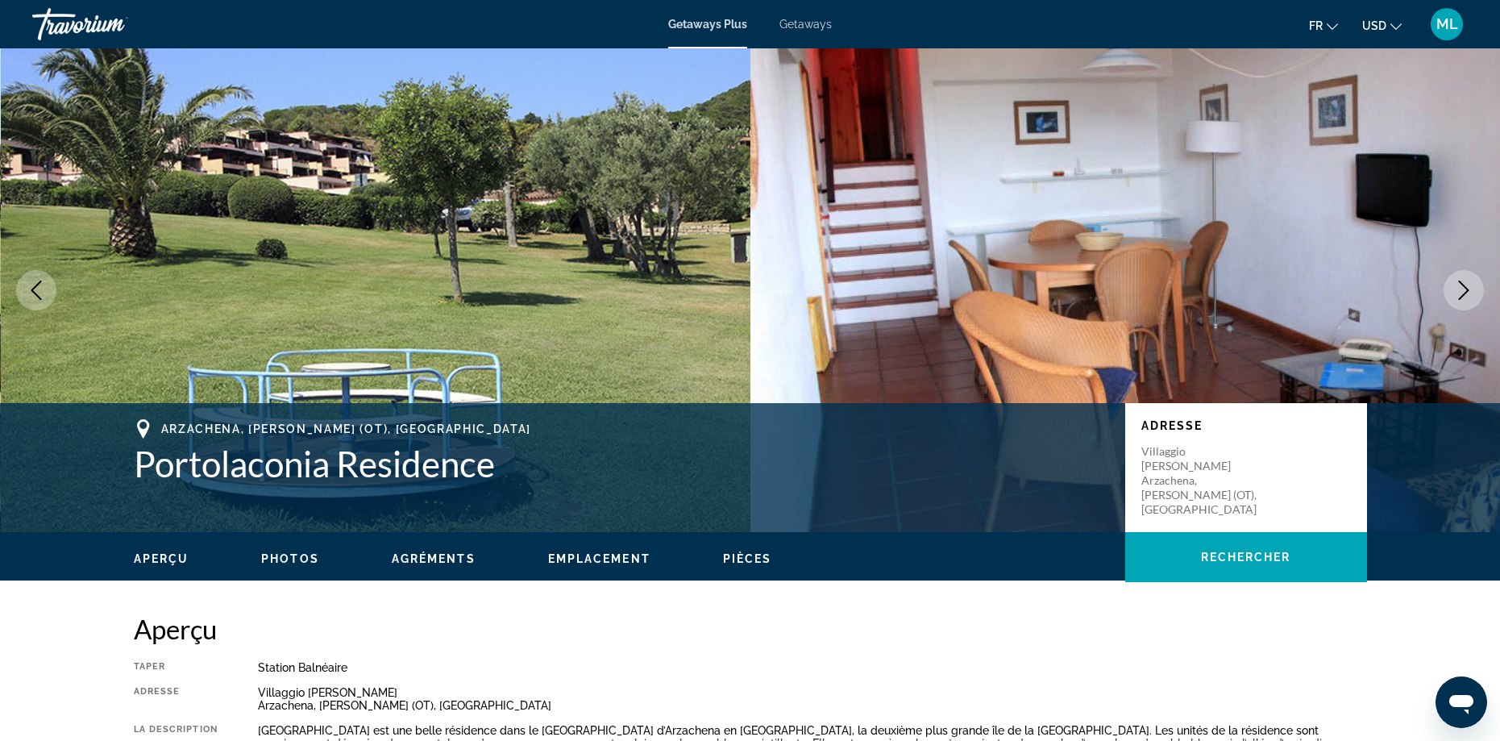
click at [1455, 292] on icon "Next image" at bounding box center [1463, 289] width 19 height 19
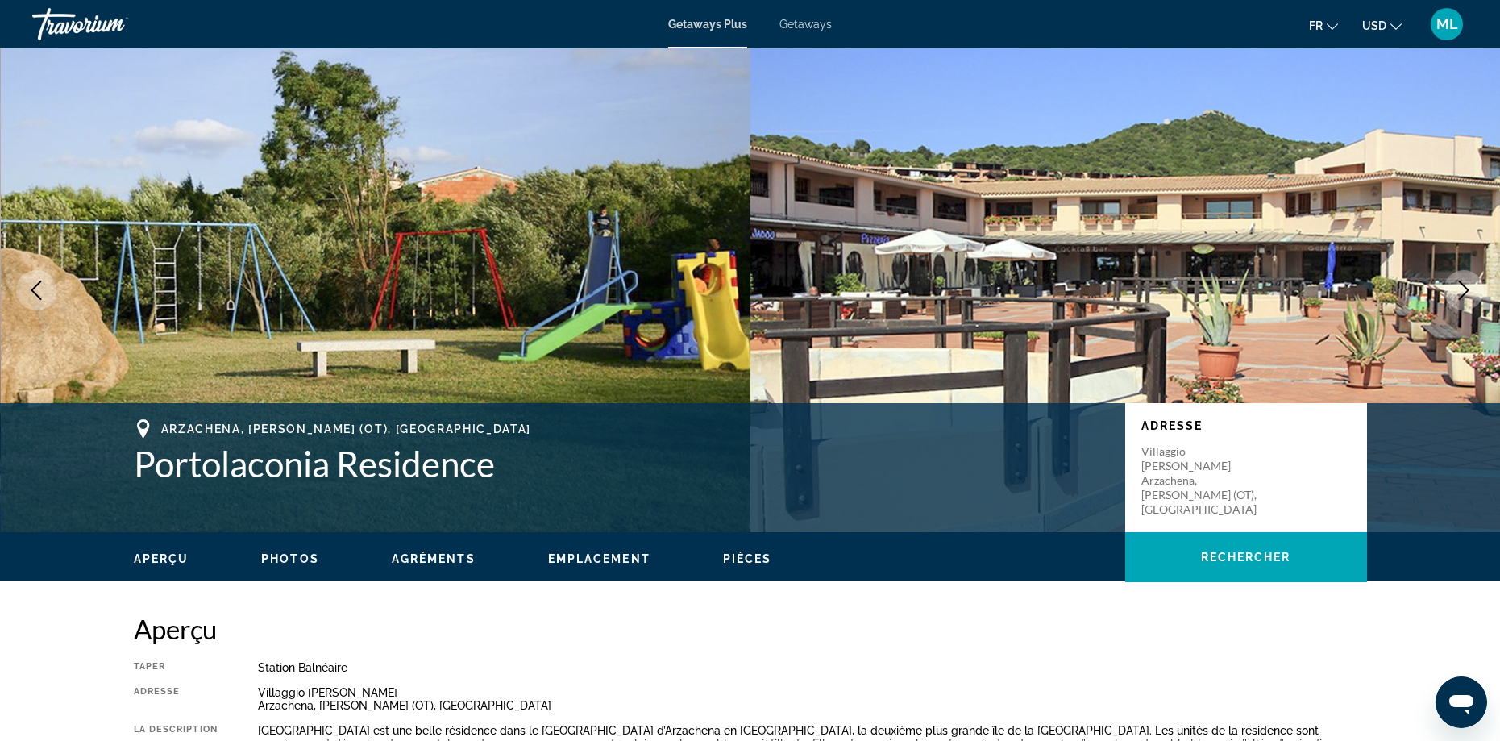
click at [1455, 292] on icon "Next image" at bounding box center [1463, 289] width 19 height 19
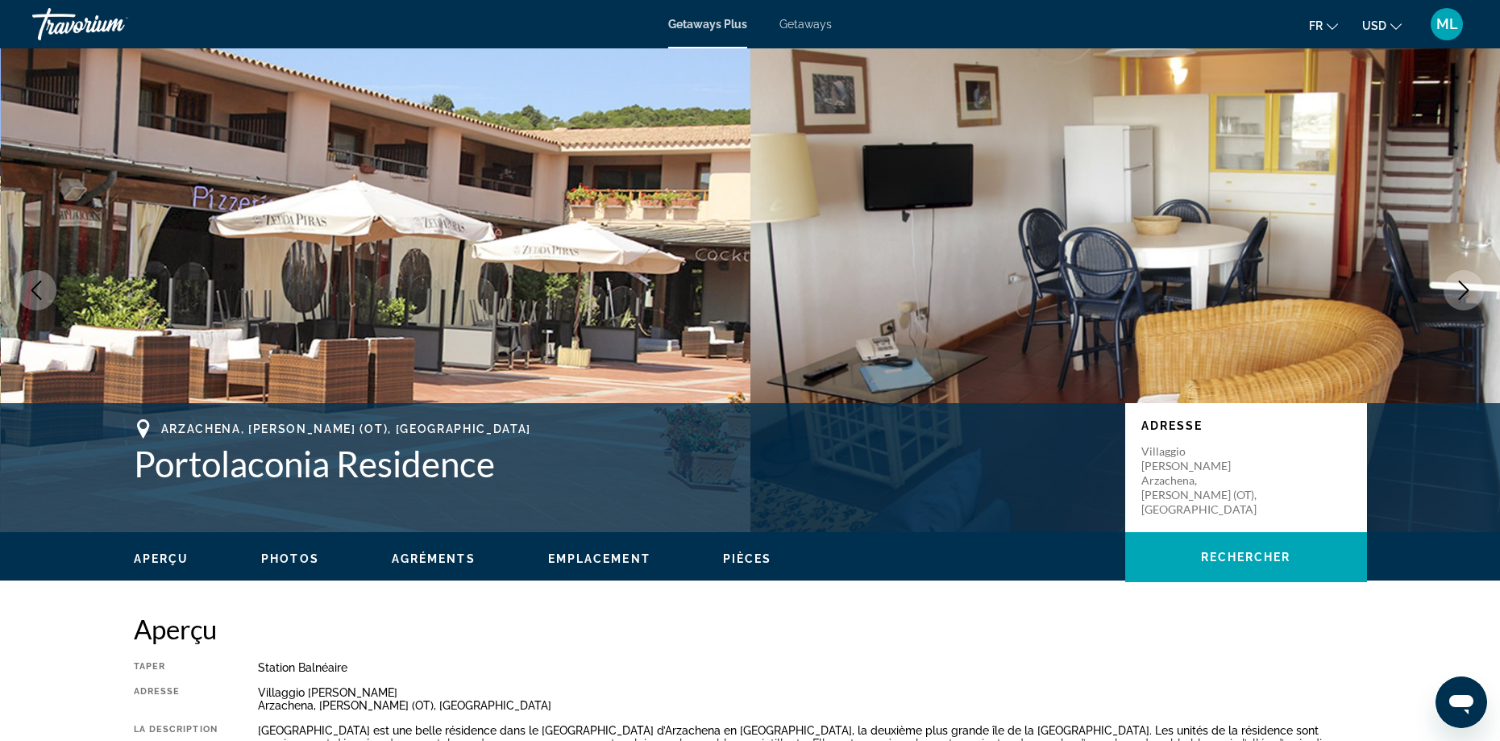
click at [1455, 292] on icon "Next image" at bounding box center [1463, 289] width 19 height 19
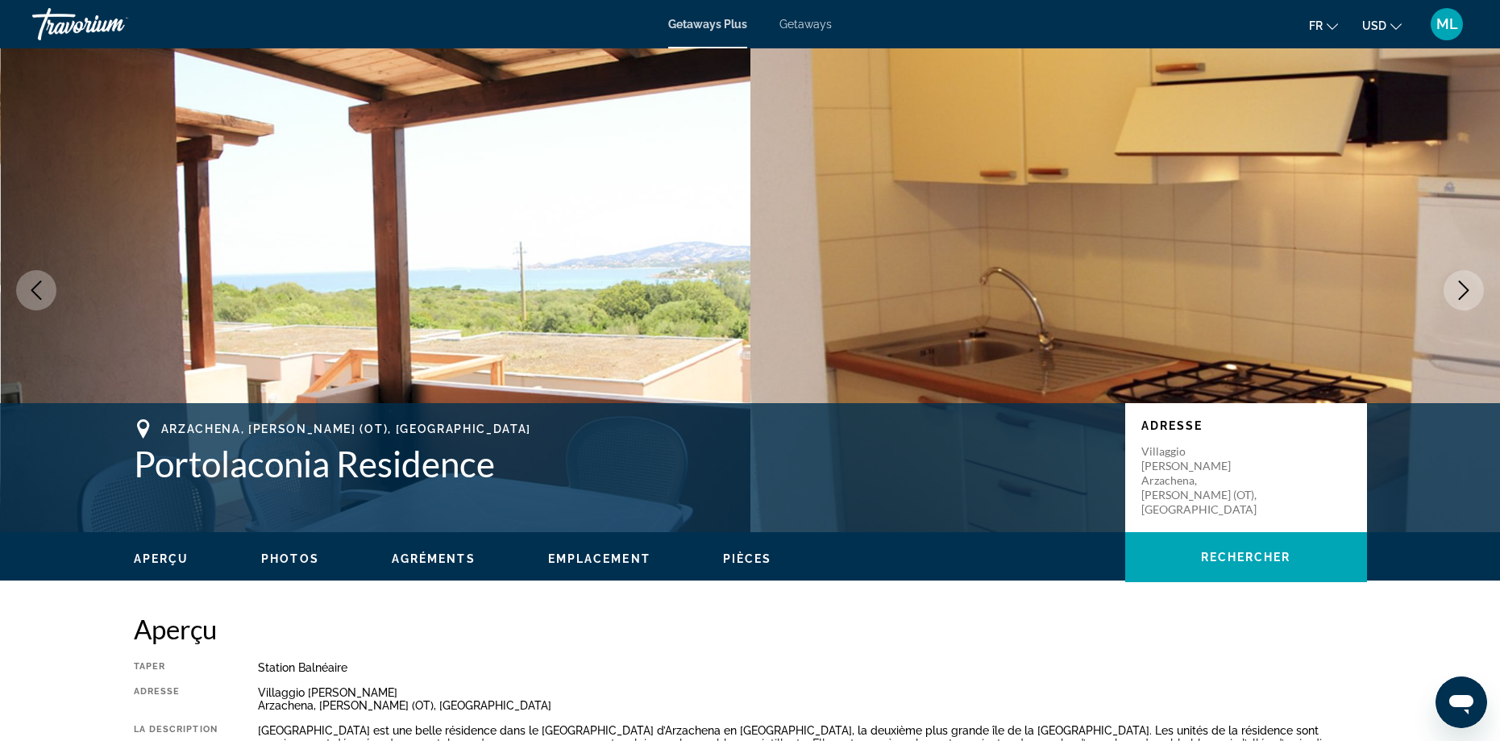
click at [1455, 292] on icon "Next image" at bounding box center [1463, 289] width 19 height 19
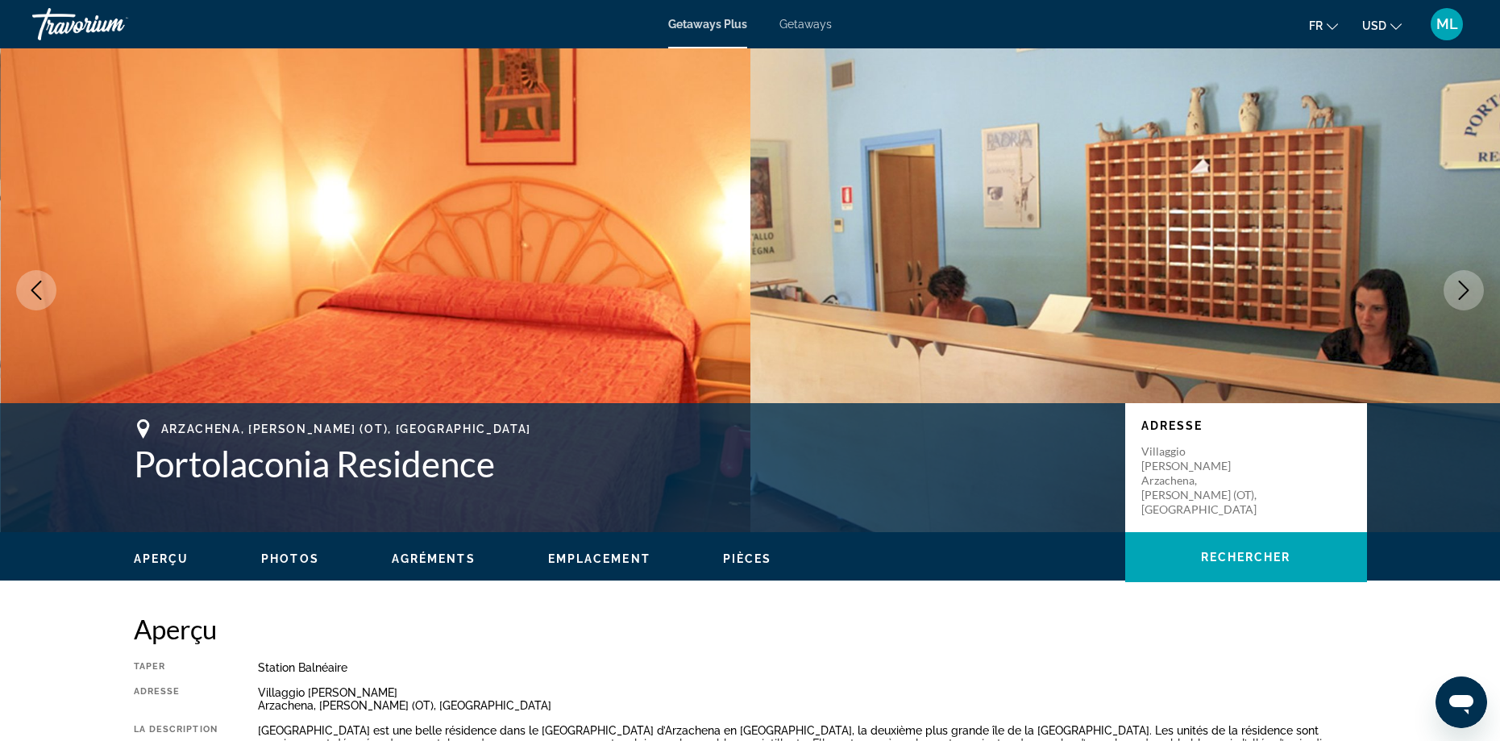
click at [1455, 292] on icon "Next image" at bounding box center [1463, 289] width 19 height 19
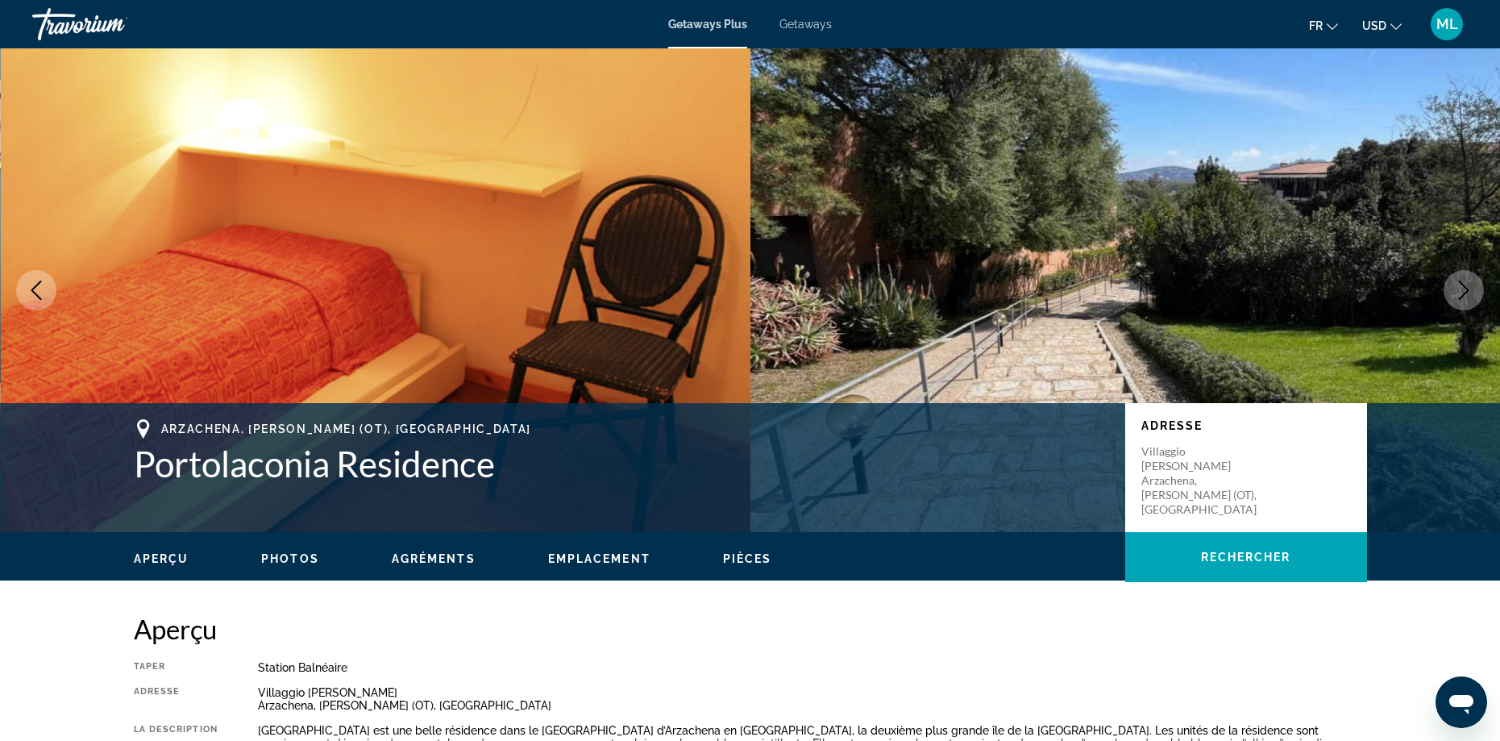
click at [1455, 292] on icon "Next image" at bounding box center [1463, 289] width 19 height 19
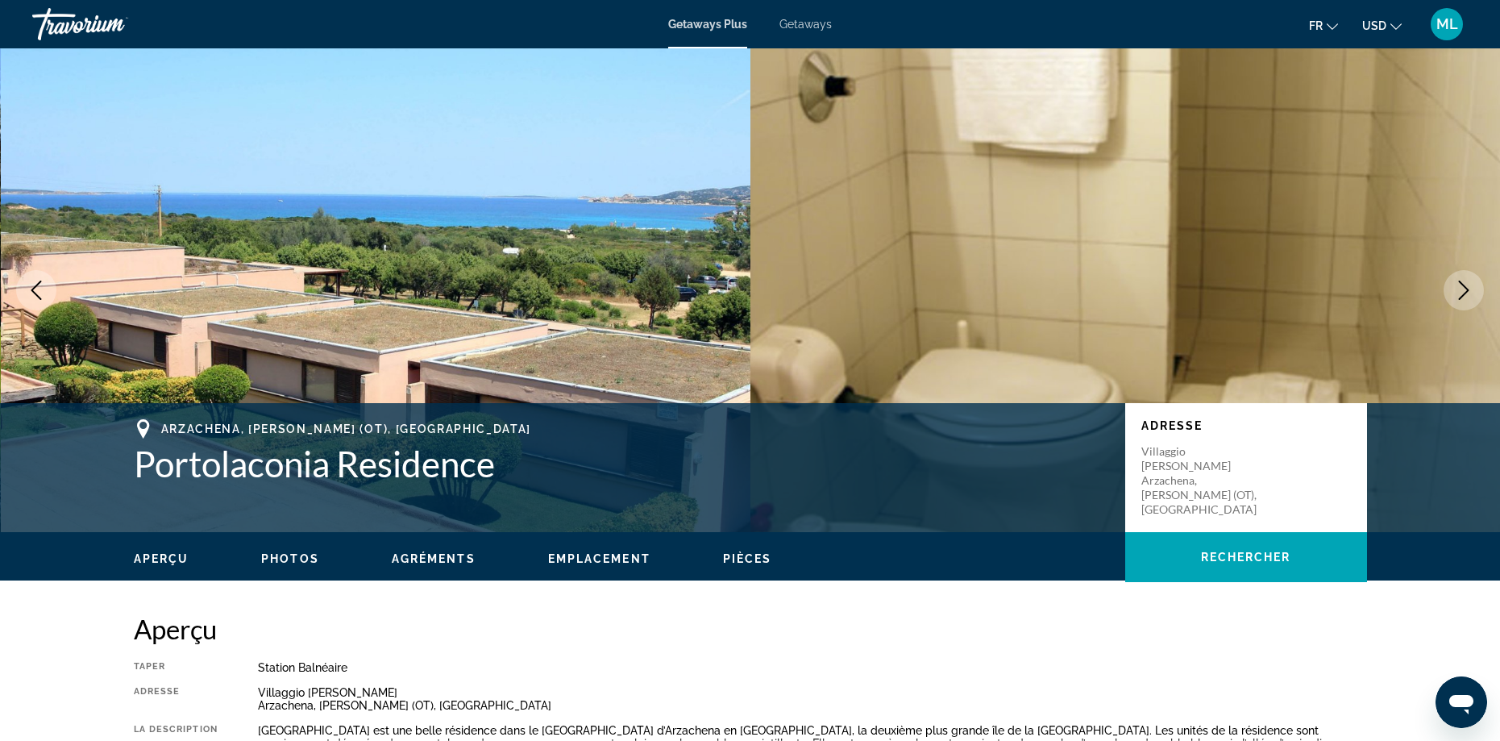
click at [1455, 292] on icon "Next image" at bounding box center [1463, 289] width 19 height 19
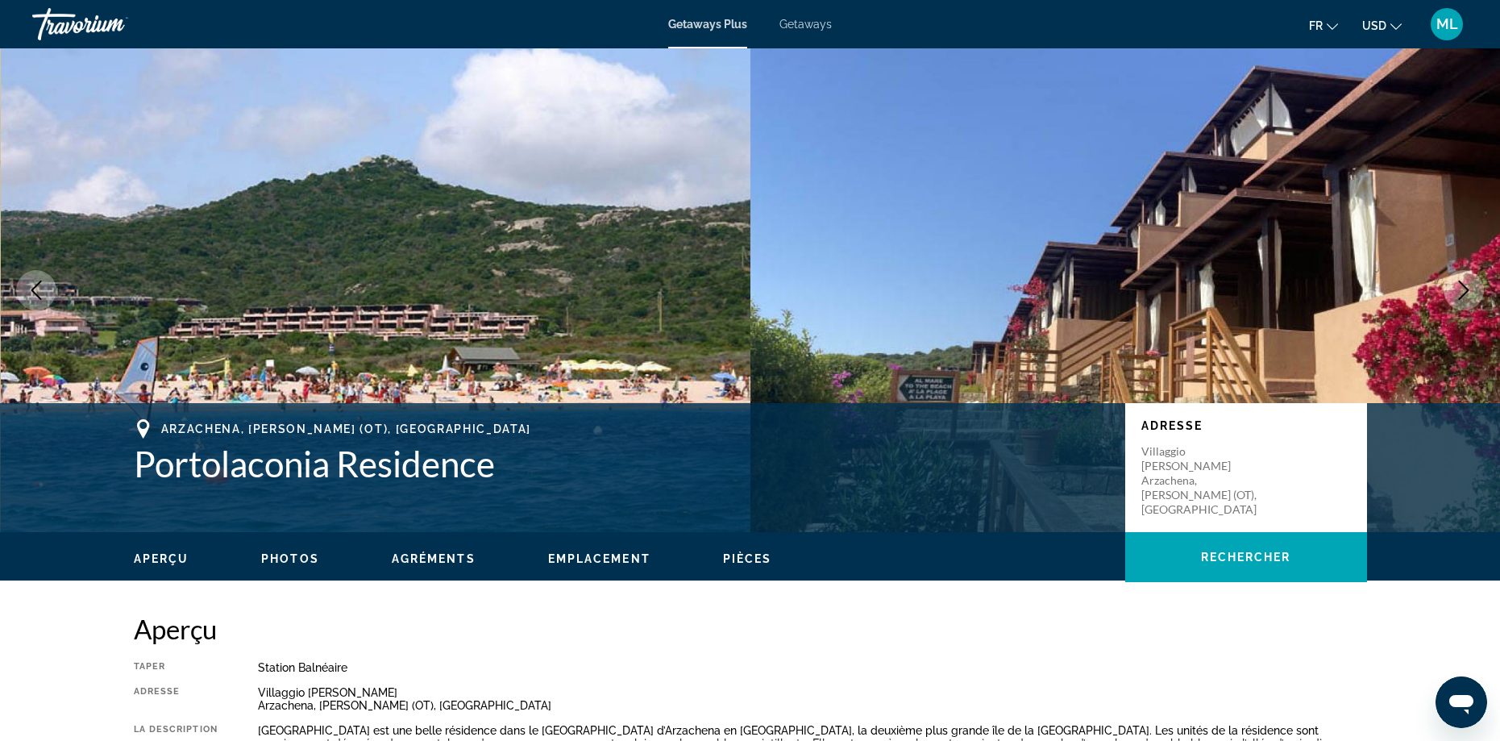
click at [1455, 292] on icon "Next image" at bounding box center [1463, 289] width 19 height 19
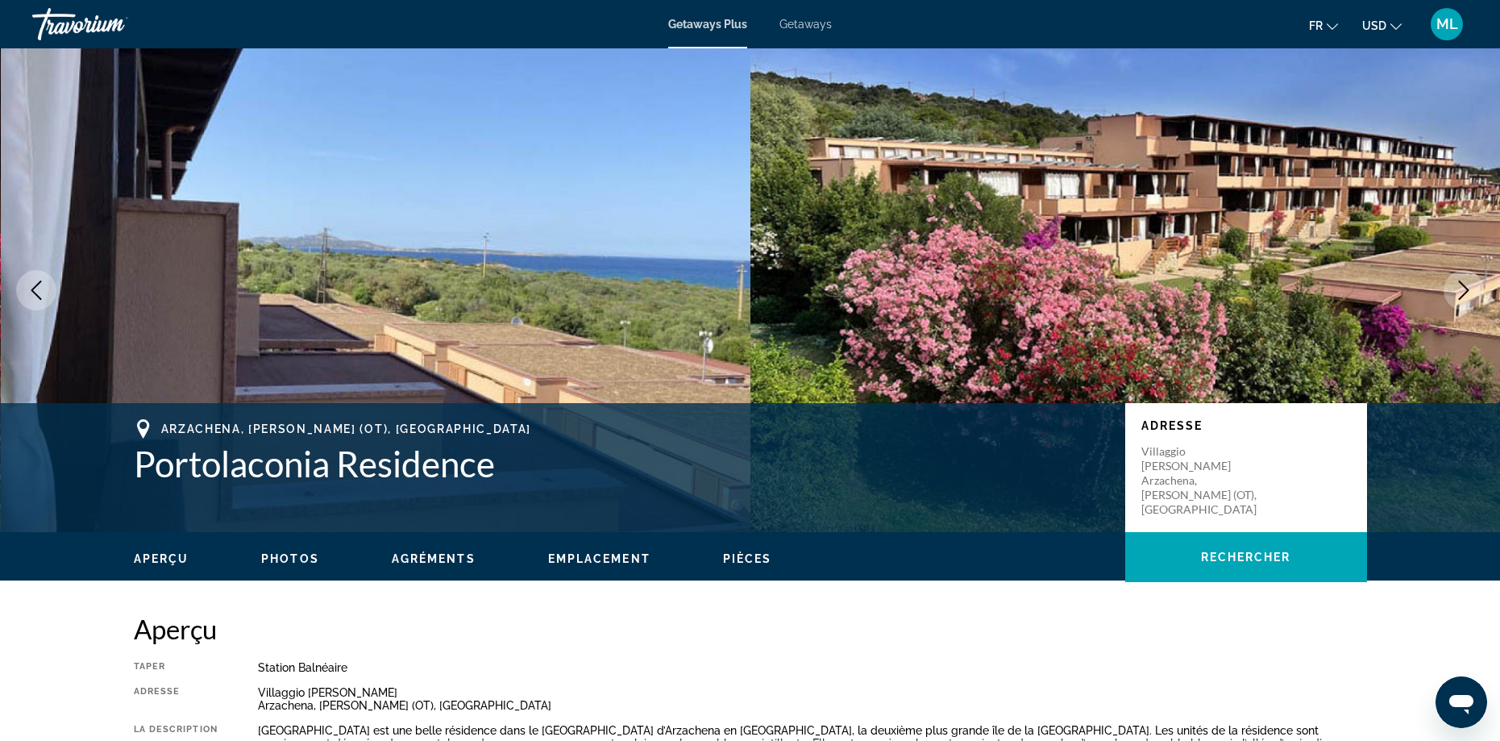
click at [1456, 292] on icon "Next image" at bounding box center [1463, 289] width 19 height 19
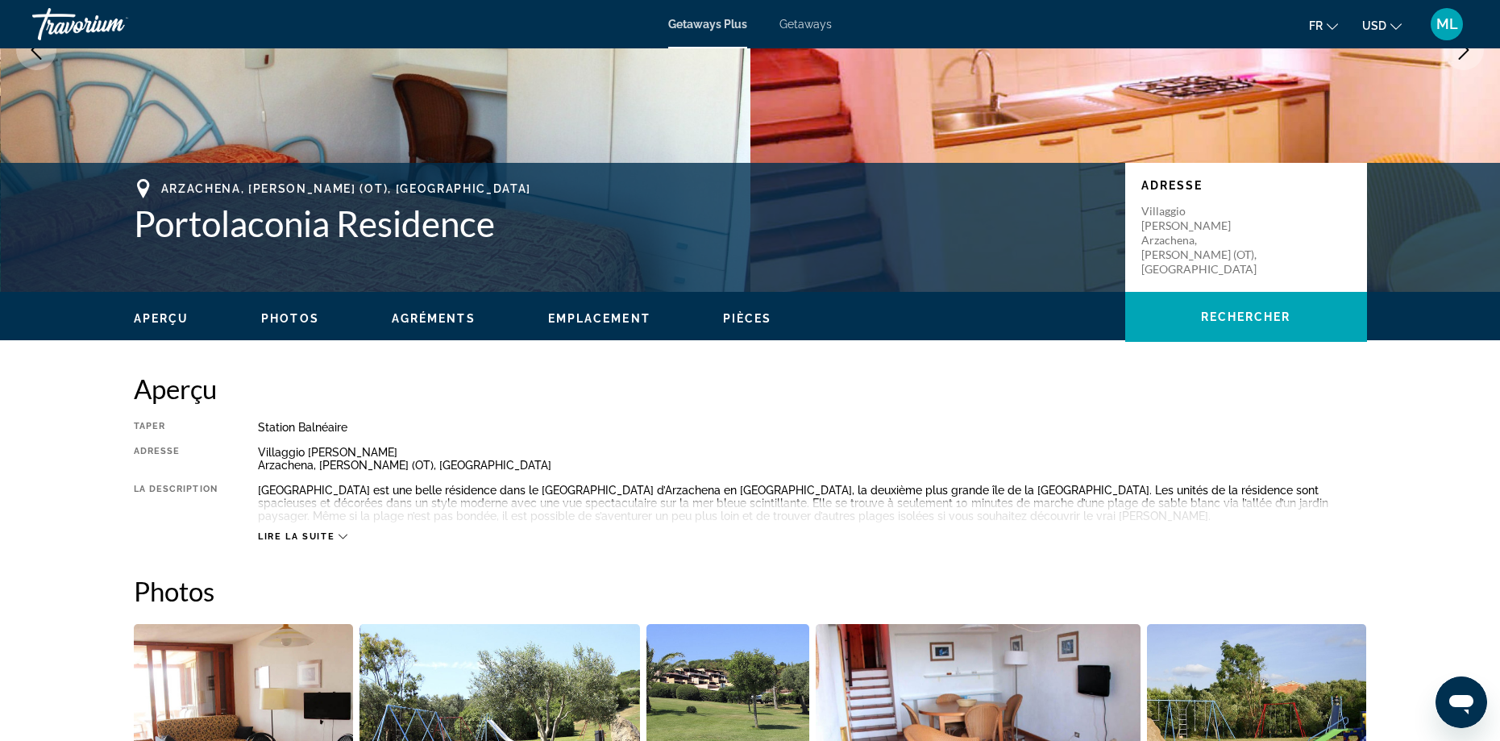
scroll to position [242, 0]
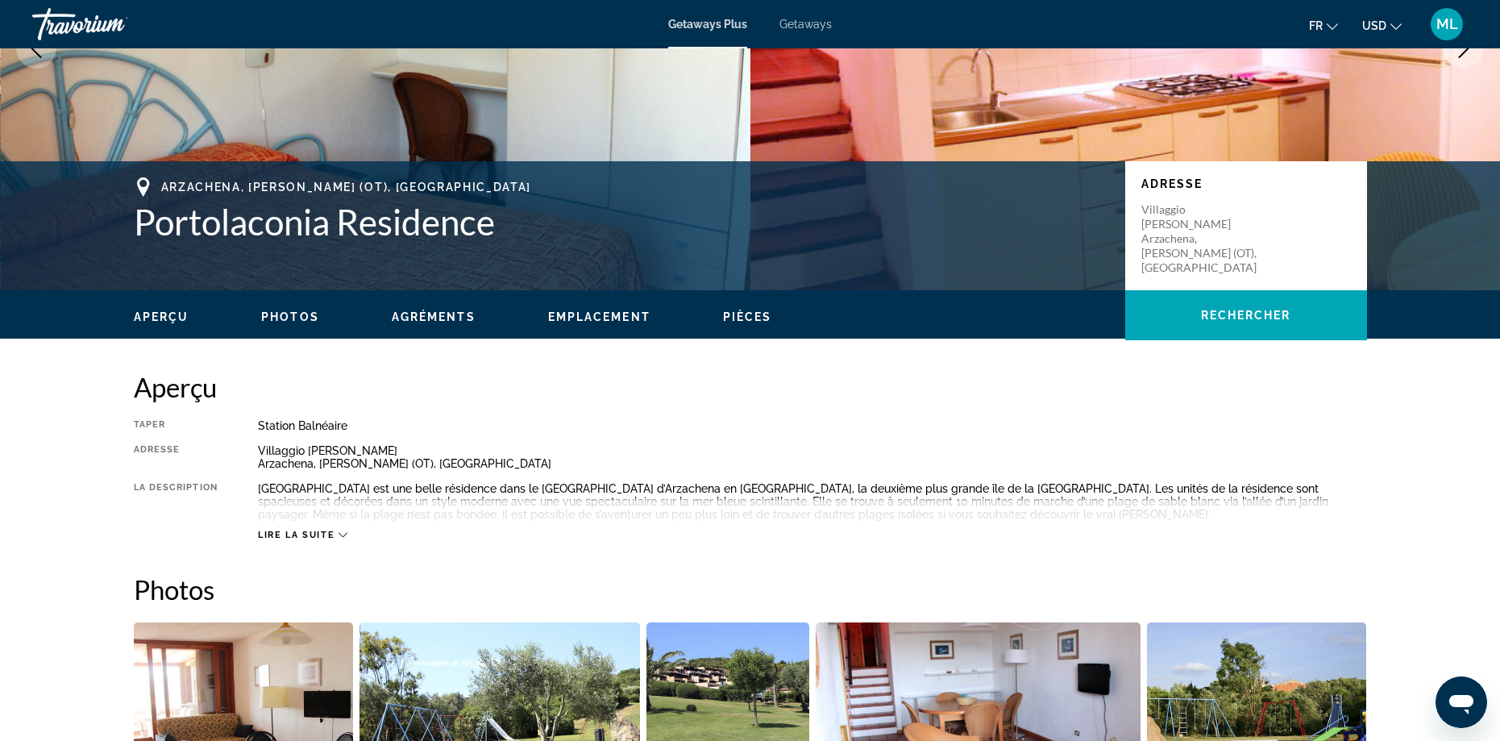
click at [298, 536] on span "Lire la suite" at bounding box center [296, 534] width 77 height 10
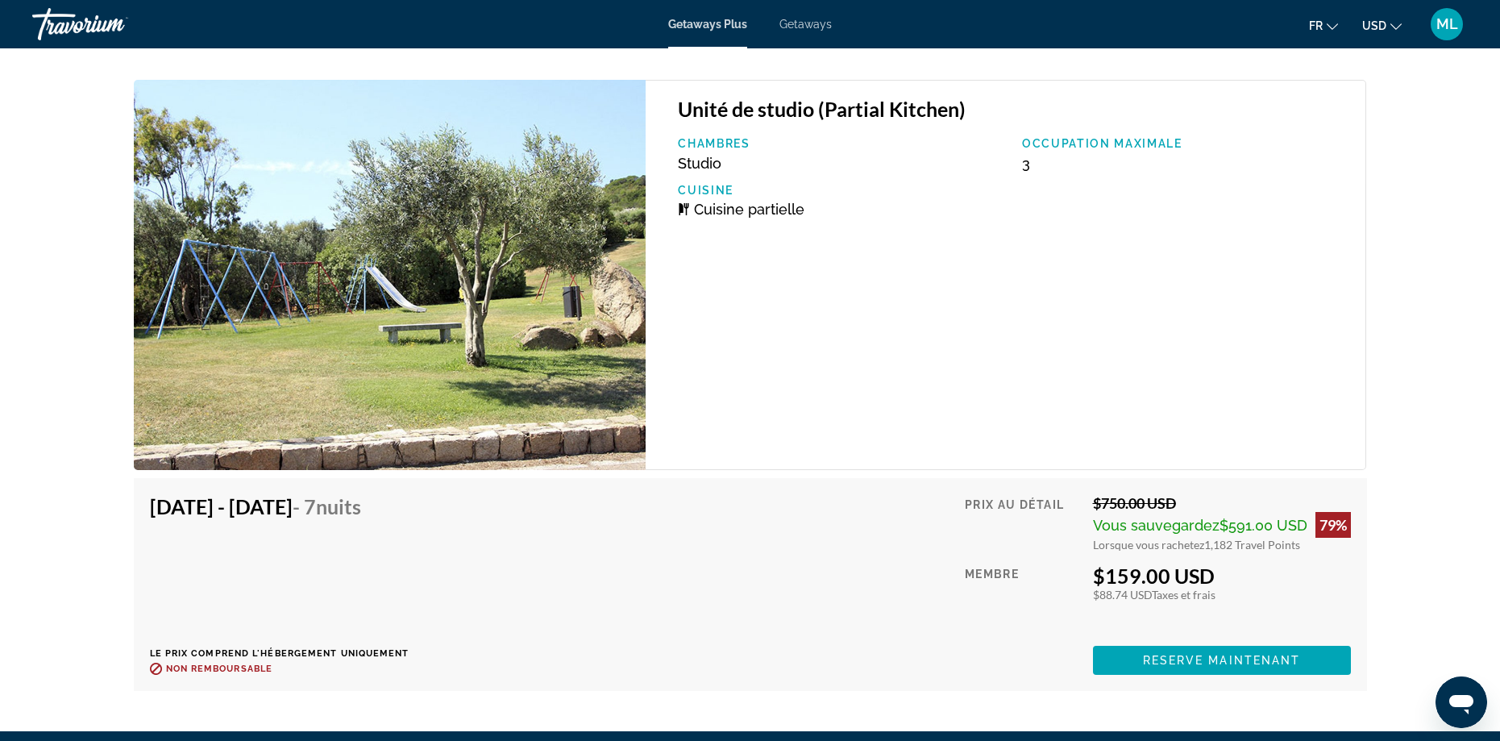
scroll to position [5532, 0]
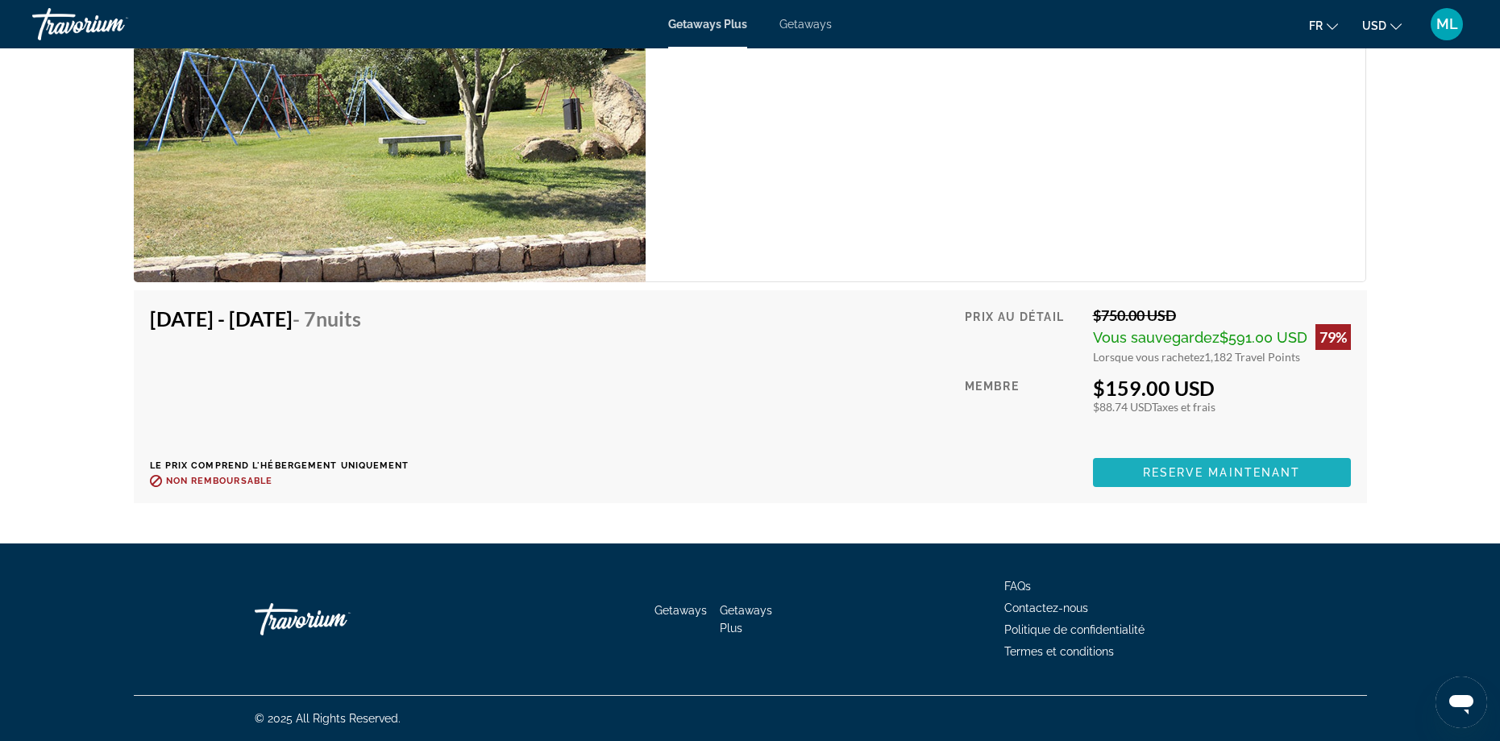
drag, startPoint x: 1196, startPoint y: 470, endPoint x: 1181, endPoint y: 467, distance: 15.5
click at [1197, 470] on span "Reserve maintenant" at bounding box center [1222, 472] width 158 height 13
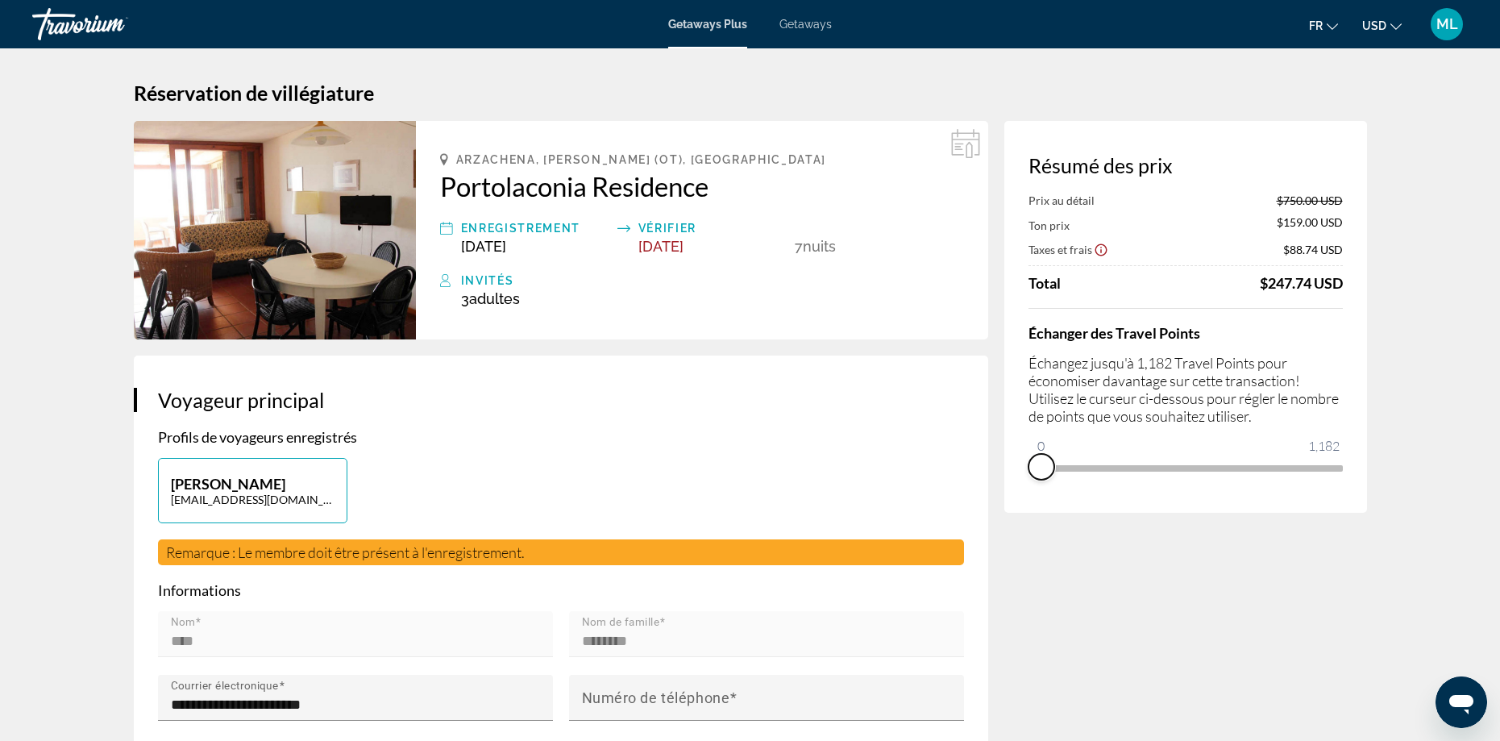
drag, startPoint x: 1335, startPoint y: 489, endPoint x: 1018, endPoint y: 552, distance: 322.9
